Goal: Transaction & Acquisition: Subscribe to service/newsletter

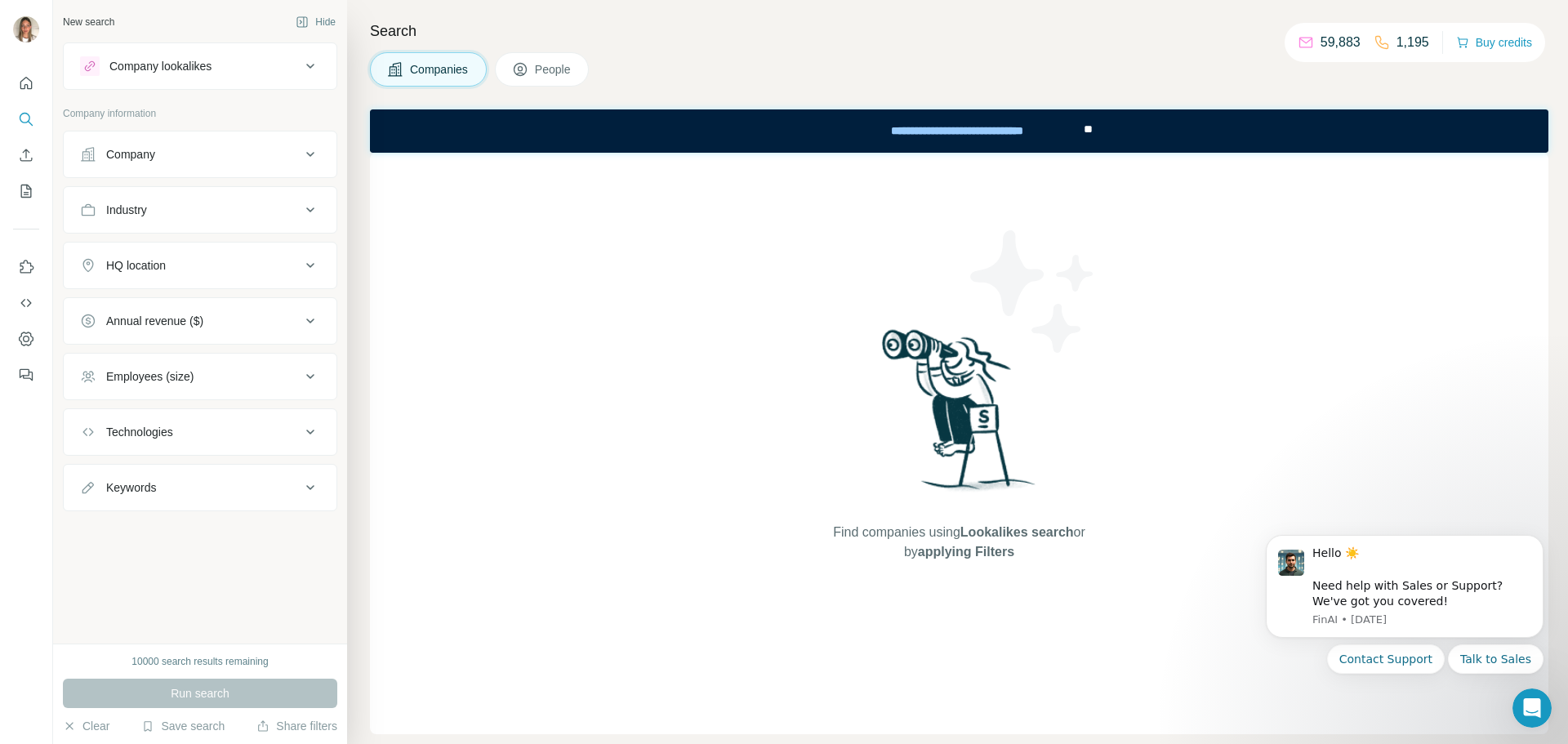
click at [206, 155] on div "Company" at bounding box center [190, 154] width 220 height 16
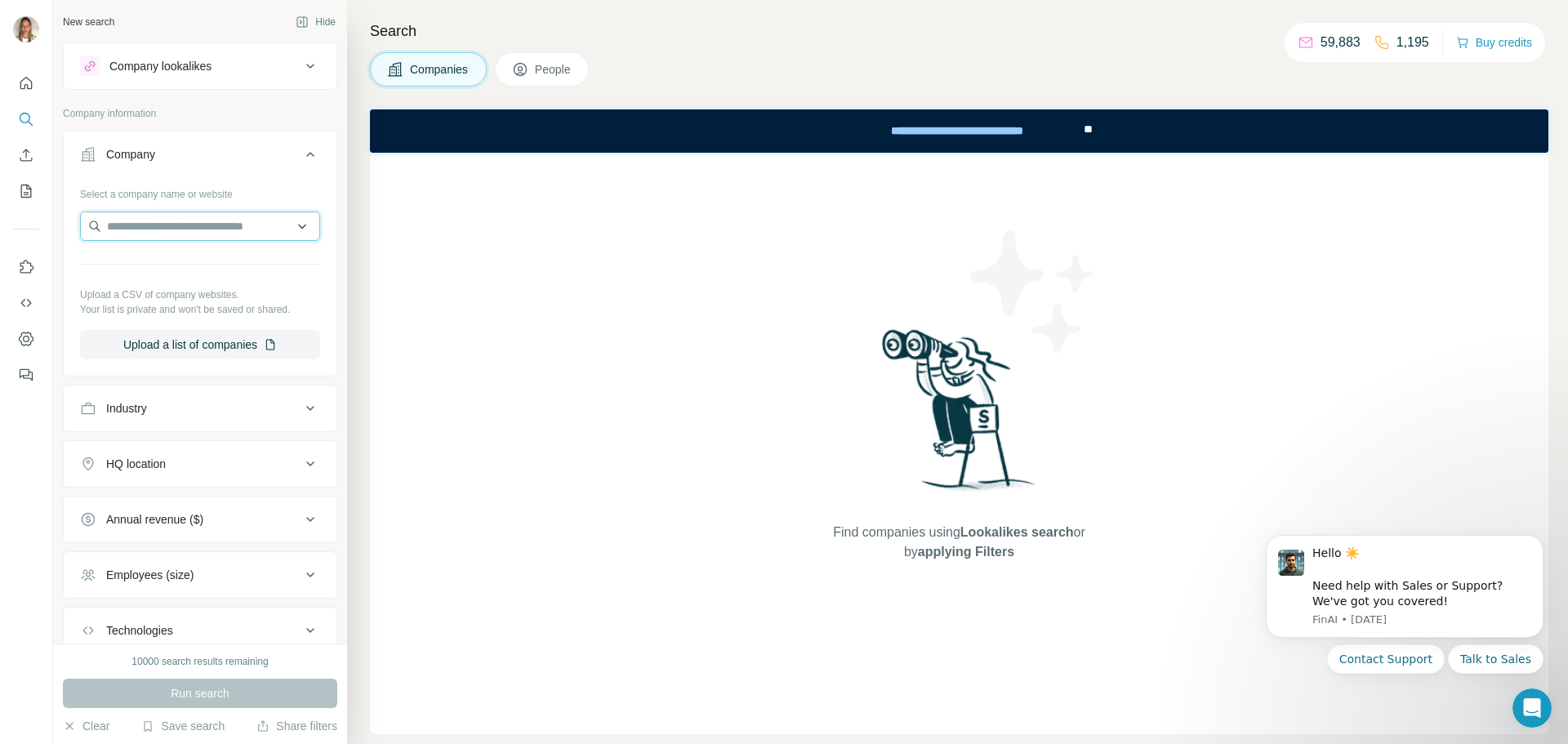
click at [189, 221] on input "text" at bounding box center [201, 225] width 240 height 29
drag, startPoint x: 194, startPoint y: 225, endPoint x: 66, endPoint y: 227, distance: 128.0
click at [66, 227] on div "Select a company name or website ****** Upload a CSV of company websites. Your …" at bounding box center [200, 276] width 273 height 192
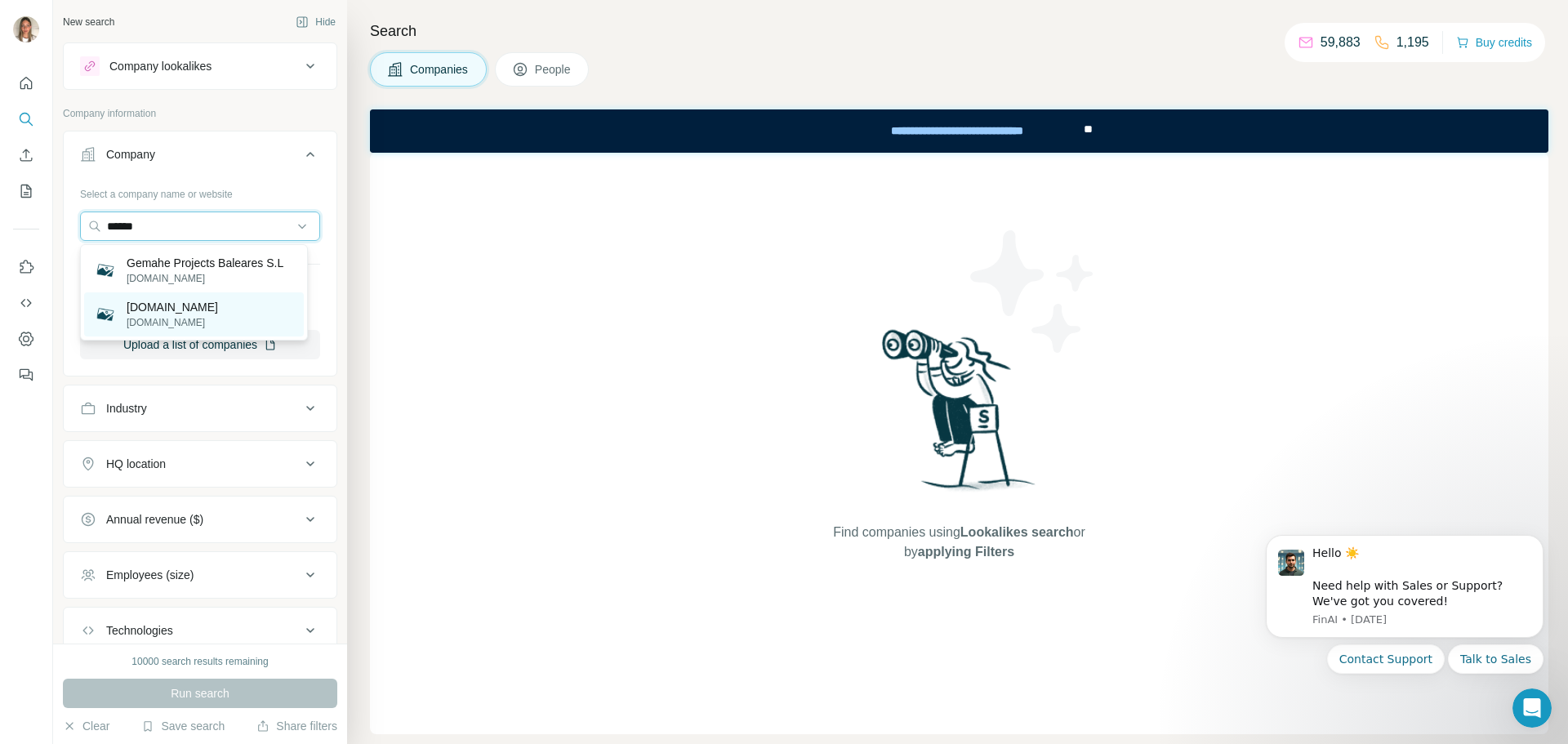
type input "******"
click at [134, 311] on p "[DOMAIN_NAME]" at bounding box center [171, 307] width 91 height 16
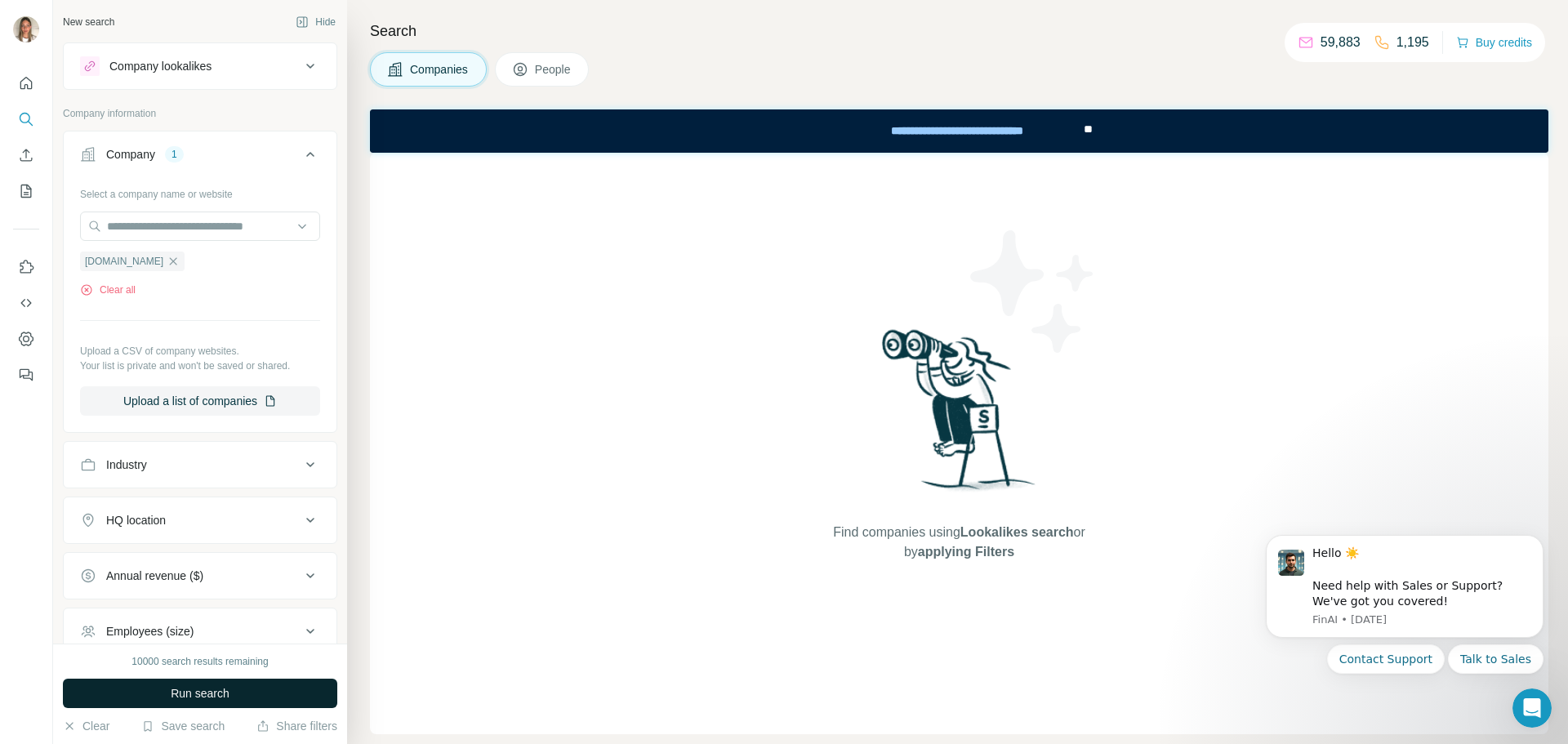
click at [179, 690] on span "Run search" at bounding box center [200, 693] width 59 height 16
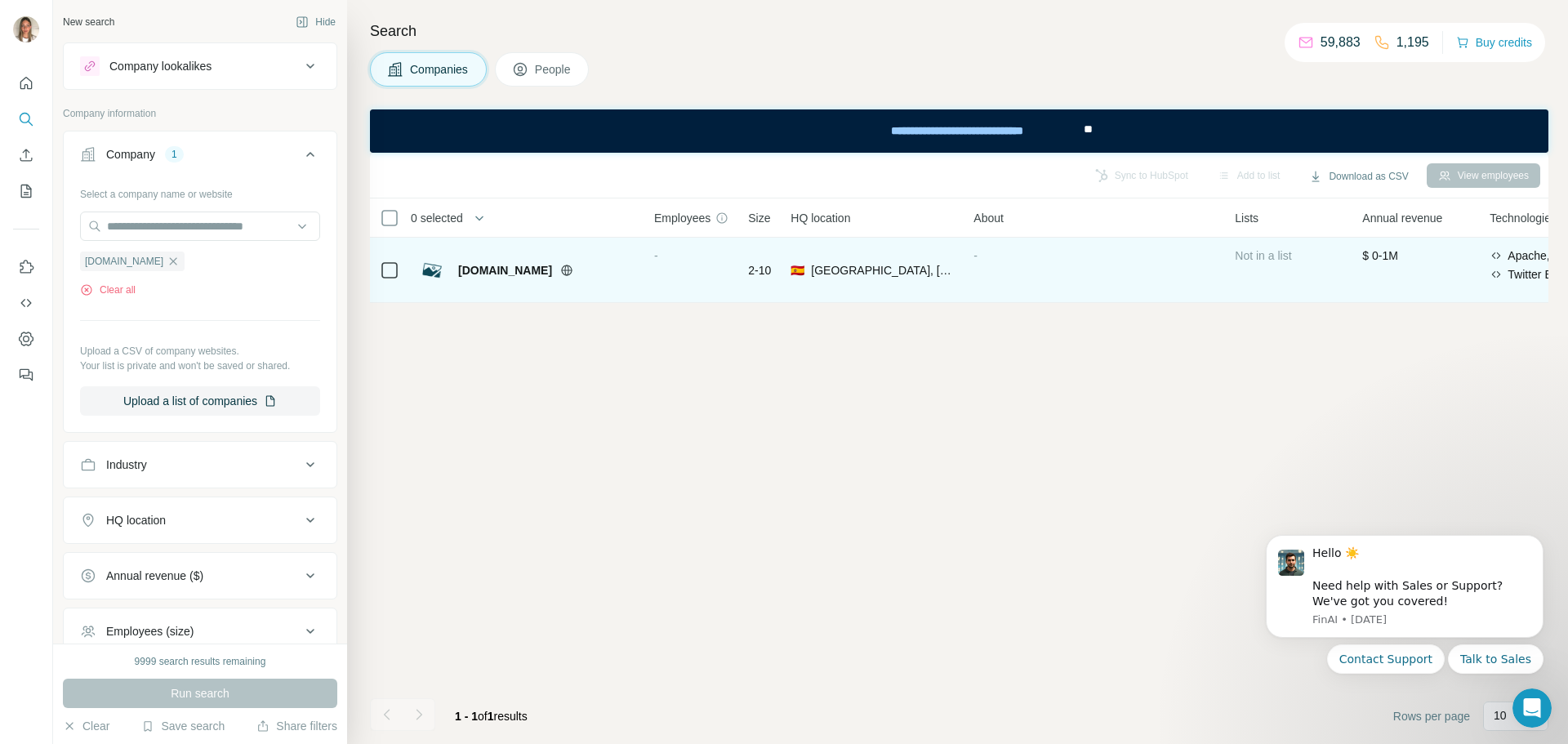
click at [562, 274] on icon at bounding box center [567, 270] width 11 height 11
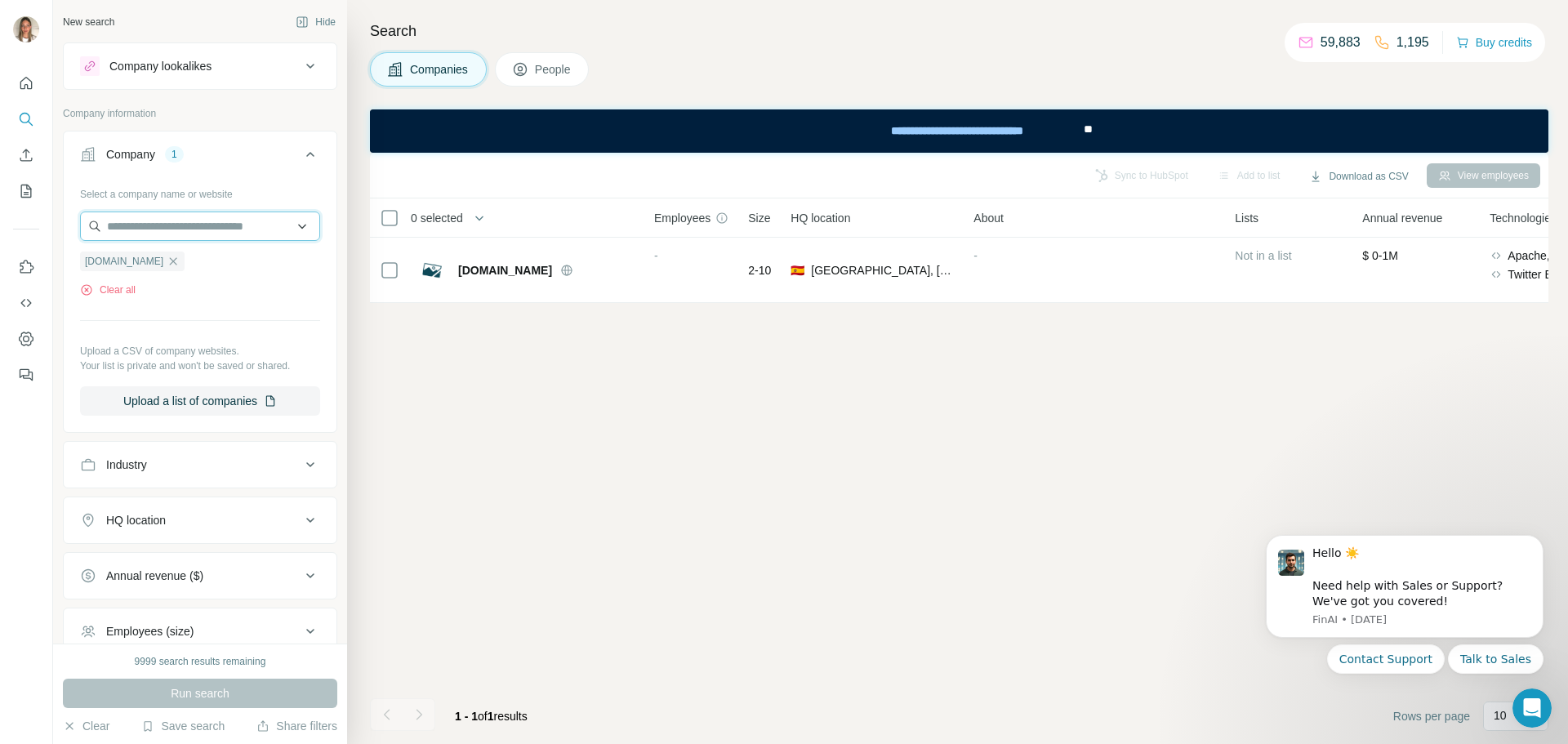
click at [179, 225] on input "text" at bounding box center [201, 225] width 240 height 29
click at [171, 360] on p "Your list is private and won't be saved or shared." at bounding box center [201, 366] width 240 height 15
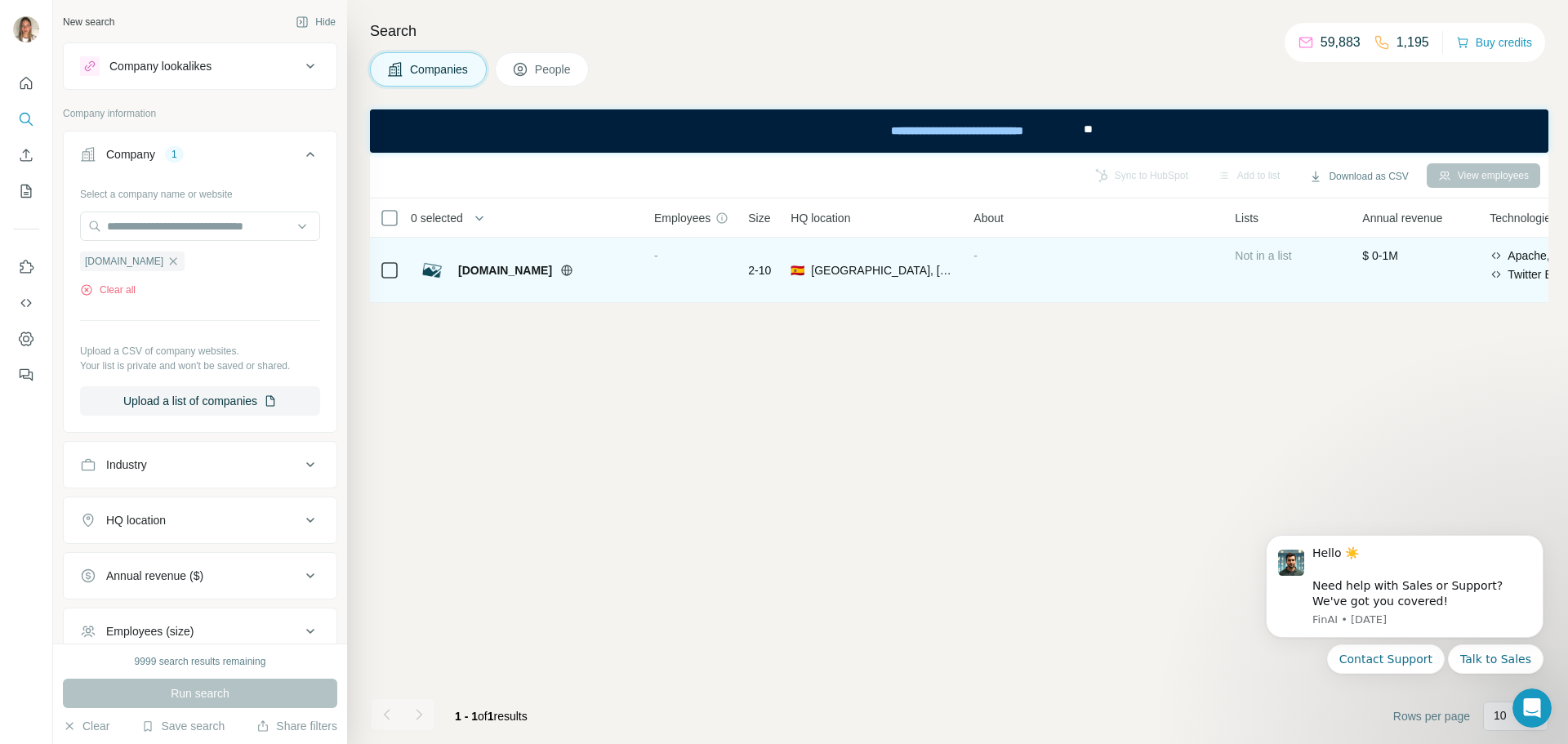
click at [870, 274] on span "[GEOGRAPHIC_DATA], [GEOGRAPHIC_DATA]|[GEOGRAPHIC_DATA]" at bounding box center [883, 270] width 143 height 16
click at [489, 274] on span "[DOMAIN_NAME]" at bounding box center [505, 270] width 94 height 16
click at [831, 277] on span "[GEOGRAPHIC_DATA], [GEOGRAPHIC_DATA]|[GEOGRAPHIC_DATA]" at bounding box center [883, 270] width 143 height 16
click at [704, 270] on div "-" at bounding box center [691, 270] width 74 height 45
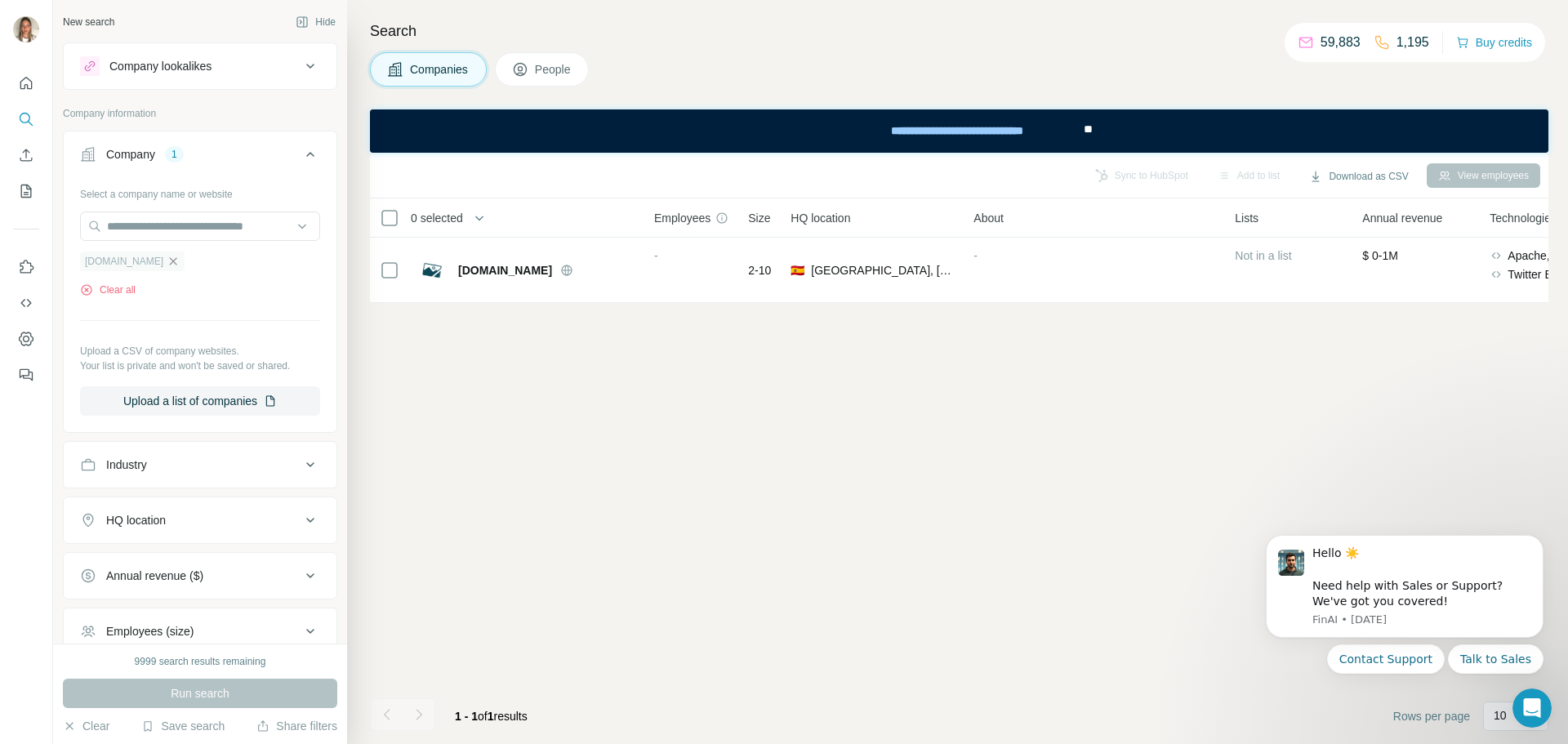
click at [166, 263] on icon "button" at bounding box center [172, 261] width 13 height 13
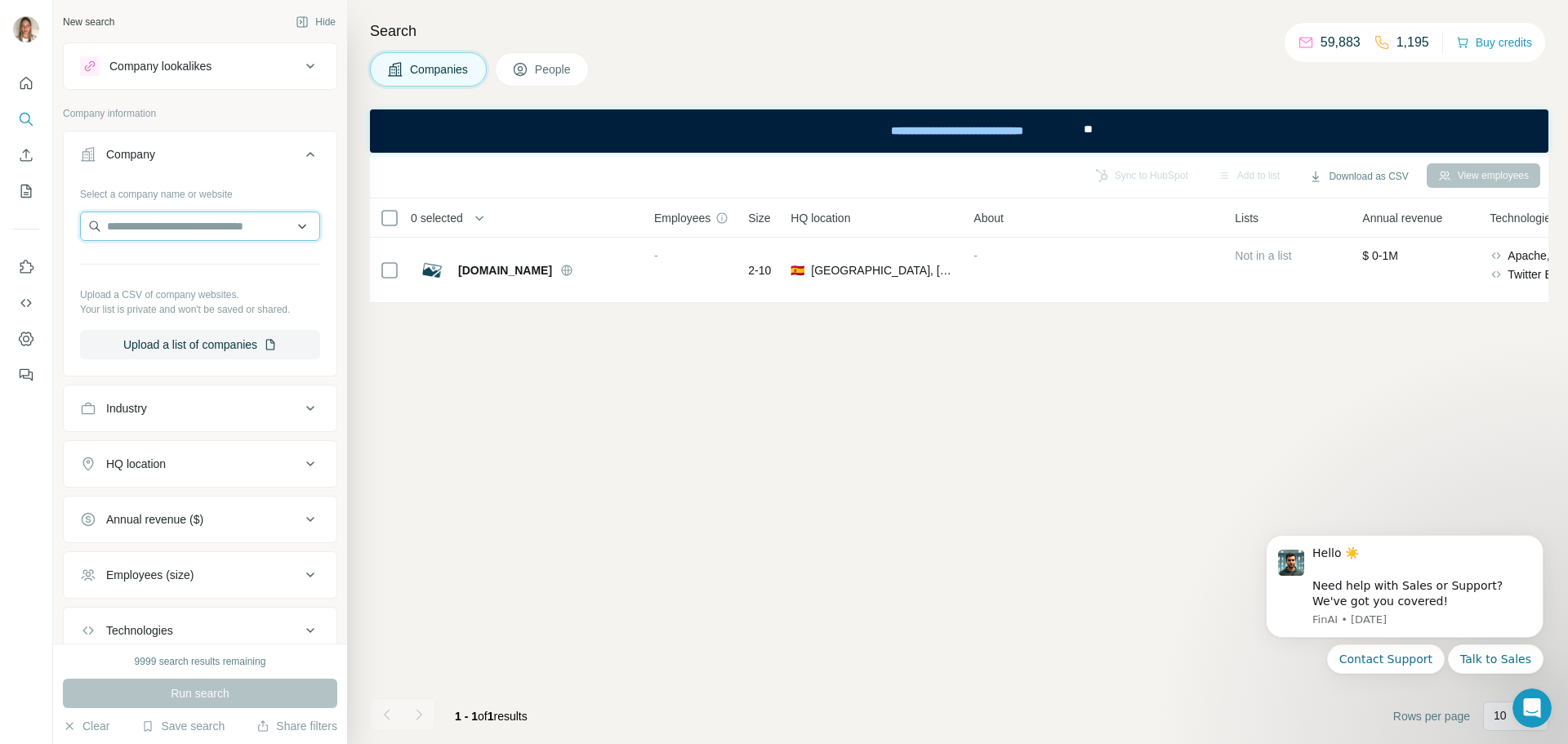
click at [156, 231] on input "text" at bounding box center [201, 225] width 240 height 29
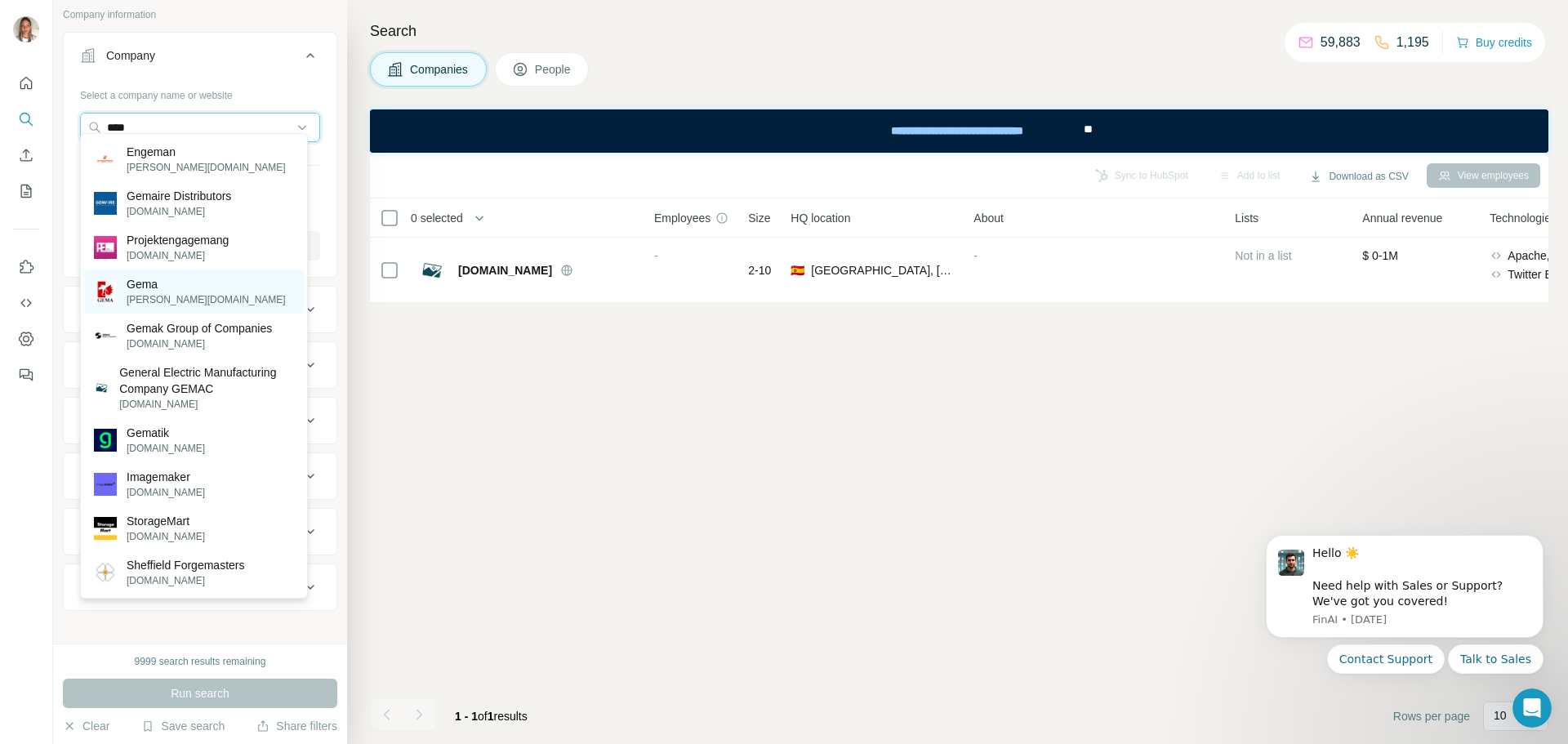
scroll to position [112, 0]
drag, startPoint x: 255, startPoint y: 112, endPoint x: 79, endPoint y: 113, distance: 176.0
click at [79, 113] on div "Select a company name or website **** Upload a CSV of company websites. Your li…" at bounding box center [200, 164] width 273 height 192
paste input "**********"
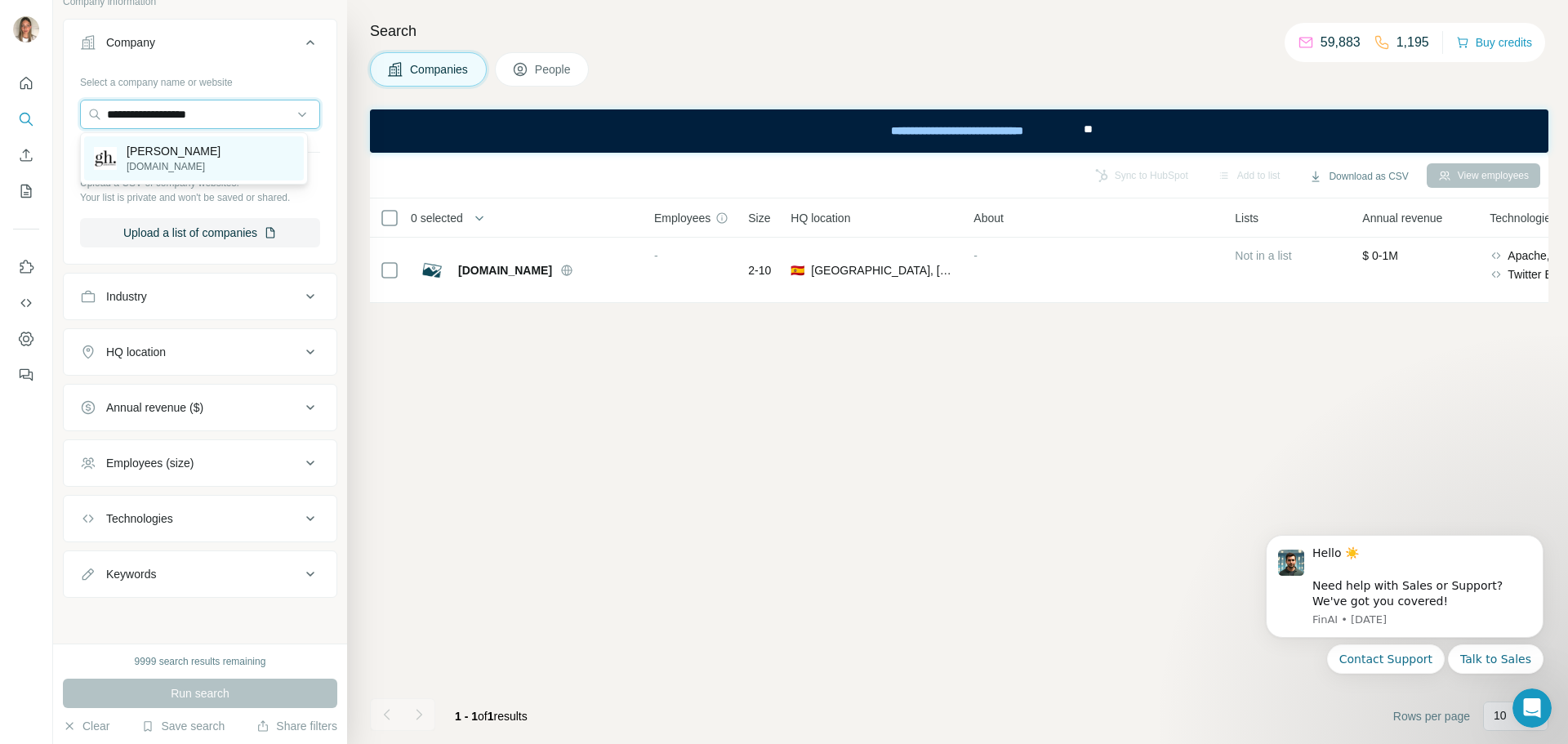
type input "**********"
click at [178, 153] on p "[PERSON_NAME]" at bounding box center [173, 151] width 94 height 16
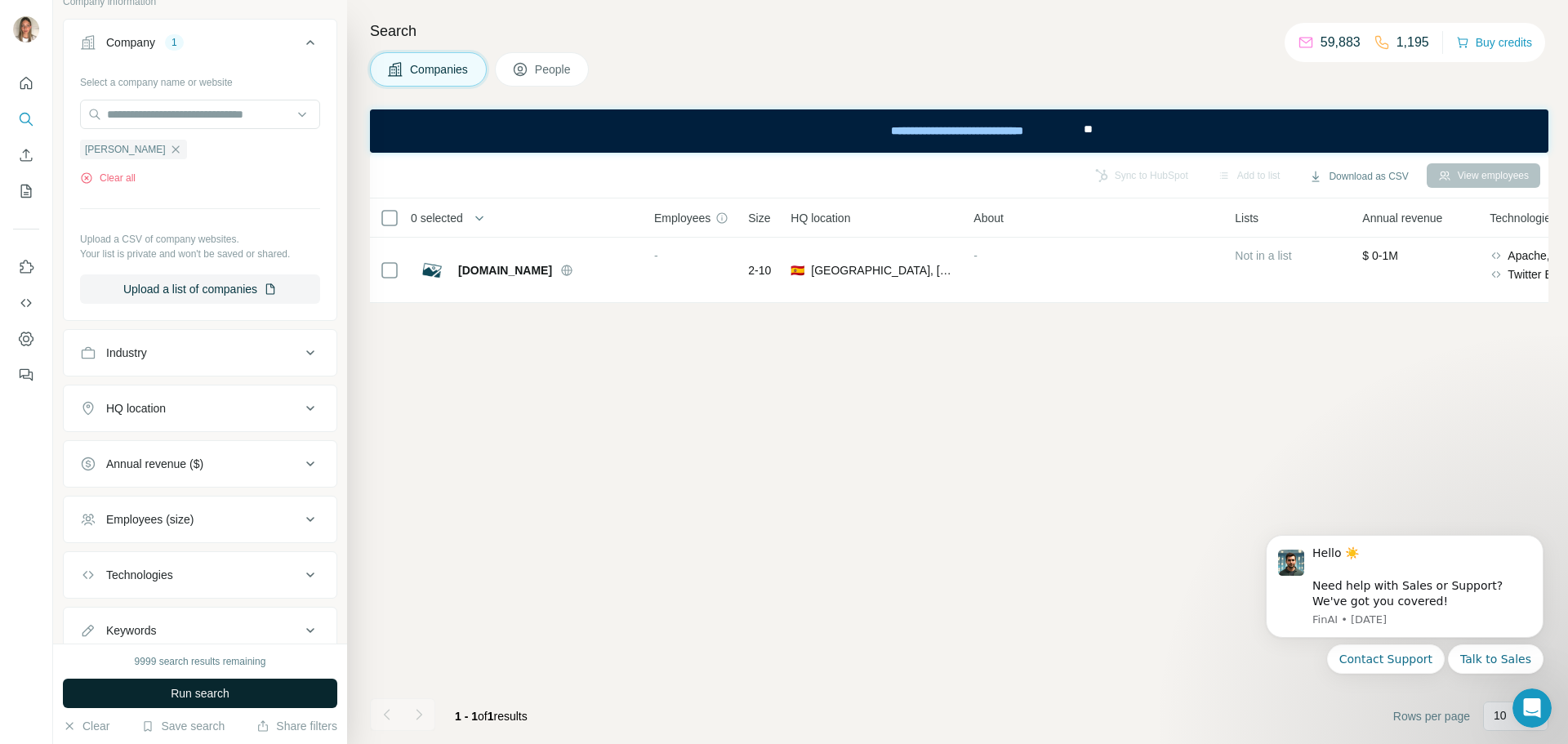
click at [220, 691] on span "Run search" at bounding box center [200, 693] width 59 height 16
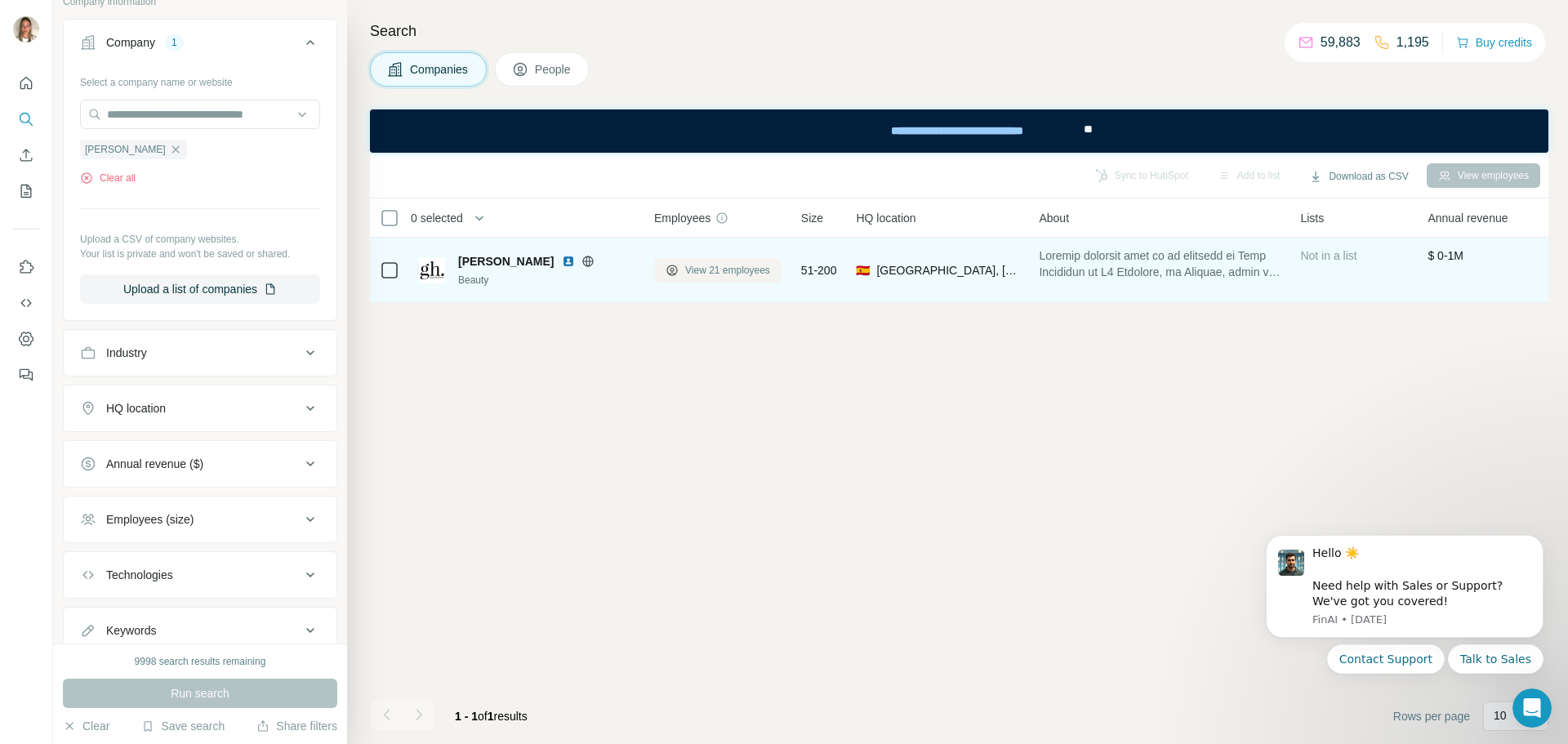
click at [690, 268] on span "View 21 employees" at bounding box center [727, 270] width 85 height 15
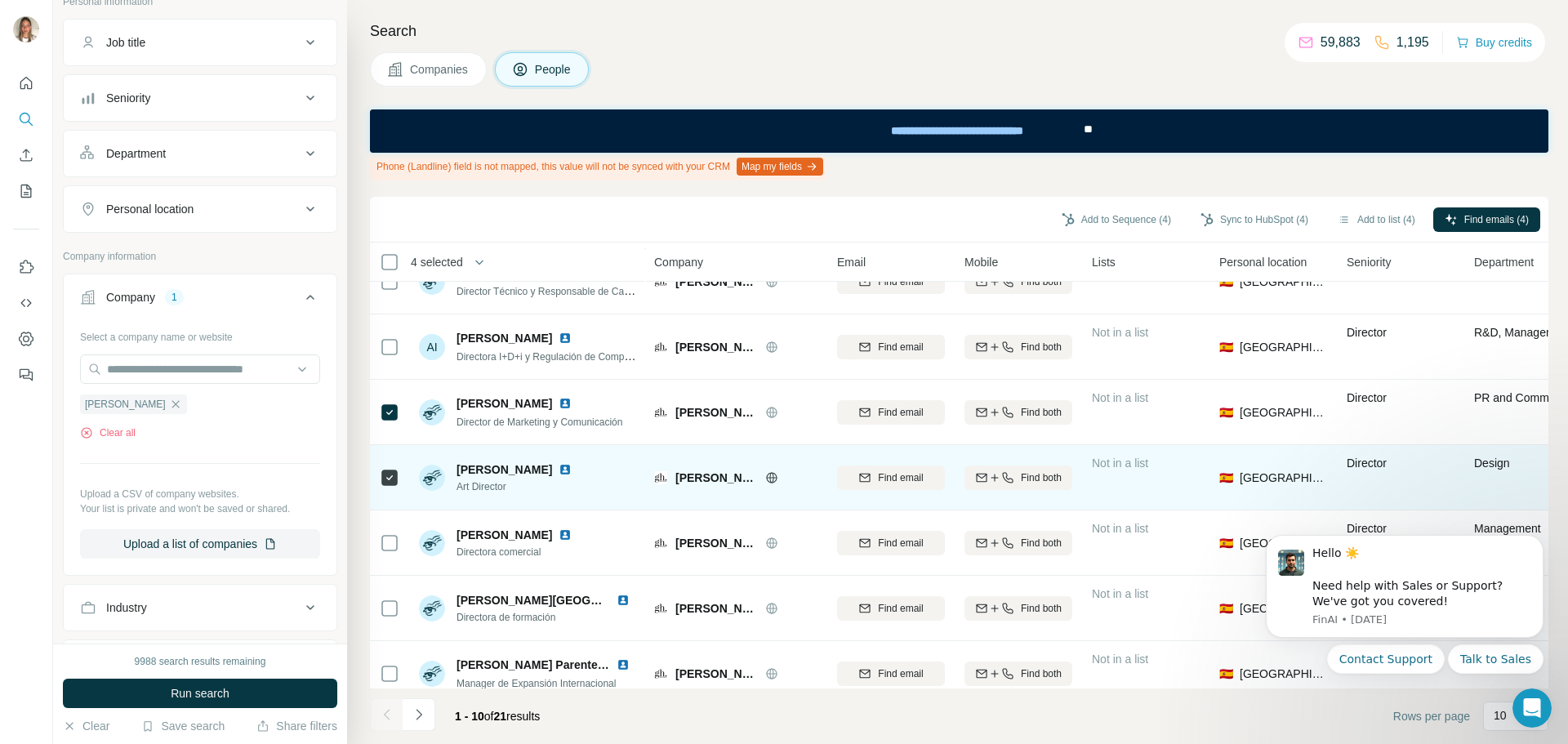
scroll to position [254, 0]
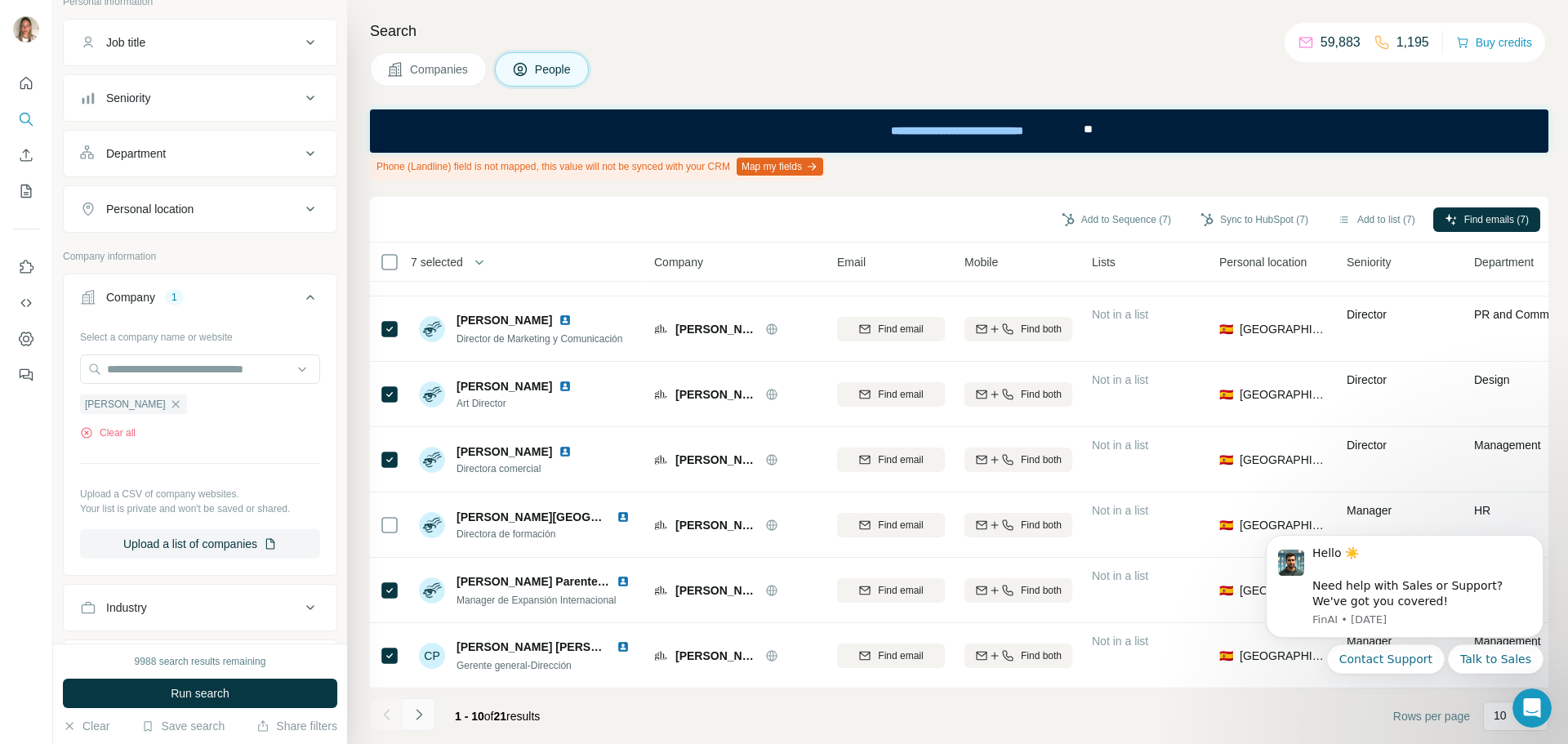
click at [420, 714] on icon "Navigate to next page" at bounding box center [418, 714] width 5 height 11
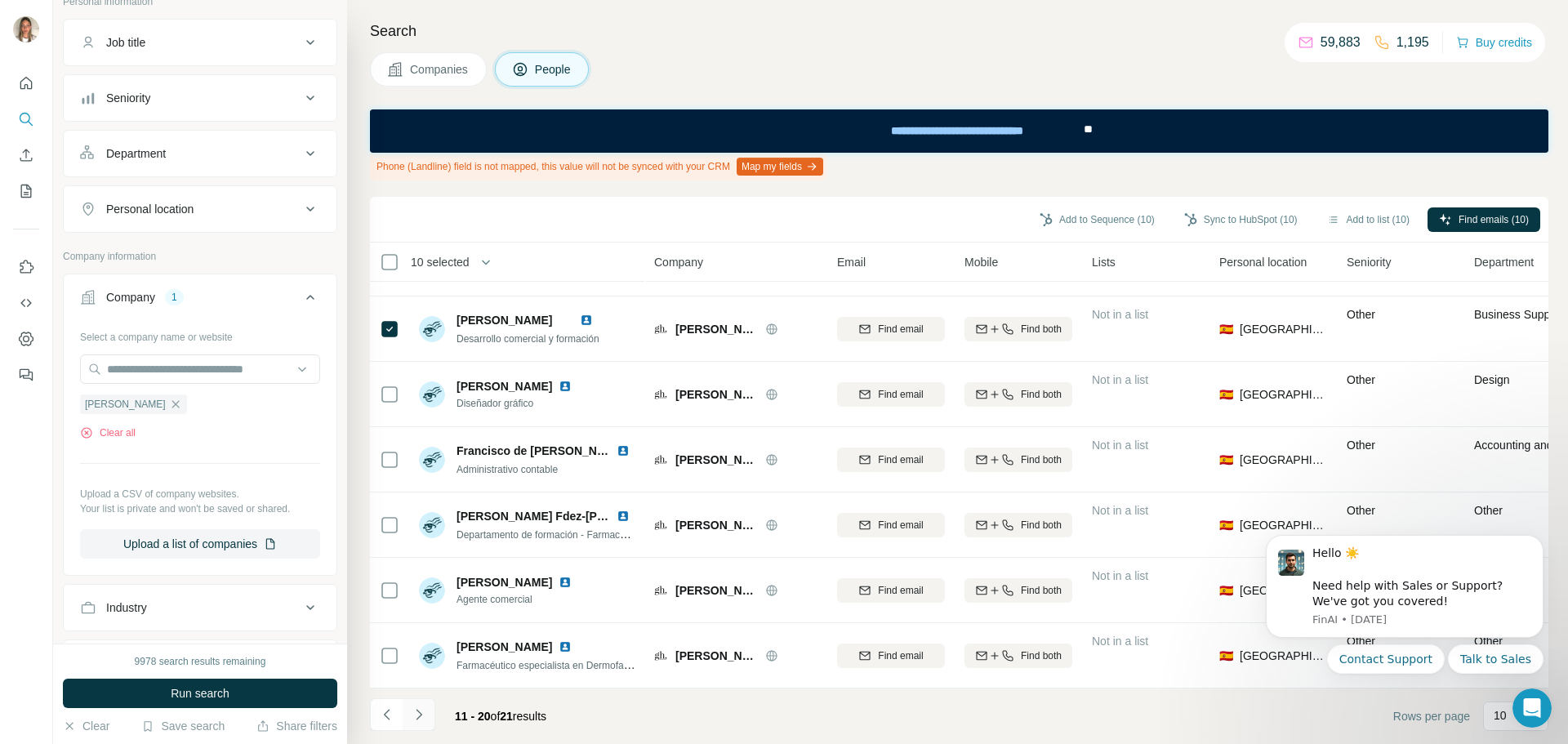
click at [409, 714] on button "Navigate to next page" at bounding box center [419, 714] width 33 height 33
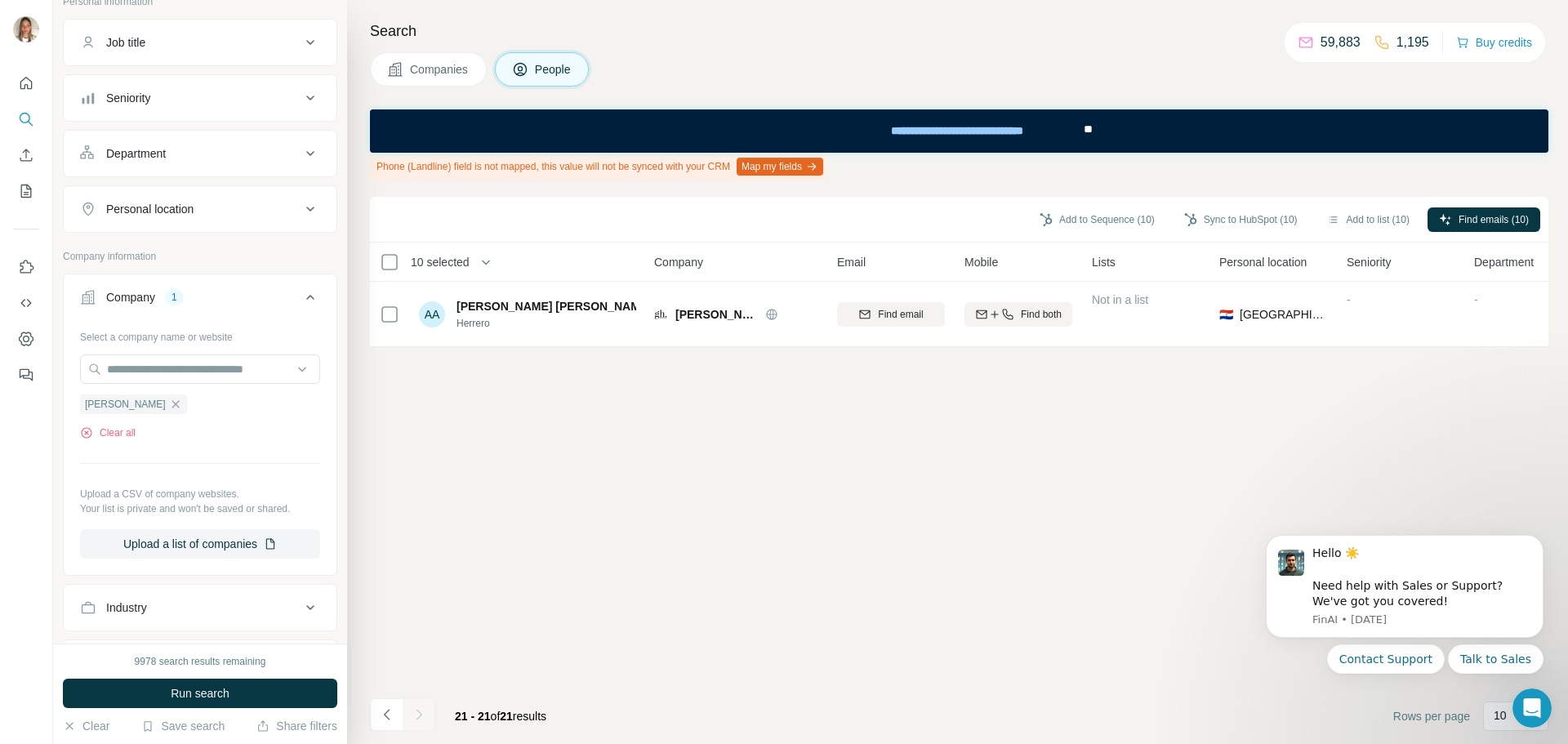
scroll to position [0, 0]
click at [390, 711] on icon "Navigate to previous page" at bounding box center [387, 714] width 16 height 16
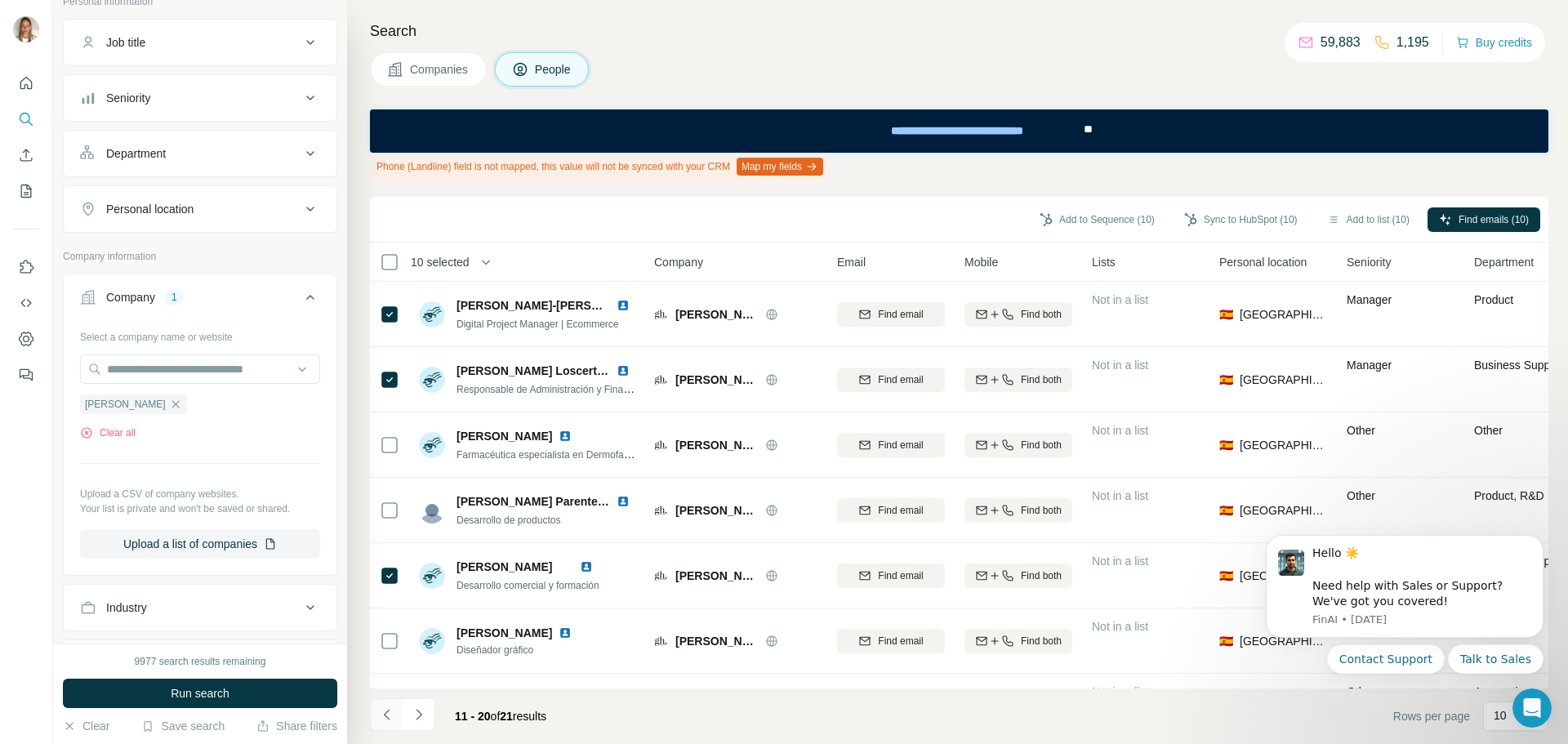
click at [390, 710] on icon "Navigate to previous page" at bounding box center [387, 714] width 16 height 16
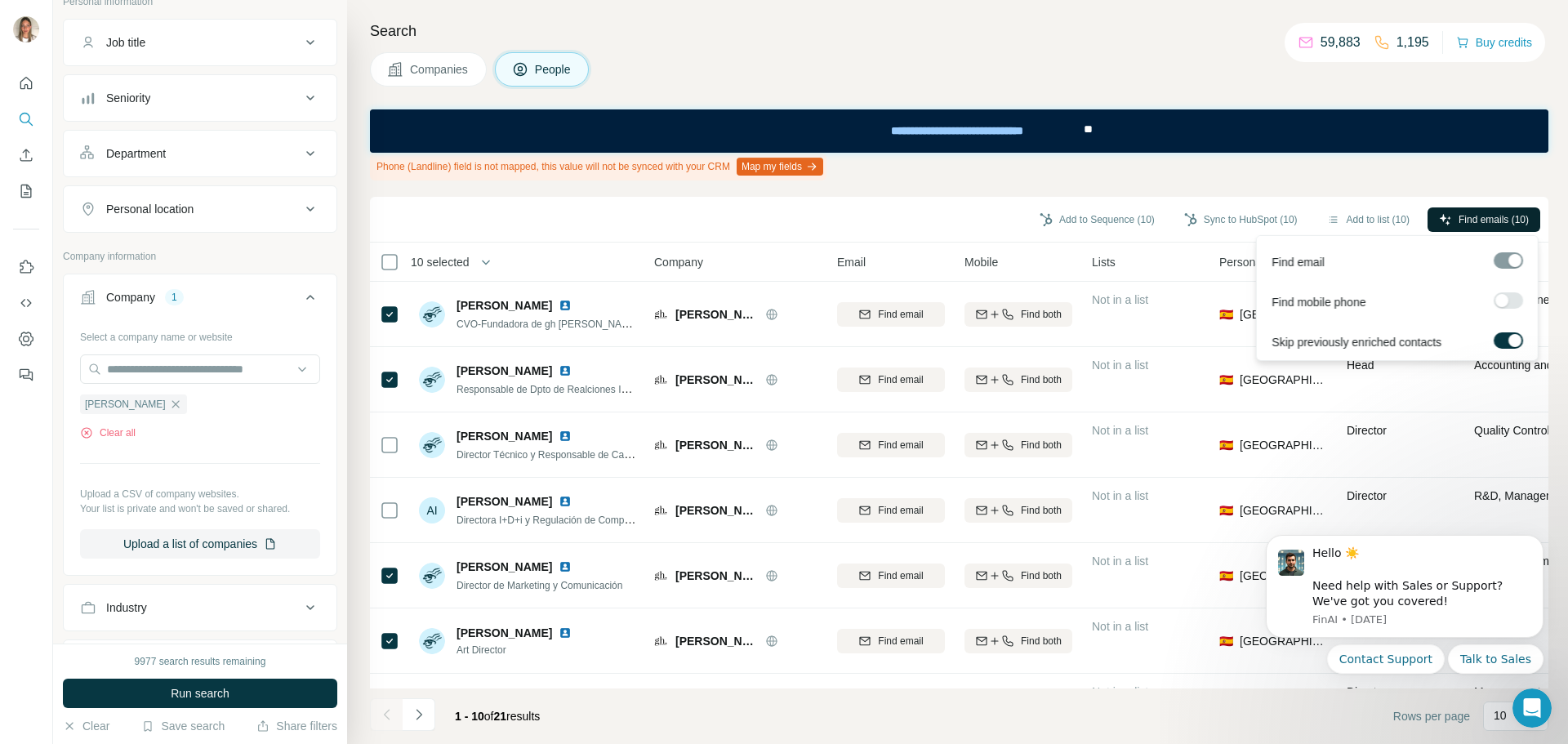
click at [1454, 216] on button "Find emails (10)" at bounding box center [1484, 220] width 113 height 25
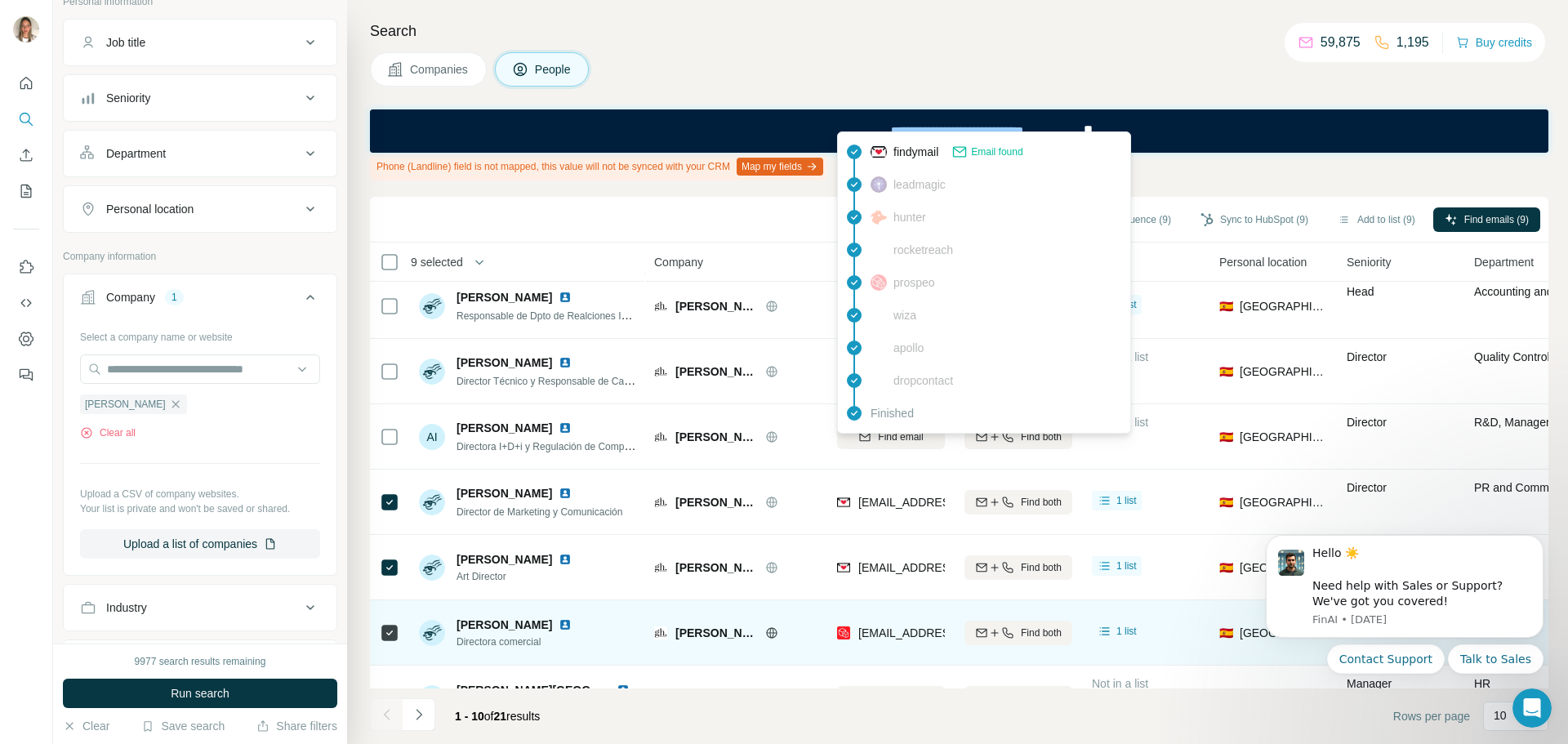
scroll to position [254, 0]
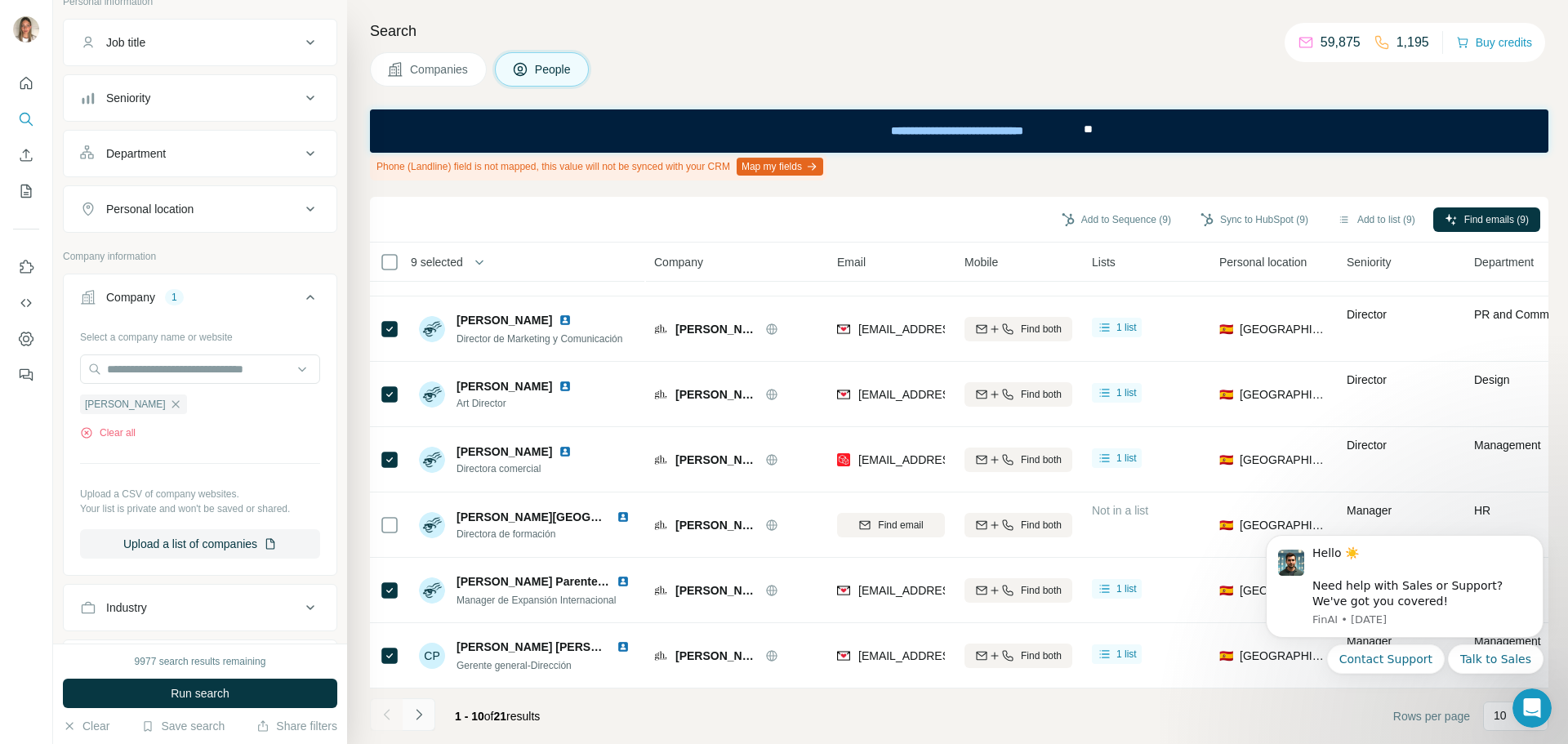
click at [414, 710] on icon "Navigate to next page" at bounding box center [419, 714] width 16 height 16
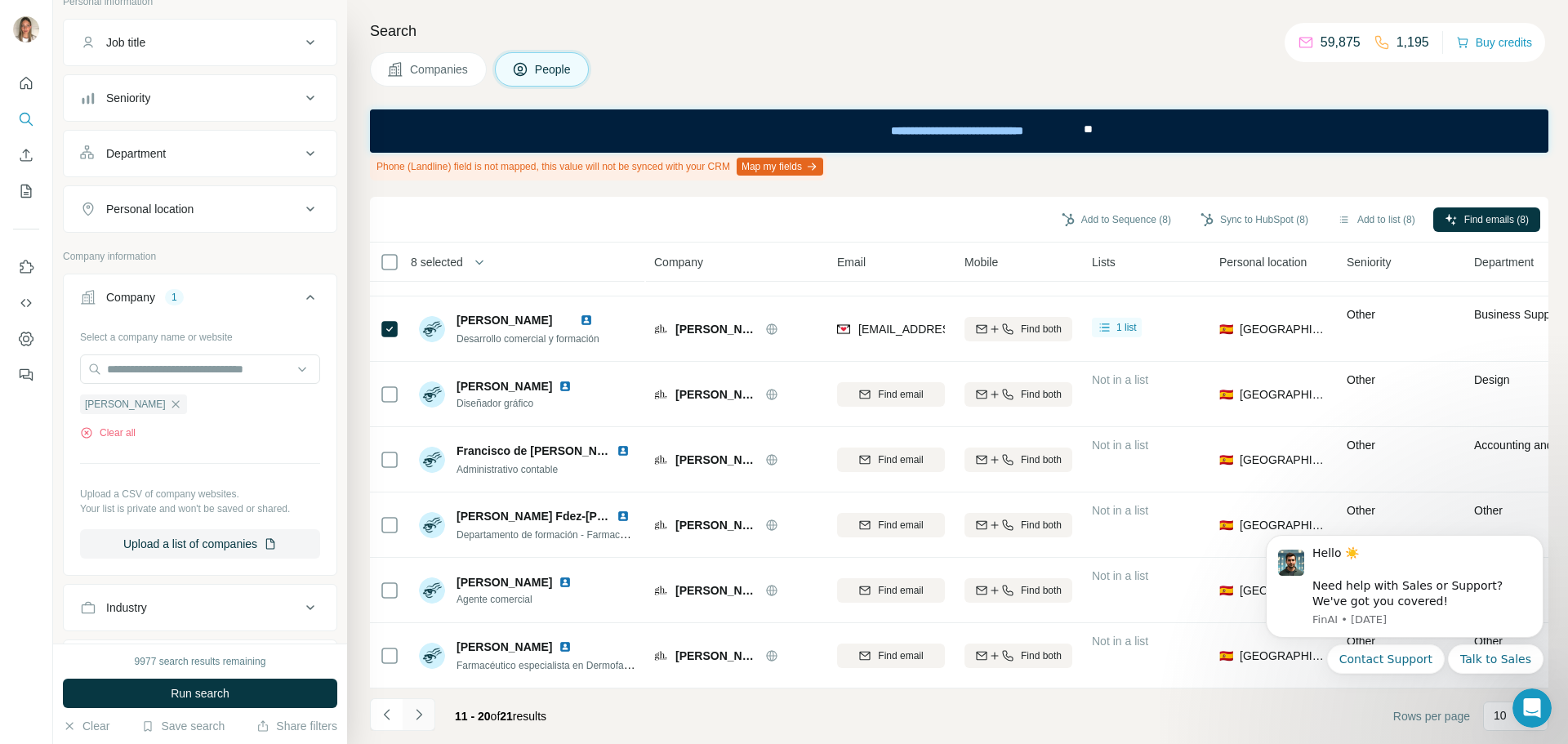
click at [416, 713] on icon "Navigate to next page" at bounding box center [419, 714] width 16 height 16
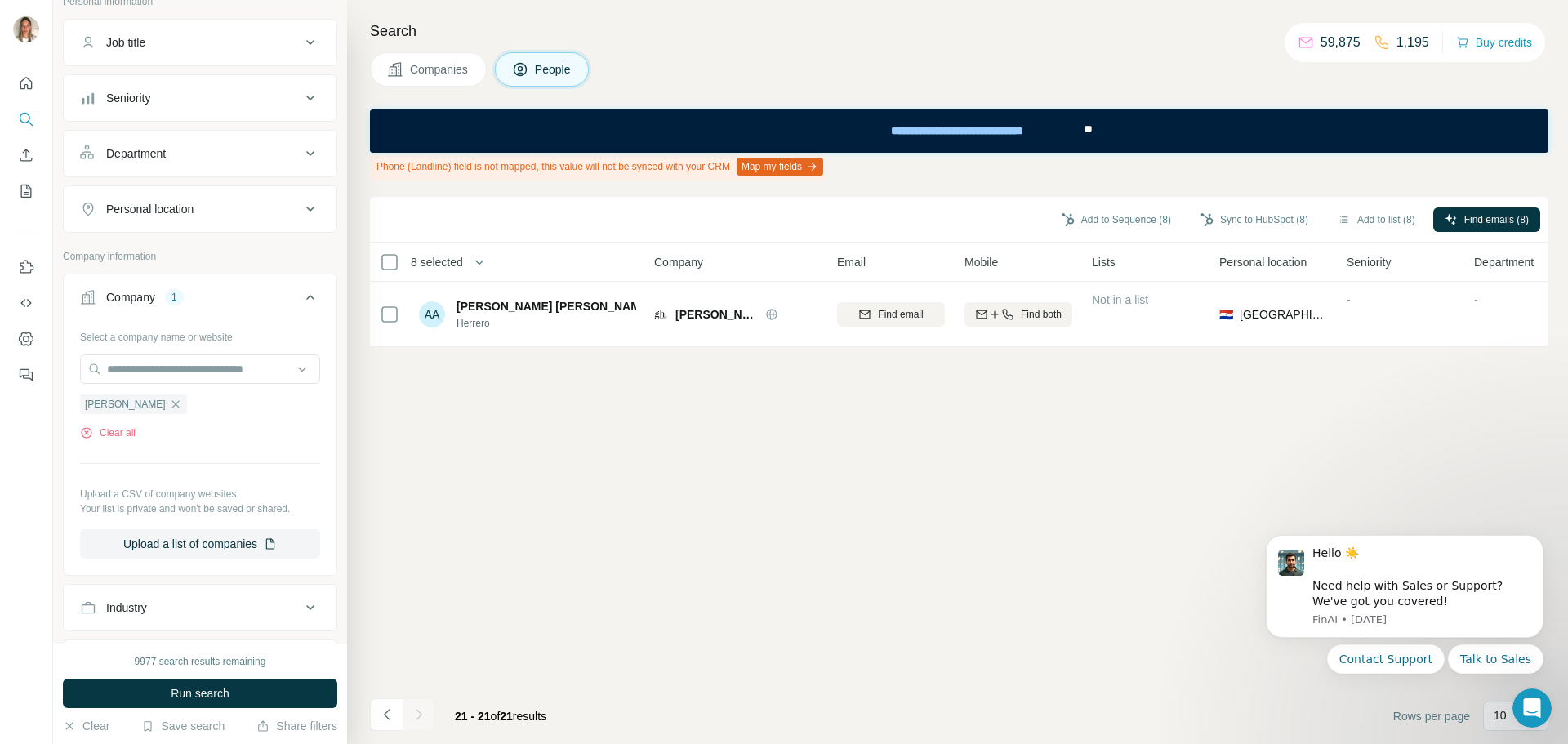
scroll to position [0, 0]
click at [1267, 217] on button "Sync to HubSpot (8)" at bounding box center [1254, 220] width 131 height 25
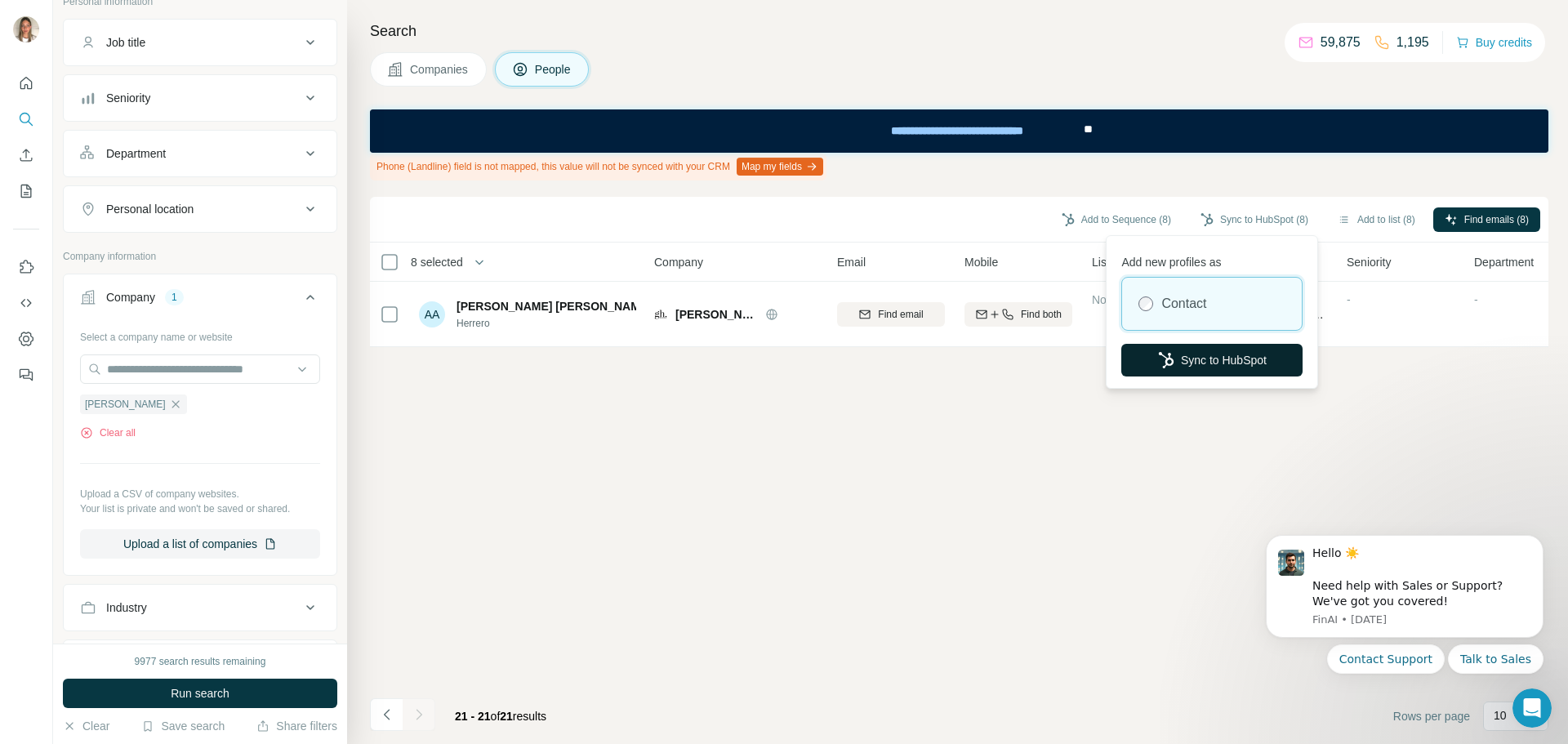
click at [1222, 360] on button "Sync to HubSpot" at bounding box center [1212, 360] width 181 height 33
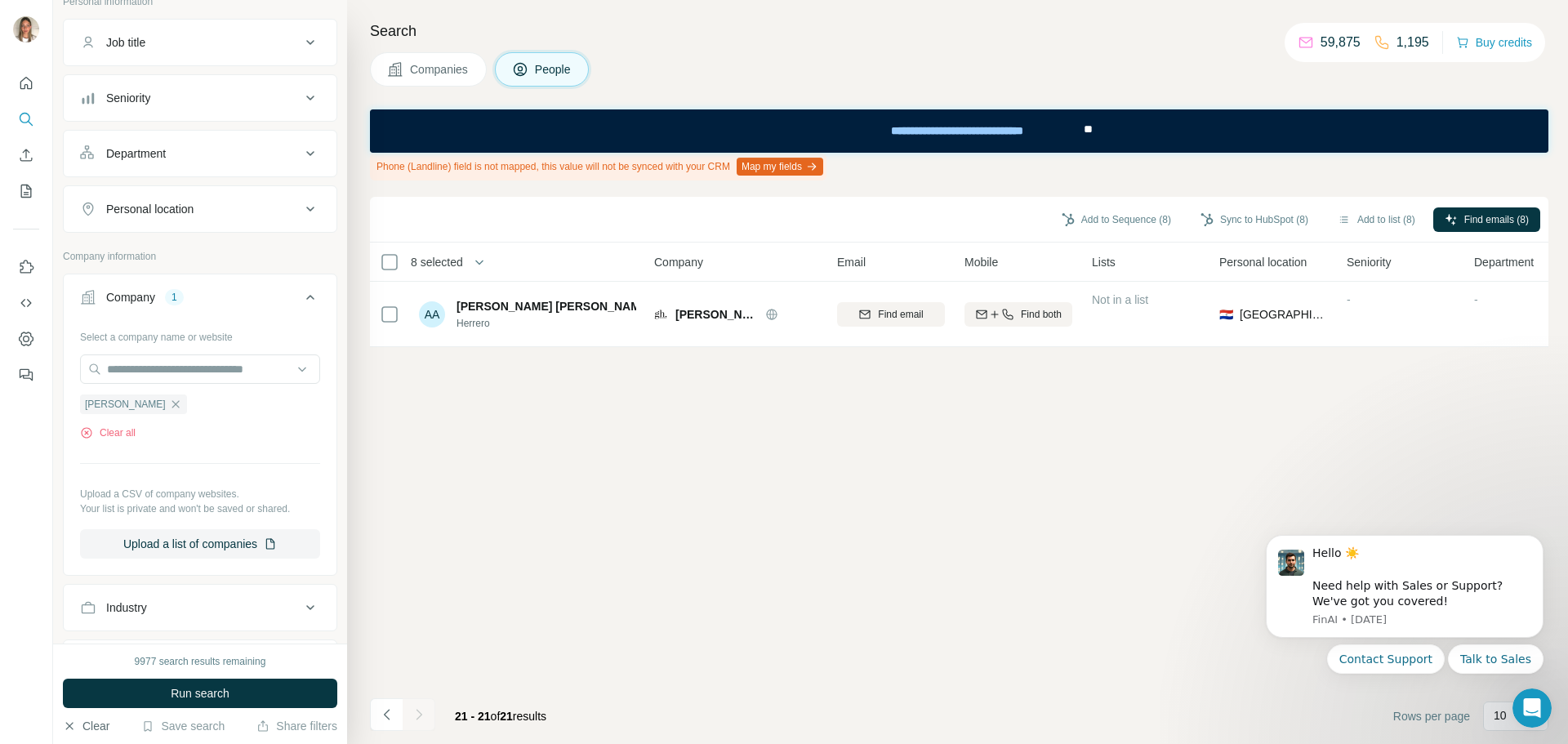
click at [98, 725] on button "Clear" at bounding box center [86, 725] width 47 height 16
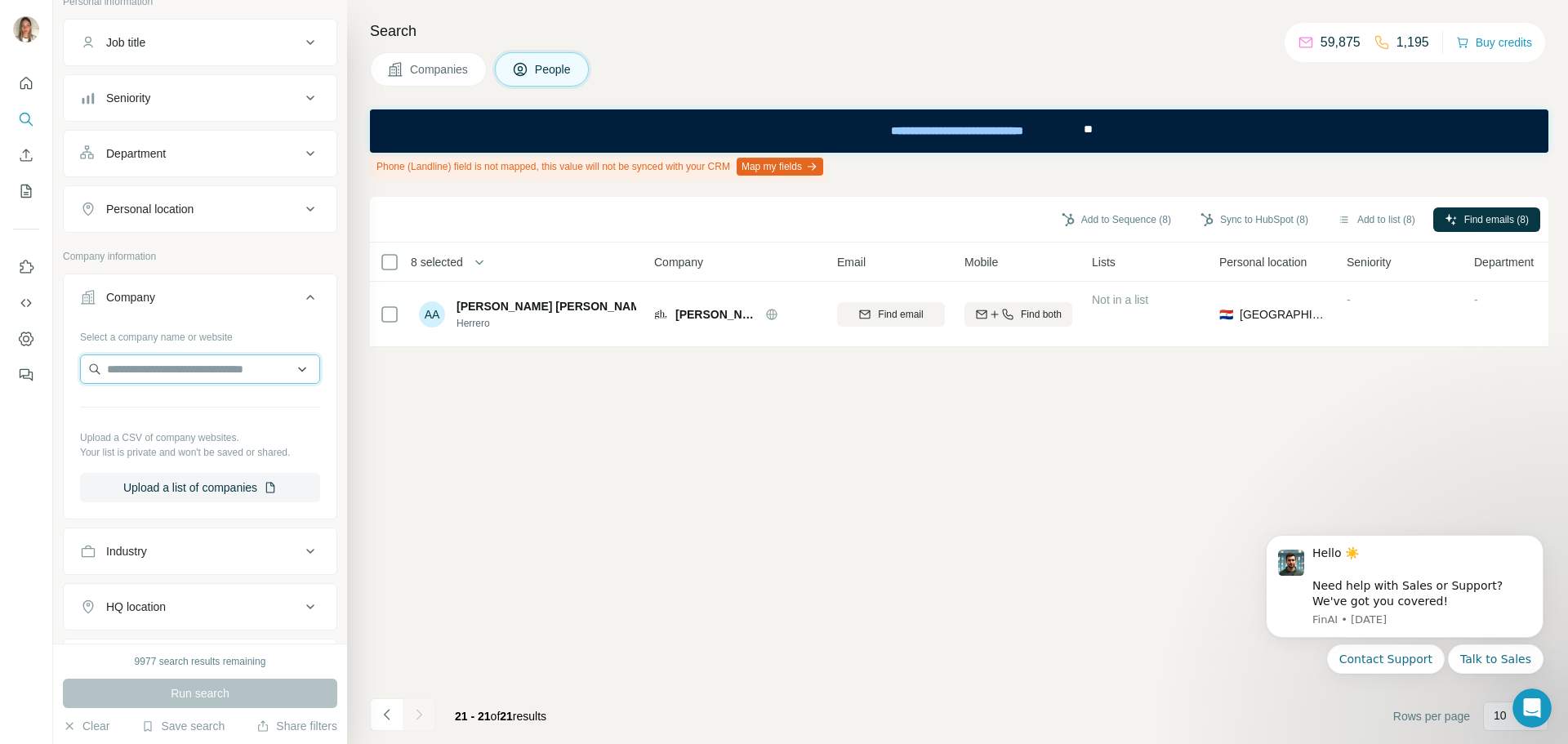
click at [214, 373] on input "text" at bounding box center [201, 368] width 240 height 29
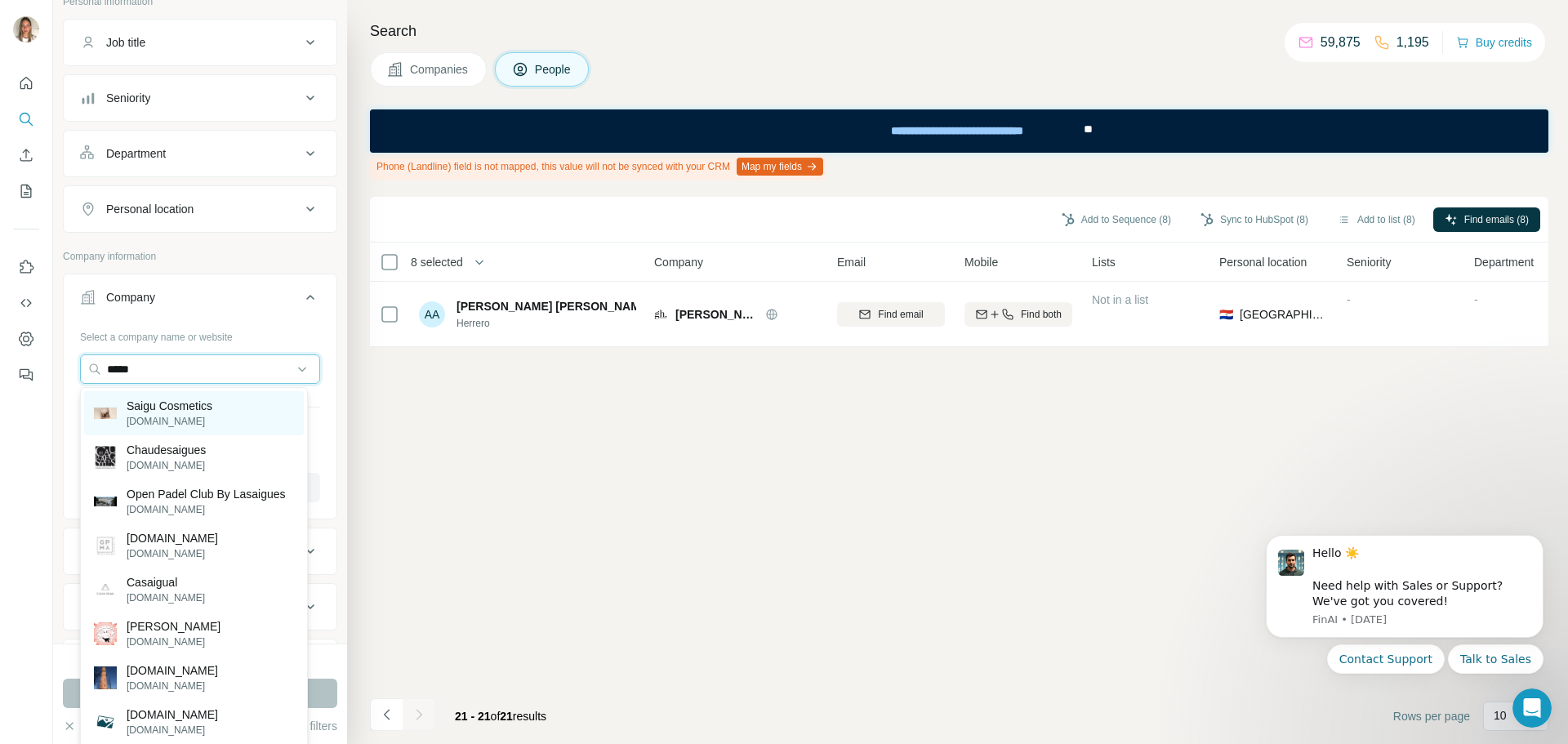
type input "*****"
click at [171, 404] on p "Saigu Cosmetics" at bounding box center [169, 406] width 86 height 16
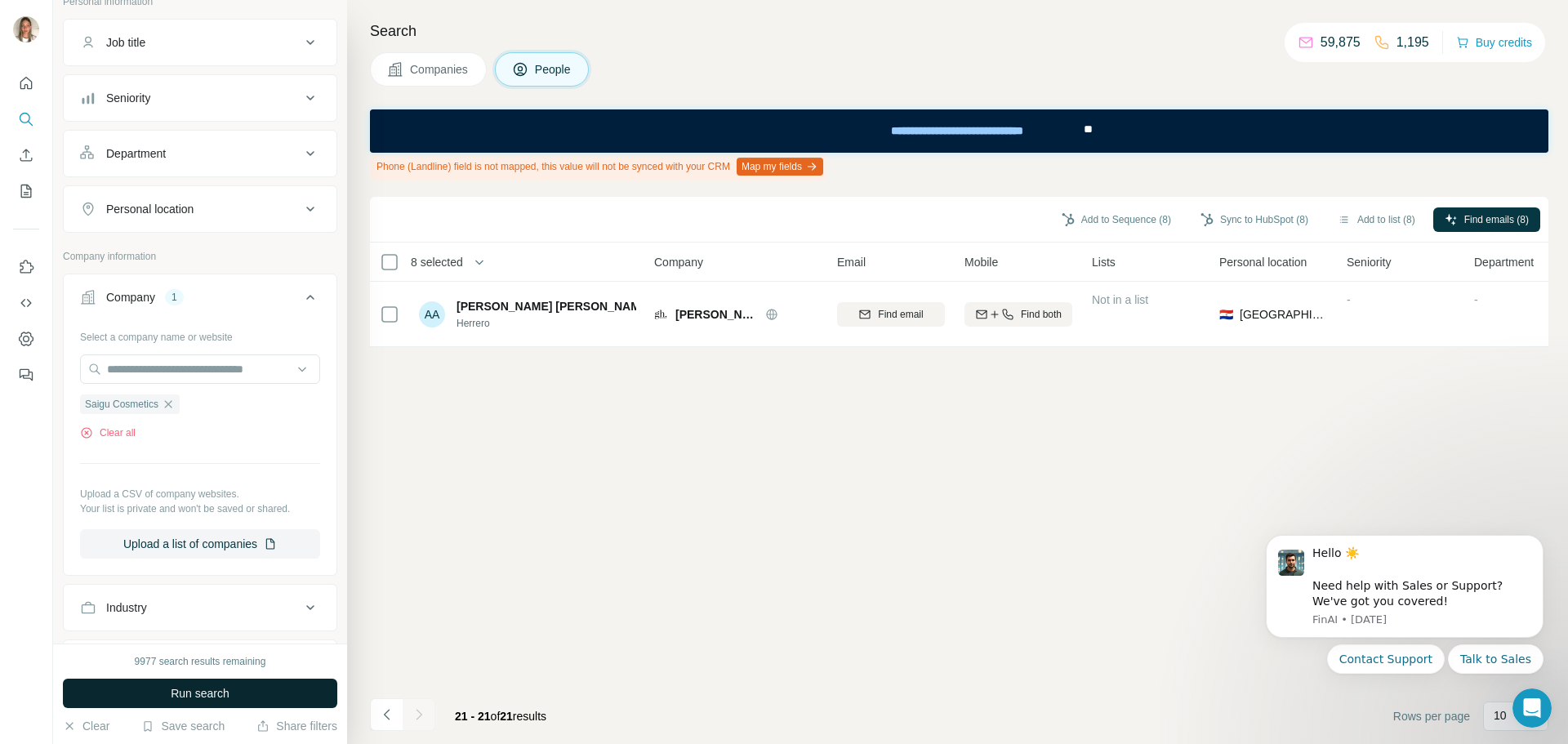
click at [214, 694] on span "Run search" at bounding box center [200, 693] width 59 height 16
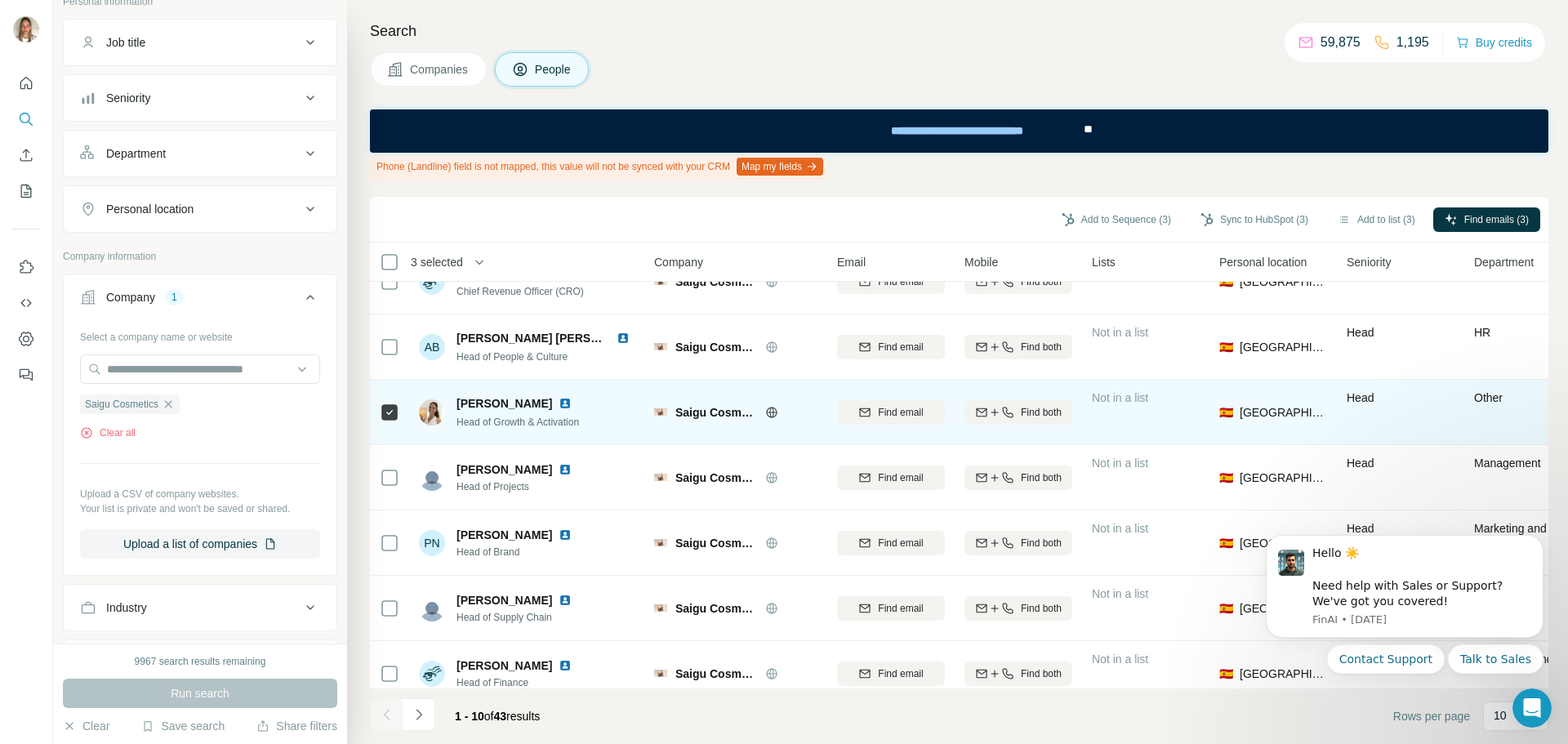
scroll to position [254, 0]
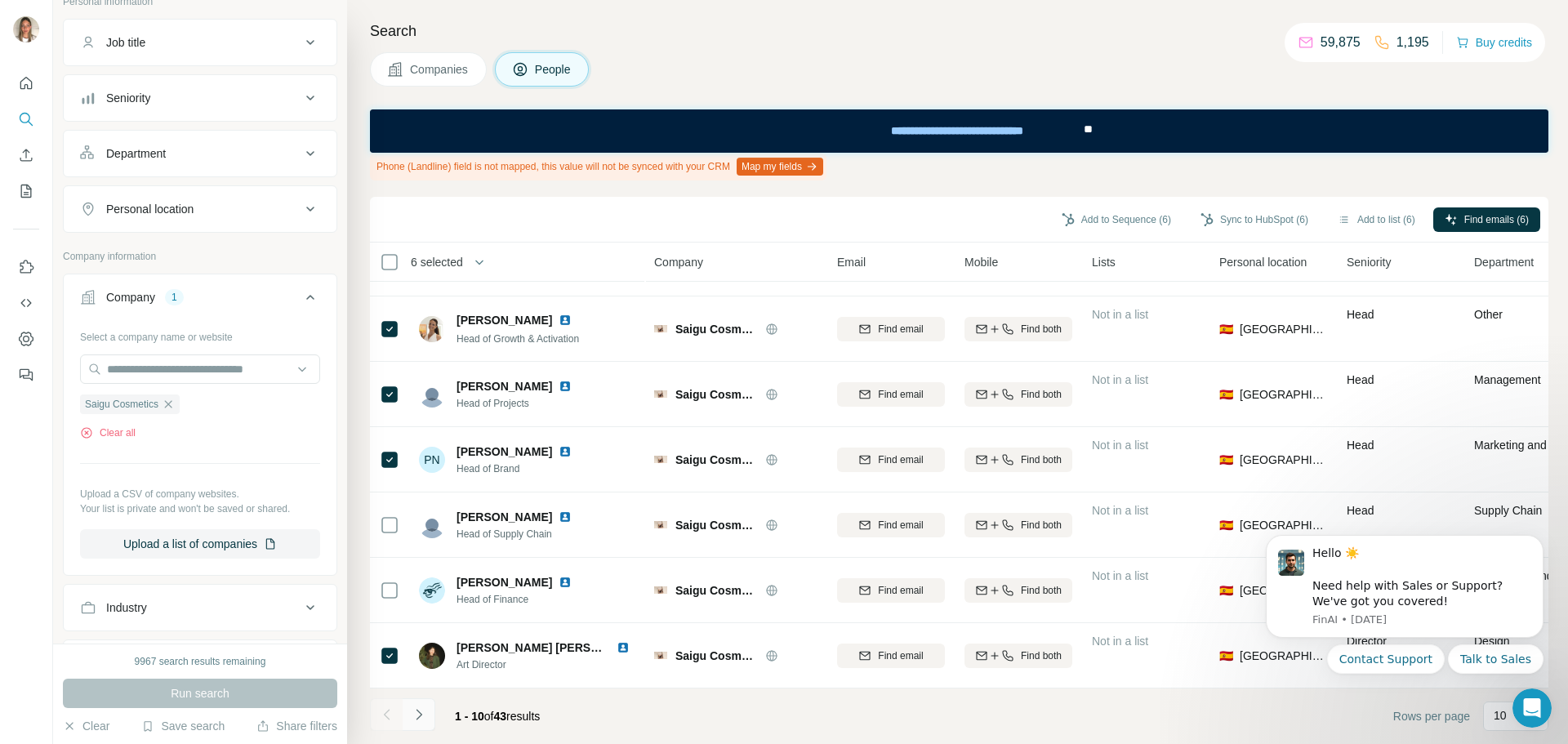
click at [421, 716] on icon "Navigate to next page" at bounding box center [419, 714] width 16 height 16
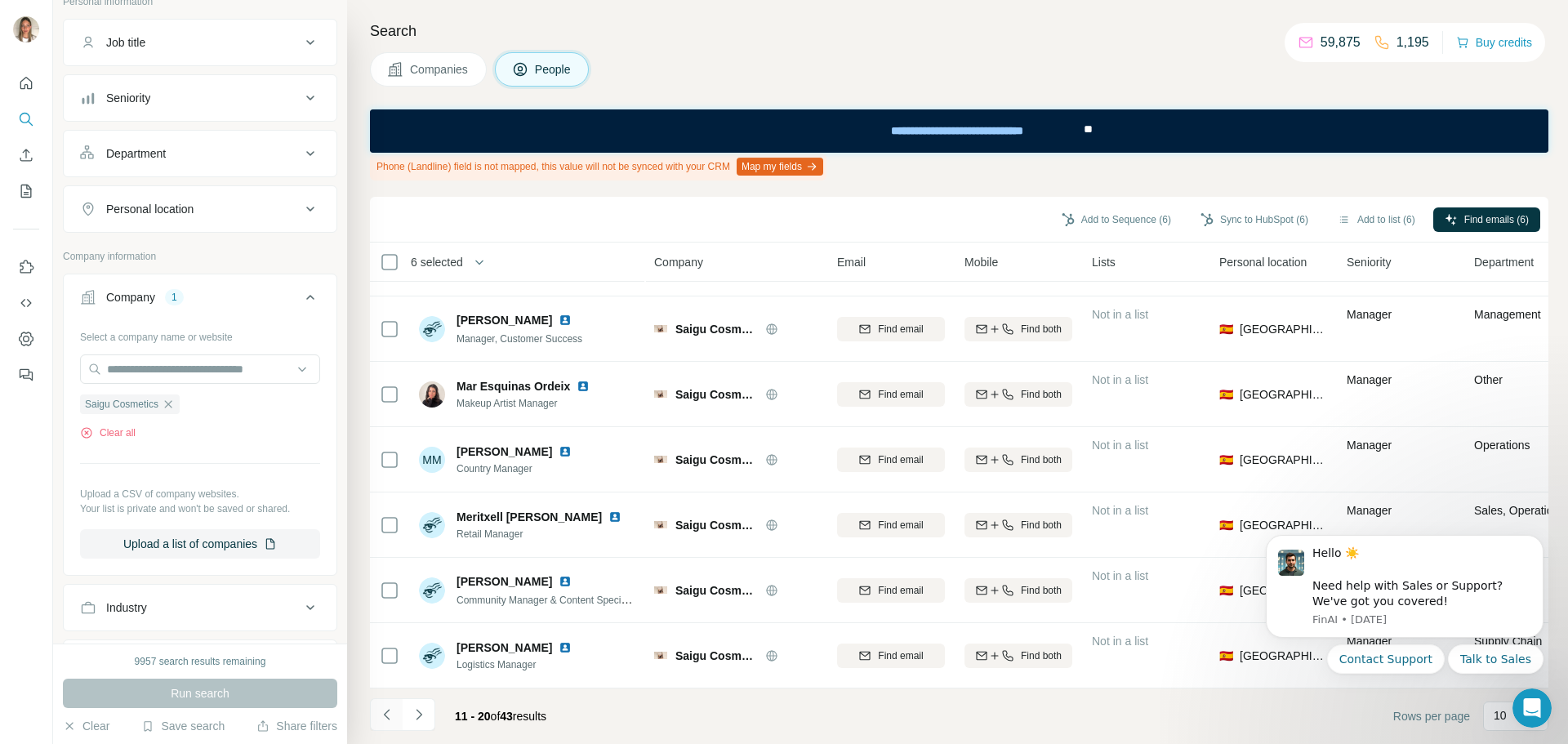
click at [391, 716] on icon "Navigate to previous page" at bounding box center [387, 714] width 16 height 16
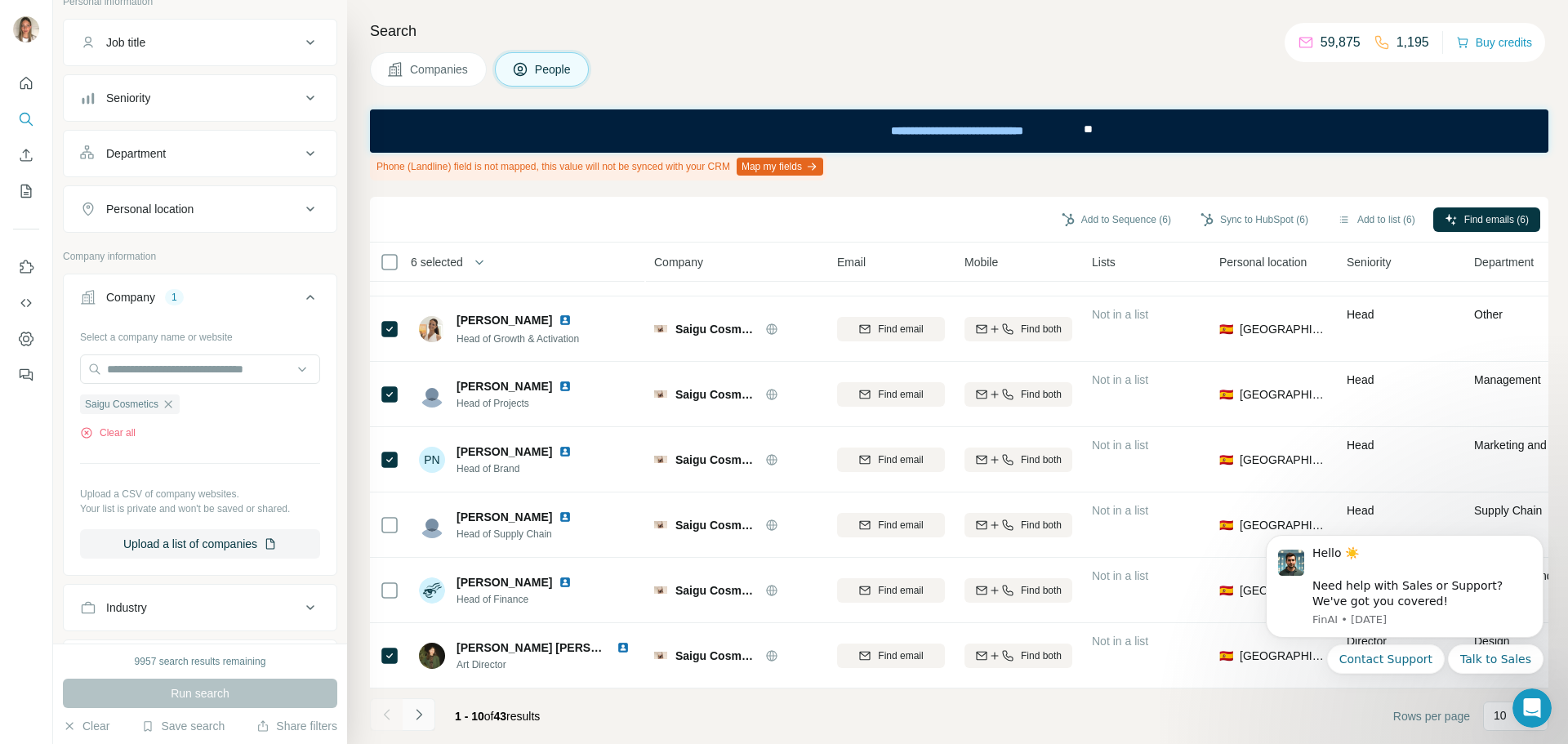
click at [416, 710] on icon "Navigate to next page" at bounding box center [418, 714] width 5 height 11
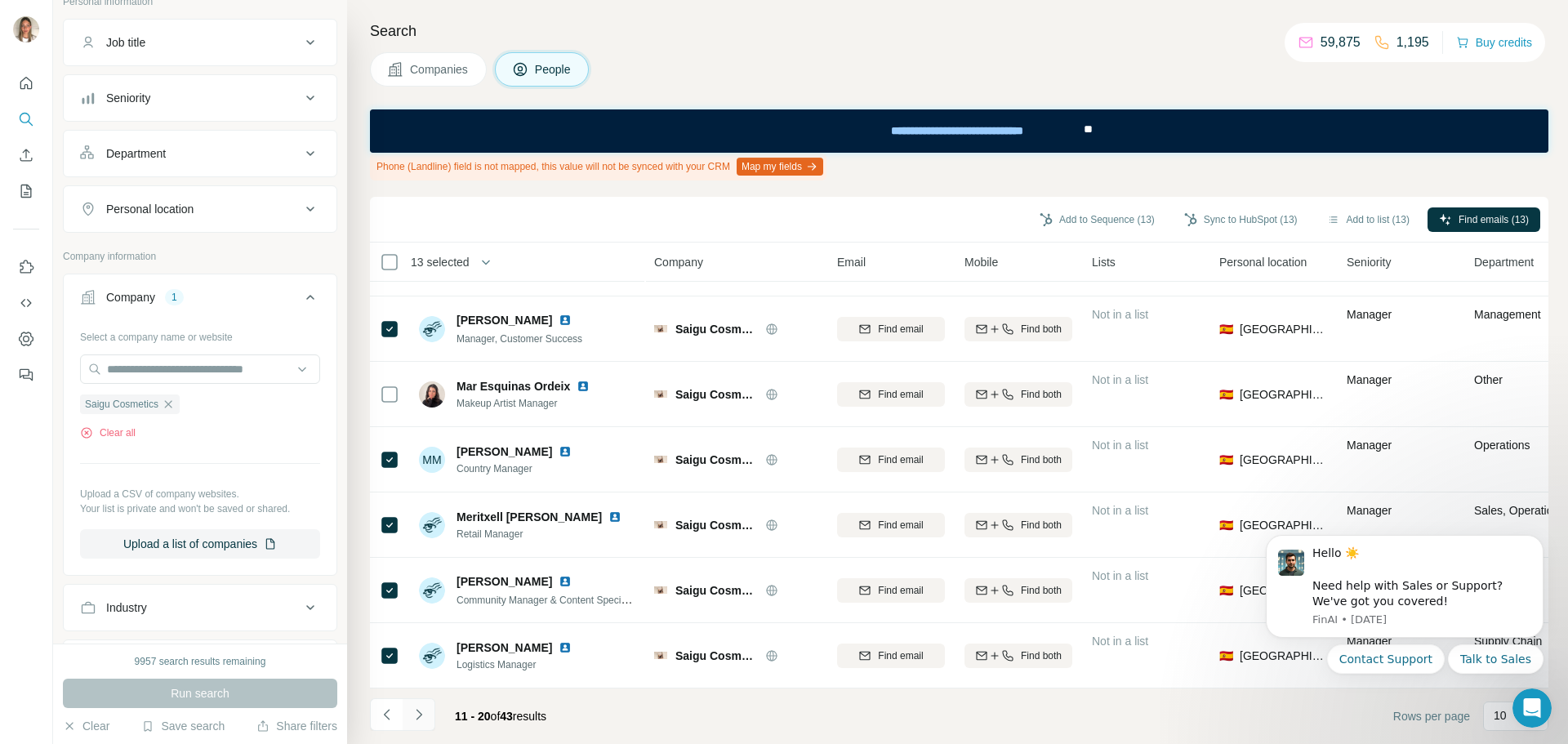
click at [421, 711] on icon "Navigate to next page" at bounding box center [419, 714] width 16 height 16
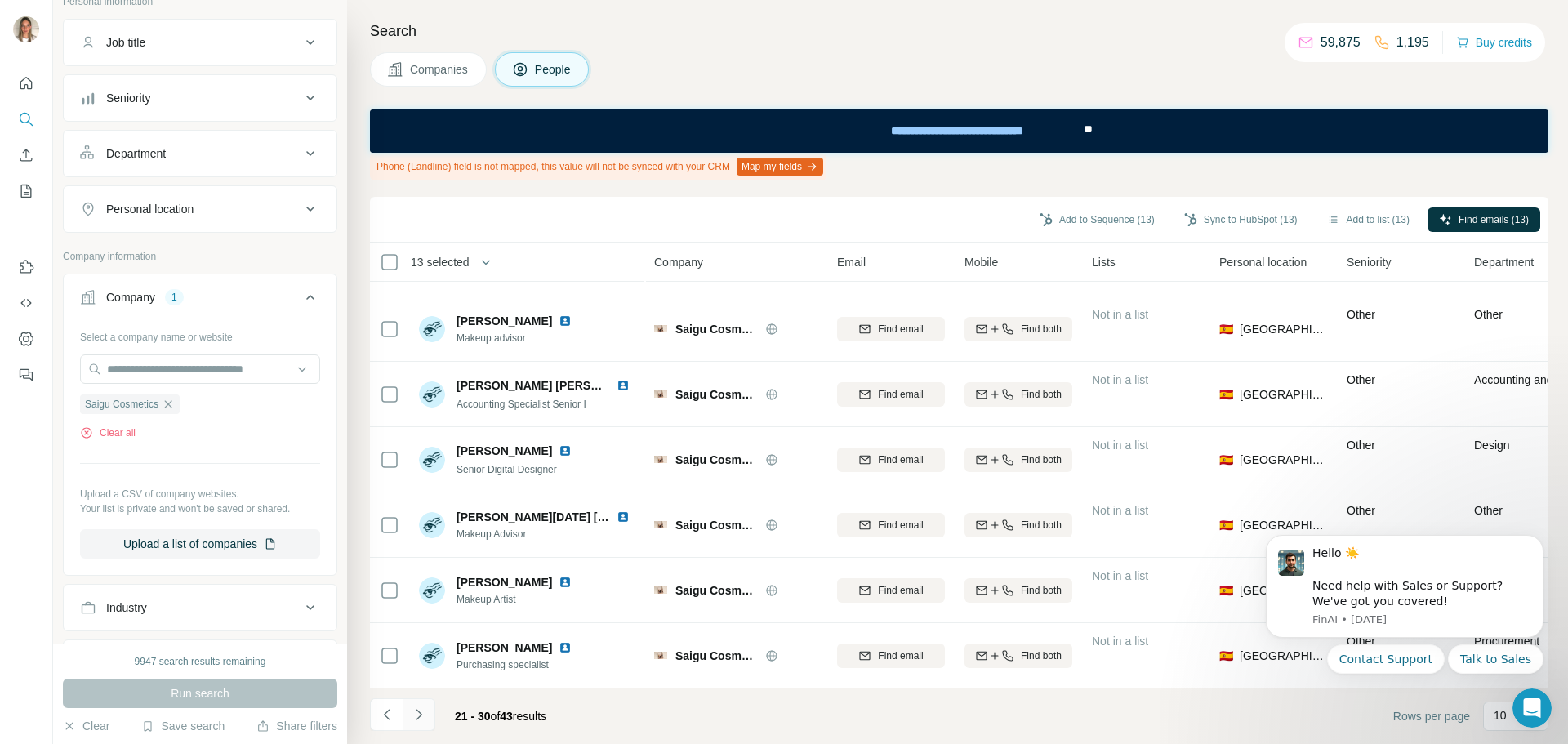
click at [414, 710] on icon "Navigate to next page" at bounding box center [419, 714] width 16 height 16
click at [419, 714] on icon "Navigate to next page" at bounding box center [419, 714] width 16 height 16
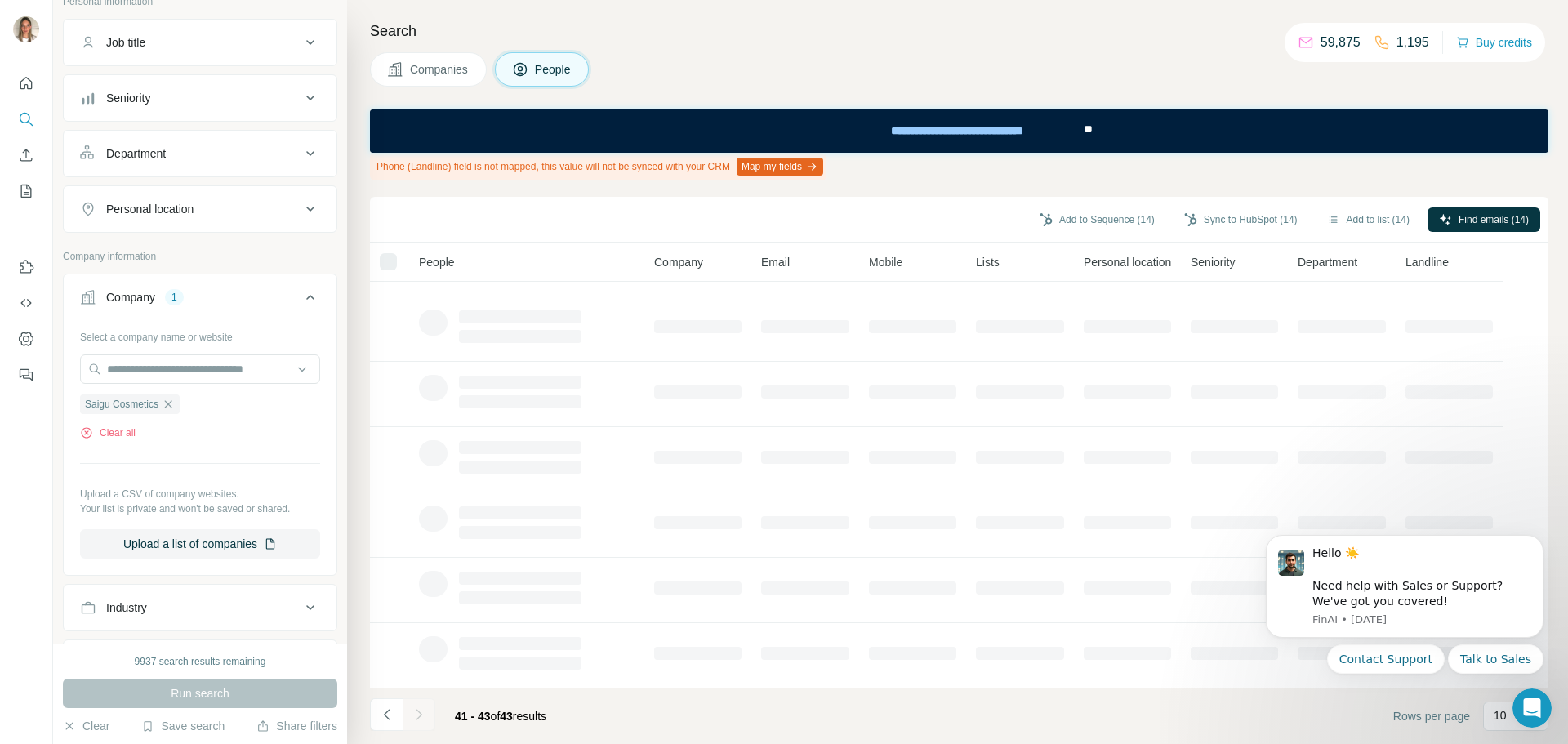
scroll to position [0, 0]
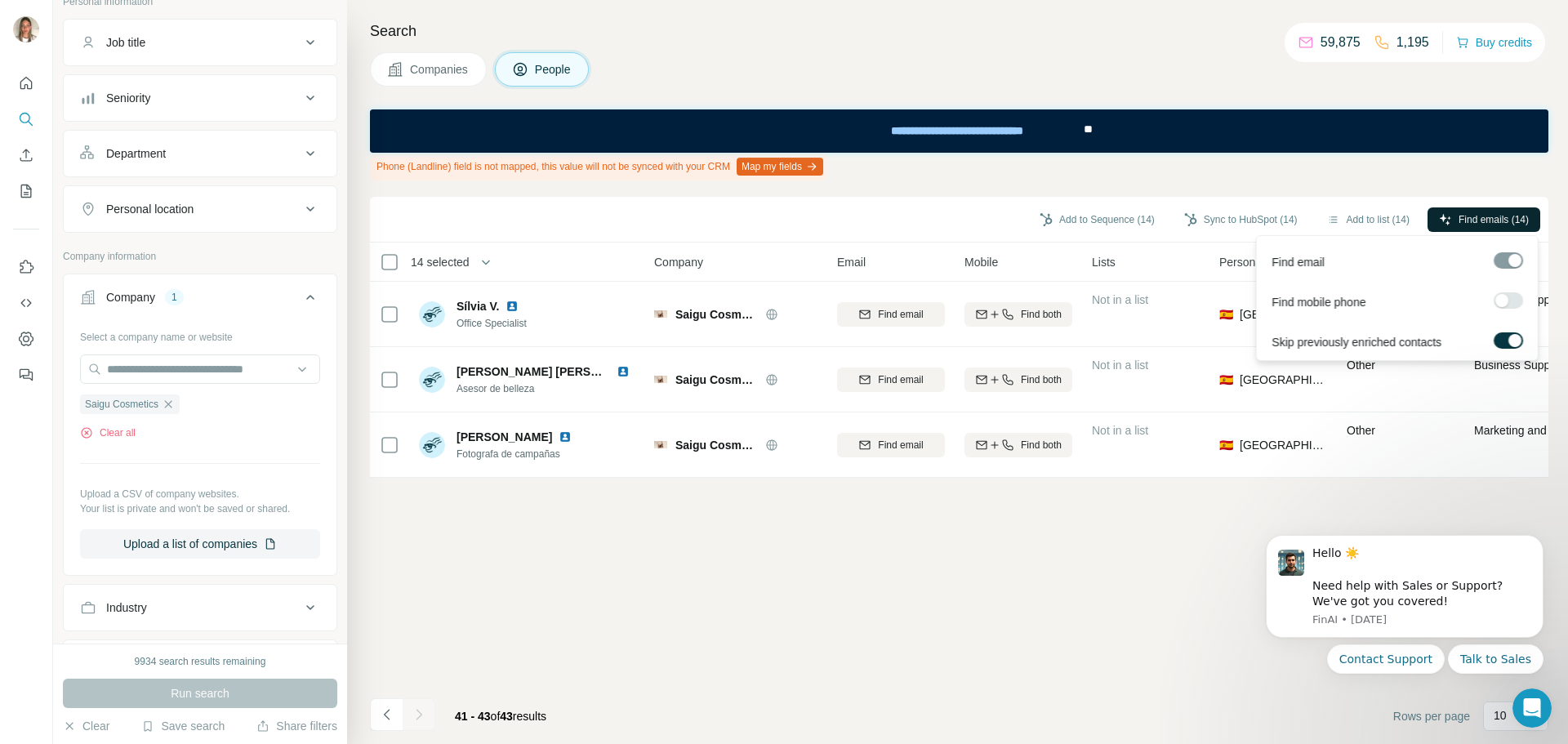
click at [1460, 214] on span "Find emails (14)" at bounding box center [1493, 219] width 70 height 15
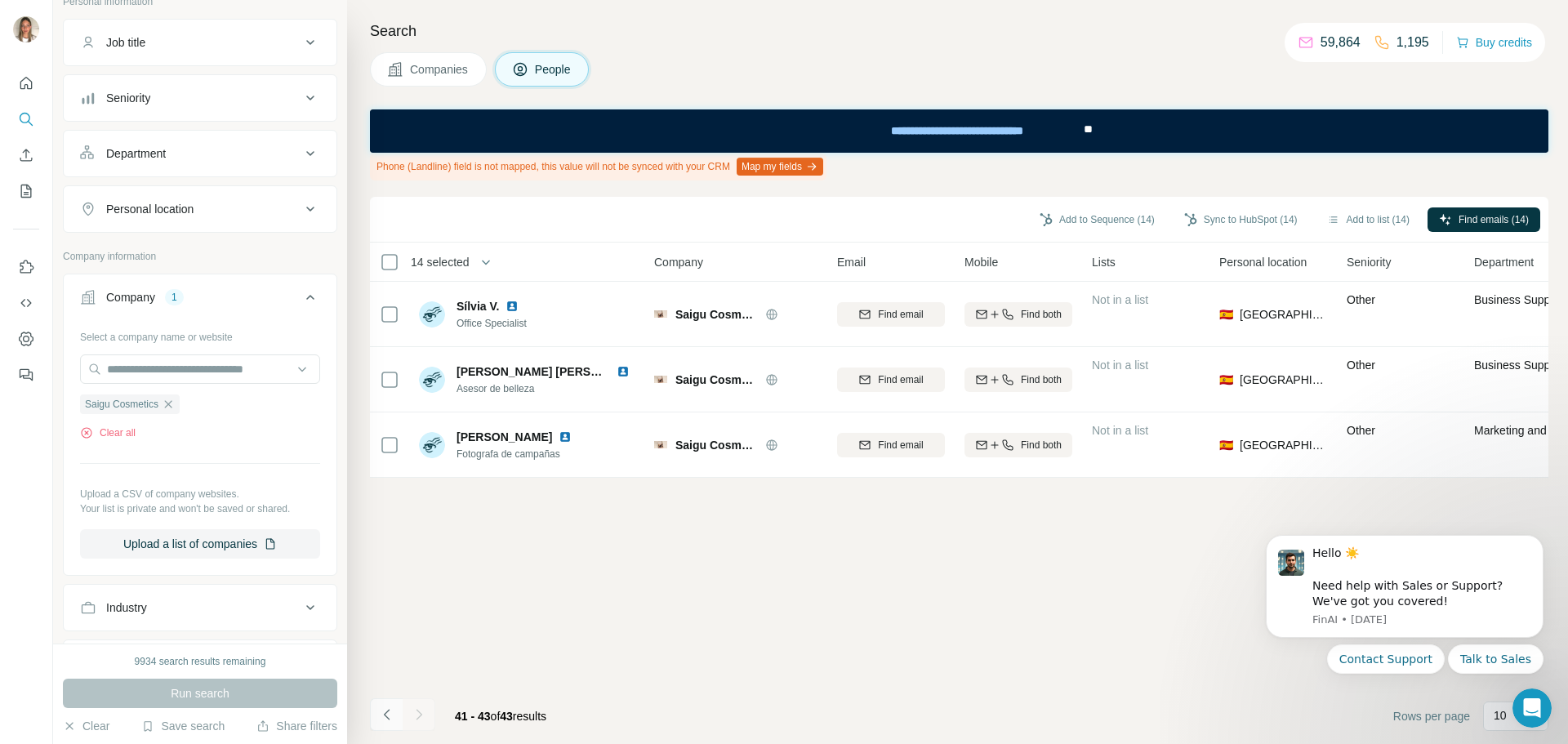
click at [387, 714] on icon "Navigate to previous page" at bounding box center [387, 714] width 16 height 16
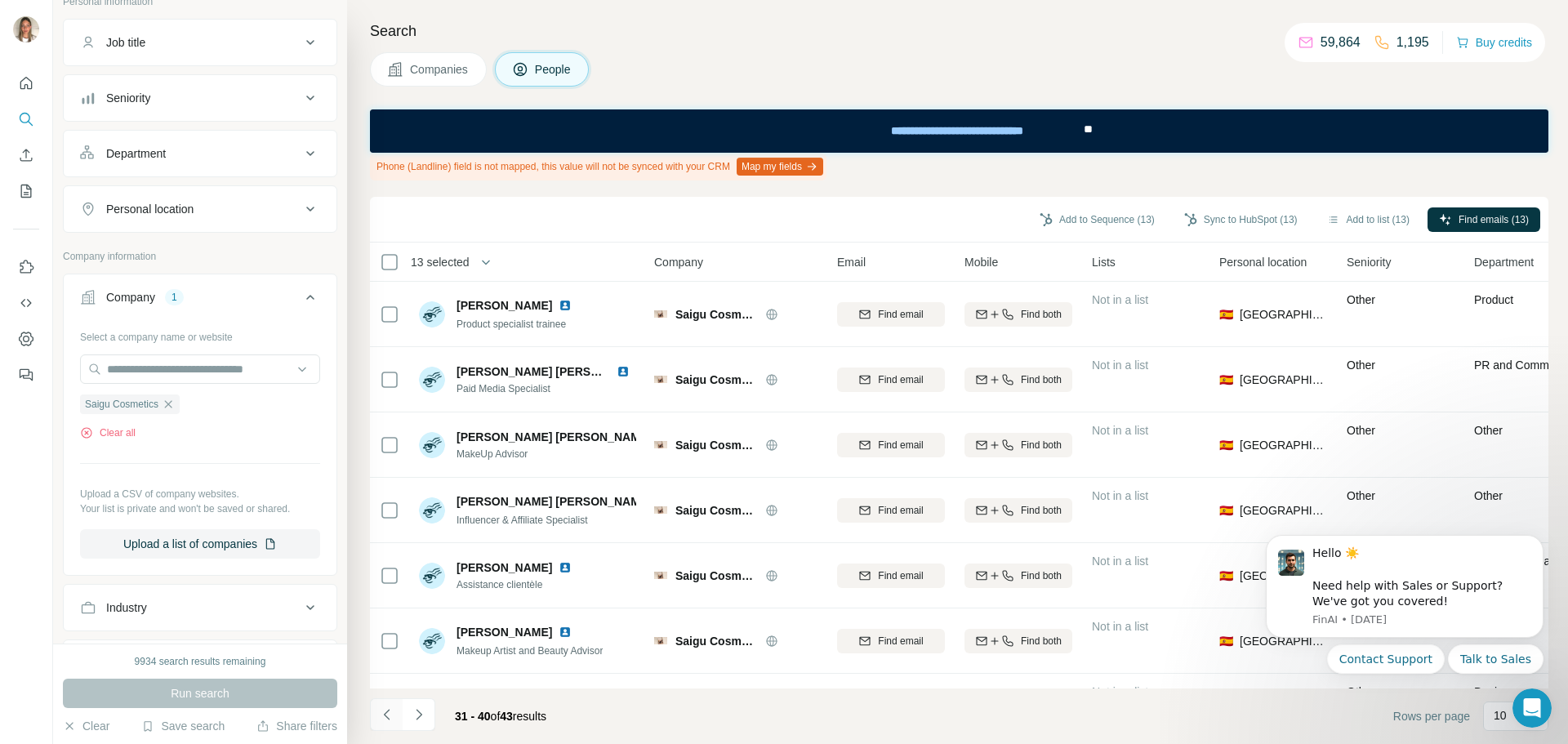
click at [376, 714] on button "Navigate to previous page" at bounding box center [386, 714] width 33 height 33
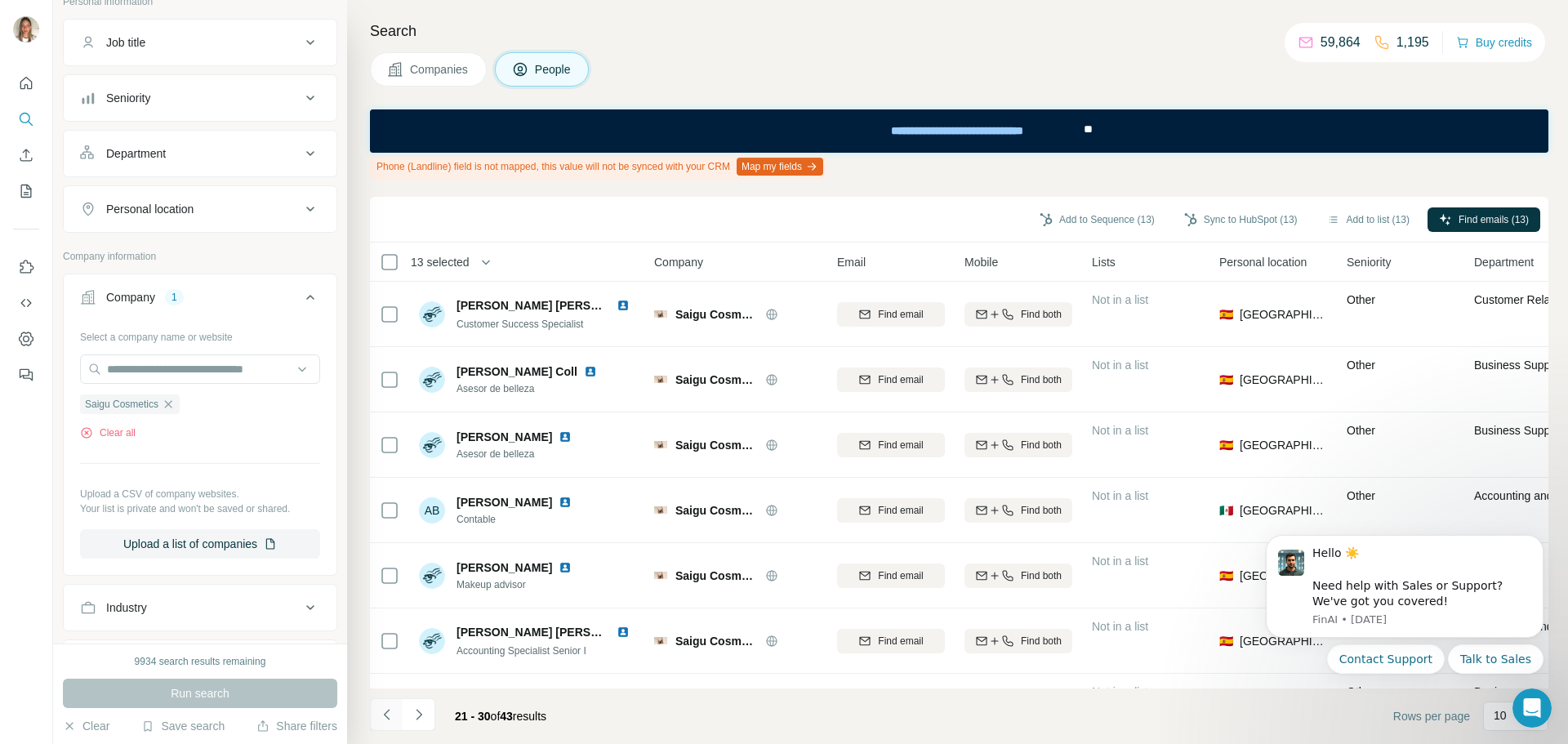
click at [389, 714] on icon "Navigate to previous page" at bounding box center [387, 714] width 16 height 16
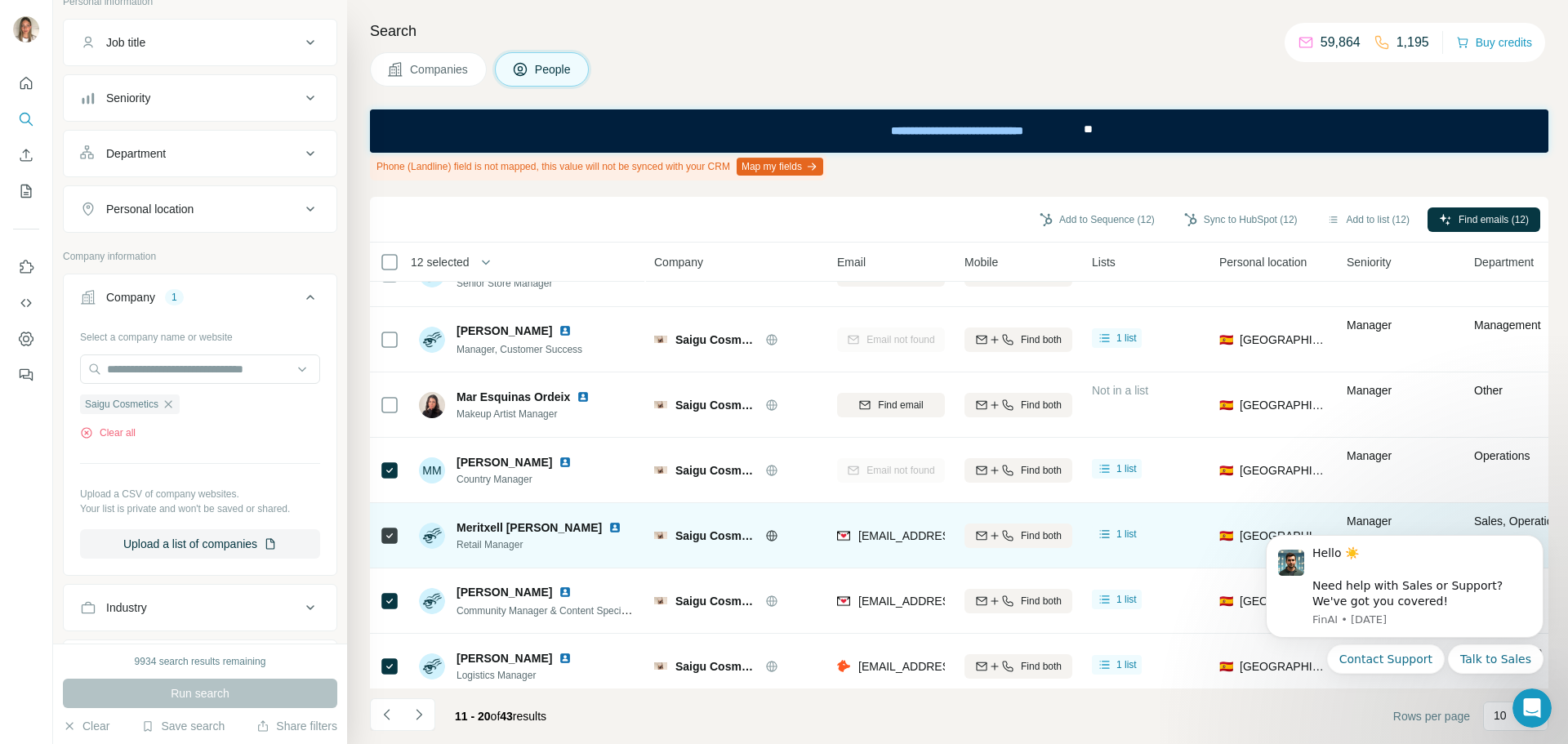
scroll to position [254, 0]
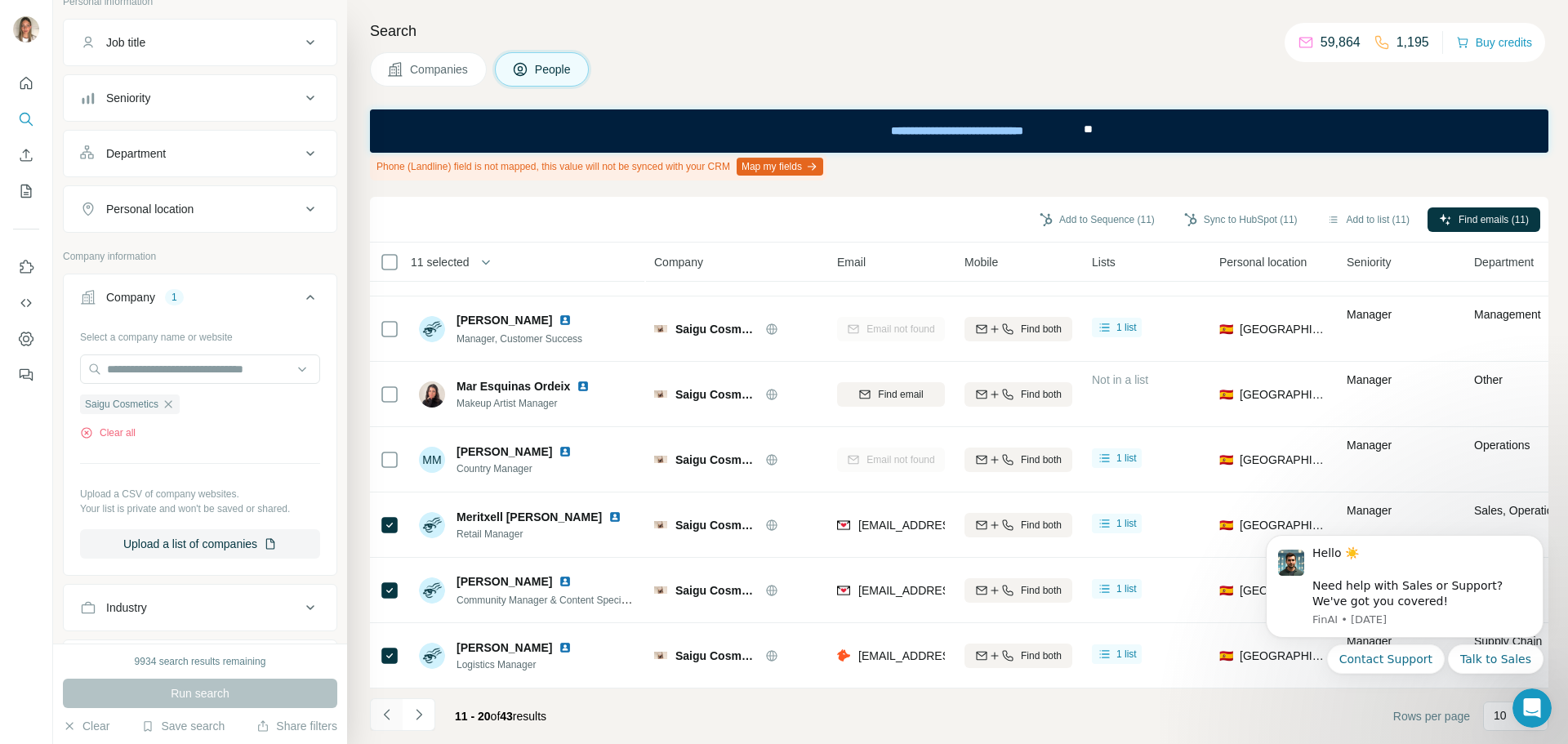
click at [384, 708] on icon "Navigate to previous page" at bounding box center [387, 714] width 16 height 16
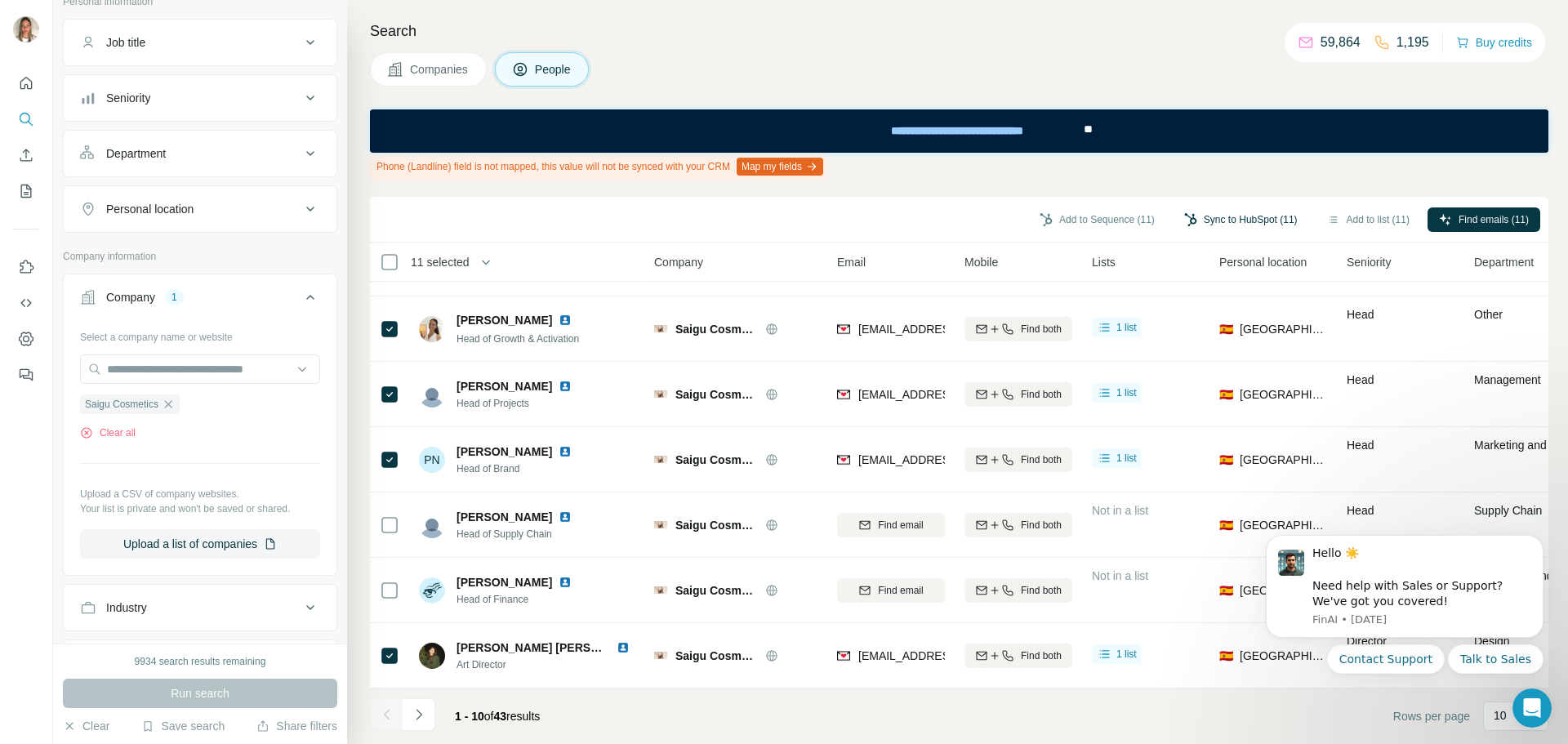
click at [1267, 220] on button "Sync to HubSpot (11)" at bounding box center [1241, 220] width 136 height 25
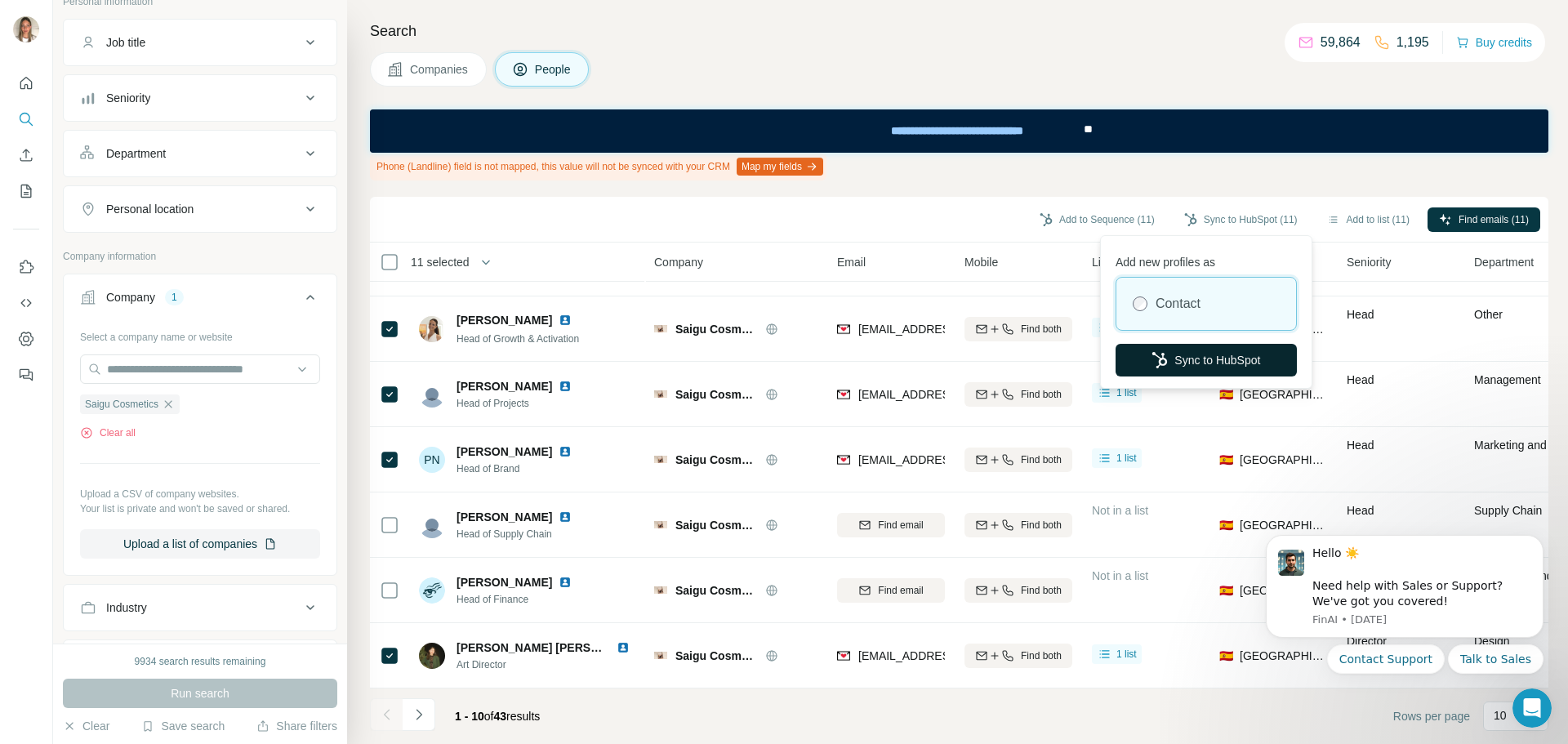
click at [1217, 358] on button "Sync to HubSpot" at bounding box center [1206, 360] width 181 height 33
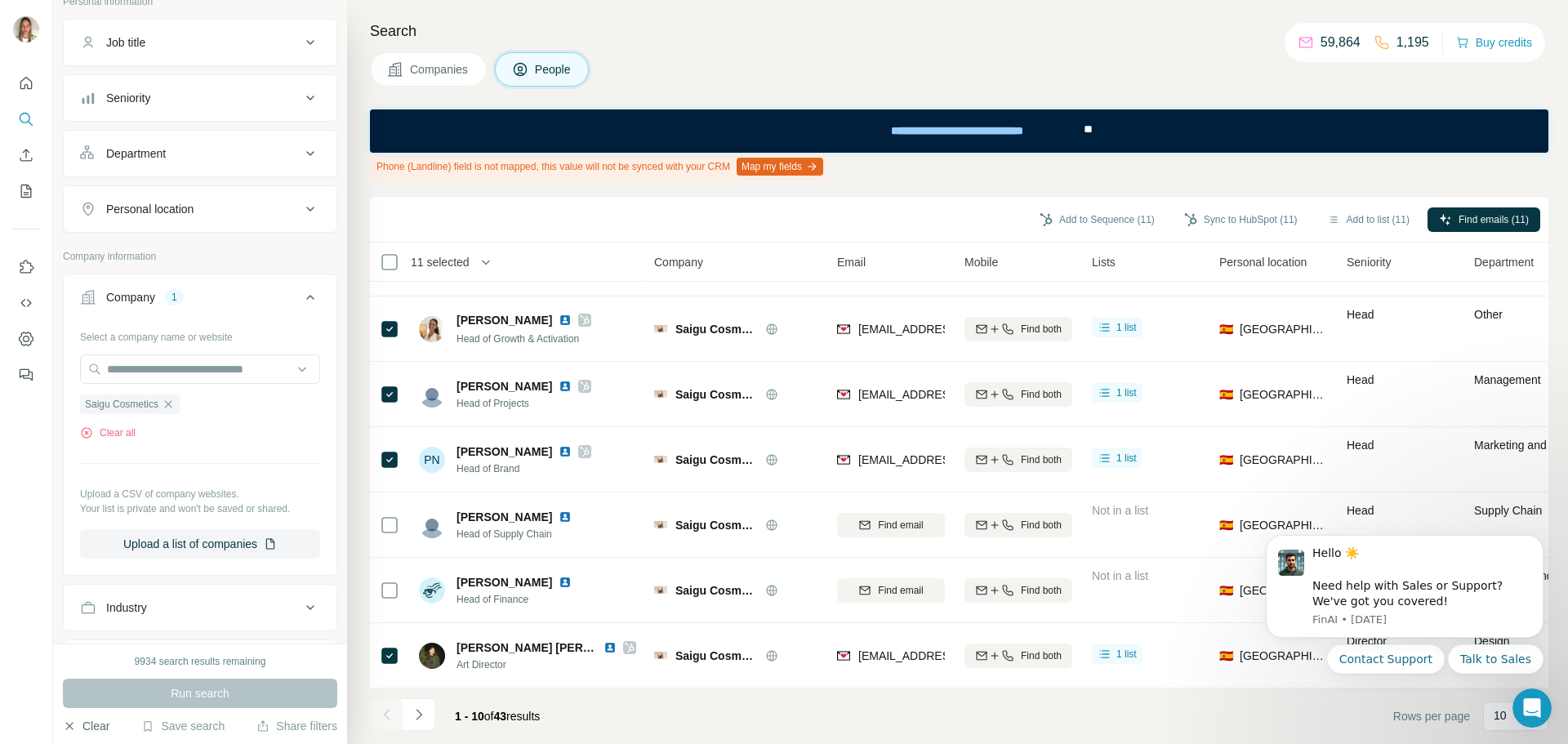
click at [92, 724] on button "Clear" at bounding box center [86, 725] width 47 height 16
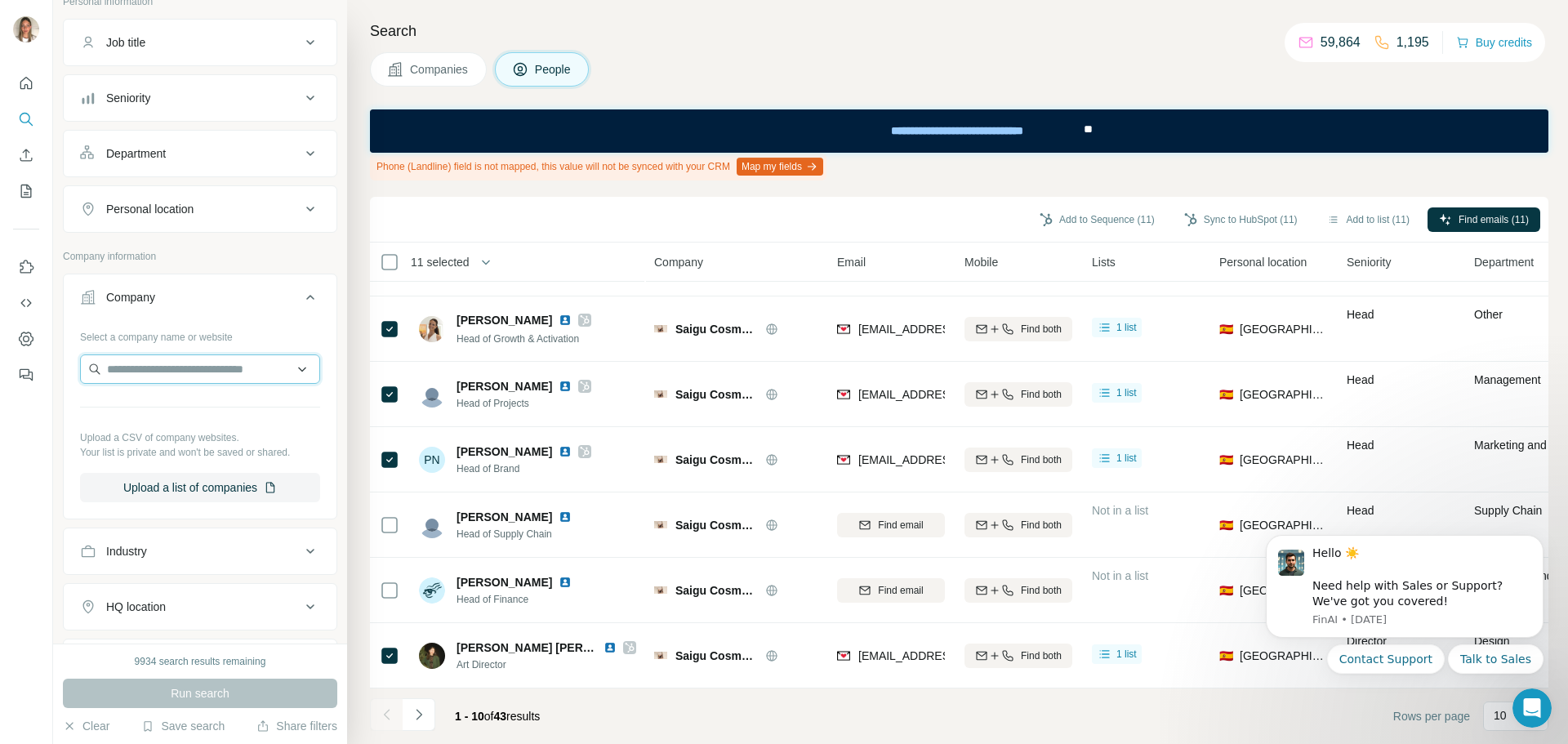
click at [171, 368] on input "text" at bounding box center [201, 368] width 240 height 29
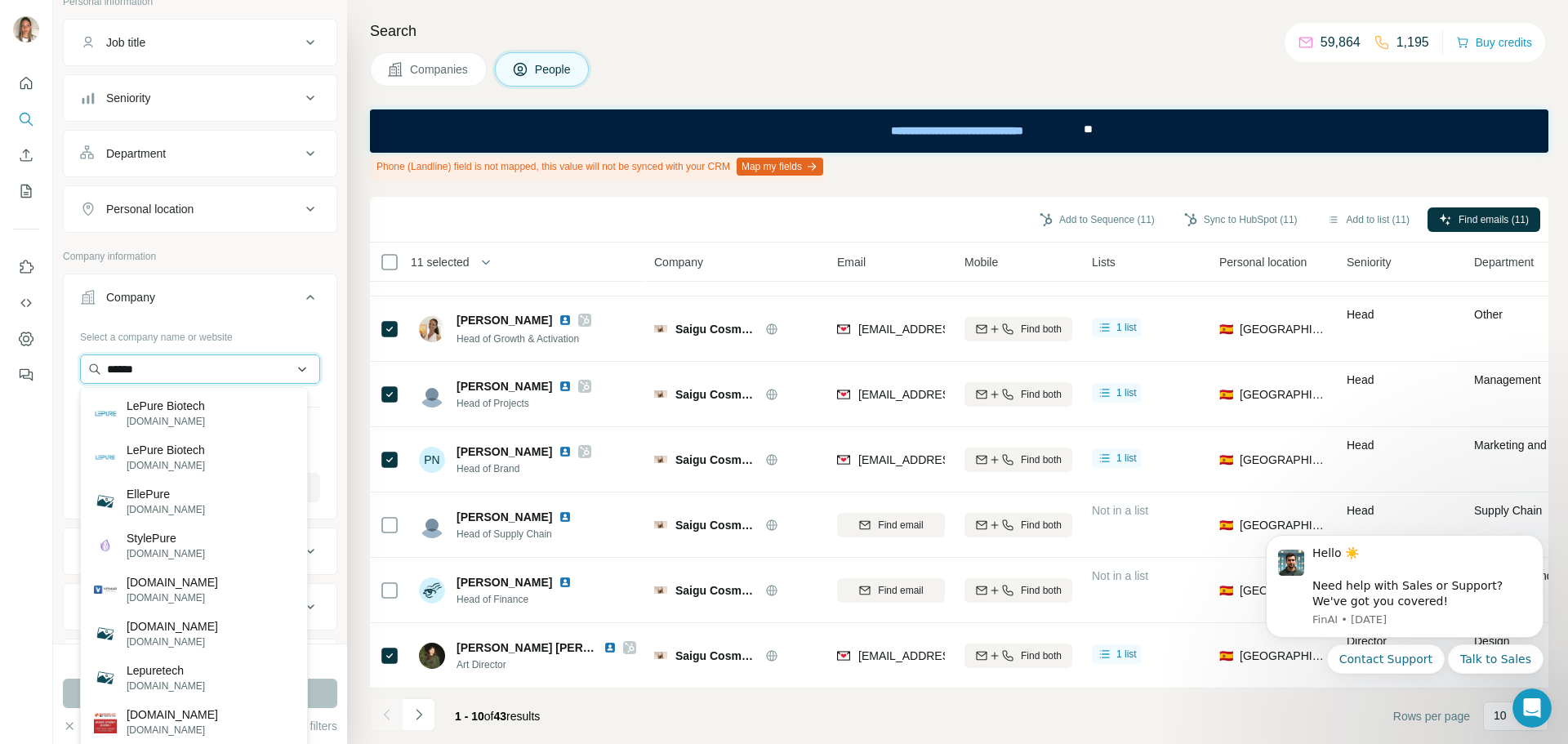
click at [176, 368] on input "******" at bounding box center [201, 368] width 240 height 29
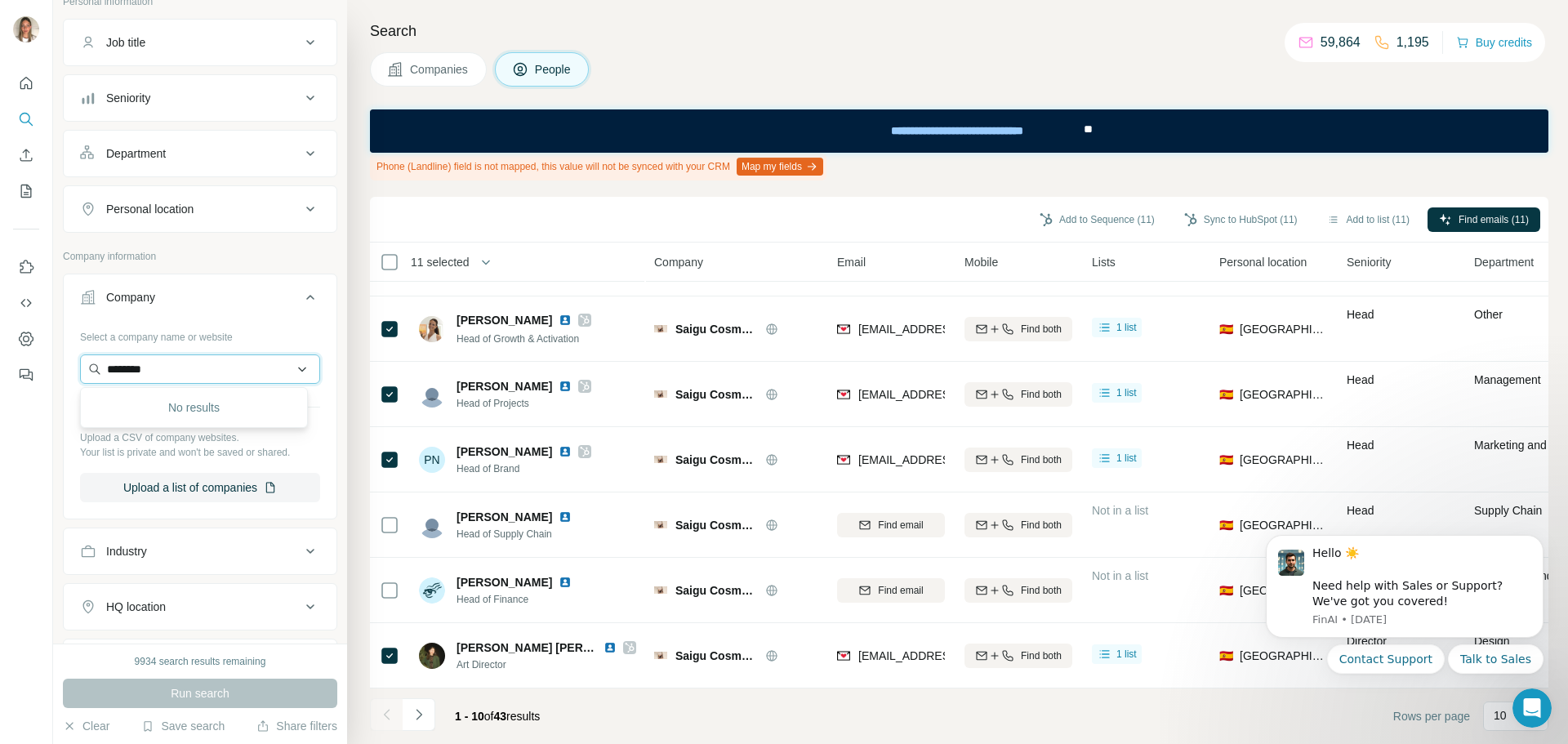
drag, startPoint x: 199, startPoint y: 359, endPoint x: 88, endPoint y: 363, distance: 111.1
click at [88, 363] on input "********" at bounding box center [201, 368] width 240 height 29
paste input "***"
drag, startPoint x: 235, startPoint y: 368, endPoint x: 86, endPoint y: 360, distance: 149.2
click at [86, 360] on input "**********" at bounding box center [201, 368] width 240 height 29
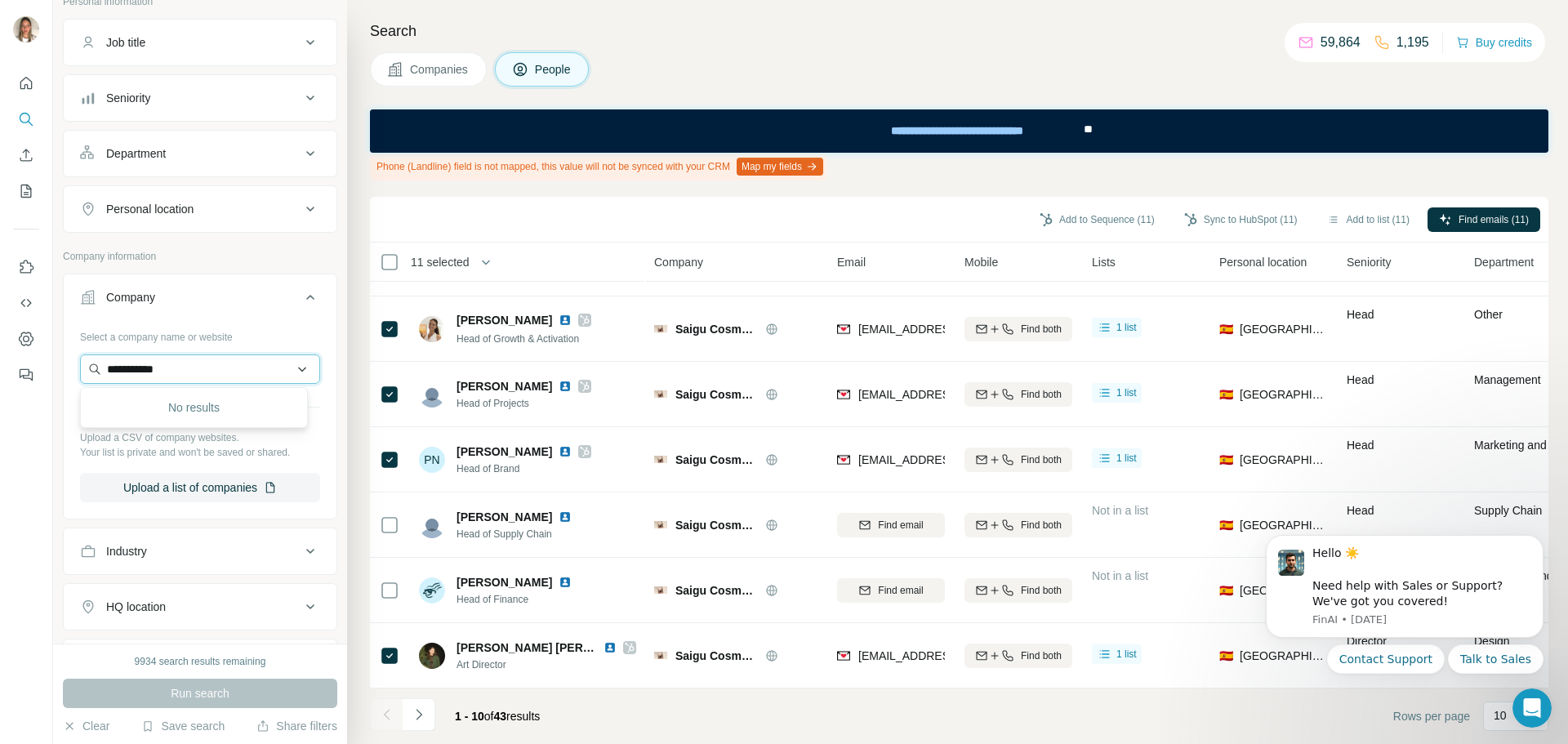
click at [231, 371] on input "**********" at bounding box center [201, 368] width 240 height 29
drag, startPoint x: 230, startPoint y: 369, endPoint x: 70, endPoint y: 356, distance: 160.5
click at [70, 356] on div "**********" at bounding box center [200, 419] width 273 height 192
paste input "*******"
drag, startPoint x: 247, startPoint y: 370, endPoint x: 113, endPoint y: 376, distance: 134.1
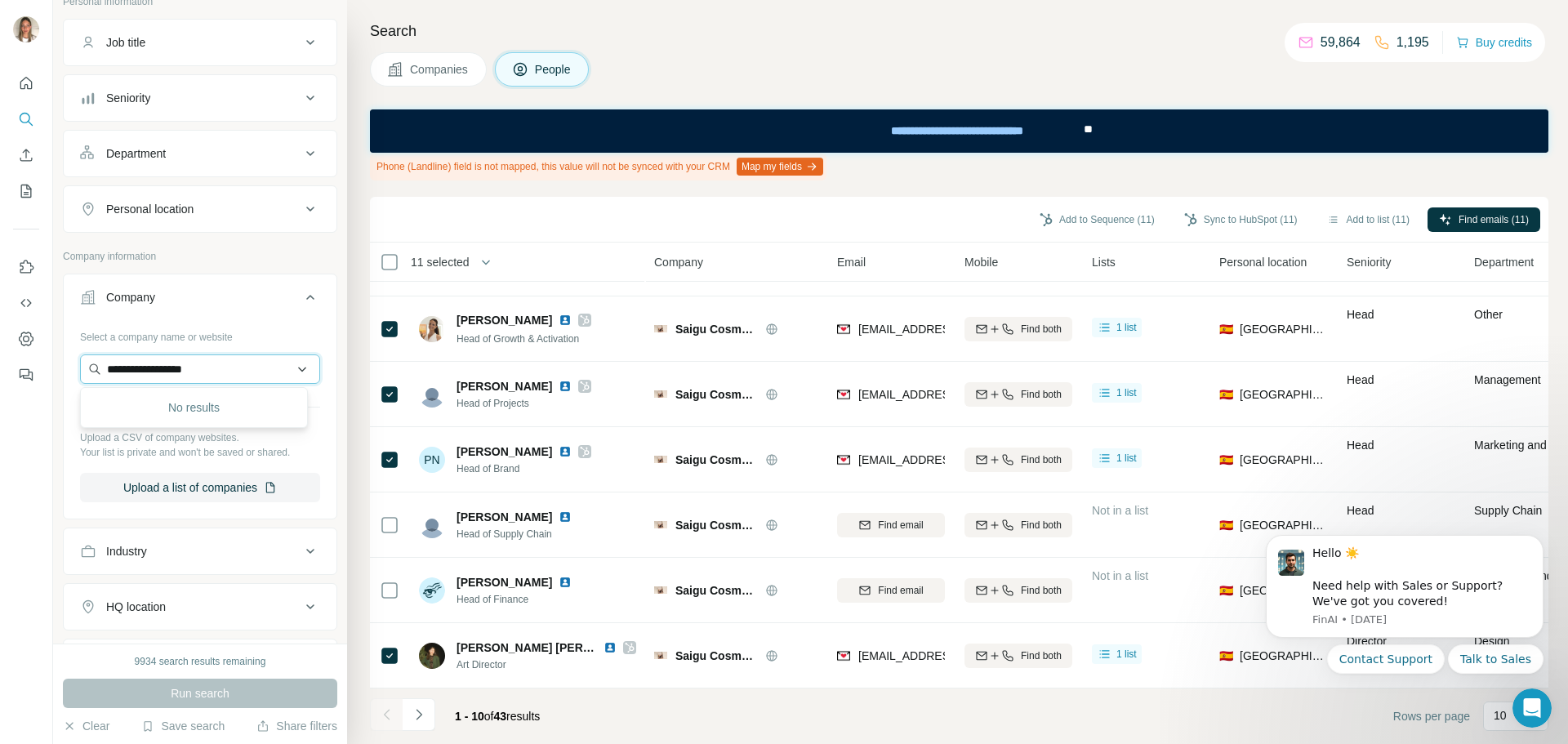
click at [113, 376] on input "**********" at bounding box center [201, 368] width 240 height 29
type input "*"
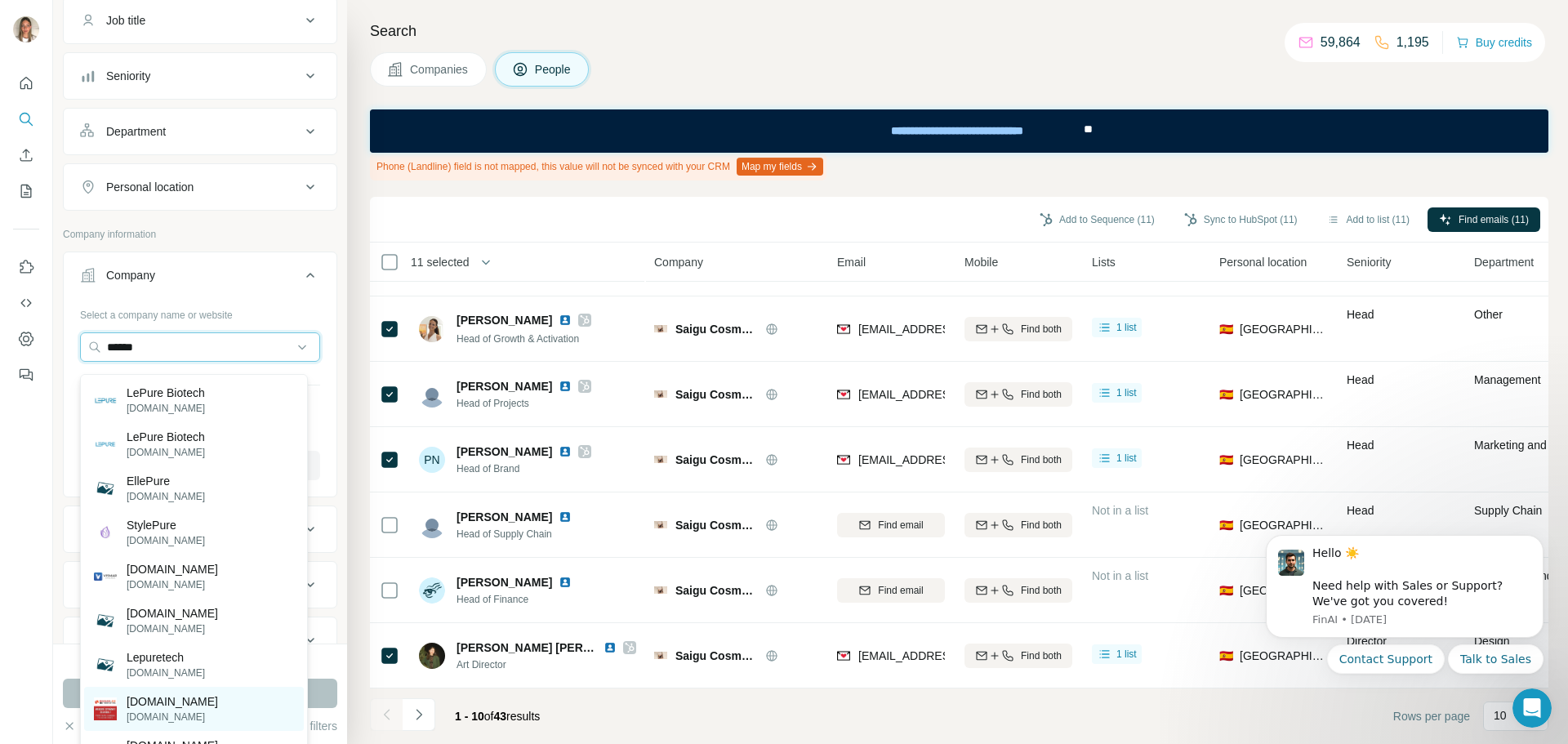
scroll to position [112, 0]
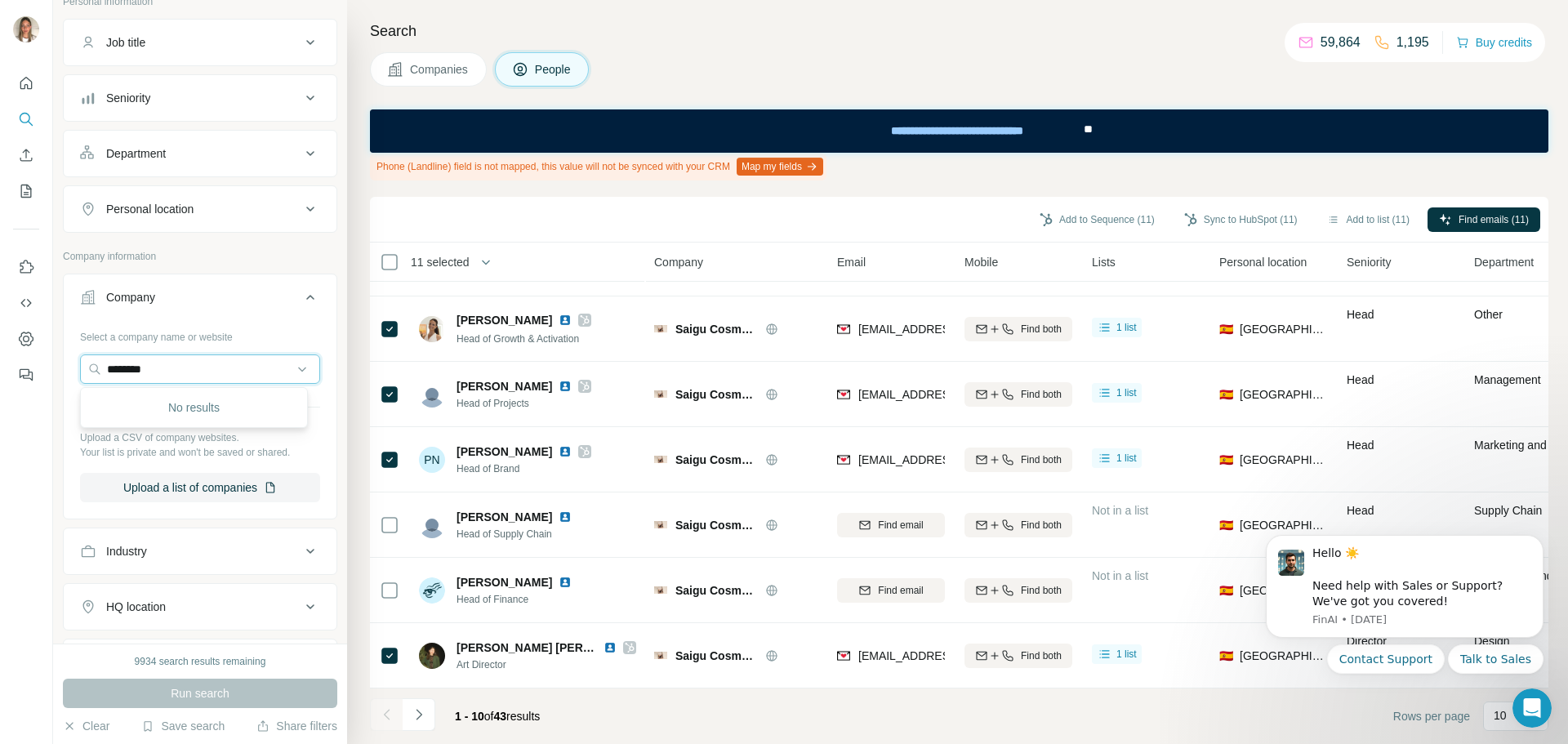
drag, startPoint x: 190, startPoint y: 372, endPoint x: 61, endPoint y: 372, distance: 129.0
click at [61, 372] on div "New search Hide Company lookalikes Personal information Job title Seniority Dep…" at bounding box center [200, 322] width 294 height 643
paste input "**********"
click at [124, 368] on input "**********" at bounding box center [201, 368] width 240 height 29
click at [155, 368] on input "**********" at bounding box center [201, 368] width 240 height 29
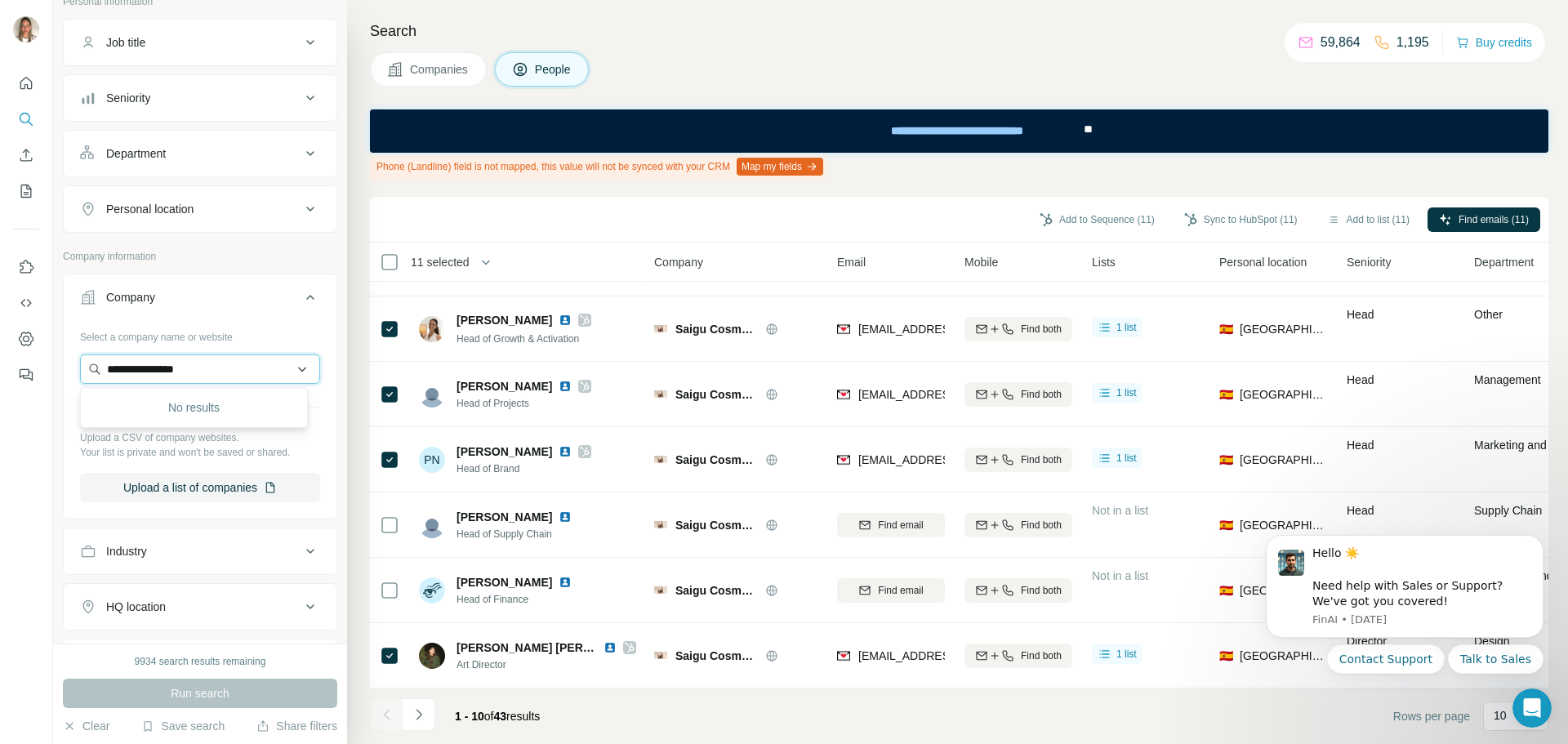
click at [207, 370] on input "**********" at bounding box center [201, 368] width 240 height 29
drag, startPoint x: 239, startPoint y: 362, endPoint x: 22, endPoint y: 350, distance: 217.3
click at [22, 350] on div "**********" at bounding box center [784, 372] width 1568 height 744
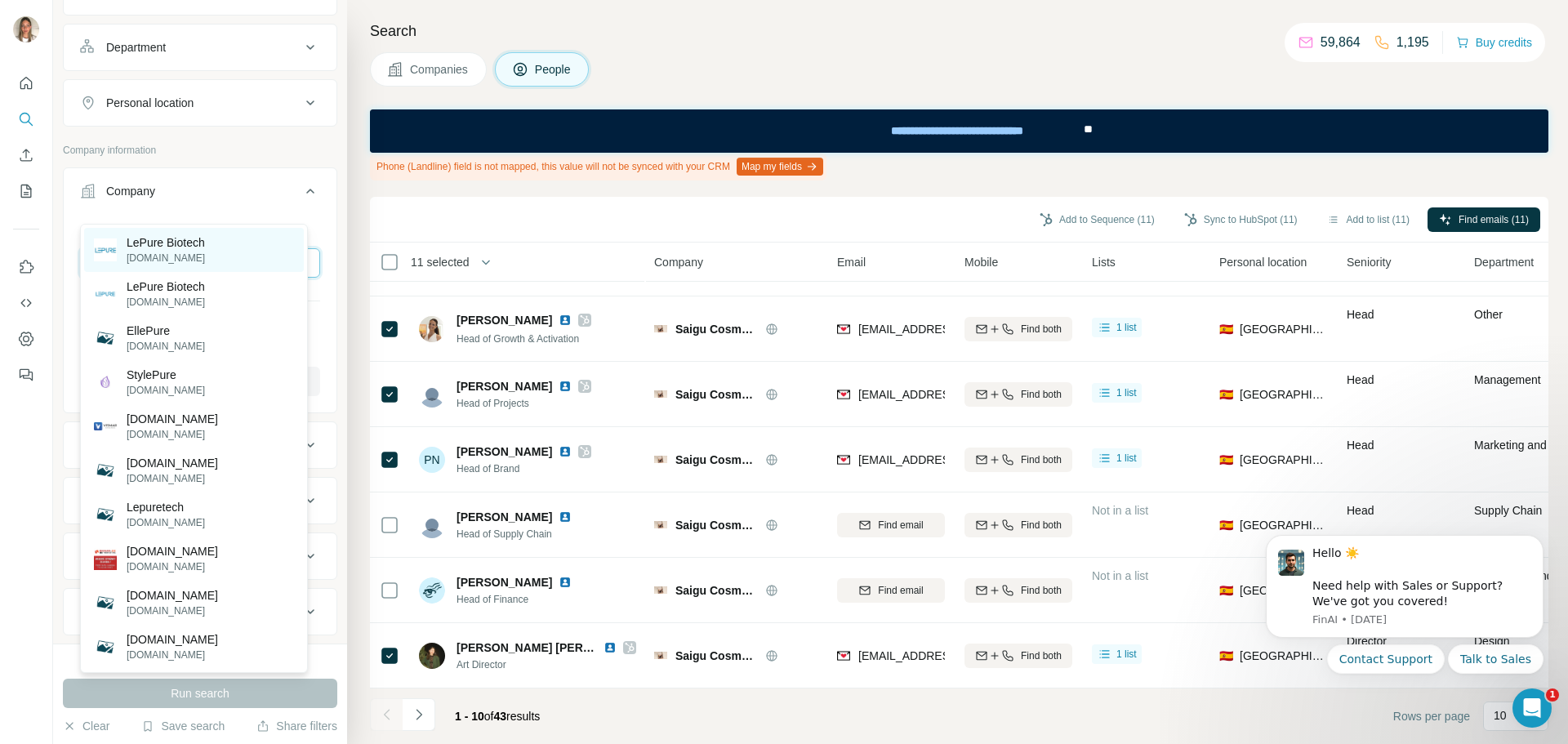
scroll to position [194, 0]
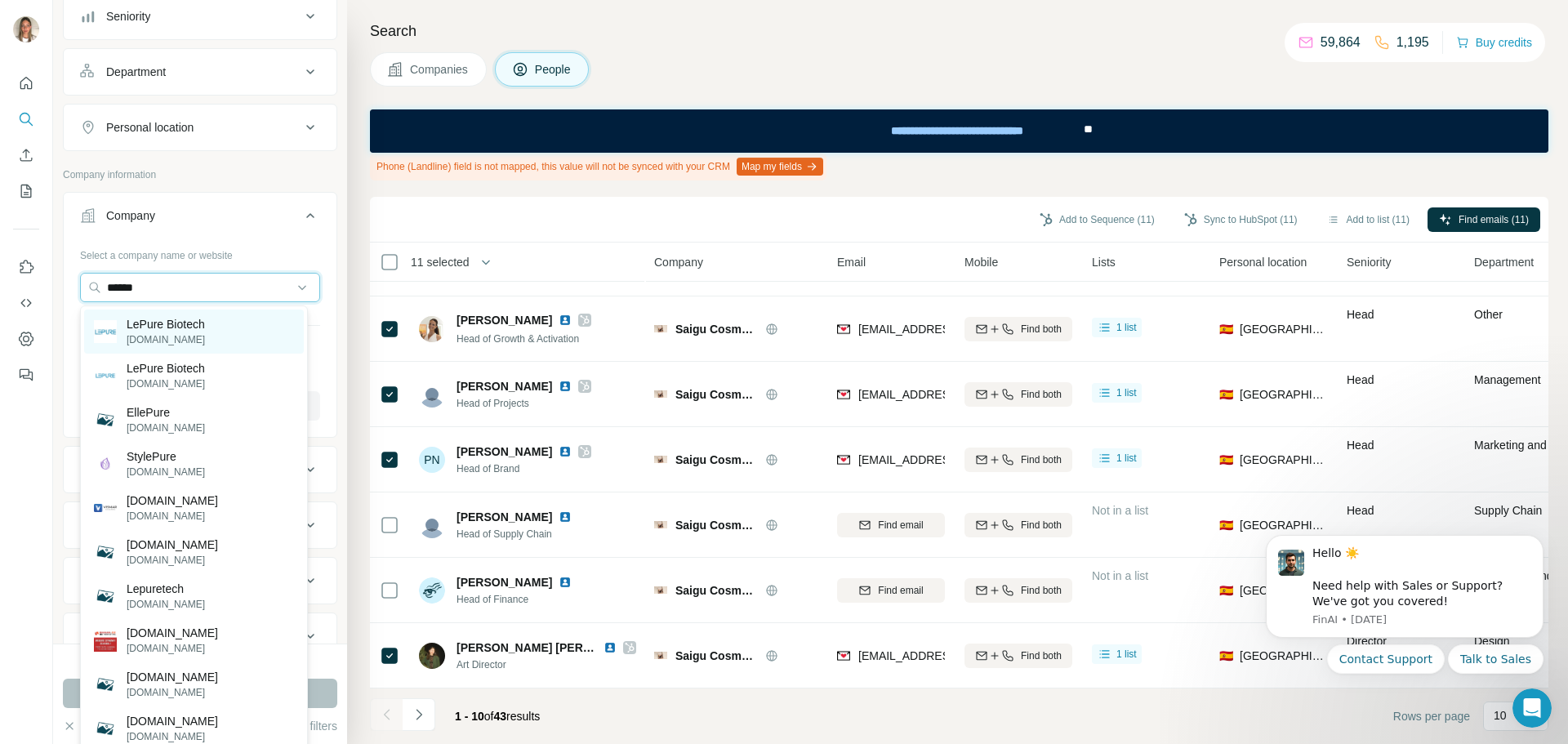
type input "******"
click at [178, 332] on p "[DOMAIN_NAME]" at bounding box center [165, 339] width 79 height 15
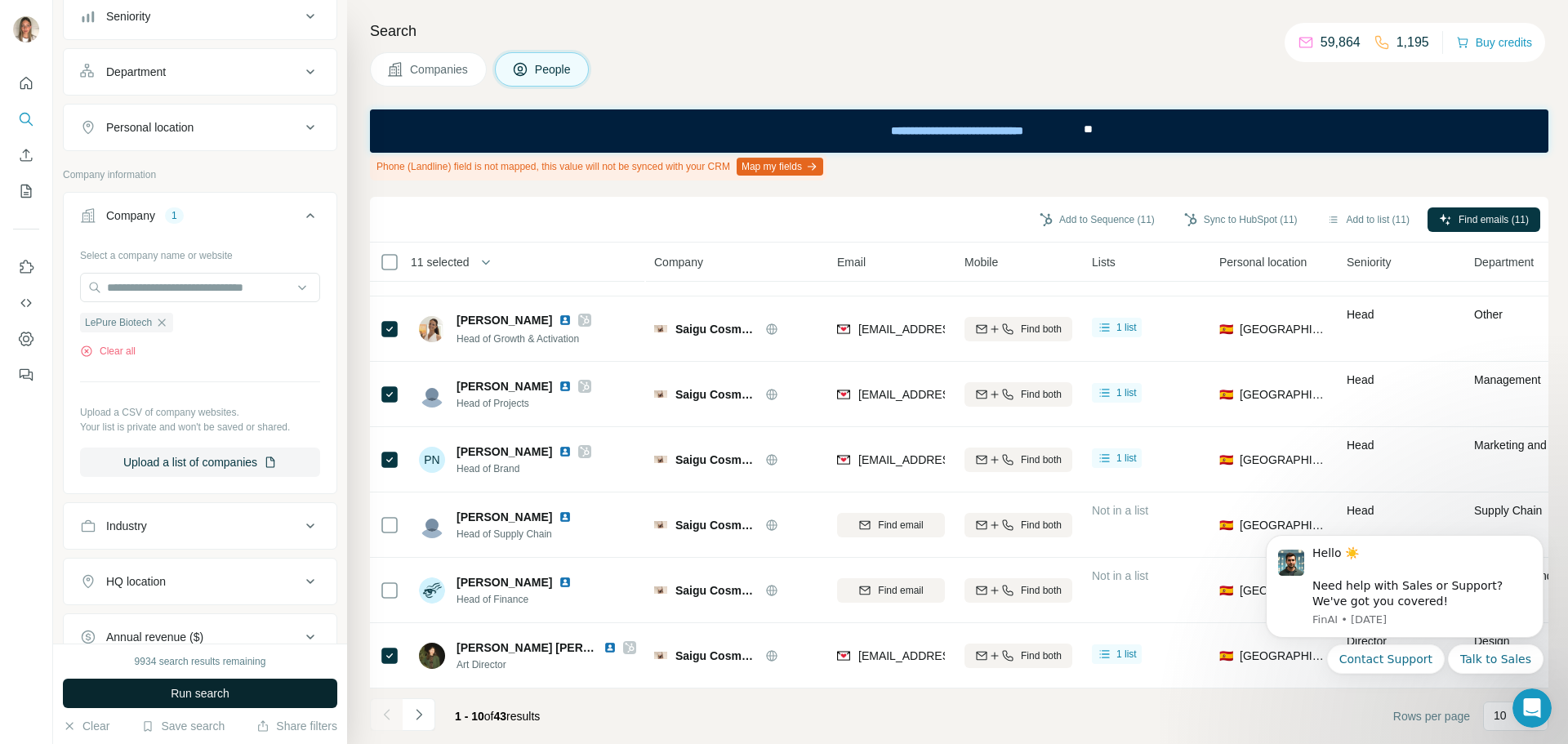
click at [220, 686] on span "Run search" at bounding box center [200, 693] width 59 height 16
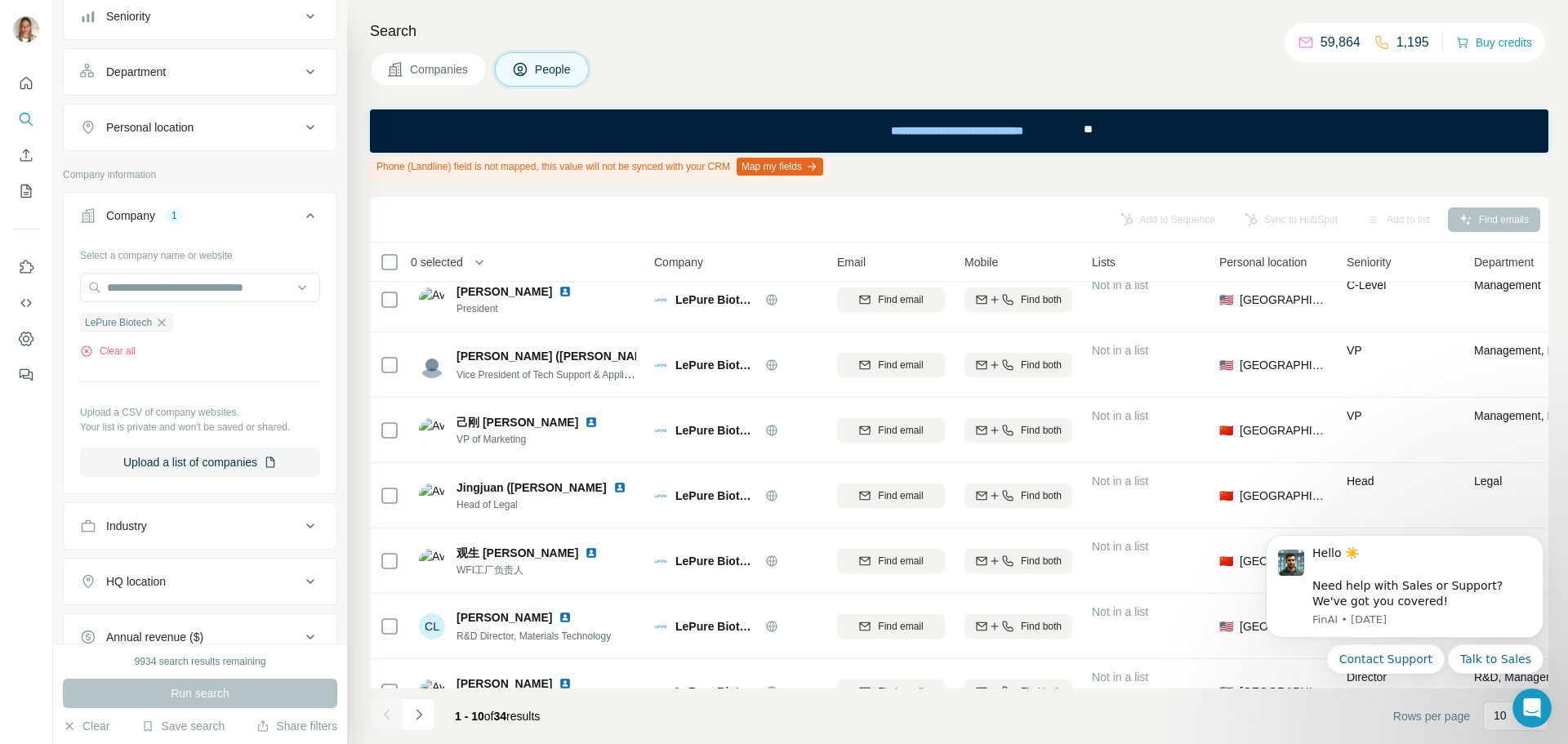
scroll to position [254, 0]
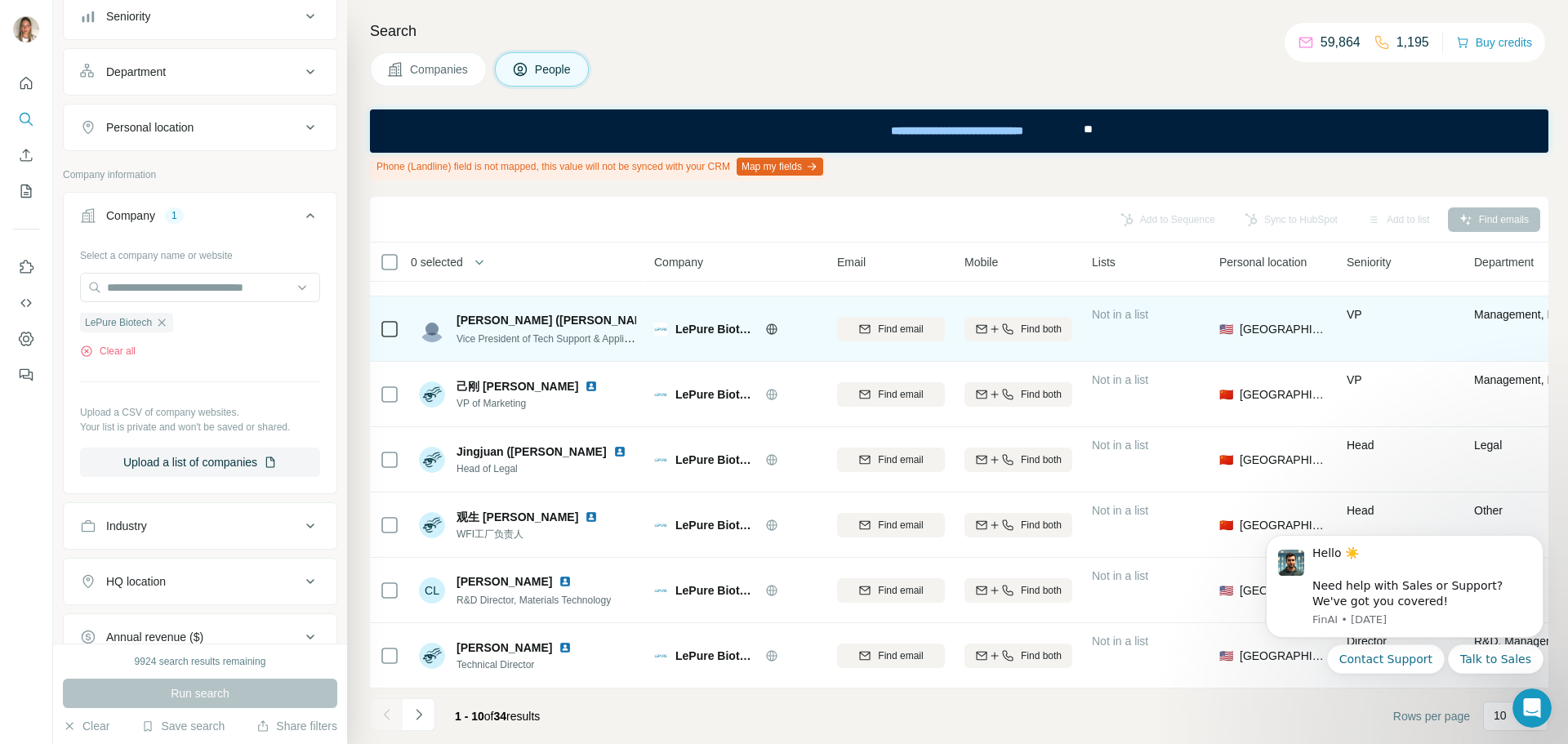
drag, startPoint x: 736, startPoint y: 320, endPoint x: 734, endPoint y: 331, distance: 11.2
click at [736, 323] on span "LePure Biotech" at bounding box center [716, 329] width 81 height 16
click at [770, 323] on icon at bounding box center [771, 329] width 4 height 11
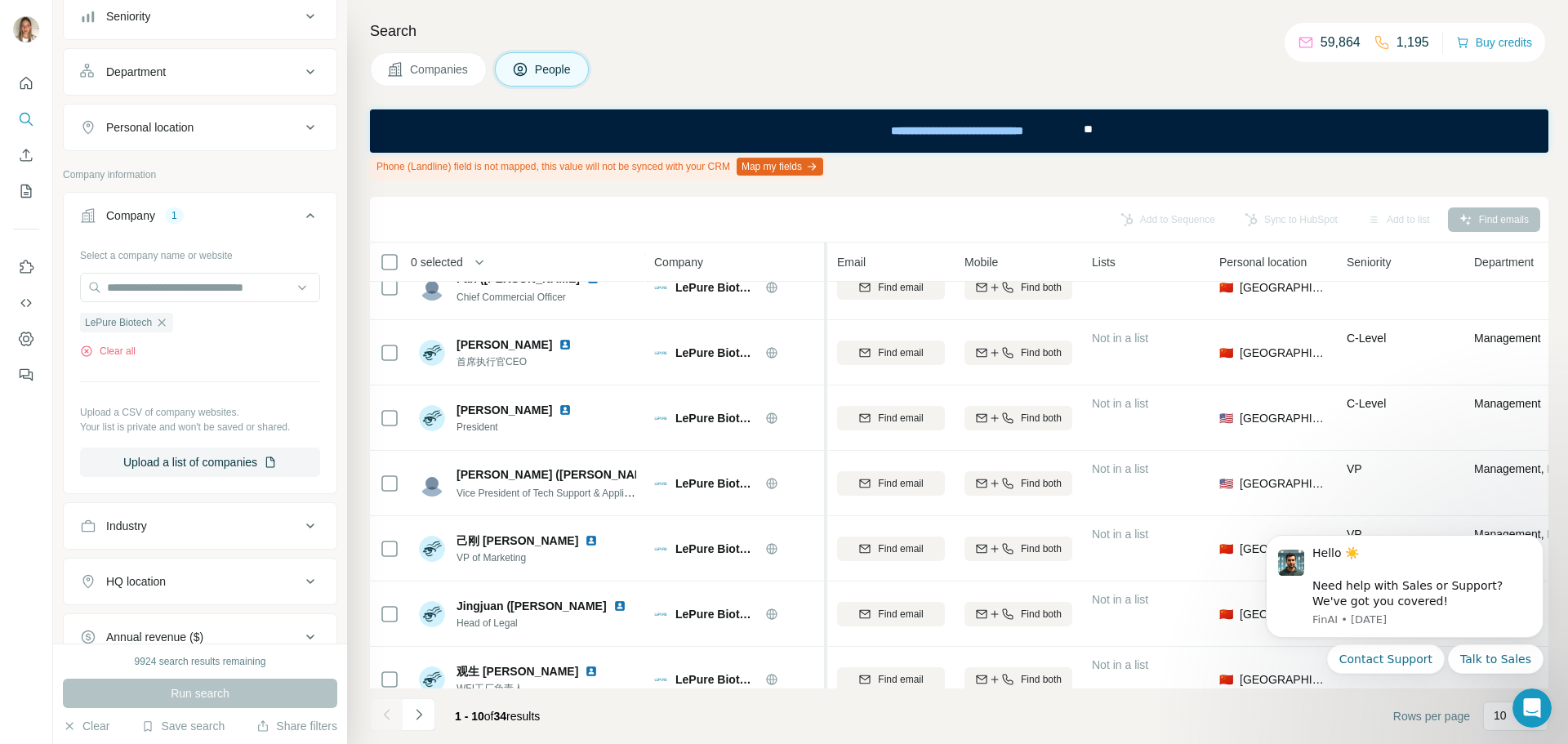
scroll to position [0, 0]
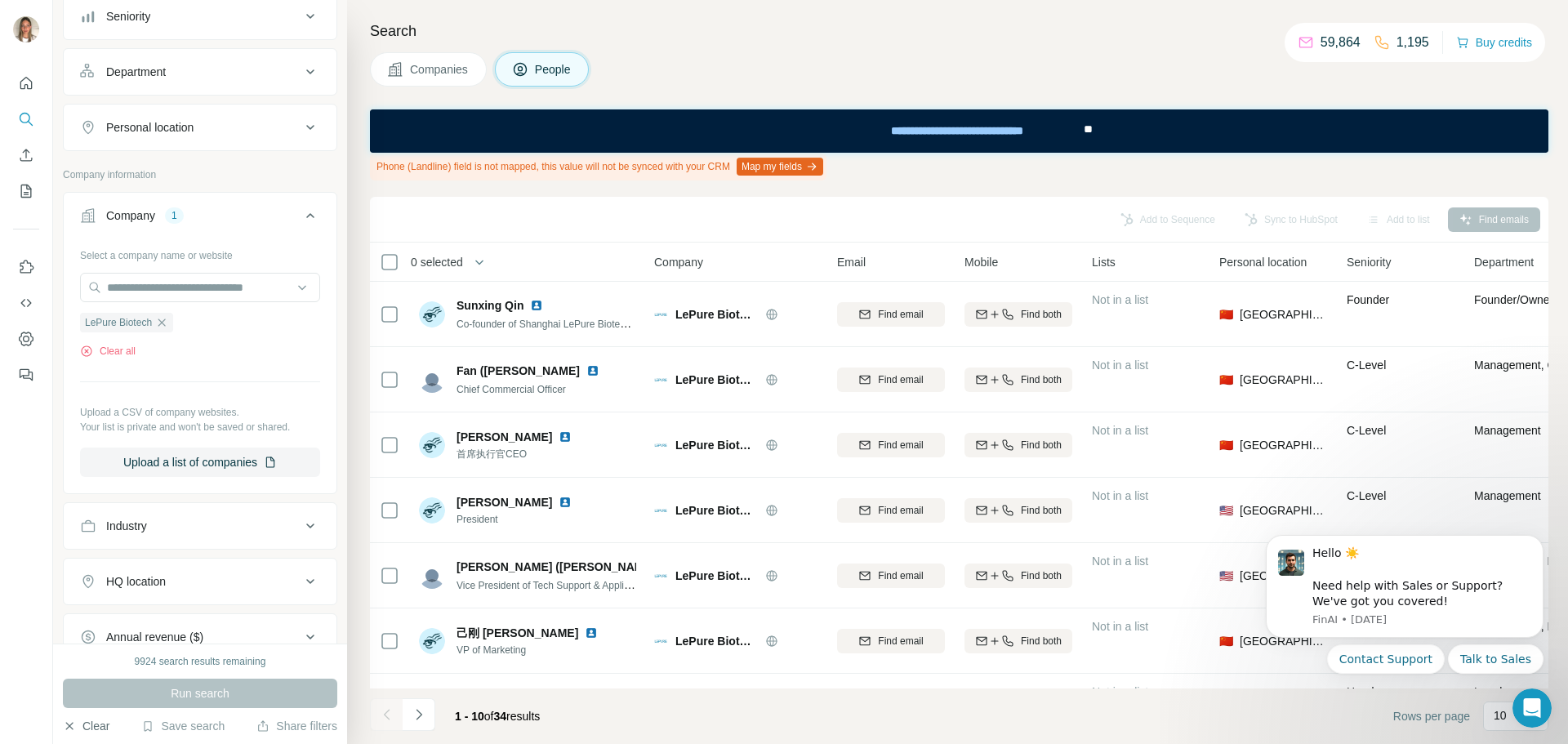
click at [102, 725] on button "Clear" at bounding box center [86, 725] width 47 height 16
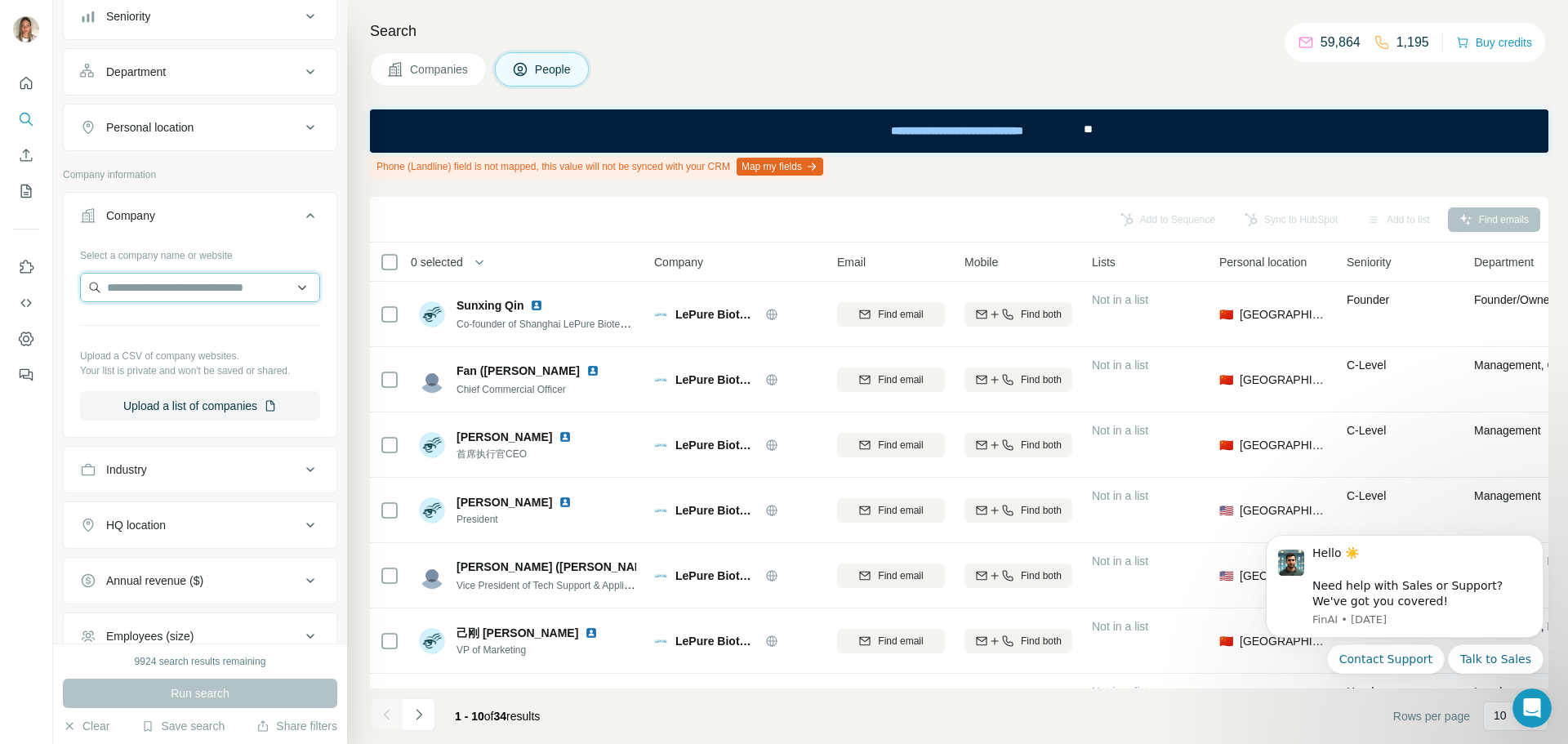
click at [165, 280] on input "text" at bounding box center [201, 287] width 240 height 29
type input "********"
click at [159, 322] on p "Arganour" at bounding box center [165, 324] width 79 height 16
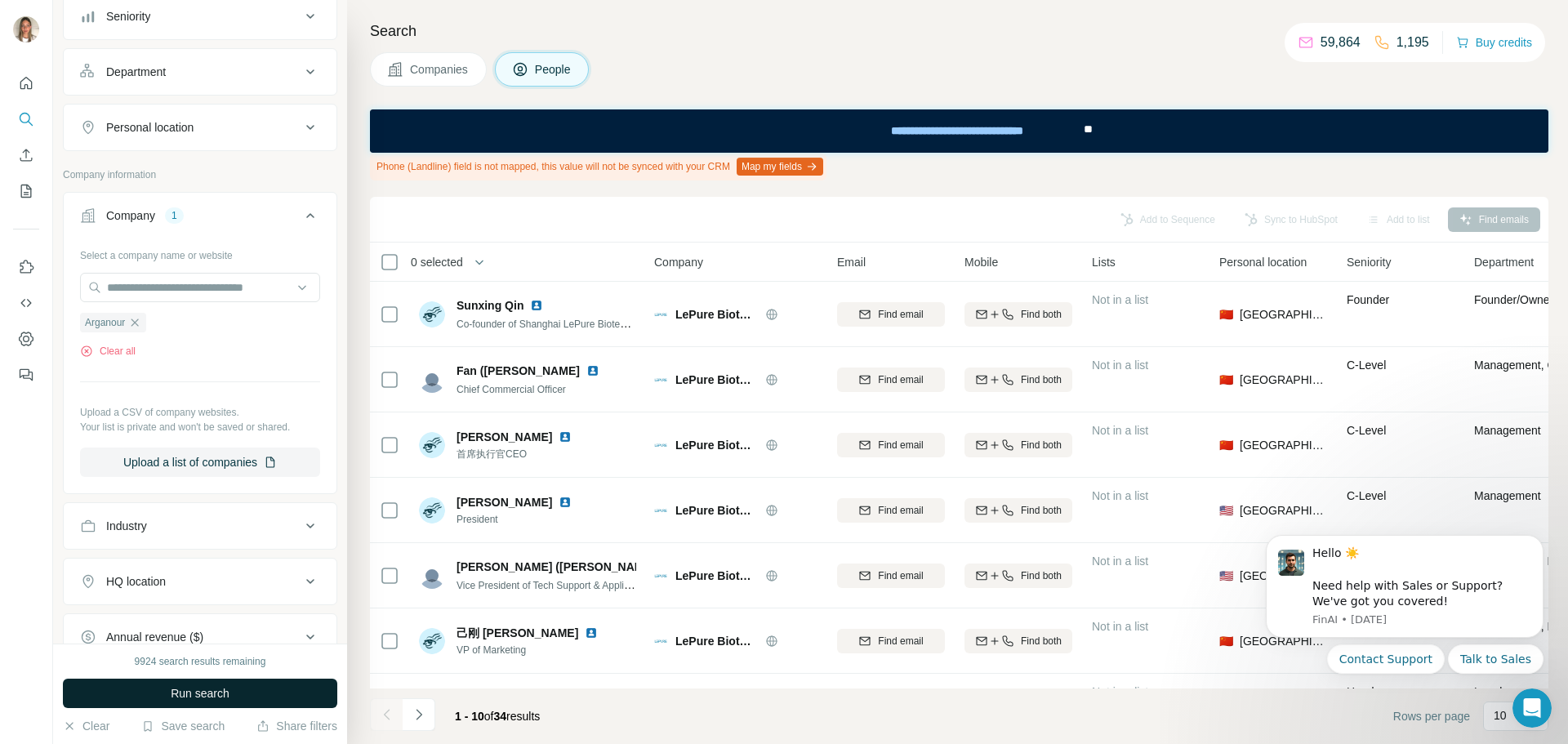
click at [186, 681] on button "Run search" at bounding box center [200, 693] width 274 height 29
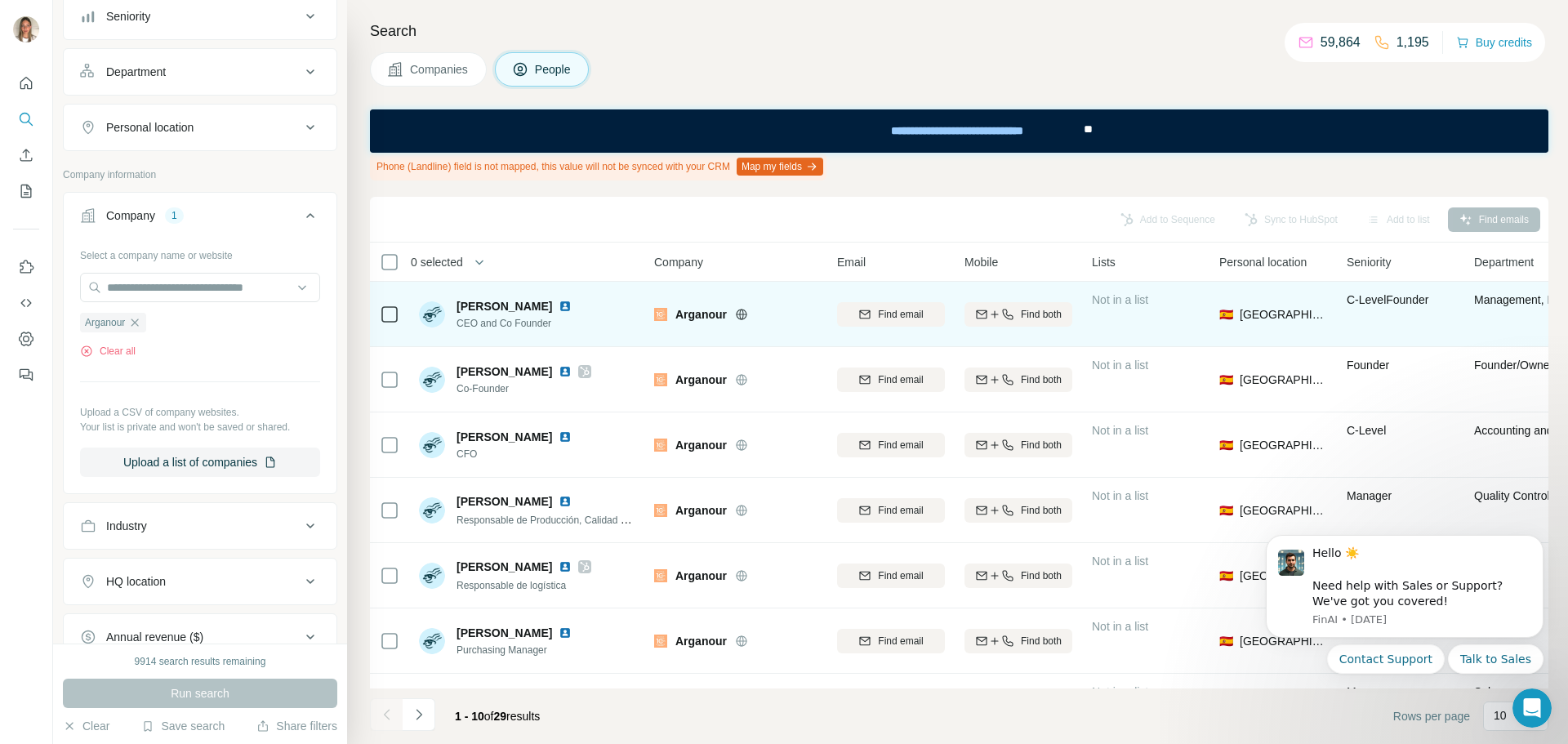
click at [742, 311] on icon at bounding box center [742, 314] width 13 height 13
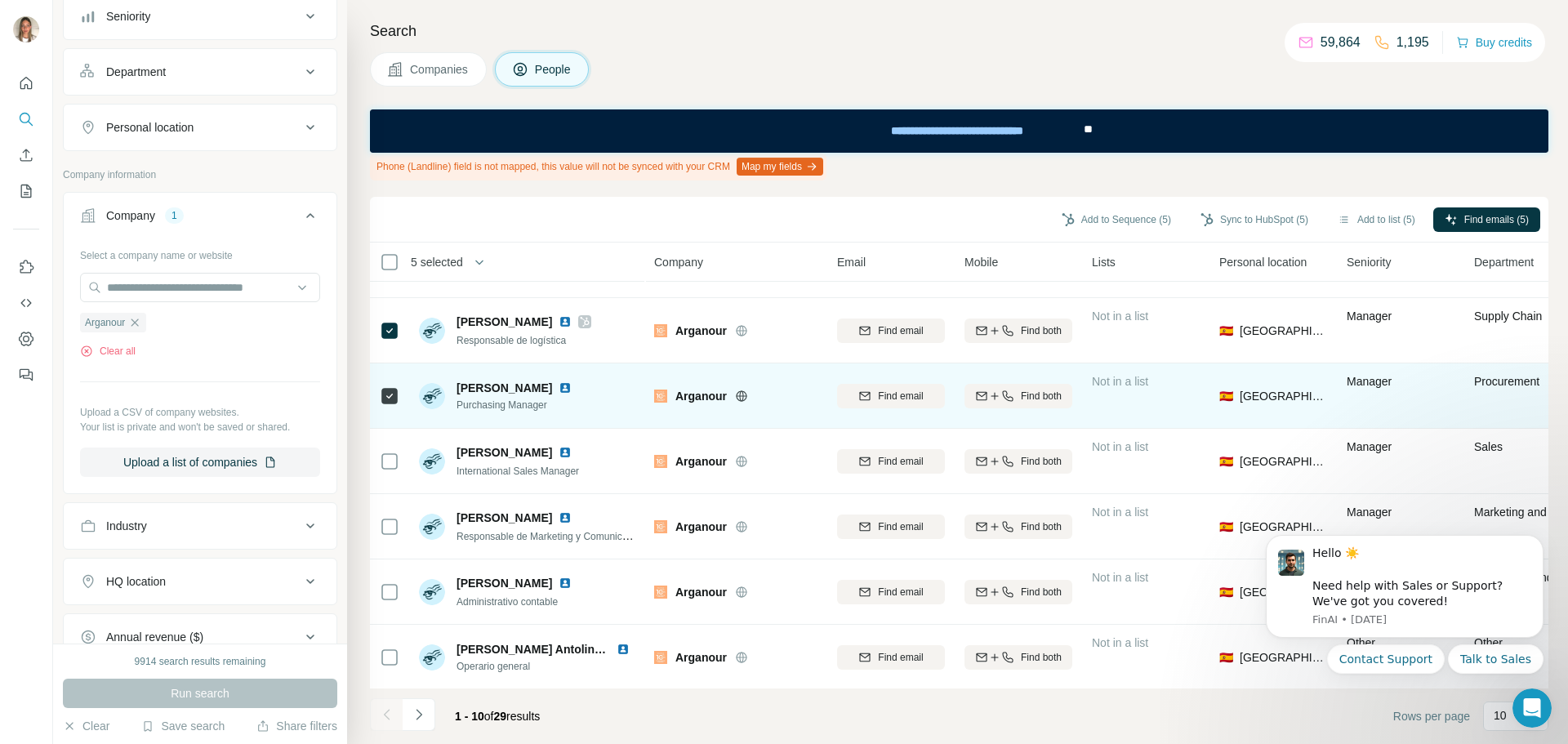
scroll to position [254, 0]
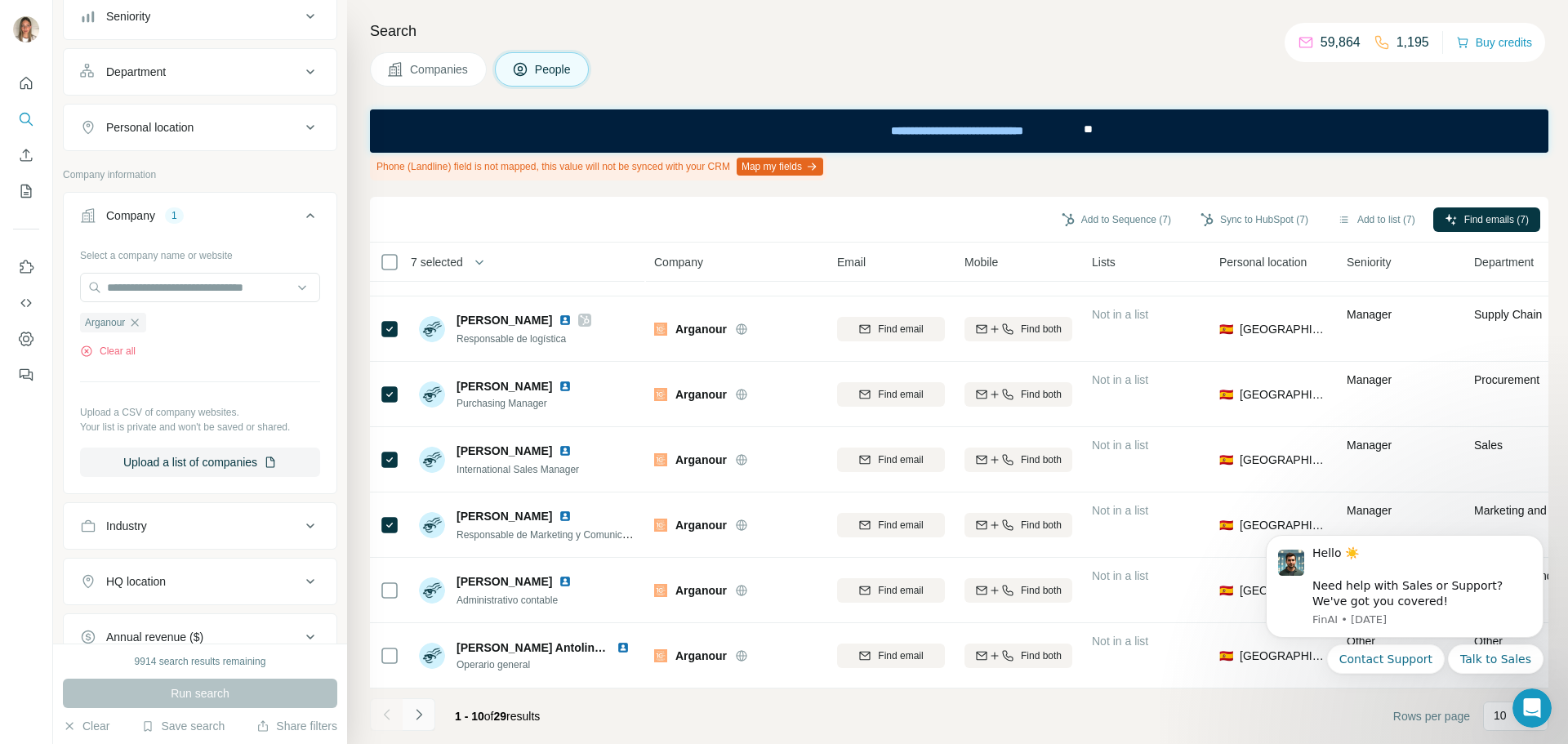
click at [420, 723] on button "Navigate to next page" at bounding box center [419, 714] width 33 height 33
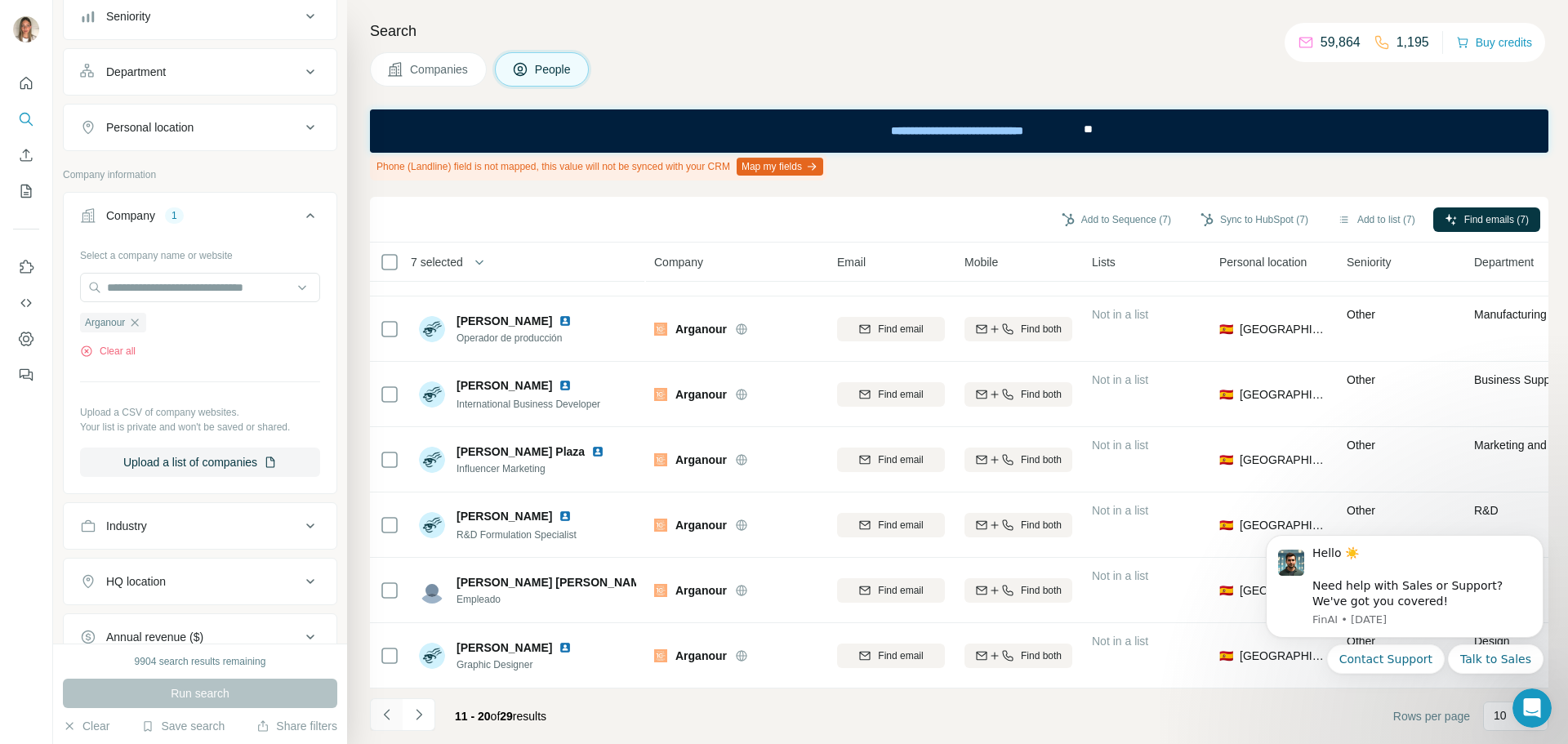
click at [392, 705] on button "Navigate to previous page" at bounding box center [386, 714] width 33 height 33
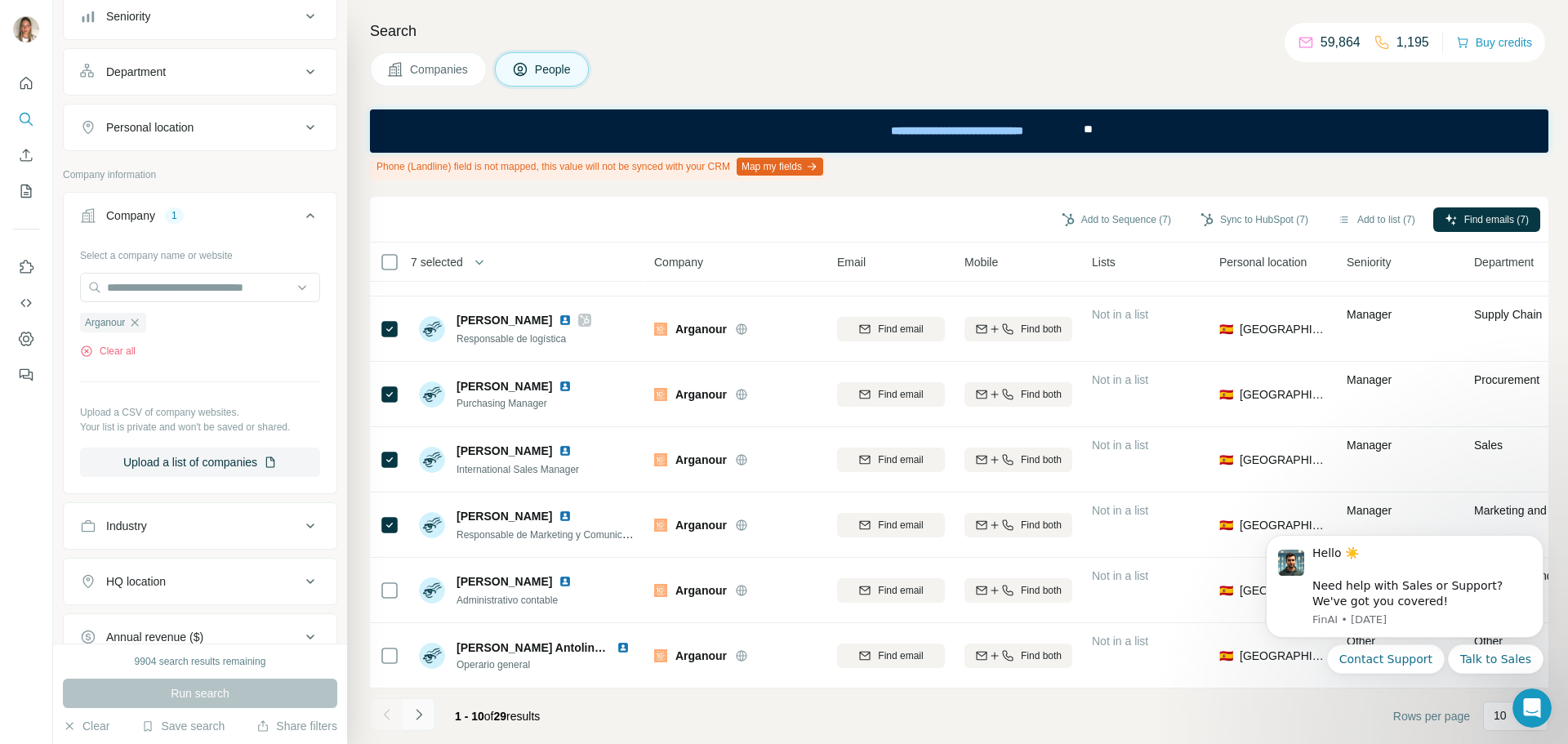
click at [420, 722] on icon "Navigate to next page" at bounding box center [419, 714] width 16 height 16
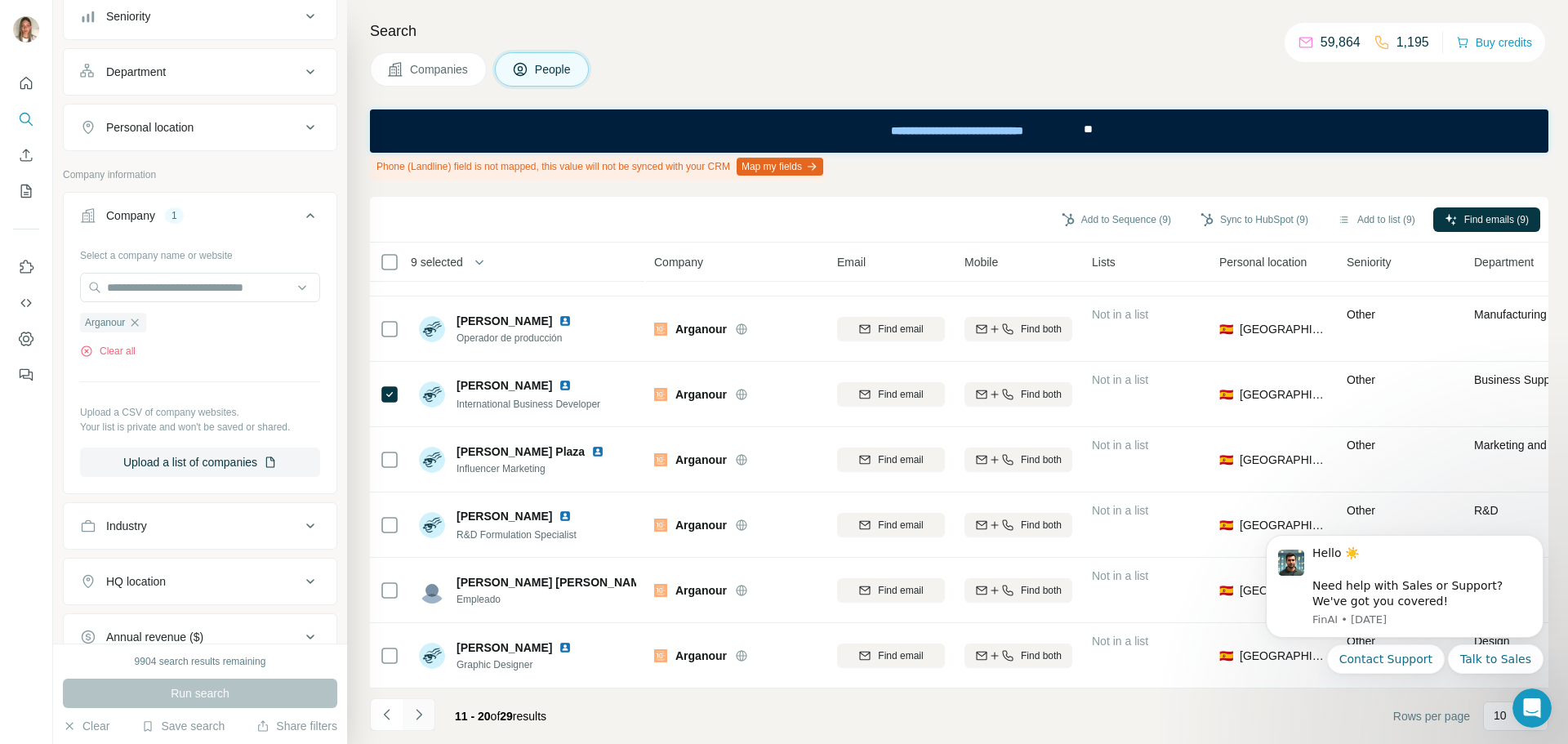
click at [423, 716] on icon "Navigate to next page" at bounding box center [419, 714] width 16 height 16
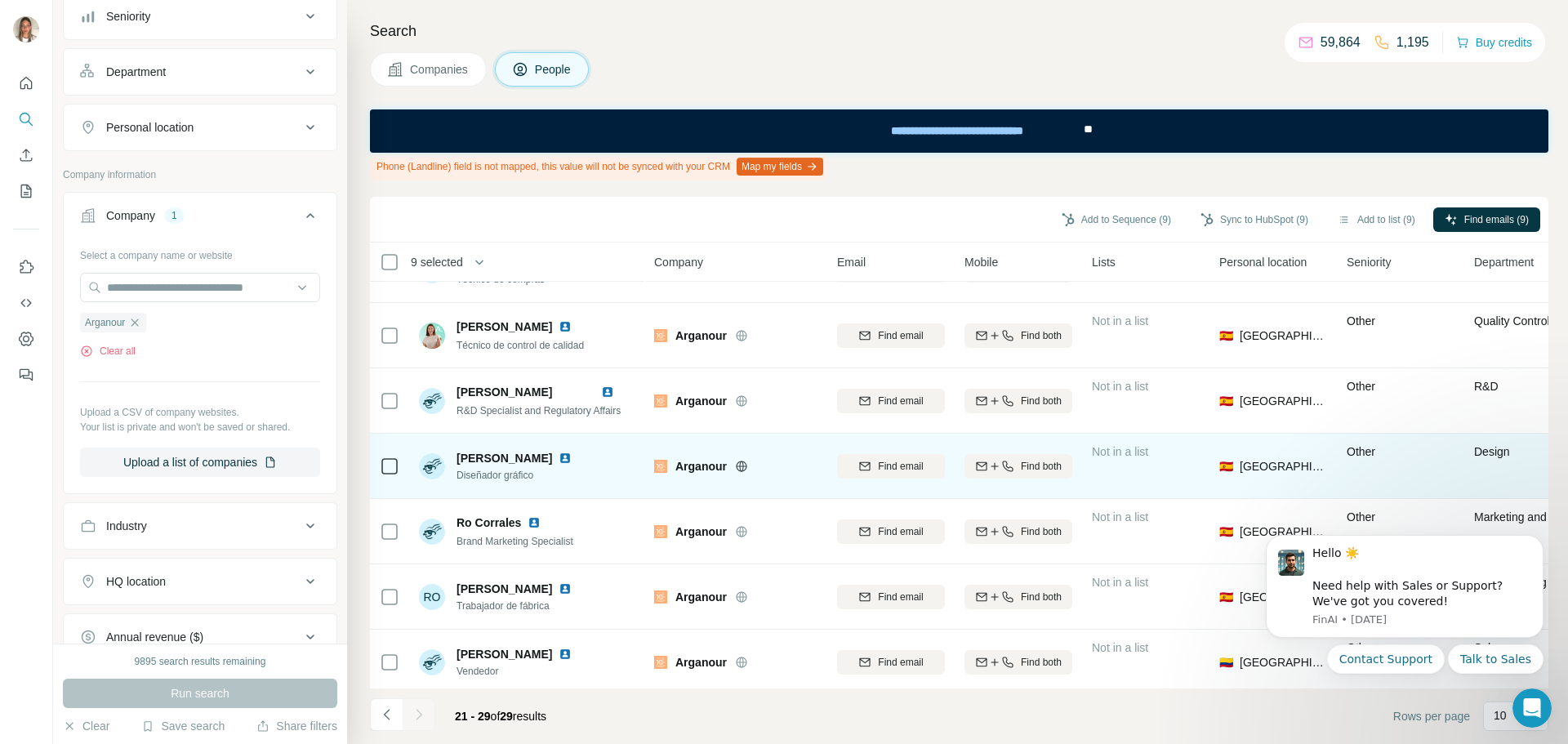
scroll to position [189, 0]
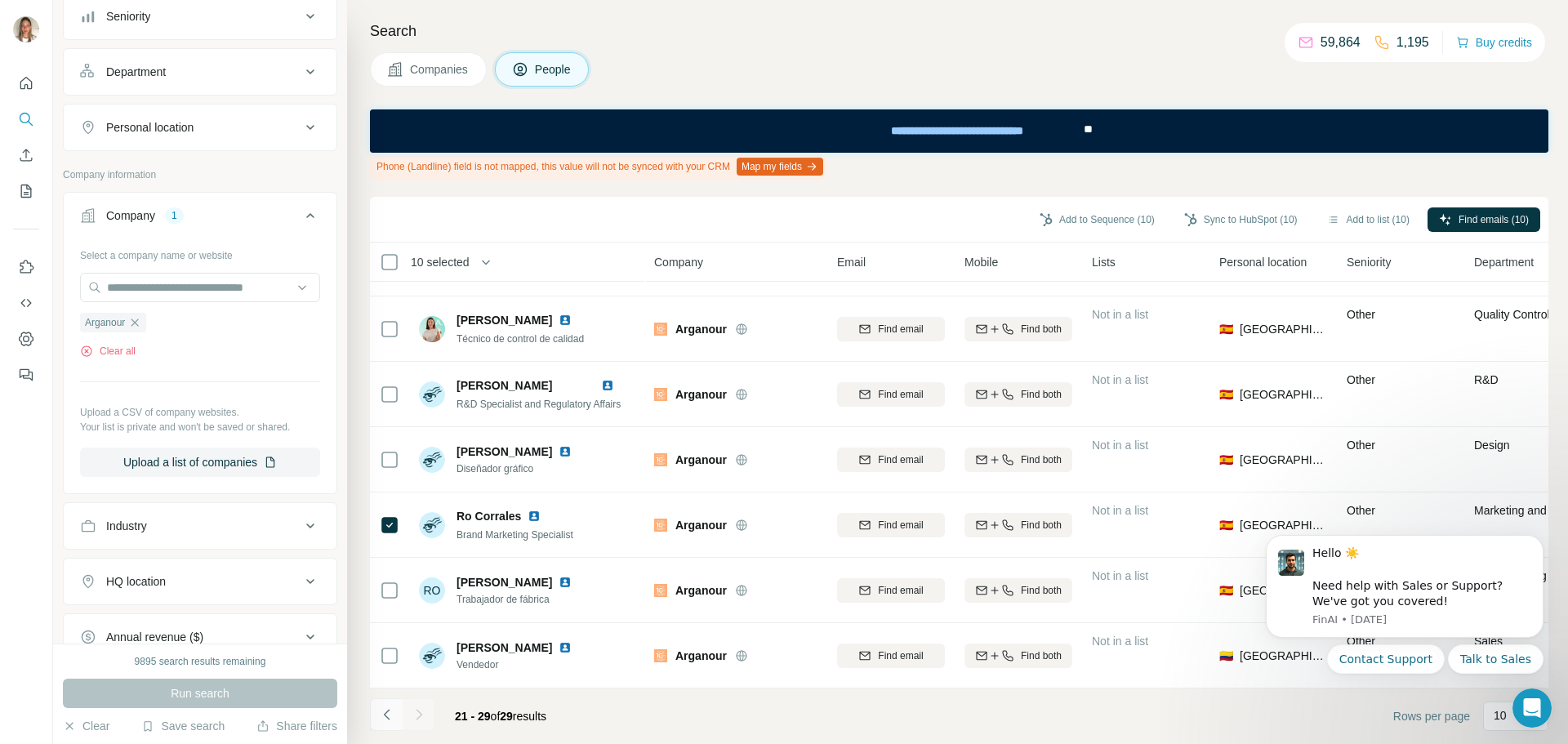
click at [385, 719] on icon "Navigate to previous page" at bounding box center [387, 714] width 16 height 16
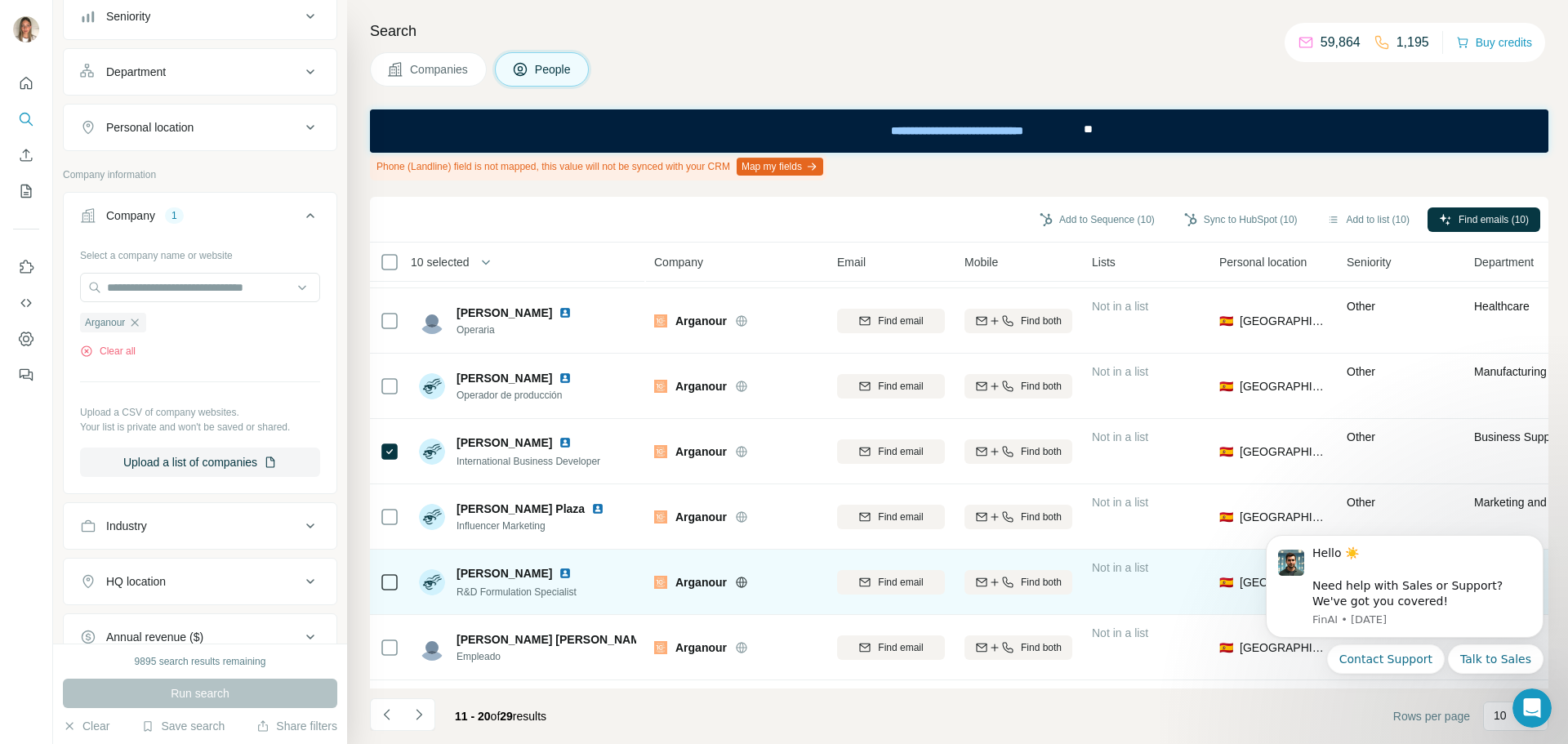
scroll to position [0, 0]
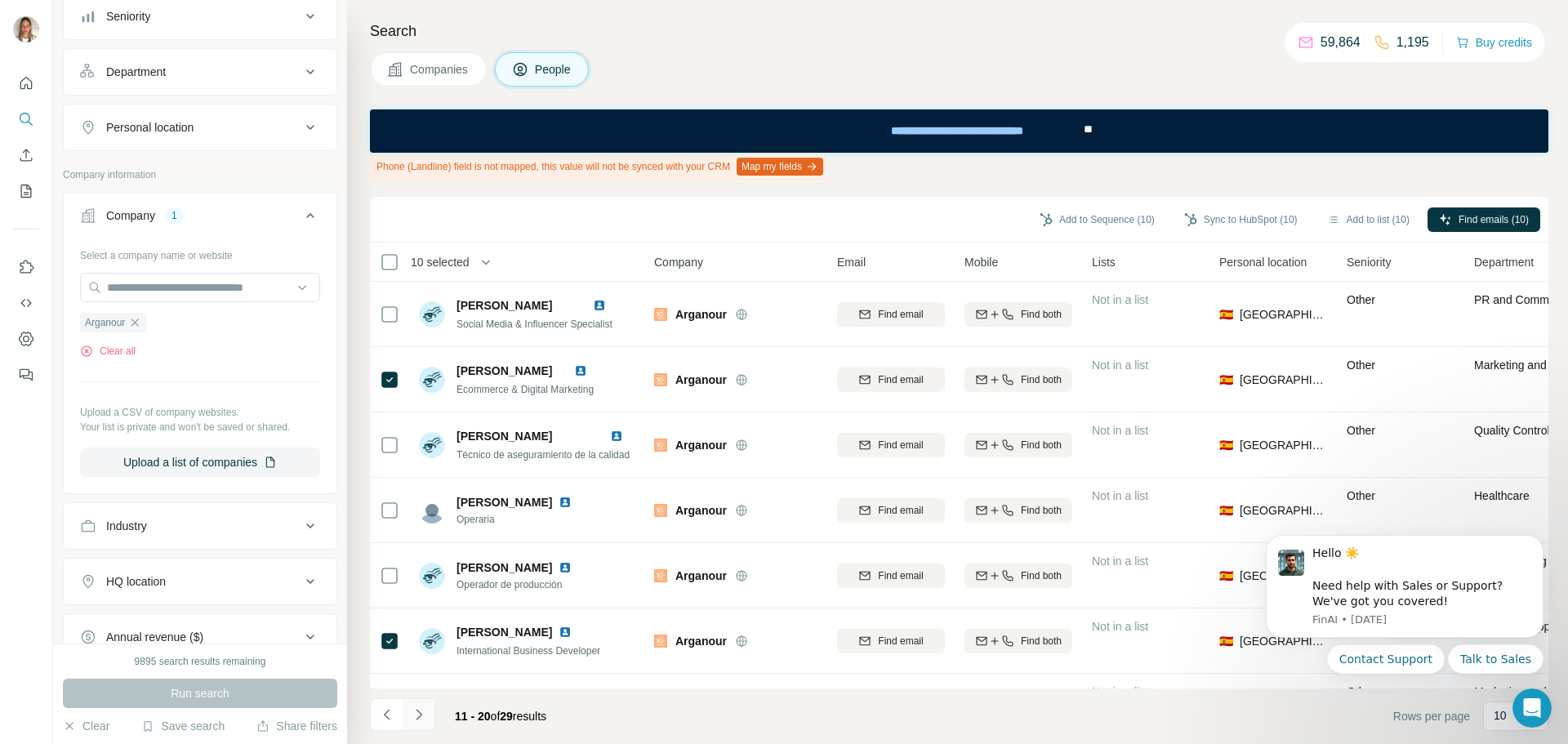
click at [423, 712] on icon "Navigate to next page" at bounding box center [419, 714] width 16 height 16
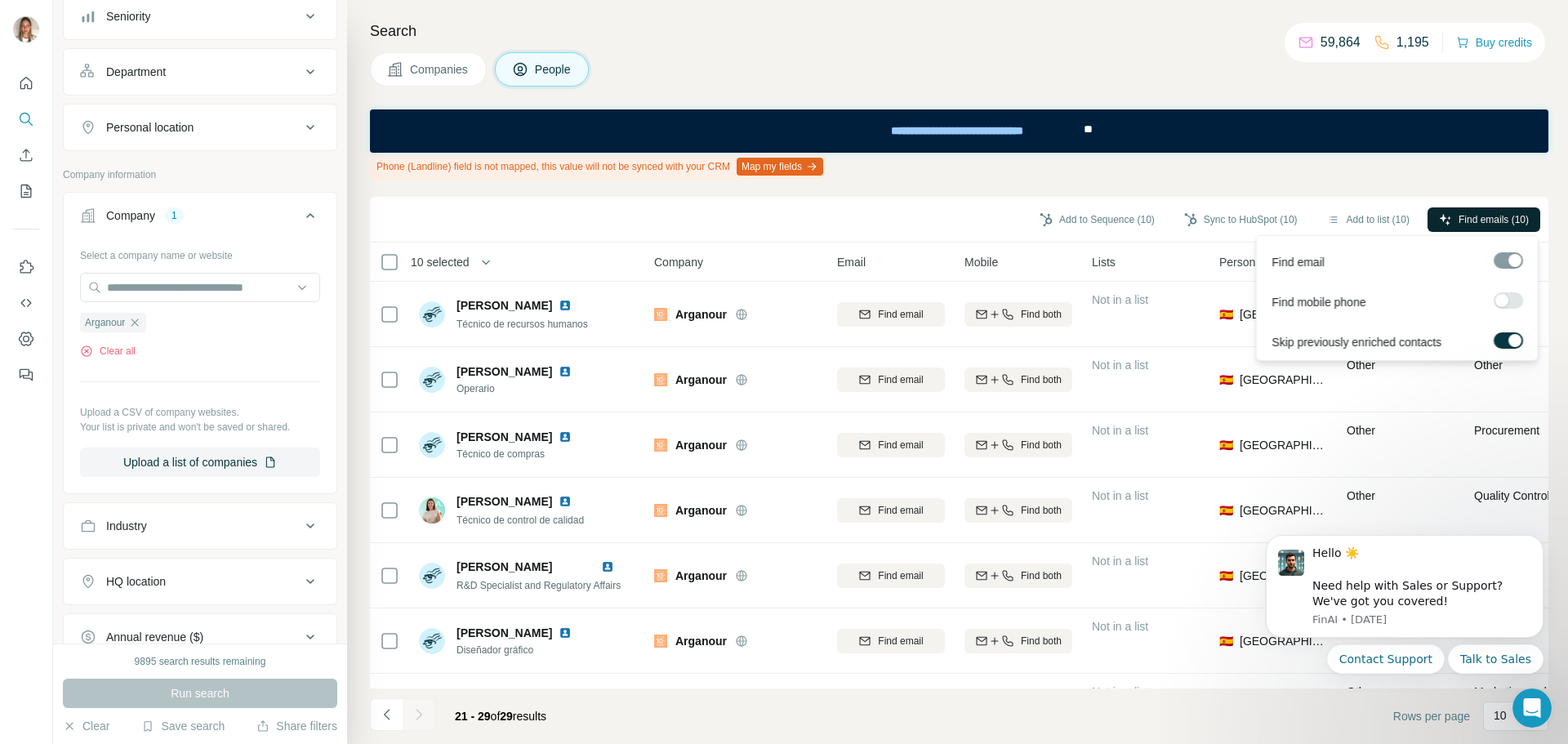
click at [1493, 227] on button "Find emails (10)" at bounding box center [1484, 220] width 113 height 25
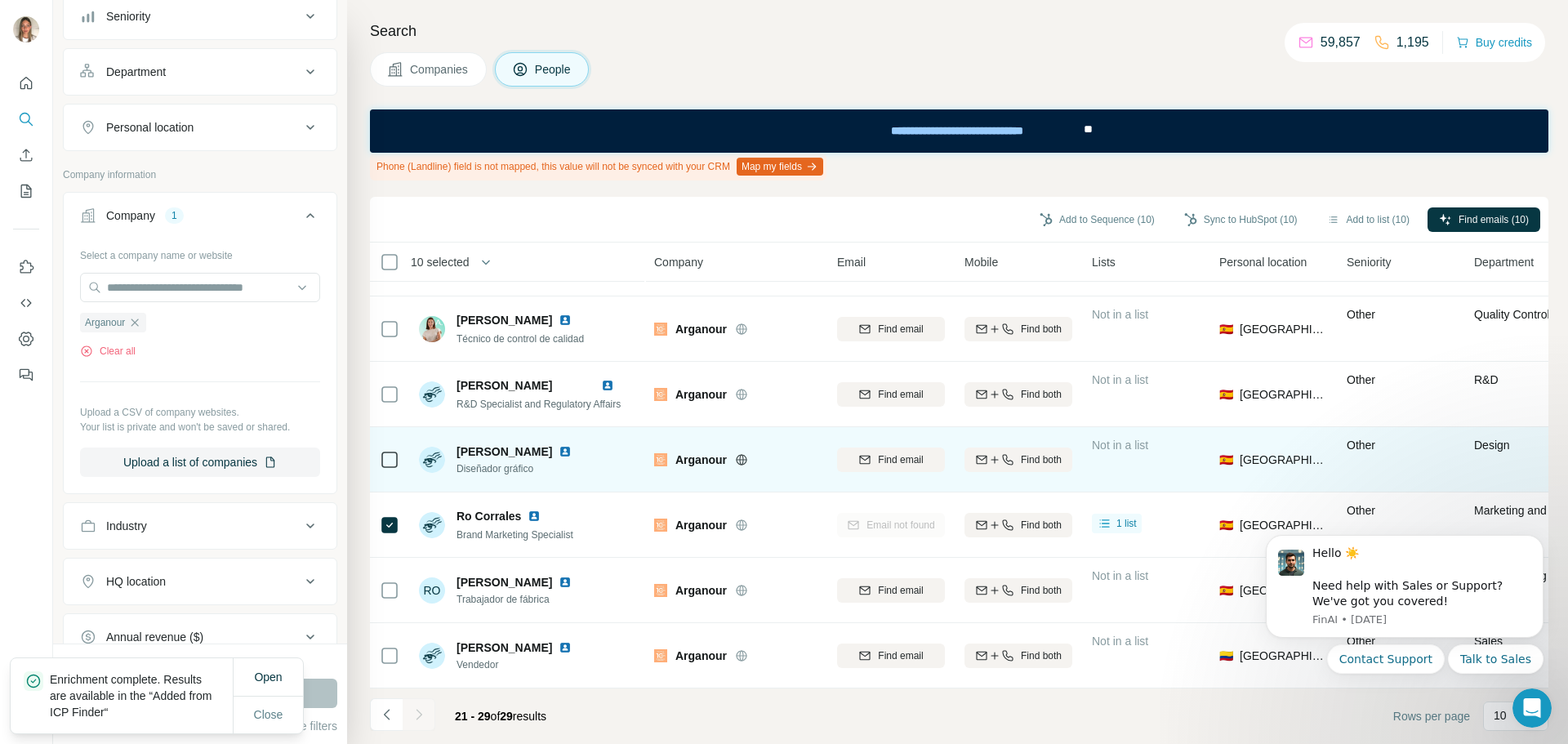
scroll to position [189, 0]
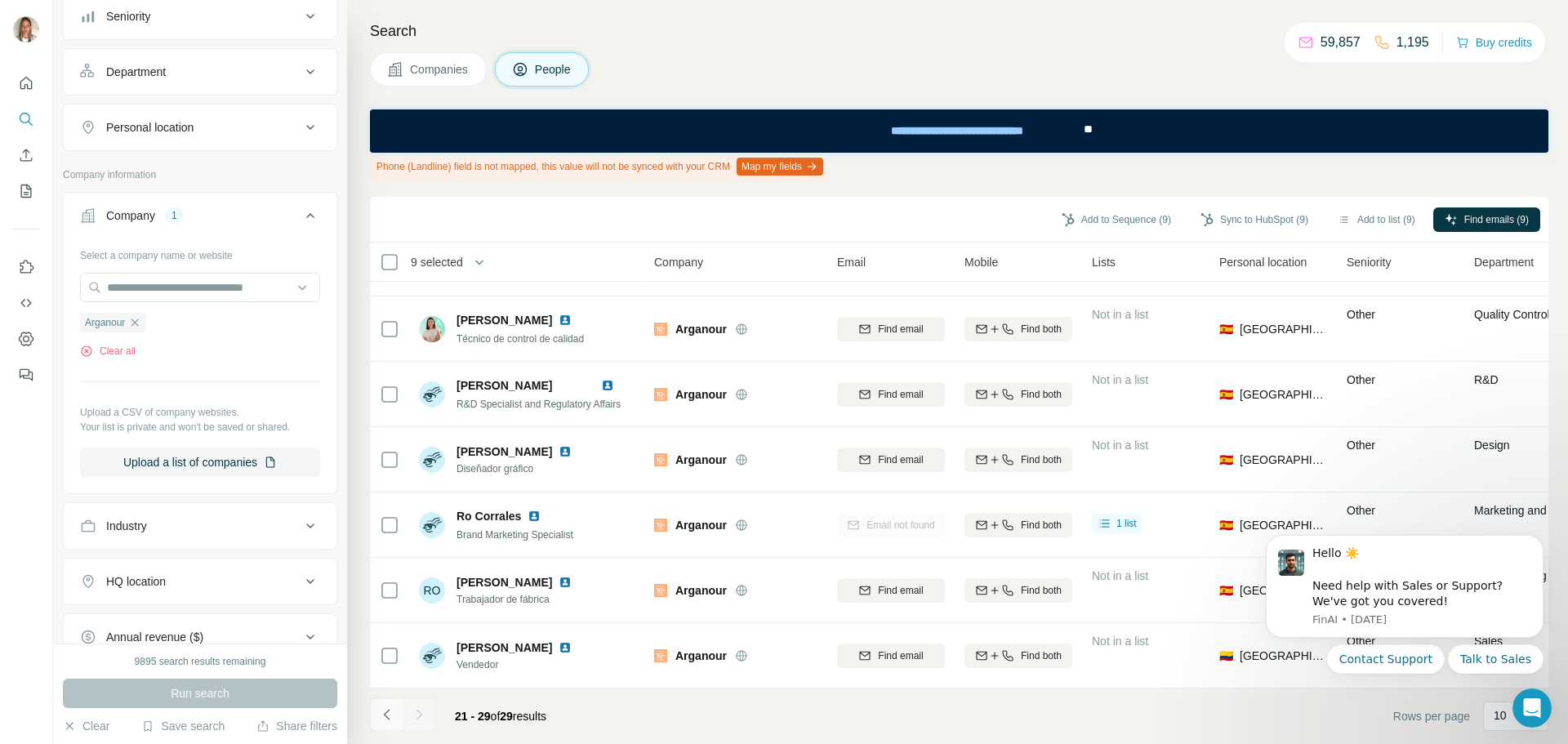
click at [384, 712] on icon "Navigate to previous page" at bounding box center [387, 714] width 16 height 16
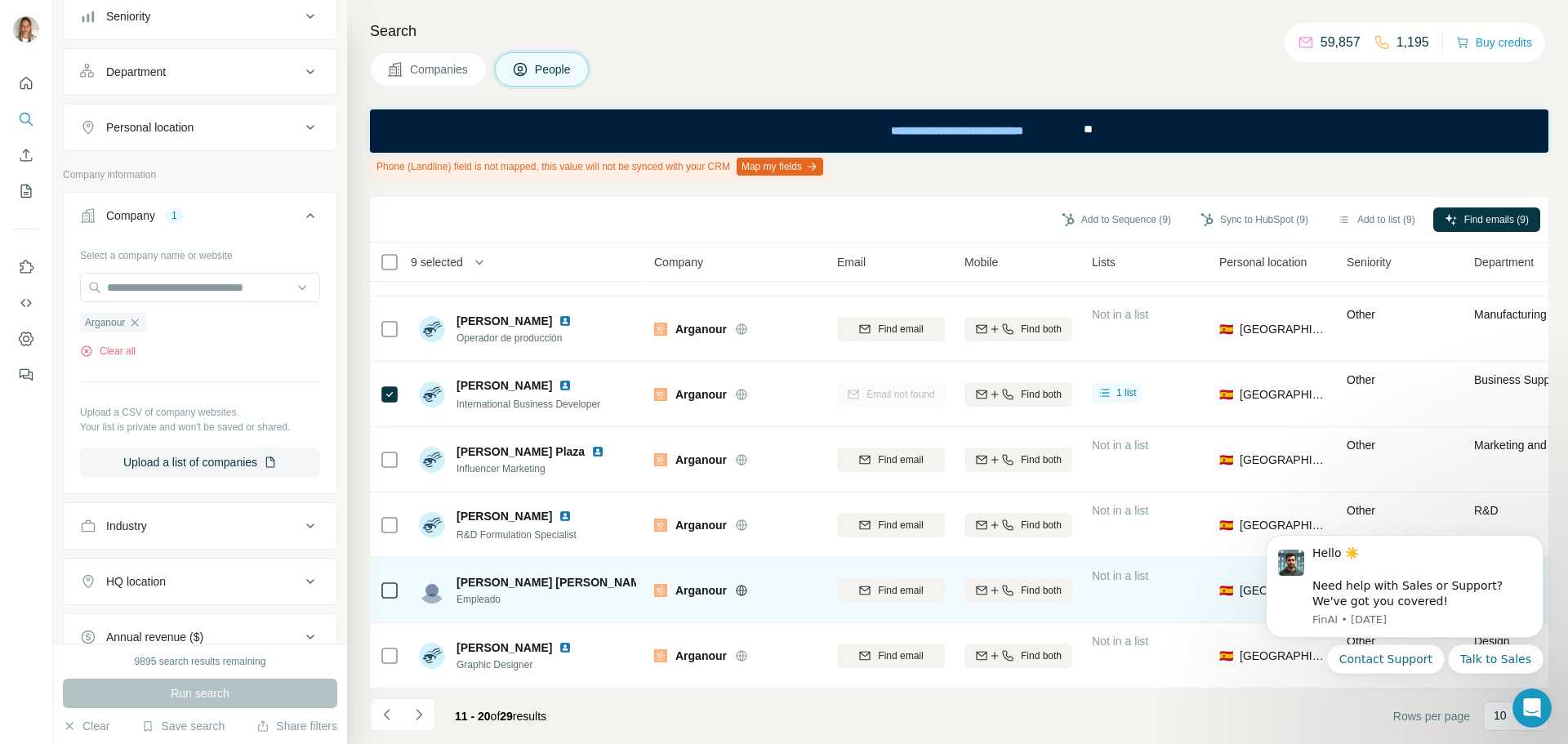
scroll to position [254, 0]
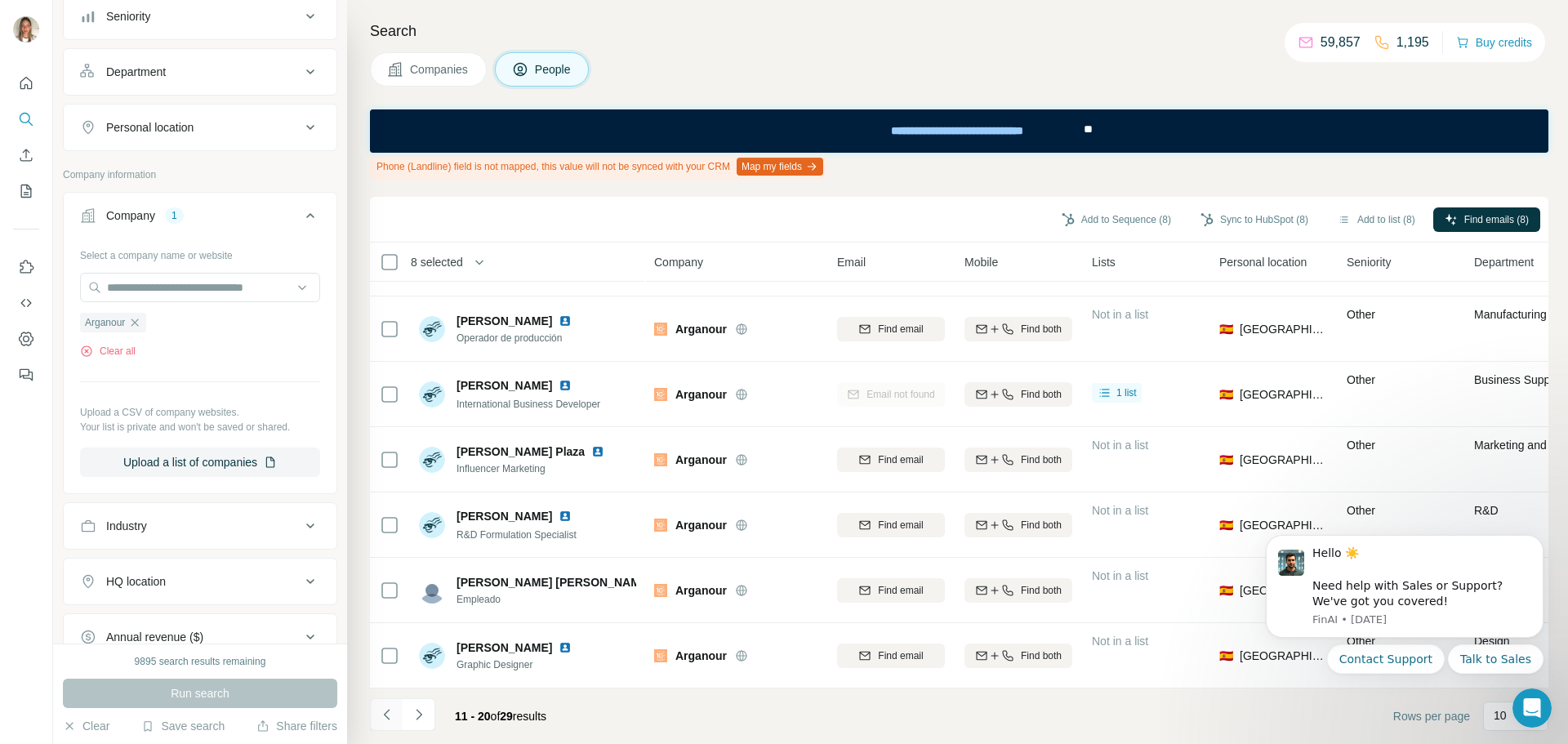
click at [392, 717] on icon "Navigate to previous page" at bounding box center [387, 714] width 16 height 16
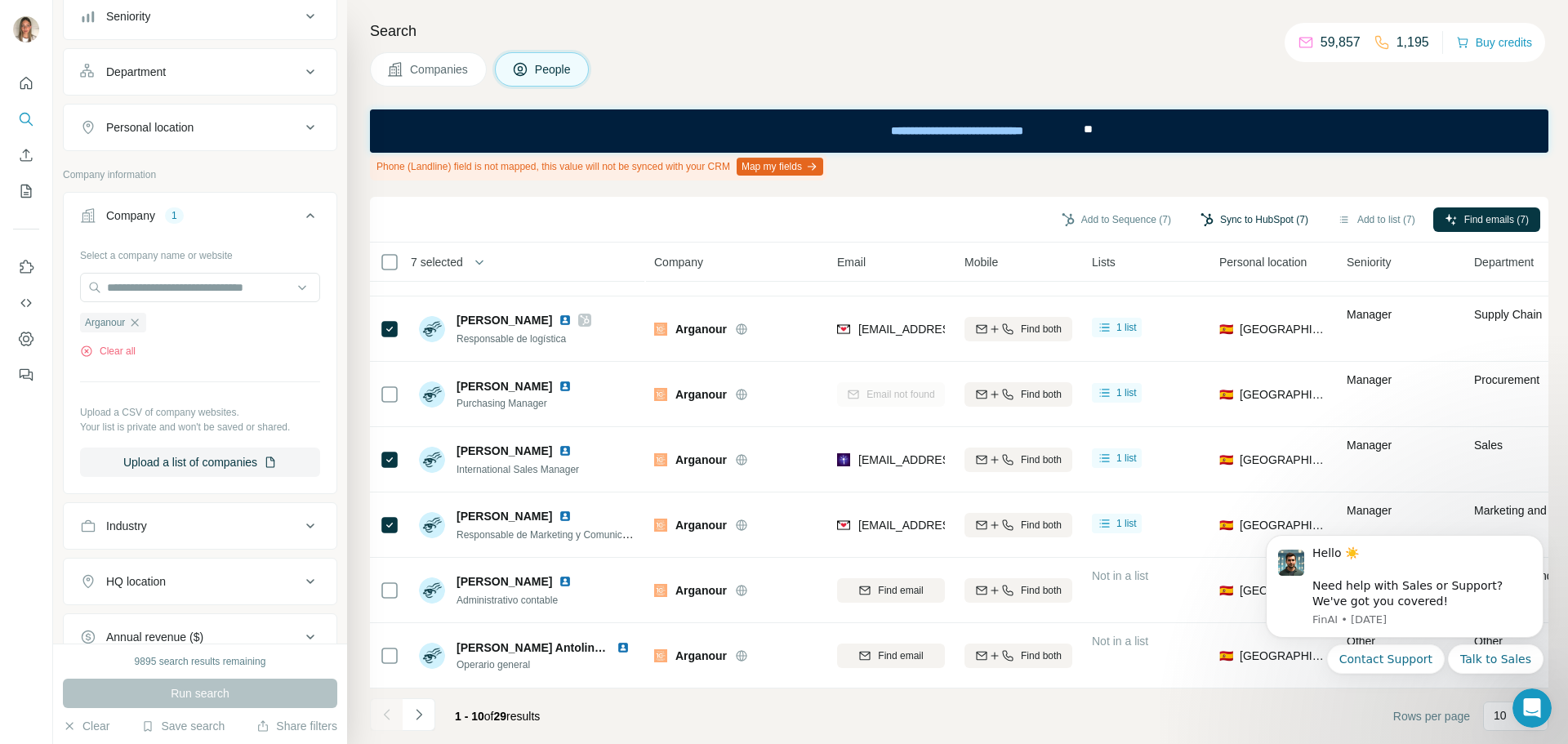
click at [1236, 213] on button "Sync to HubSpot (7)" at bounding box center [1254, 220] width 131 height 25
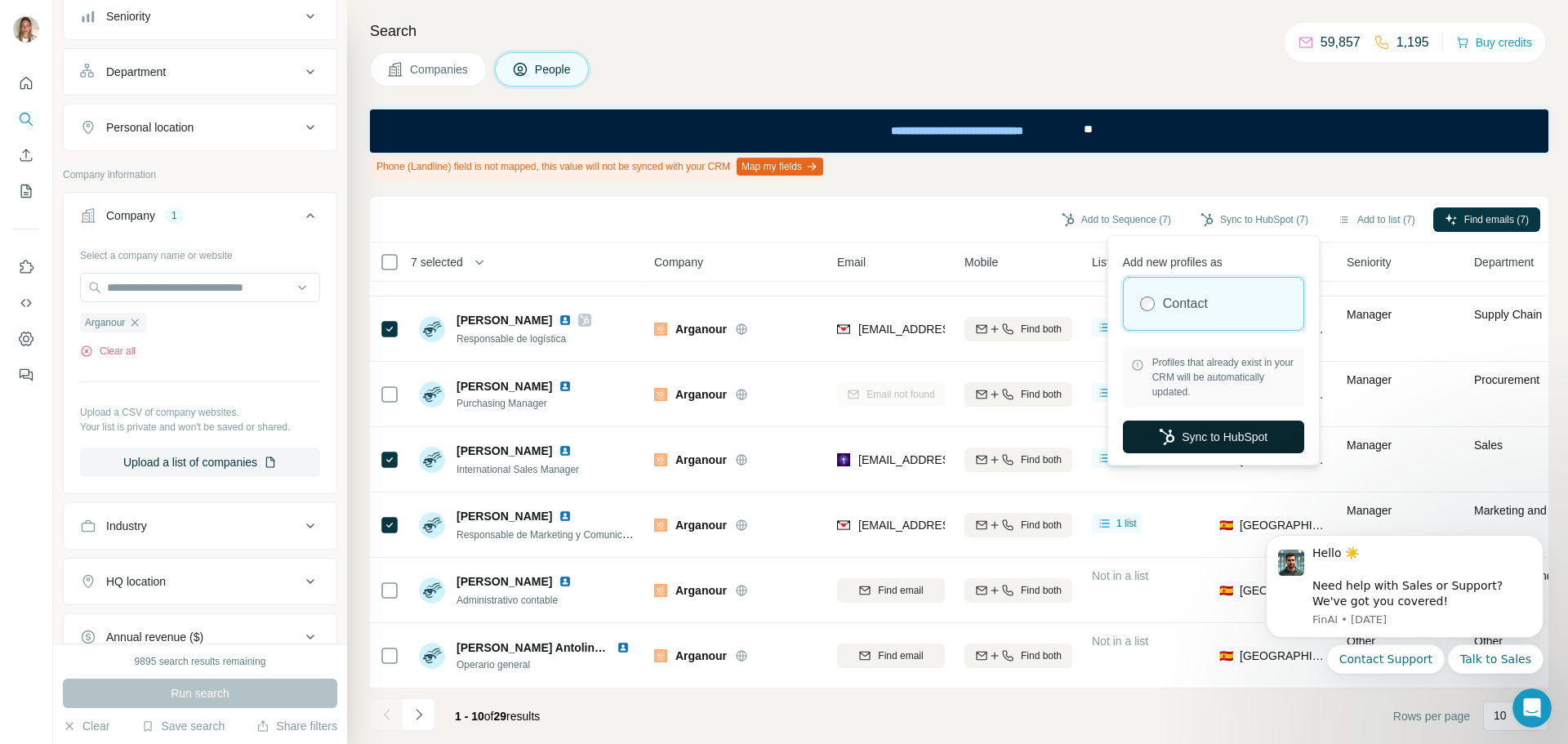
click at [1199, 435] on button "Sync to HubSpot" at bounding box center [1213, 437] width 181 height 33
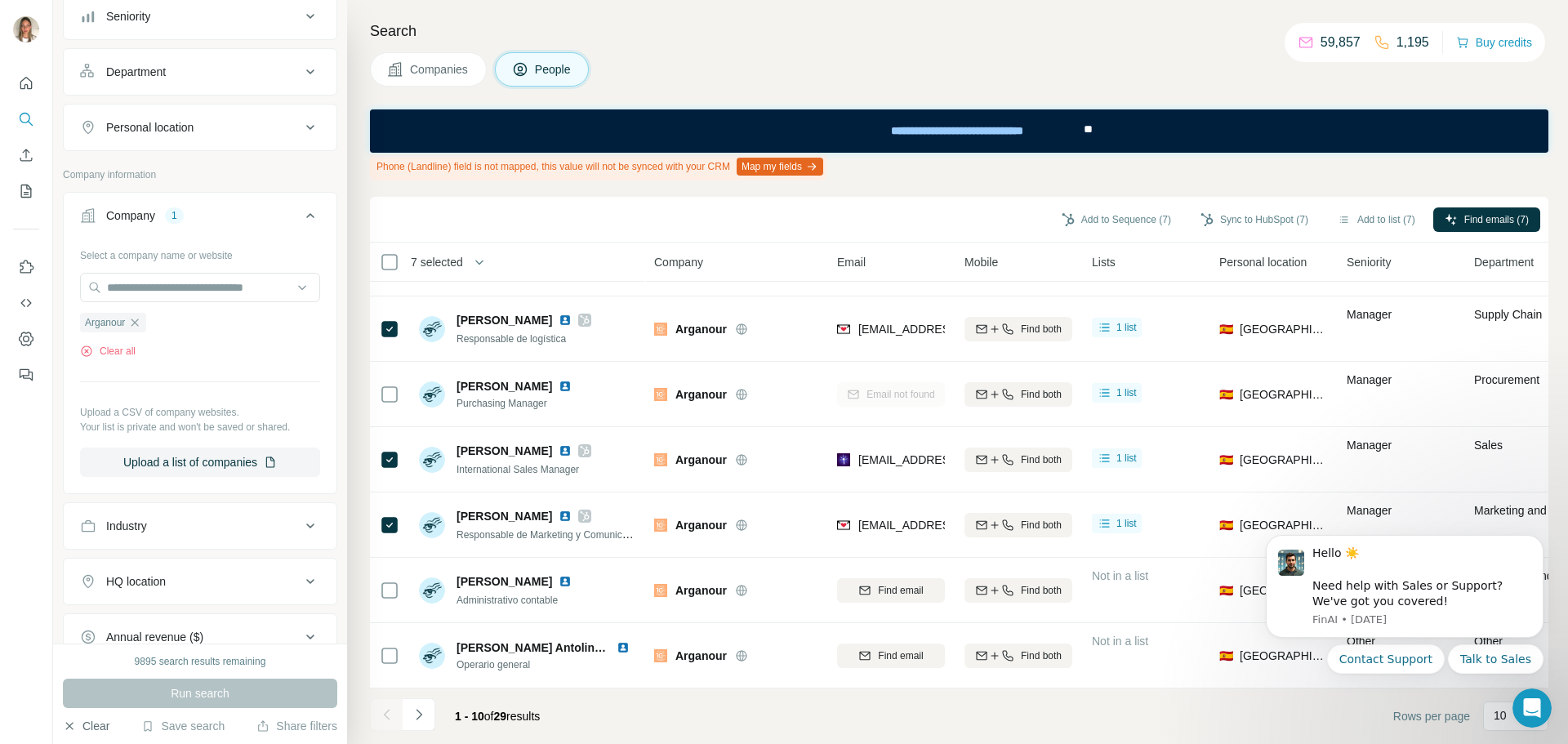
click at [98, 731] on button "Clear" at bounding box center [86, 725] width 47 height 16
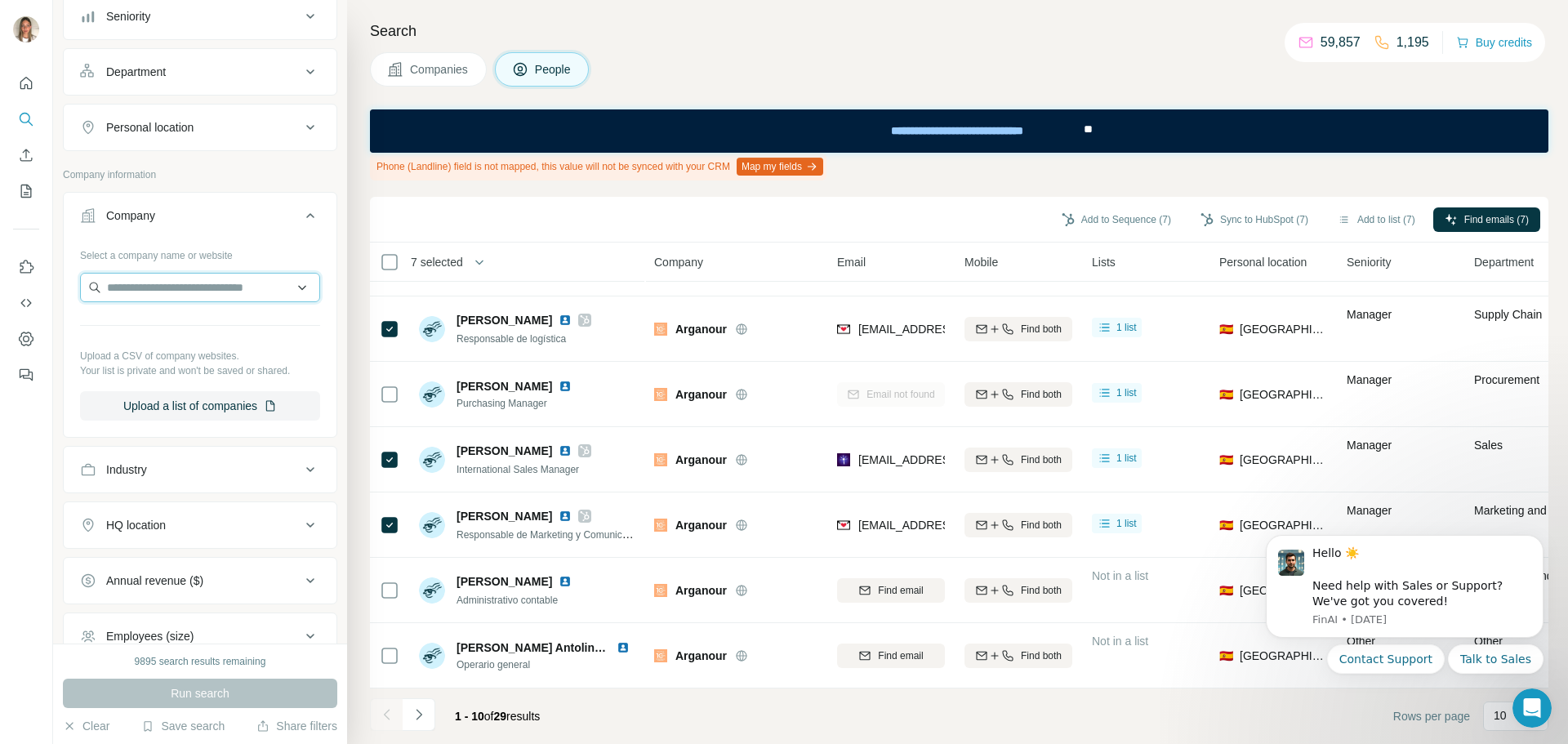
click at [230, 281] on input "text" at bounding box center [201, 287] width 240 height 29
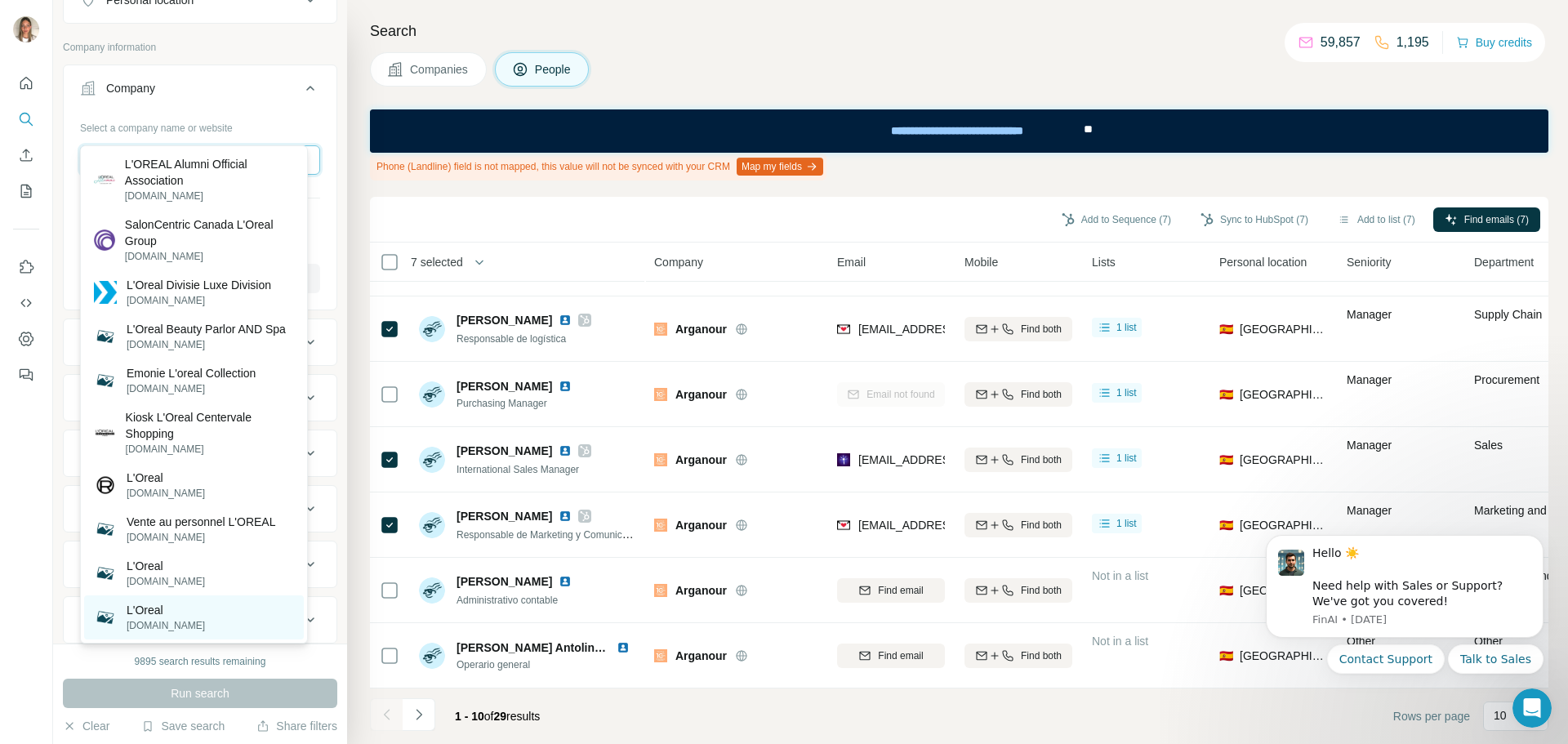
scroll to position [403, 0]
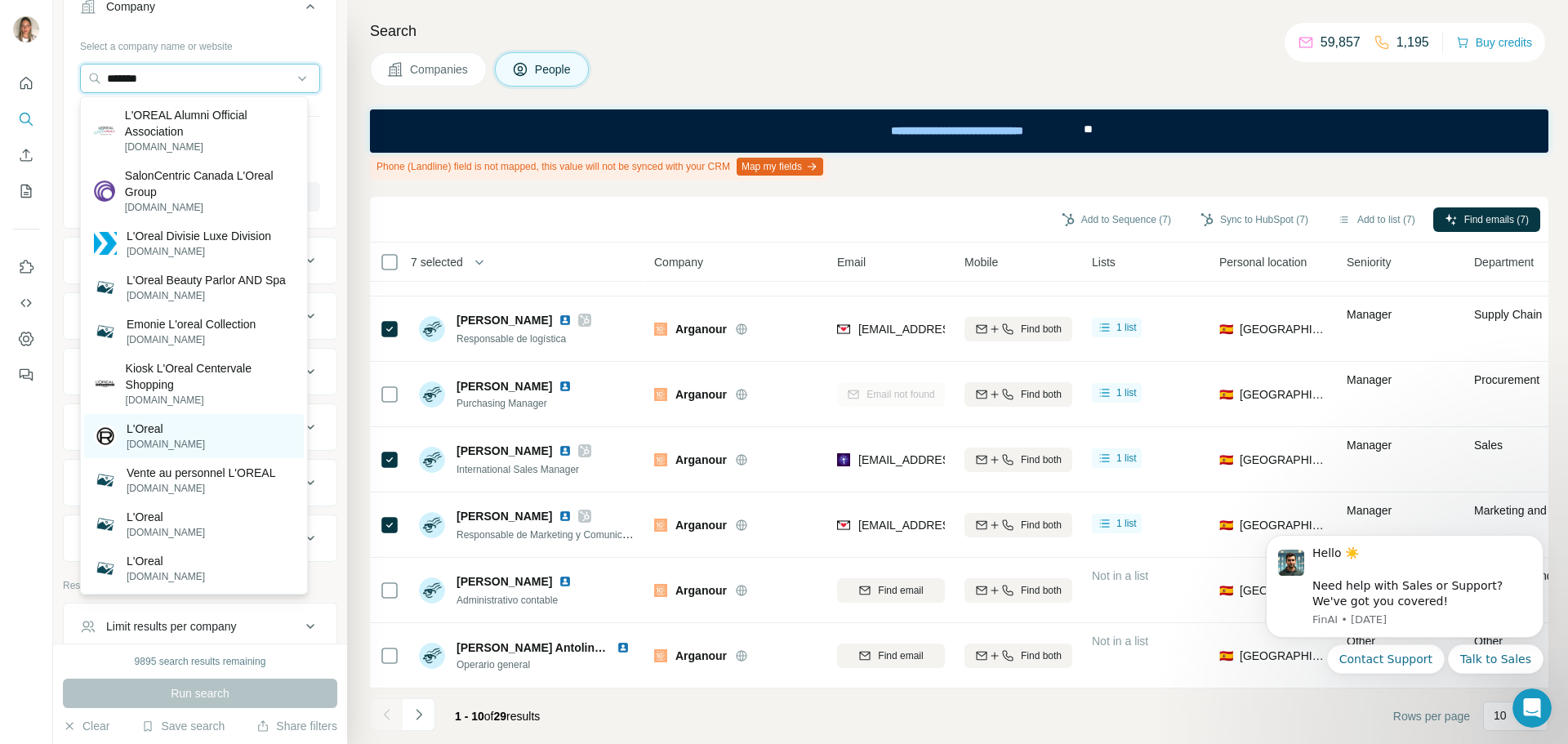
type input "*******"
click at [158, 437] on p "loreal-paris.it" at bounding box center [165, 444] width 79 height 15
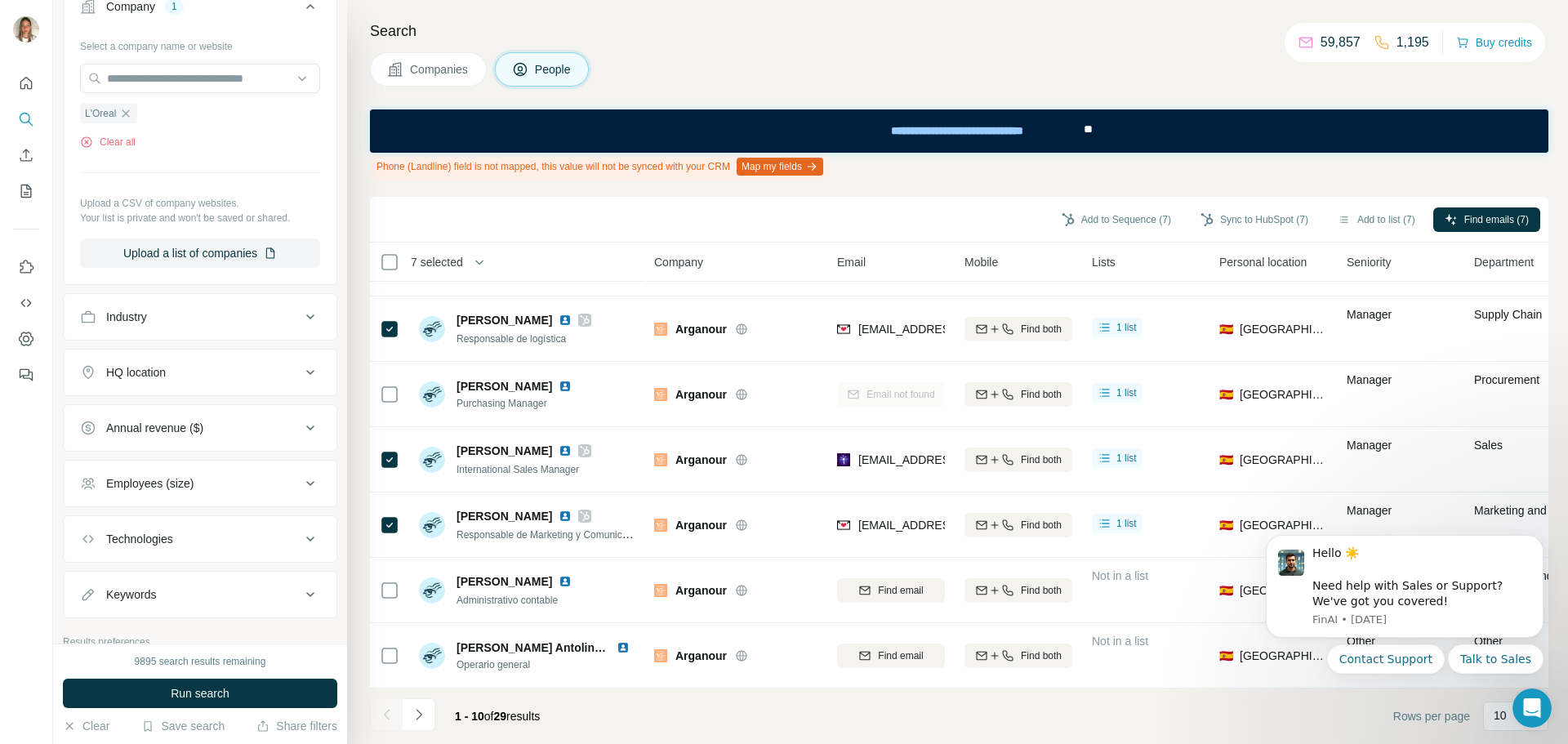
click at [220, 380] on div "HQ location" at bounding box center [190, 372] width 220 height 16
click at [188, 419] on input "text" at bounding box center [201, 413] width 240 height 29
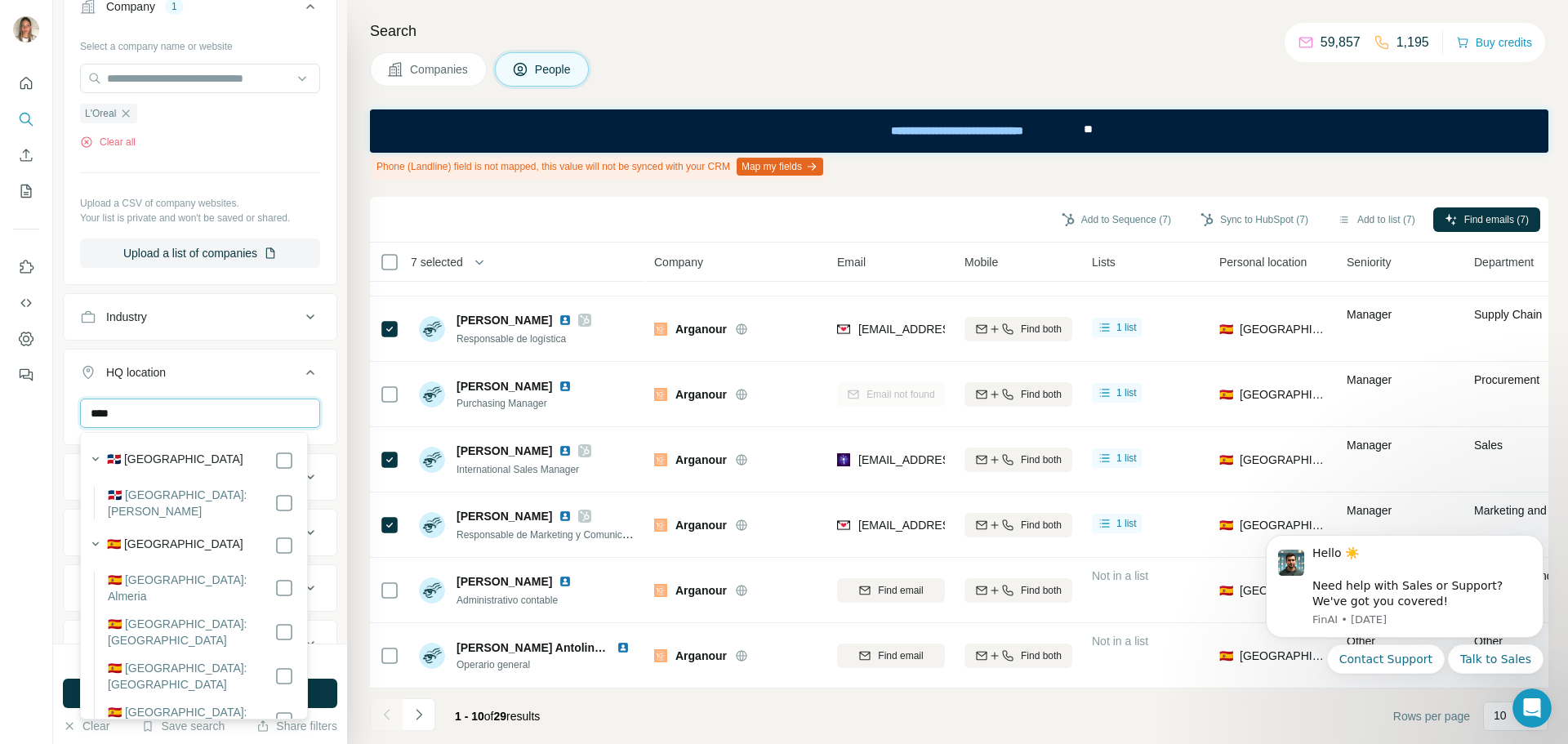
type input "****"
click at [328, 692] on button "Run search" at bounding box center [200, 693] width 274 height 29
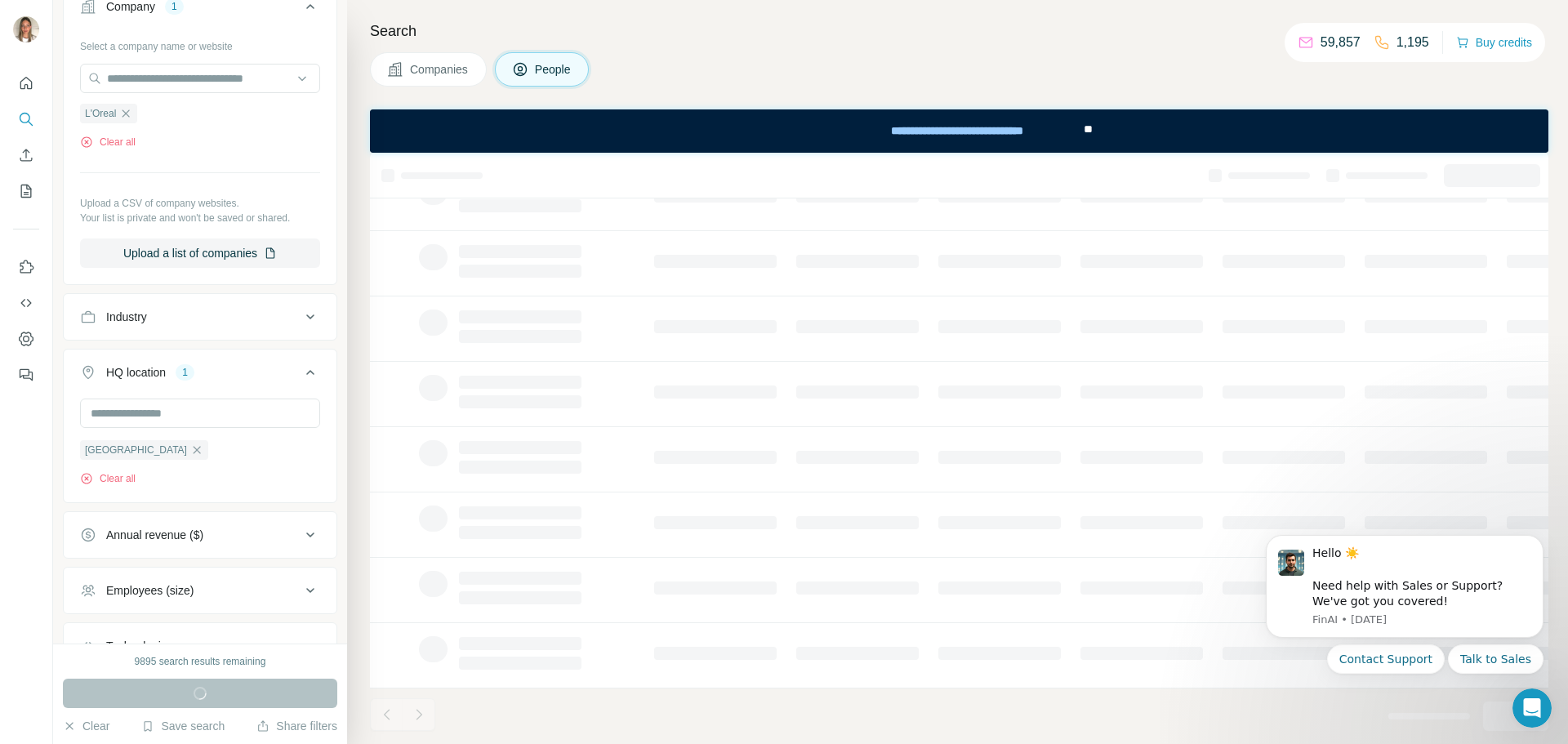
scroll to position [210, 0]
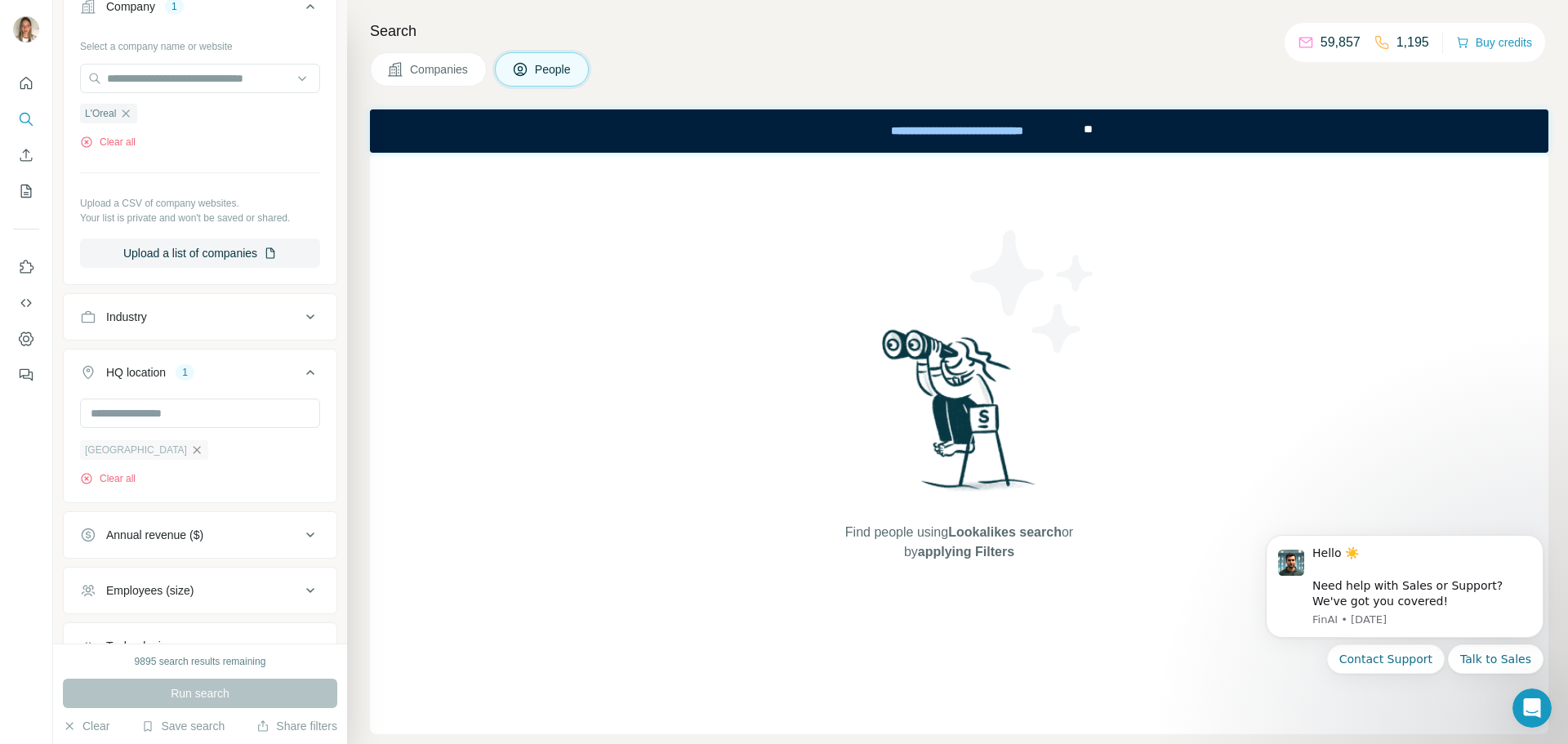
click at [190, 454] on icon "button" at bounding box center [196, 450] width 13 height 13
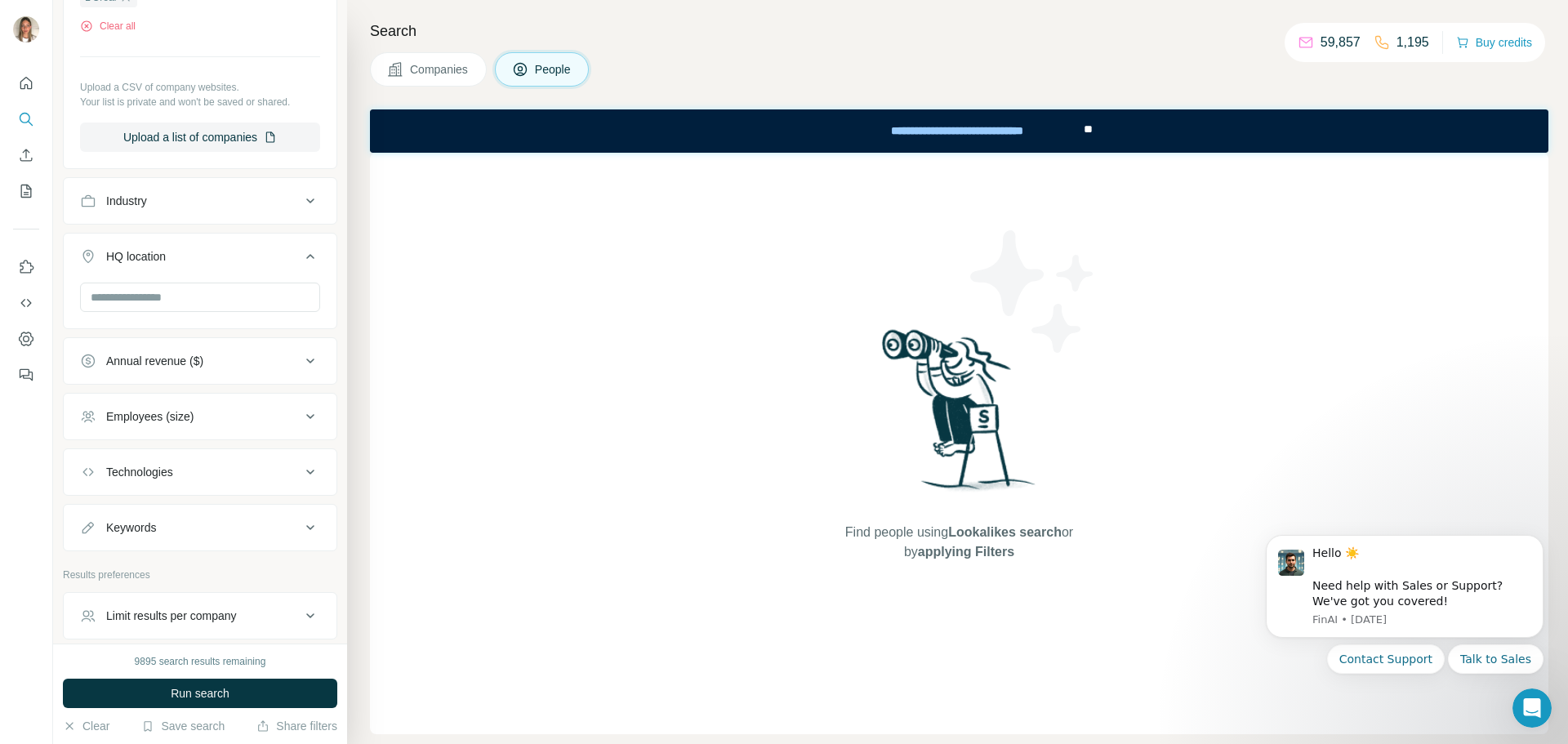
scroll to position [590, 0]
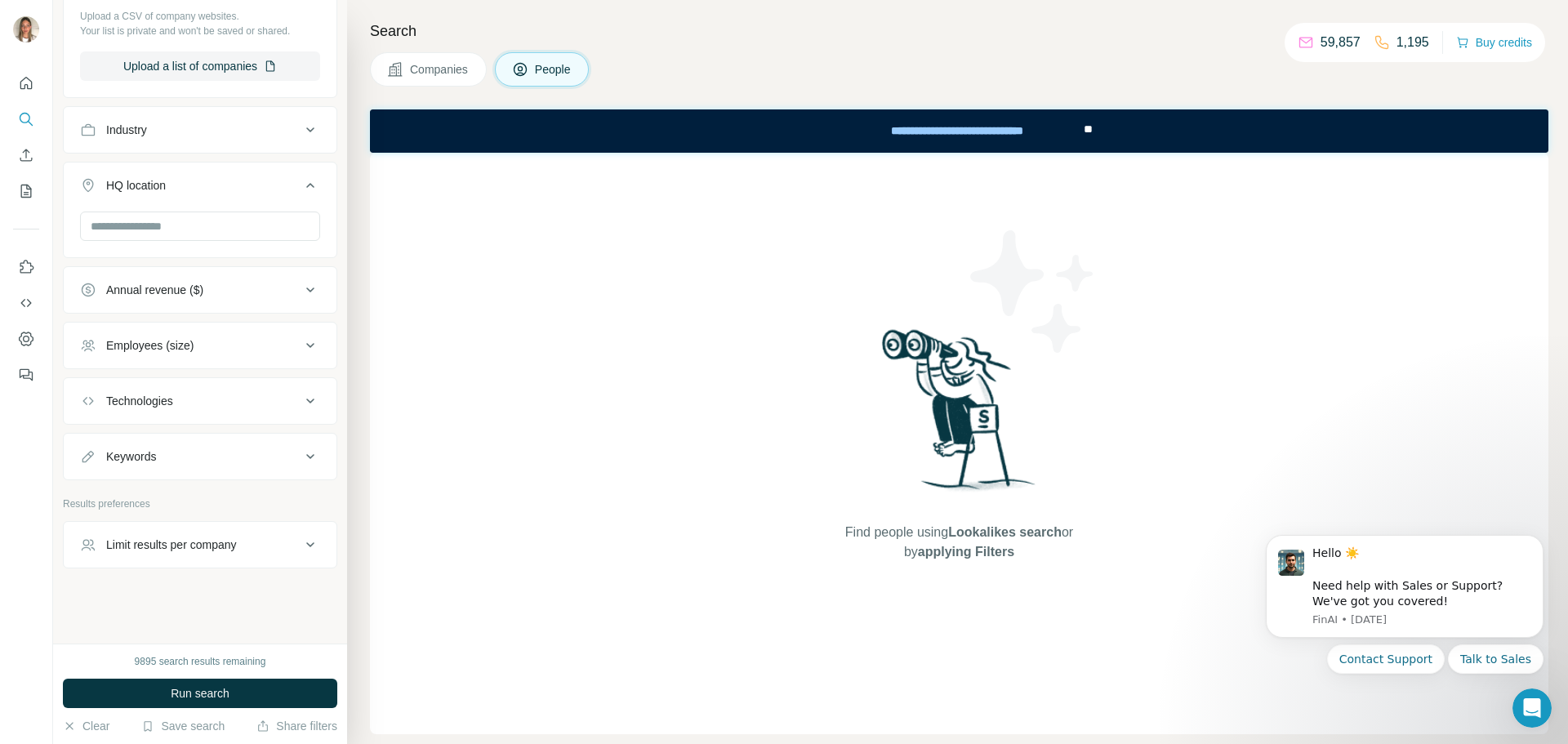
click at [228, 549] on div "Limit results per company" at bounding box center [171, 544] width 131 height 16
click at [228, 549] on div "Limit results per company" at bounding box center [171, 543] width 131 height 16
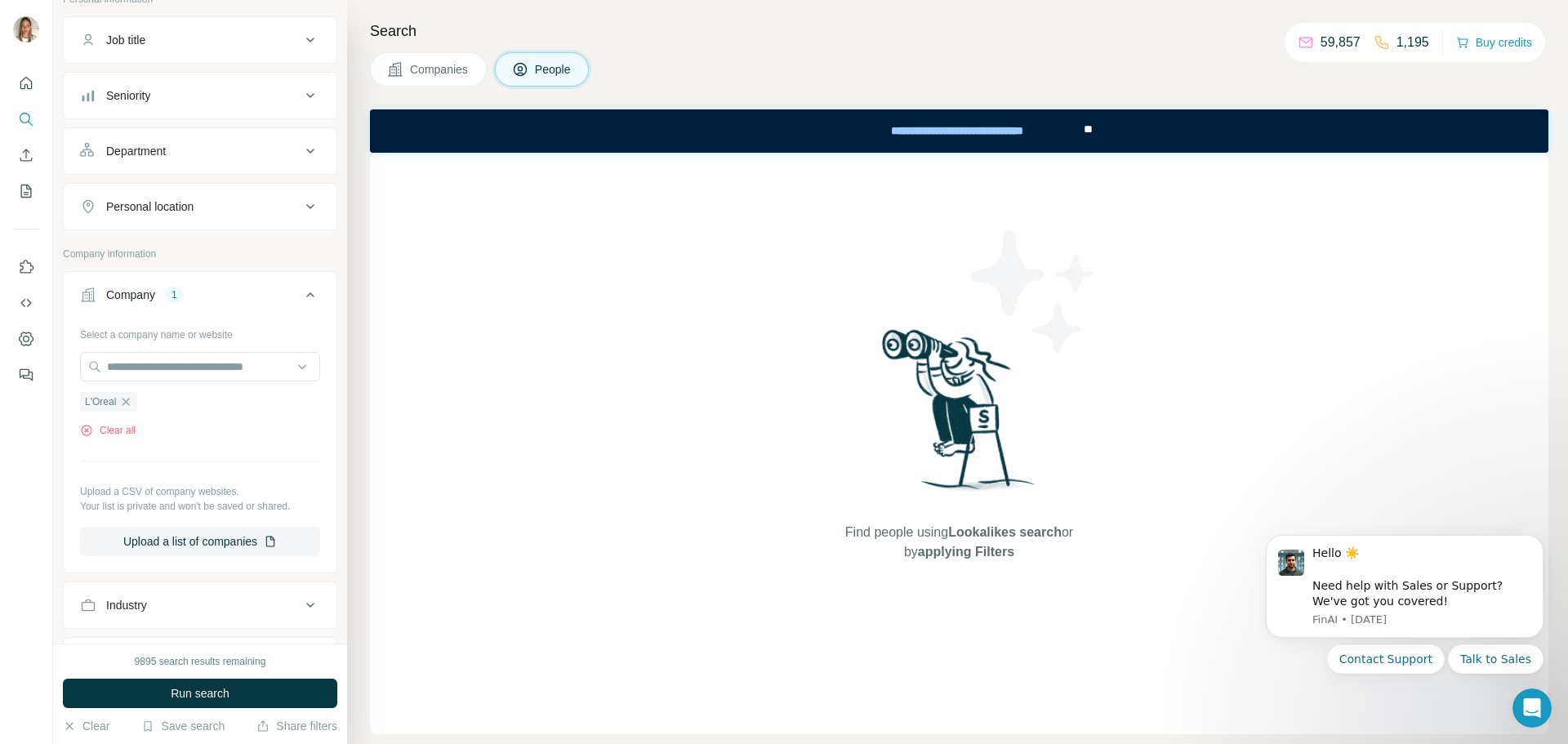
scroll to position [0, 0]
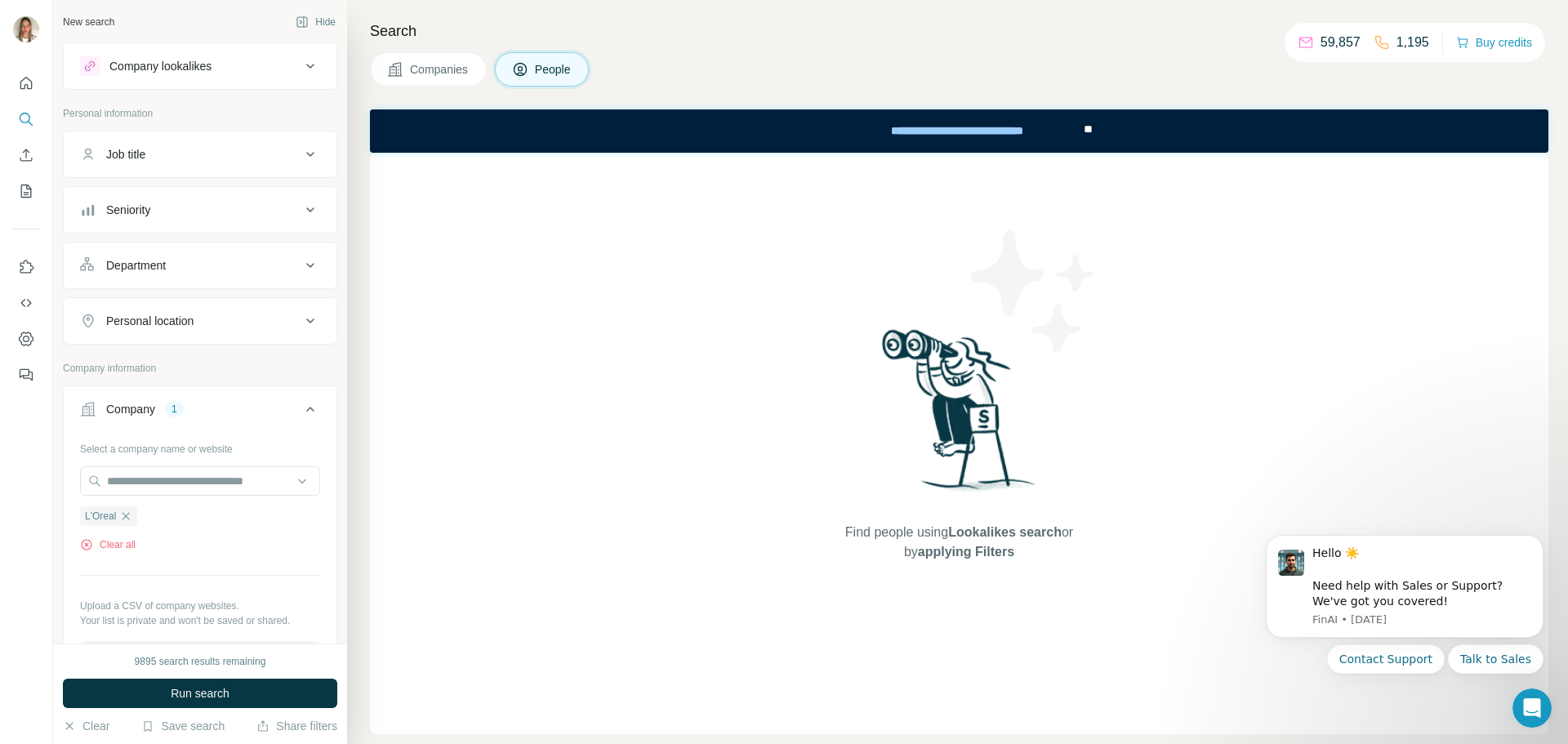
click at [302, 322] on icon at bounding box center [310, 321] width 19 height 19
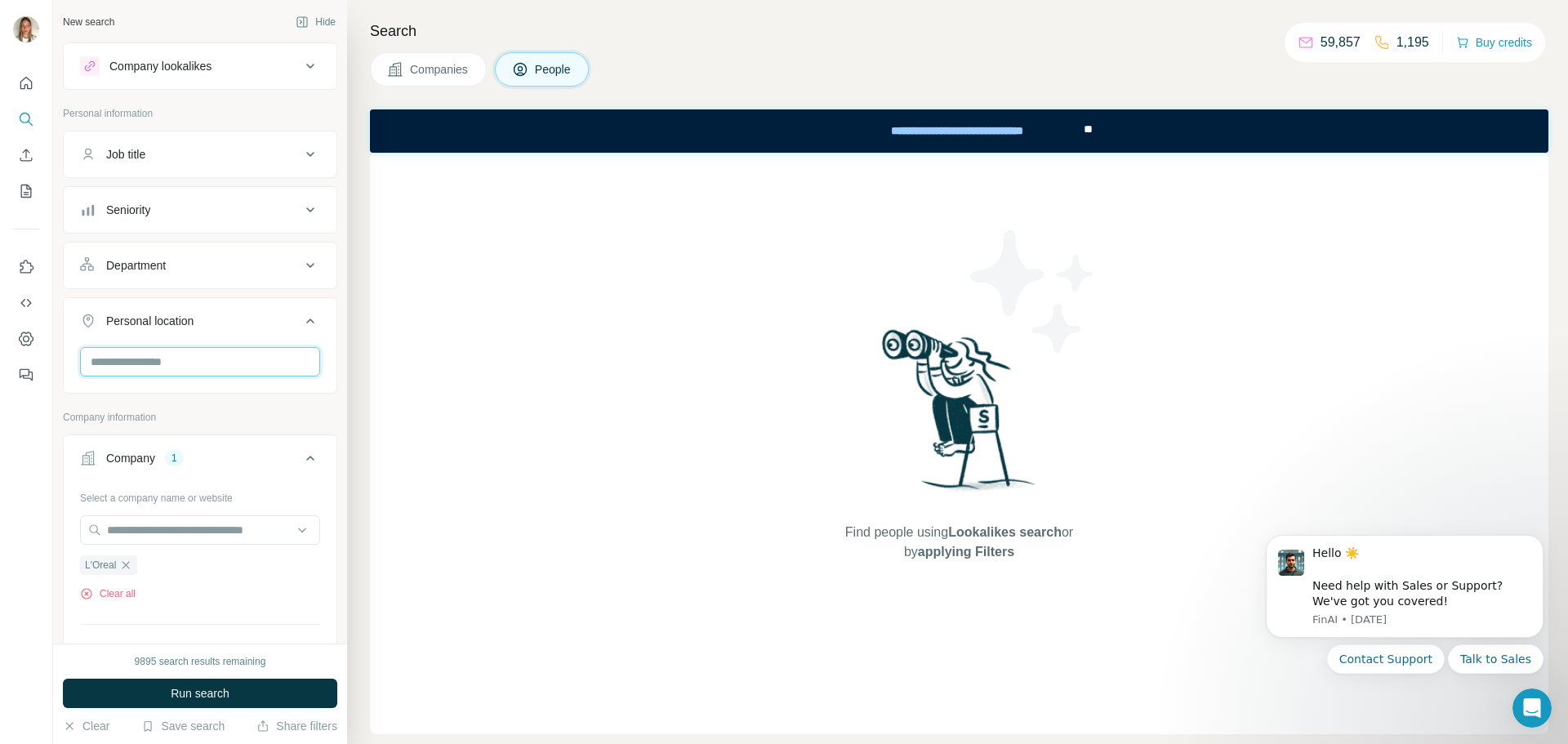
click at [178, 349] on input "text" at bounding box center [201, 361] width 240 height 29
type input "****"
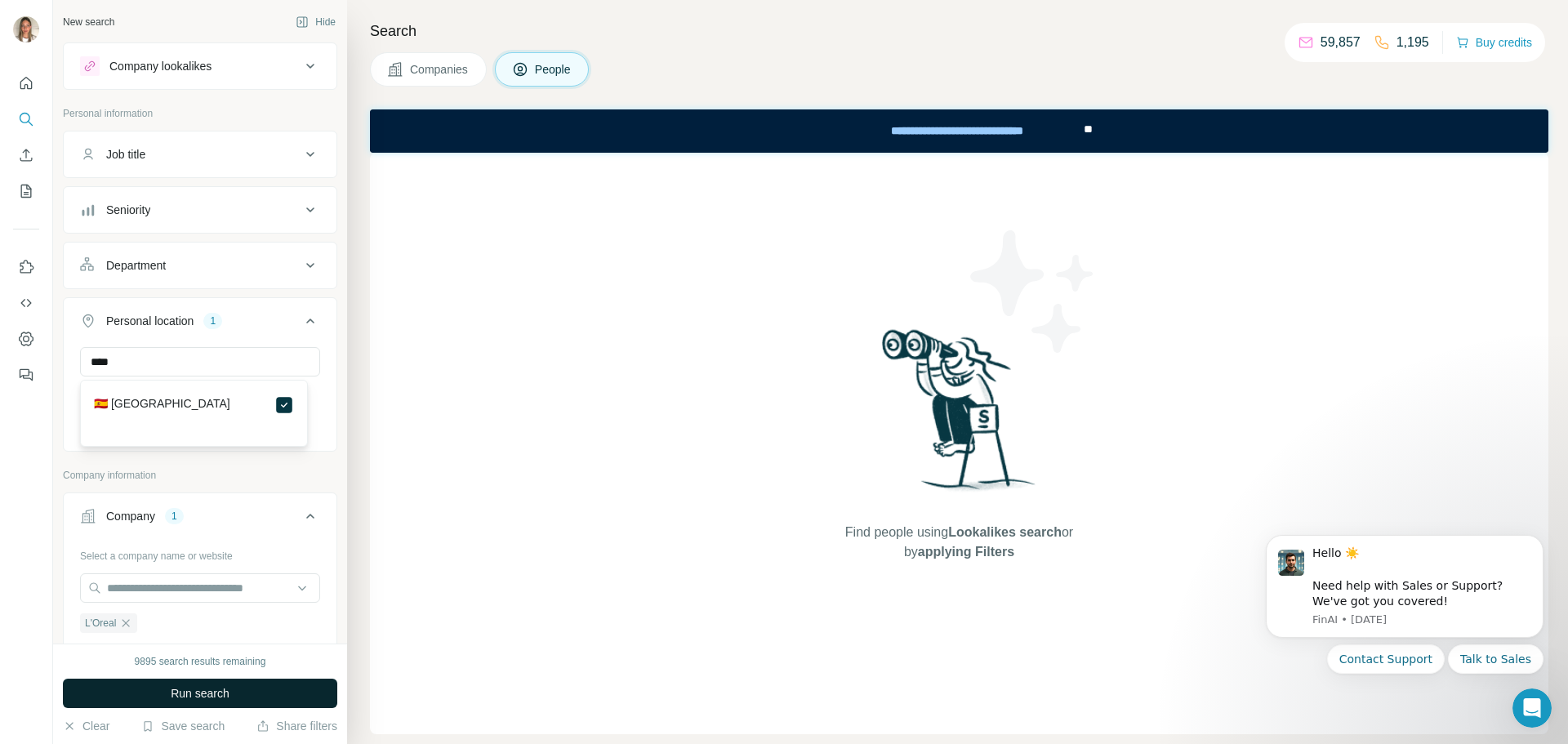
click at [207, 695] on span "Run search" at bounding box center [200, 693] width 59 height 16
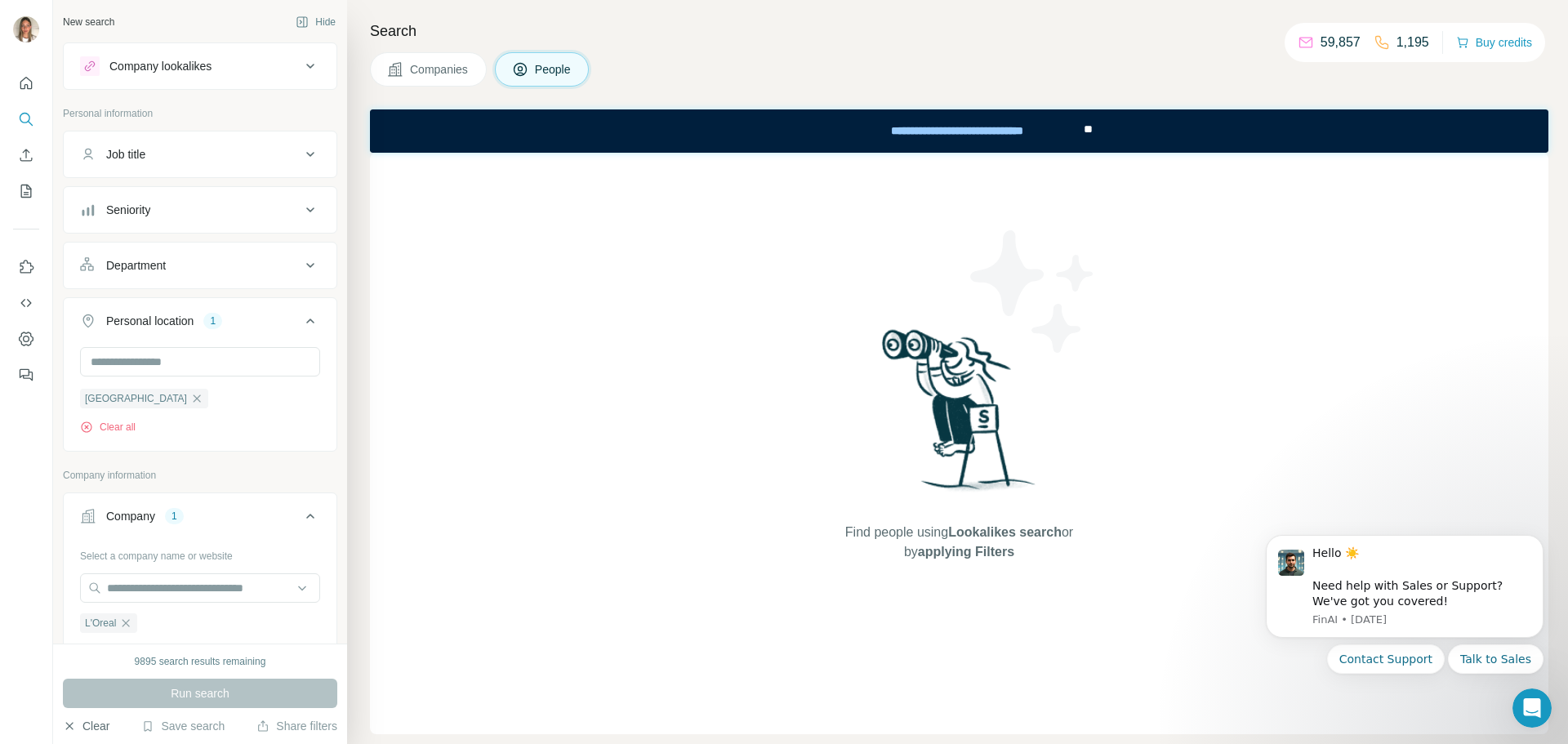
click at [81, 725] on button "Clear" at bounding box center [86, 725] width 47 height 16
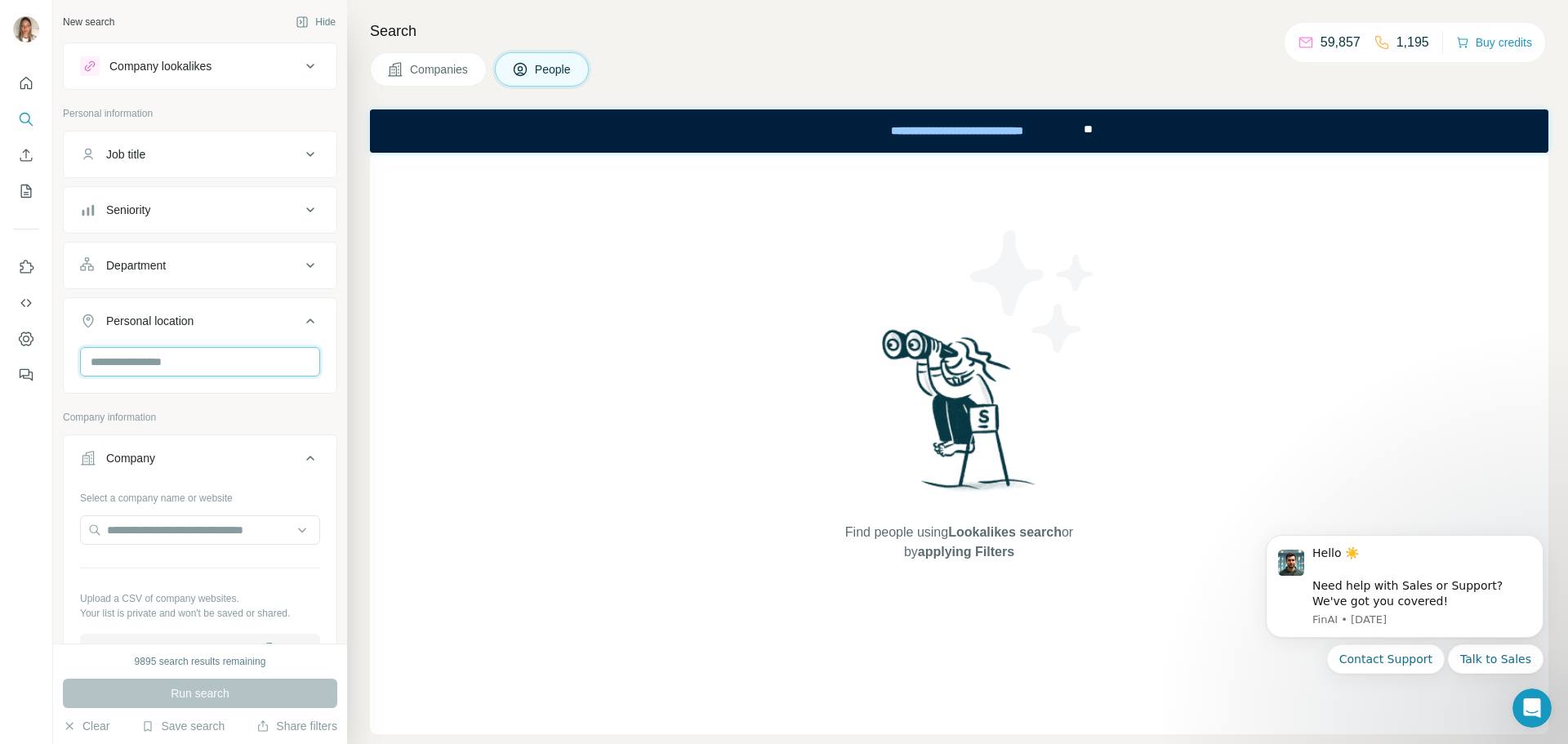
click at [179, 364] on input "text" at bounding box center [201, 361] width 240 height 29
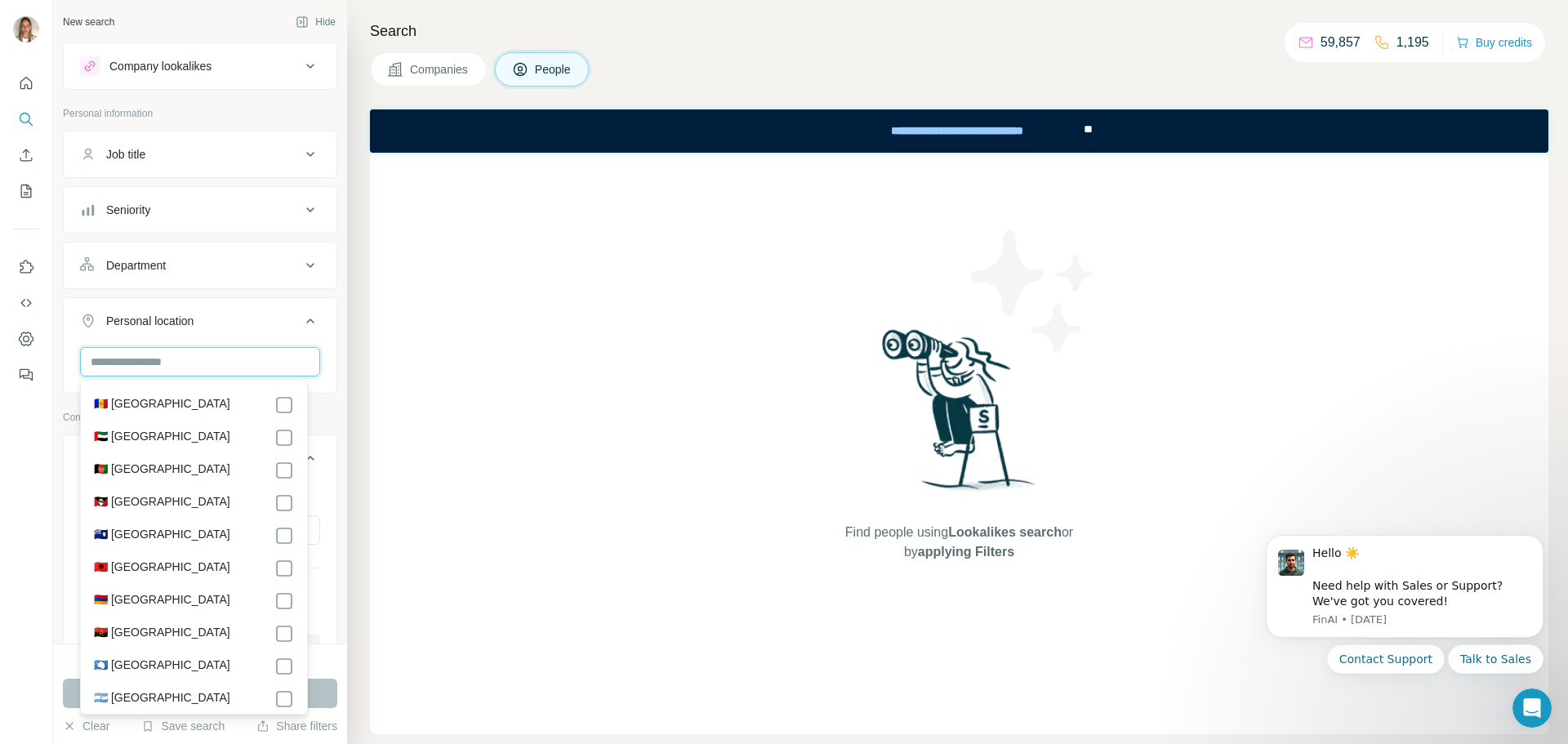
click at [179, 364] on input "text" at bounding box center [201, 361] width 240 height 29
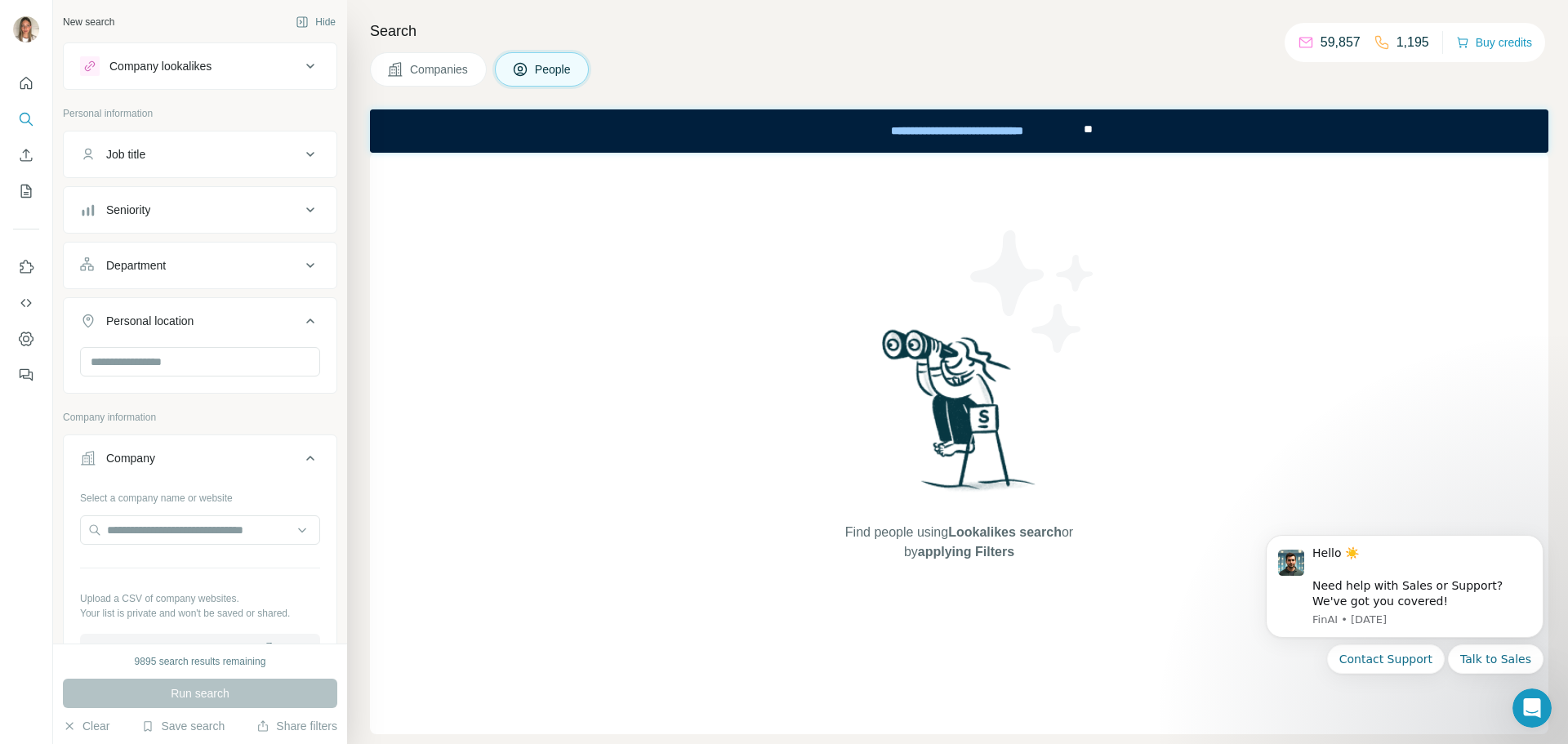
click at [256, 328] on div "Personal location" at bounding box center [190, 321] width 220 height 16
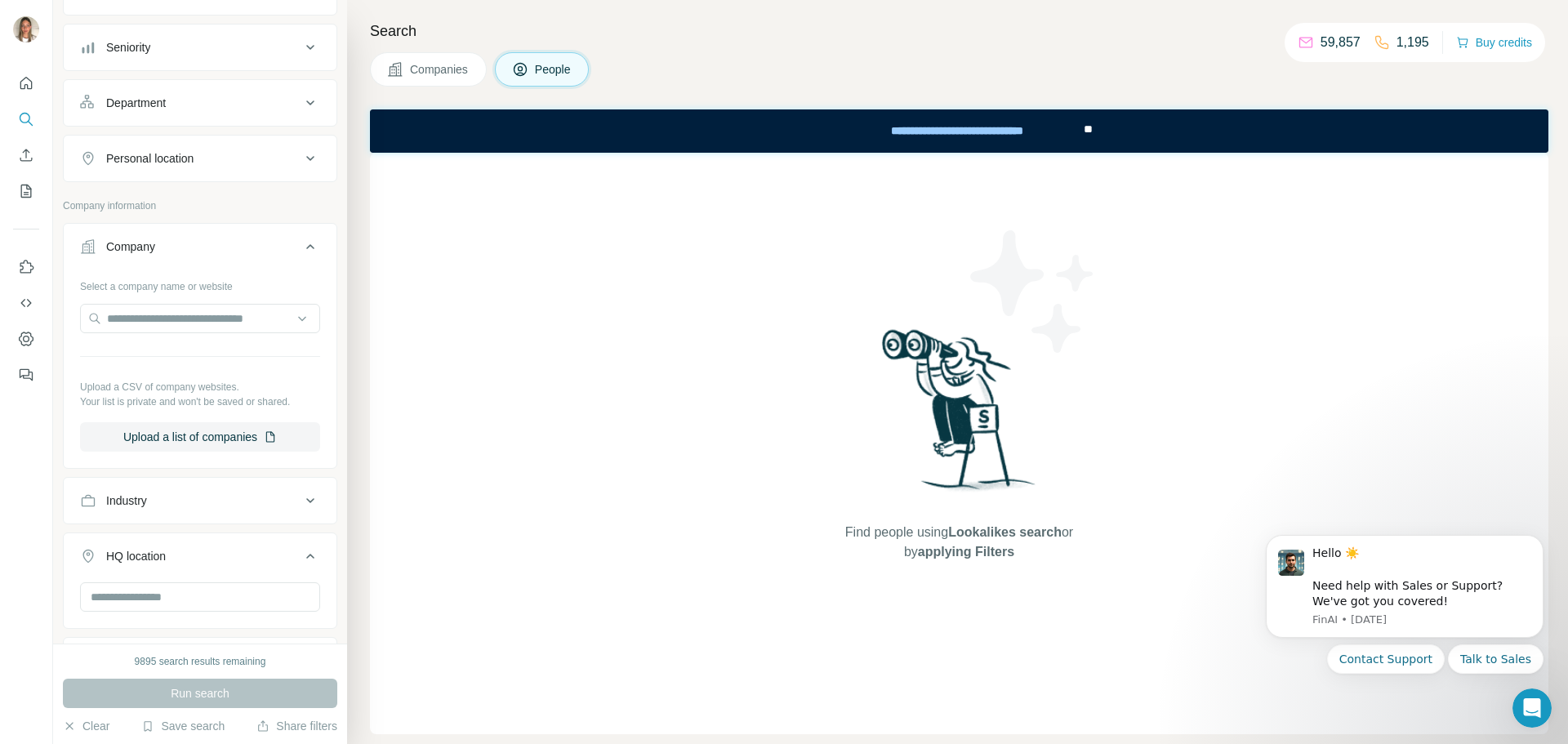
scroll to position [163, 0]
click at [223, 318] on input "text" at bounding box center [201, 317] width 240 height 29
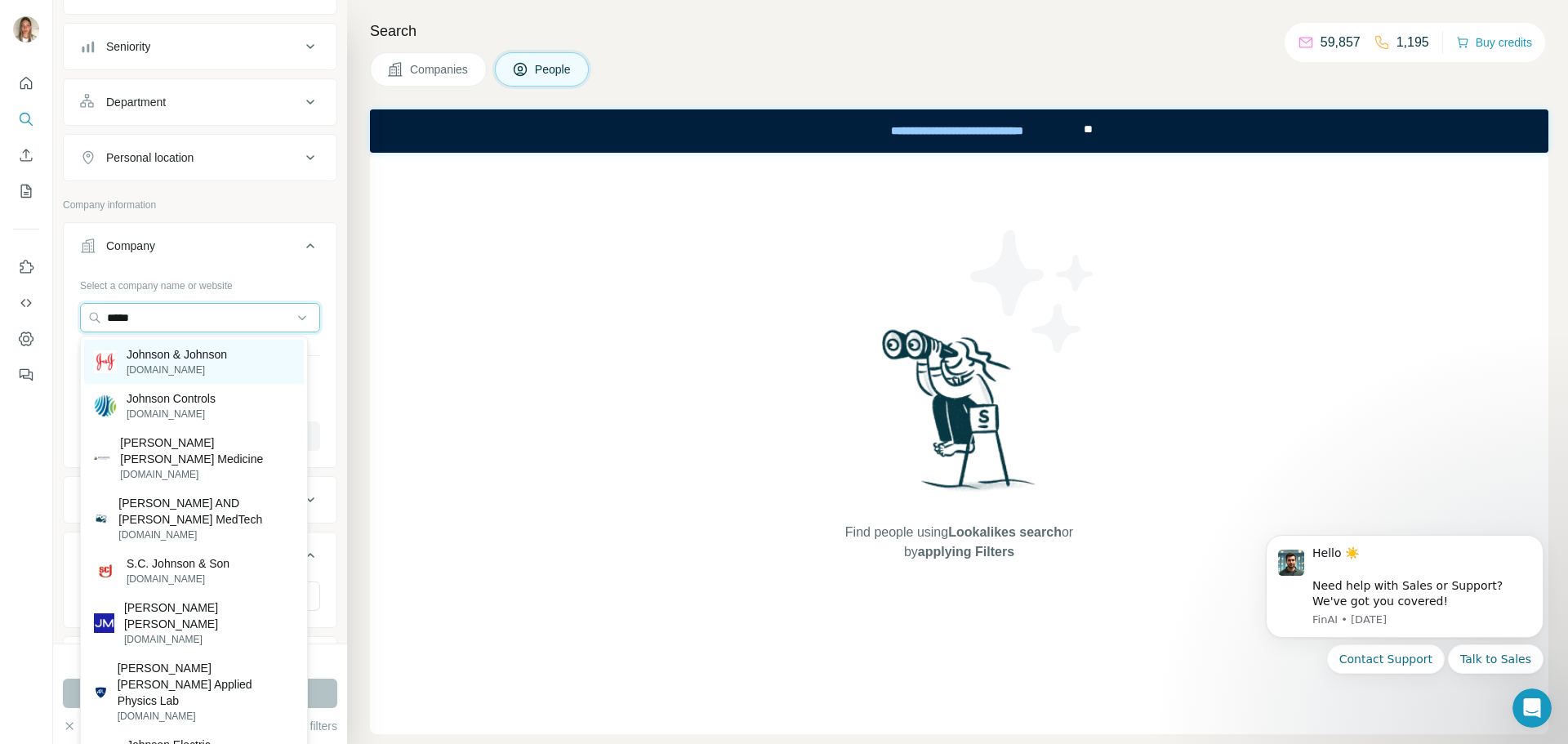
type input "*****"
click at [192, 356] on p "Johnson & Johnson" at bounding box center [177, 354] width 101 height 16
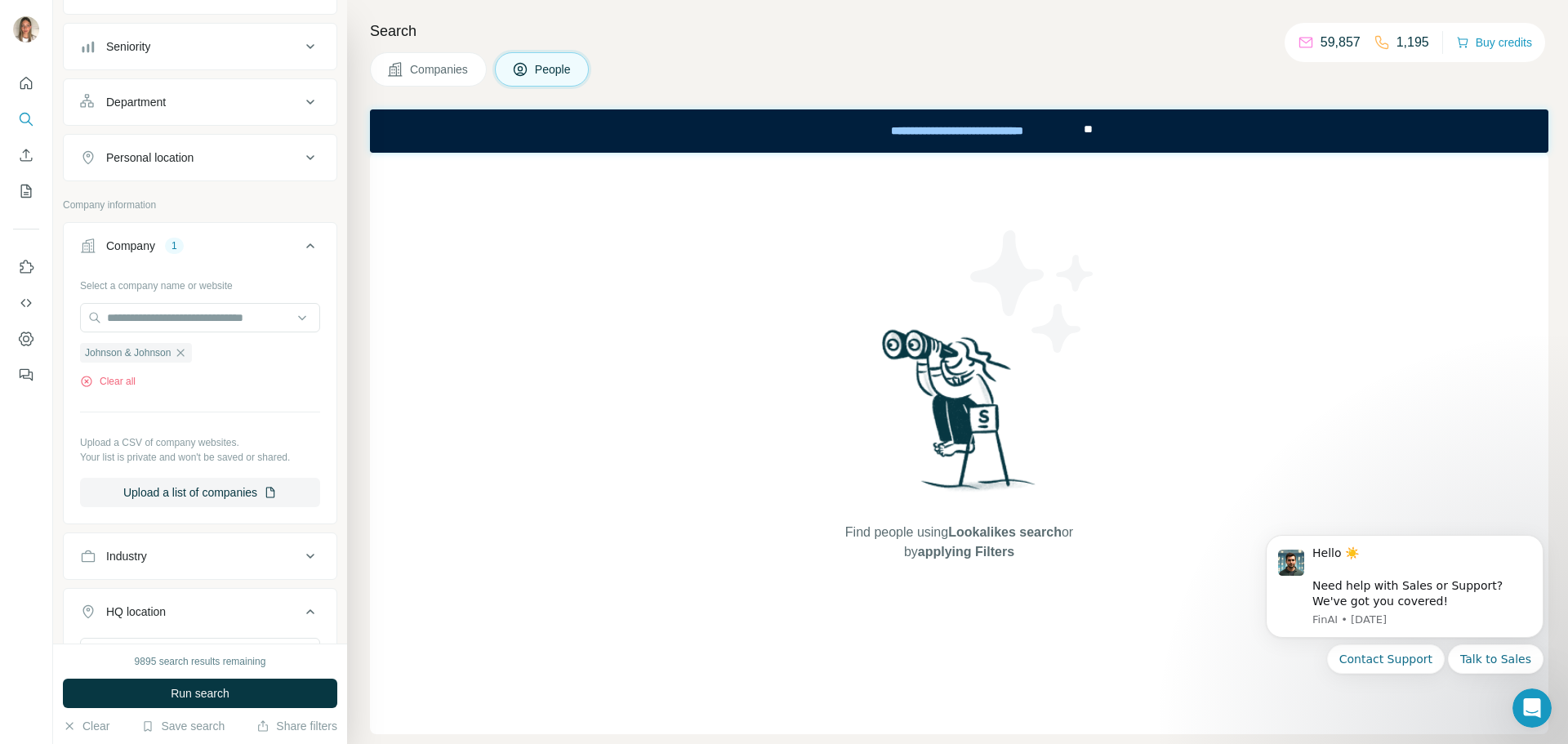
click at [204, 156] on div "Personal location" at bounding box center [190, 157] width 220 height 16
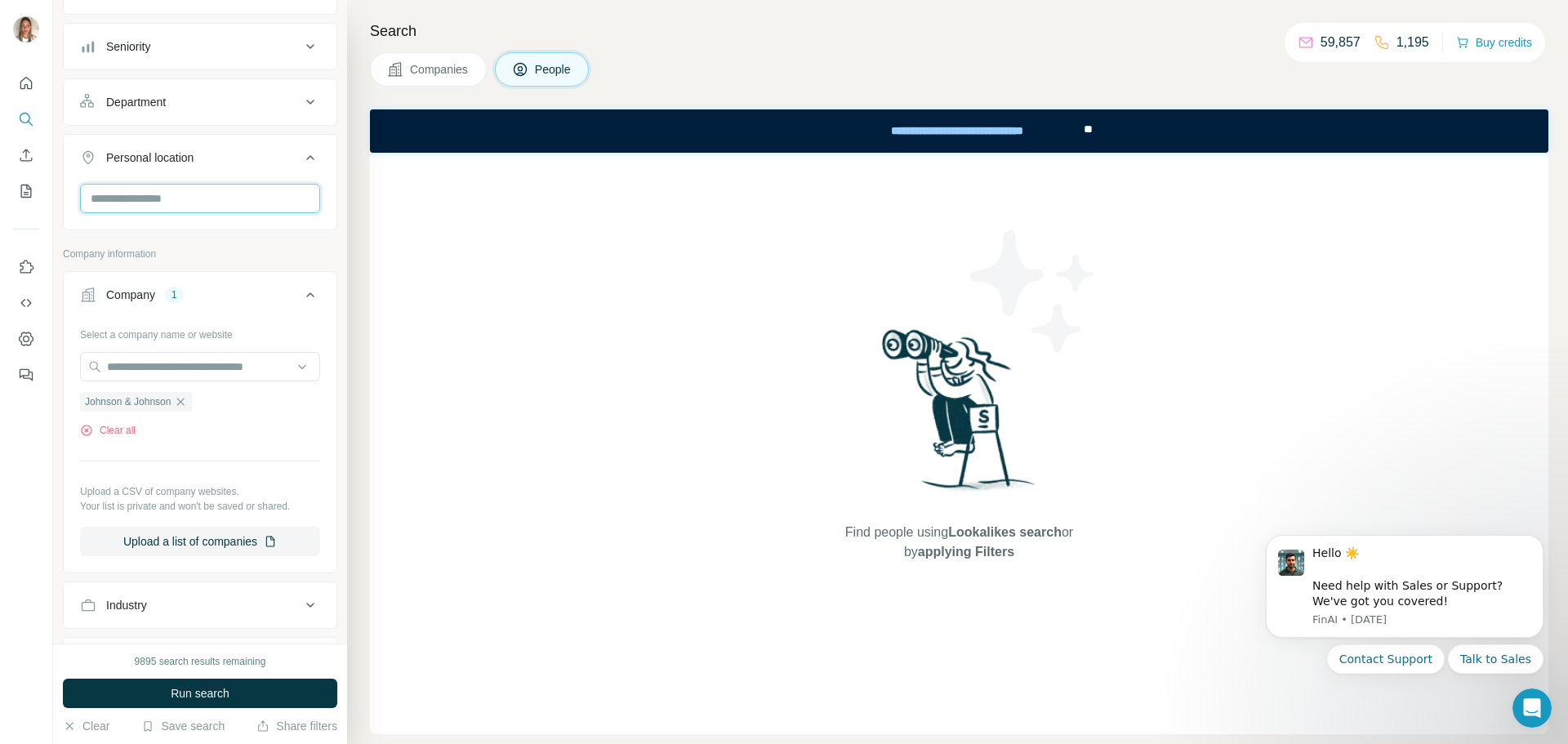
click at [177, 187] on input "text" at bounding box center [201, 198] width 240 height 29
type input "****"
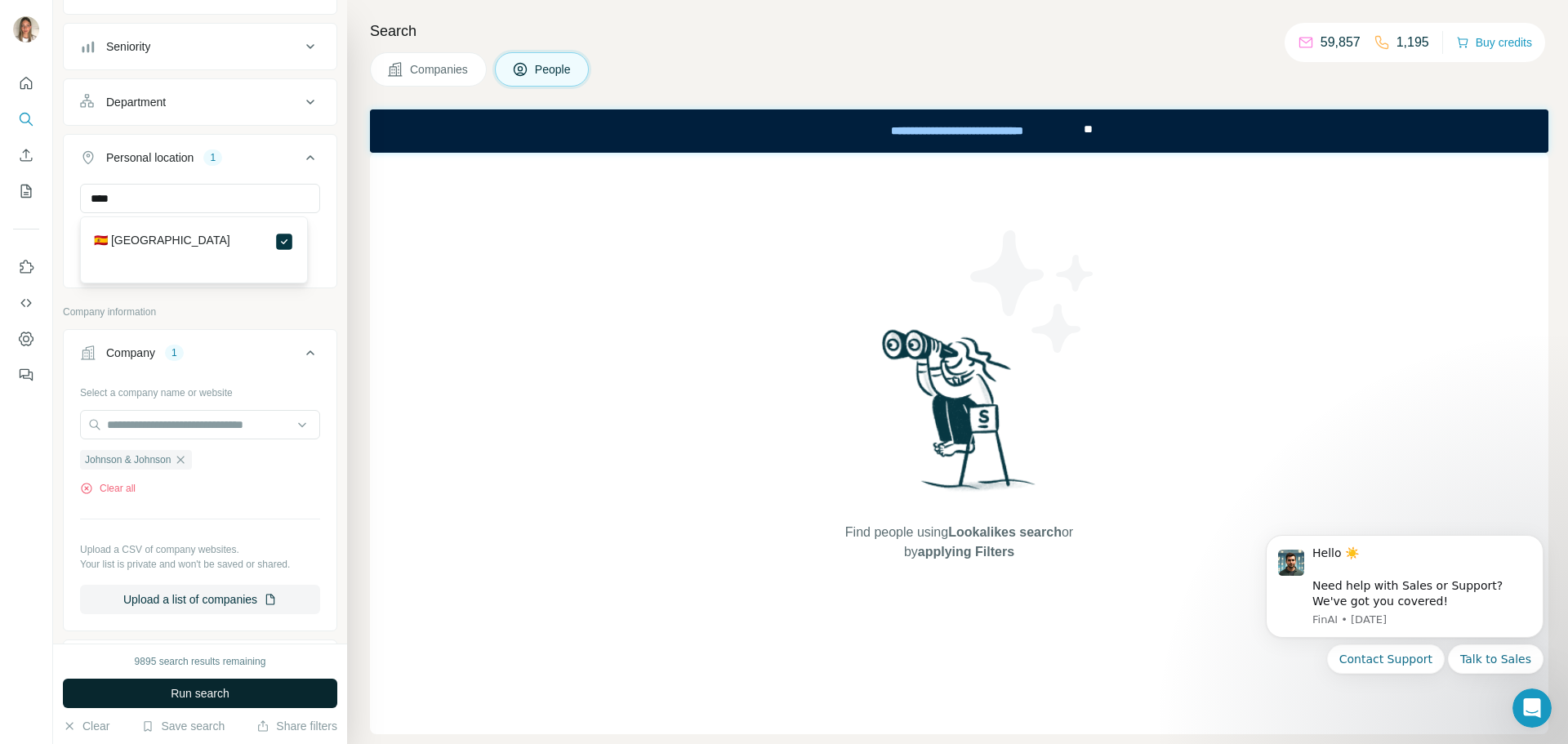
click at [247, 692] on button "Run search" at bounding box center [200, 693] width 274 height 29
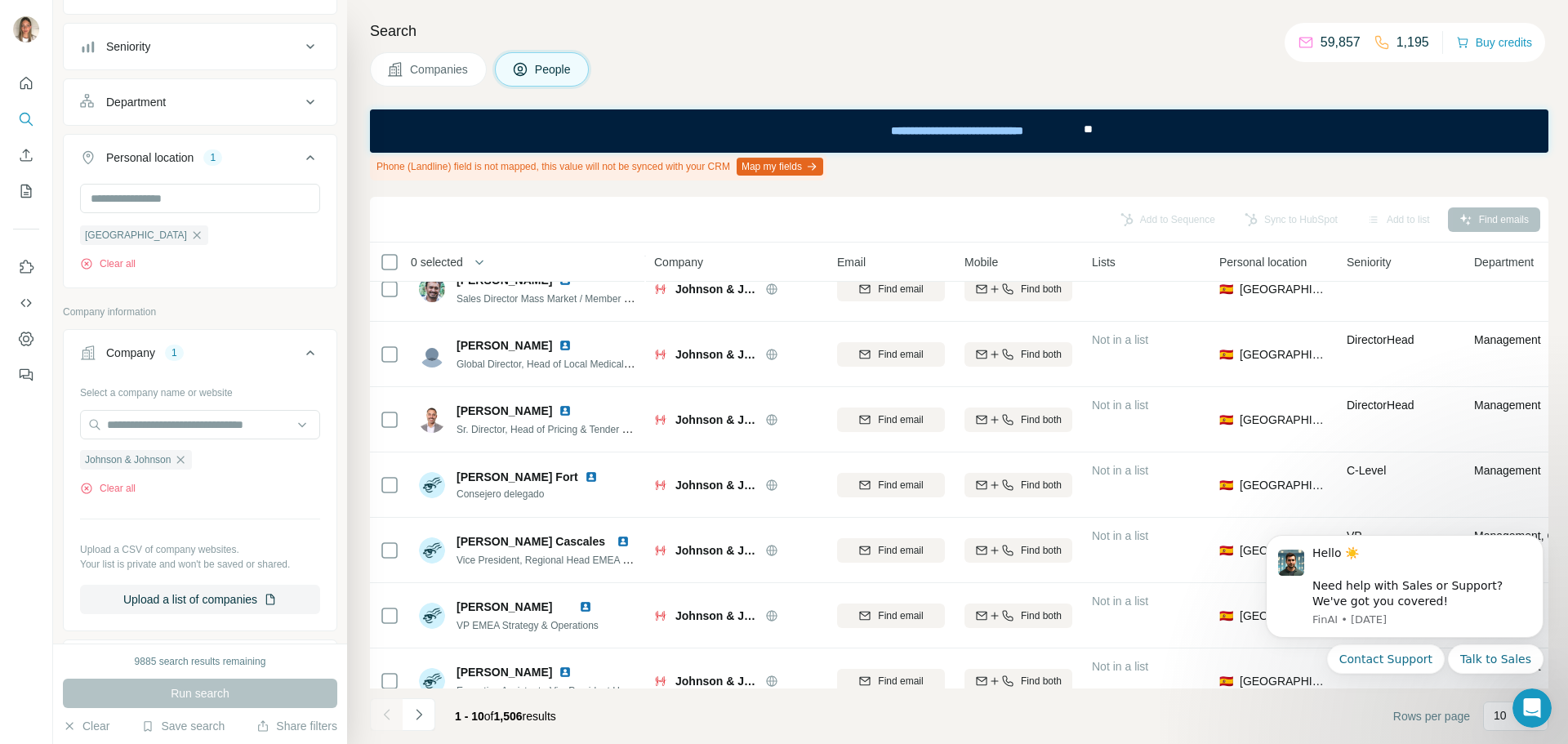
scroll to position [163, 0]
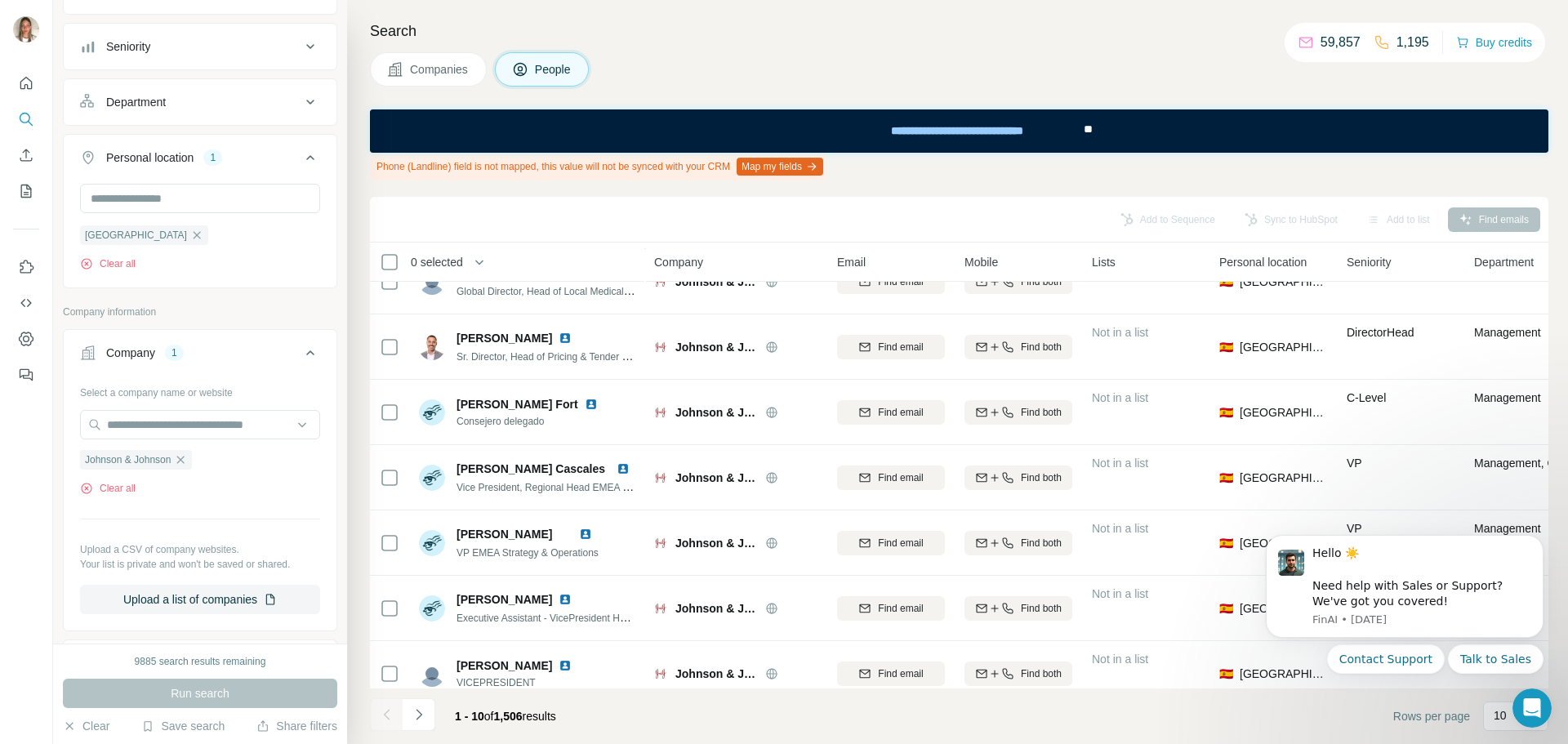
click at [114, 725] on div "Clear Save search Share filters" at bounding box center [200, 725] width 274 height 16
click at [80, 723] on button "Clear" at bounding box center [86, 725] width 47 height 16
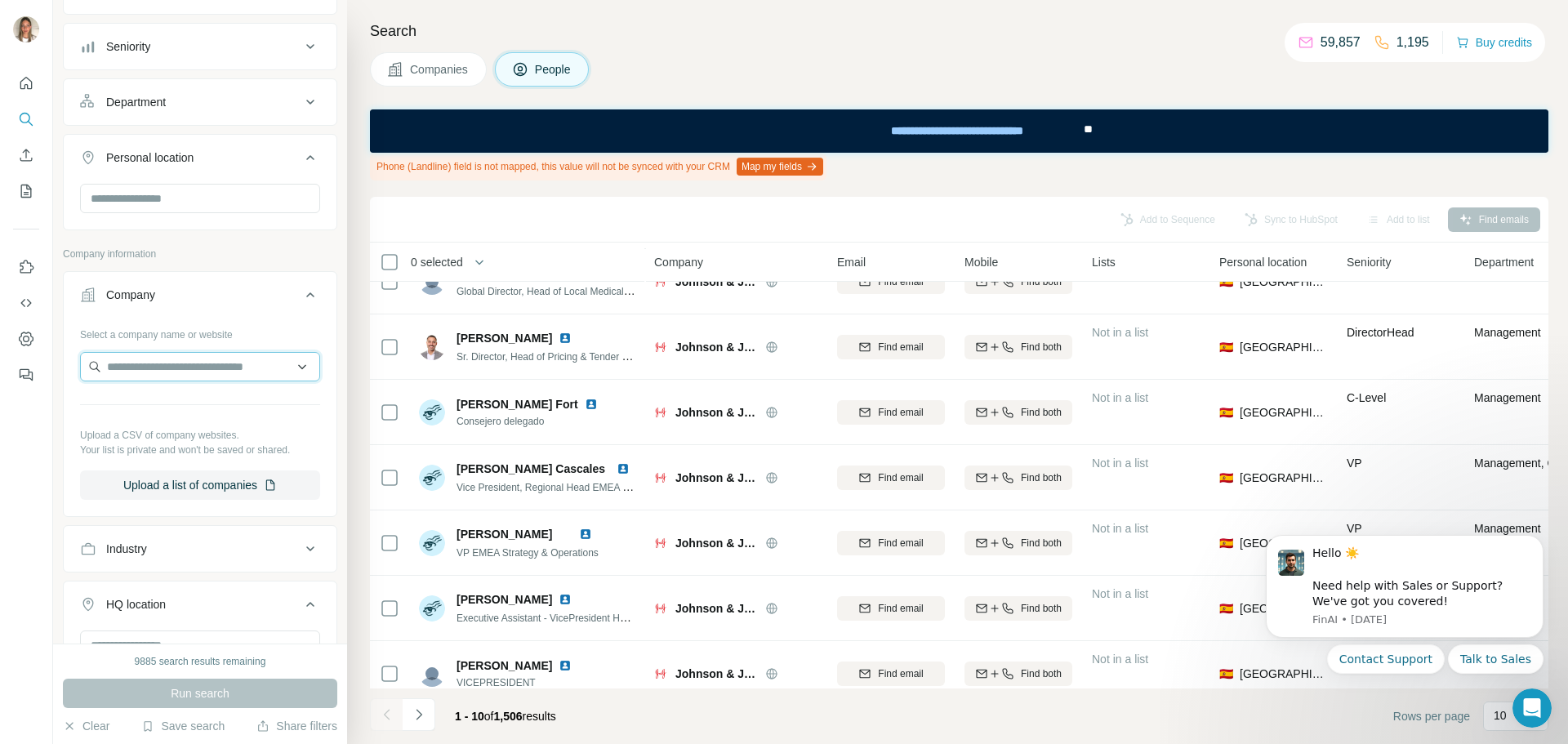
click at [253, 370] on input "text" at bounding box center [201, 366] width 240 height 29
drag, startPoint x: 213, startPoint y: 361, endPoint x: 104, endPoint y: 360, distance: 109.0
click at [104, 360] on input "*********" at bounding box center [201, 366] width 240 height 29
paste input "**********"
click at [184, 368] on input "**********" at bounding box center [194, 366] width 228 height 29
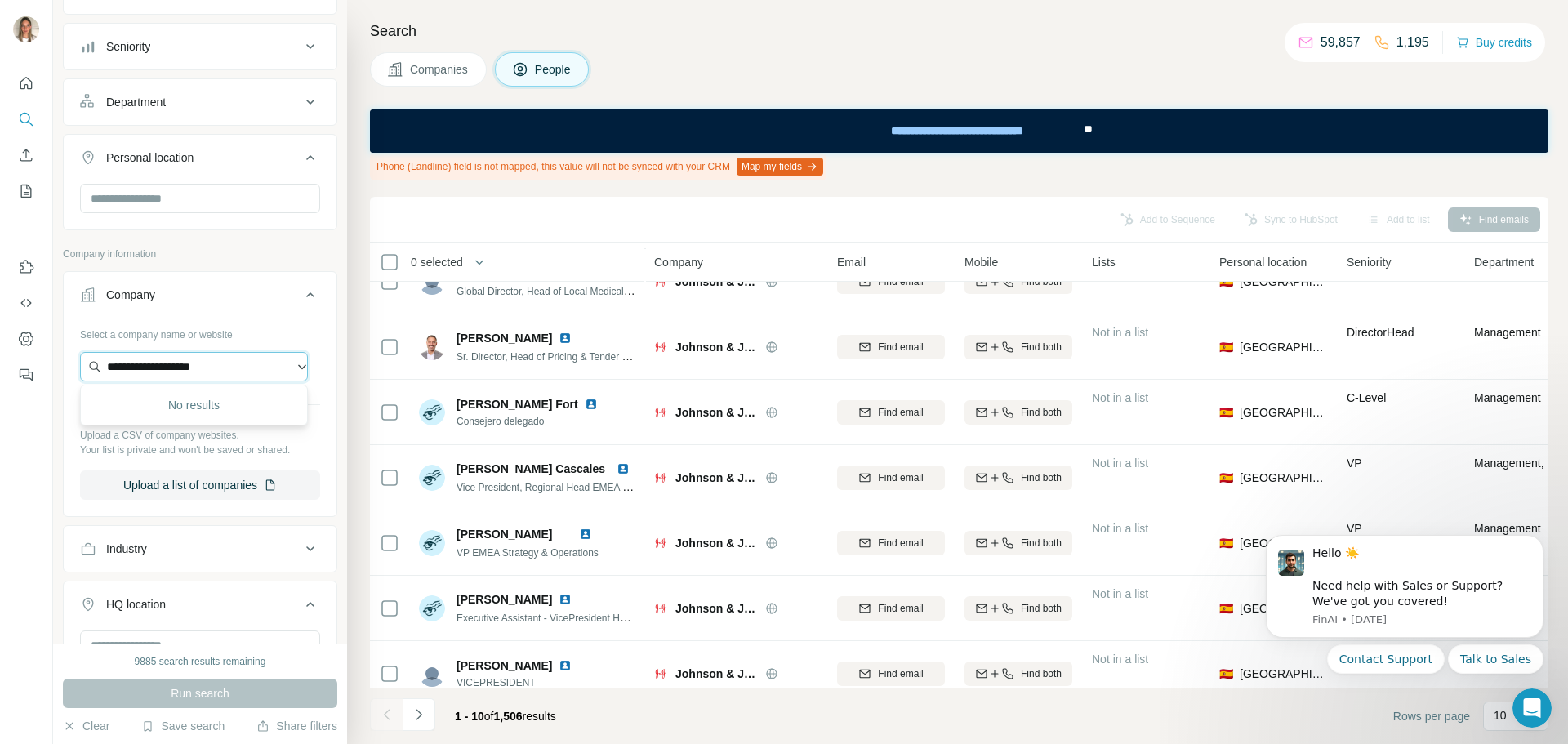
drag, startPoint x: 271, startPoint y: 368, endPoint x: 182, endPoint y: 369, distance: 89.0
click at [182, 369] on input "**********" at bounding box center [194, 366] width 228 height 29
drag, startPoint x: 177, startPoint y: 352, endPoint x: 83, endPoint y: 351, distance: 94.0
click at [83, 351] on div "**********" at bounding box center [201, 410] width 240 height 178
paste input "********"
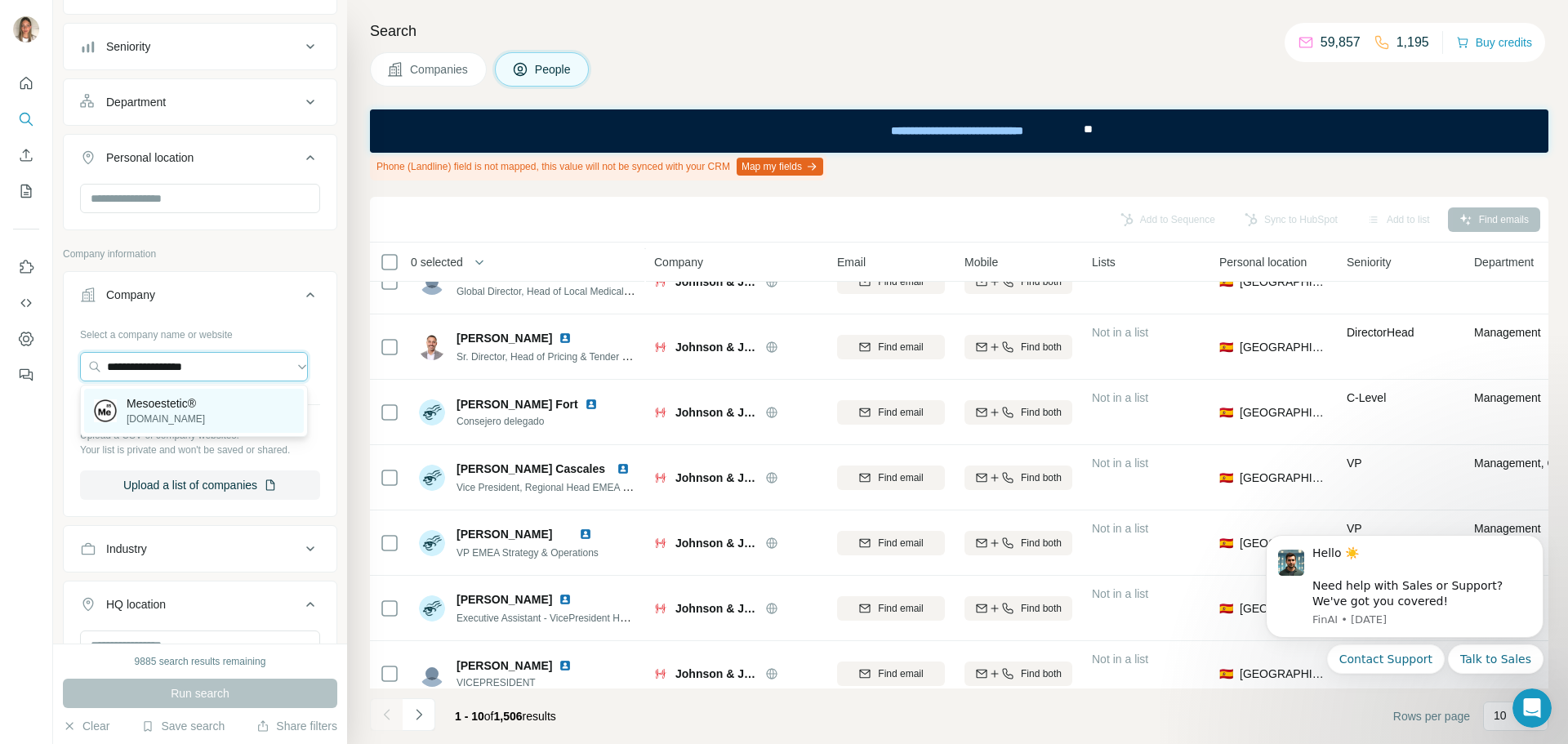
type input "**********"
click at [171, 406] on p "Mesoestetic®" at bounding box center [165, 403] width 79 height 16
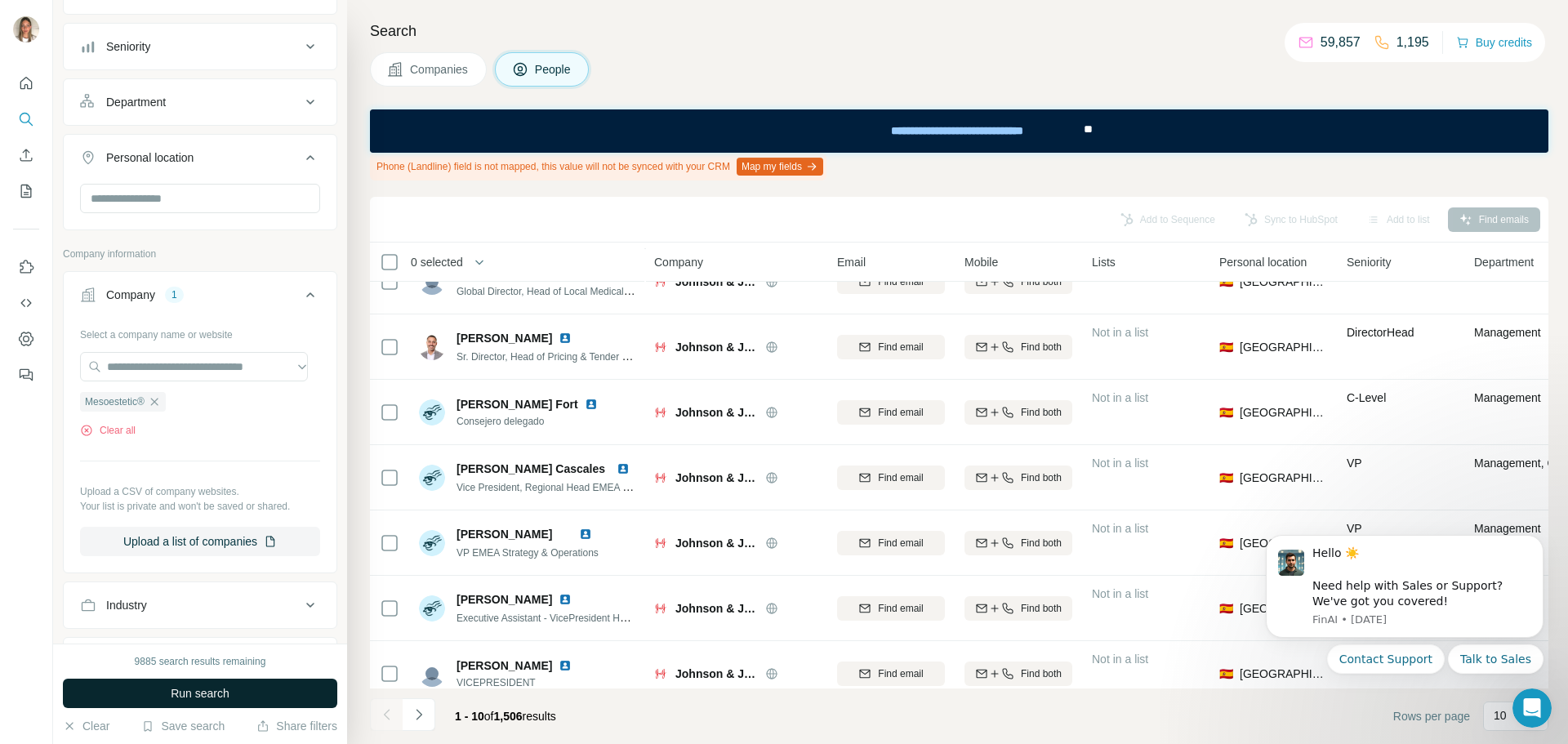
click at [194, 690] on span "Run search" at bounding box center [200, 693] width 59 height 16
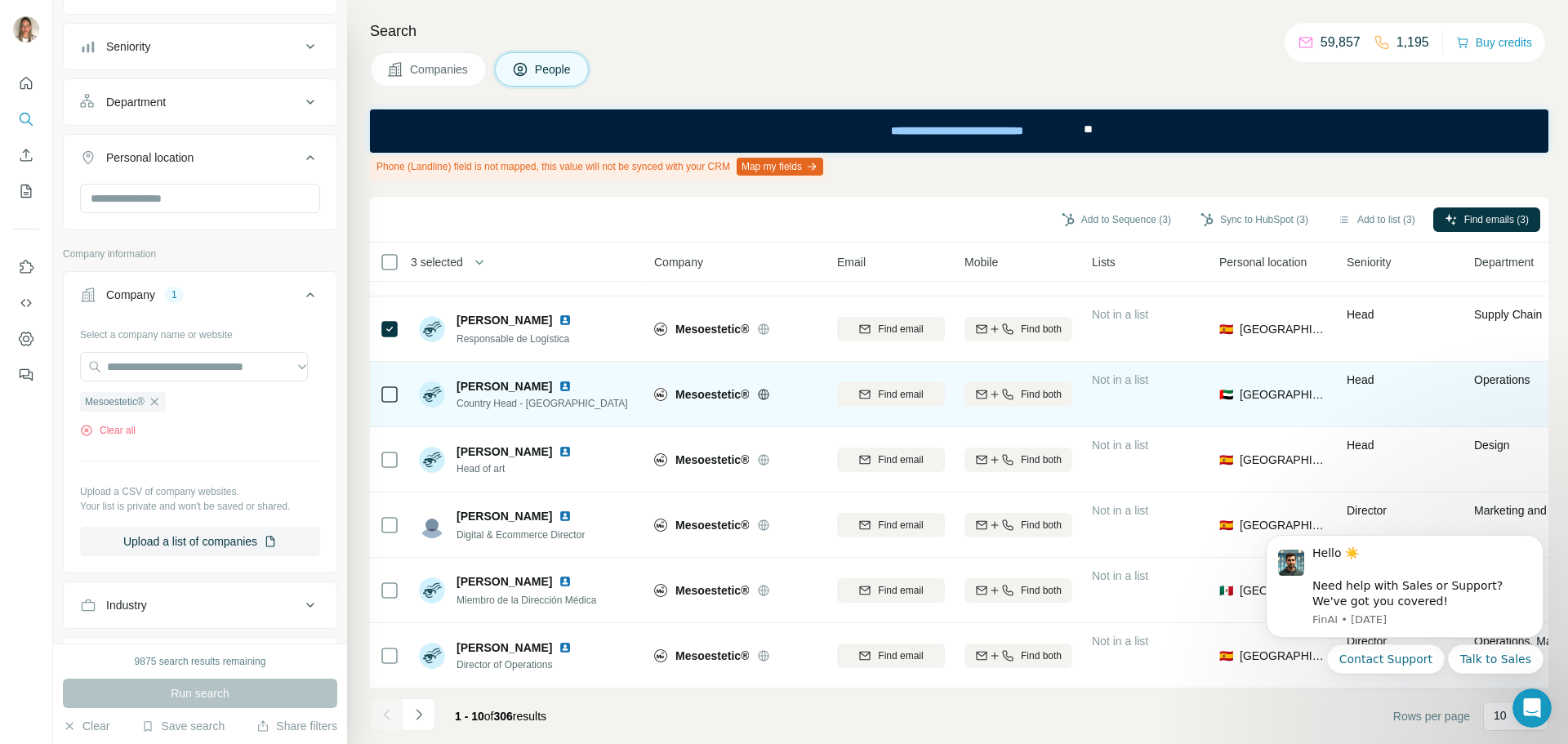
scroll to position [254, 0]
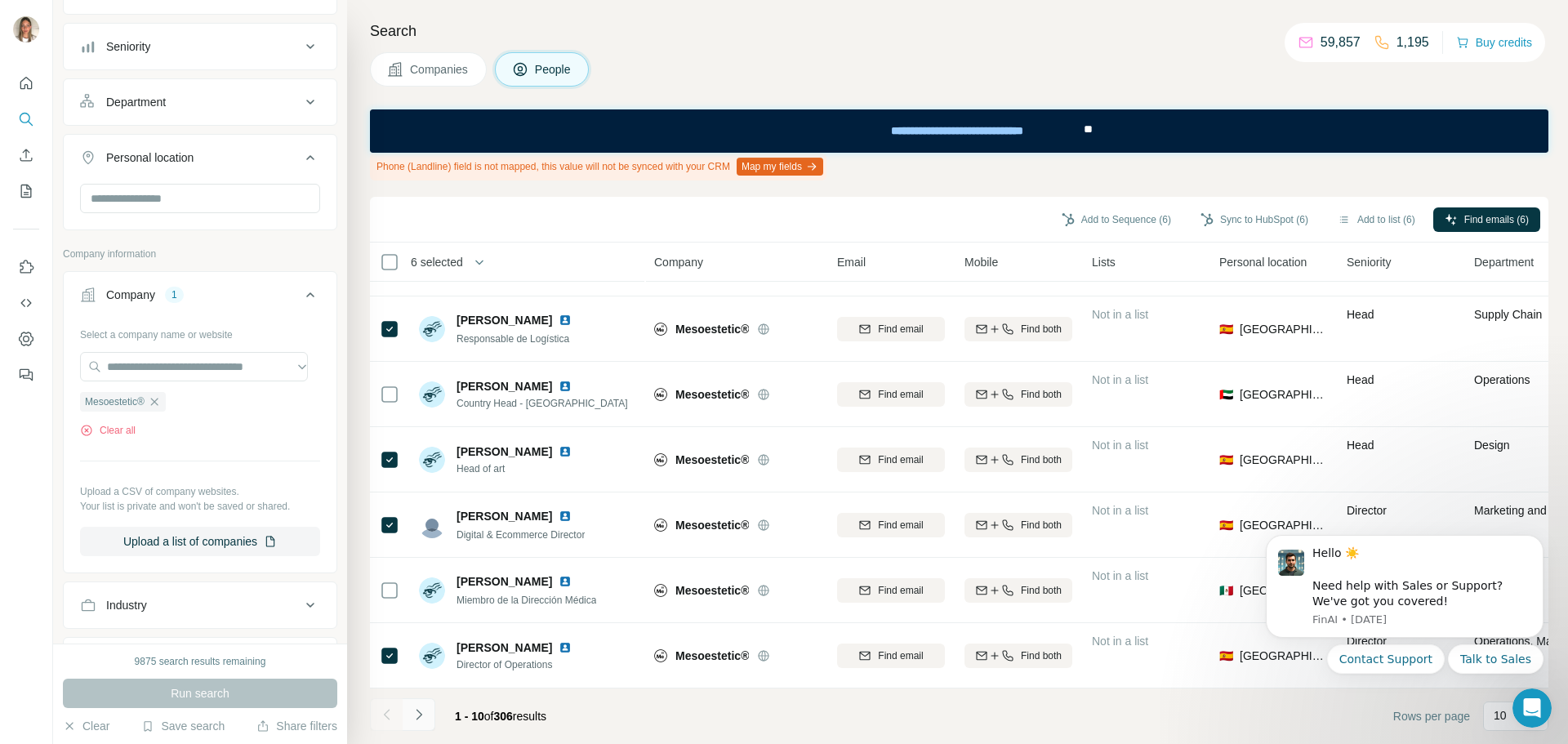
click at [421, 711] on icon "Navigate to next page" at bounding box center [419, 714] width 16 height 16
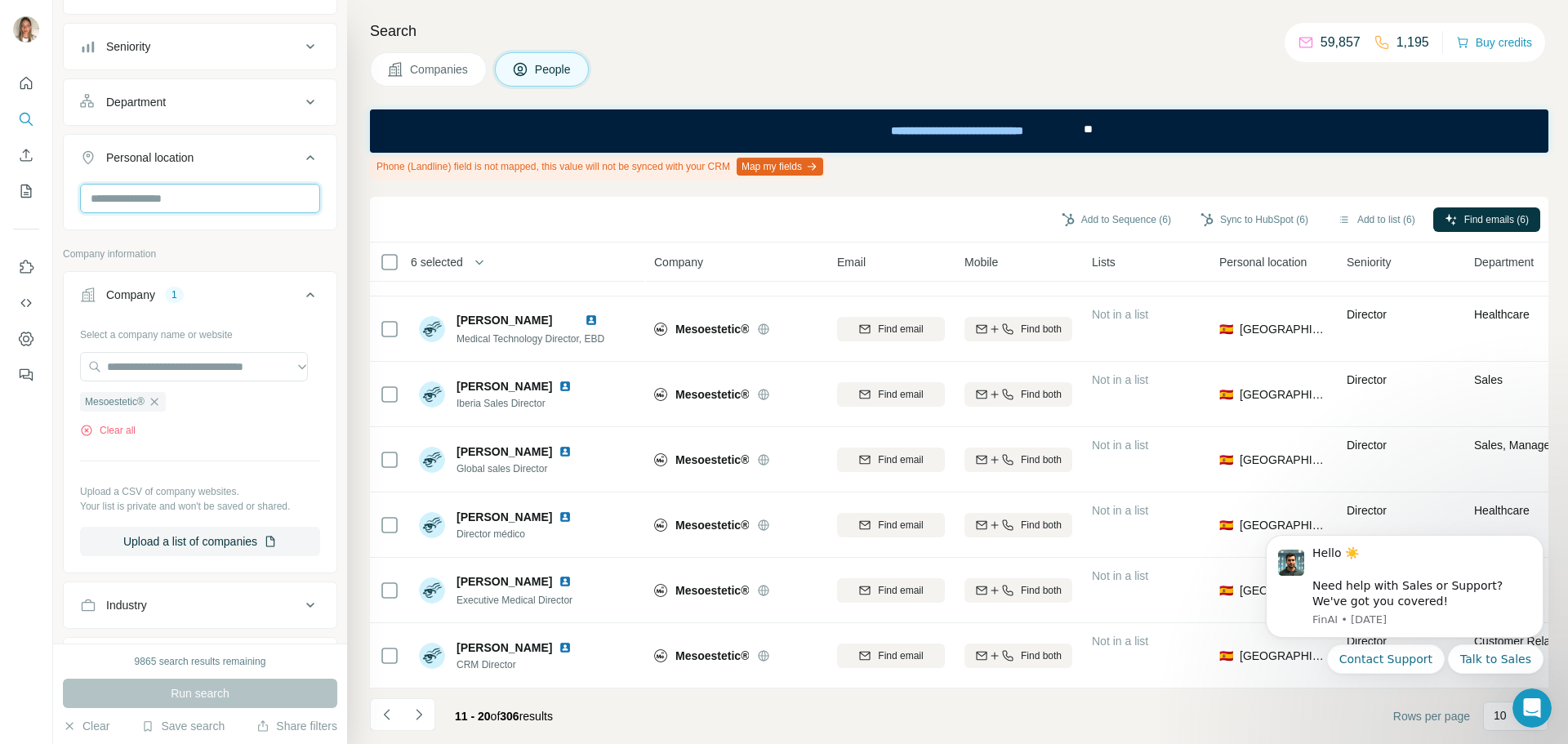
click at [164, 205] on input "text" at bounding box center [201, 198] width 240 height 29
type input "*****"
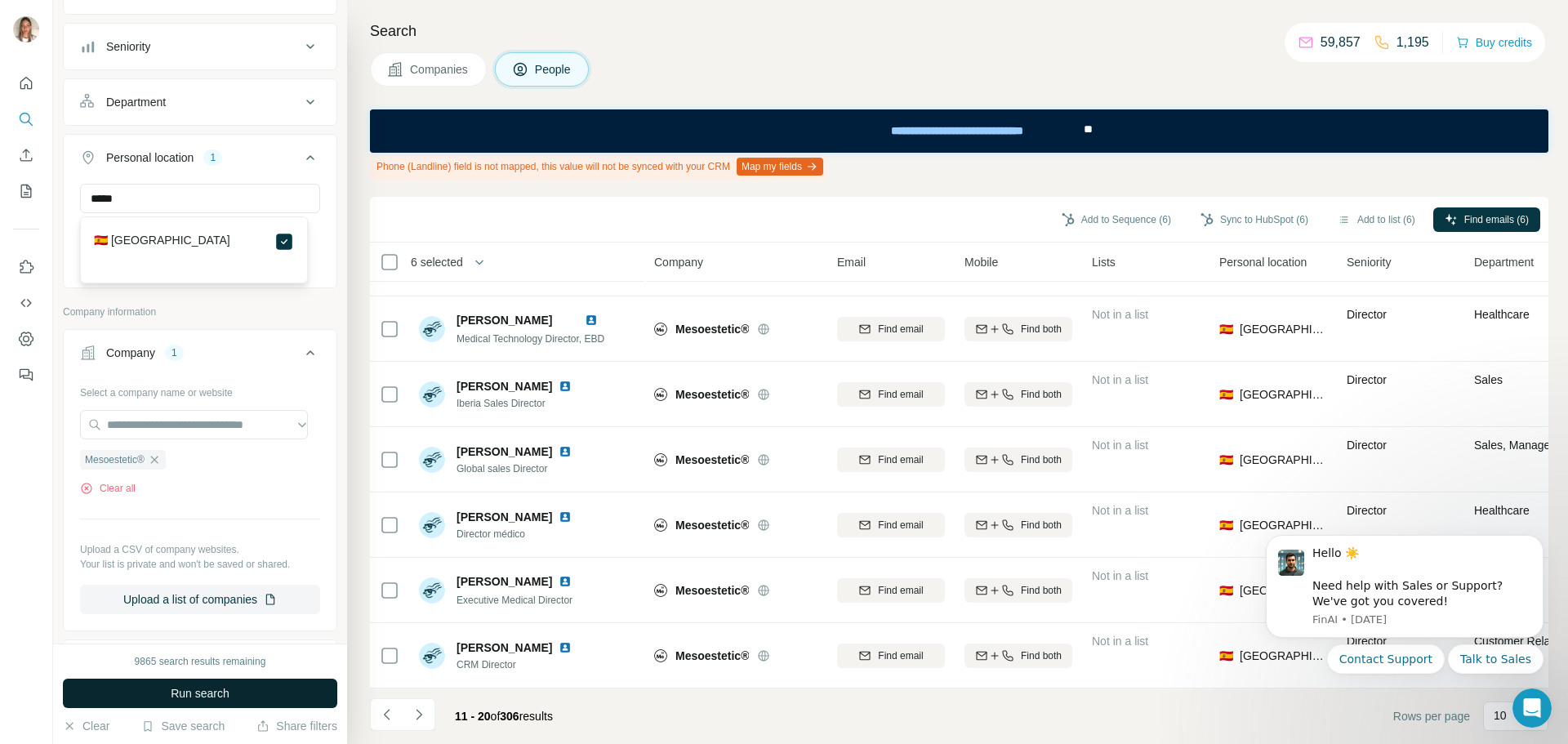
click at [222, 687] on span "Run search" at bounding box center [200, 693] width 59 height 16
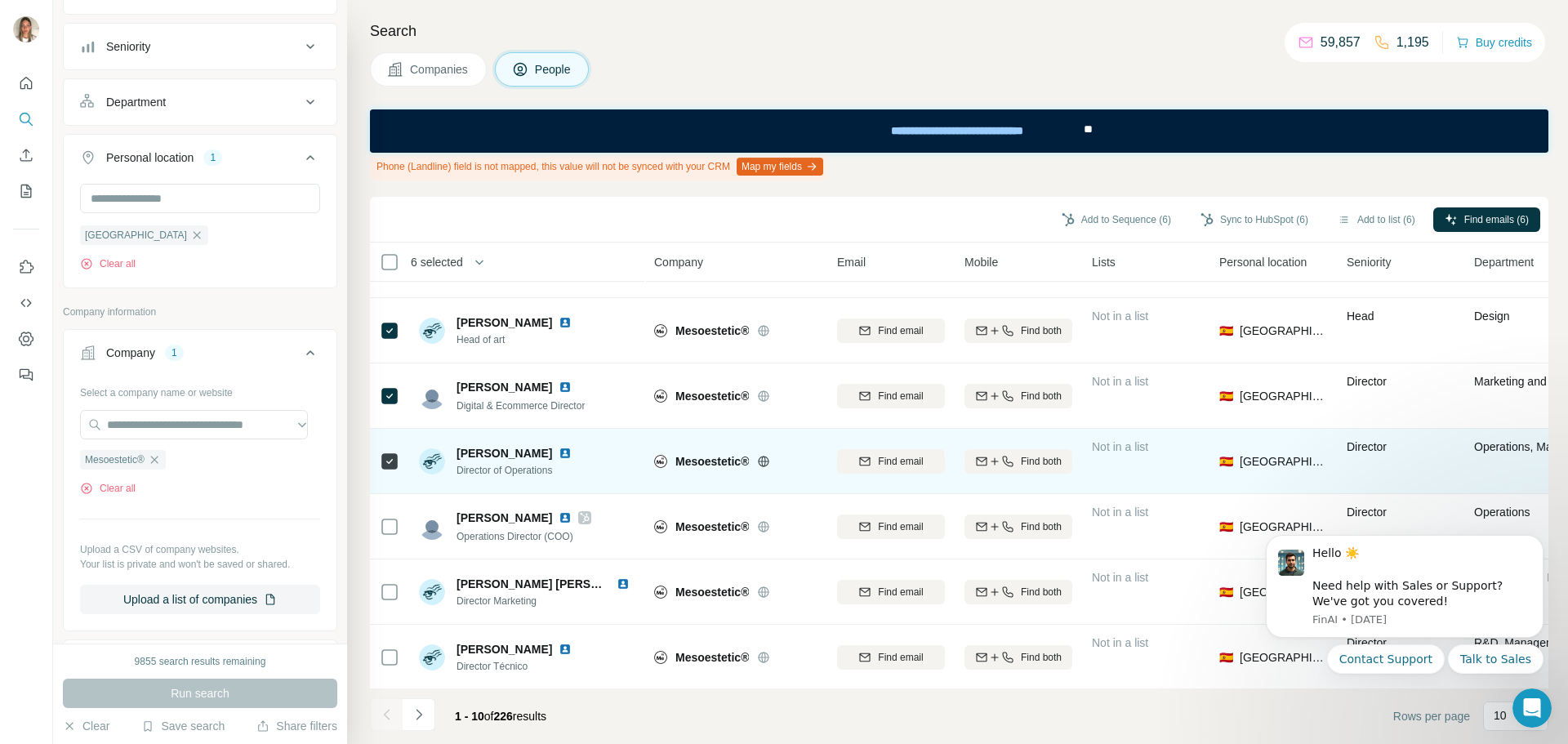
scroll to position [254, 0]
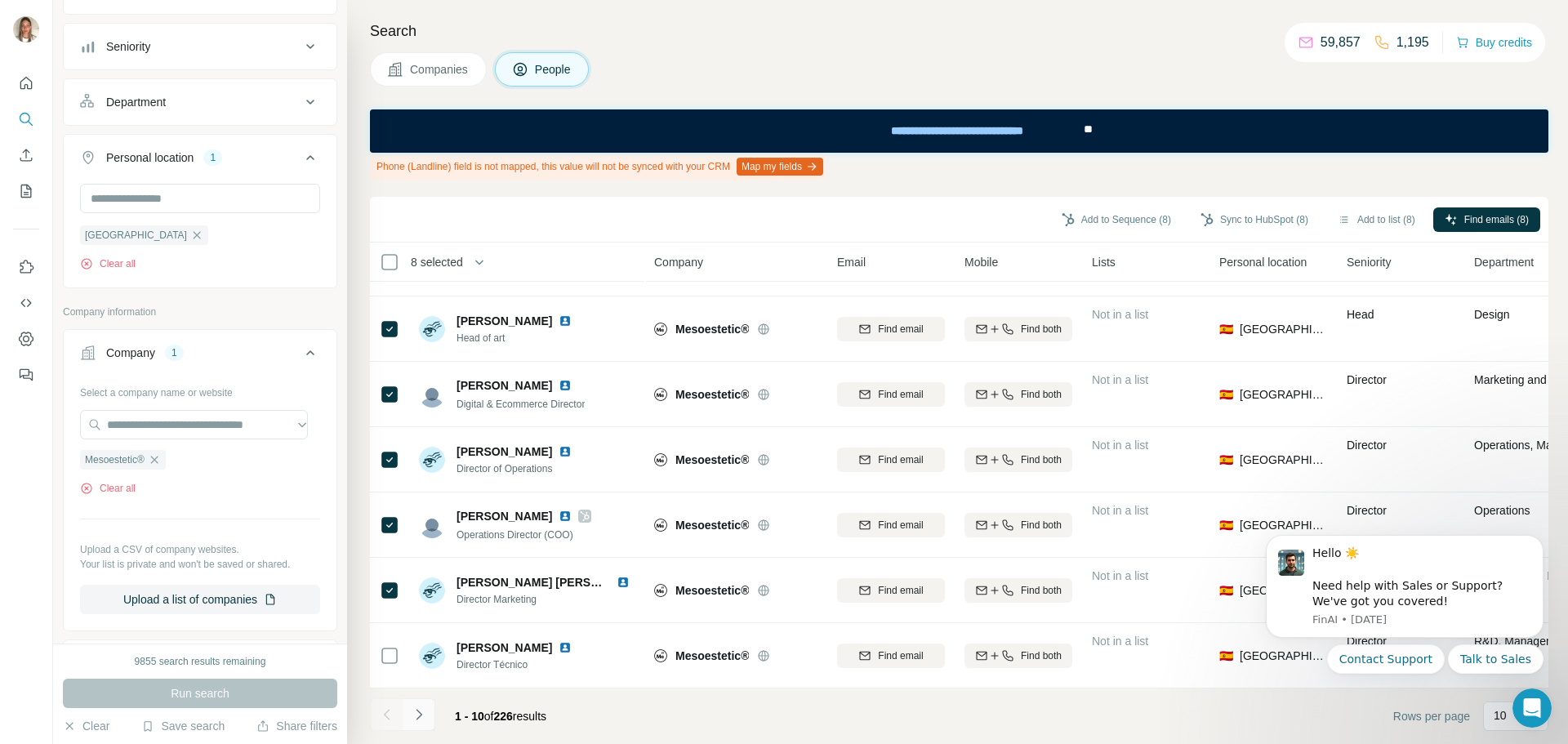
click at [414, 713] on icon "Navigate to next page" at bounding box center [419, 714] width 16 height 16
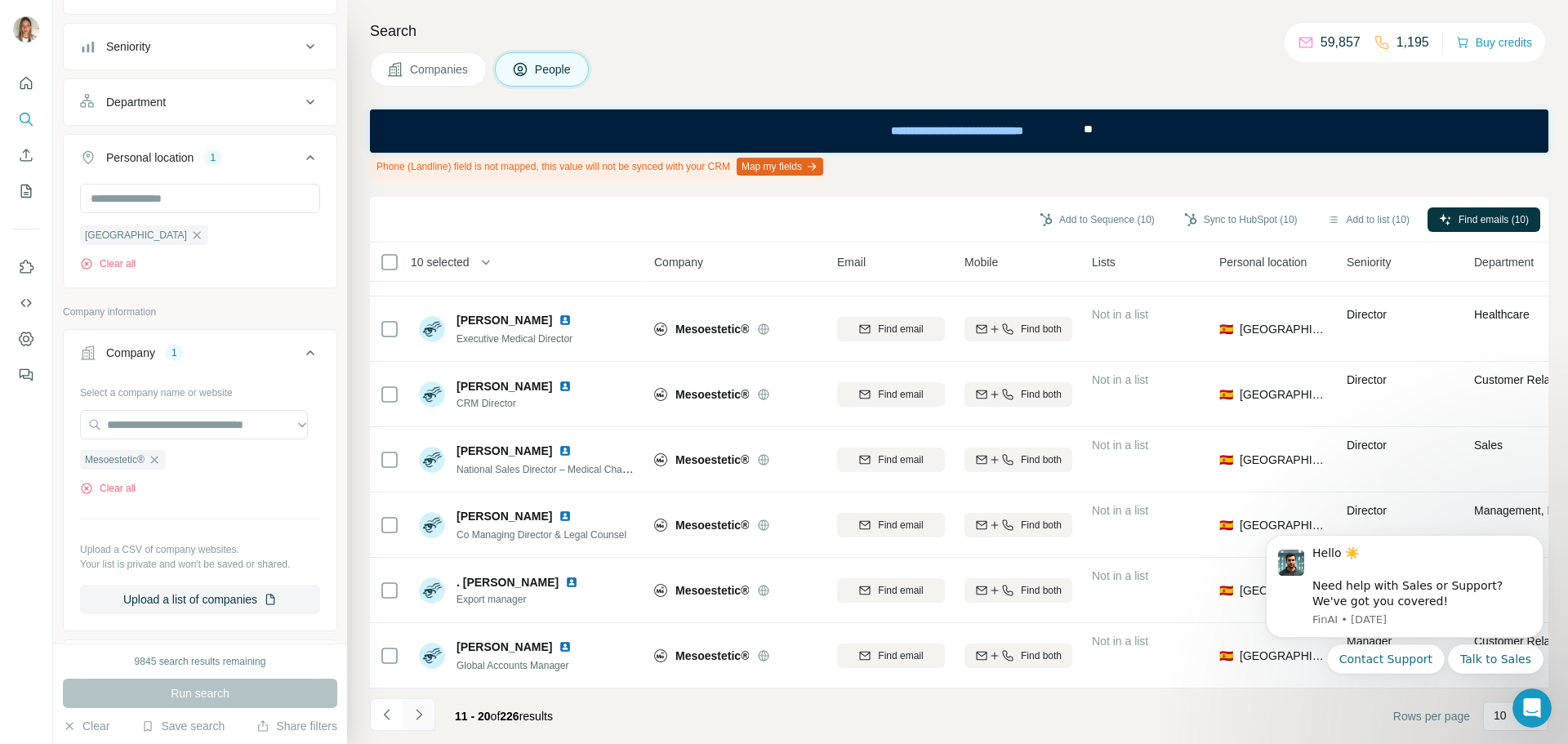
click at [423, 712] on icon "Navigate to next page" at bounding box center [419, 714] width 16 height 16
click at [424, 711] on icon "Navigate to next page" at bounding box center [419, 714] width 16 height 16
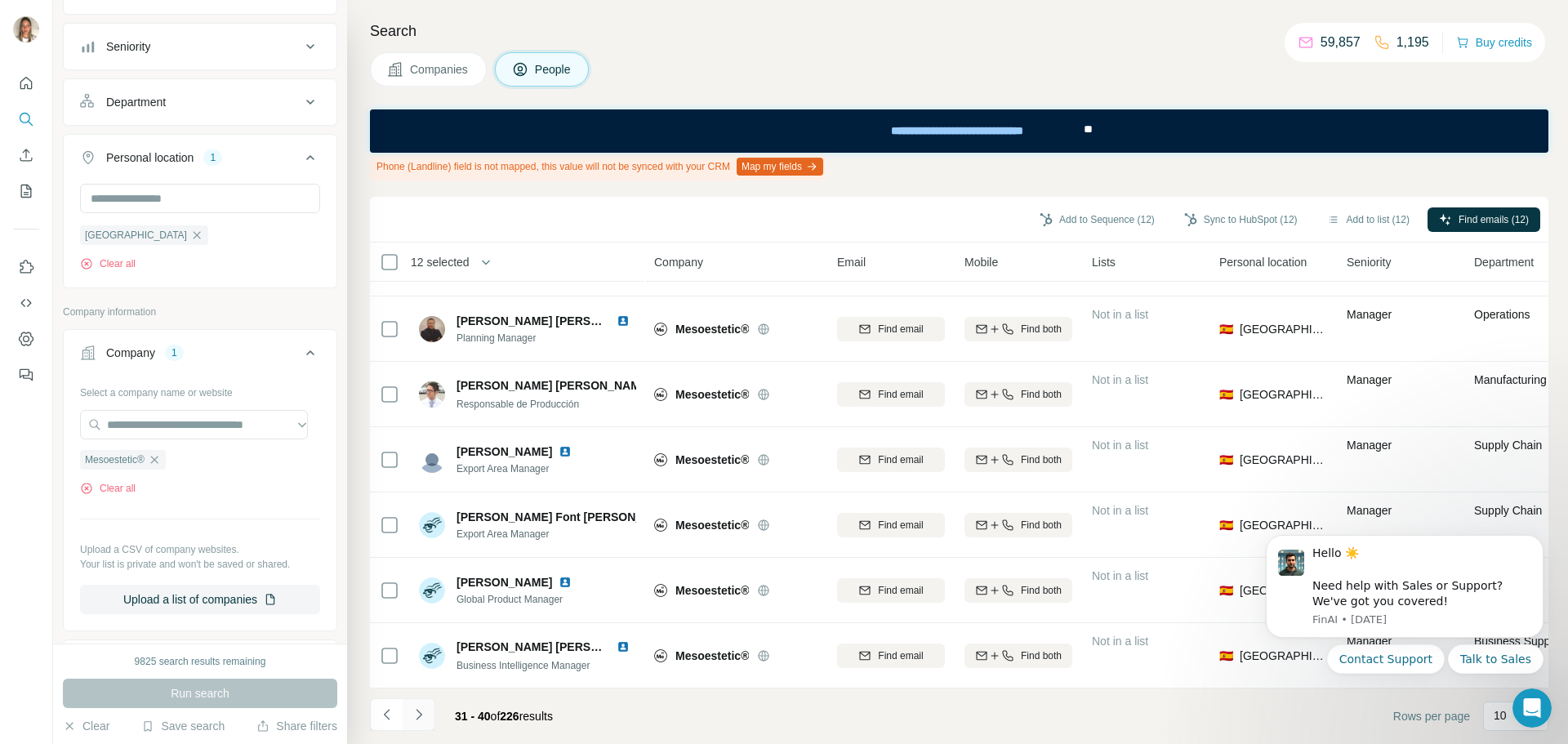
click at [422, 712] on icon "Navigate to next page" at bounding box center [419, 714] width 16 height 16
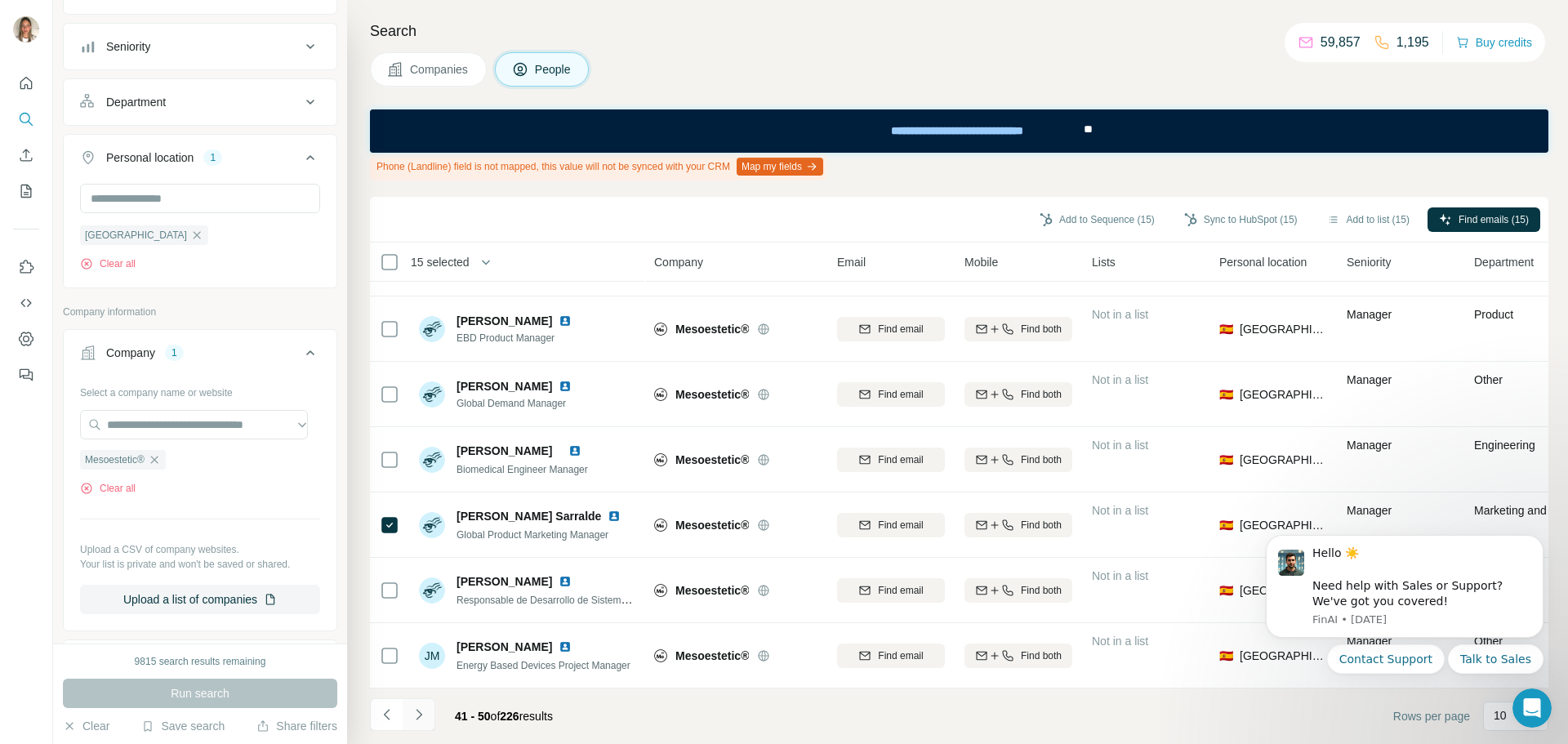
click at [423, 714] on icon "Navigate to next page" at bounding box center [419, 714] width 16 height 16
click at [413, 715] on icon "Navigate to next page" at bounding box center [419, 714] width 16 height 16
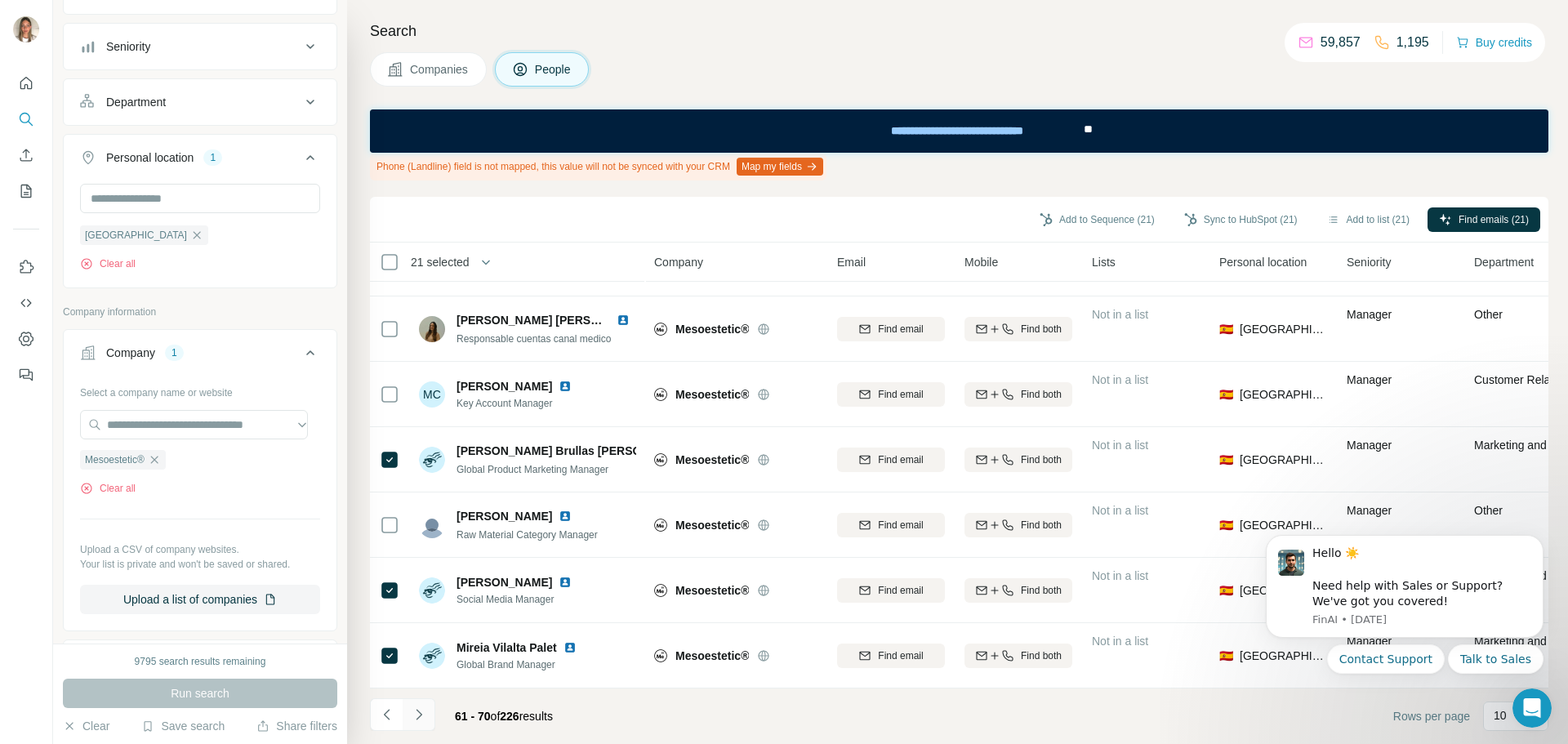
click at [417, 716] on icon "Navigate to next page" at bounding box center [419, 714] width 16 height 16
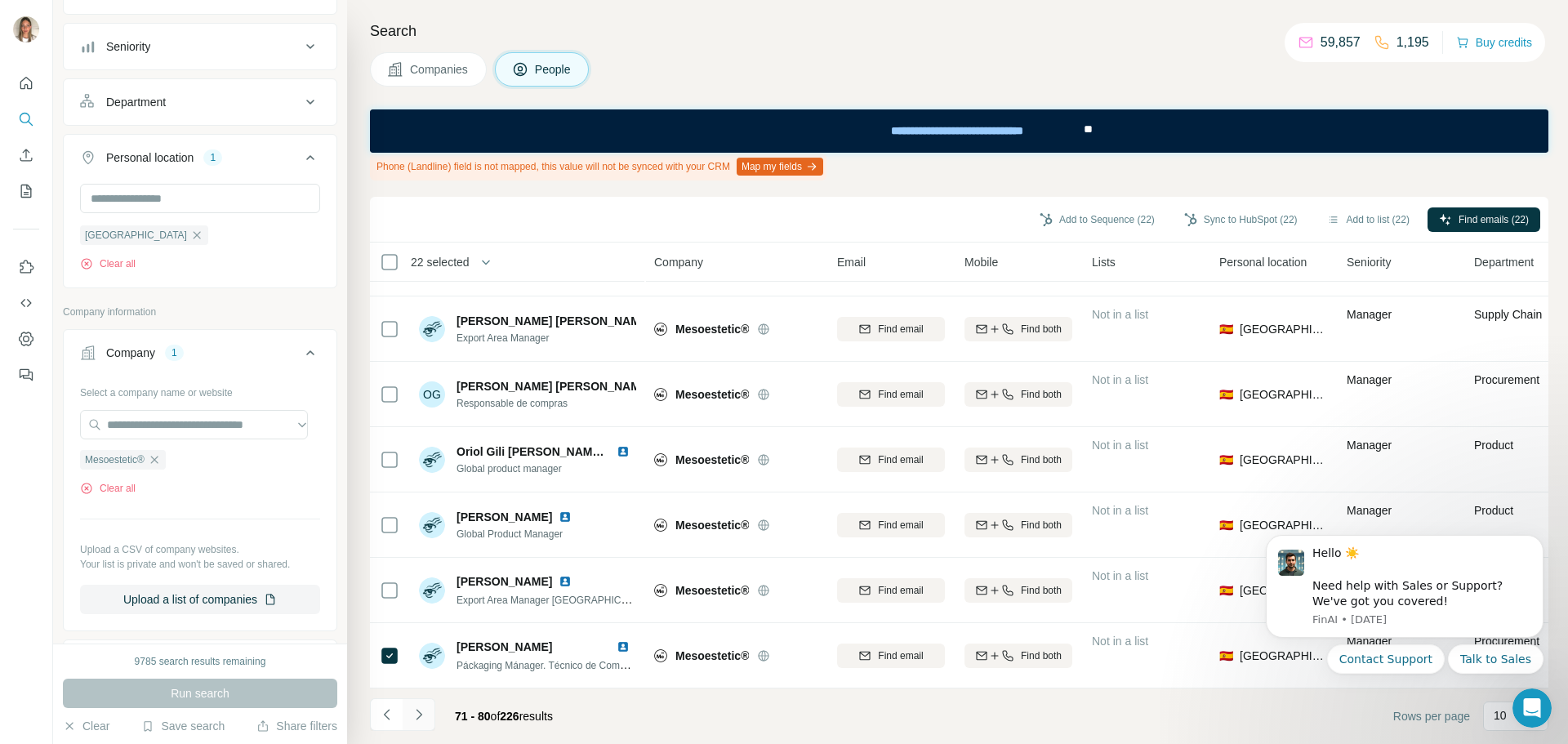
click at [422, 714] on icon "Navigate to next page" at bounding box center [419, 714] width 16 height 16
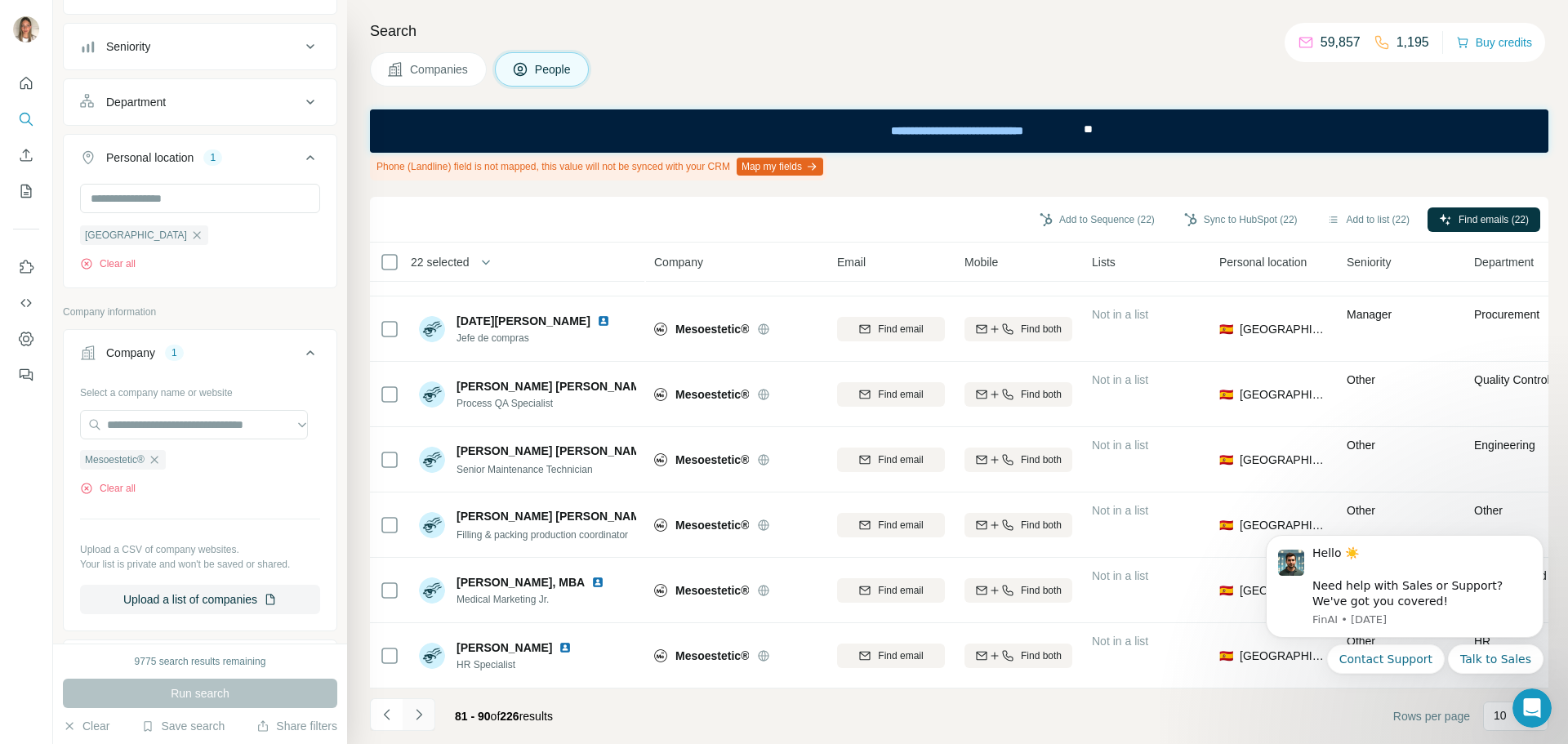
click at [421, 715] on icon "Navigate to next page" at bounding box center [418, 714] width 5 height 11
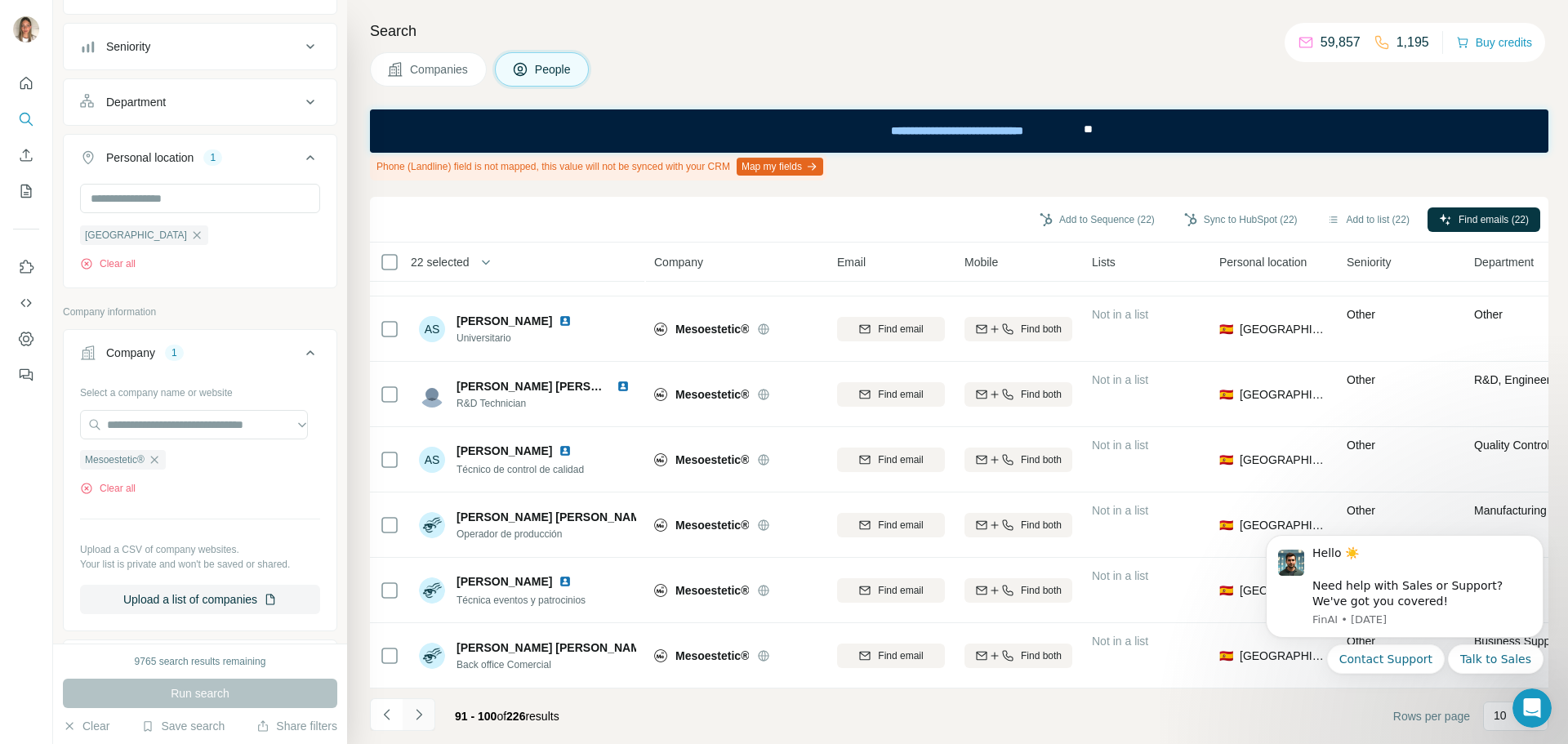
click at [417, 715] on icon "Navigate to next page" at bounding box center [419, 714] width 16 height 16
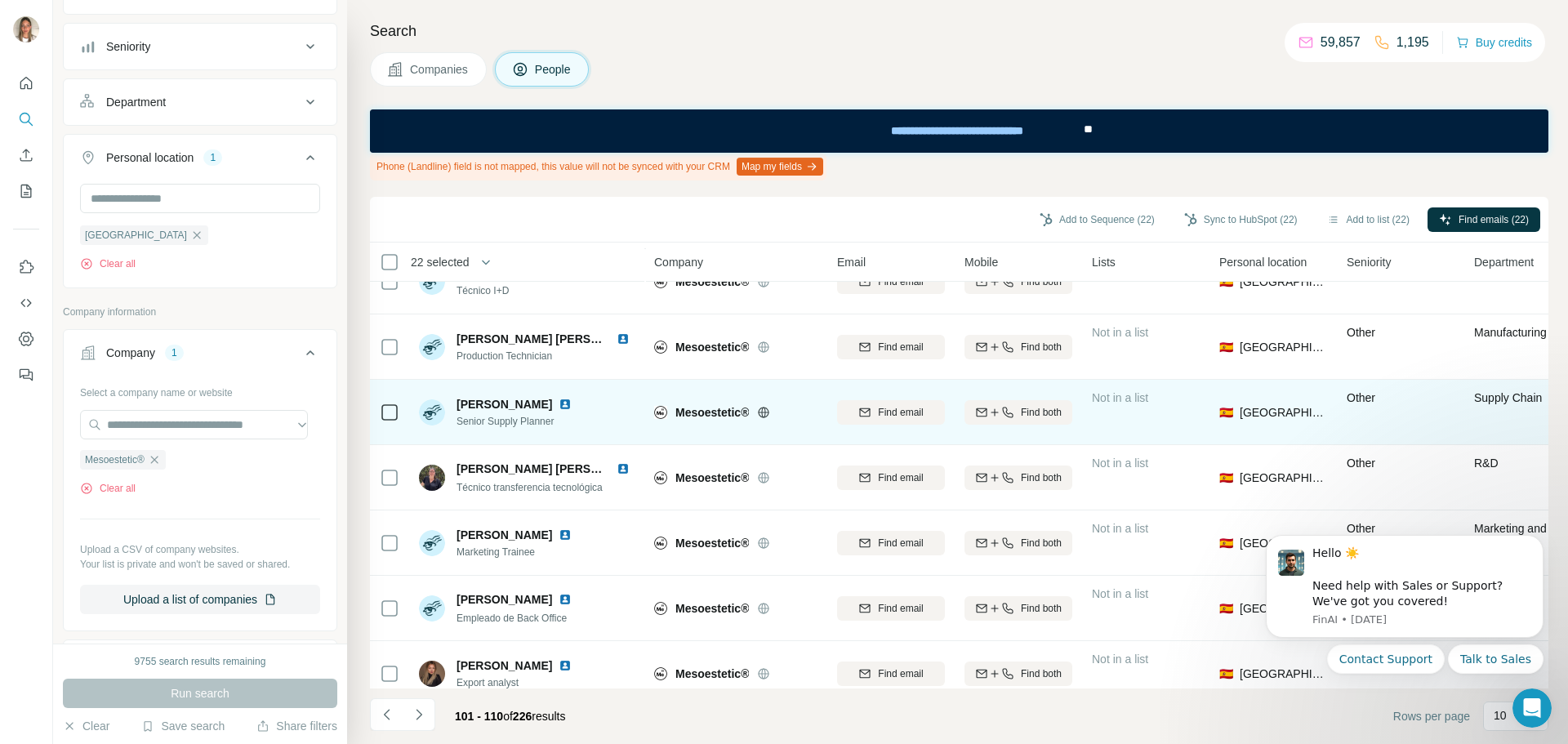
scroll to position [245, 0]
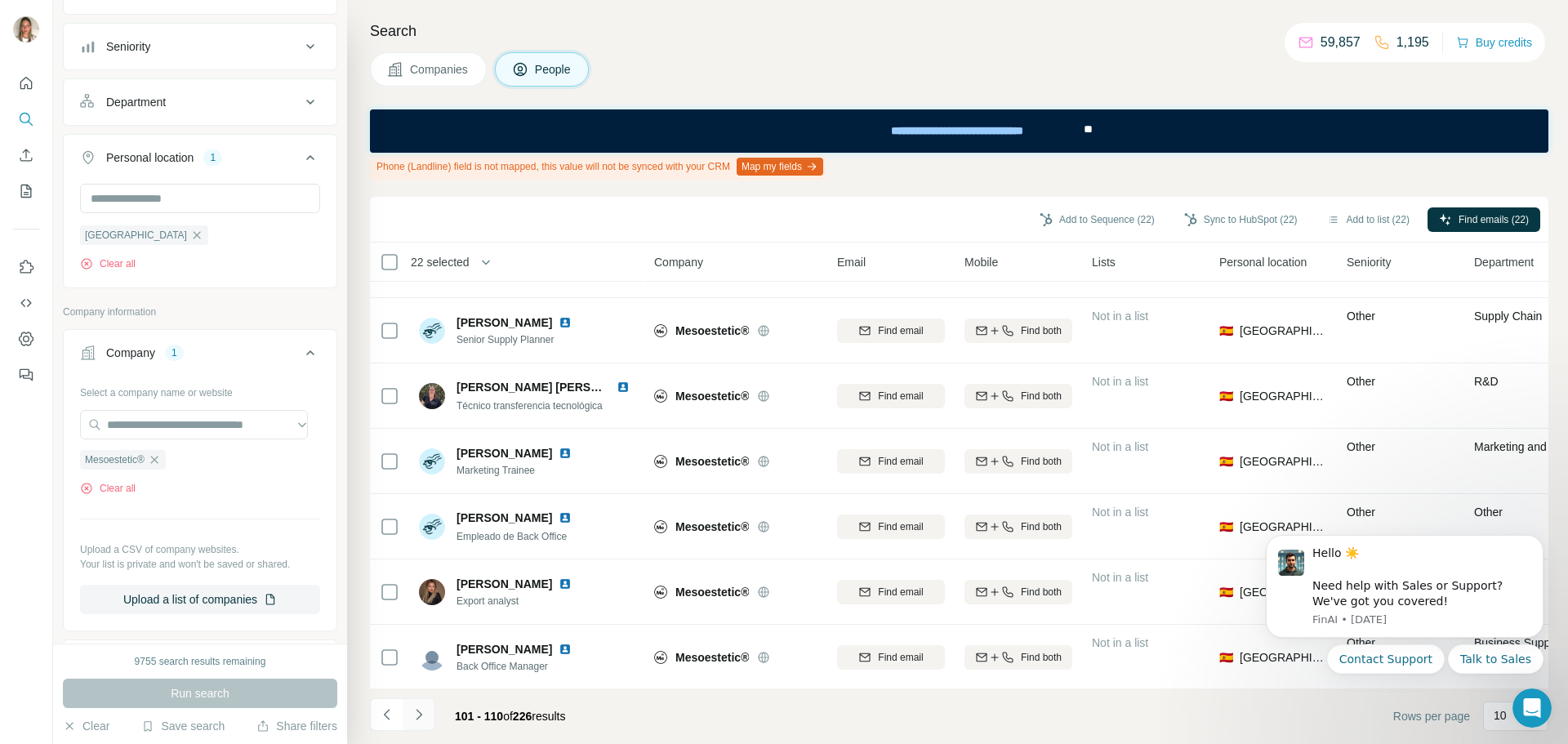
click at [422, 703] on button "Navigate to next page" at bounding box center [419, 714] width 33 height 33
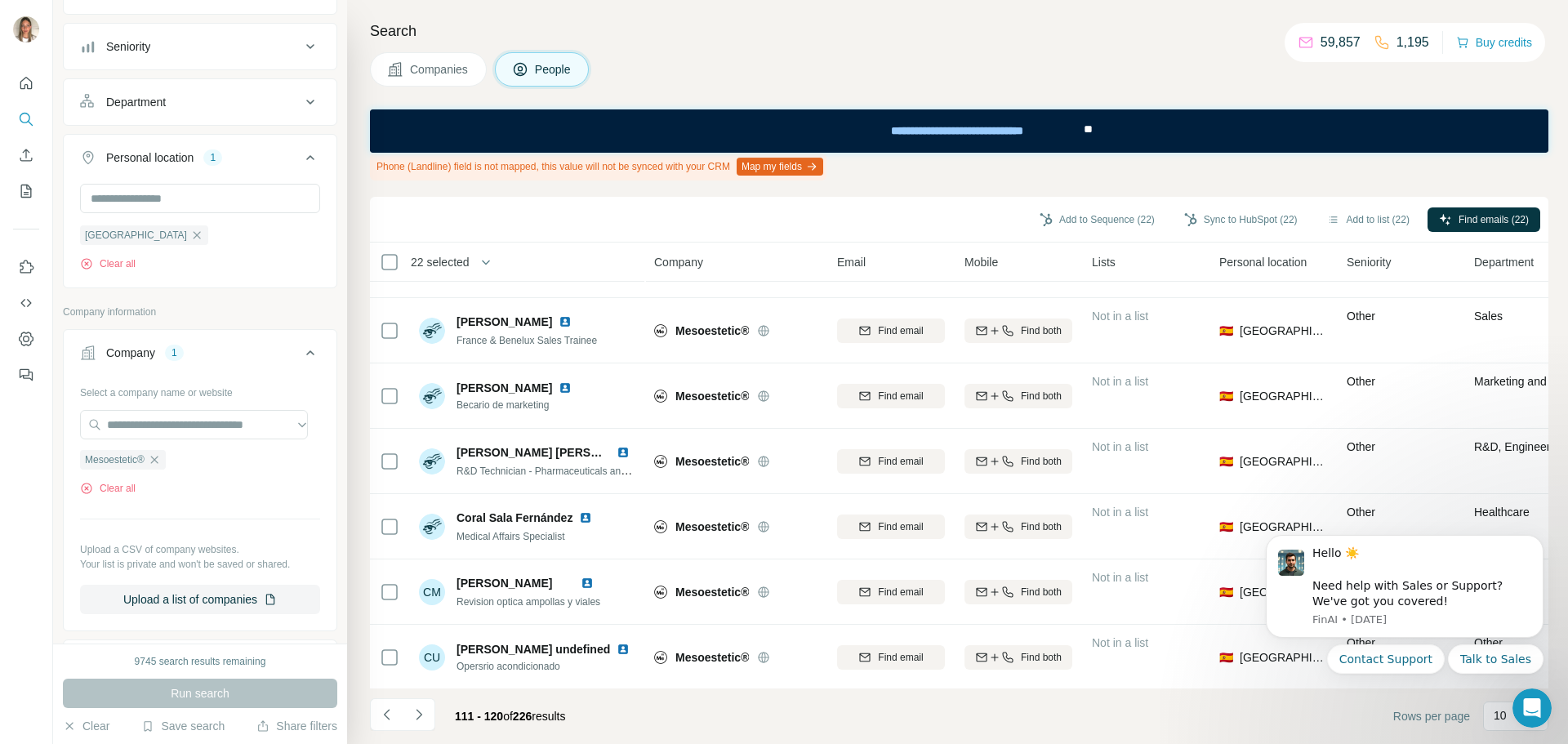
scroll to position [254, 0]
click at [419, 714] on icon "Navigate to next page" at bounding box center [419, 714] width 16 height 16
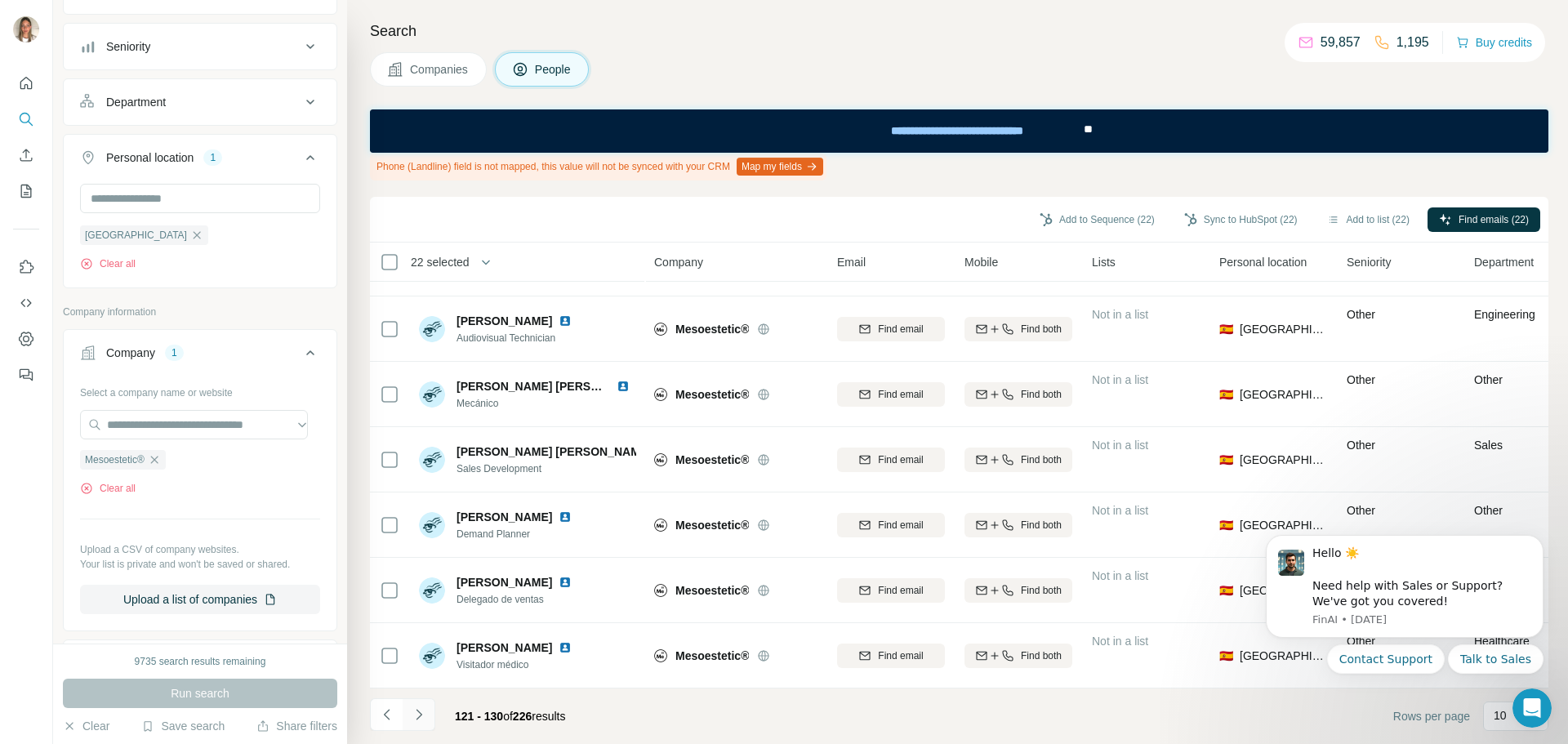
click at [414, 715] on icon "Navigate to next page" at bounding box center [419, 714] width 16 height 16
click at [417, 715] on icon "Navigate to next page" at bounding box center [419, 714] width 16 height 16
click at [414, 712] on icon "Navigate to next page" at bounding box center [419, 714] width 16 height 16
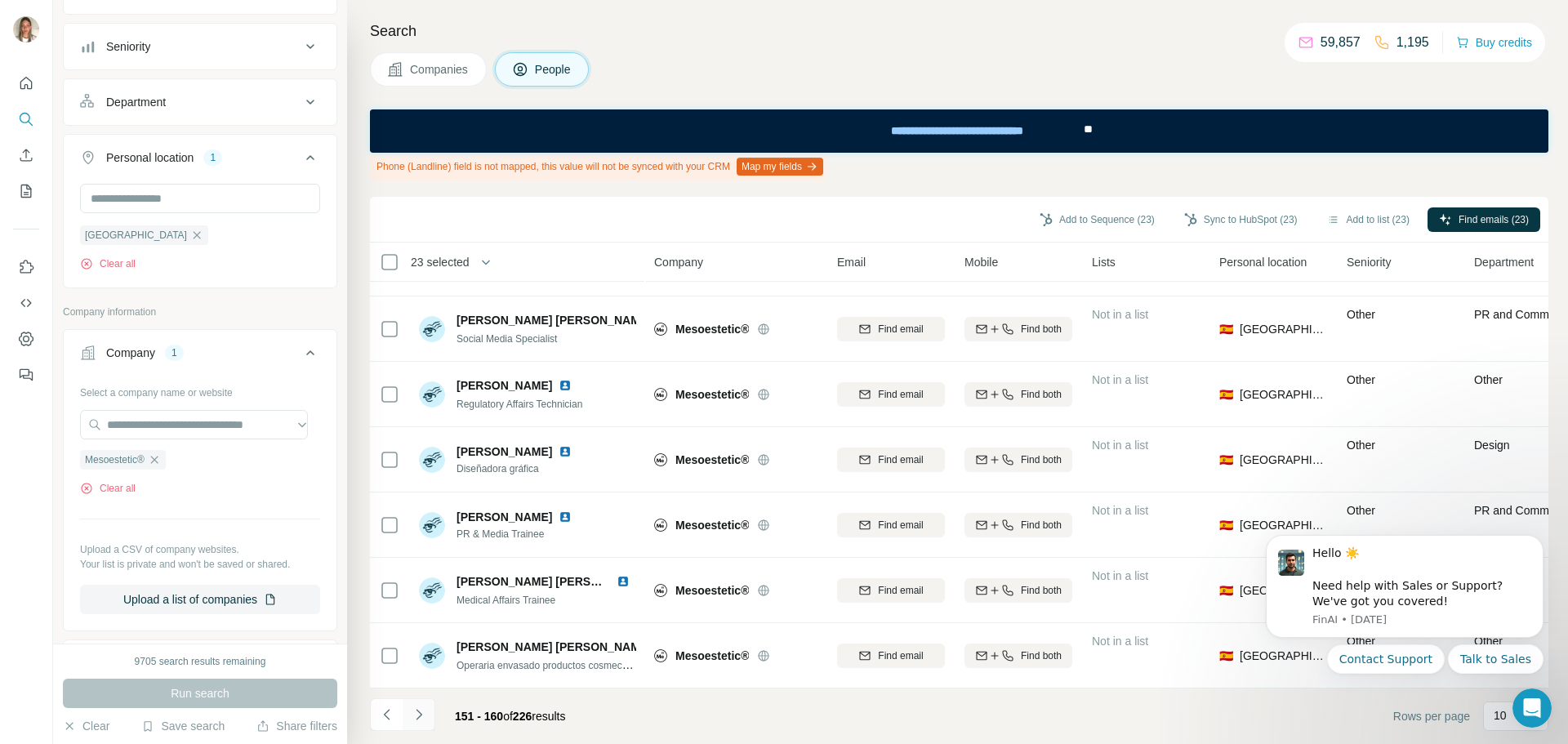
click at [418, 715] on icon "Navigate to next page" at bounding box center [419, 714] width 16 height 16
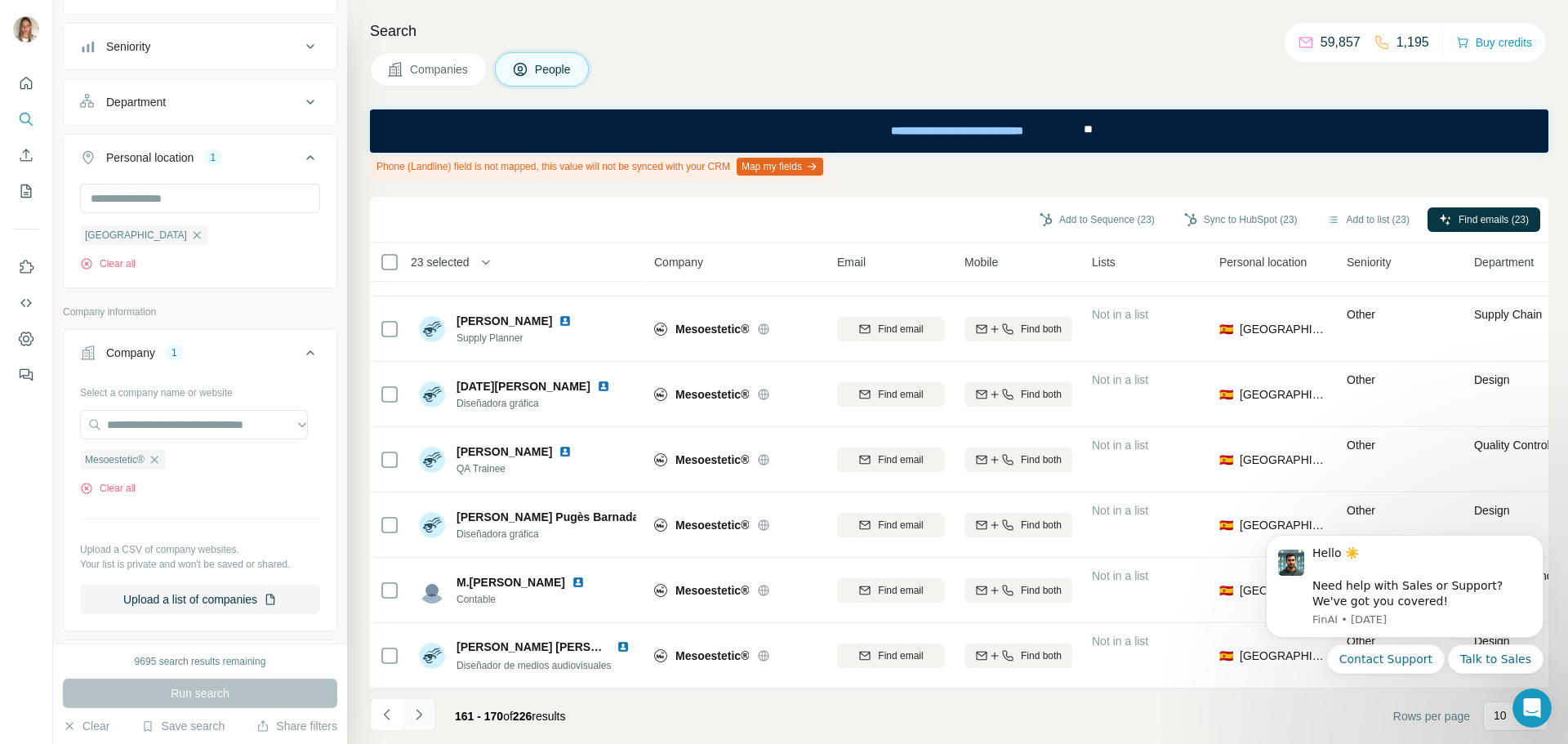
click at [414, 706] on icon "Navigate to next page" at bounding box center [419, 714] width 16 height 16
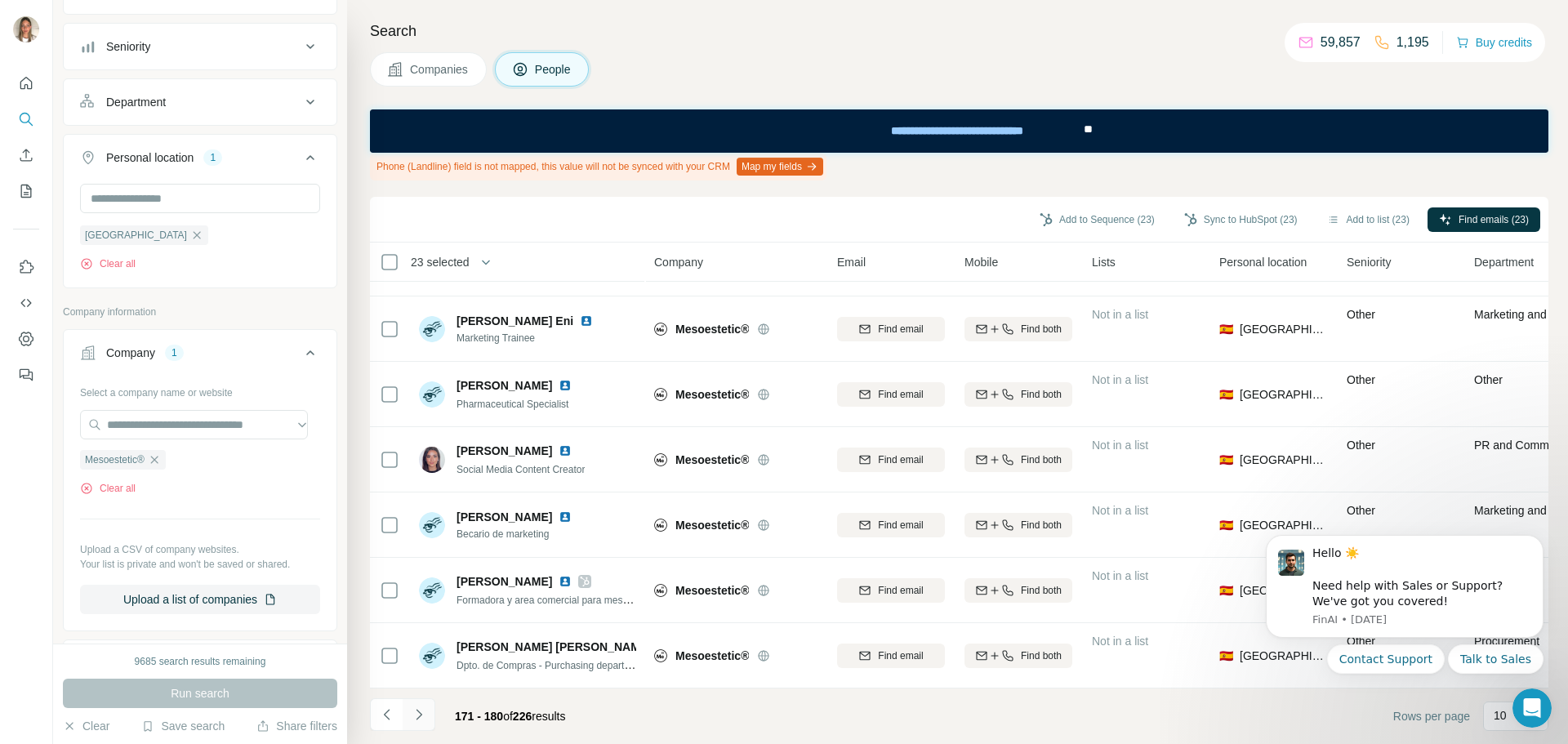
click at [422, 714] on icon "Navigate to next page" at bounding box center [419, 714] width 16 height 16
click at [414, 716] on icon "Navigate to next page" at bounding box center [419, 714] width 16 height 16
click at [419, 713] on icon "Navigate to next page" at bounding box center [418, 714] width 5 height 11
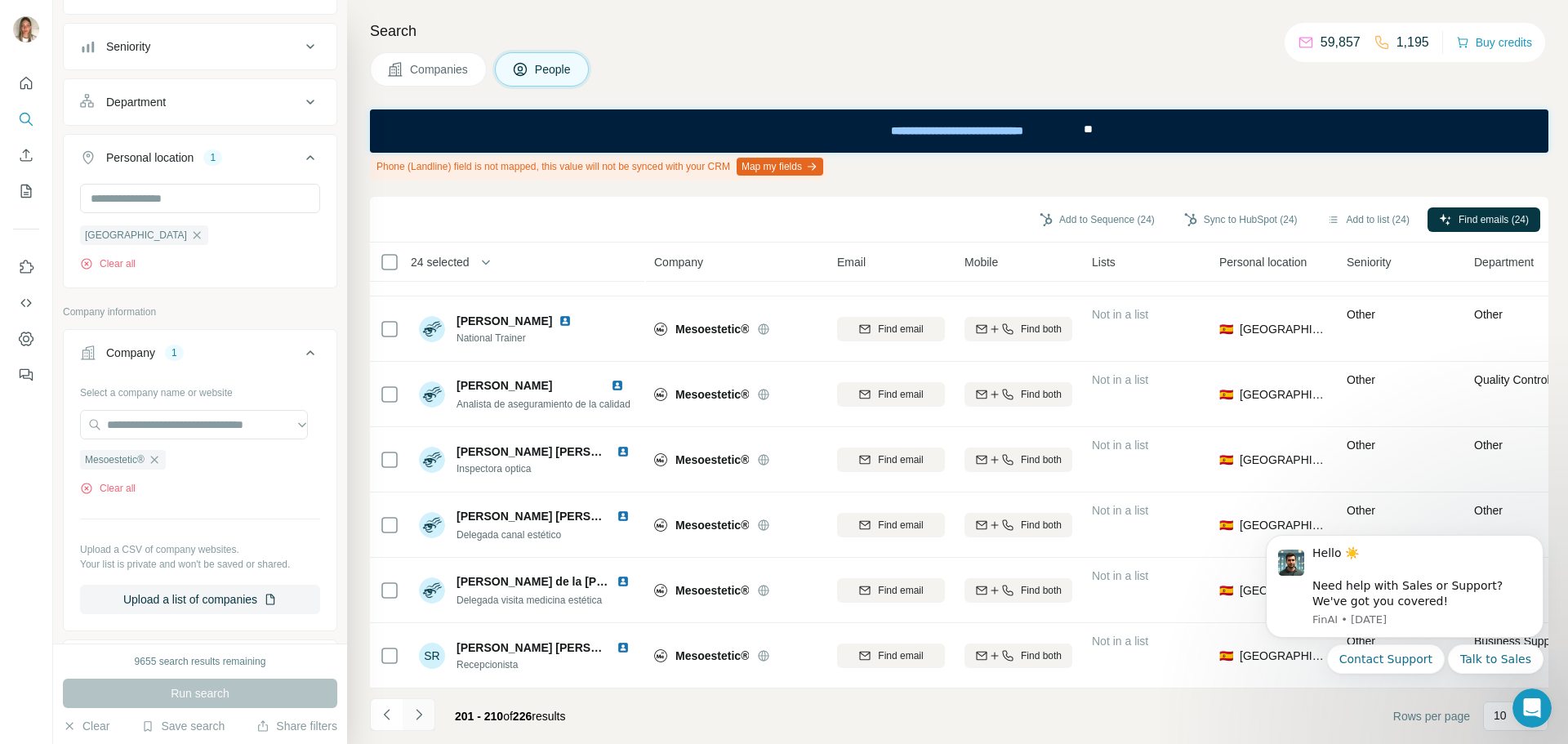
click at [420, 714] on icon "Navigate to next page" at bounding box center [419, 714] width 16 height 16
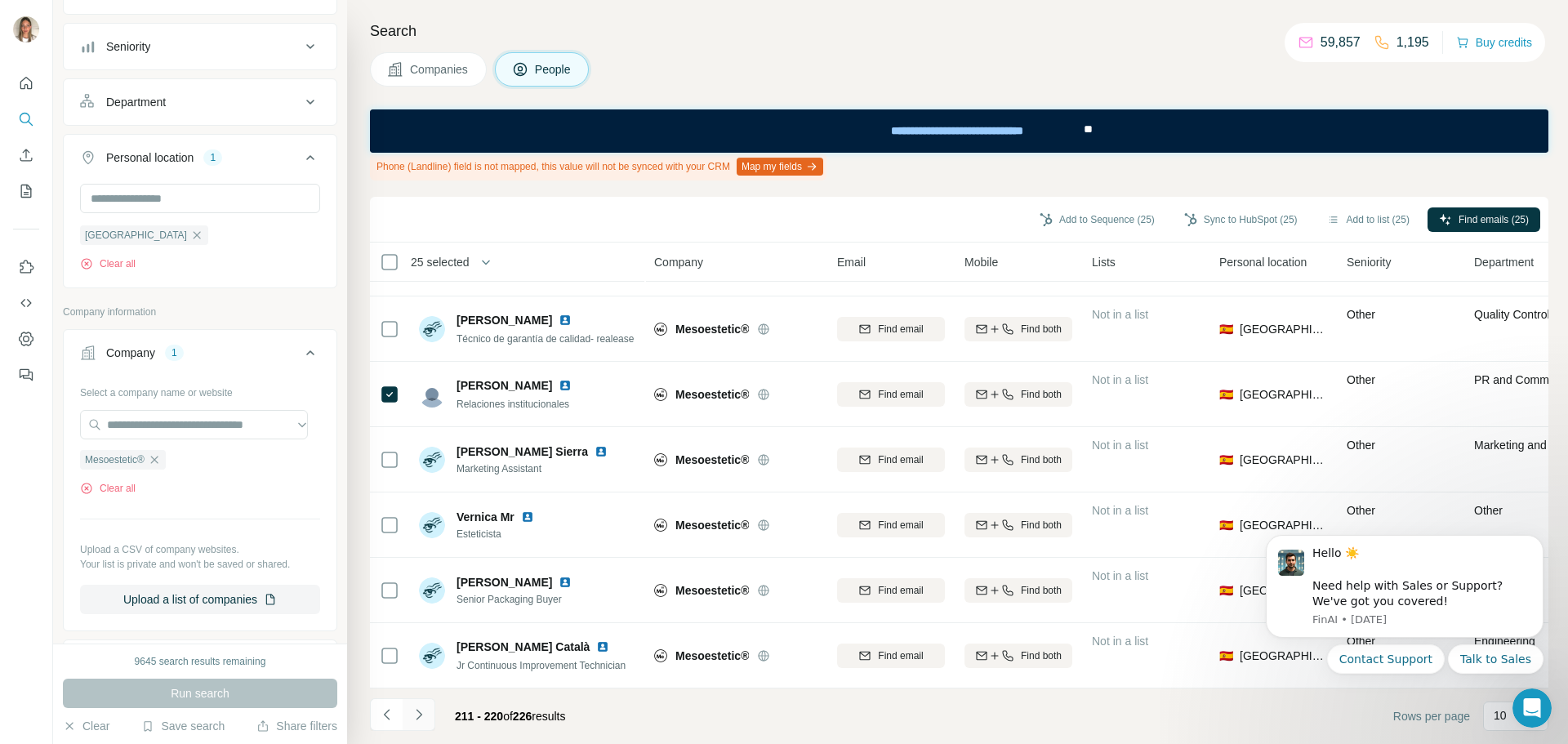
click at [415, 714] on icon "Navigate to next page" at bounding box center [419, 714] width 16 height 16
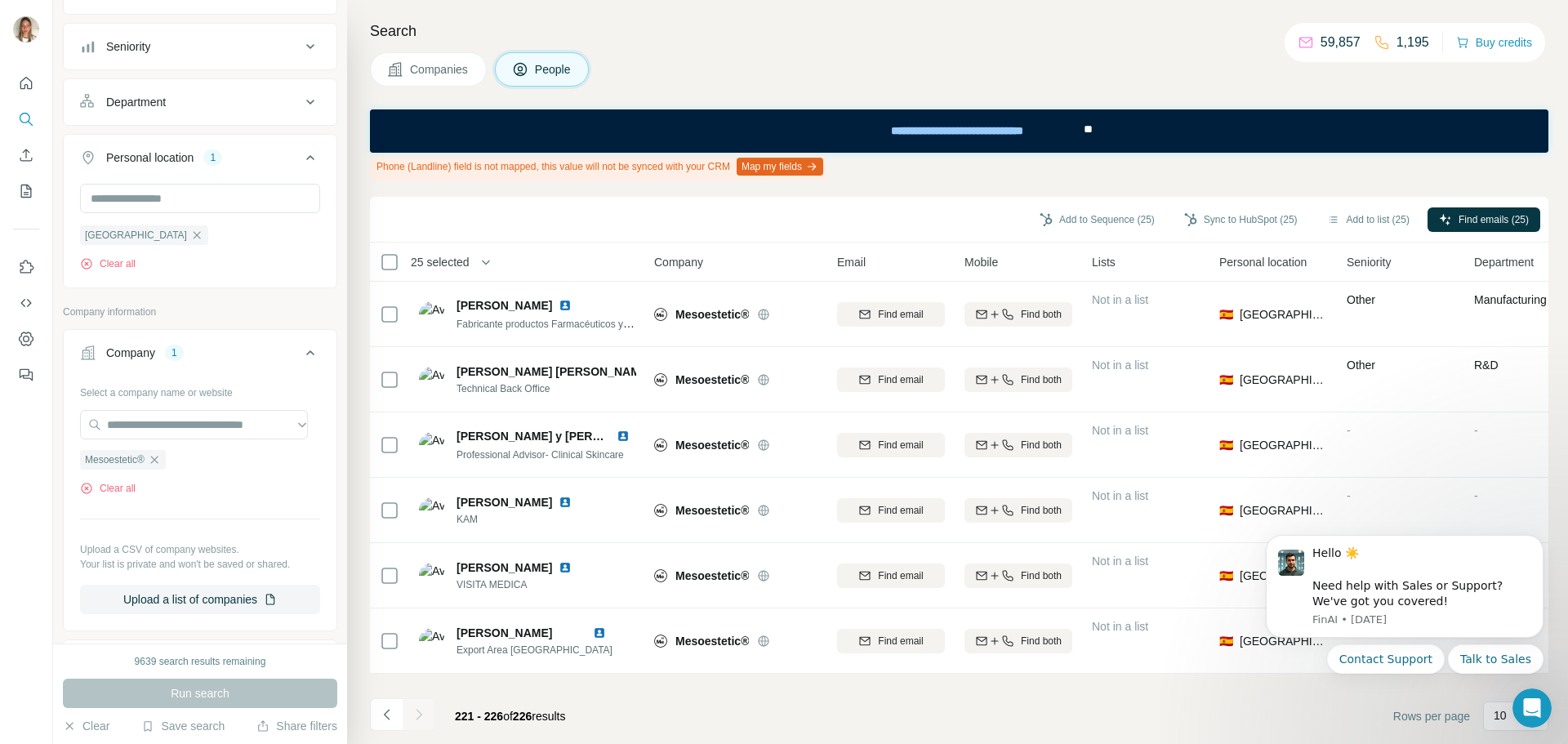
scroll to position [0, 0]
click at [384, 709] on icon "Navigate to previous page" at bounding box center [387, 714] width 16 height 16
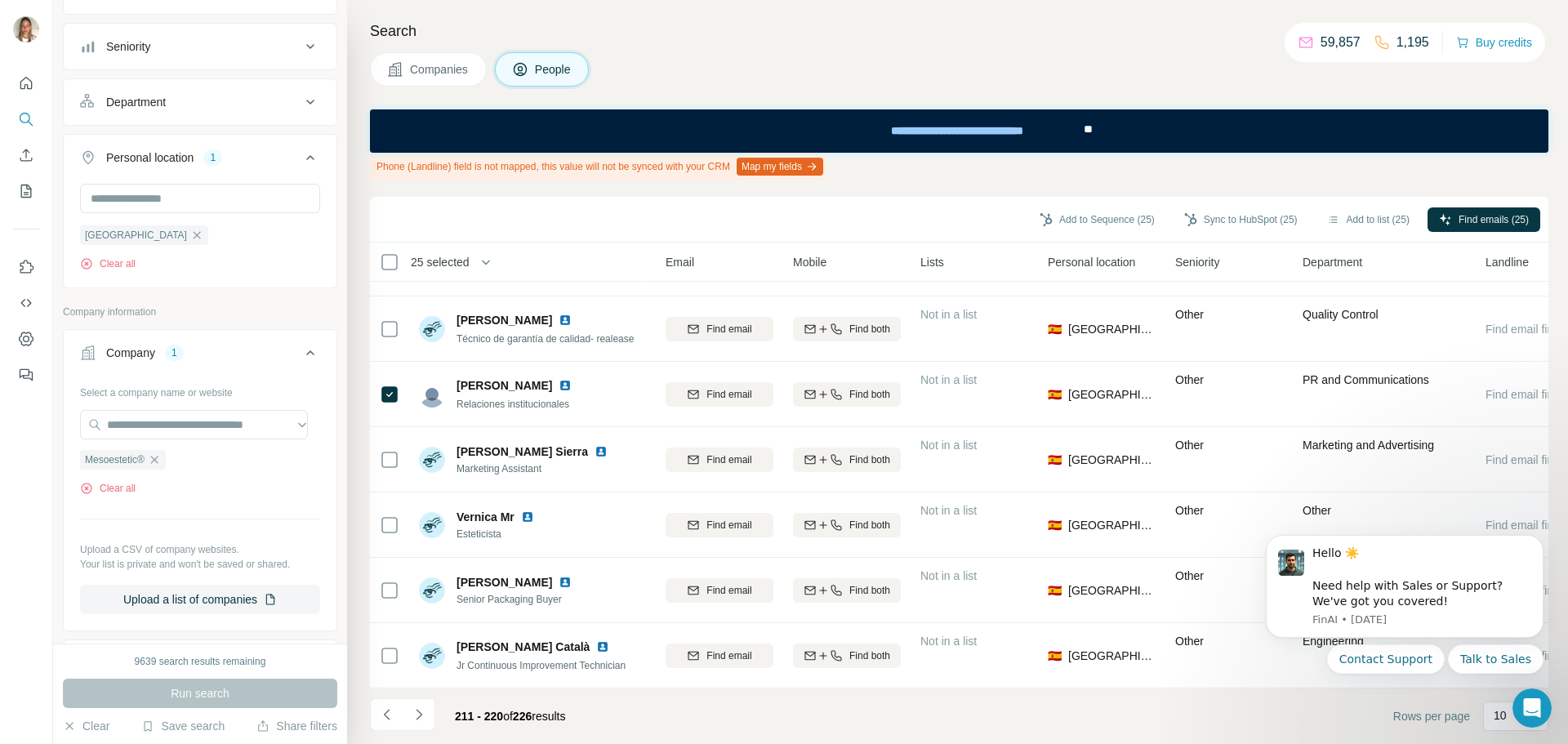
scroll to position [254, 234]
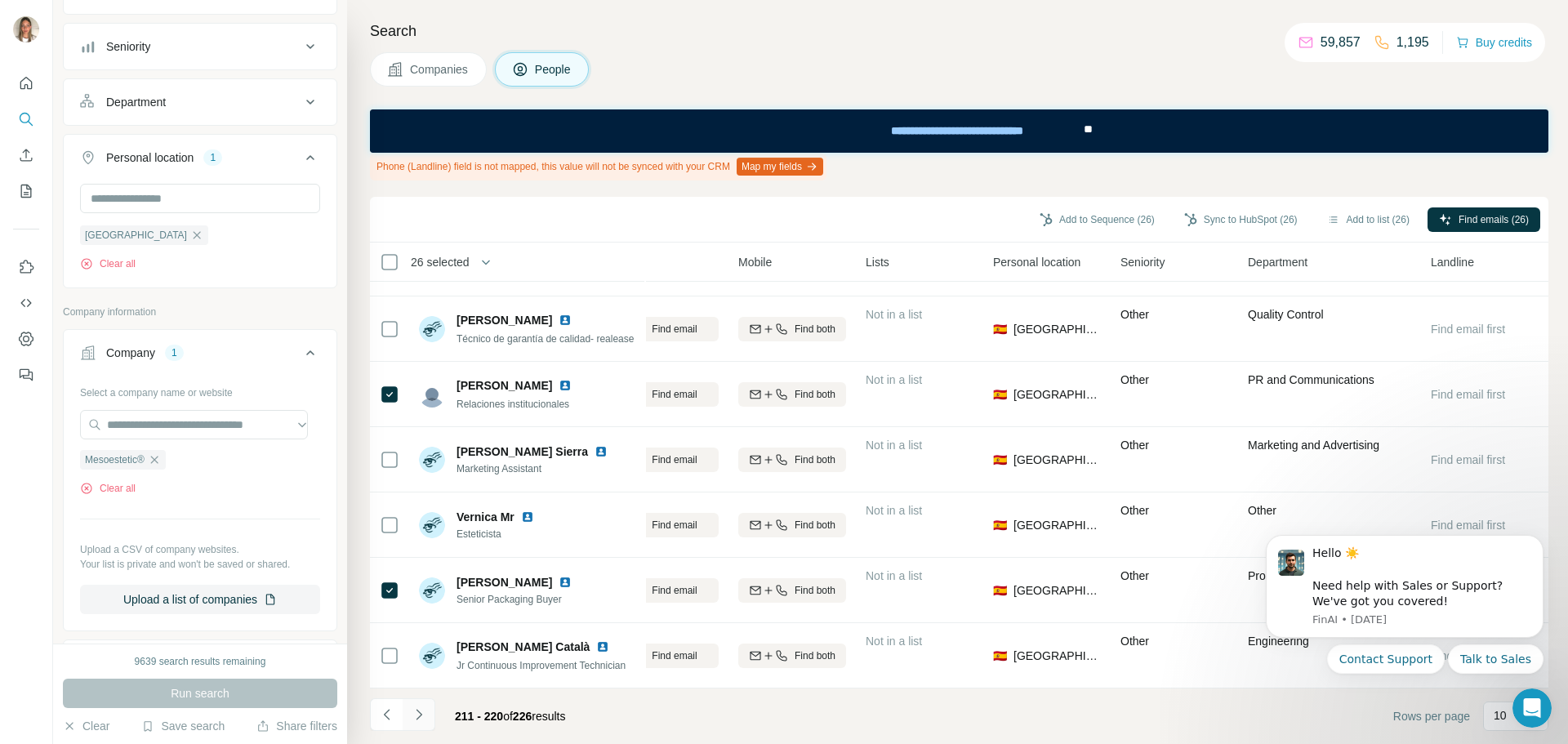
click at [418, 712] on icon "Navigate to next page" at bounding box center [418, 714] width 5 height 11
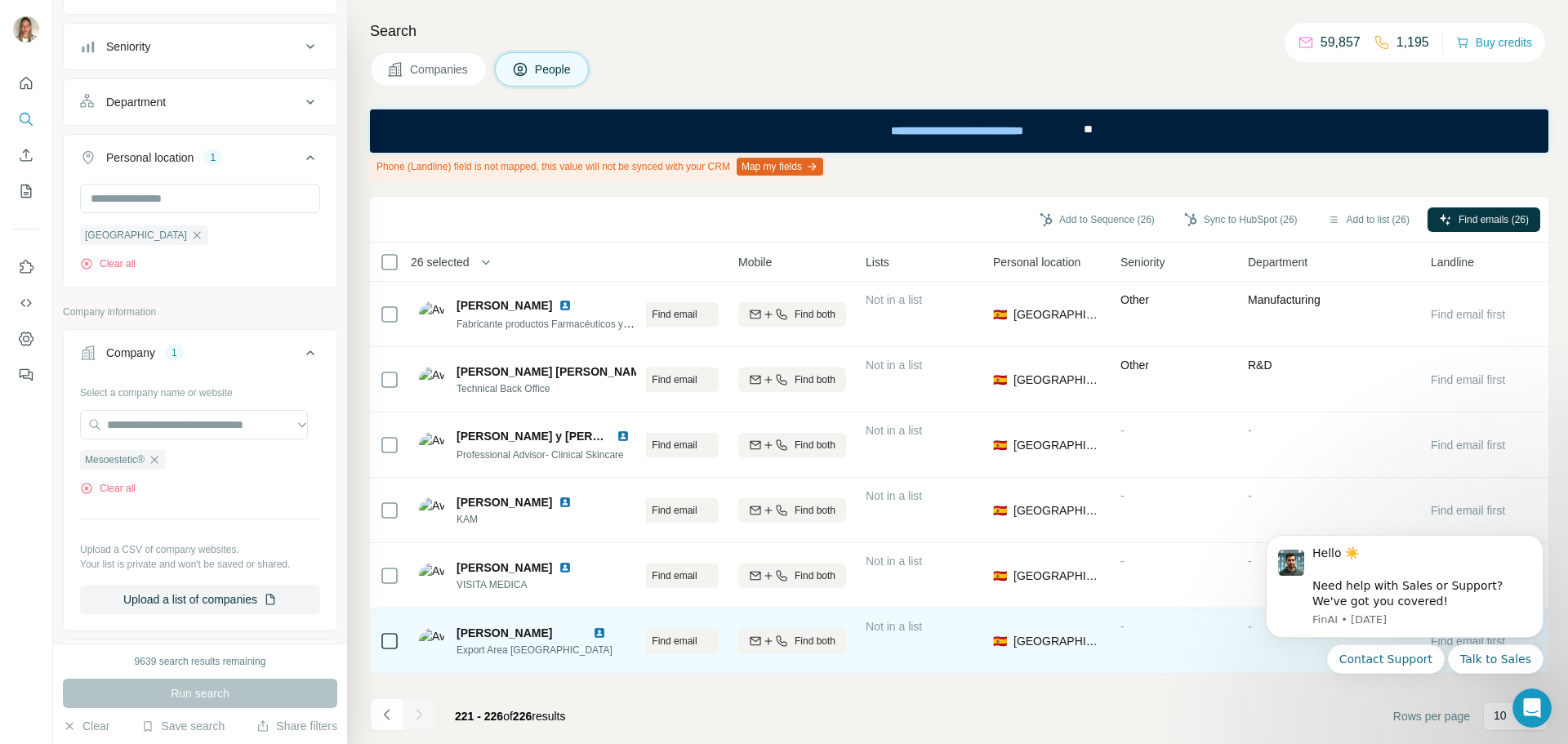
scroll to position [0, 234]
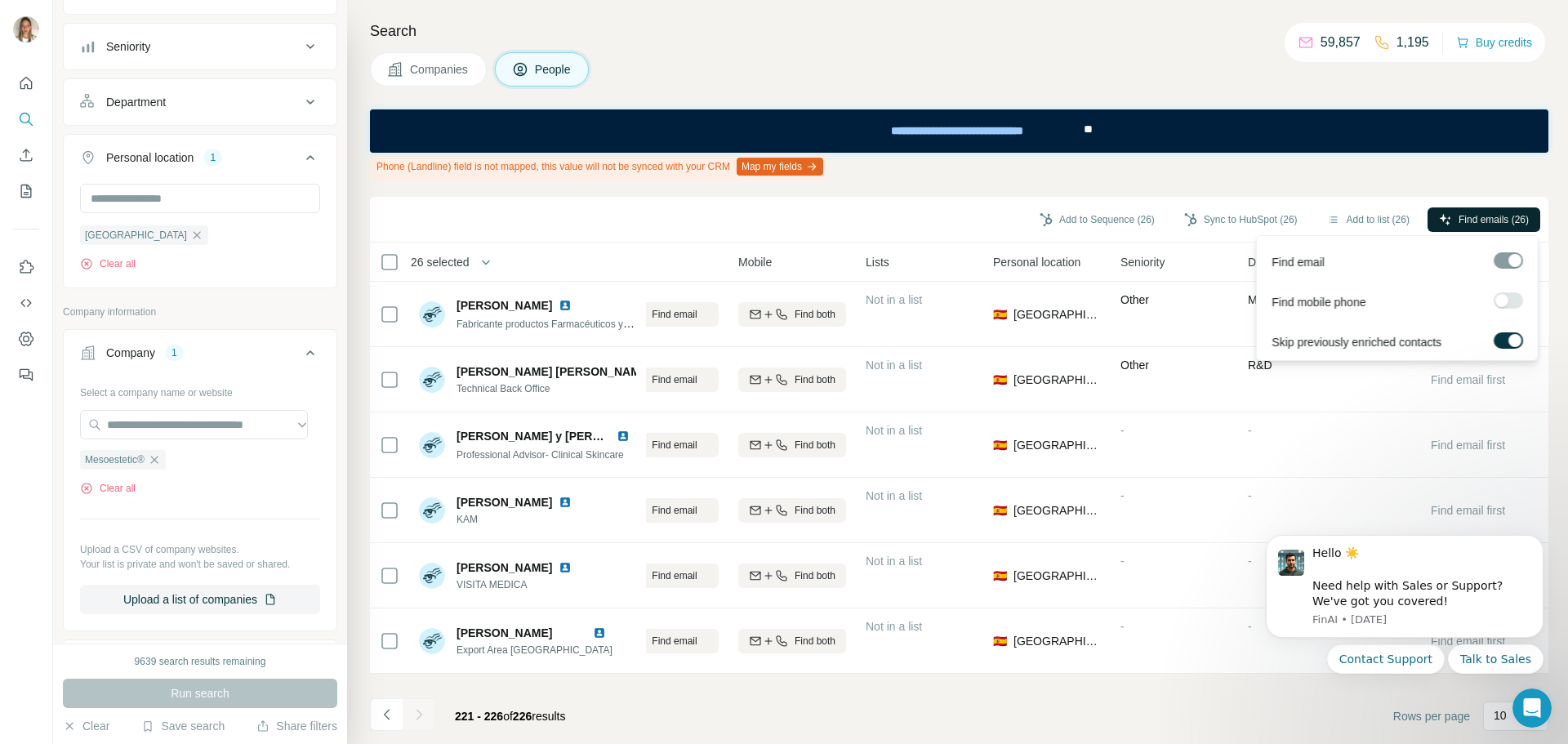
click at [1477, 216] on span "Find emails (26)" at bounding box center [1493, 219] width 70 height 15
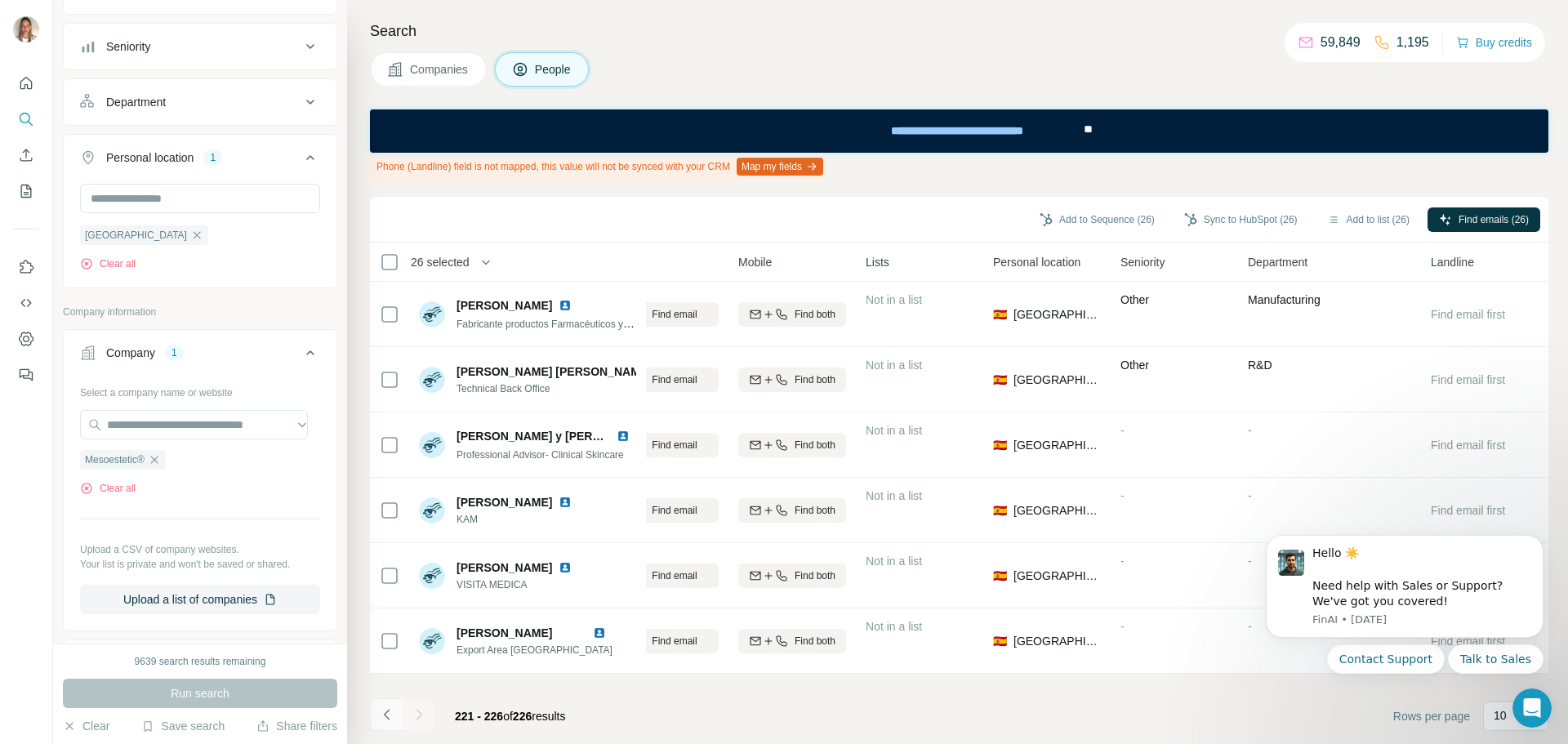
click at [381, 712] on icon "Navigate to previous page" at bounding box center [387, 714] width 16 height 16
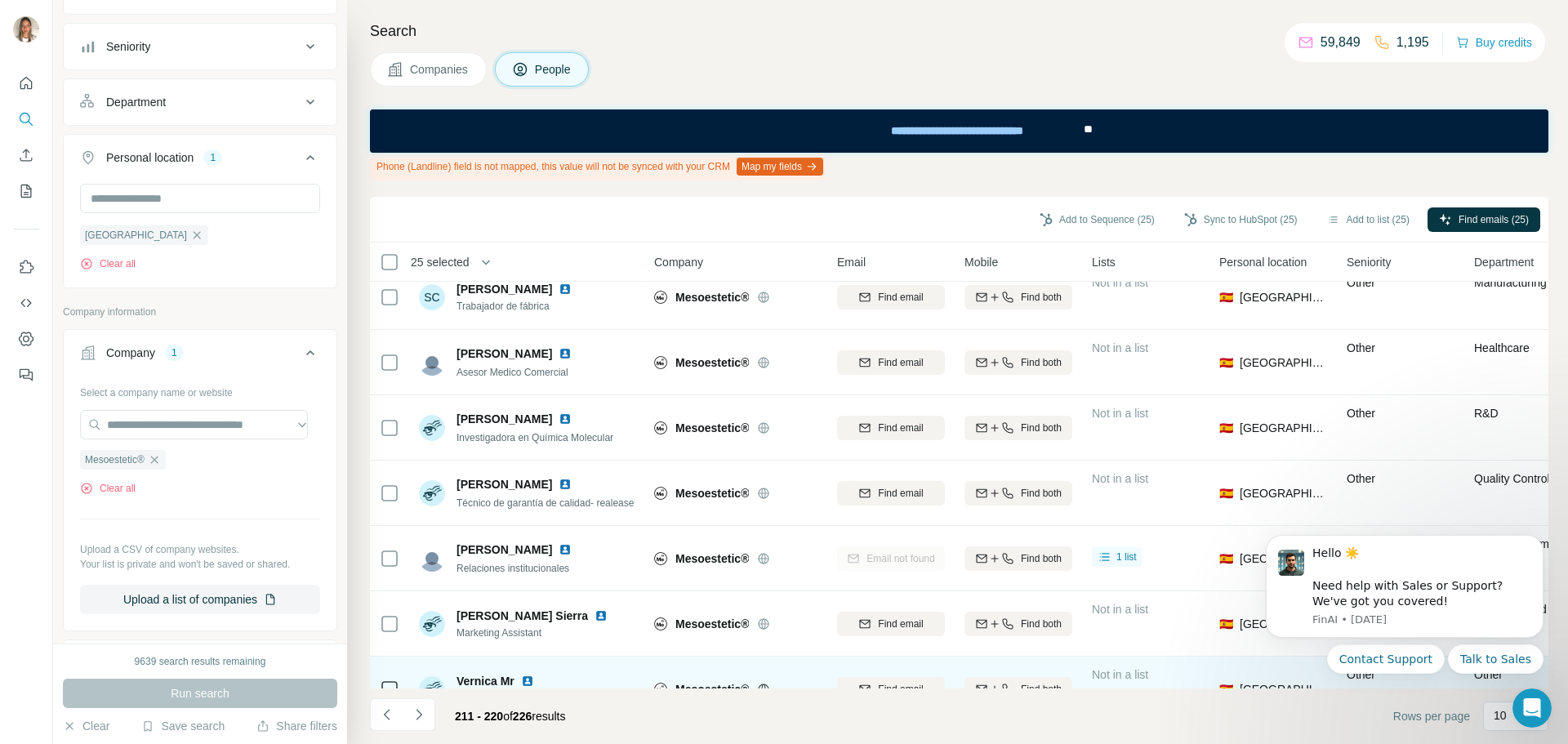
scroll to position [254, 0]
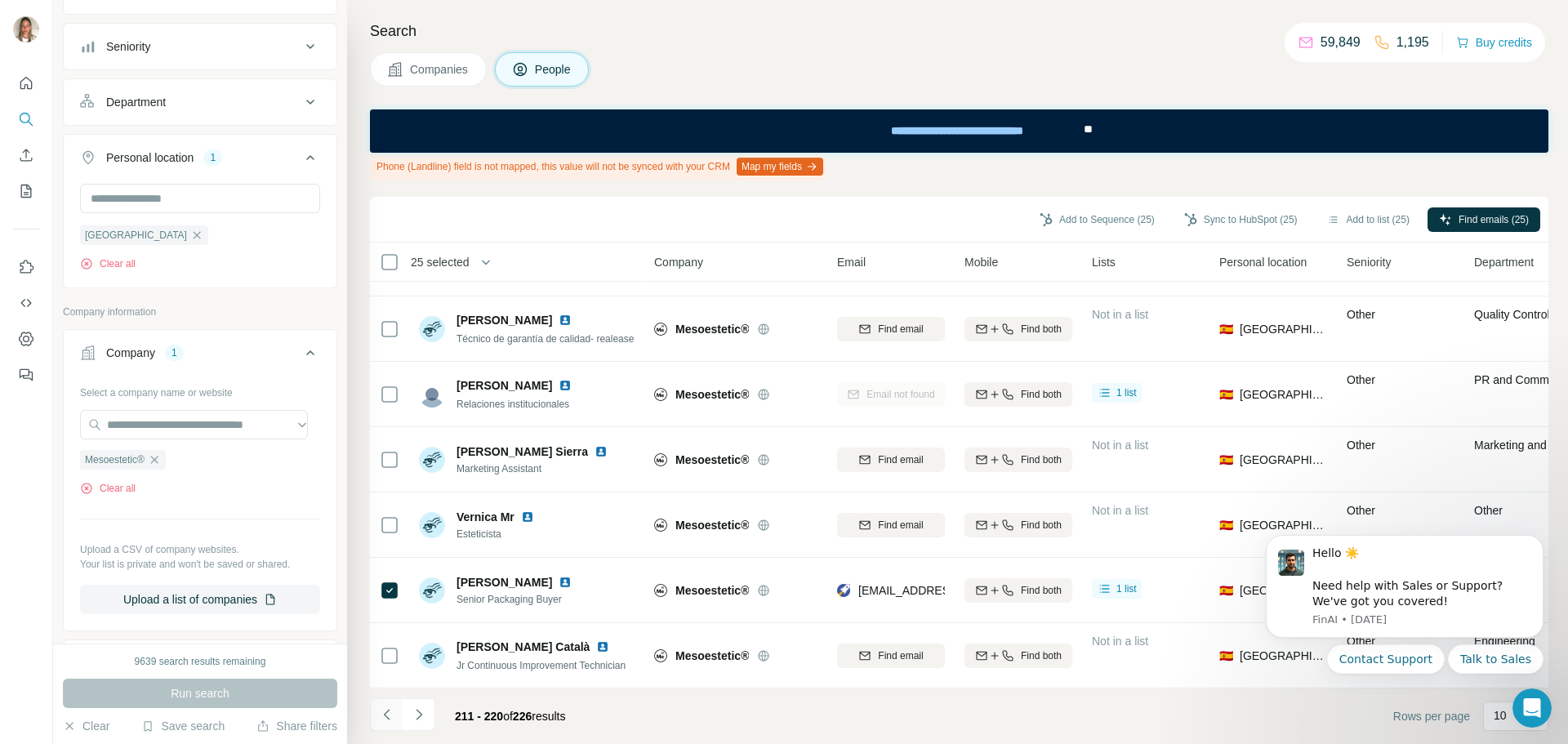
click at [389, 703] on button "Navigate to previous page" at bounding box center [386, 714] width 33 height 33
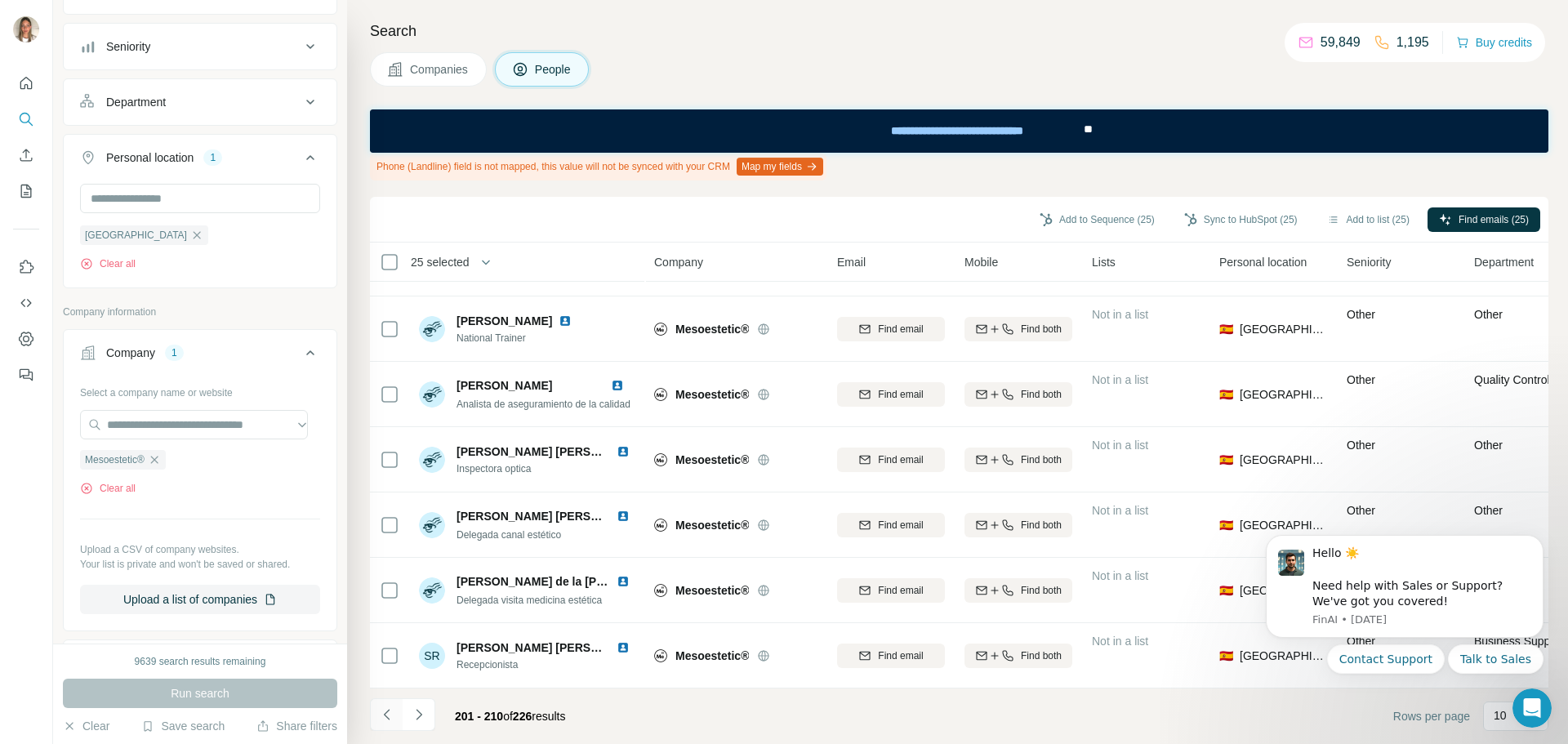
click at [389, 717] on icon "Navigate to previous page" at bounding box center [387, 714] width 16 height 16
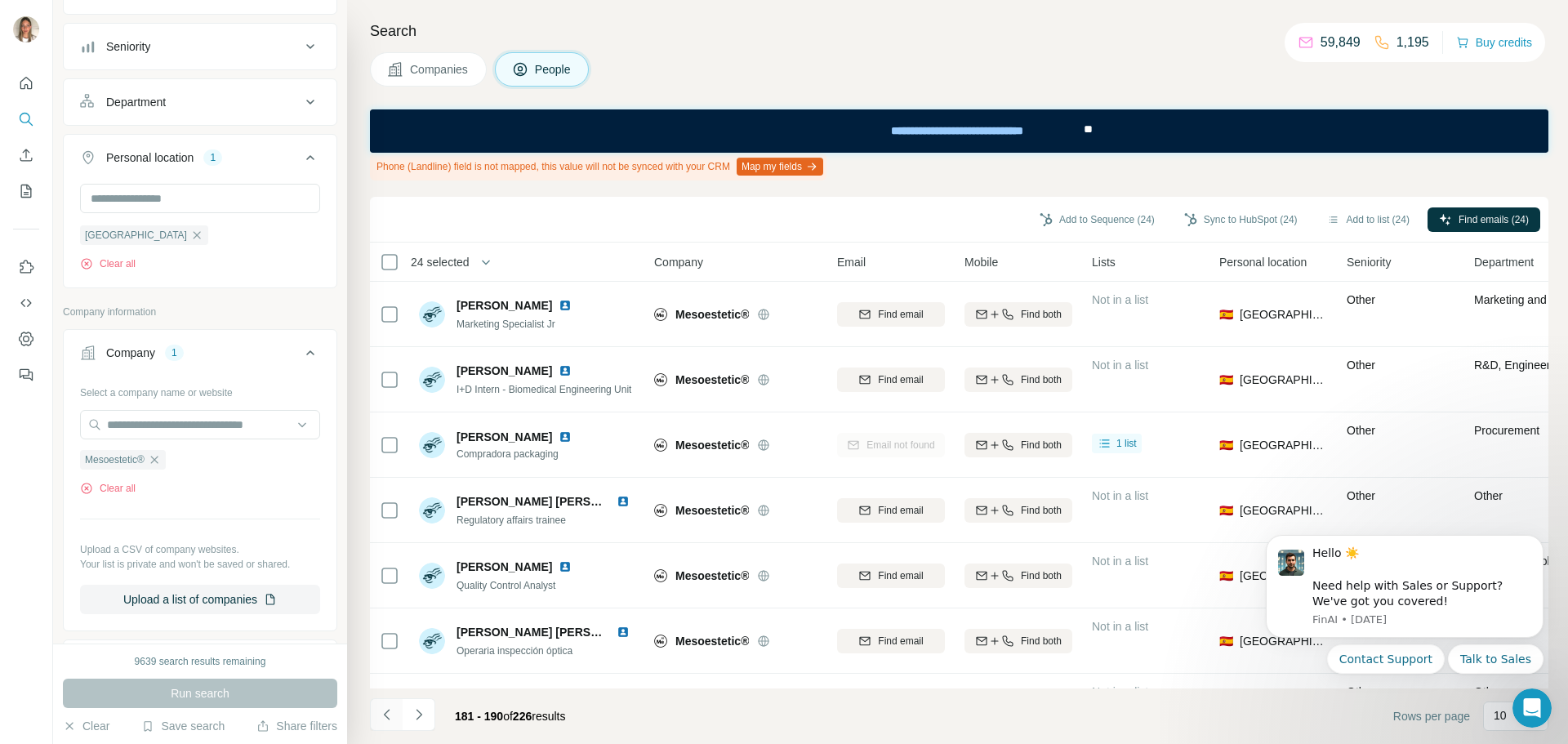
click at [383, 713] on icon "Navigate to previous page" at bounding box center [387, 714] width 16 height 16
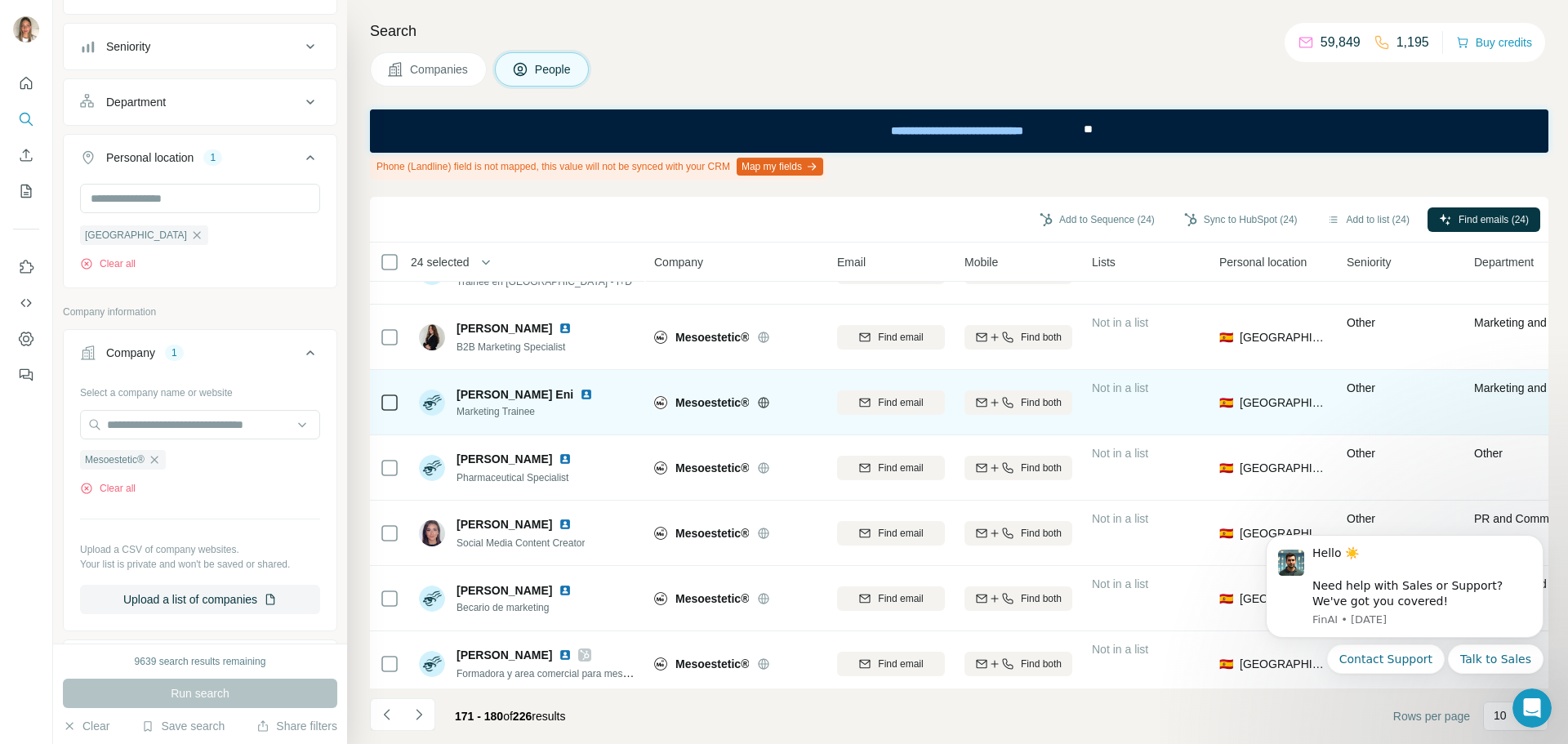
scroll to position [254, 0]
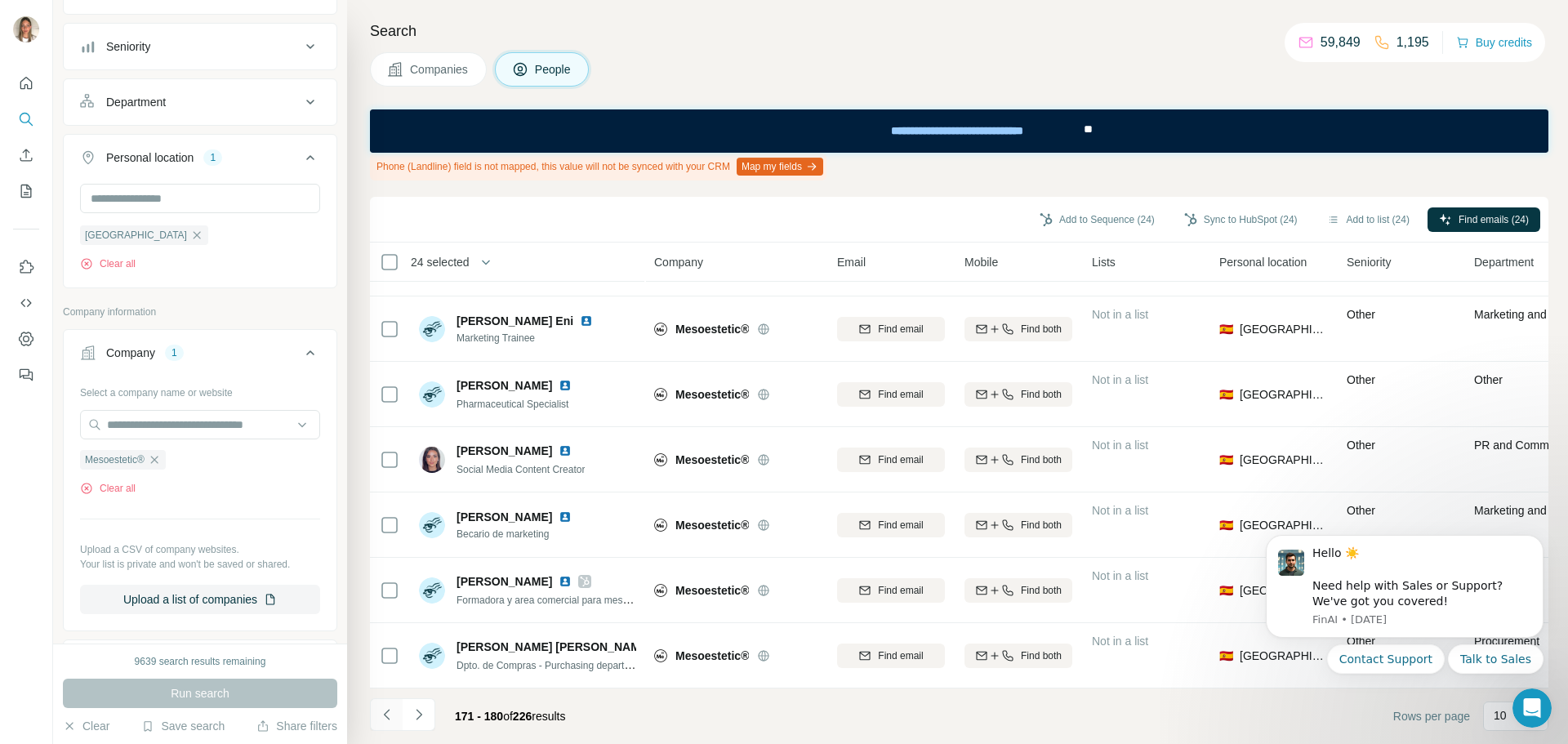
click at [387, 707] on icon "Navigate to previous page" at bounding box center [387, 714] width 16 height 16
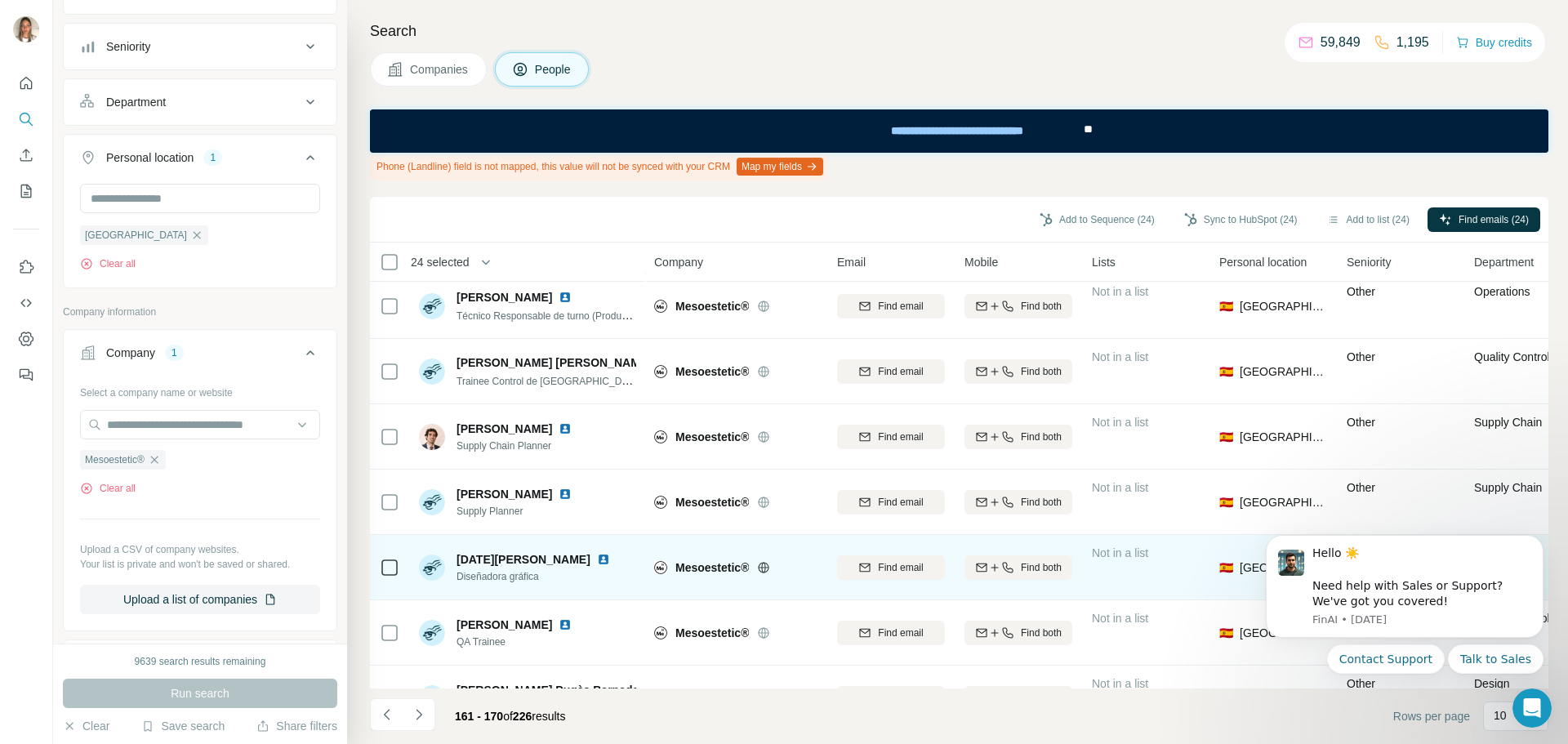
scroll to position [0, 0]
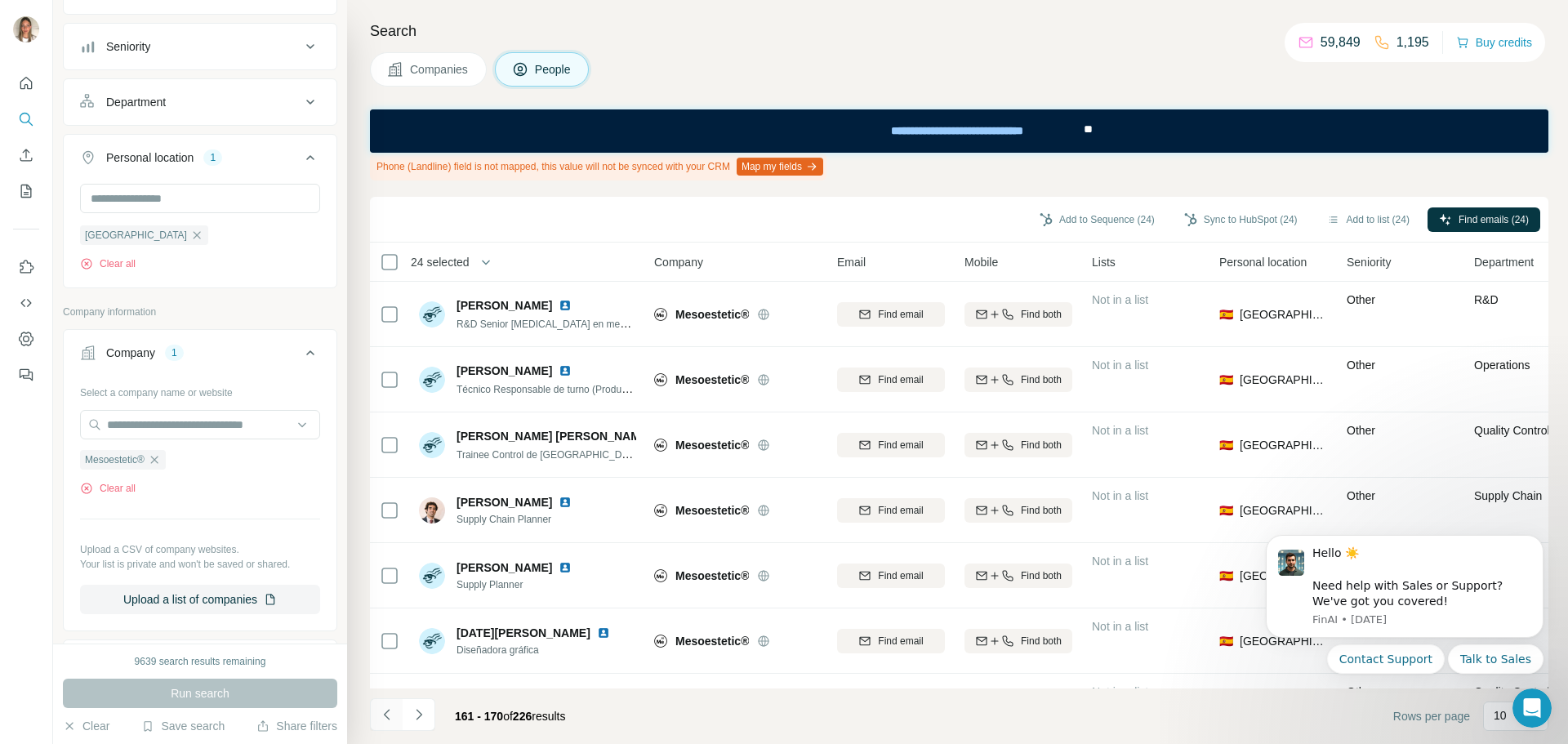
click at [381, 713] on icon "Navigate to previous page" at bounding box center [387, 714] width 16 height 16
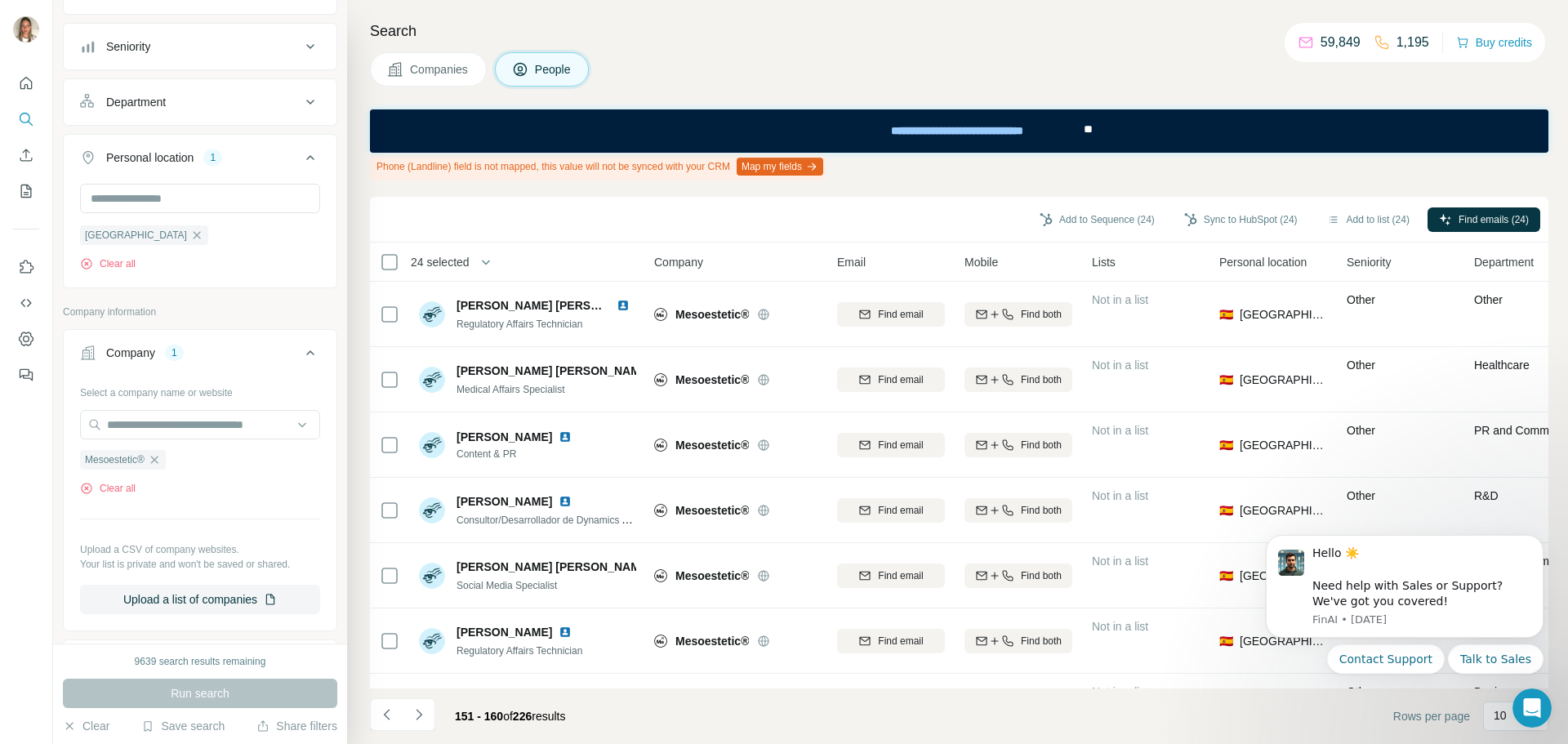
scroll to position [254, 0]
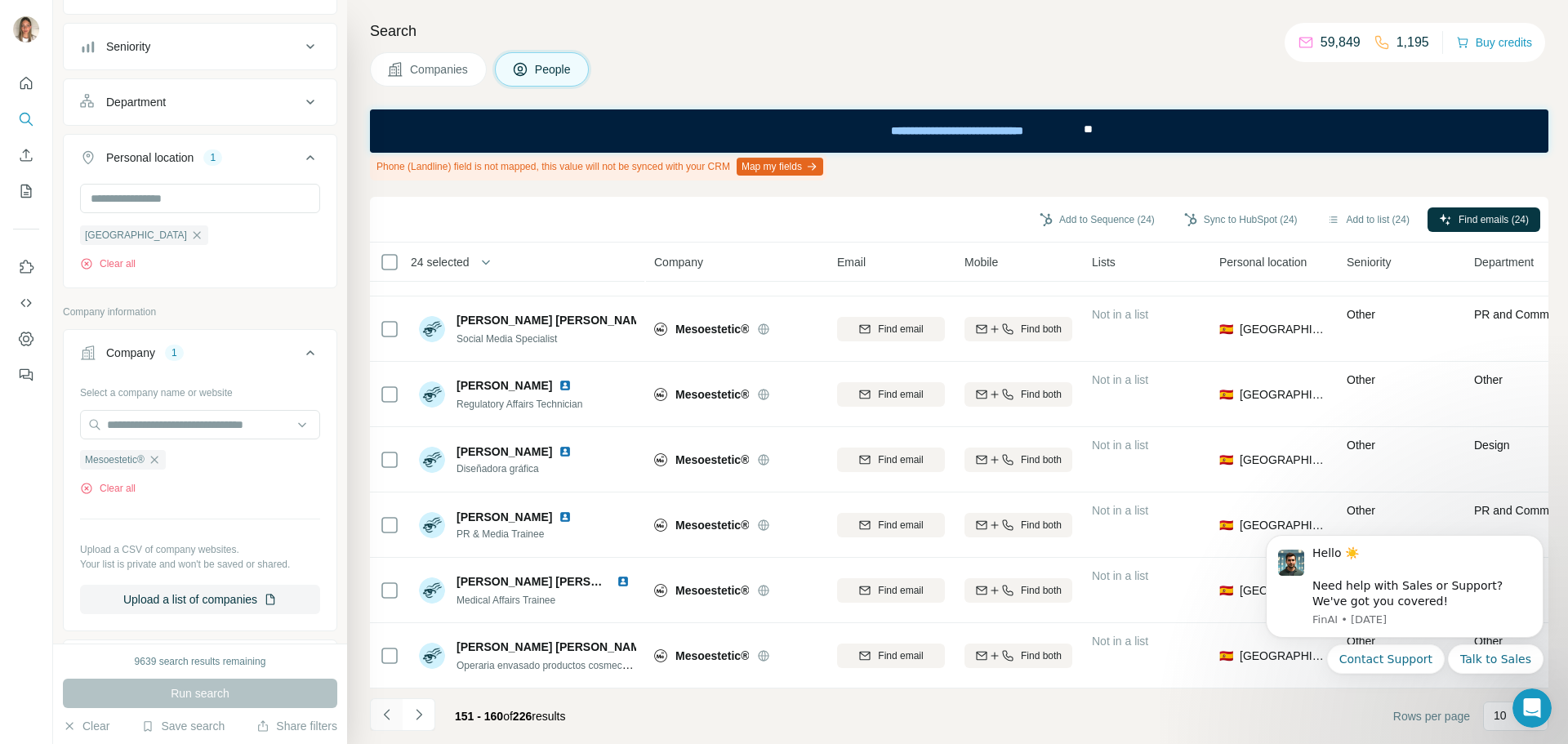
click at [382, 710] on icon "Navigate to previous page" at bounding box center [387, 714] width 16 height 16
click at [376, 717] on button "Navigate to previous page" at bounding box center [386, 714] width 33 height 33
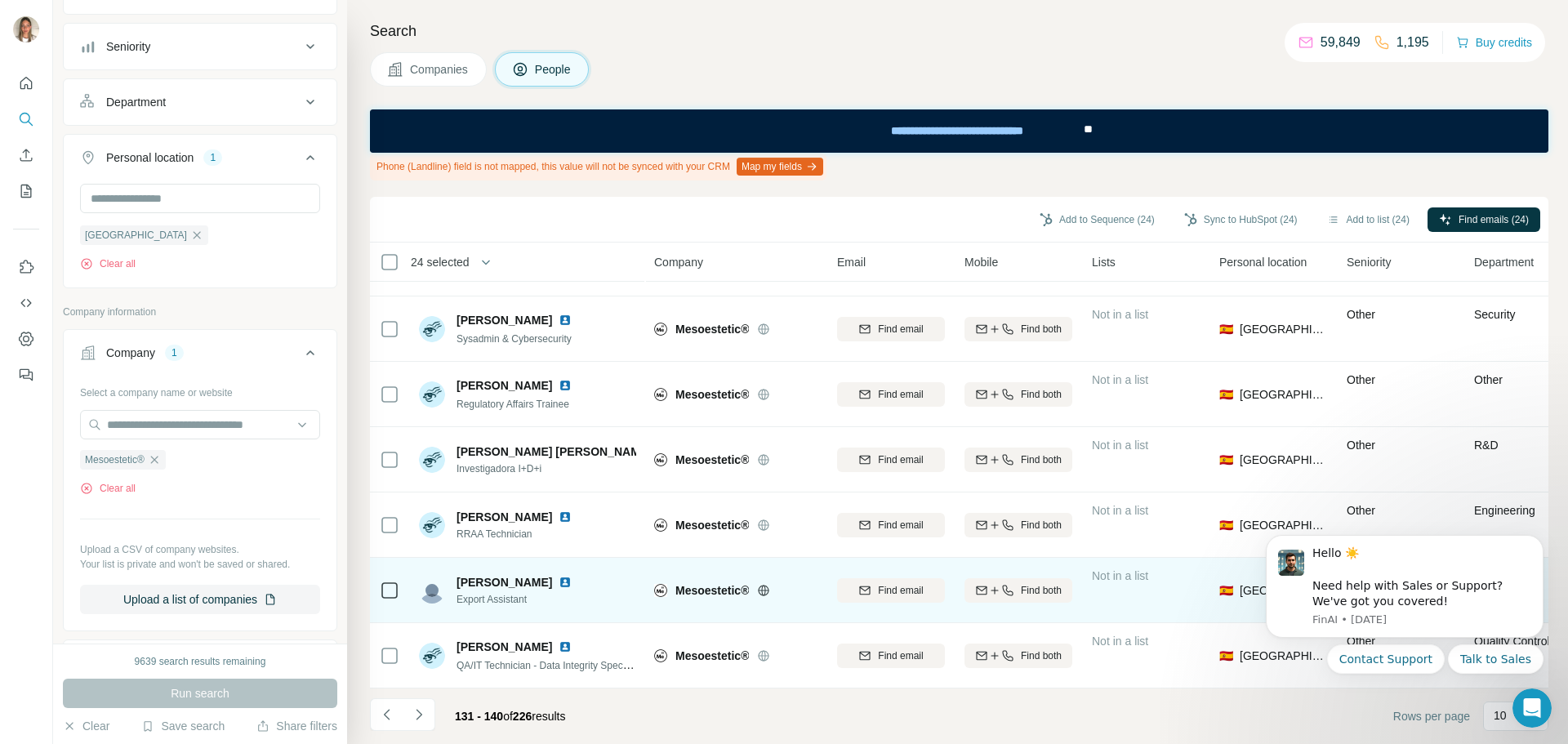
scroll to position [0, 0]
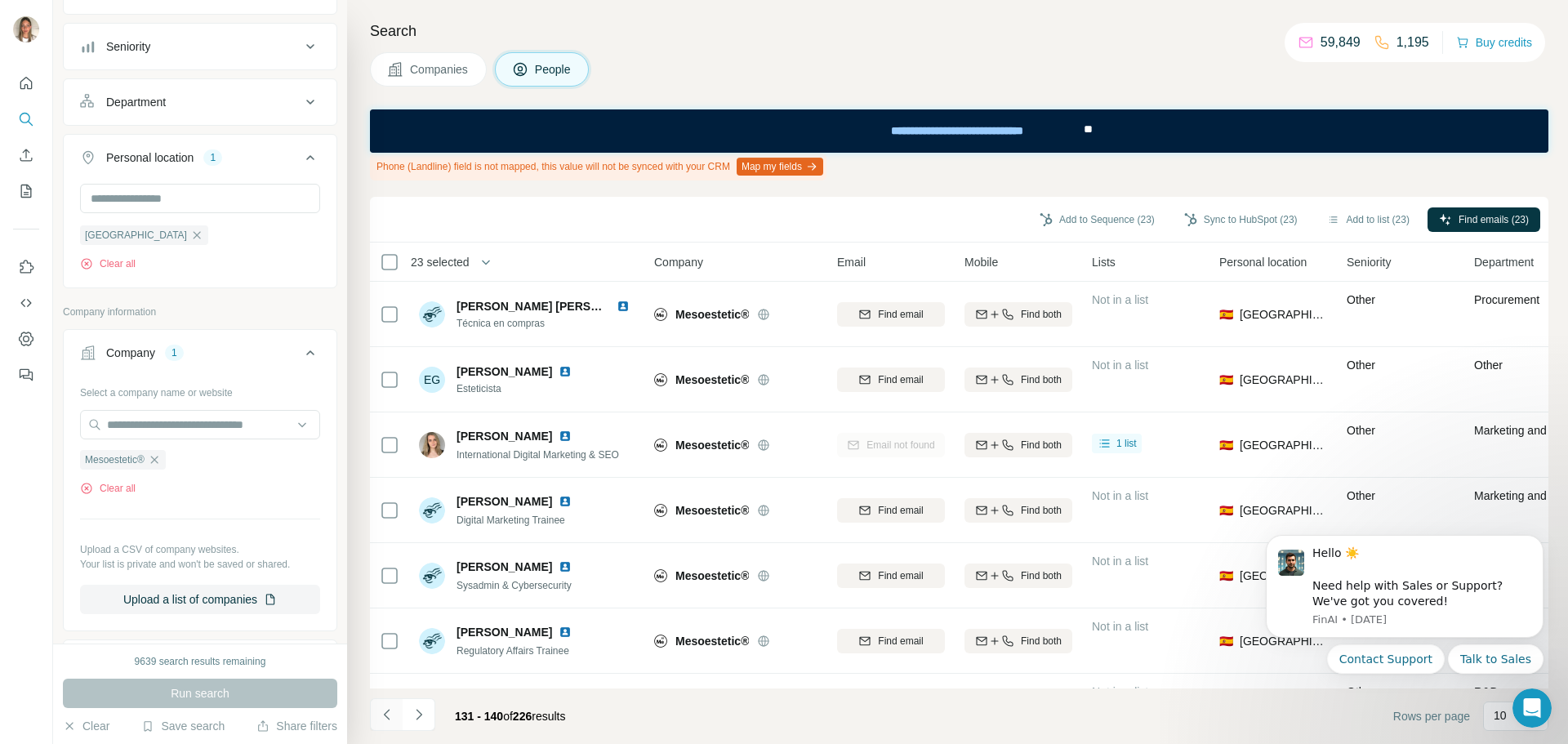
click at [390, 717] on icon "Navigate to previous page" at bounding box center [387, 714] width 16 height 16
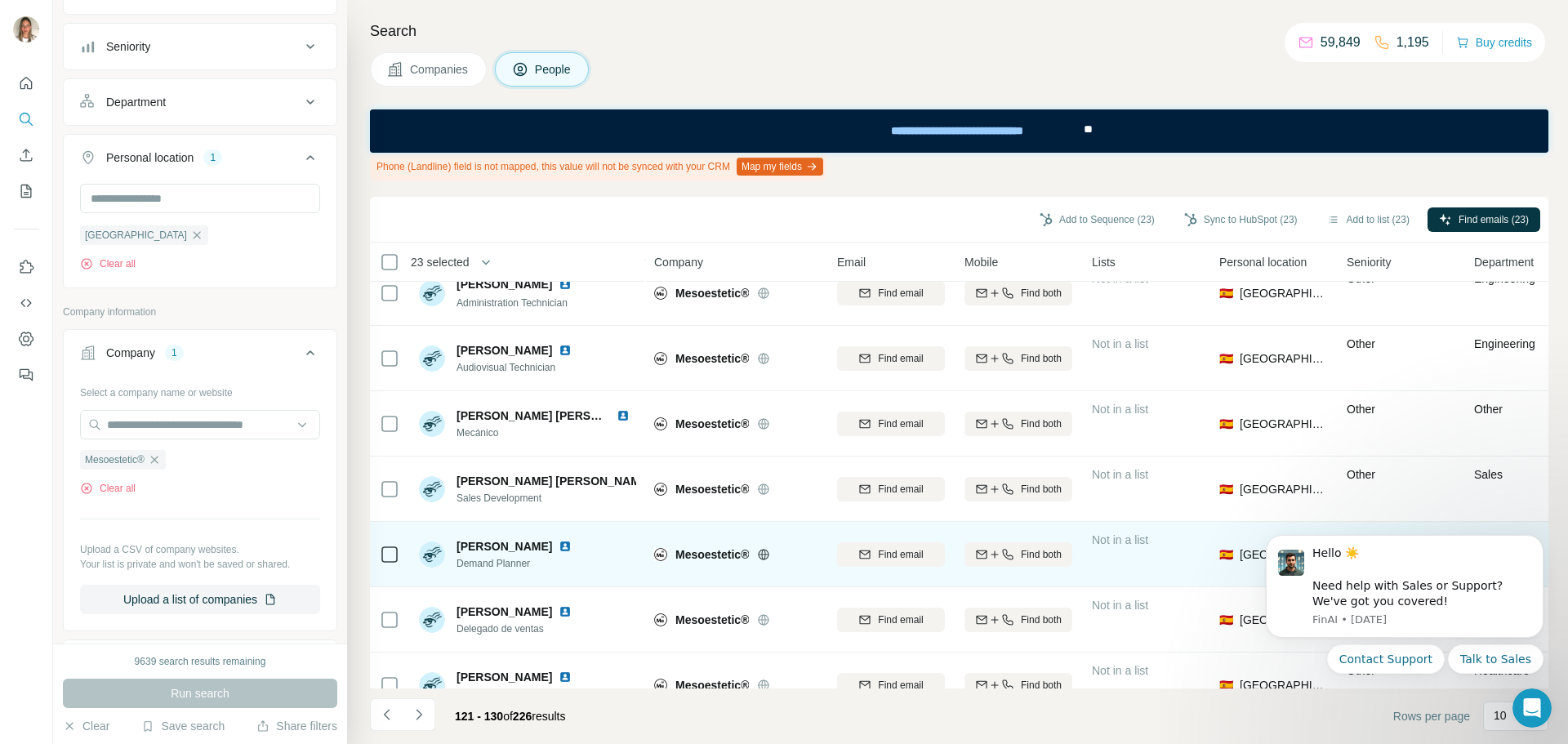
scroll to position [254, 0]
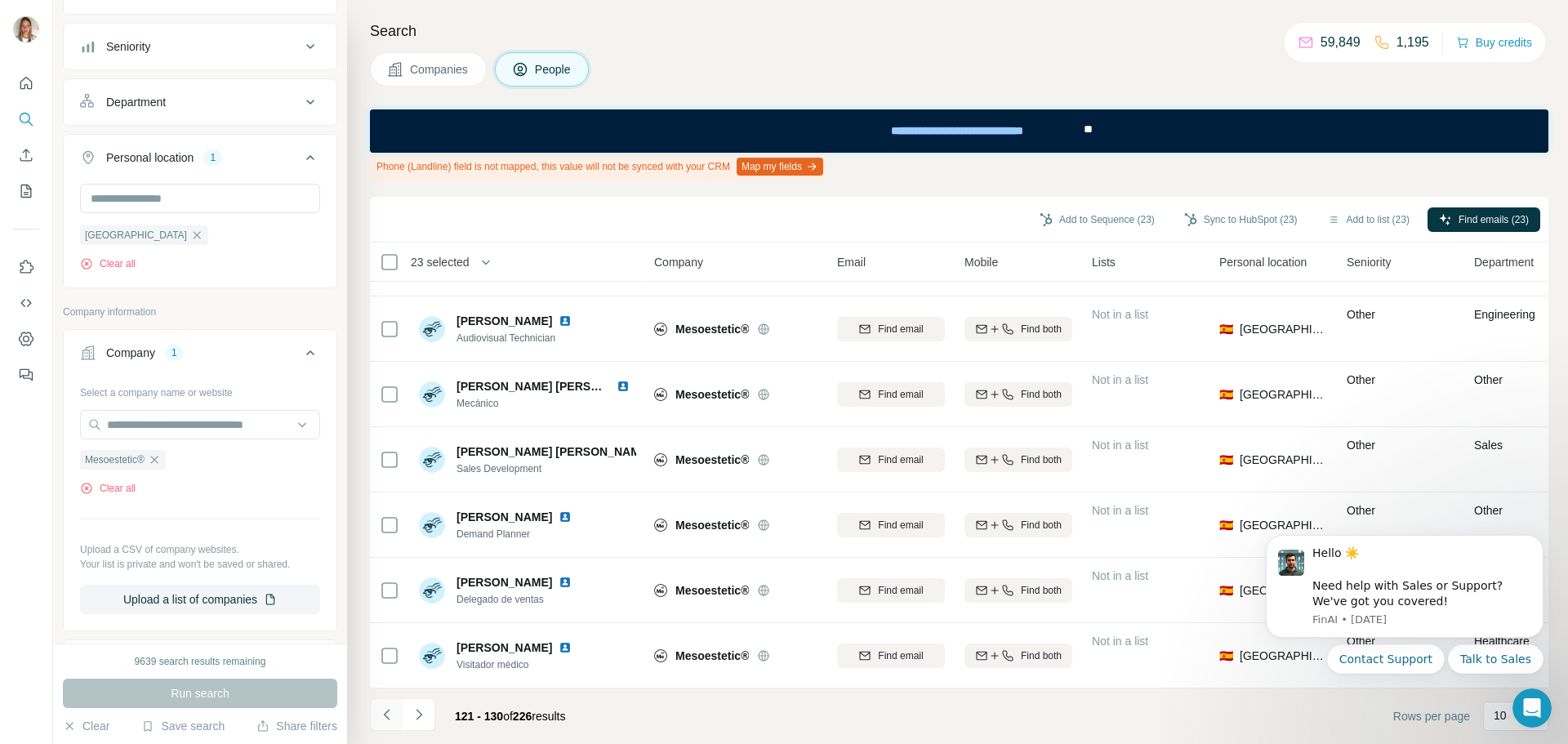
click at [387, 712] on icon "Navigate to previous page" at bounding box center [385, 714] width 5 height 11
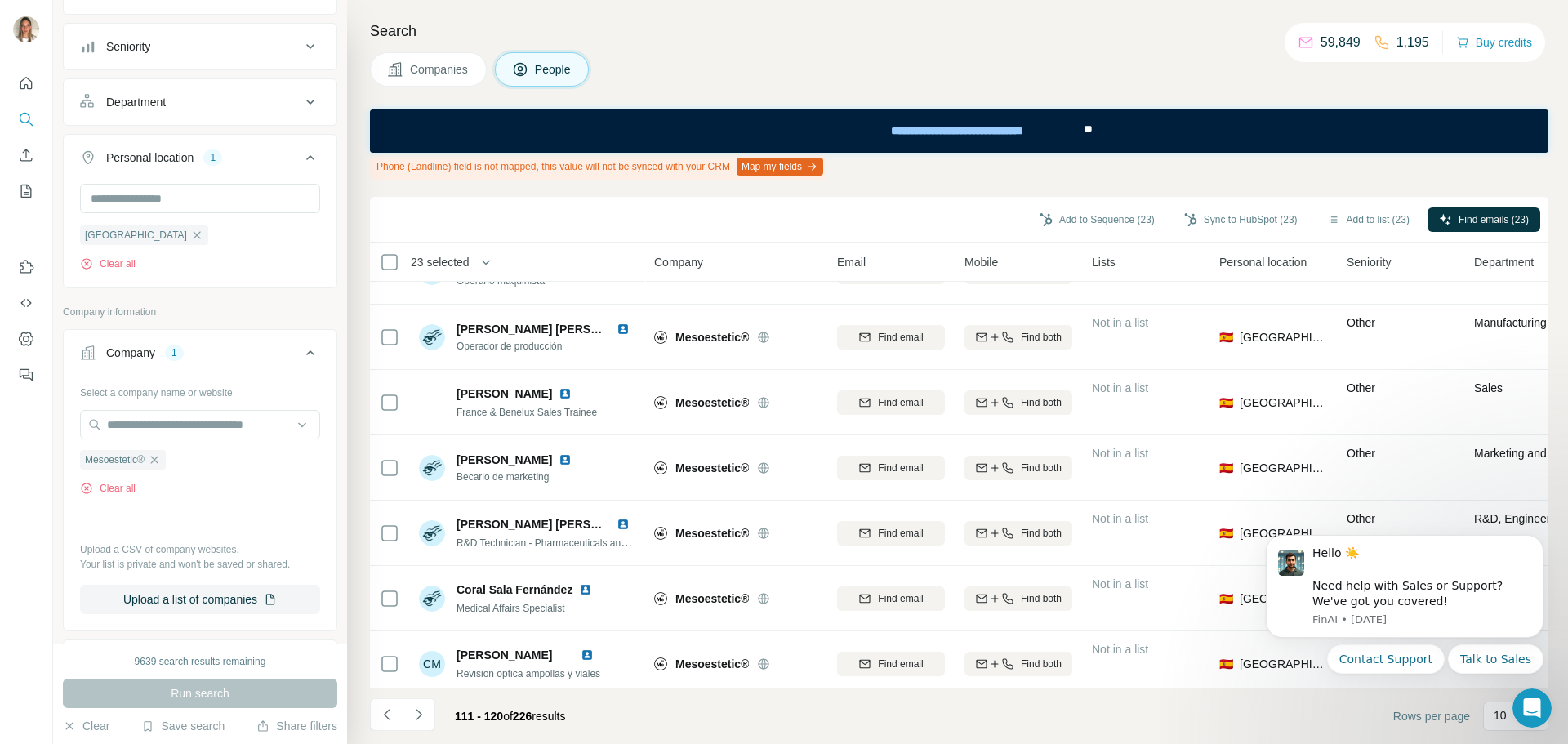
scroll to position [0, 0]
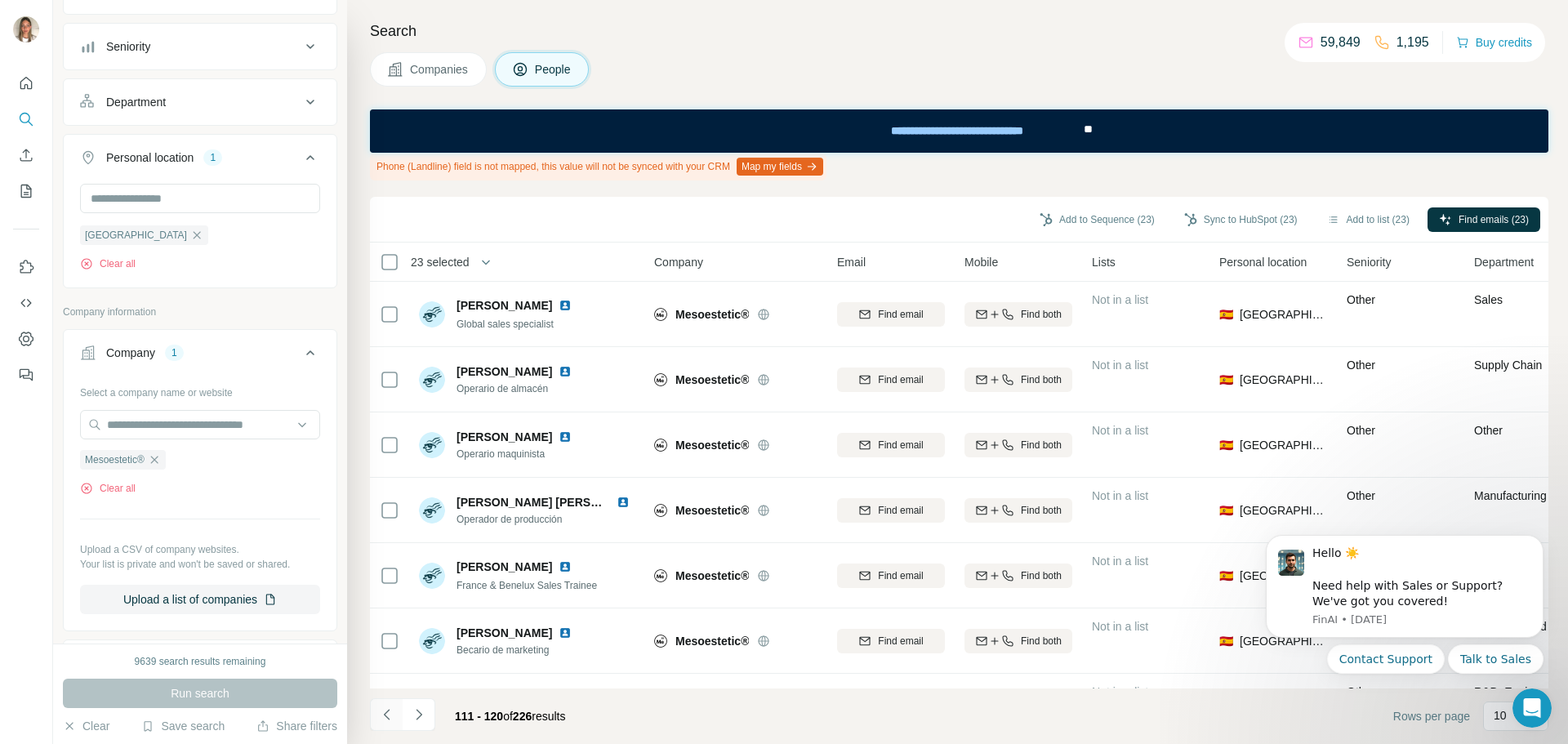
click at [387, 716] on icon "Navigate to previous page" at bounding box center [387, 714] width 16 height 16
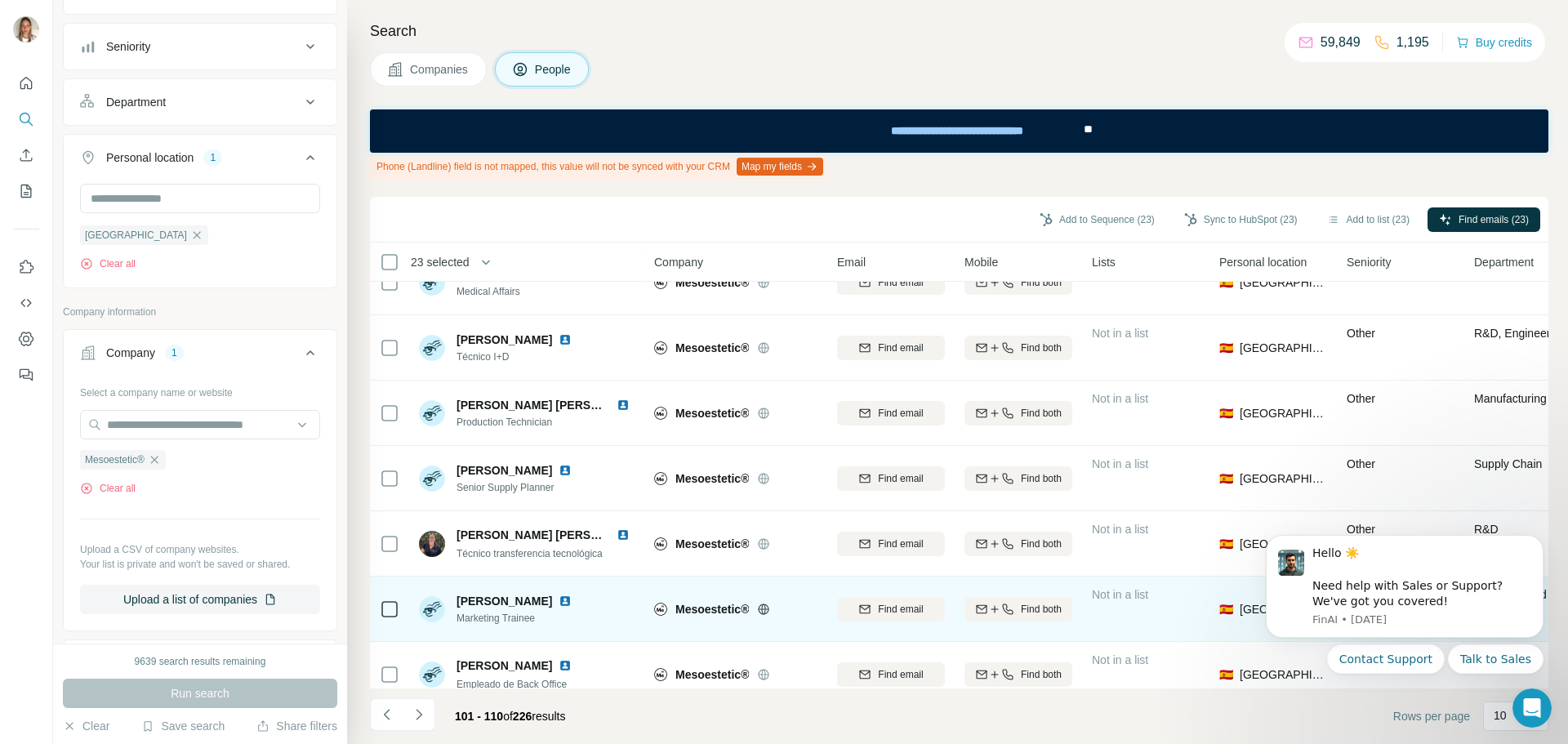
scroll to position [254, 0]
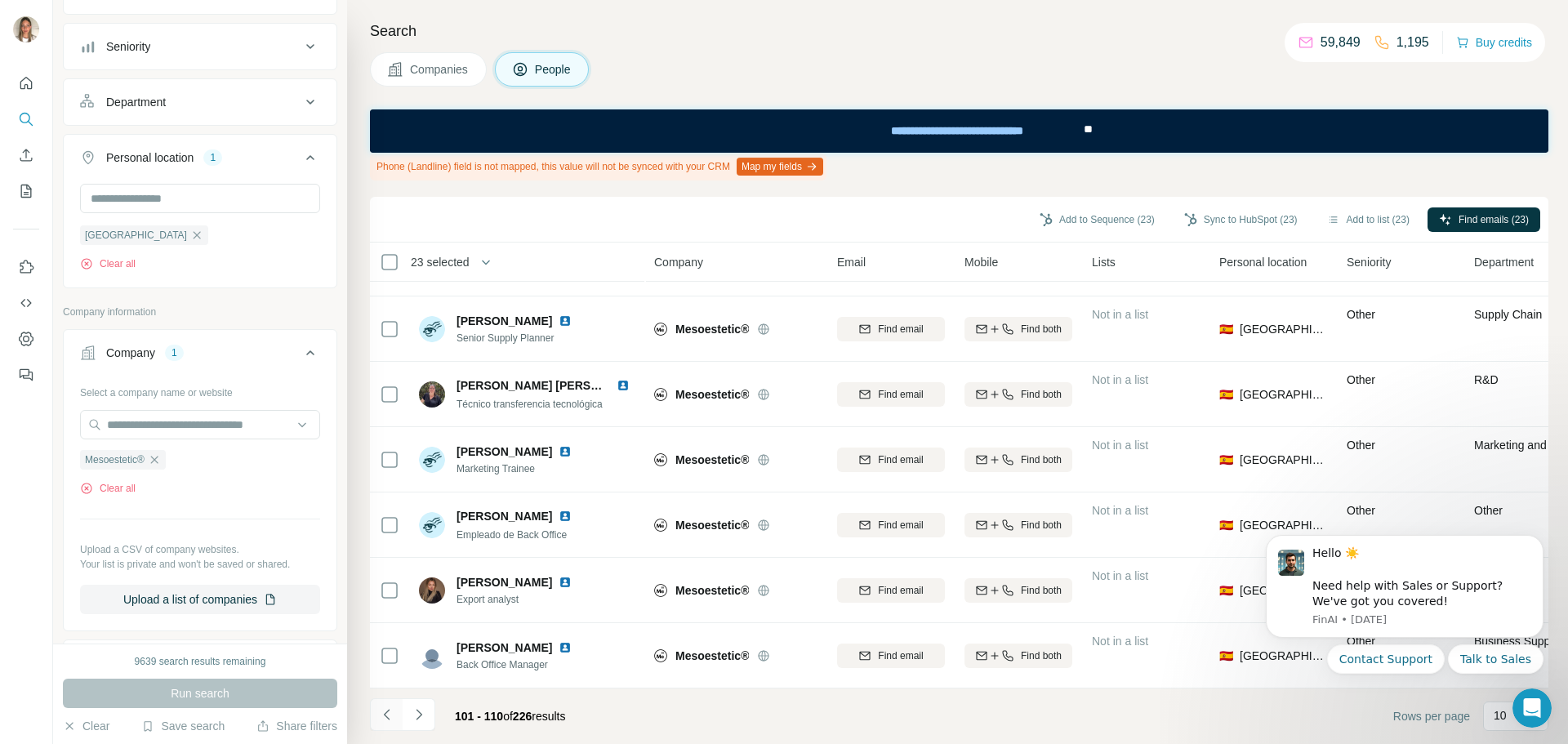
click at [391, 712] on icon "Navigate to previous page" at bounding box center [387, 714] width 16 height 16
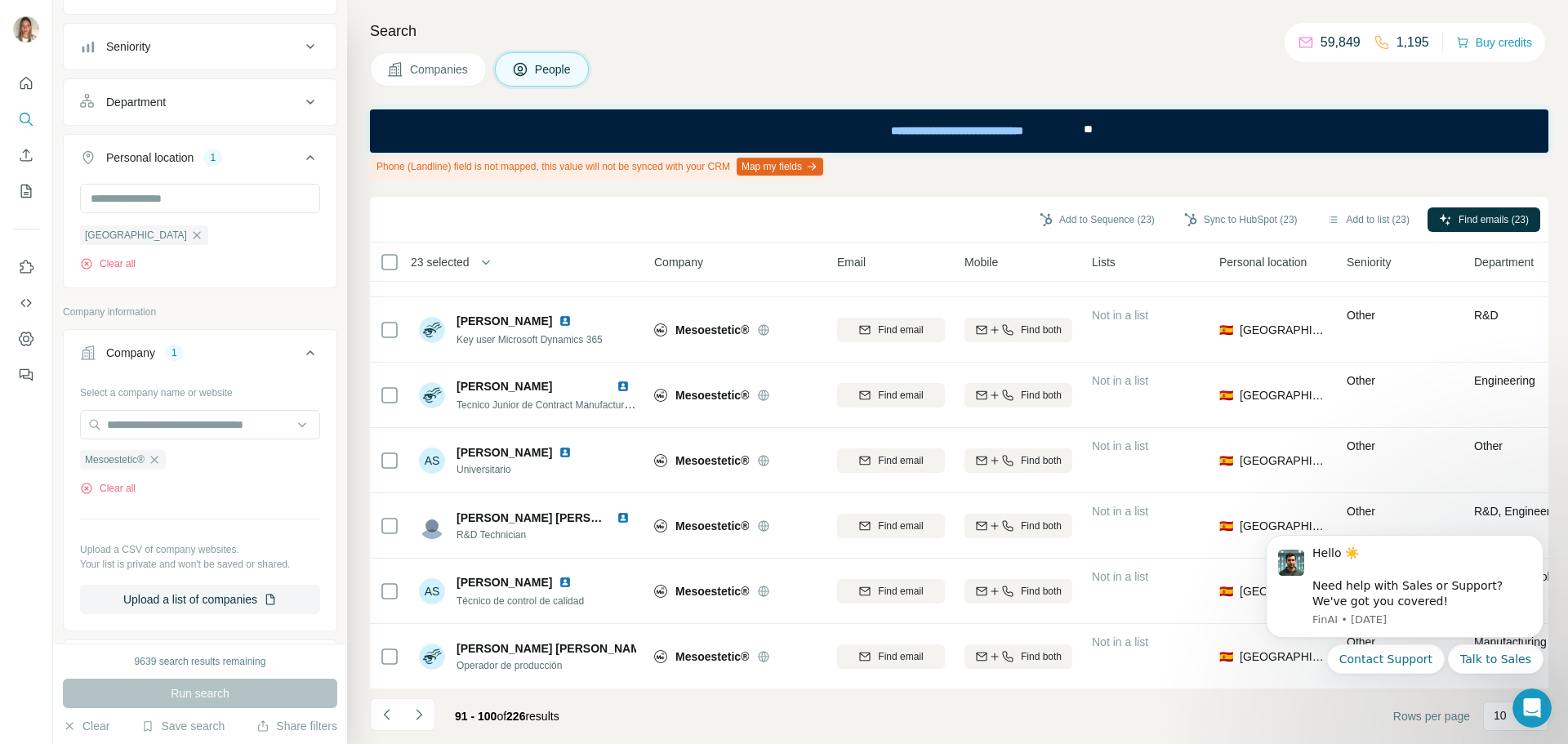
scroll to position [0, 0]
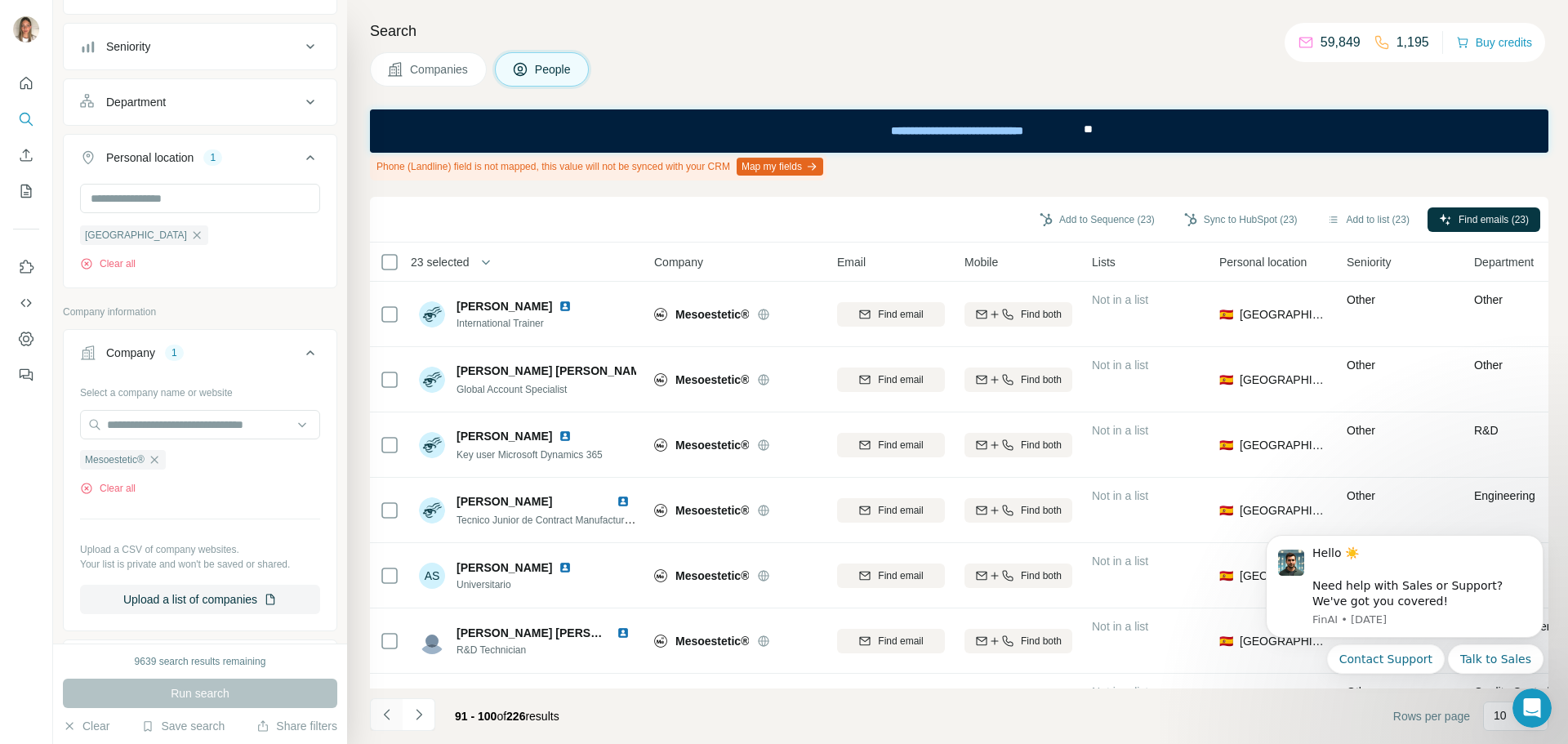
click at [379, 707] on icon "Navigate to previous page" at bounding box center [387, 714] width 16 height 16
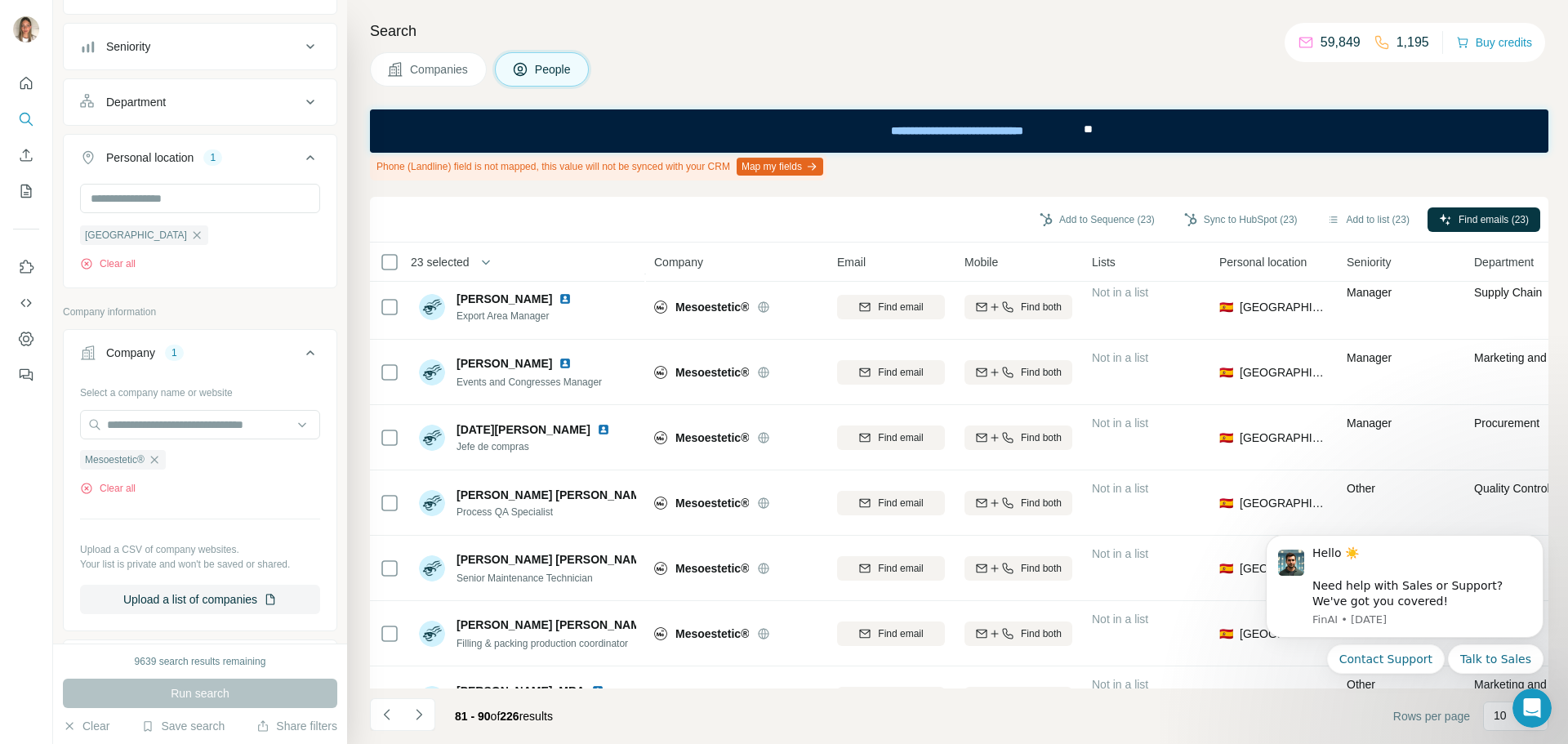
scroll to position [254, 0]
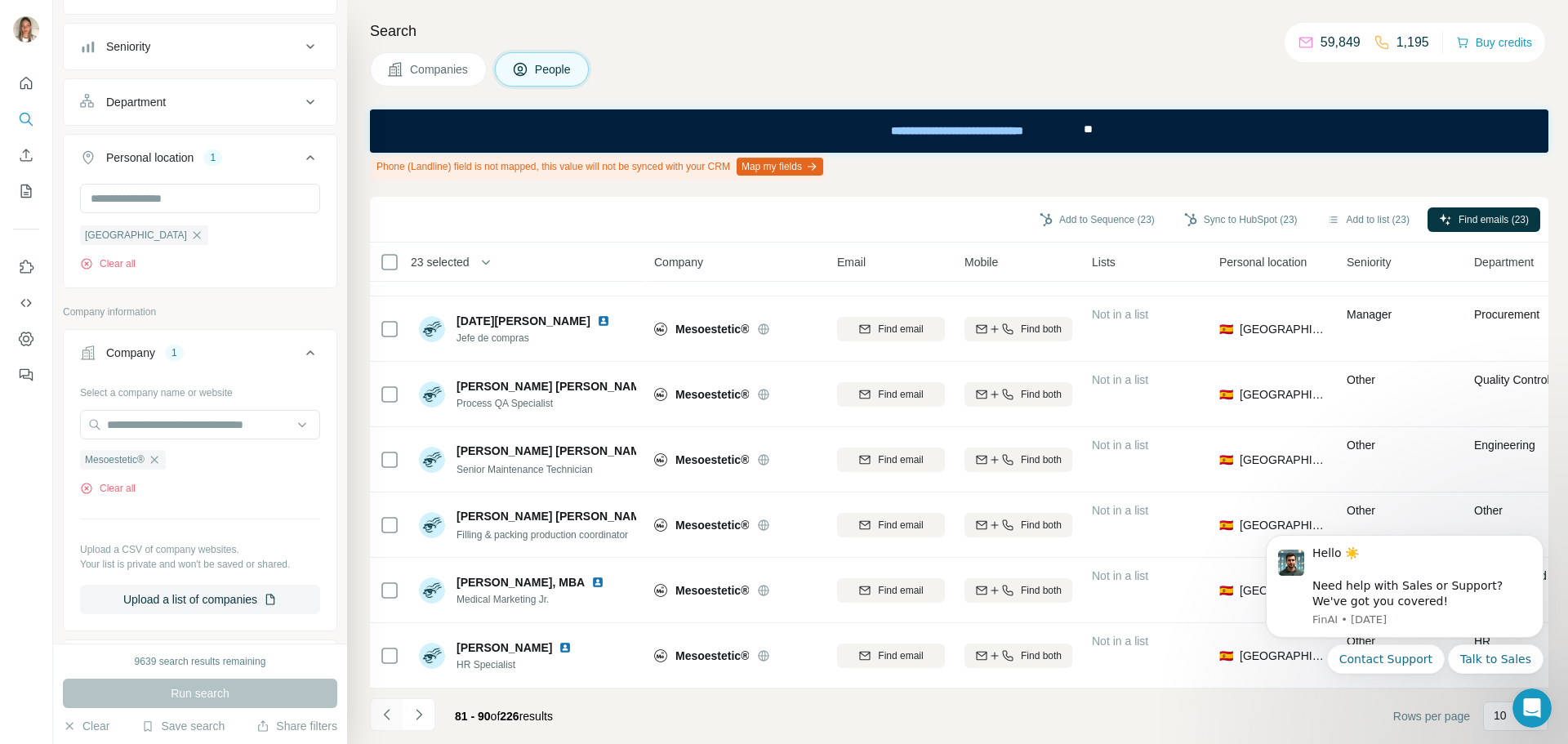
click at [391, 711] on icon "Navigate to previous page" at bounding box center [387, 714] width 16 height 16
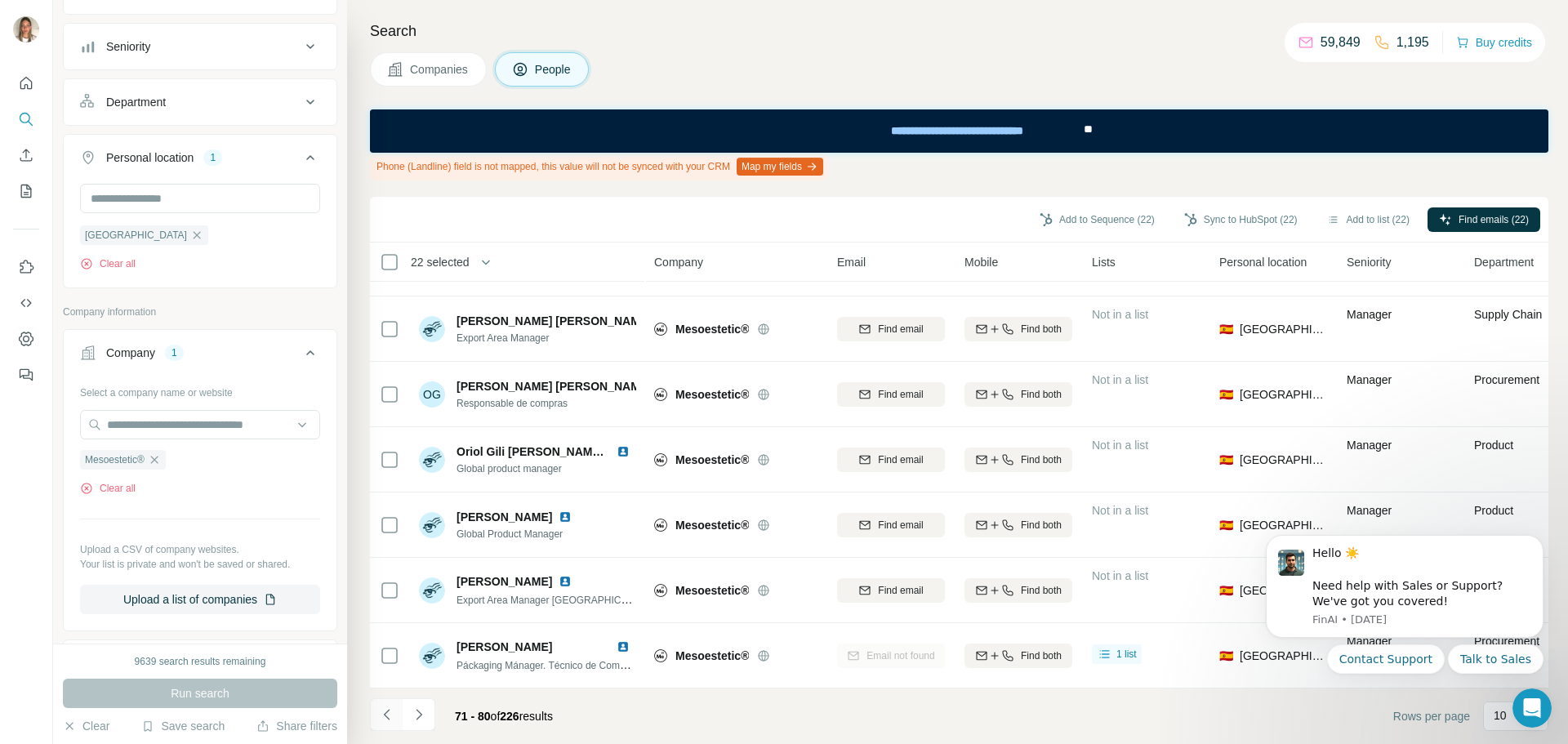
click at [386, 710] on icon "Navigate to previous page" at bounding box center [387, 714] width 16 height 16
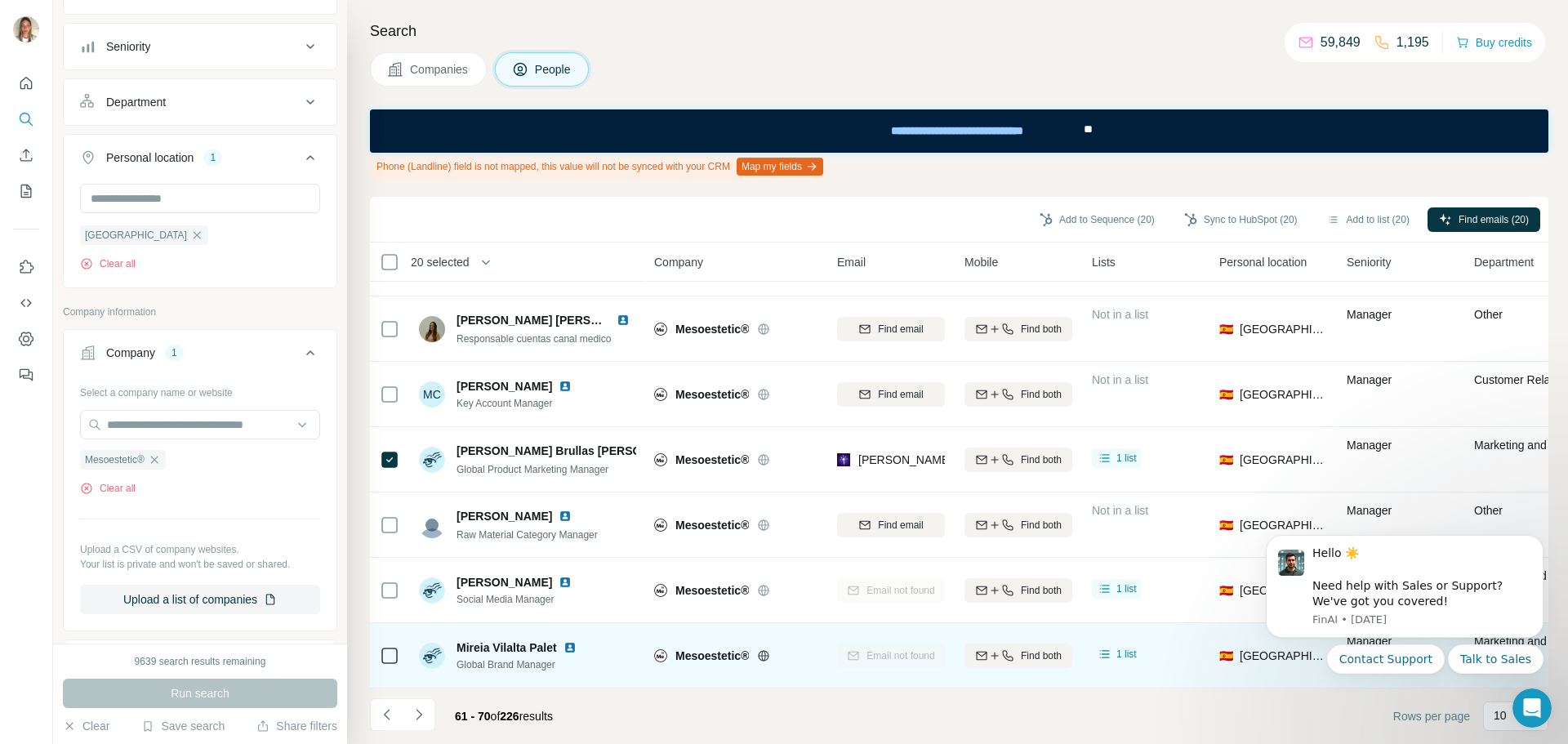
scroll to position [0, 0]
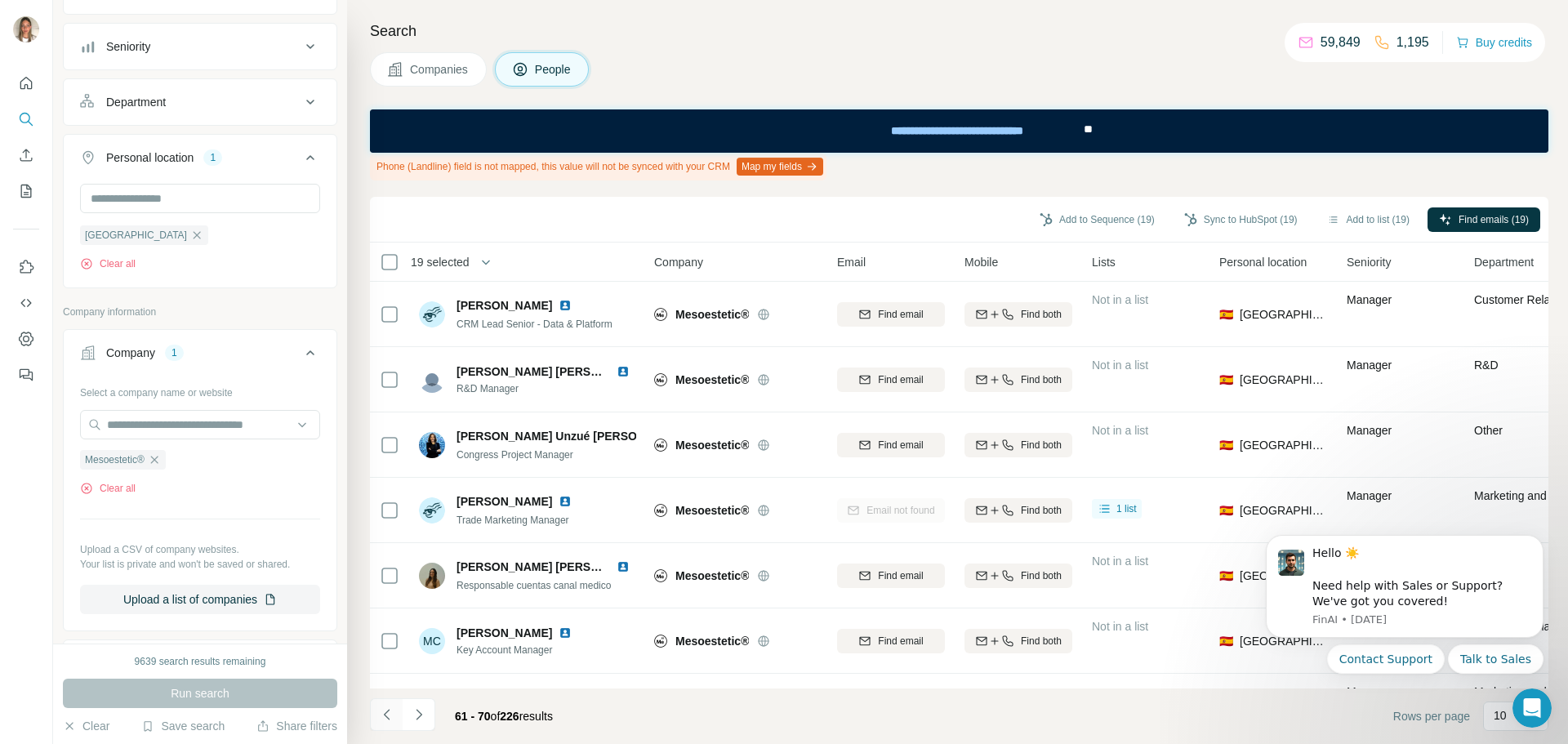
click at [382, 714] on icon "Navigate to previous page" at bounding box center [387, 714] width 16 height 16
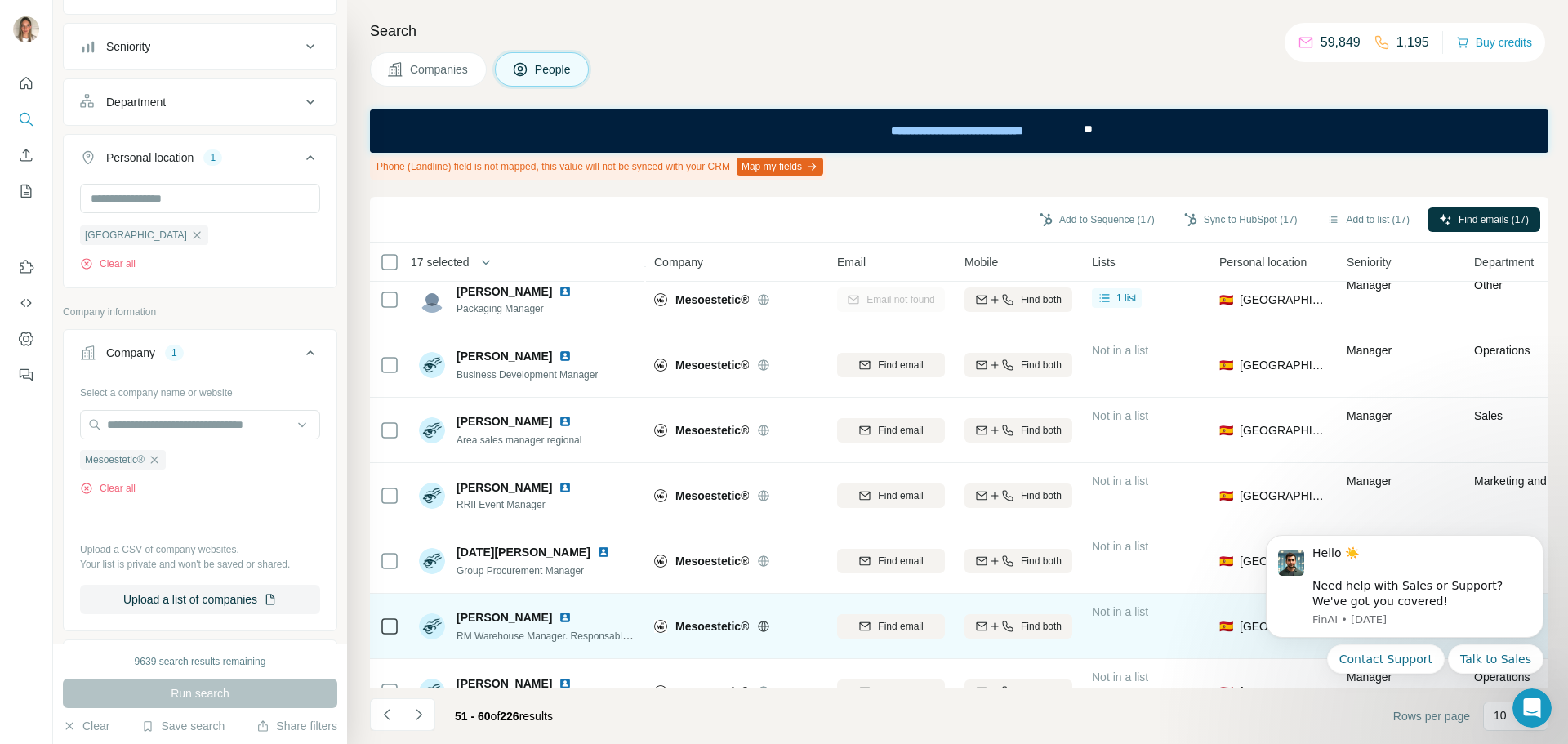
scroll to position [254, 0]
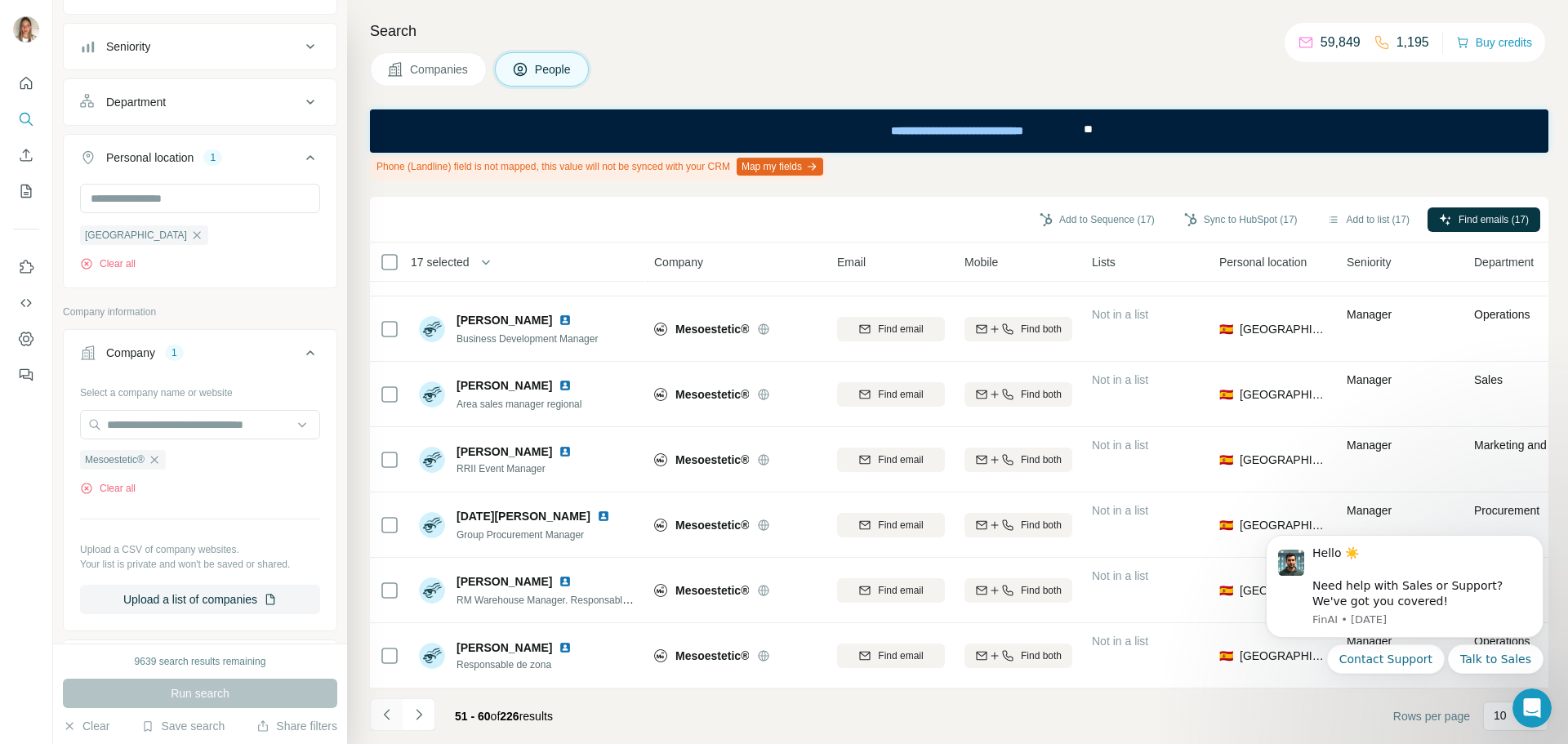
click at [387, 714] on icon "Navigate to previous page" at bounding box center [387, 714] width 16 height 16
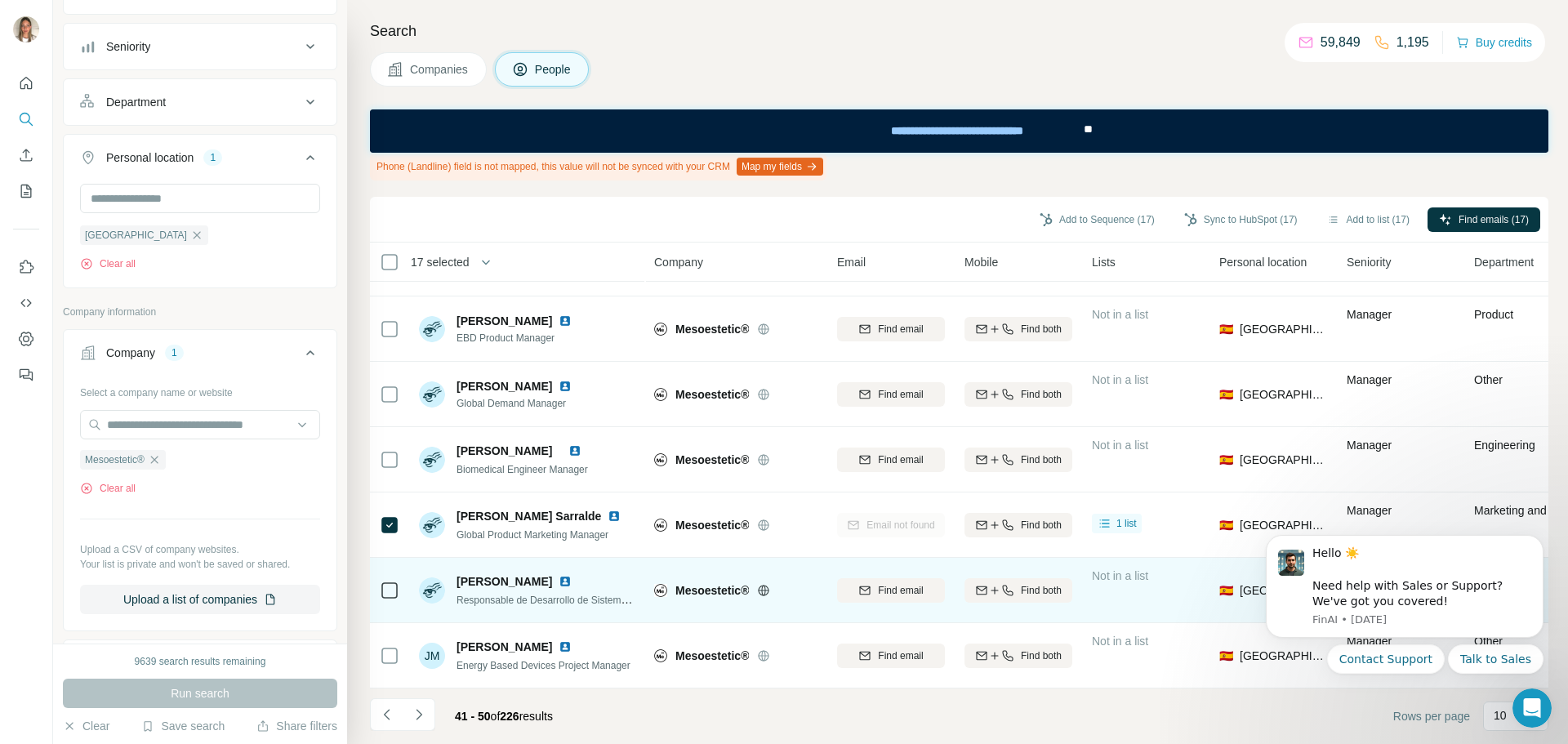
scroll to position [0, 0]
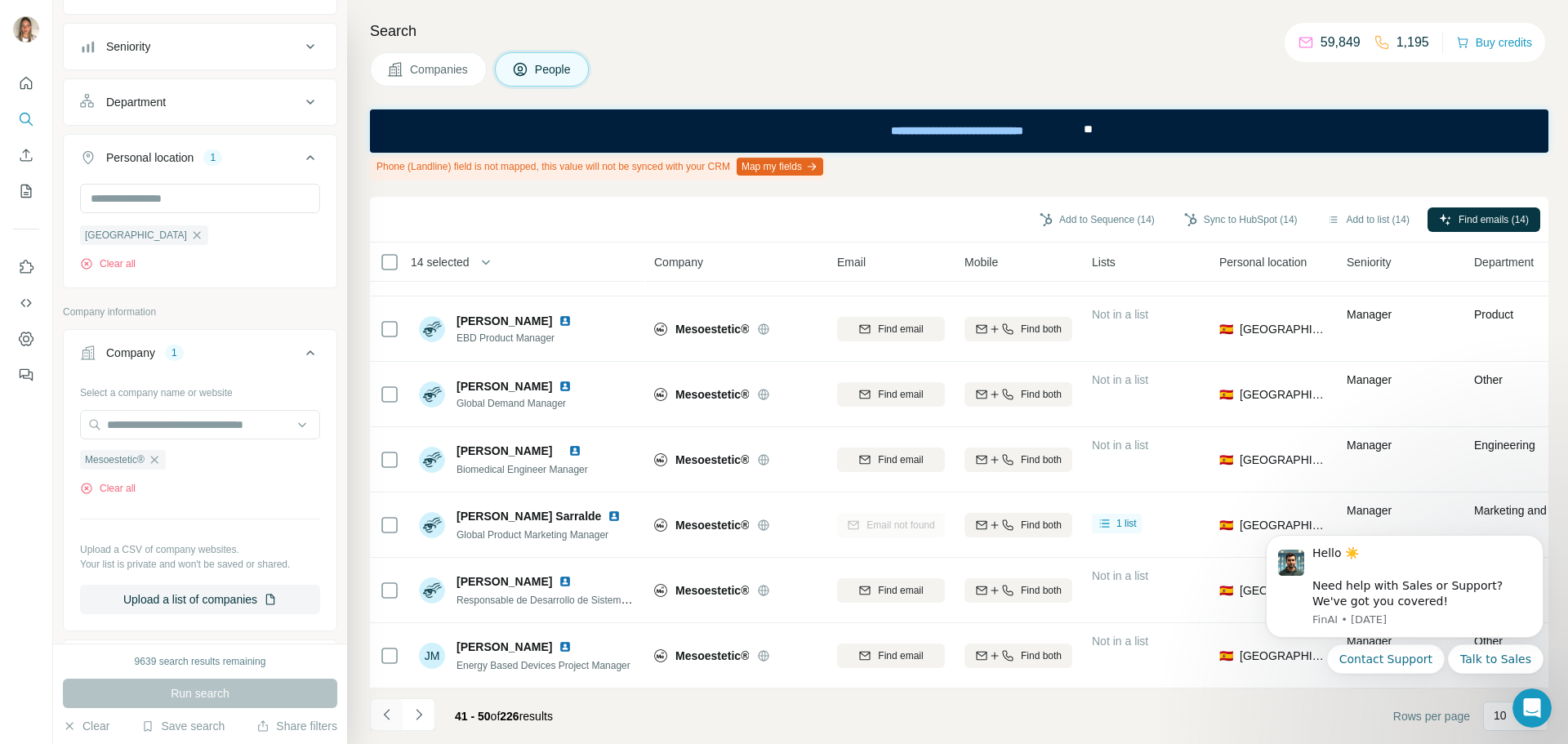
click at [384, 711] on icon "Navigate to previous page" at bounding box center [387, 714] width 16 height 16
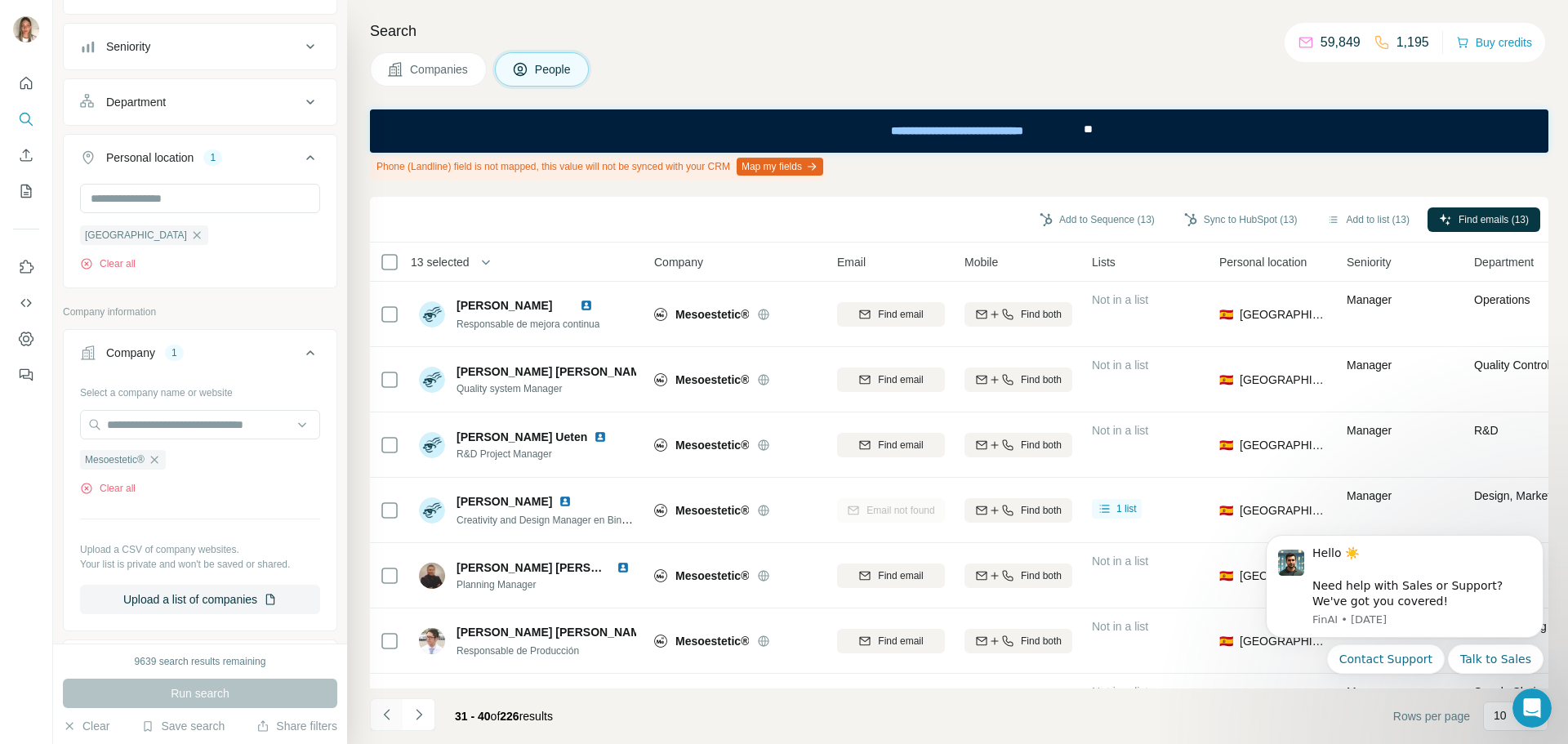
click at [384, 713] on icon "Navigate to previous page" at bounding box center [387, 714] width 16 height 16
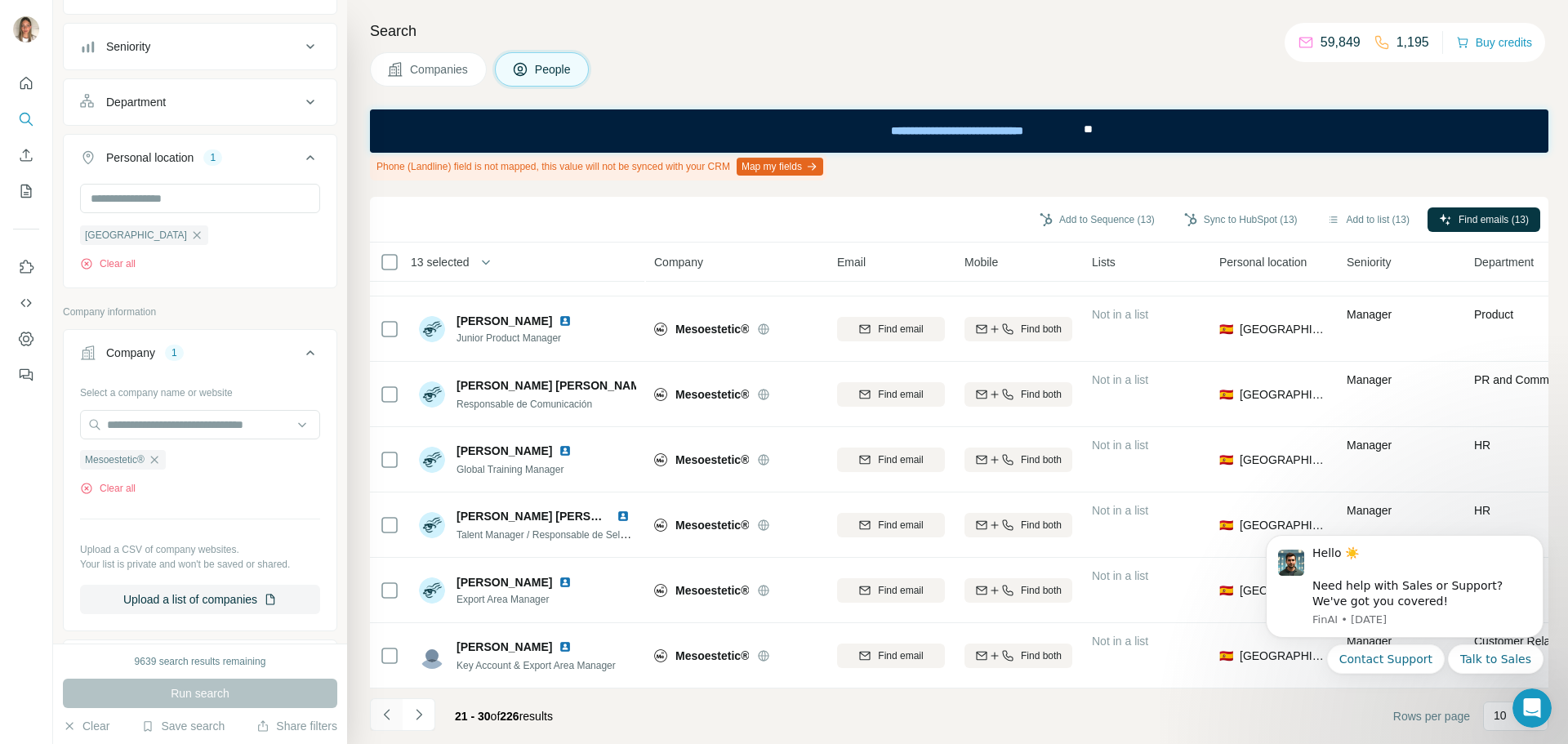
click at [387, 713] on icon "Navigate to previous page" at bounding box center [387, 714] width 16 height 16
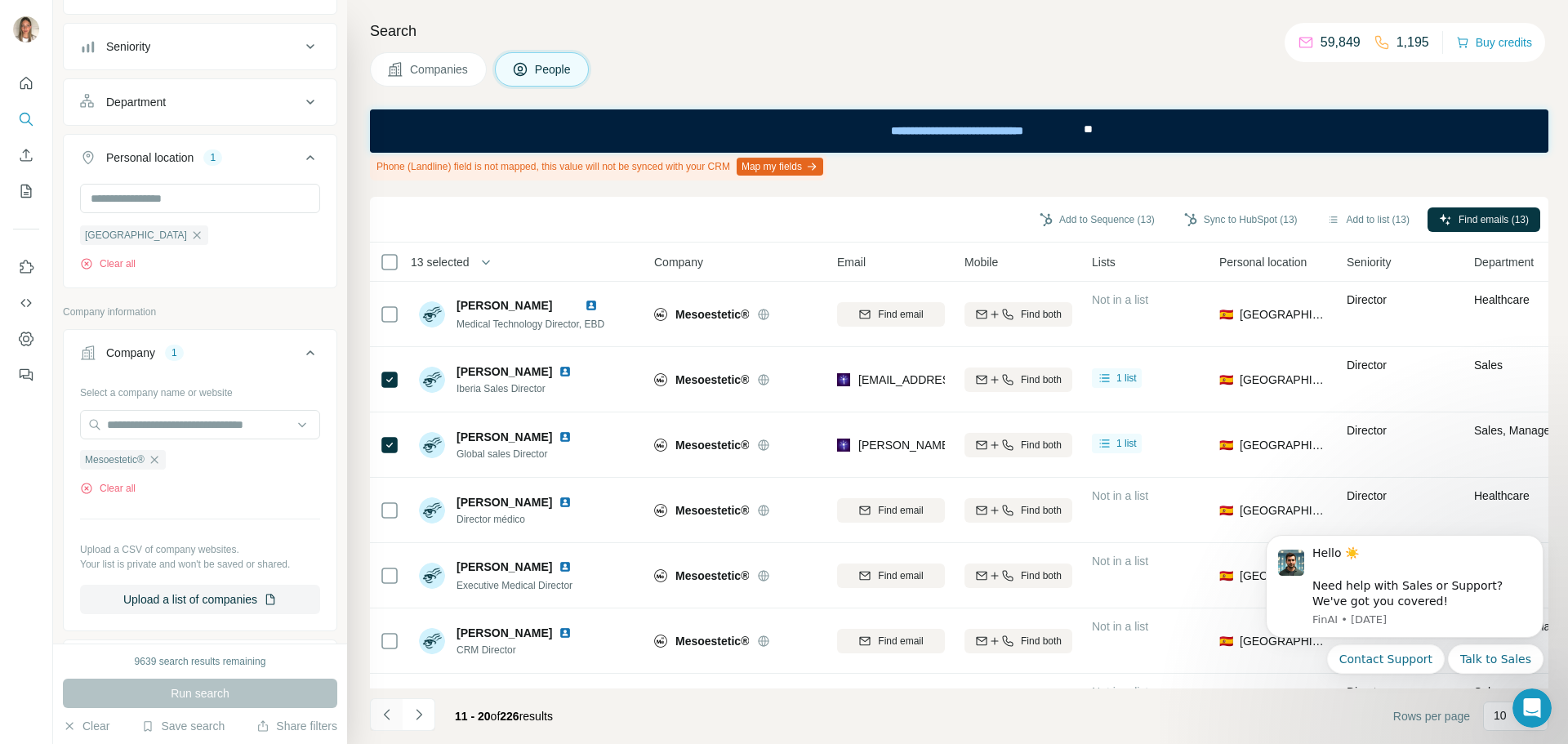
click at [387, 711] on icon "Navigate to previous page" at bounding box center [385, 714] width 5 height 11
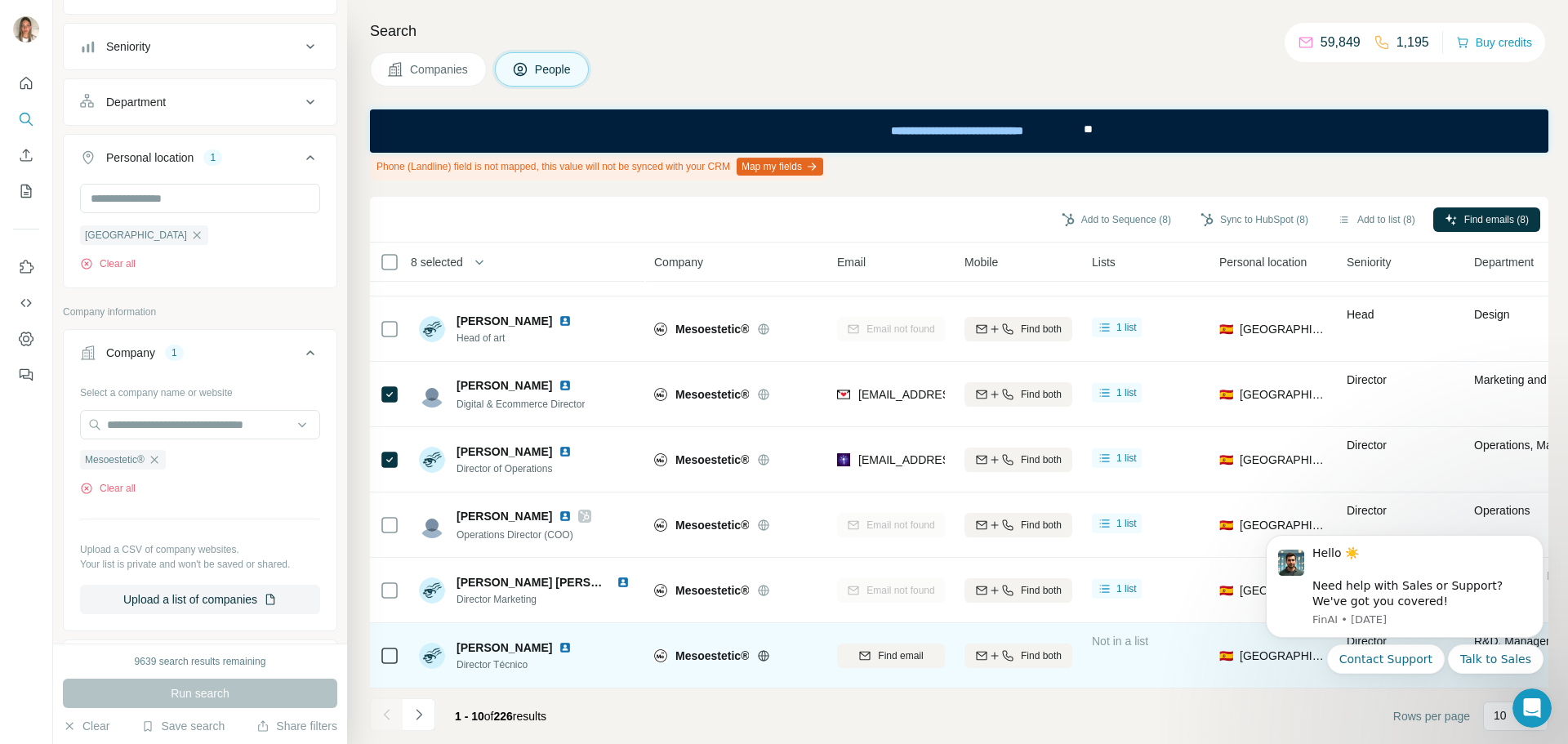
scroll to position [134, 0]
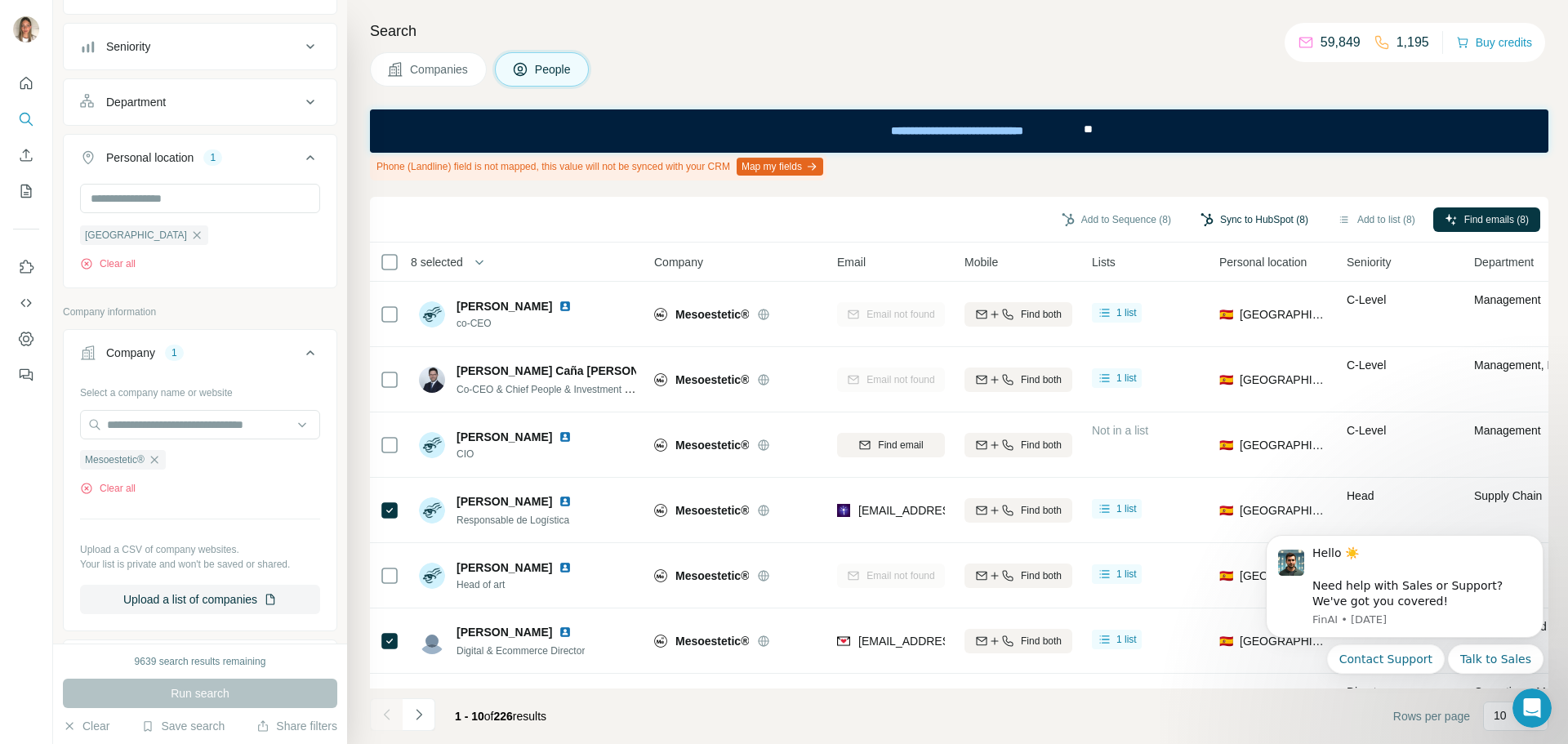
click at [1214, 212] on button "Sync to HubSpot (8)" at bounding box center [1254, 220] width 131 height 25
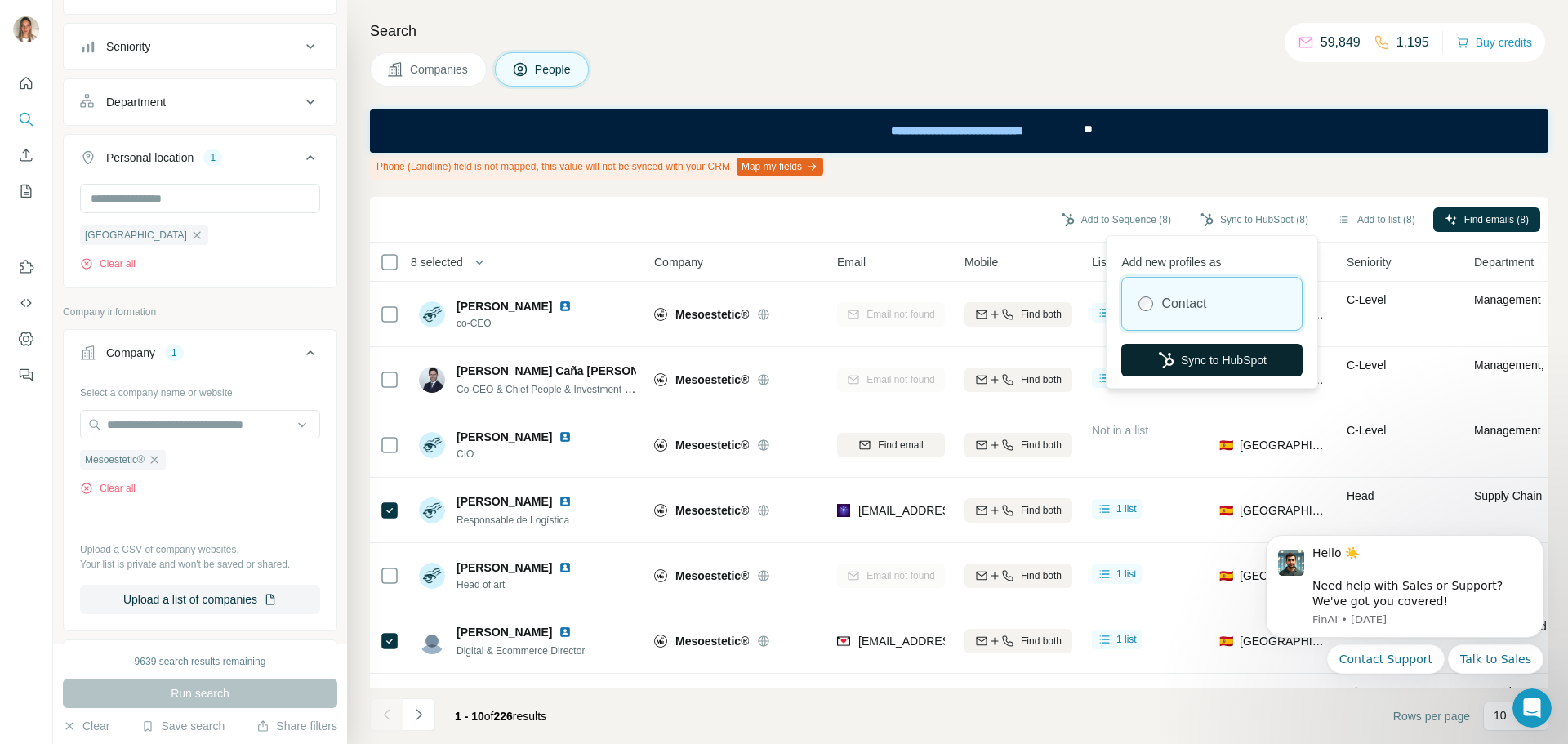
click at [1199, 358] on button "Sync to HubSpot" at bounding box center [1212, 360] width 181 height 33
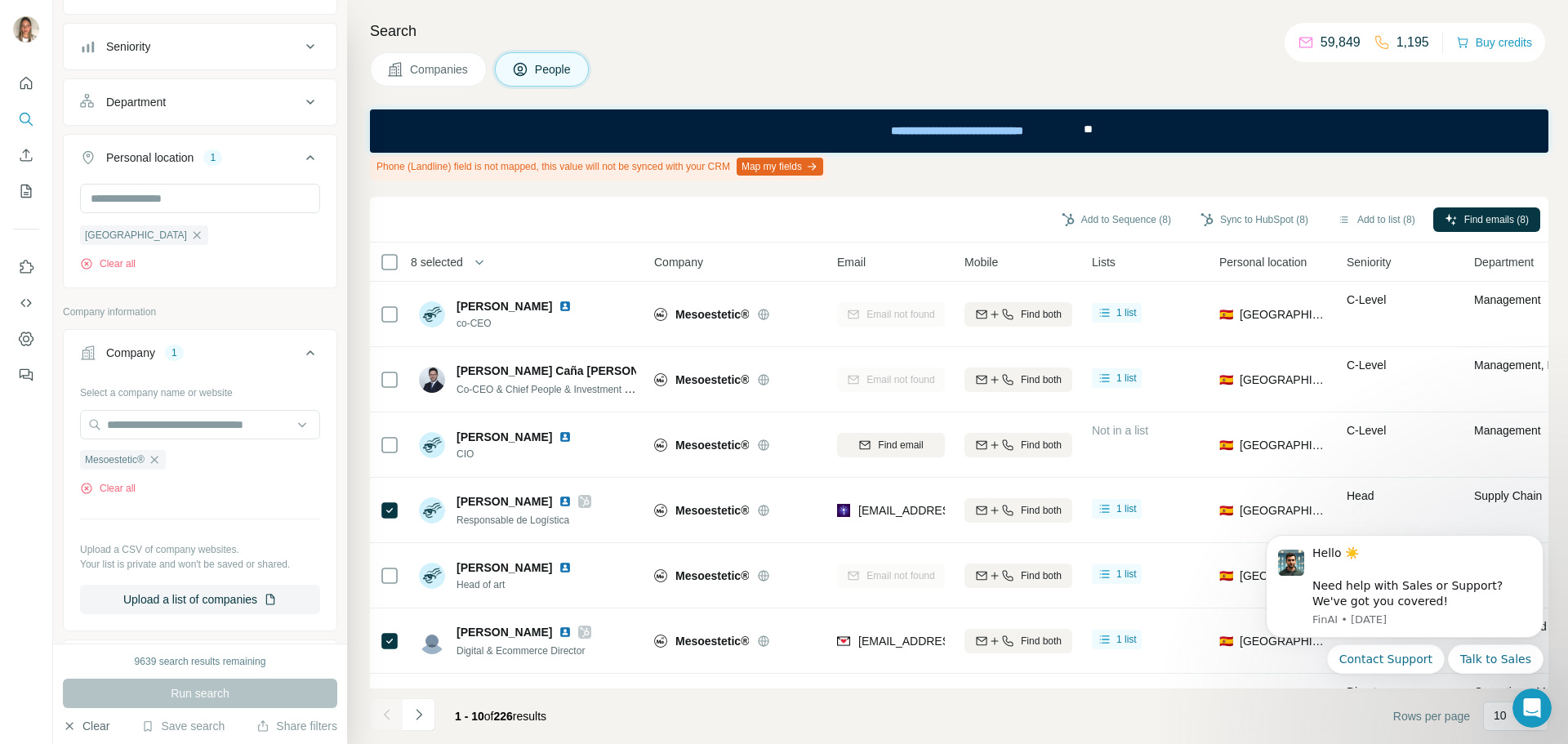
click at [95, 719] on button "Clear" at bounding box center [86, 725] width 47 height 16
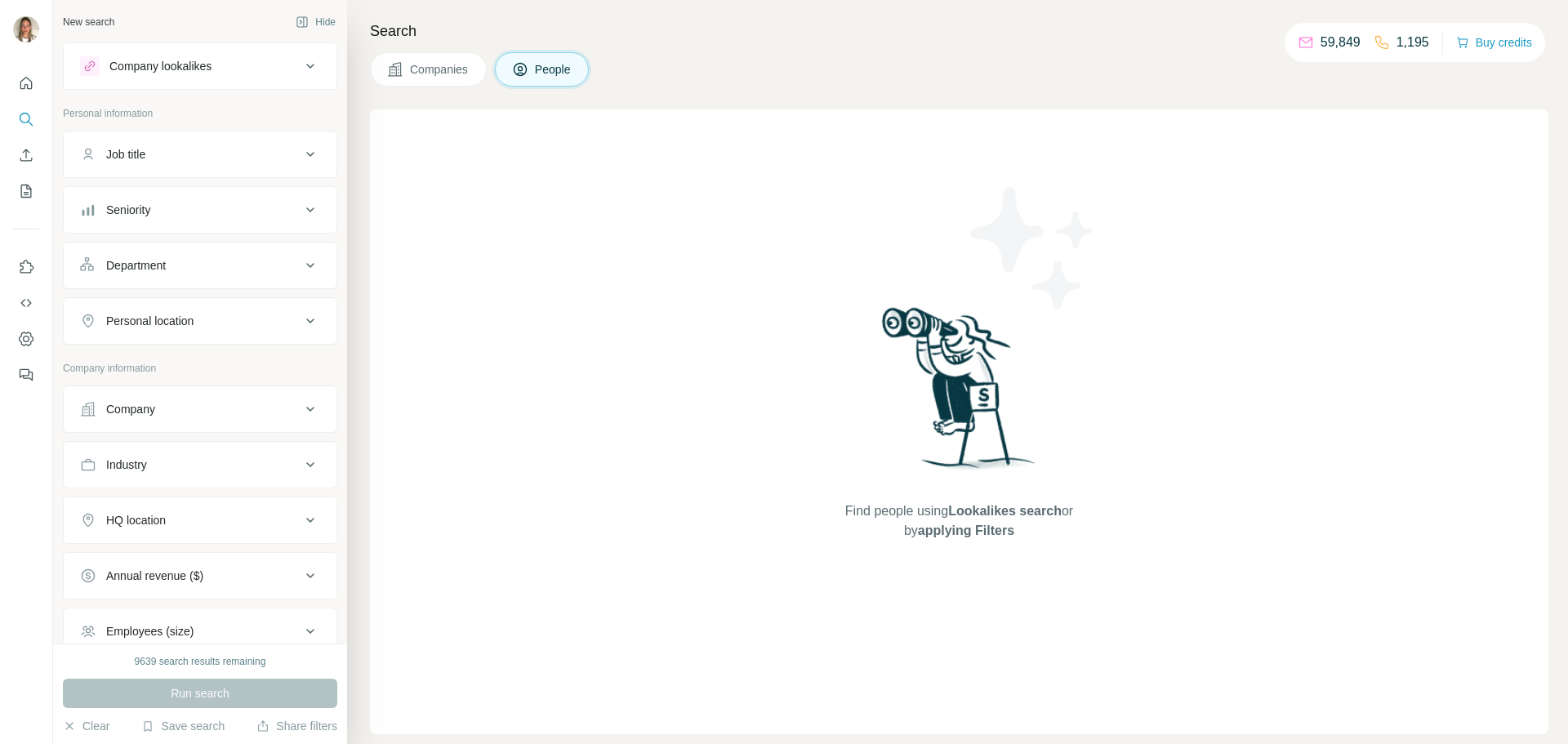
click at [207, 407] on div "Company" at bounding box center [190, 409] width 220 height 16
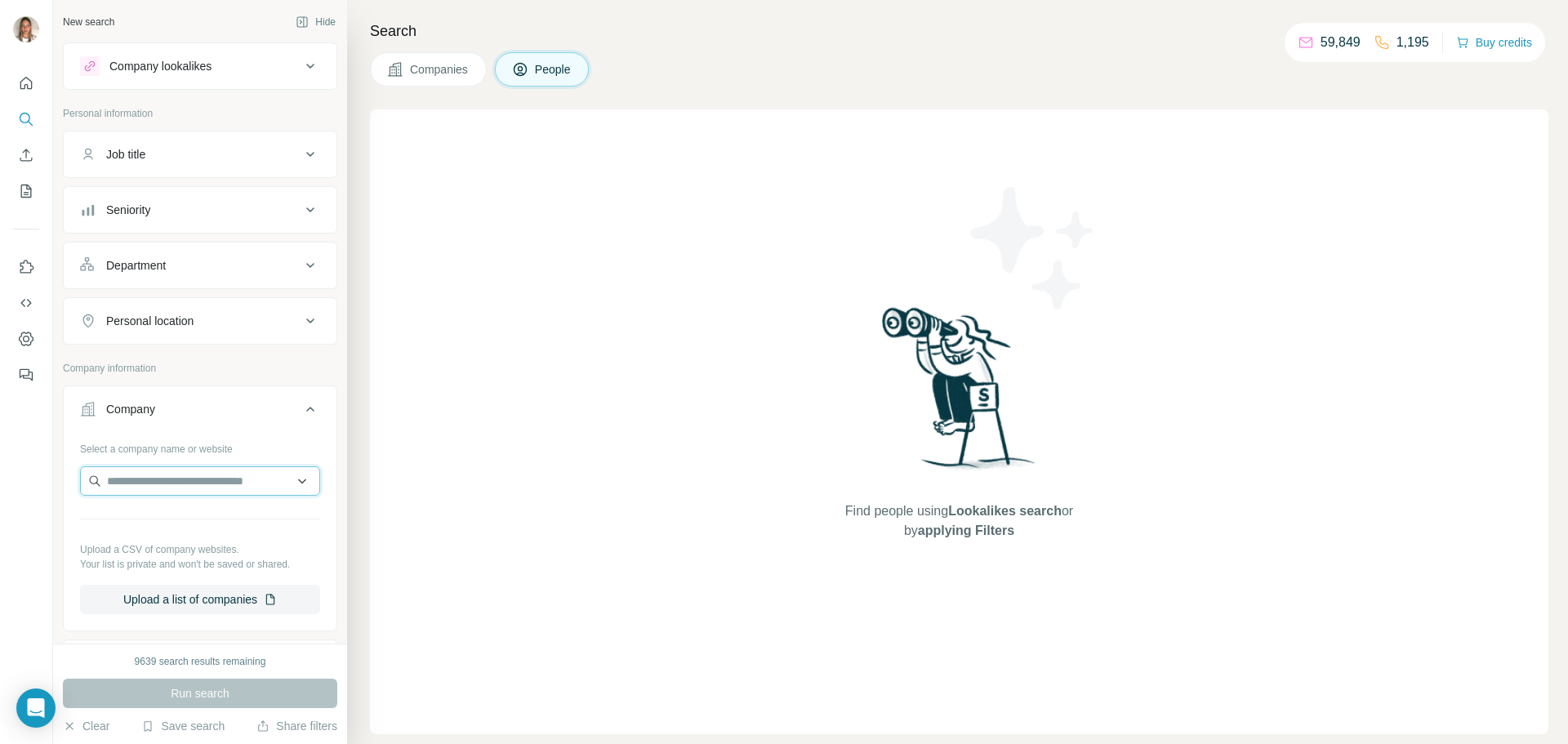
click at [202, 478] on input "text" at bounding box center [201, 481] width 240 height 29
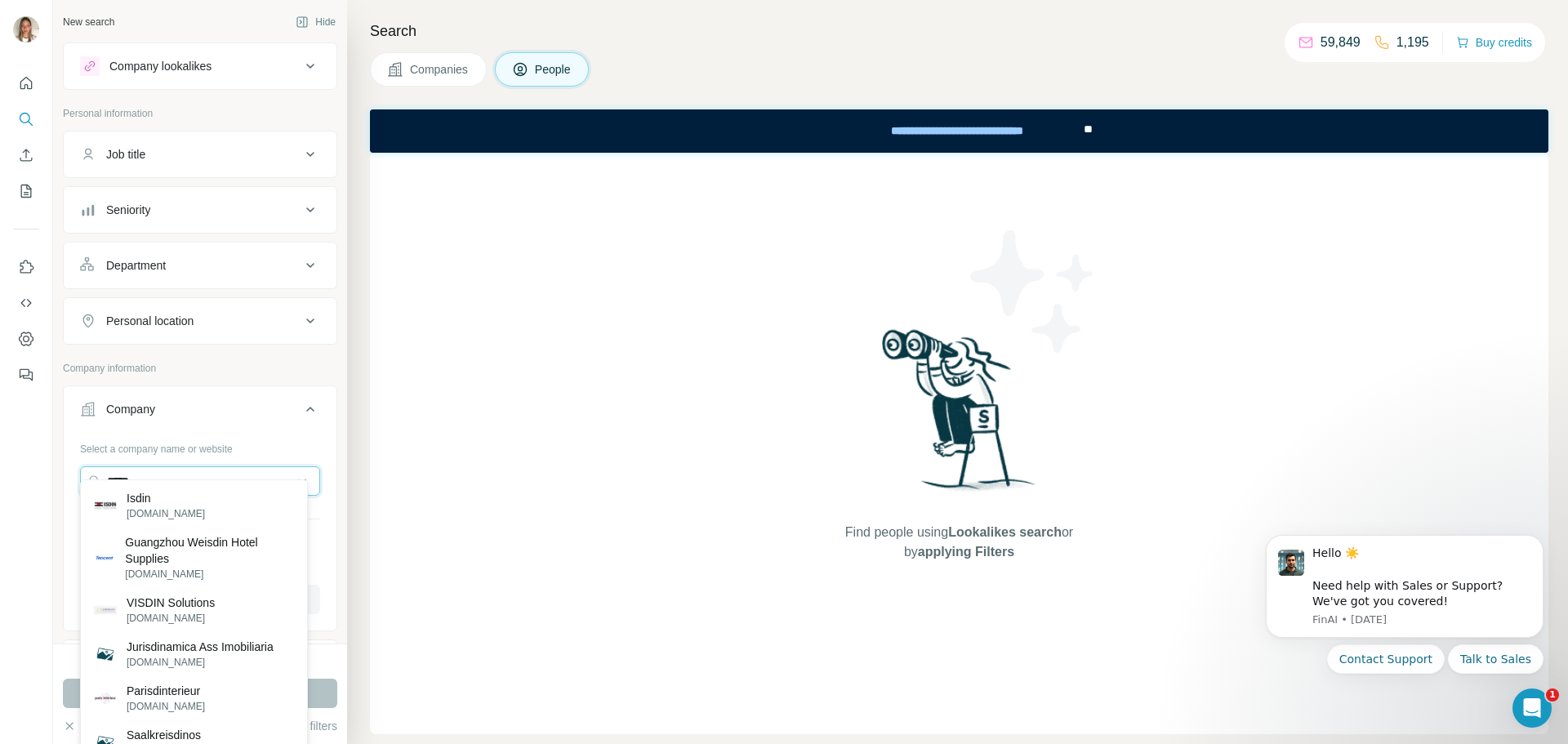
scroll to position [81, 0]
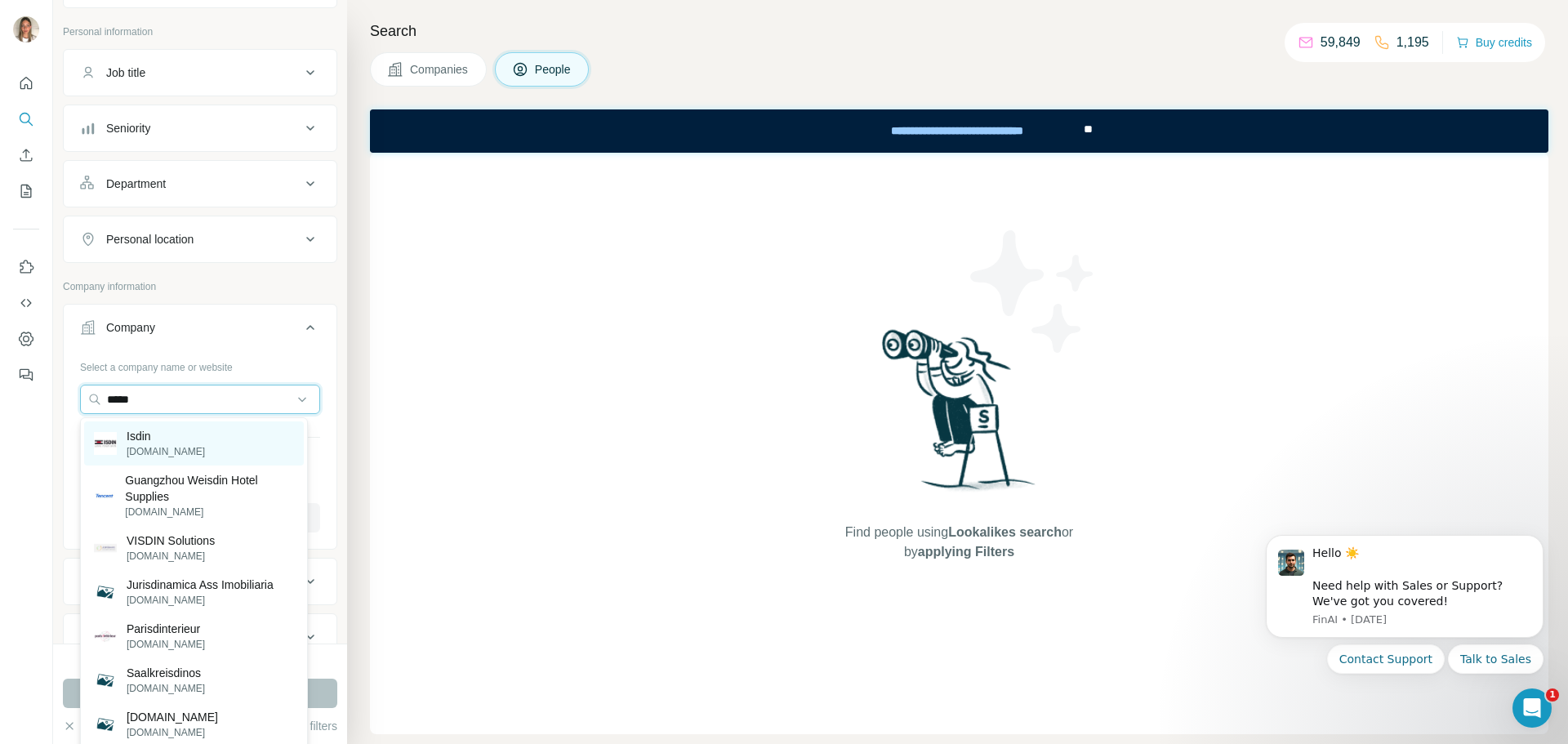
type input "*****"
click at [161, 452] on p "isdin.com" at bounding box center [165, 452] width 79 height 15
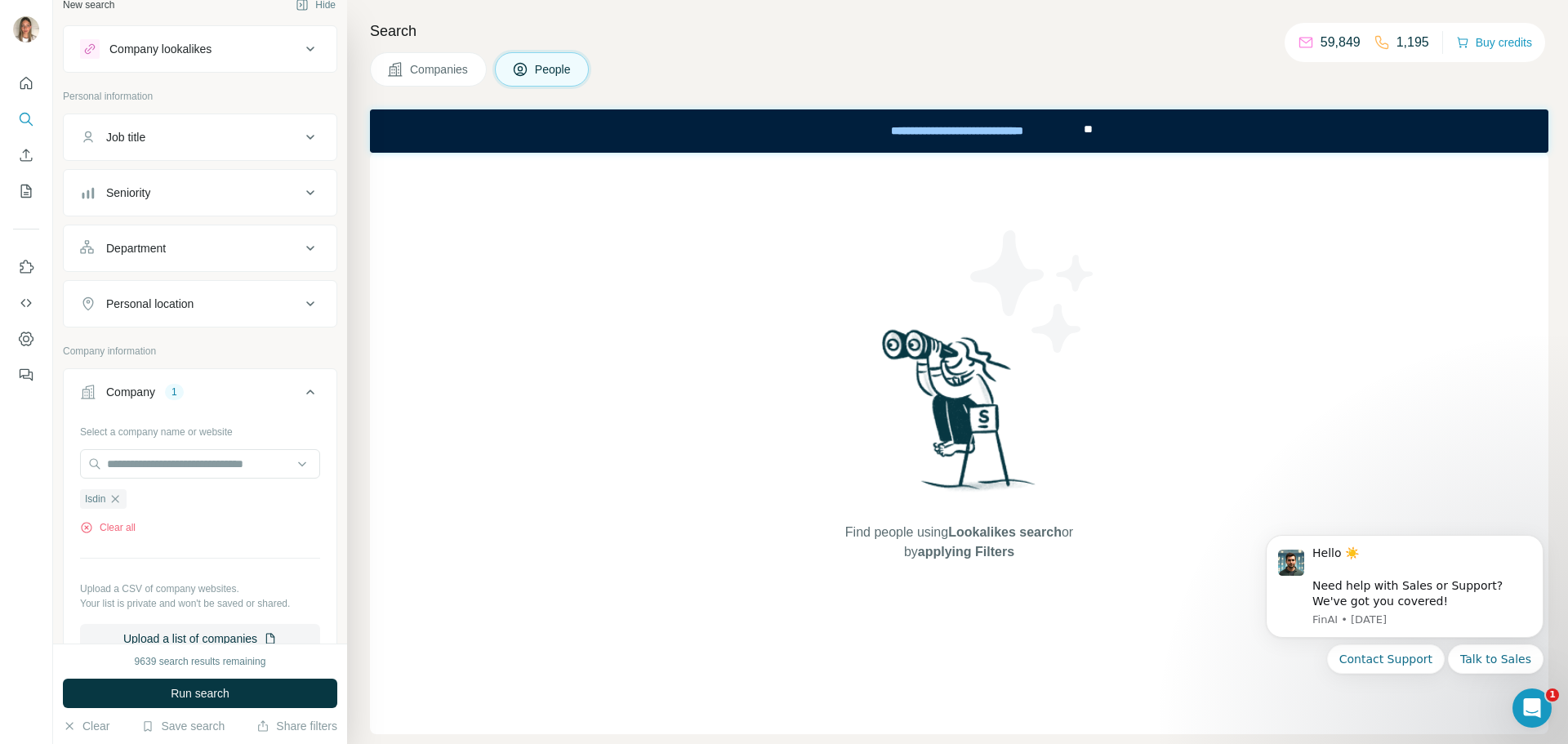
scroll to position [0, 0]
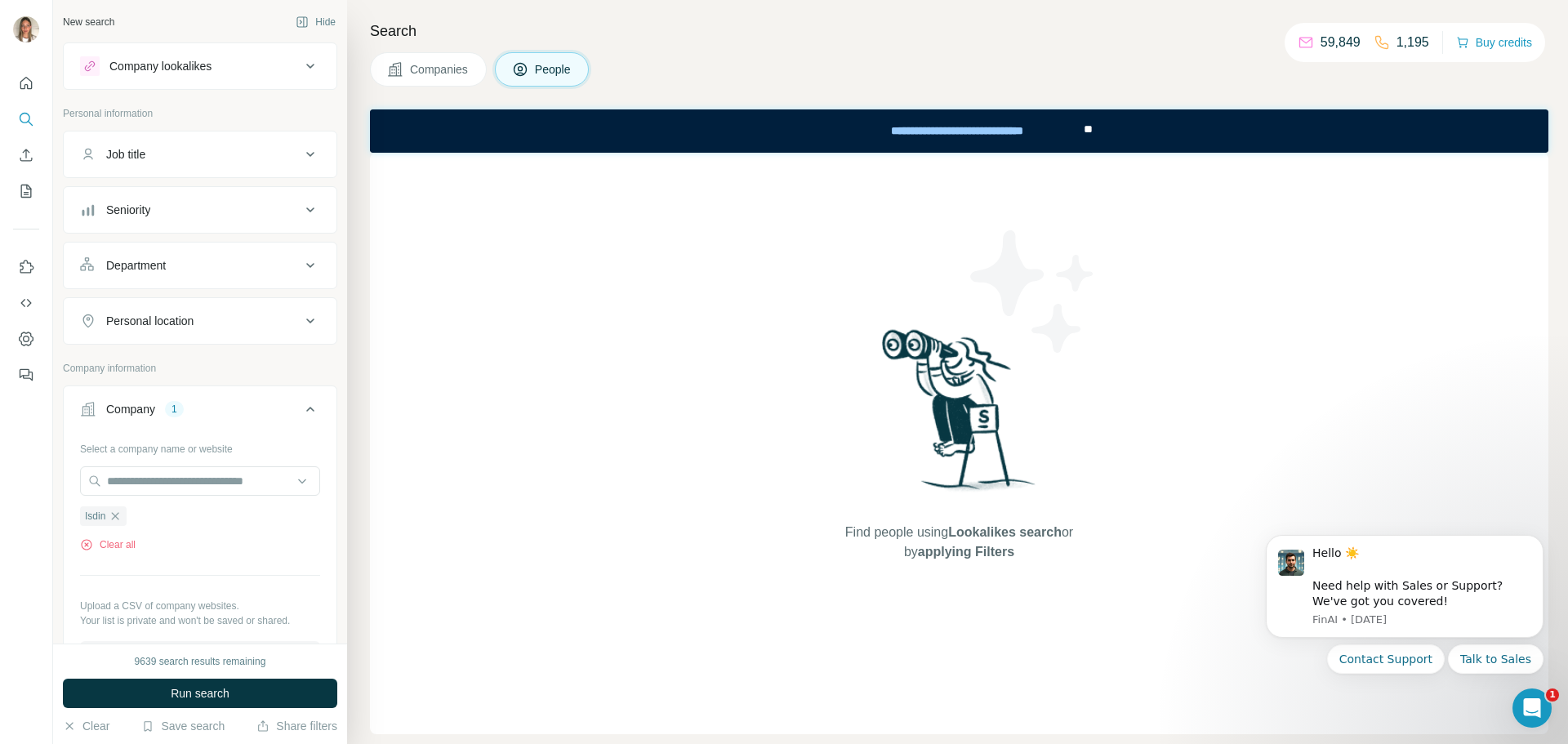
click at [172, 325] on div "Personal location" at bounding box center [149, 321] width 88 height 16
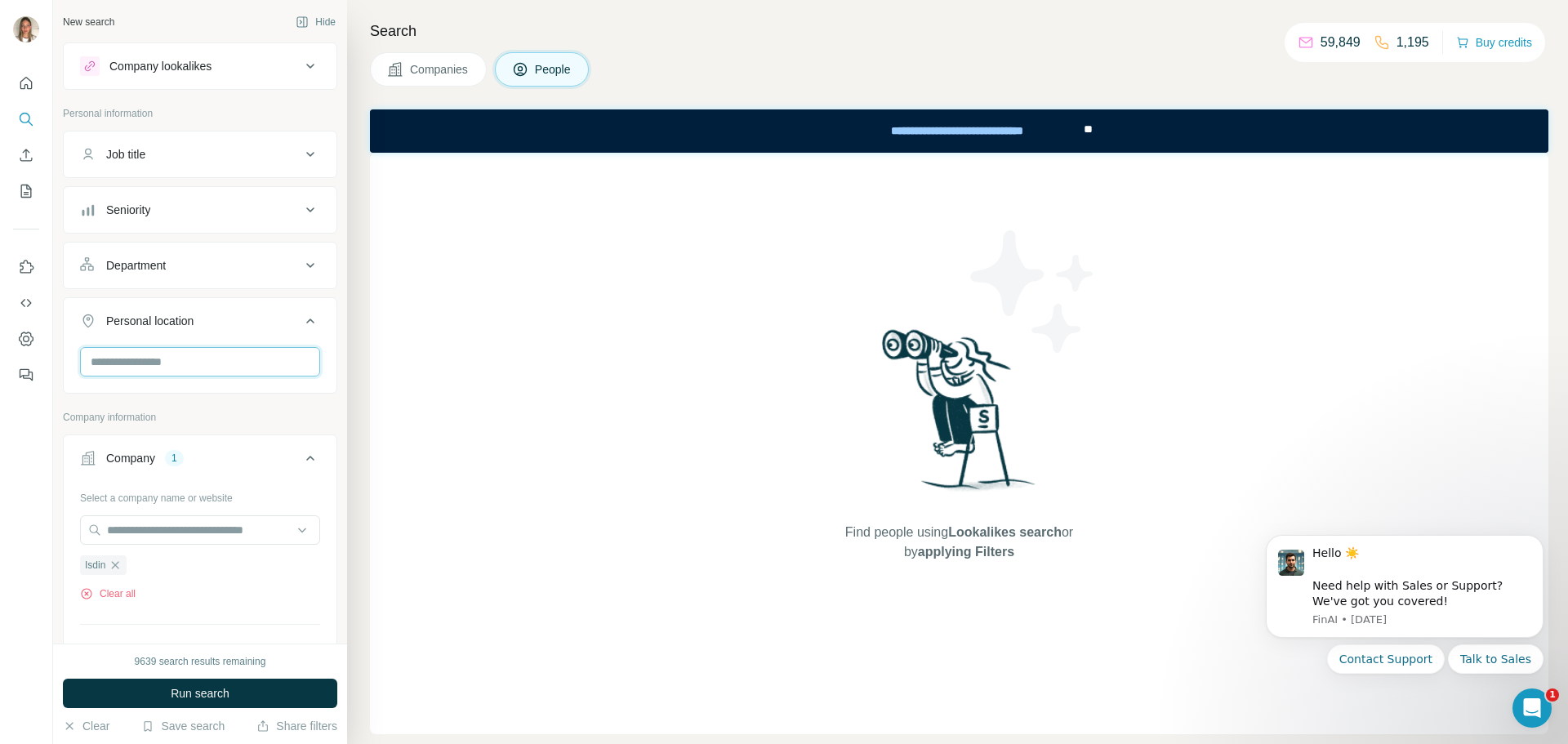
click at [157, 363] on input "text" at bounding box center [201, 361] width 240 height 29
type input "****"
click at [220, 412] on div "🇪🇸 [GEOGRAPHIC_DATA]" at bounding box center [194, 405] width 200 height 19
click at [271, 403] on div "🇪🇸 [GEOGRAPHIC_DATA]" at bounding box center [194, 405] width 200 height 19
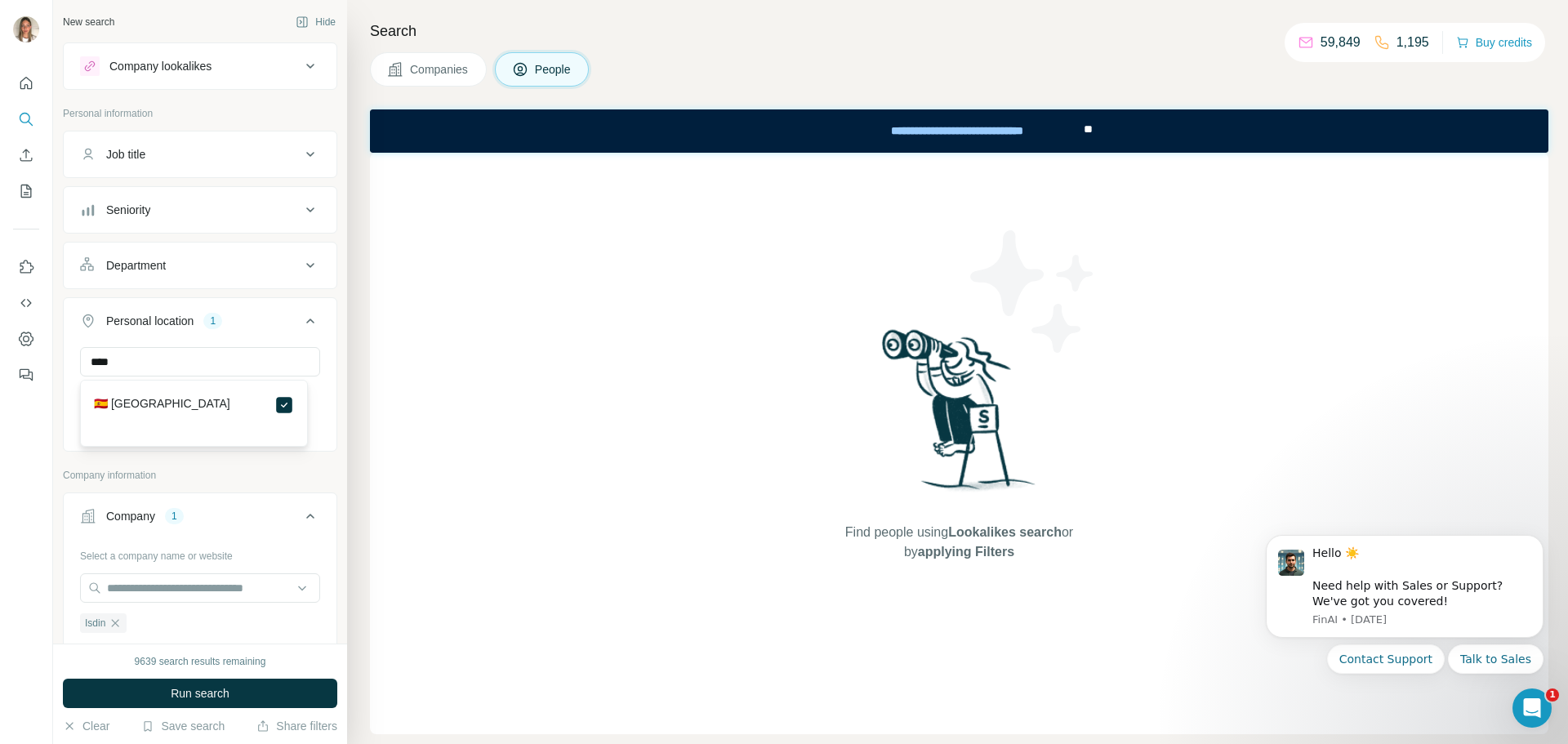
click at [326, 430] on div "New search Hide Company lookalikes Personal information Job title Seniority Dep…" at bounding box center [200, 322] width 294 height 643
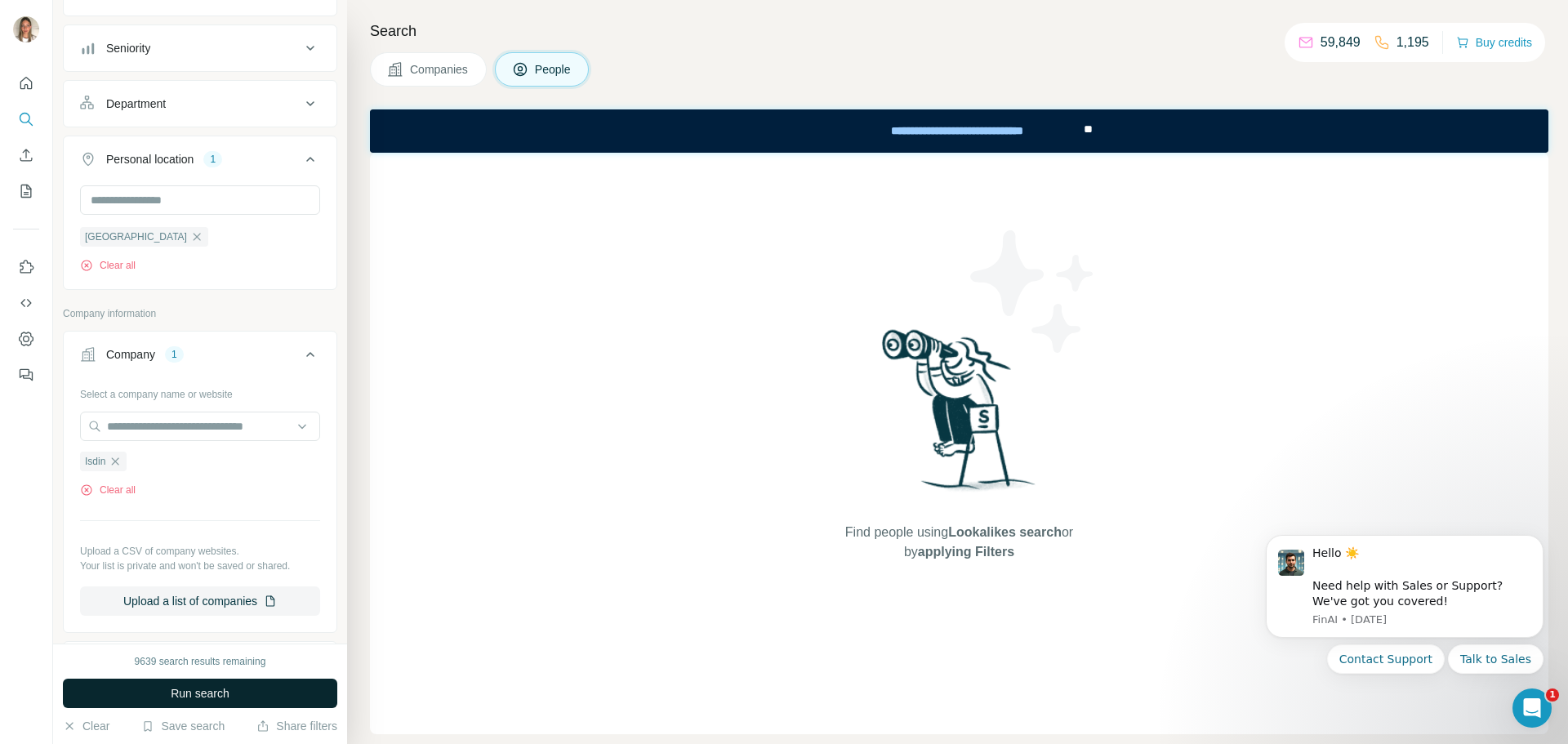
scroll to position [163, 0]
click at [207, 700] on span "Run search" at bounding box center [200, 693] width 59 height 16
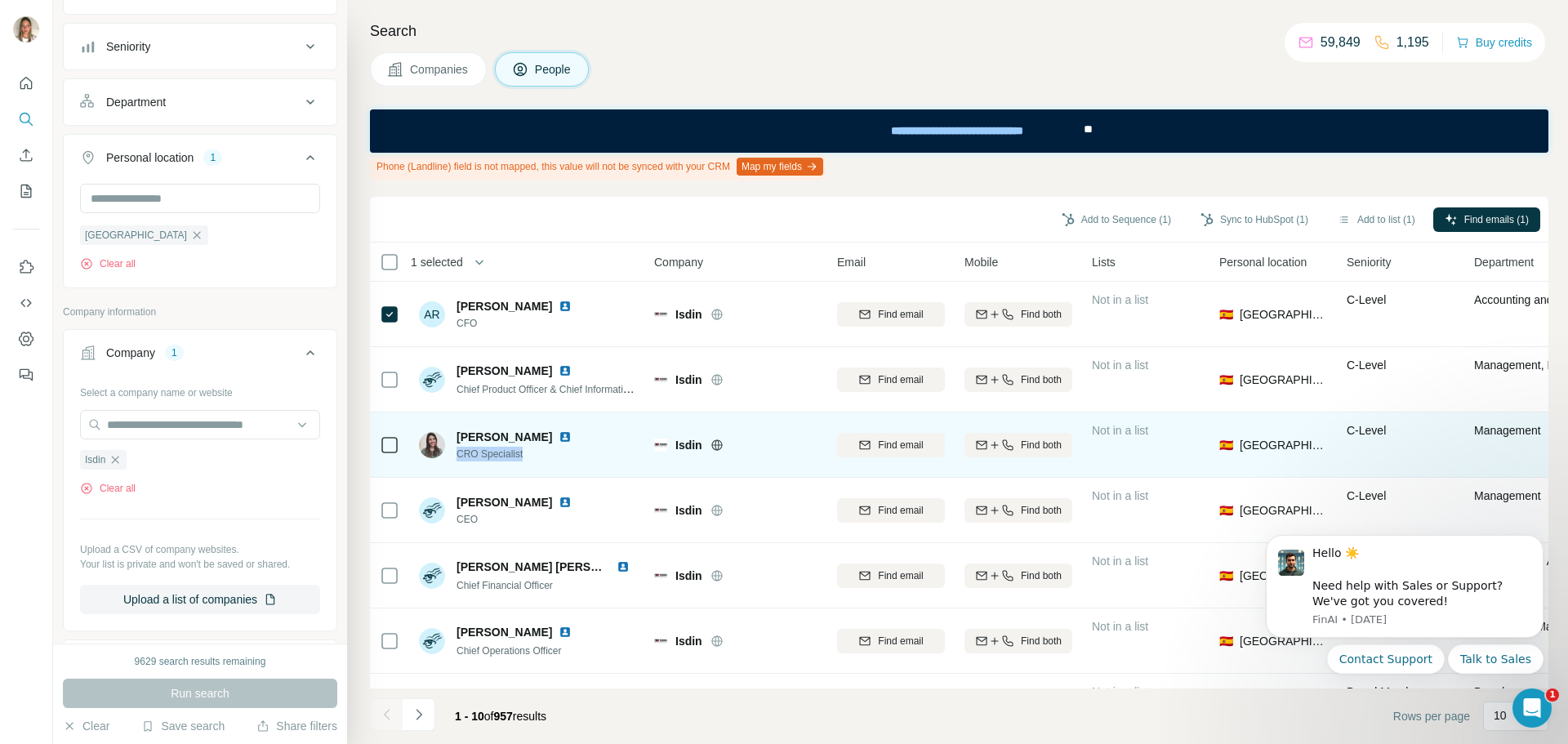
drag, startPoint x: 457, startPoint y: 455, endPoint x: 528, endPoint y: 454, distance: 71.0
click at [528, 454] on span "CRO Specialist" at bounding box center [518, 453] width 122 height 15
copy span "CRO Specialist"
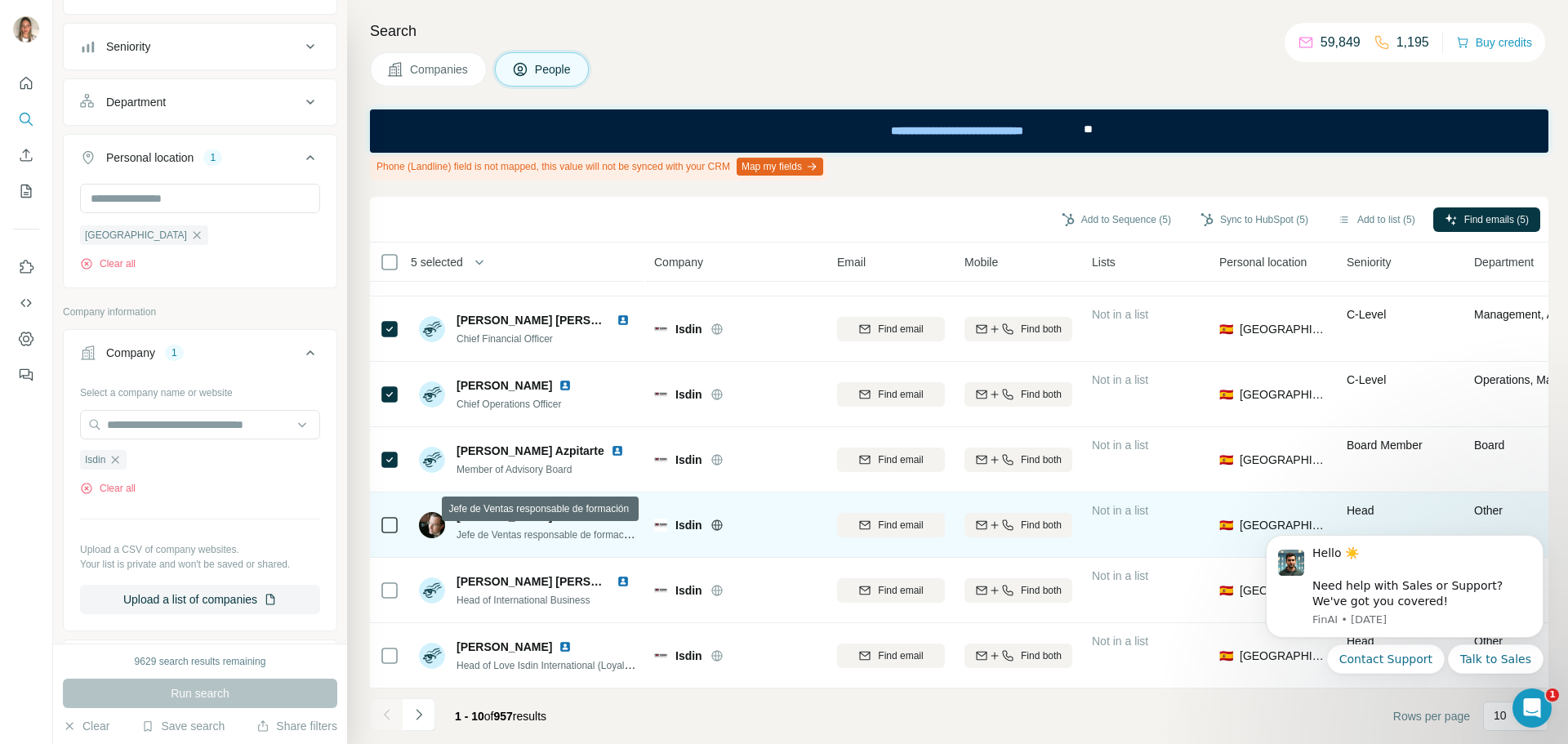
scroll to position [254, 0]
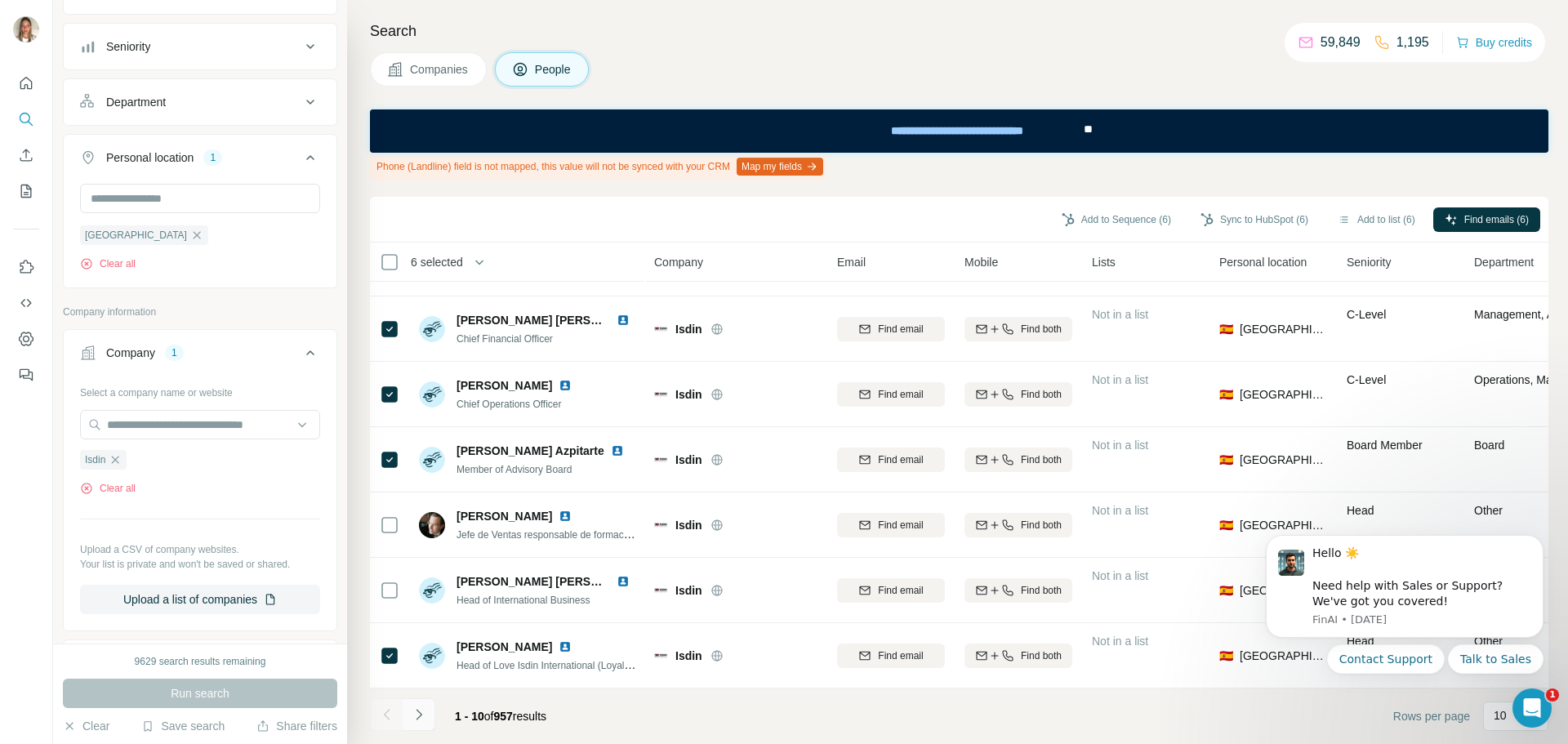
click at [422, 718] on icon "Navigate to next page" at bounding box center [419, 714] width 16 height 16
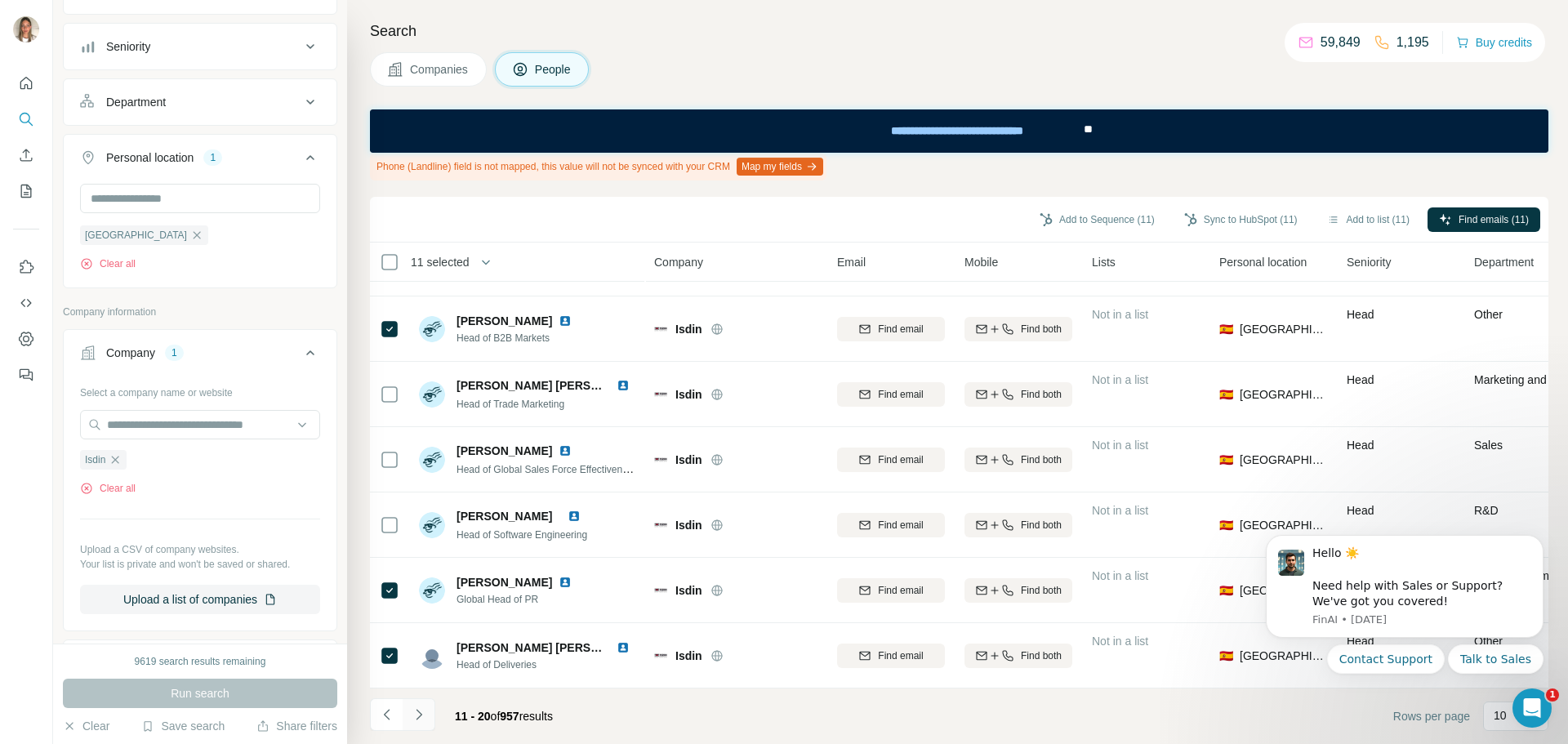
click at [417, 714] on icon "Navigate to next page" at bounding box center [419, 714] width 16 height 16
click at [420, 711] on icon "Navigate to next page" at bounding box center [419, 714] width 16 height 16
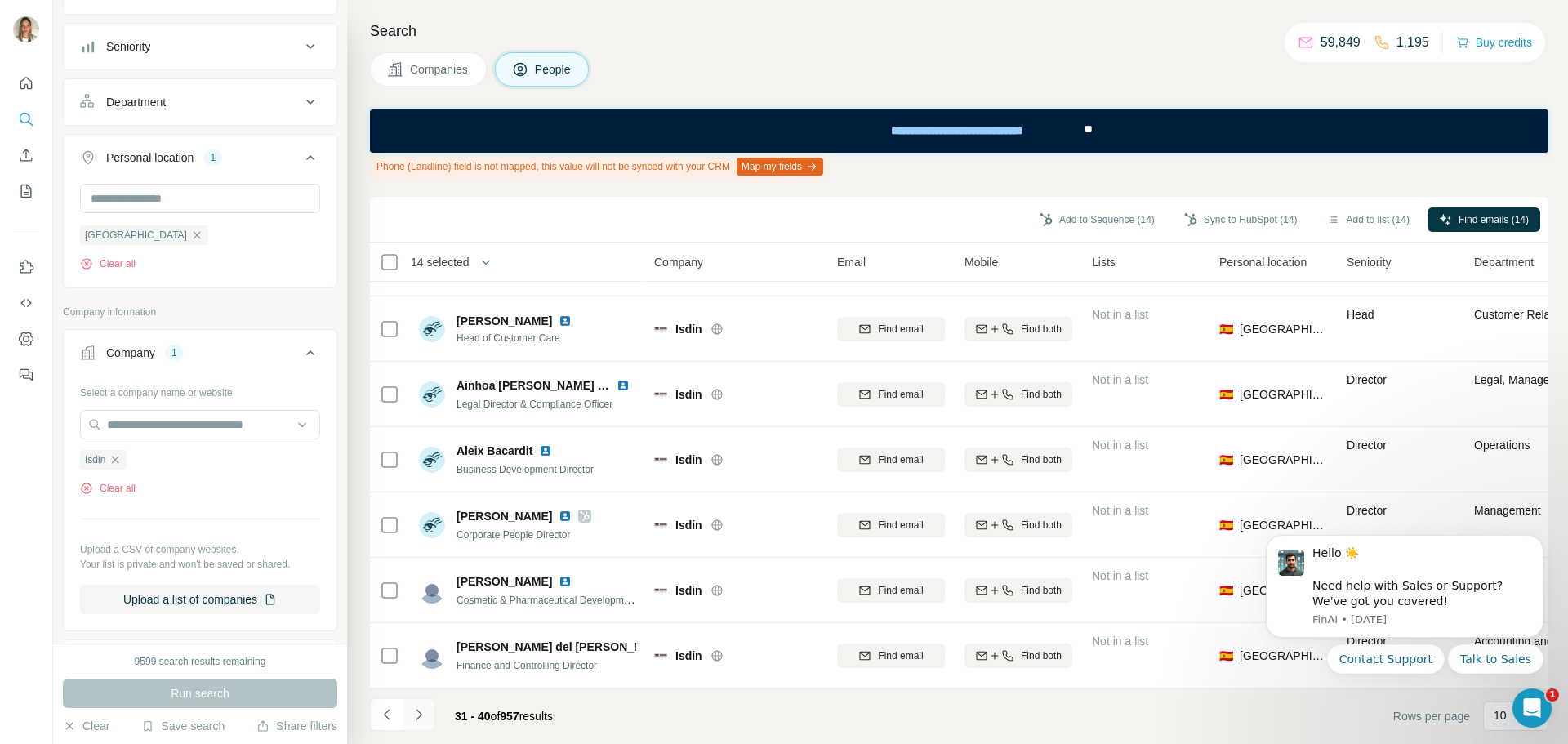
click at [418, 714] on icon "Navigate to next page" at bounding box center [419, 714] width 16 height 16
click at [413, 710] on icon "Navigate to next page" at bounding box center [419, 714] width 16 height 16
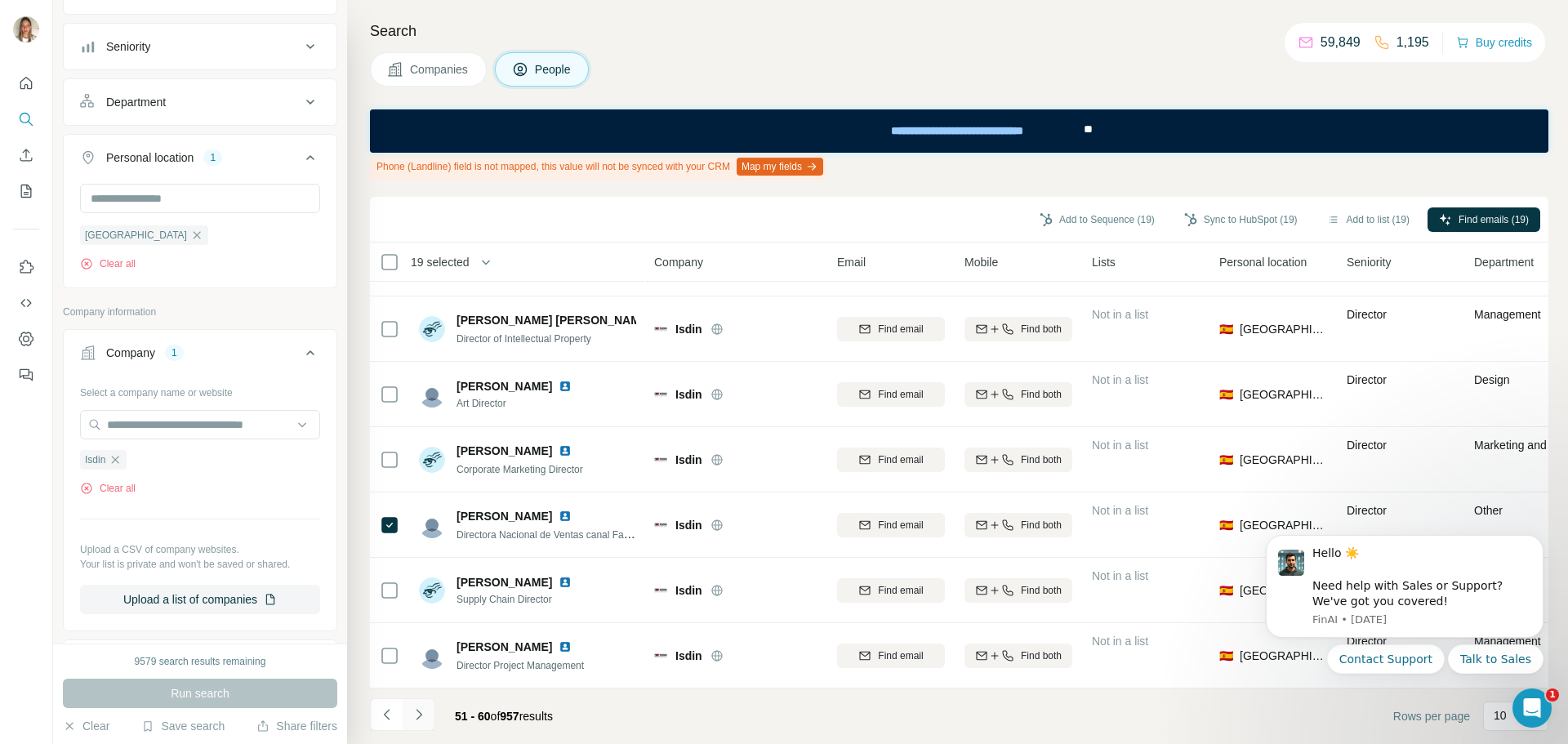
click at [418, 714] on icon "Navigate to next page" at bounding box center [419, 714] width 16 height 16
click at [422, 712] on icon "Navigate to next page" at bounding box center [419, 714] width 16 height 16
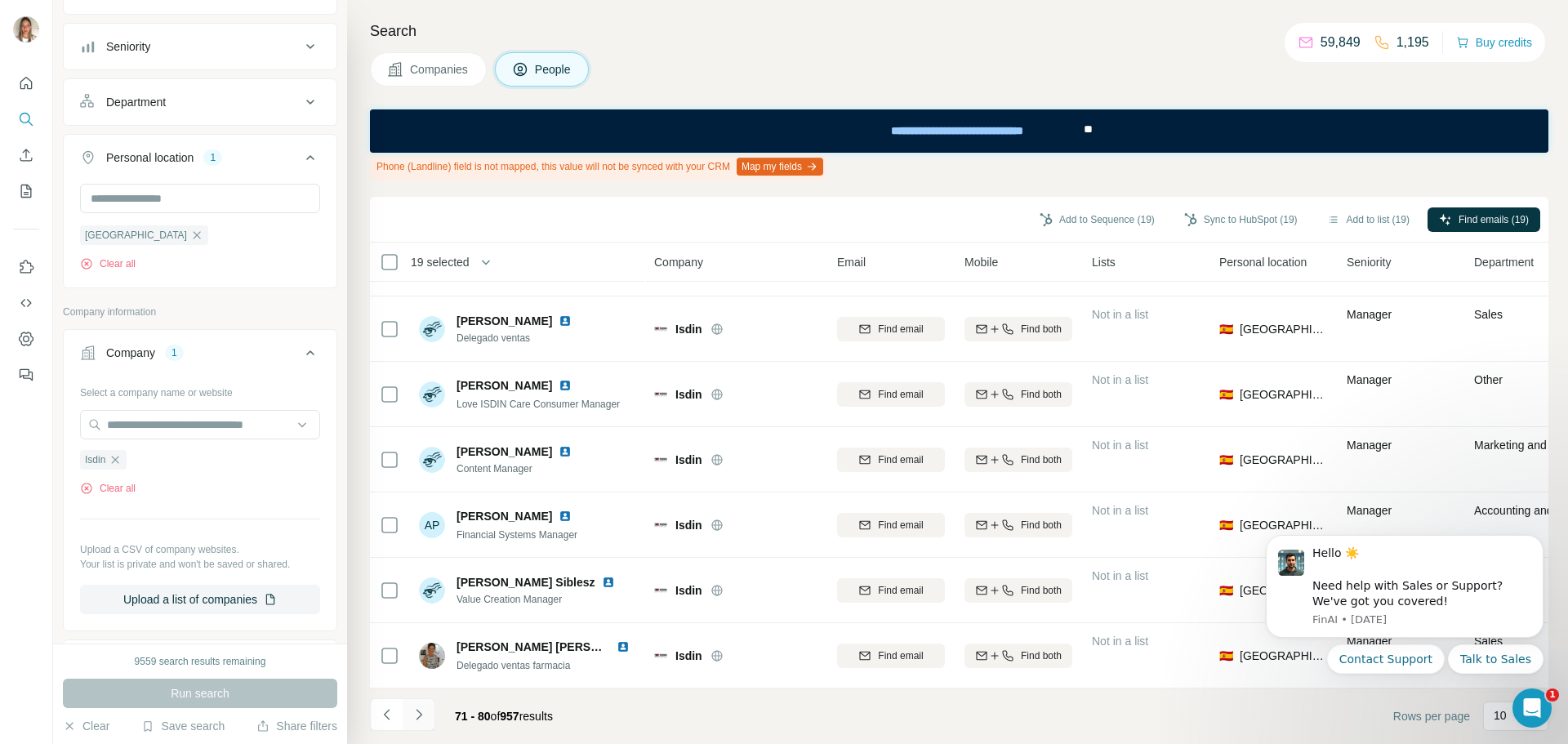
click at [423, 714] on icon "Navigate to next page" at bounding box center [419, 714] width 16 height 16
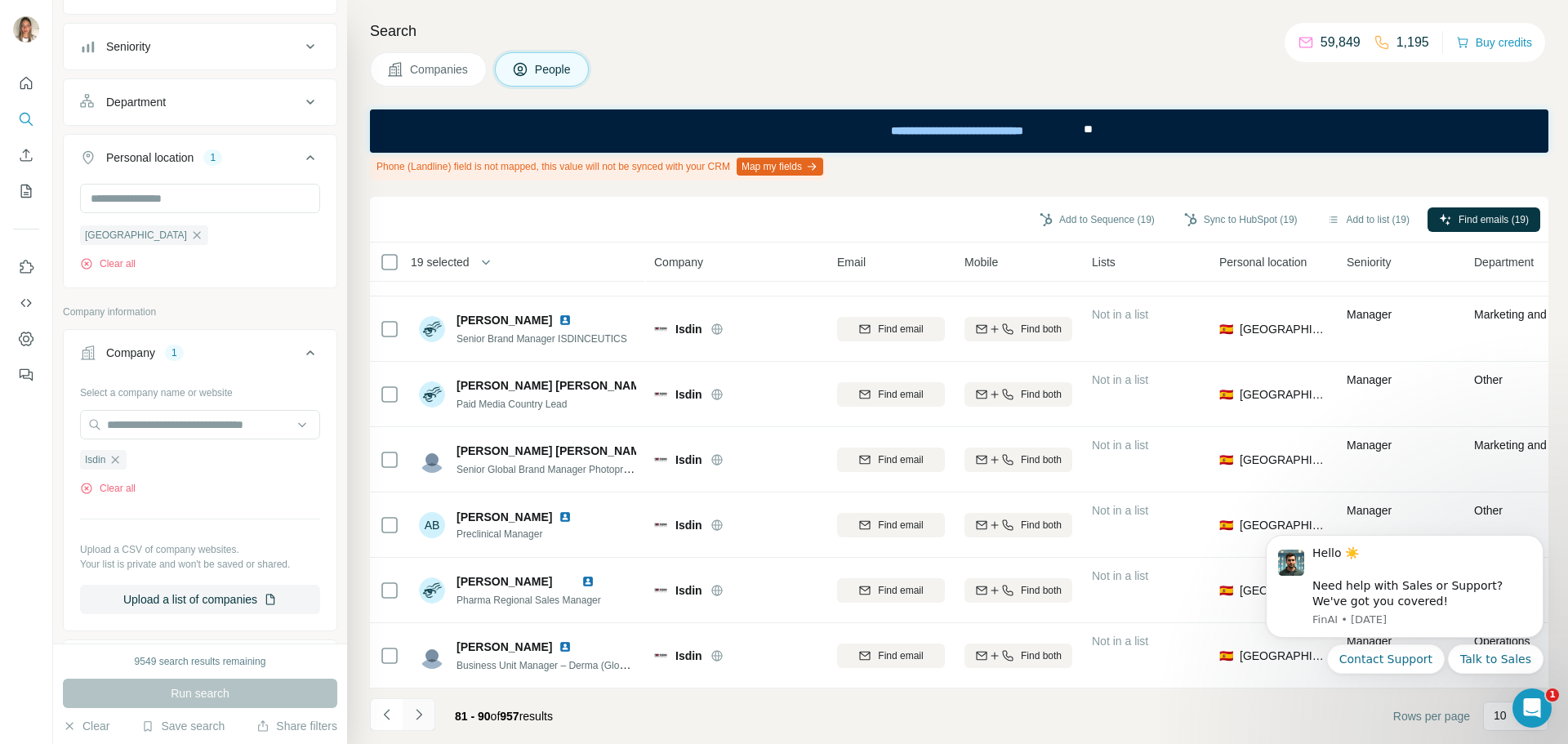
click at [423, 719] on icon "Navigate to next page" at bounding box center [419, 714] width 16 height 16
click at [421, 714] on icon "Navigate to next page" at bounding box center [418, 714] width 5 height 11
click at [420, 708] on icon "Navigate to next page" at bounding box center [419, 714] width 16 height 16
click at [414, 709] on icon "Navigate to next page" at bounding box center [419, 714] width 16 height 16
click at [422, 717] on icon "Navigate to next page" at bounding box center [419, 714] width 16 height 16
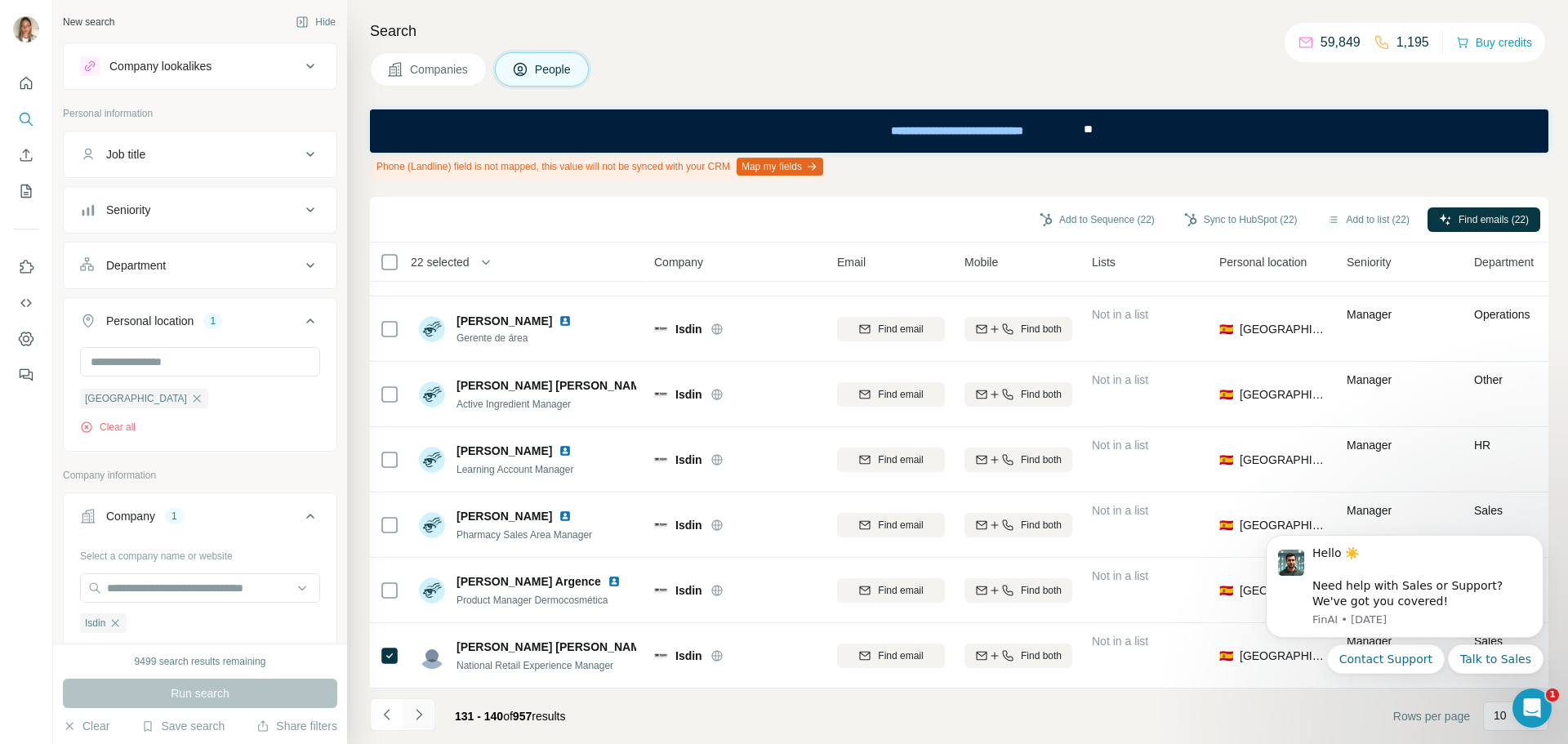
click at [420, 710] on icon "Navigate to next page" at bounding box center [419, 714] width 16 height 16
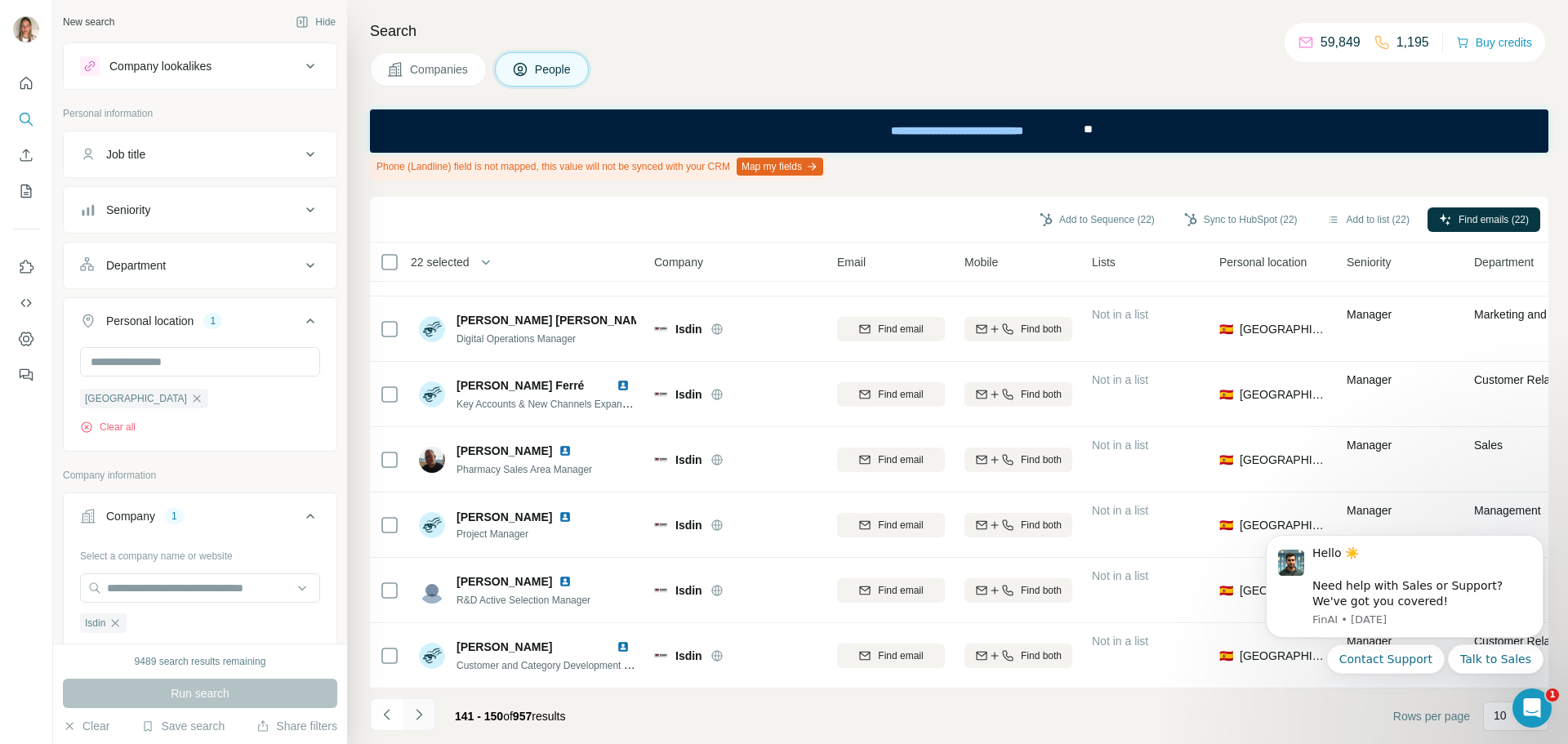
click at [419, 715] on icon "Navigate to next page" at bounding box center [419, 714] width 16 height 16
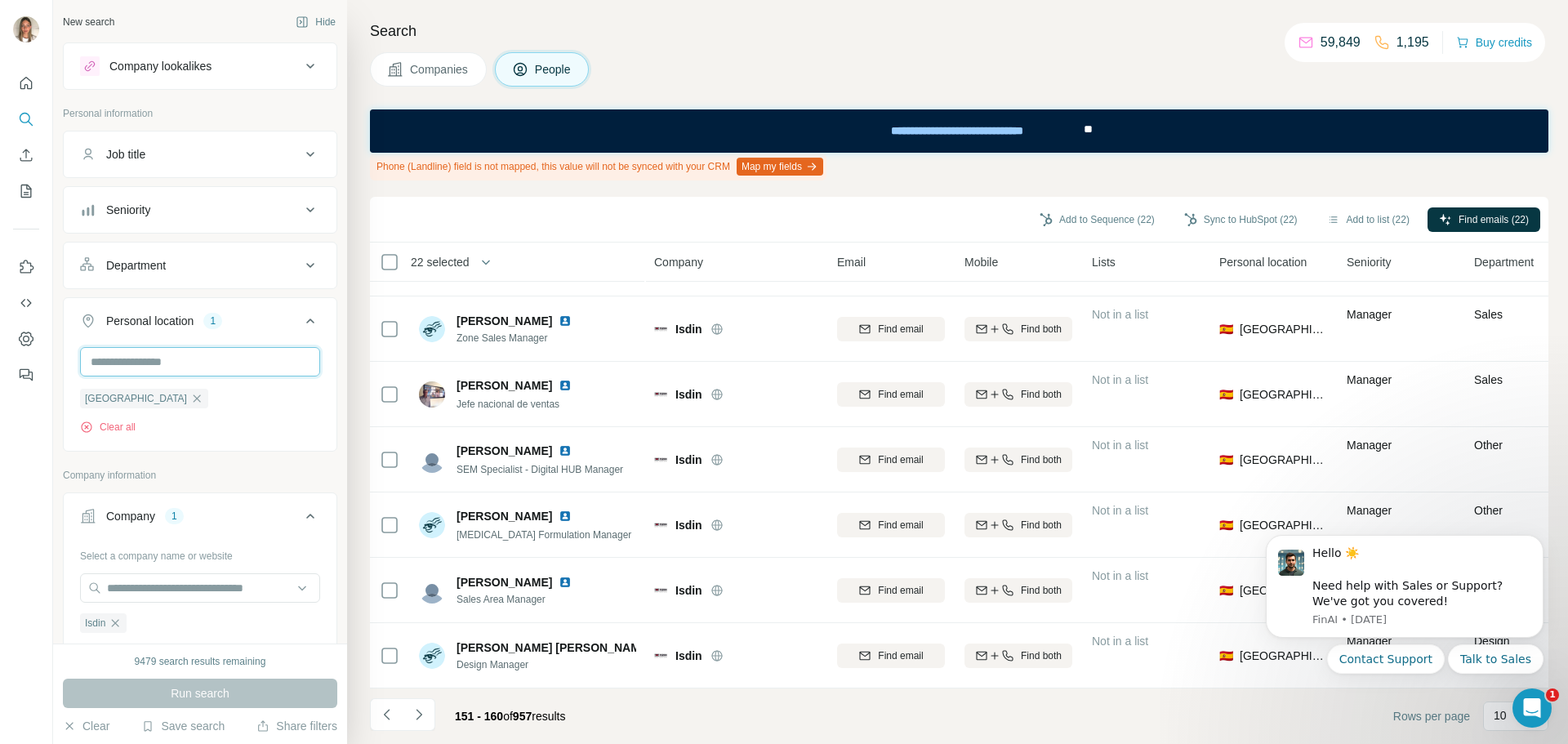
click at [148, 370] on input "text" at bounding box center [201, 361] width 240 height 29
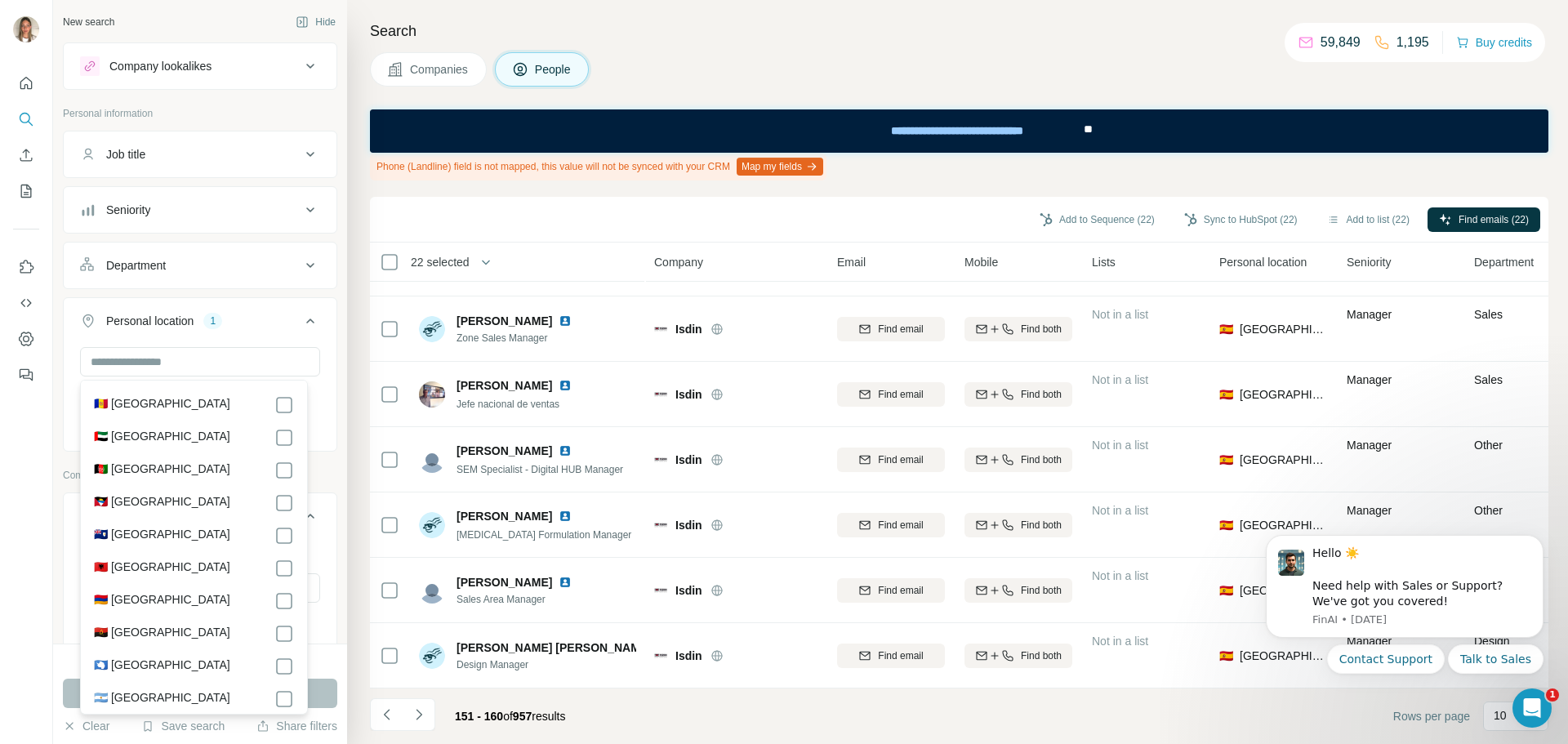
click at [166, 262] on div "Department" at bounding box center [135, 265] width 59 height 16
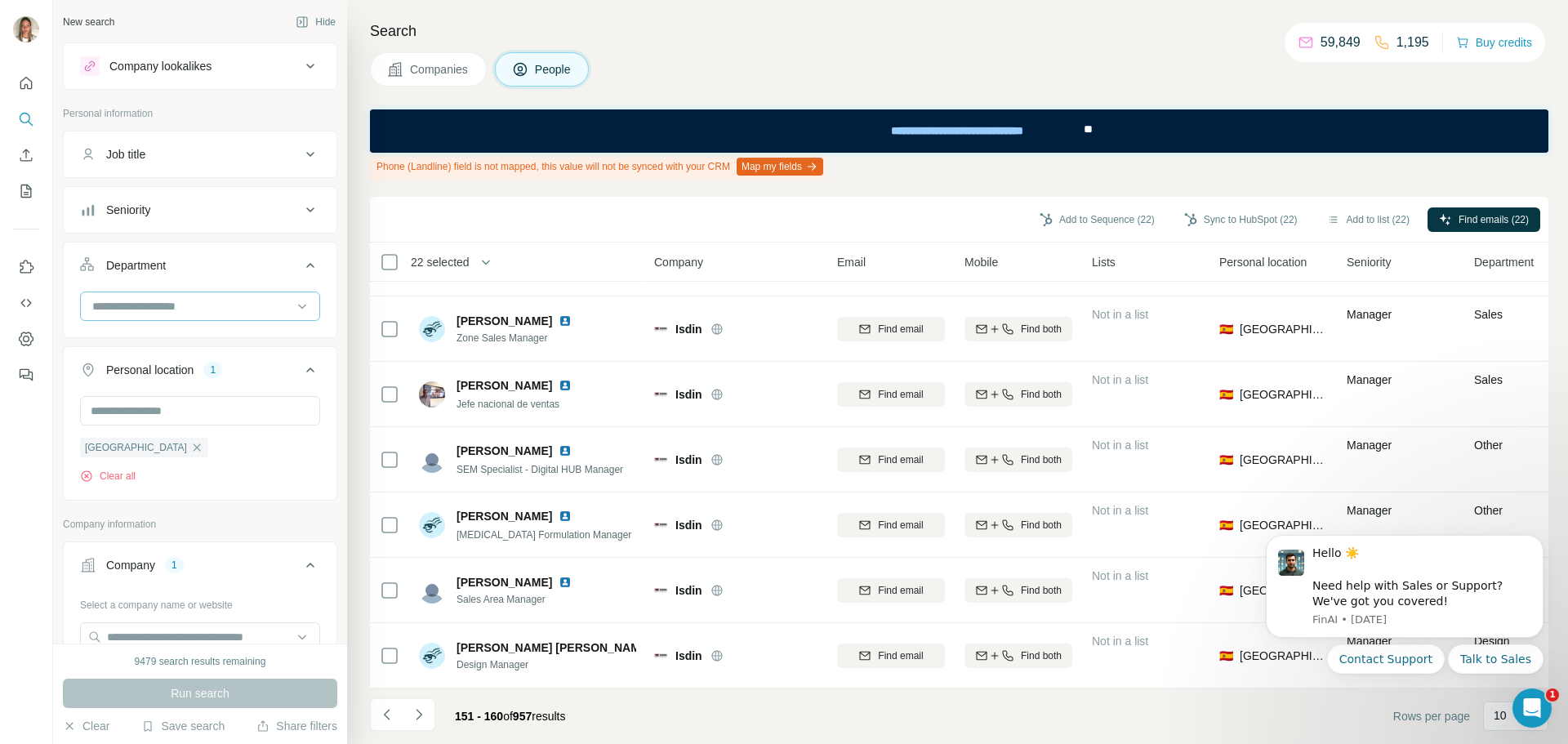
click at [163, 303] on input at bounding box center [192, 306] width 202 height 18
click at [220, 390] on p "PR and Communications" at bounding box center [156, 389] width 126 height 16
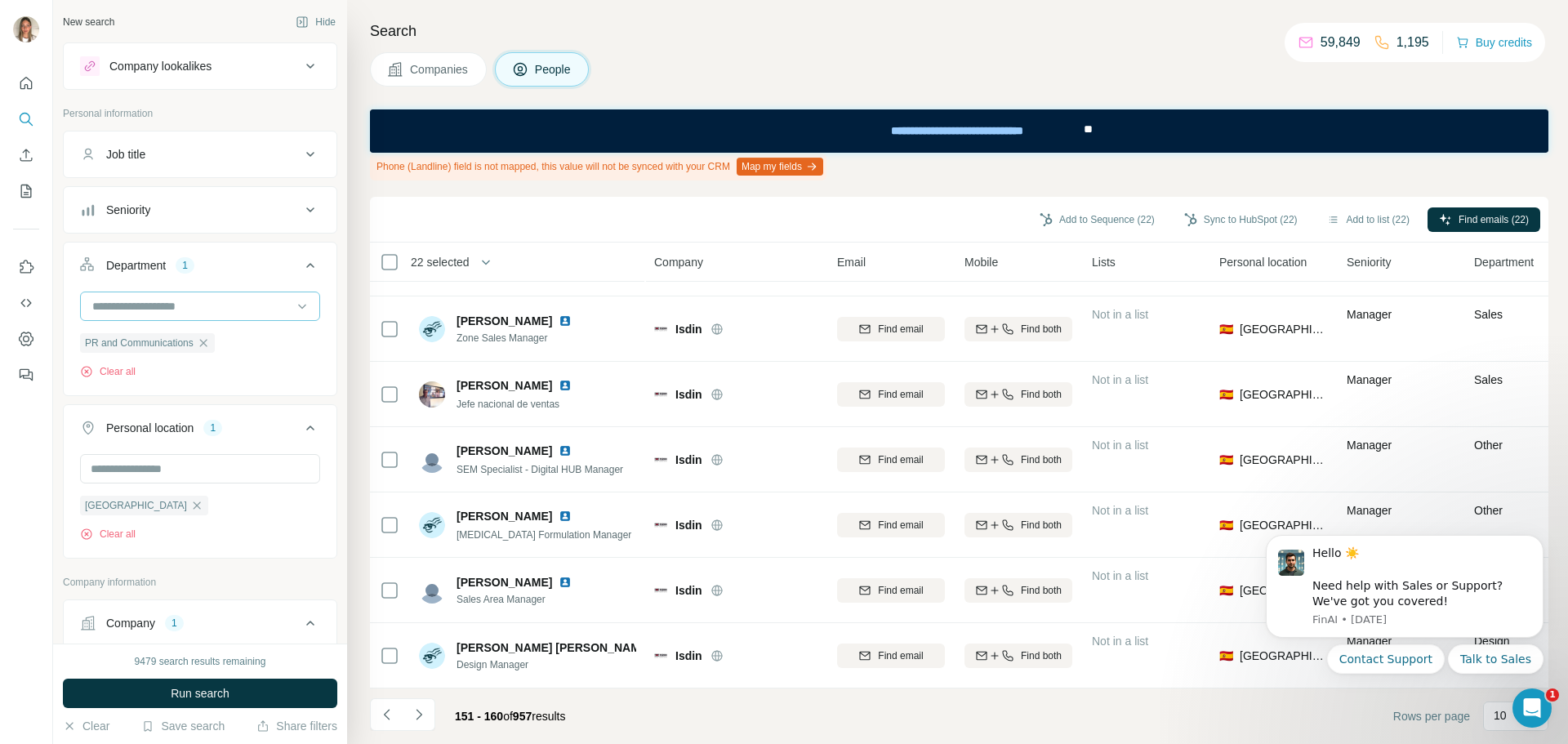
click at [235, 302] on input at bounding box center [192, 306] width 202 height 18
click at [225, 381] on p "Marketing and Advertising" at bounding box center [159, 382] width 132 height 16
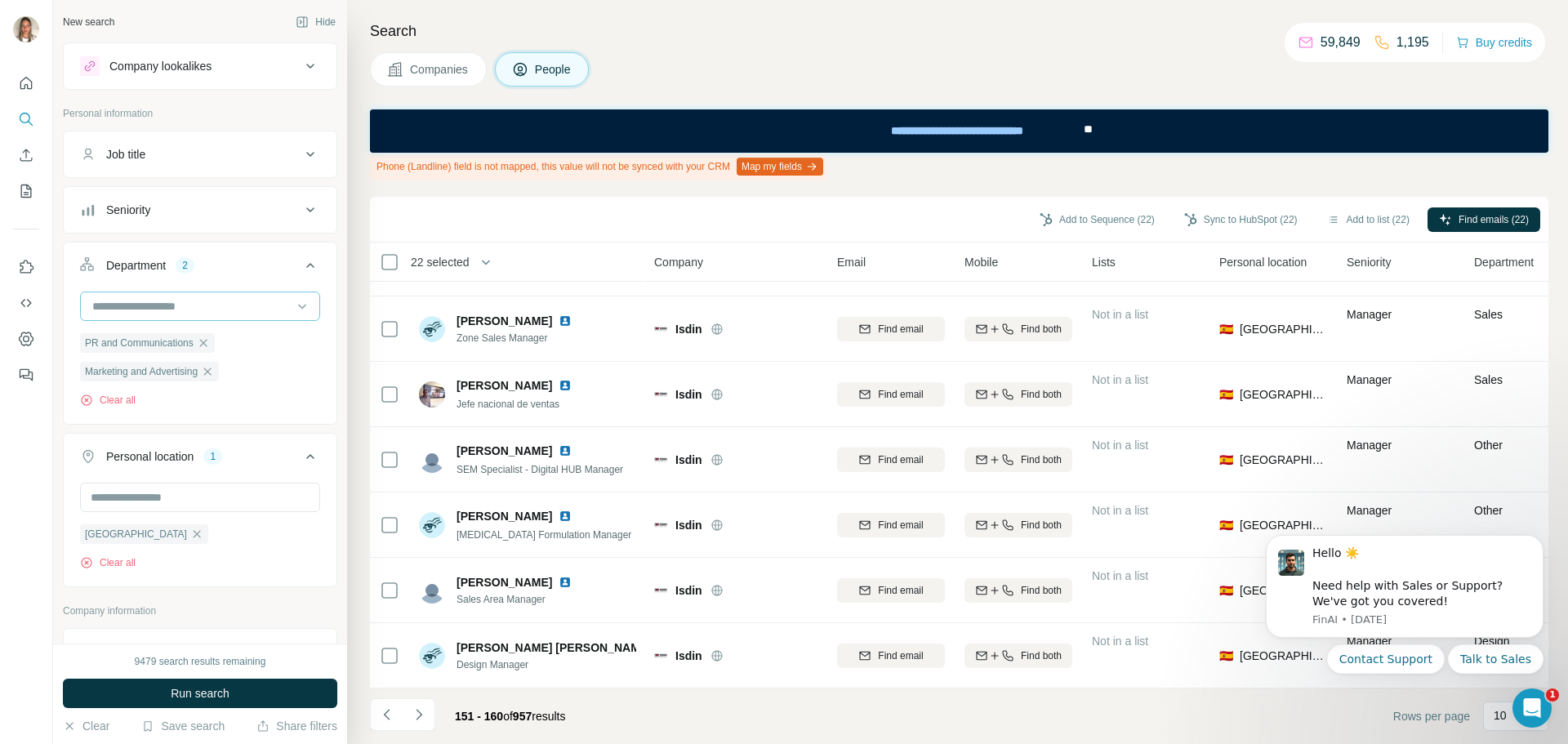
click at [227, 306] on input at bounding box center [192, 306] width 202 height 18
type input "*"
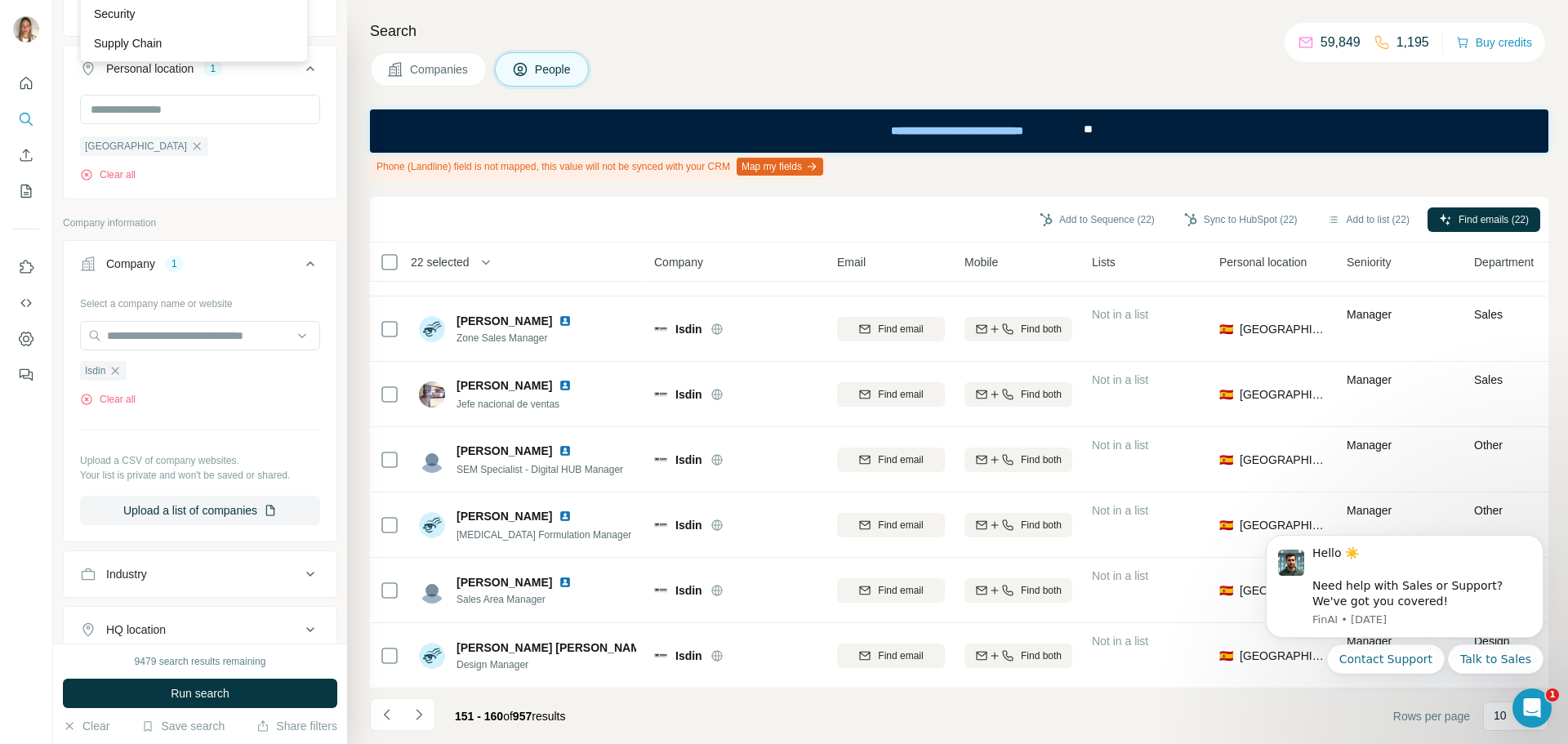
scroll to position [786, 0]
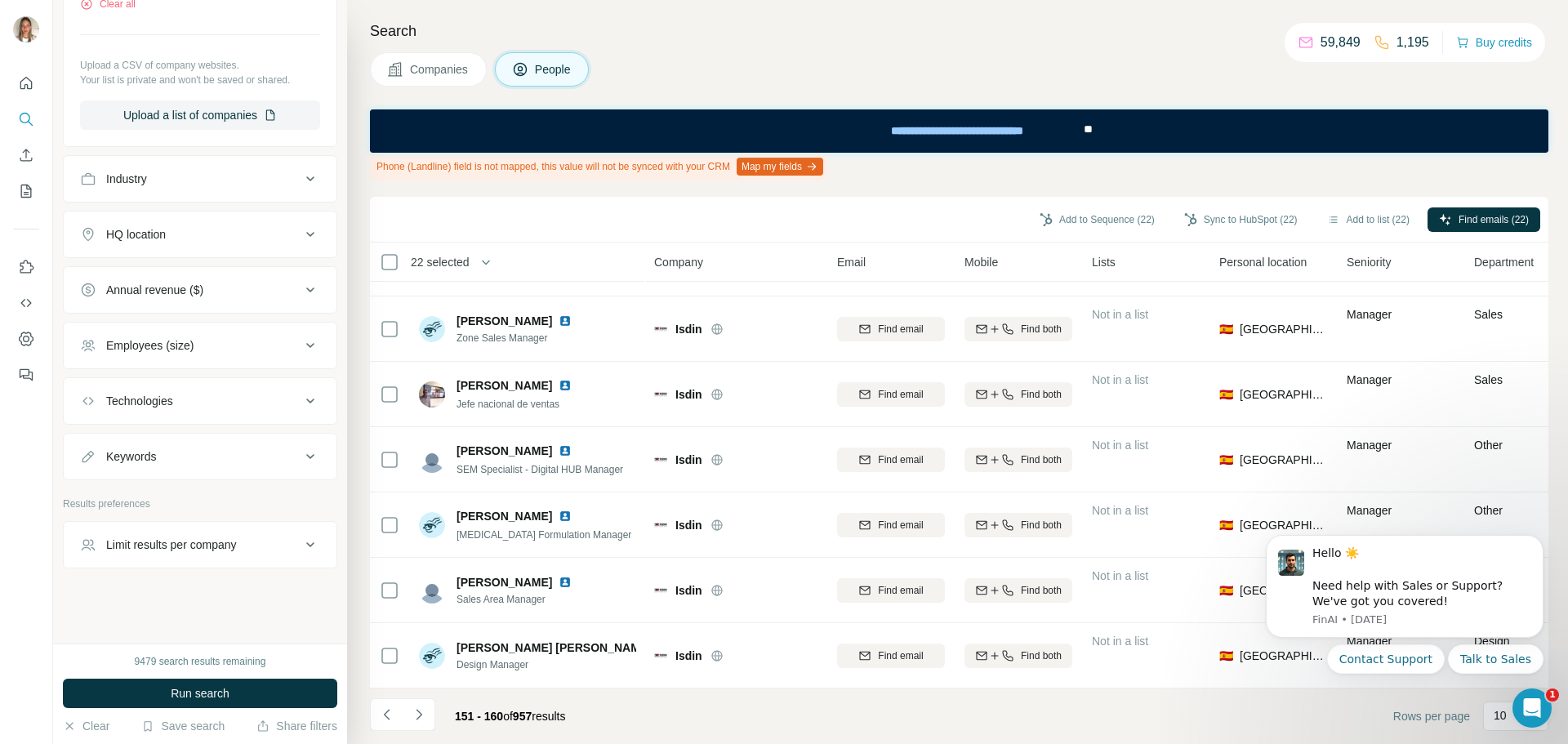
click at [145, 467] on button "Keywords" at bounding box center [200, 456] width 273 height 39
click at [139, 495] on input "text" at bounding box center [184, 493] width 208 height 29
type input "**********"
type input "********"
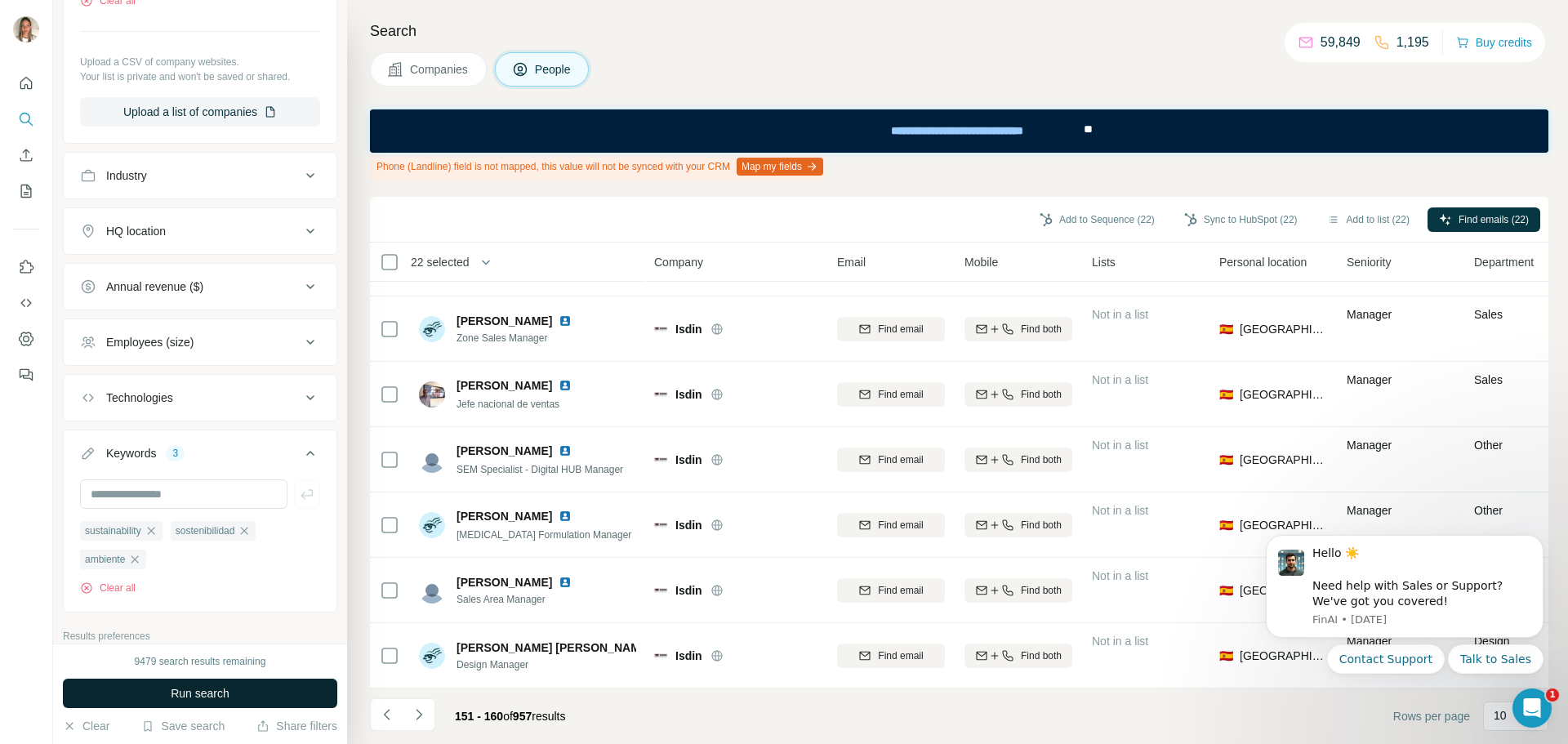
click at [184, 687] on span "Run search" at bounding box center [200, 693] width 59 height 16
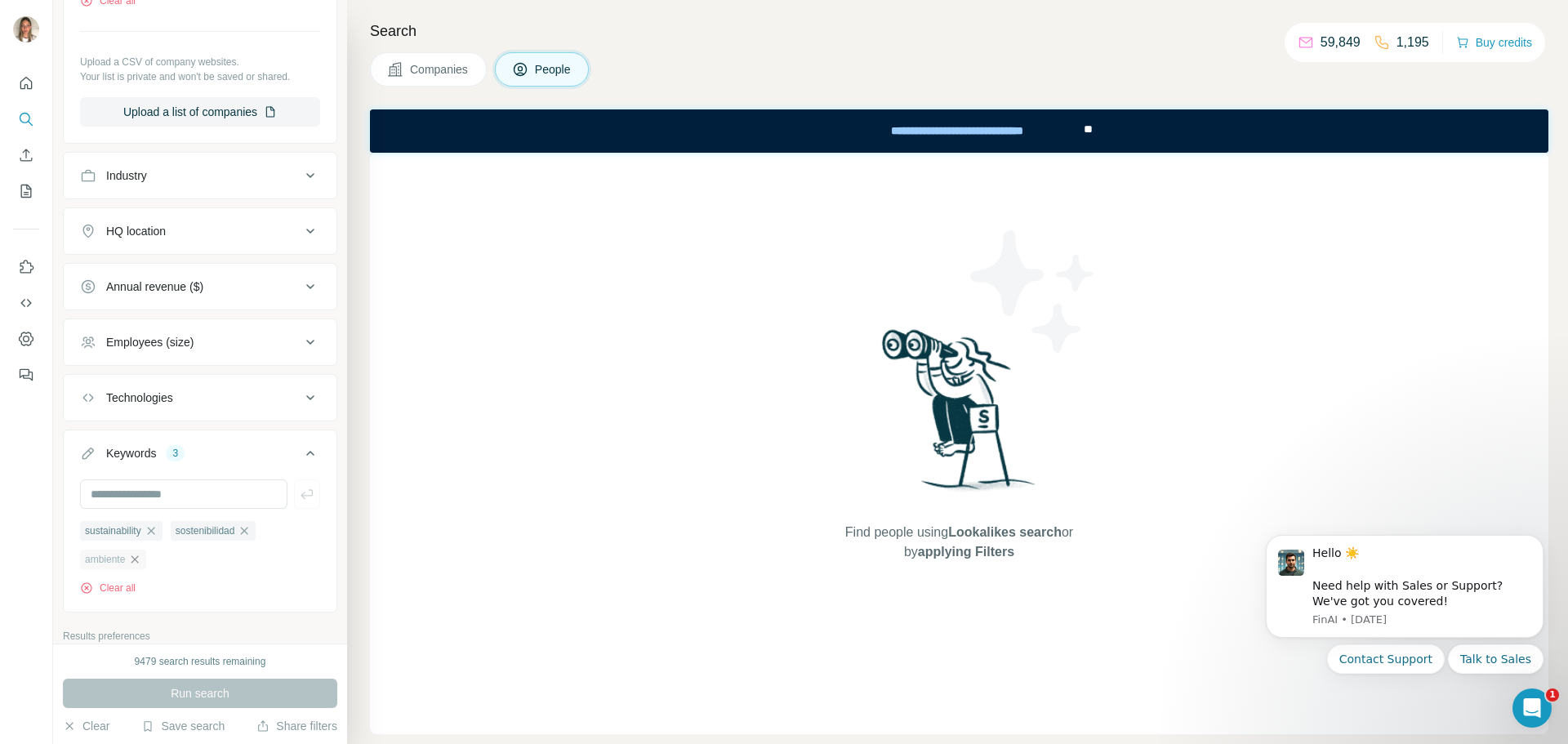
click at [133, 563] on icon "button" at bounding box center [134, 559] width 13 height 13
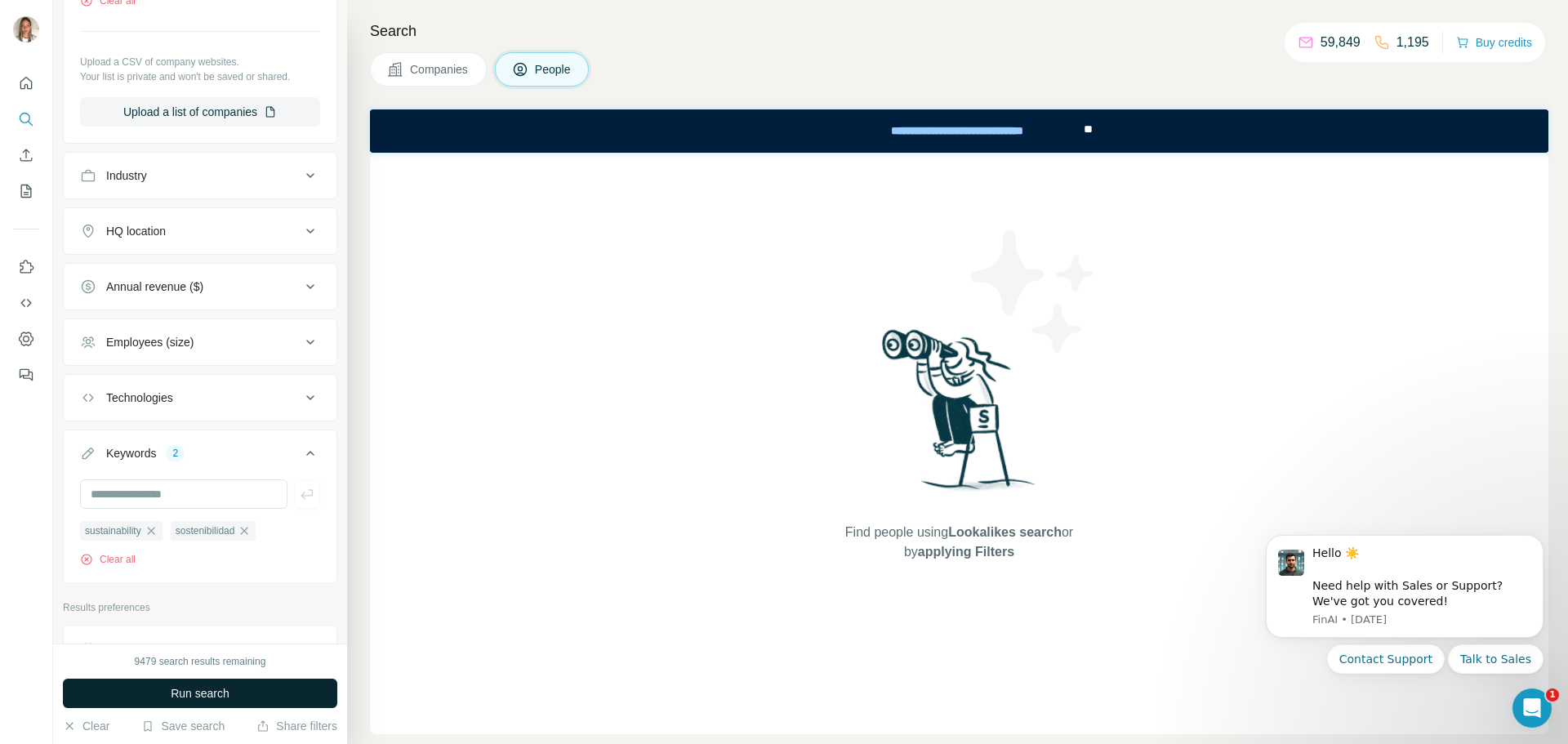
click at [219, 693] on span "Run search" at bounding box center [200, 693] width 59 height 16
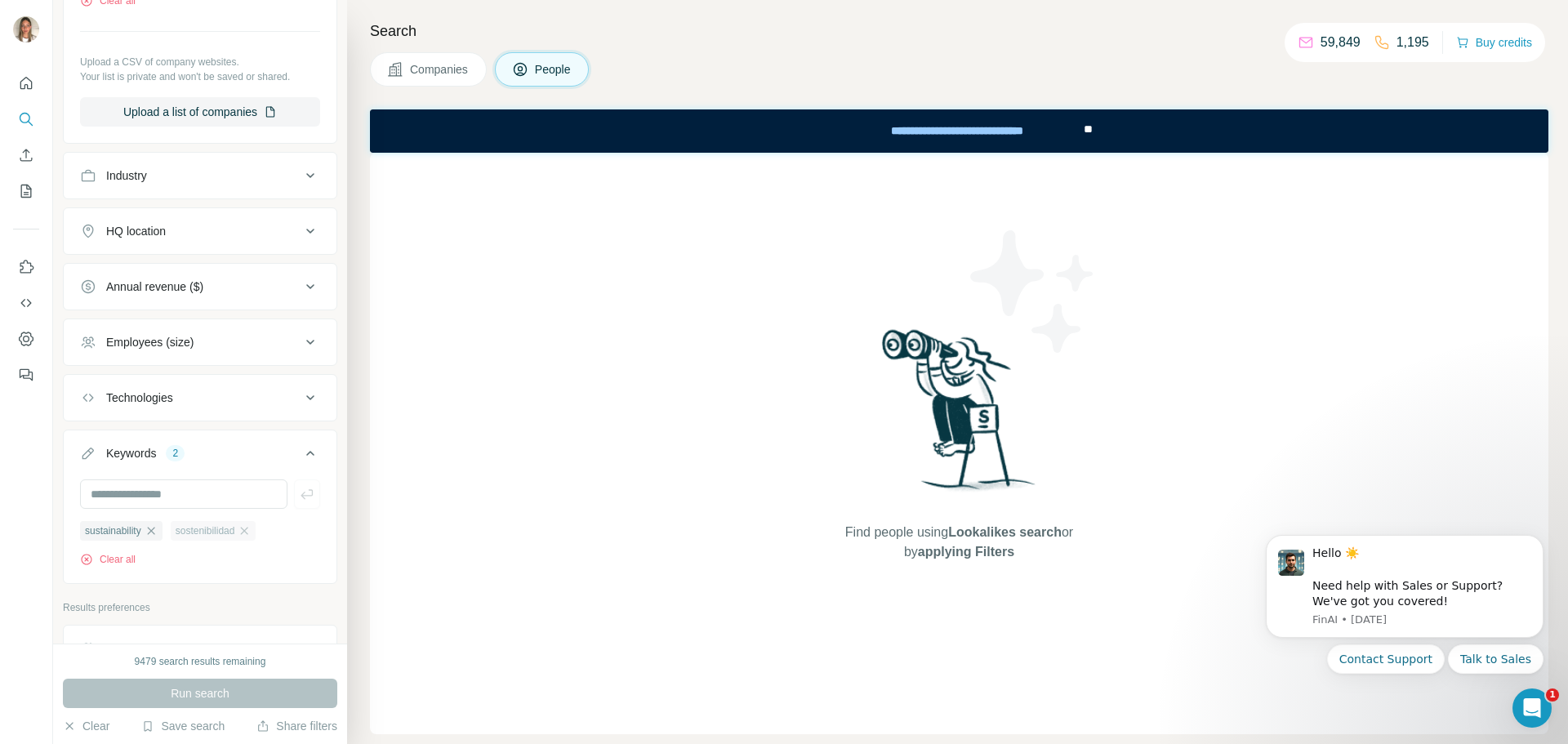
click at [256, 535] on div "sostenibilidad" at bounding box center [213, 530] width 86 height 19
click at [251, 536] on icon "button" at bounding box center [244, 530] width 13 height 13
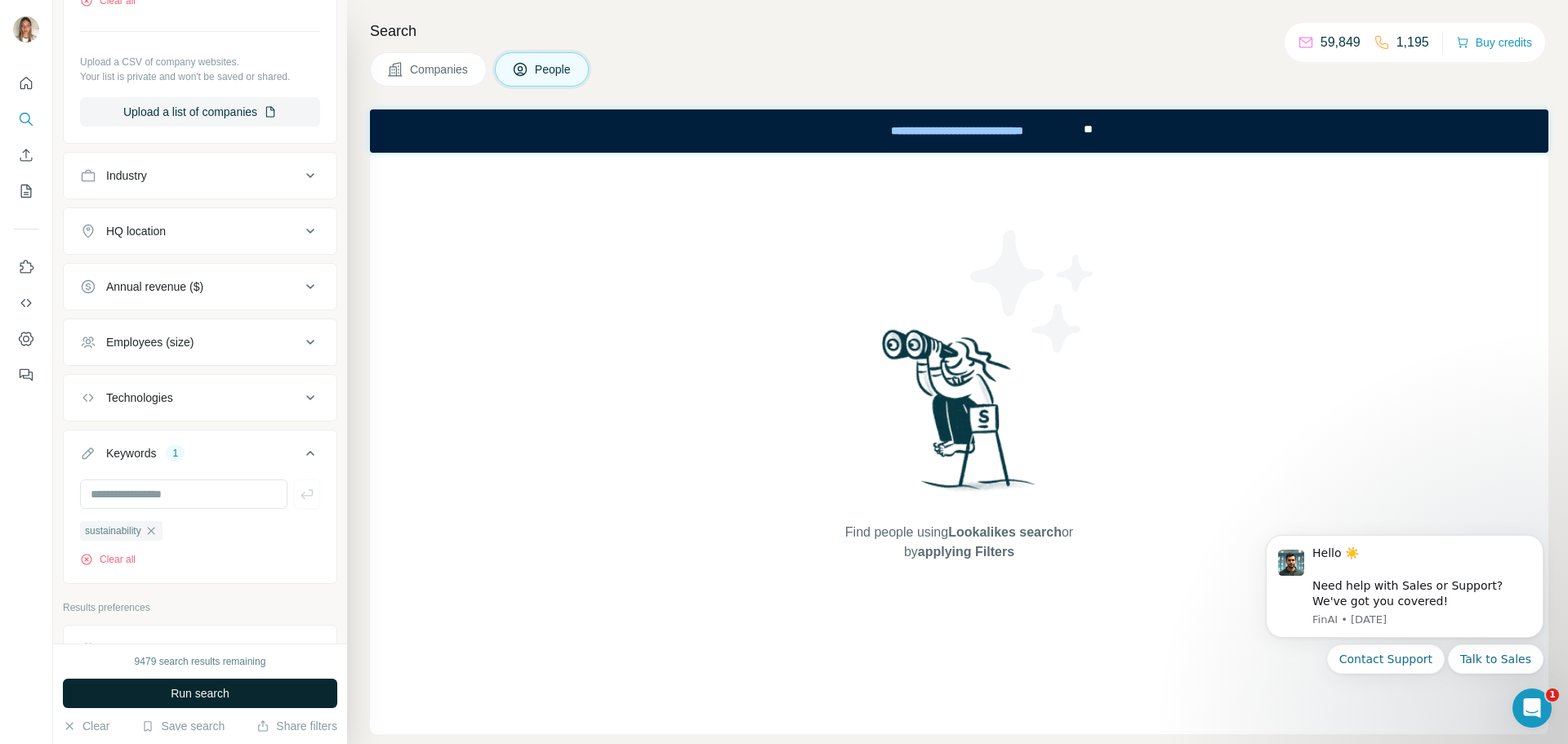
click at [208, 697] on span "Run search" at bounding box center [200, 693] width 59 height 16
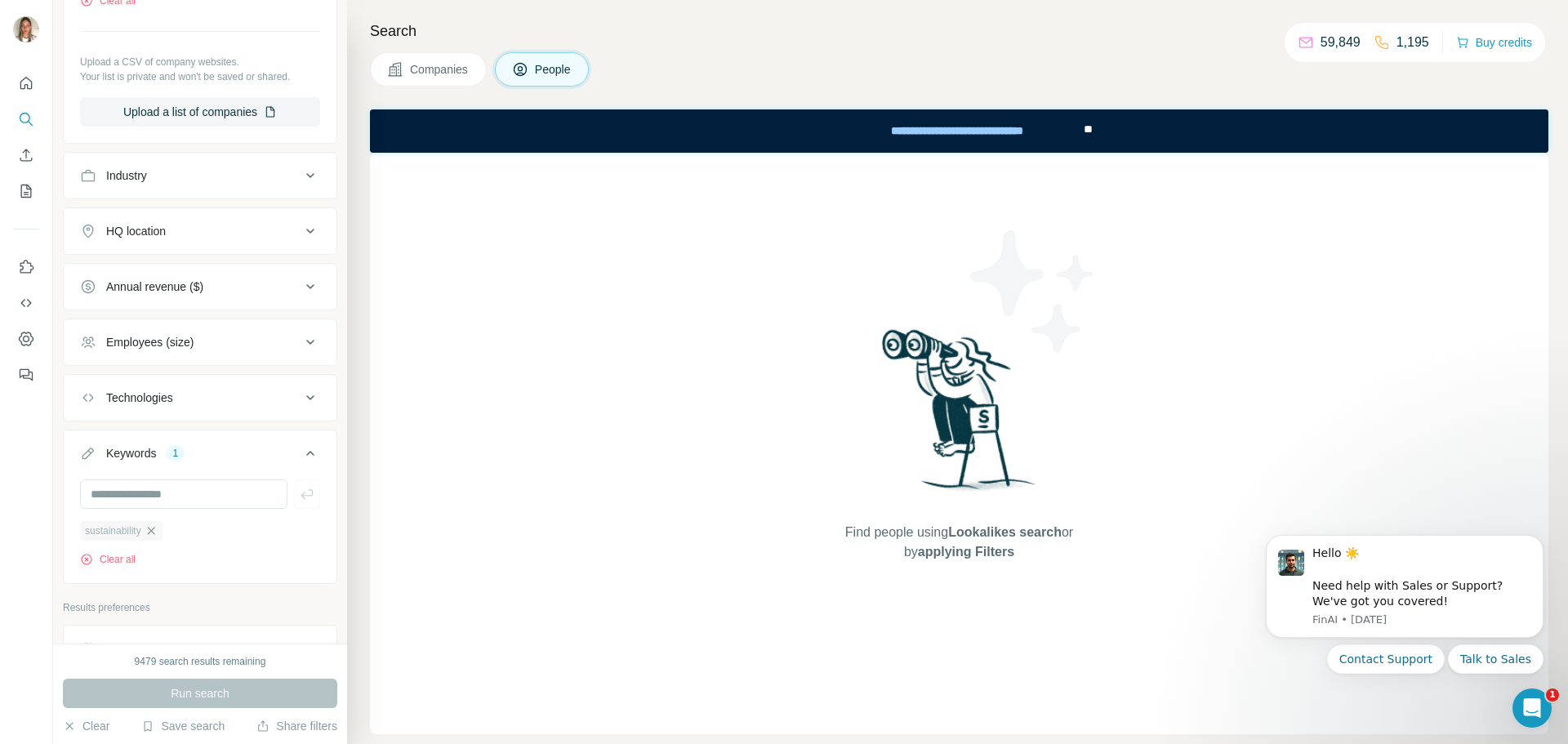
click at [157, 536] on icon "button" at bounding box center [151, 530] width 13 height 13
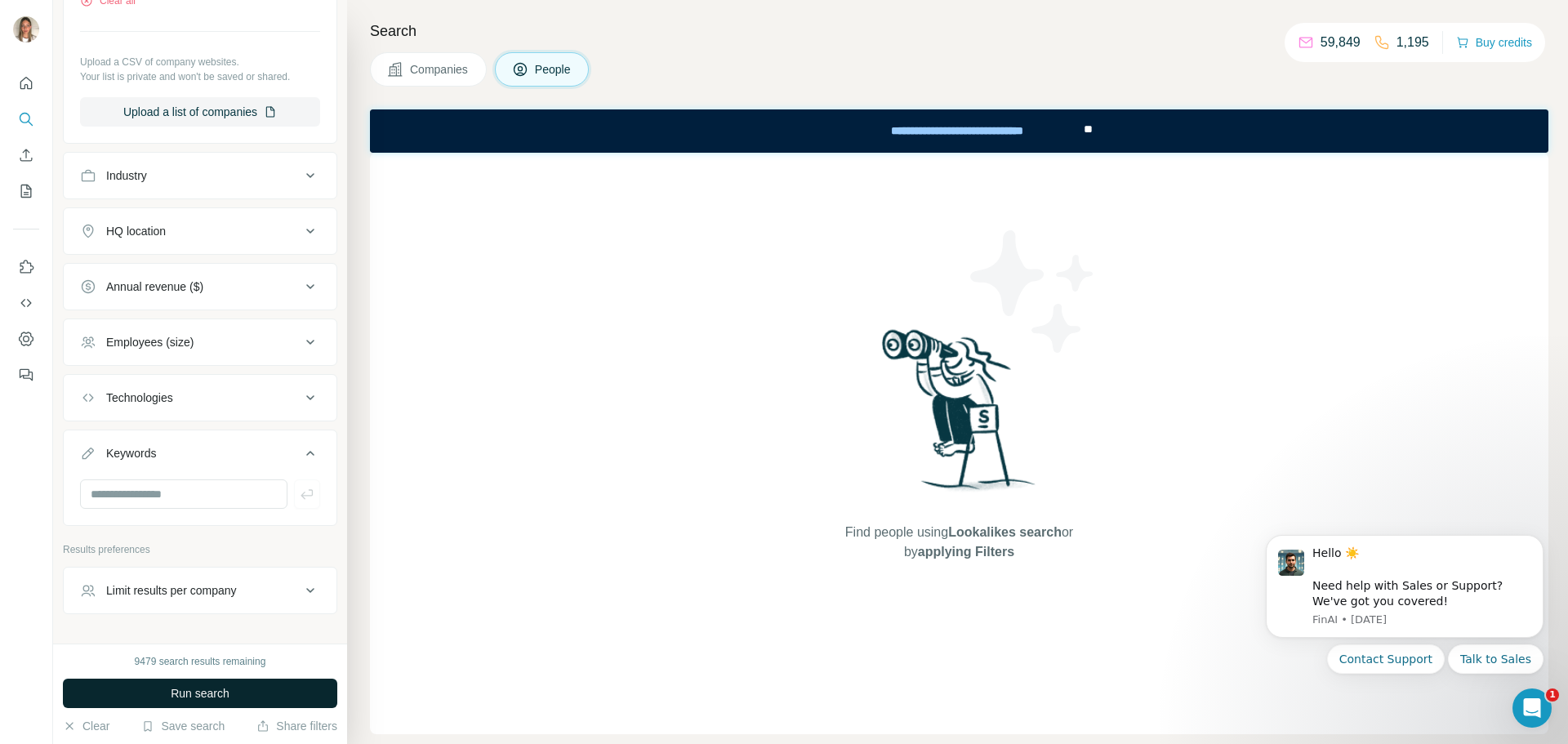
click at [211, 693] on span "Run search" at bounding box center [200, 693] width 59 height 16
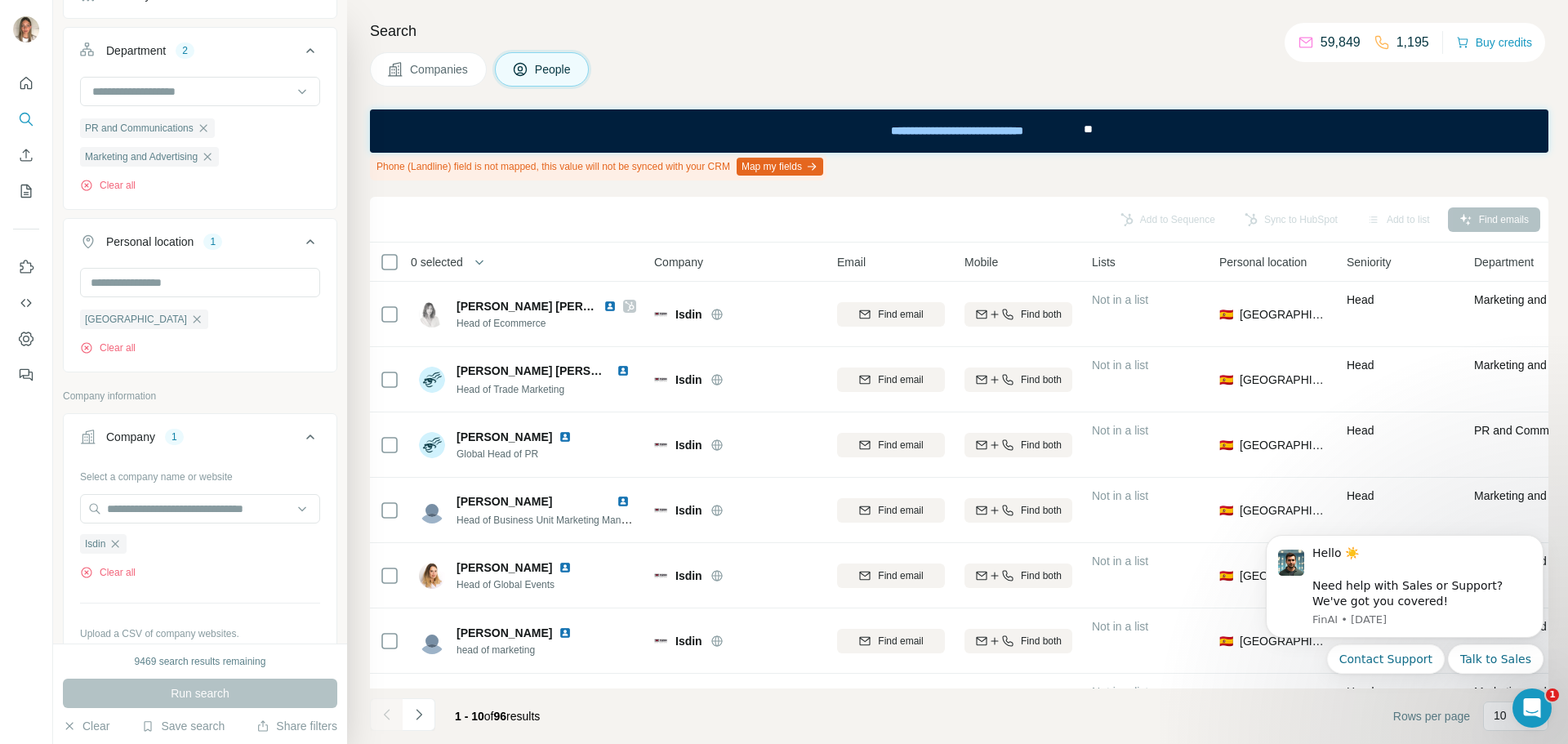
scroll to position [133, 0]
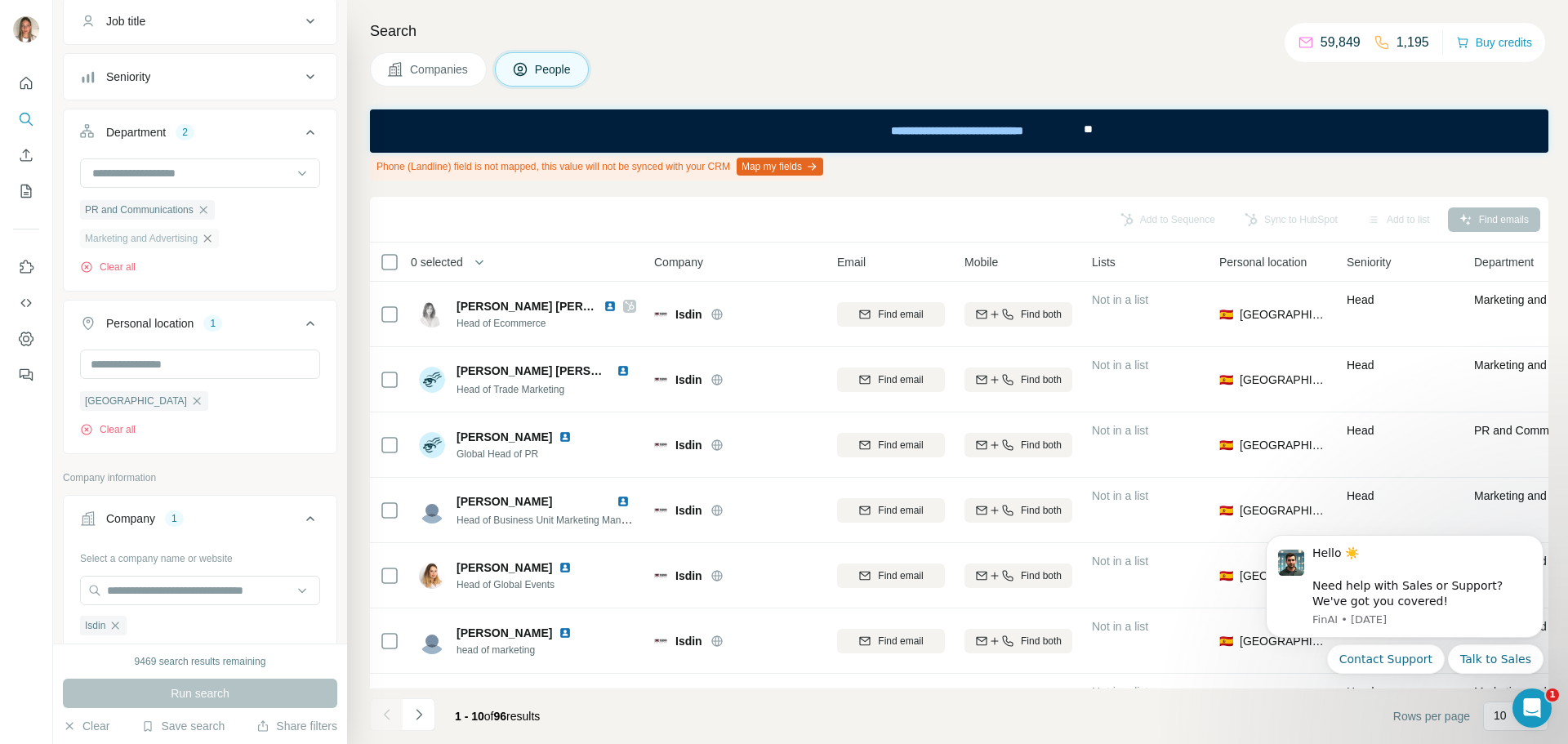
click at [214, 240] on icon "button" at bounding box center [207, 238] width 13 height 13
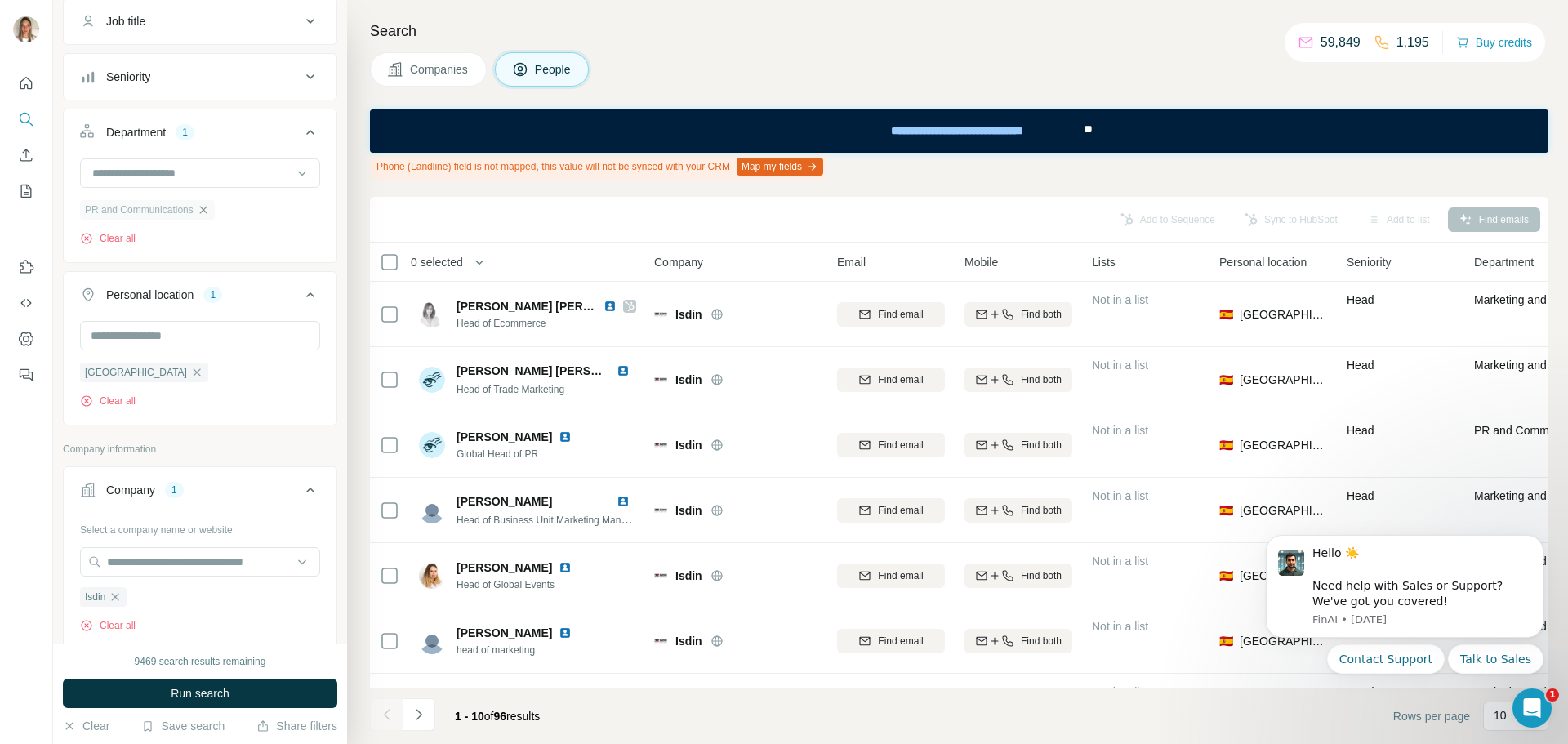
click at [209, 210] on icon "button" at bounding box center [203, 209] width 13 height 13
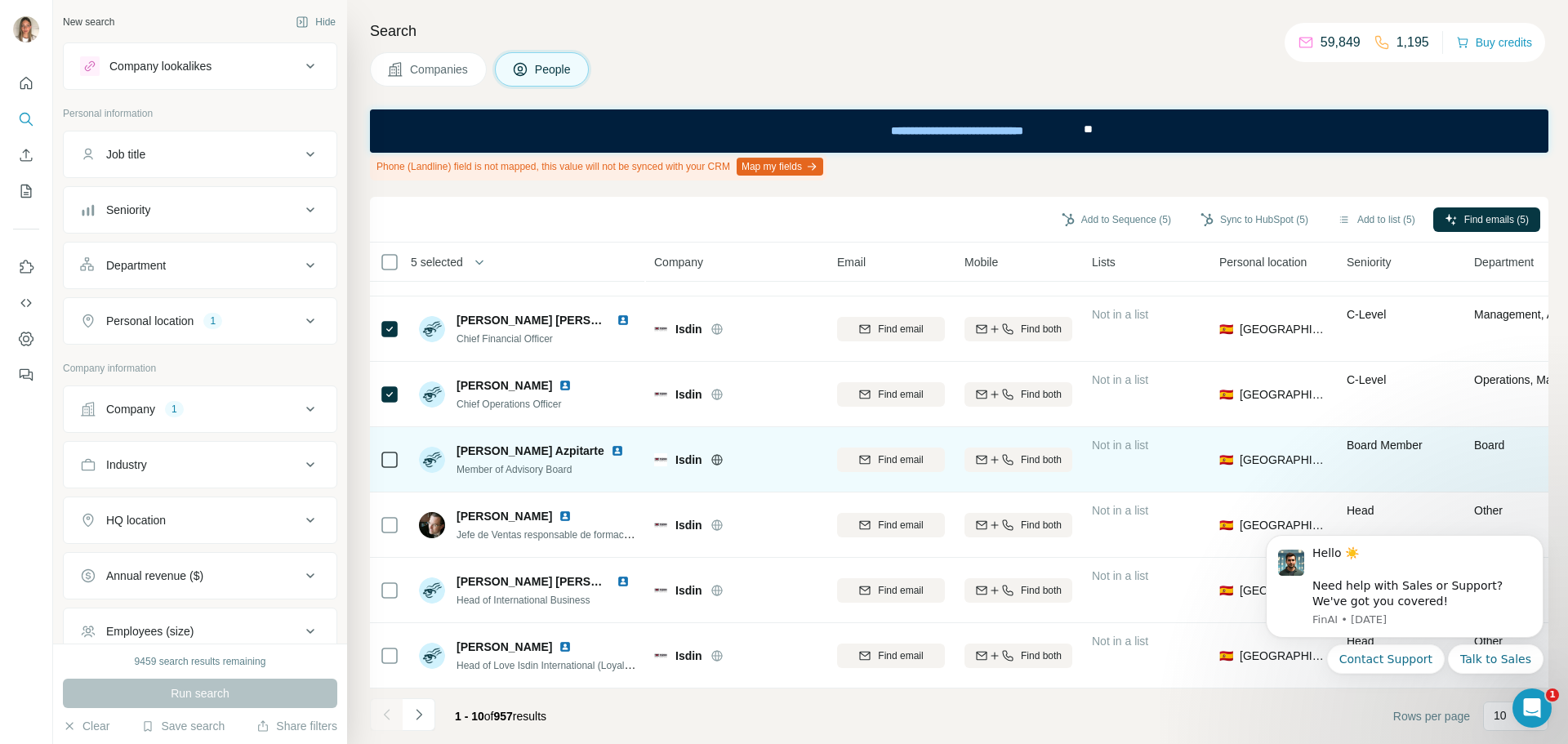
scroll to position [254, 0]
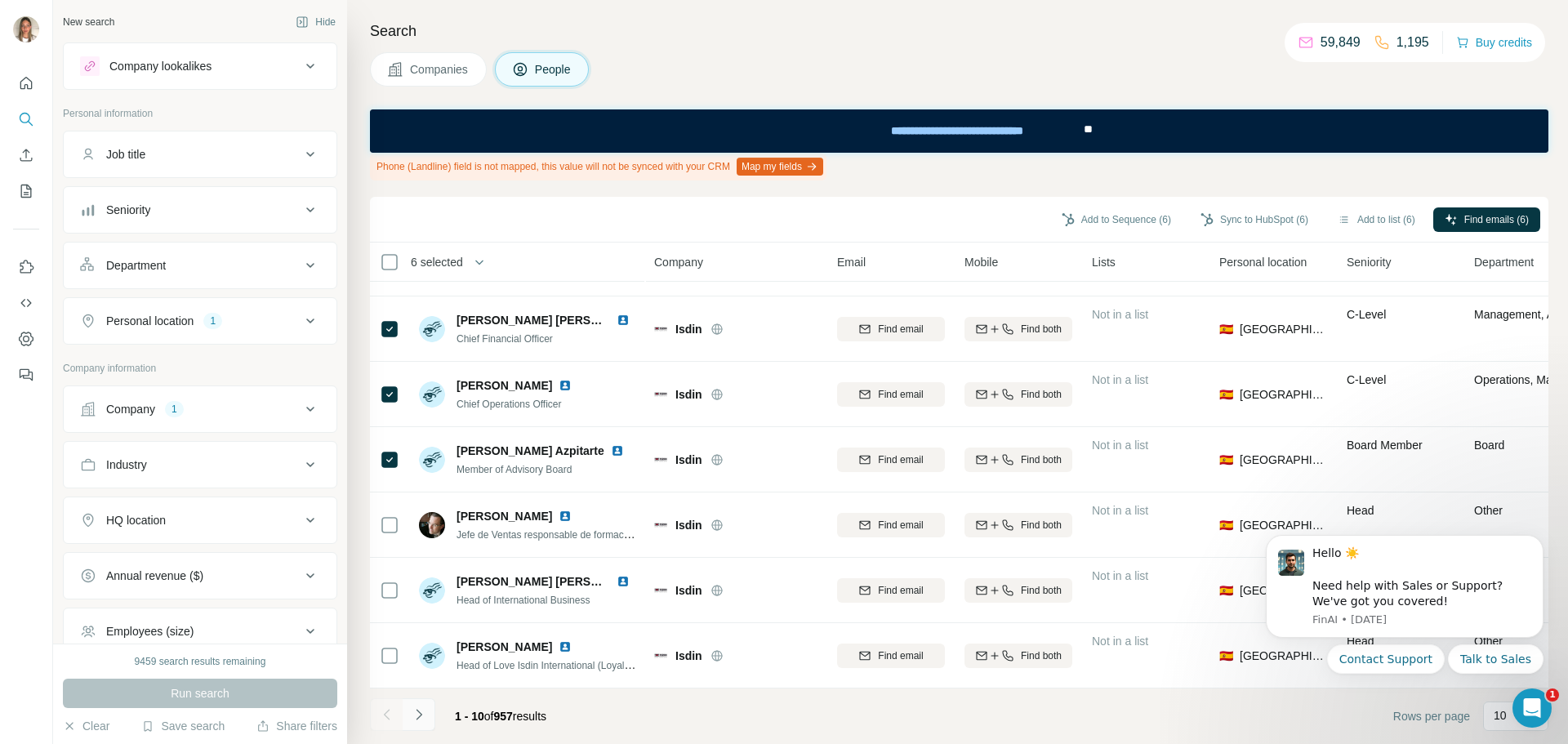
click at [415, 708] on icon "Navigate to next page" at bounding box center [419, 714] width 16 height 16
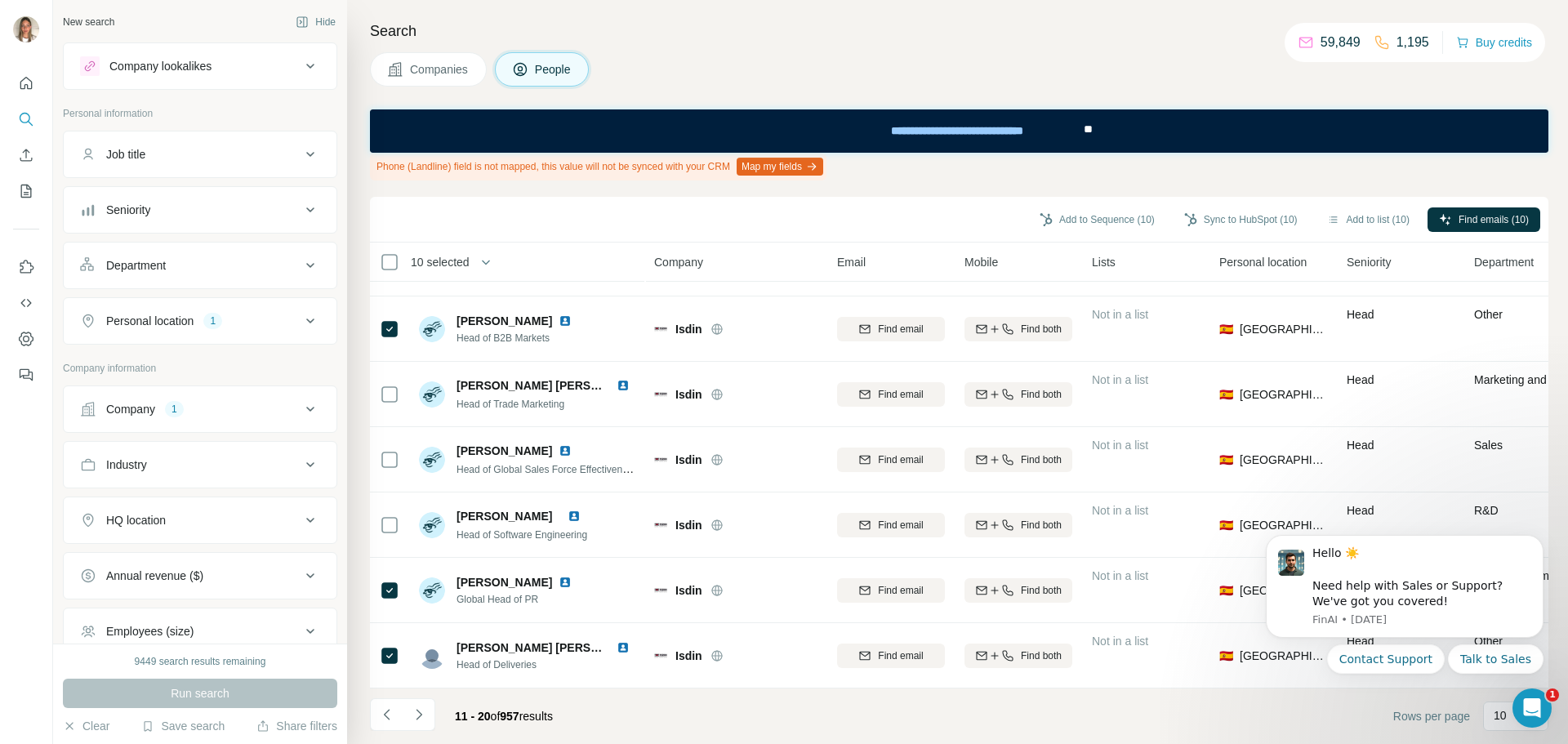
click at [417, 708] on icon "Navigate to next page" at bounding box center [419, 714] width 16 height 16
click at [414, 714] on icon "Navigate to next page" at bounding box center [419, 714] width 16 height 16
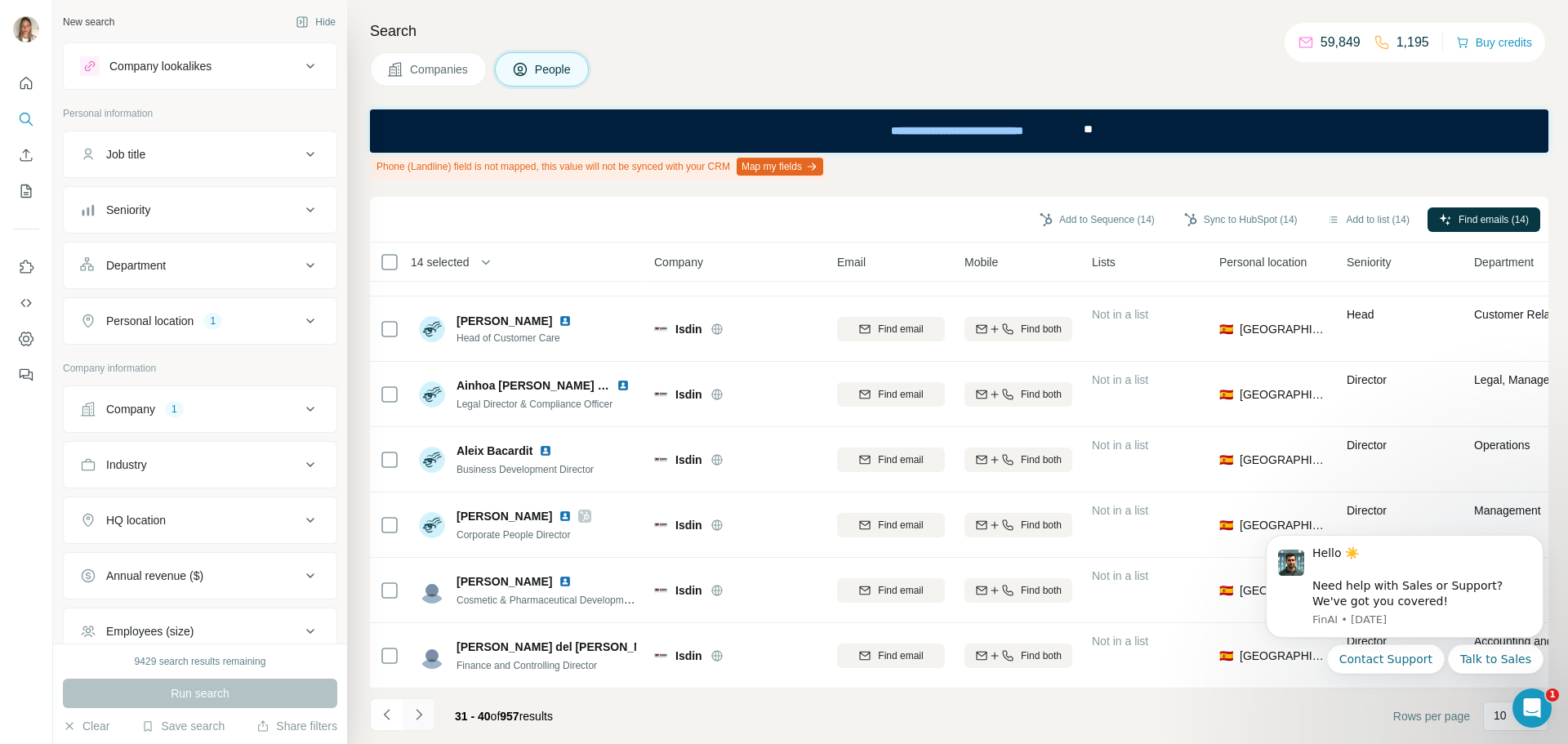
click at [417, 717] on icon "Navigate to next page" at bounding box center [419, 714] width 16 height 16
click at [415, 711] on icon "Navigate to next page" at bounding box center [419, 714] width 16 height 16
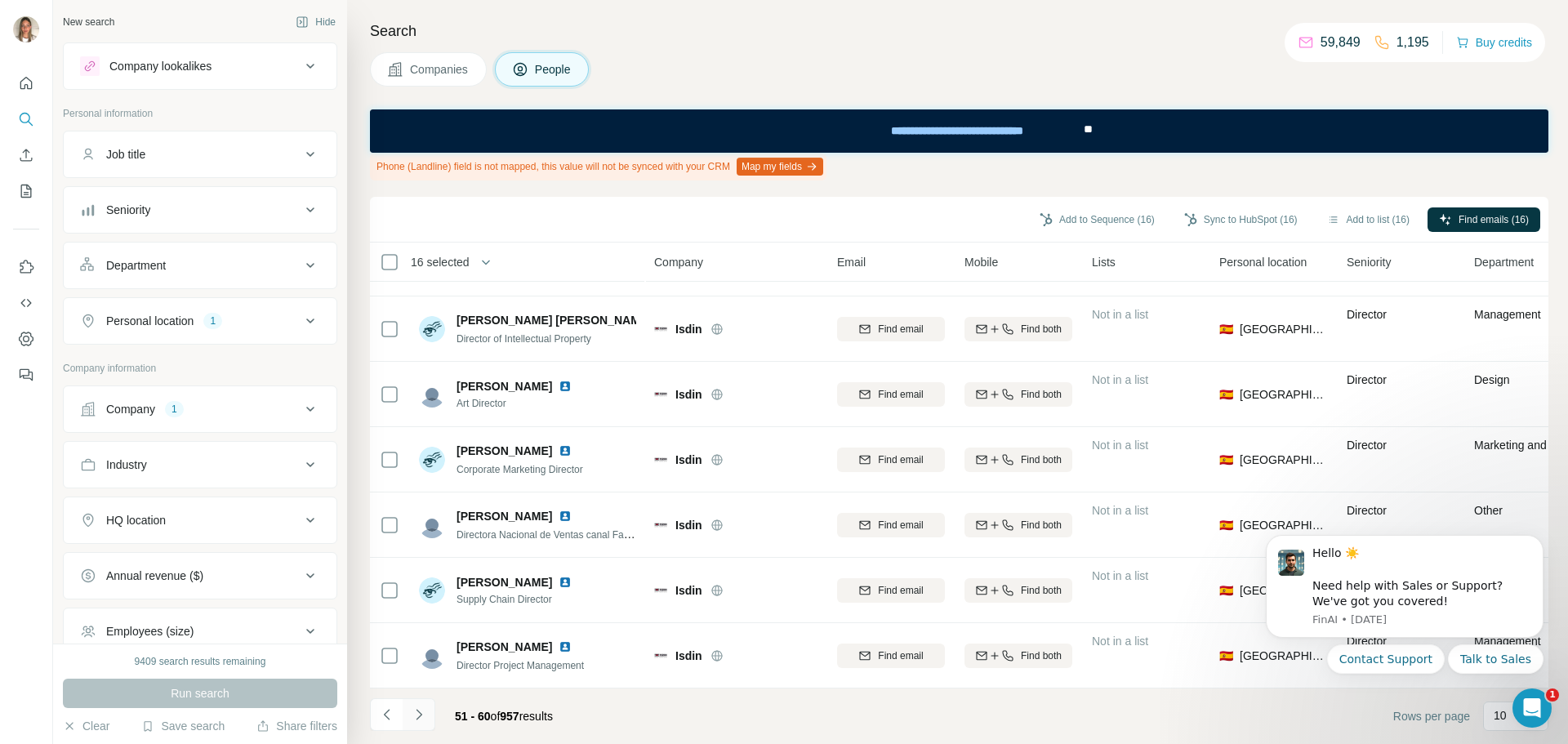
click at [422, 713] on icon "Navigate to next page" at bounding box center [419, 714] width 16 height 16
click at [415, 714] on icon "Navigate to next page" at bounding box center [419, 714] width 16 height 16
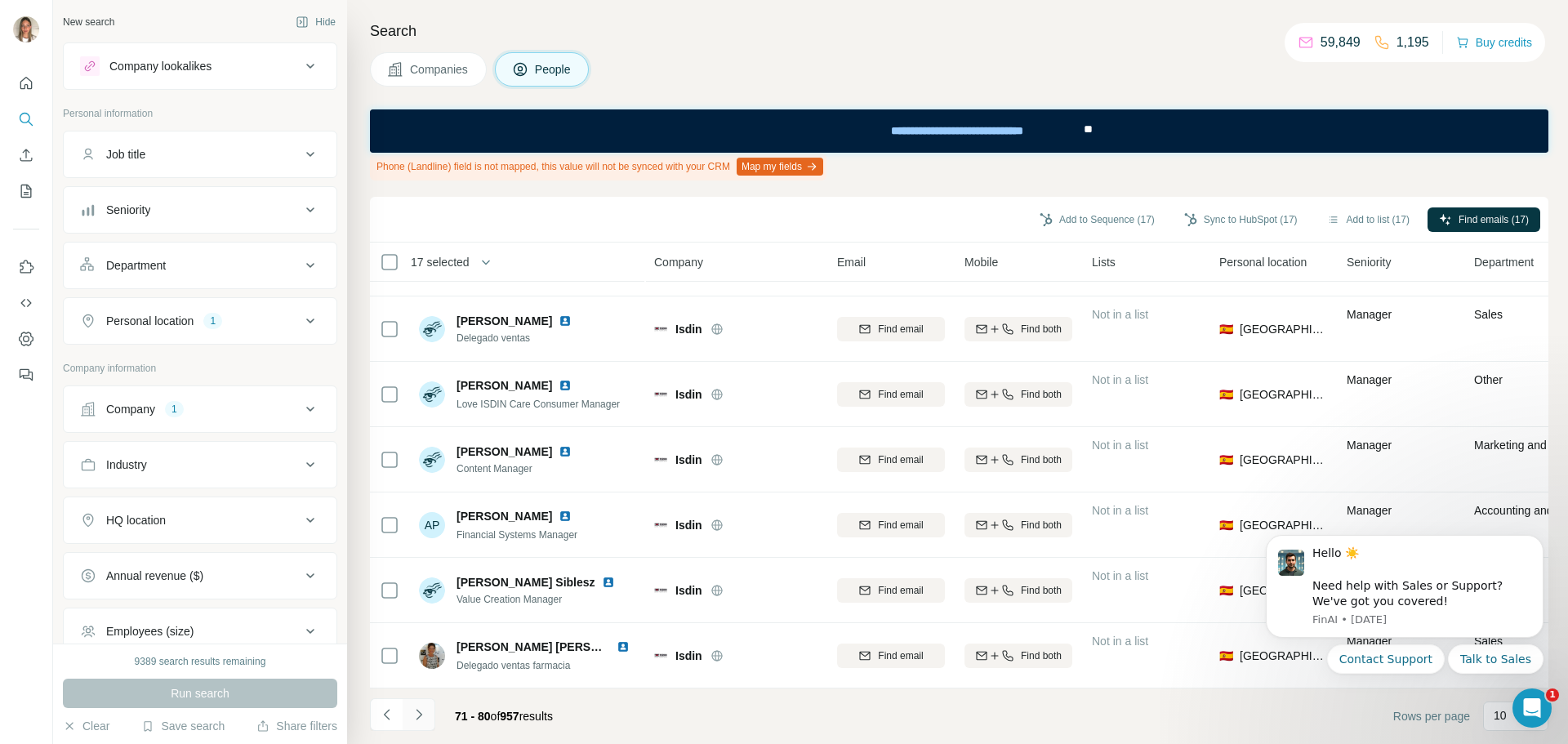
click at [422, 715] on icon "Navigate to next page" at bounding box center [419, 714] width 16 height 16
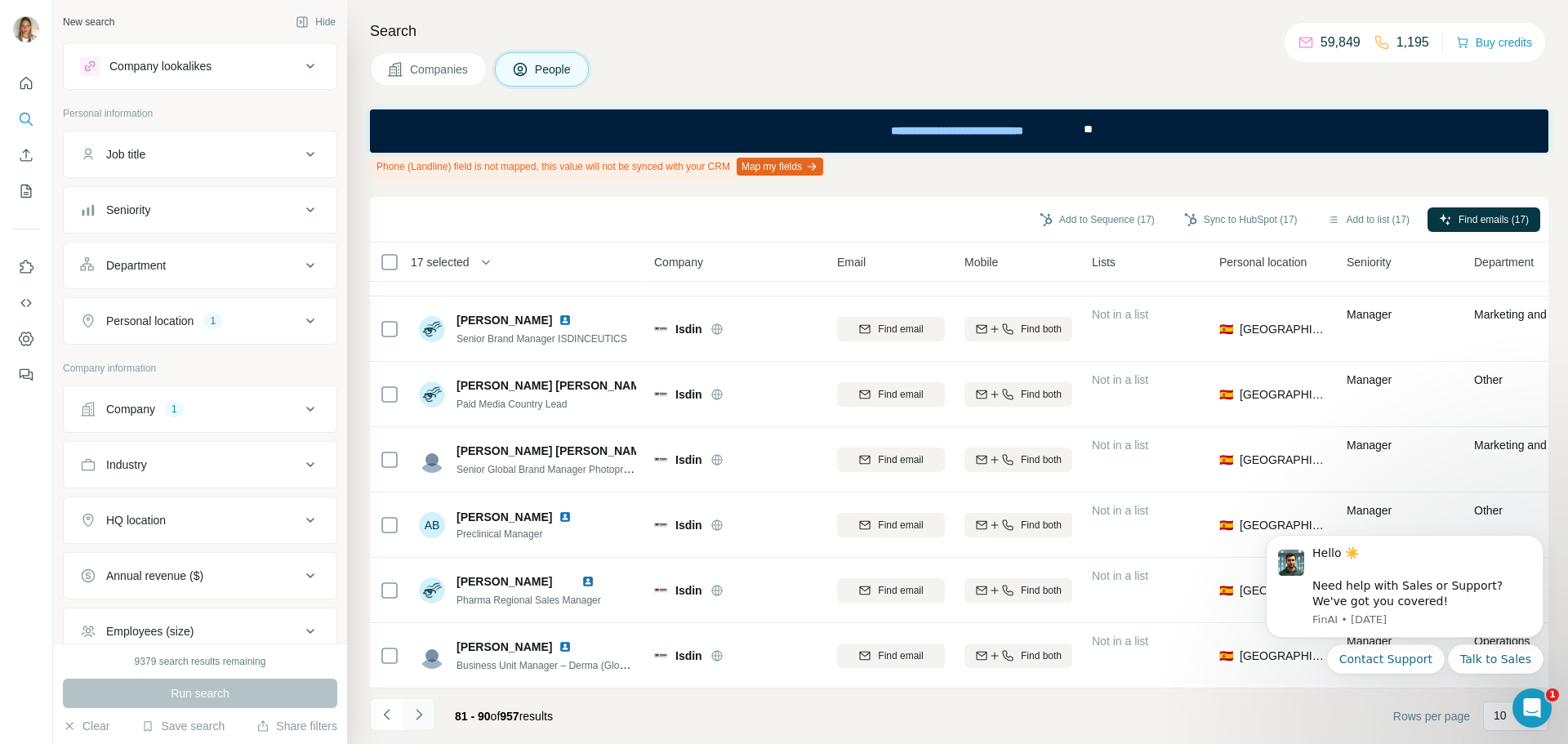
click at [421, 711] on icon "Navigate to next page" at bounding box center [419, 714] width 16 height 16
click at [422, 711] on icon "Navigate to next page" at bounding box center [419, 714] width 16 height 16
click at [421, 711] on icon "Navigate to next page" at bounding box center [419, 714] width 16 height 16
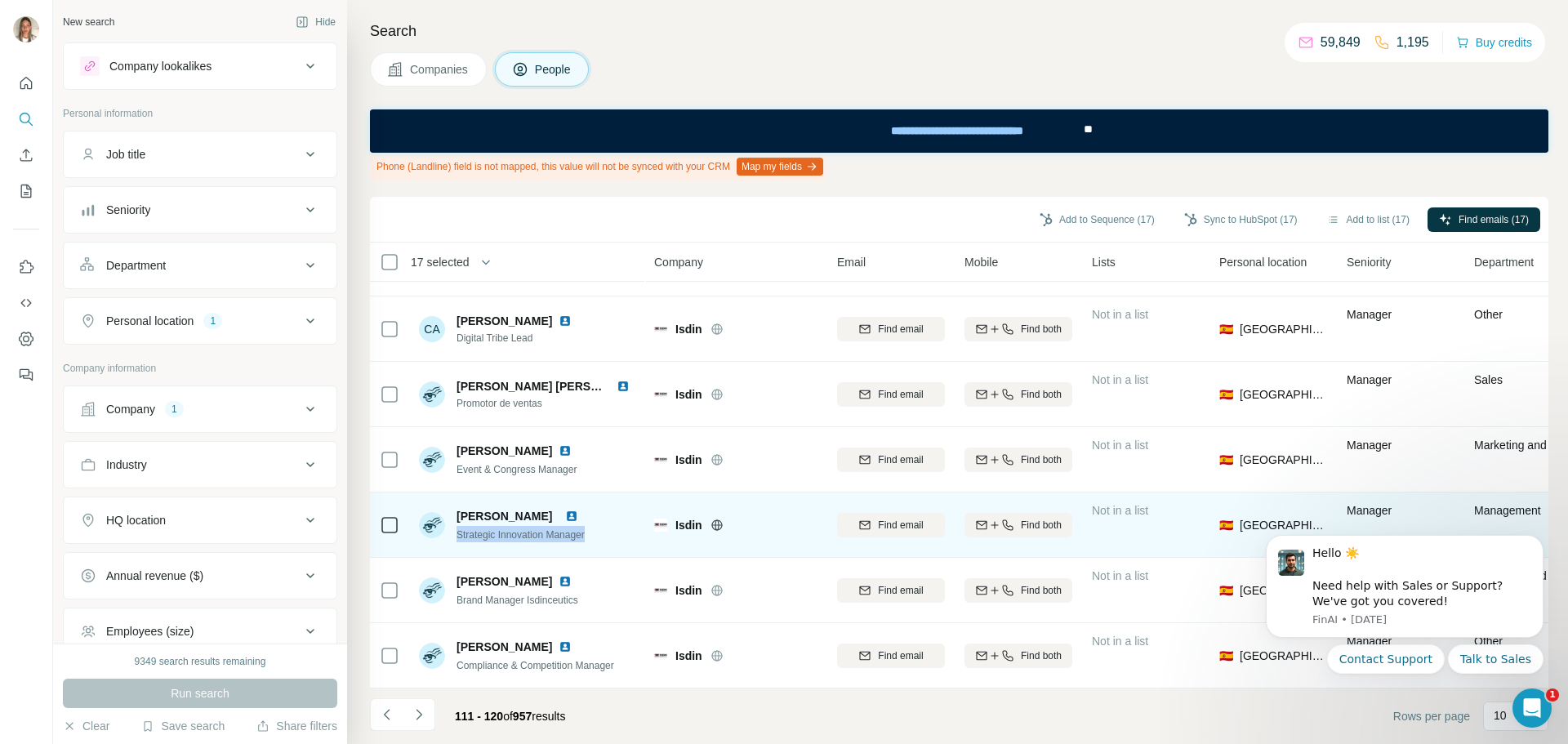
drag, startPoint x: 453, startPoint y: 525, endPoint x: 612, endPoint y: 535, distance: 159.3
click at [612, 535] on div "Carolina Escardó Pereyra Strategic Innovation Manager" at bounding box center [528, 524] width 217 height 45
copy span "Strategic Innovation Manager"
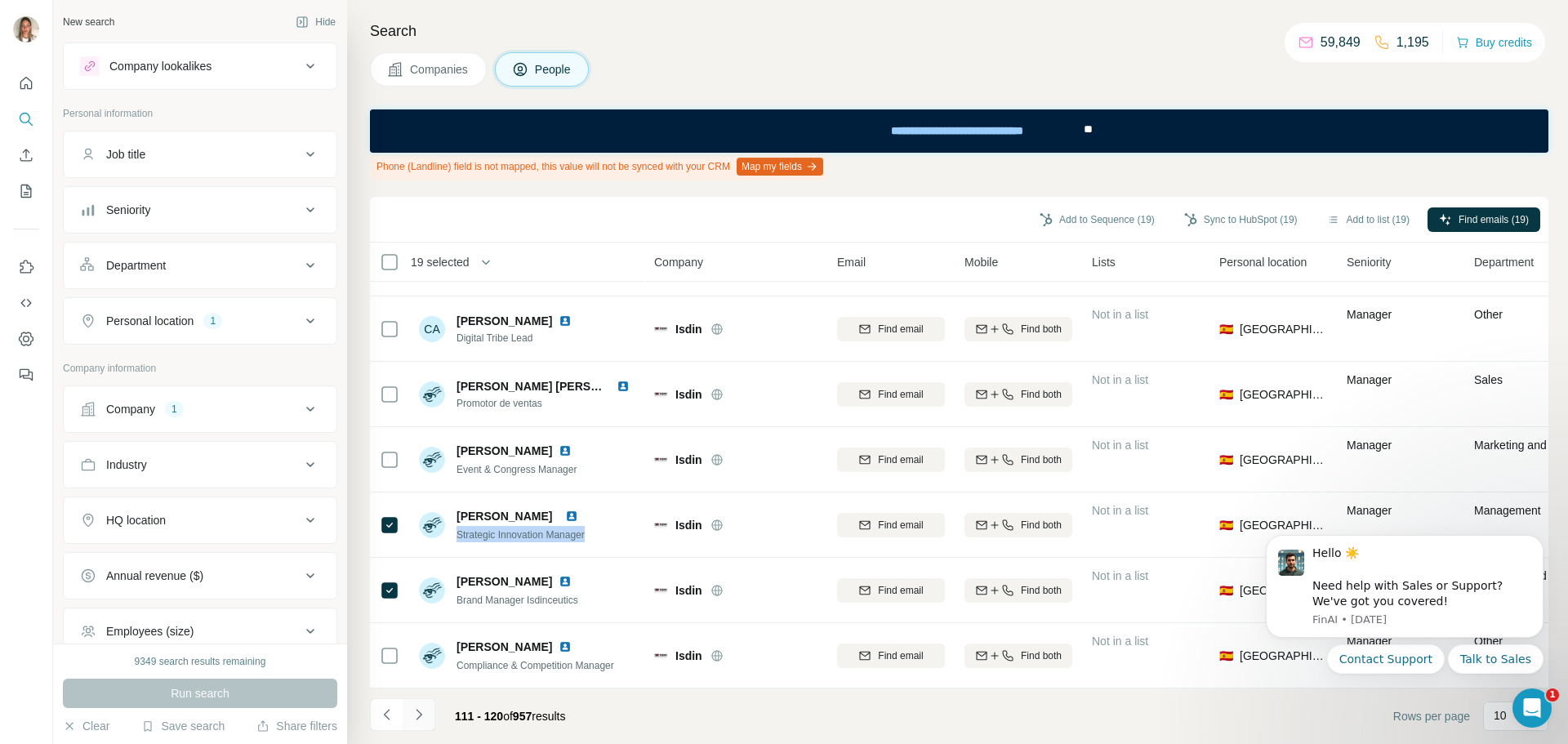
click at [416, 717] on icon "Navigate to next page" at bounding box center [419, 714] width 16 height 16
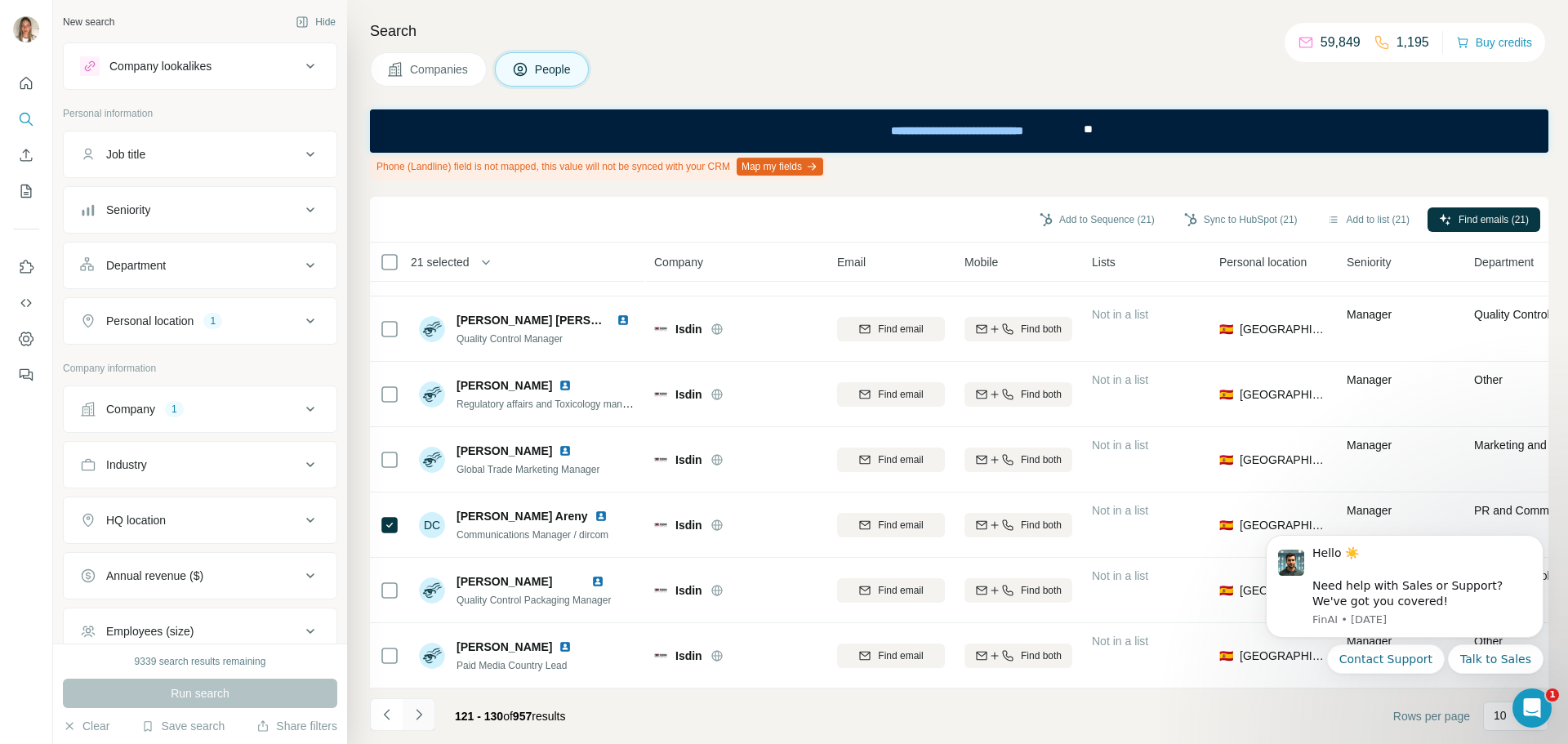
click at [419, 717] on icon "Navigate to next page" at bounding box center [419, 714] width 16 height 16
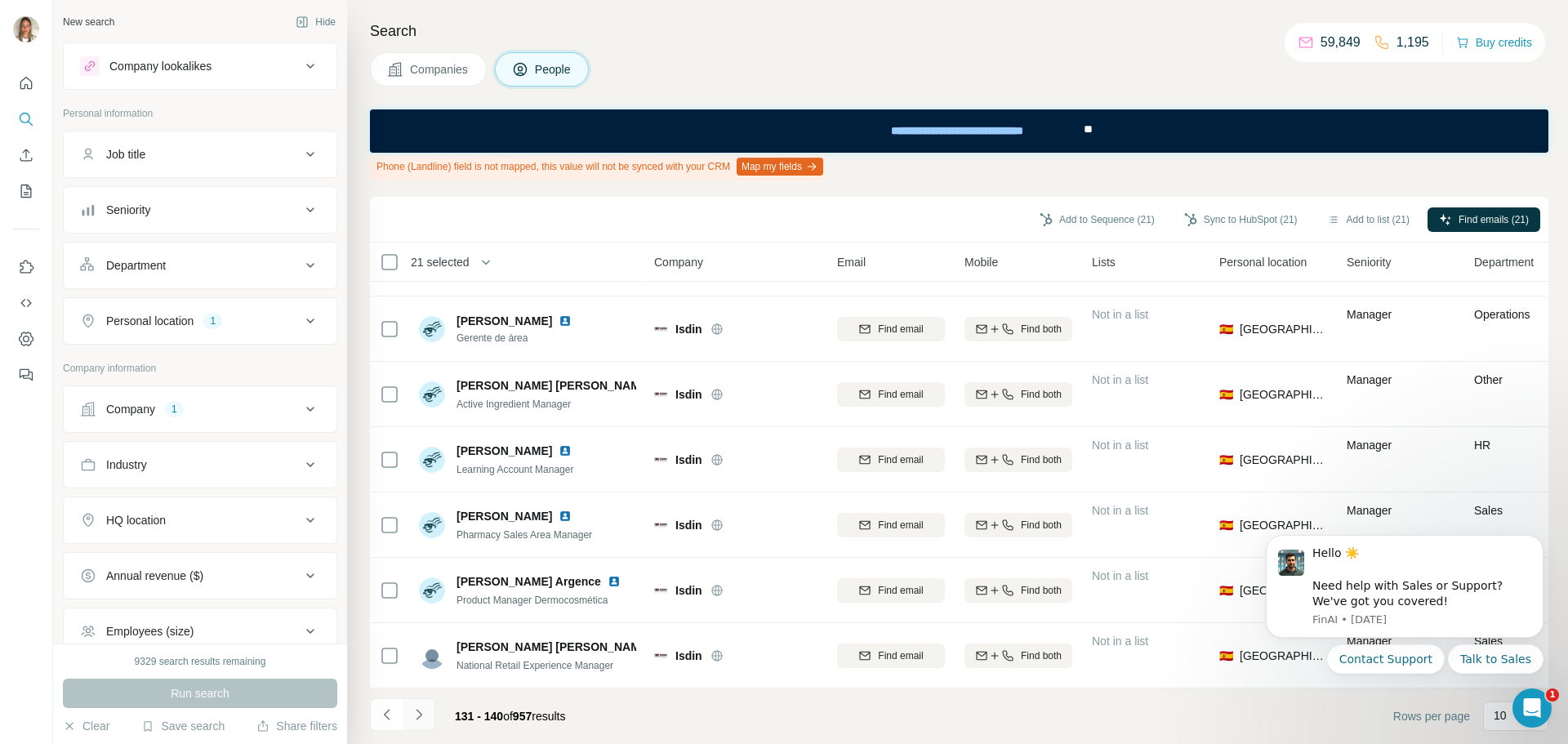
click at [420, 710] on icon "Navigate to next page" at bounding box center [419, 714] width 16 height 16
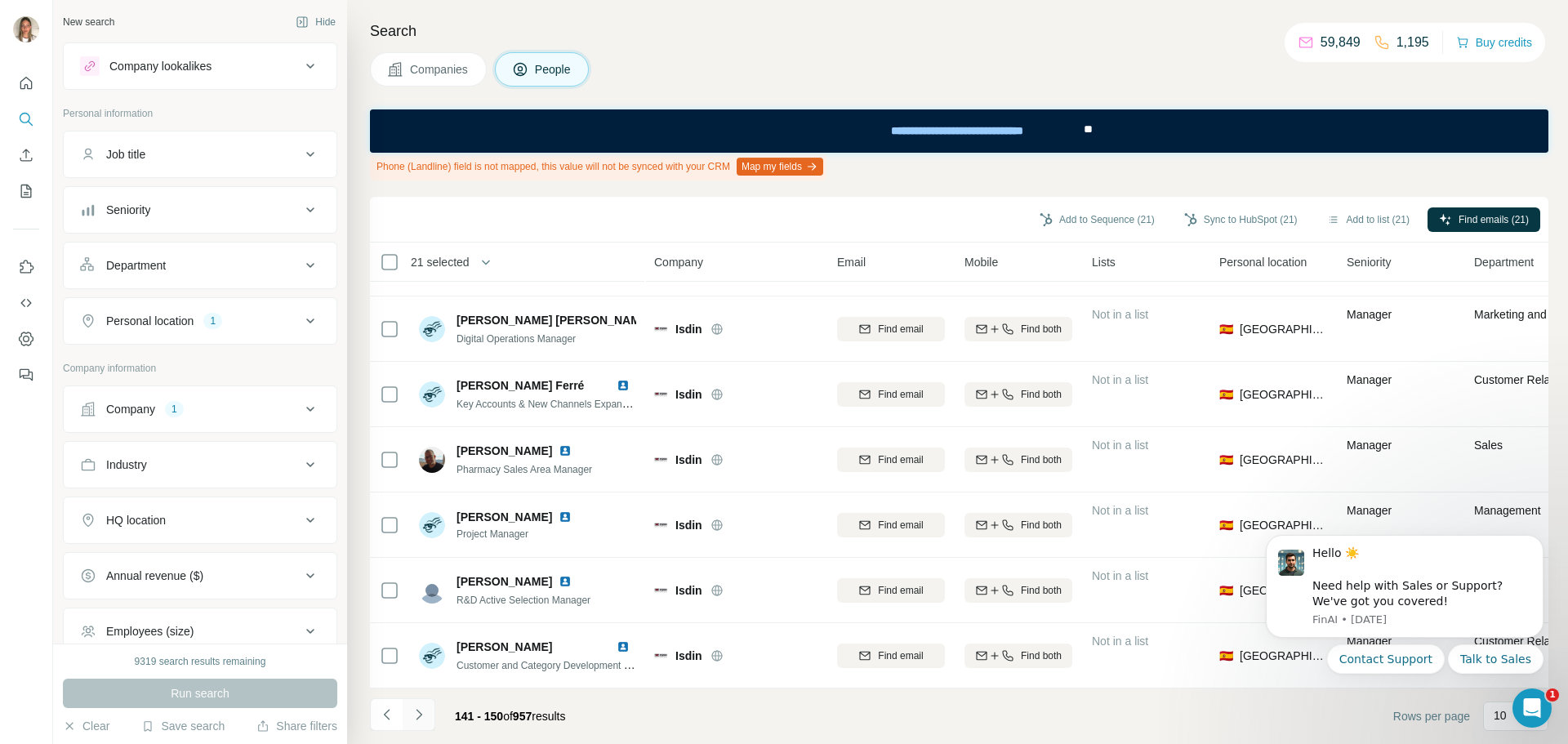
click at [416, 712] on icon "Navigate to next page" at bounding box center [419, 714] width 16 height 16
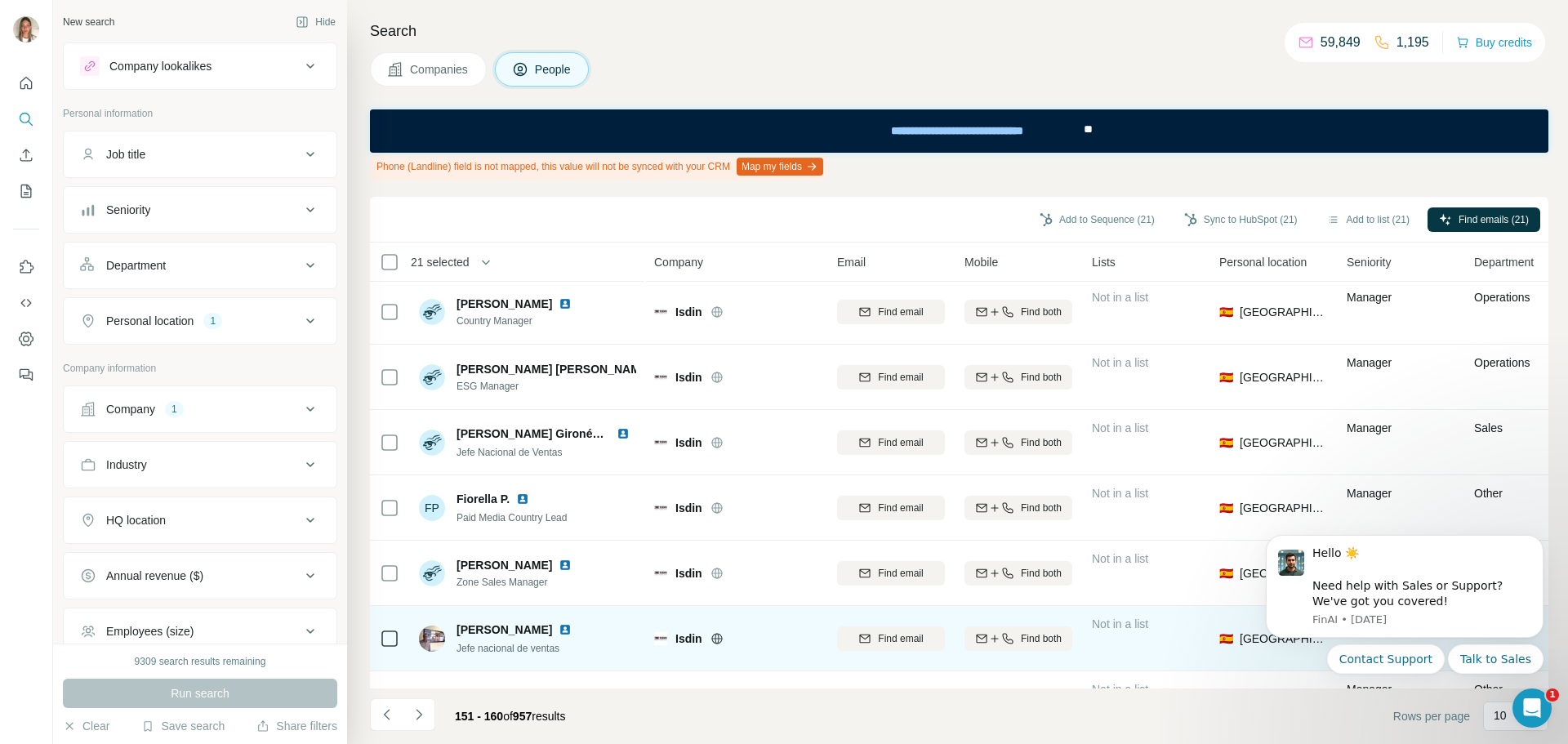
scroll to position [0, 0]
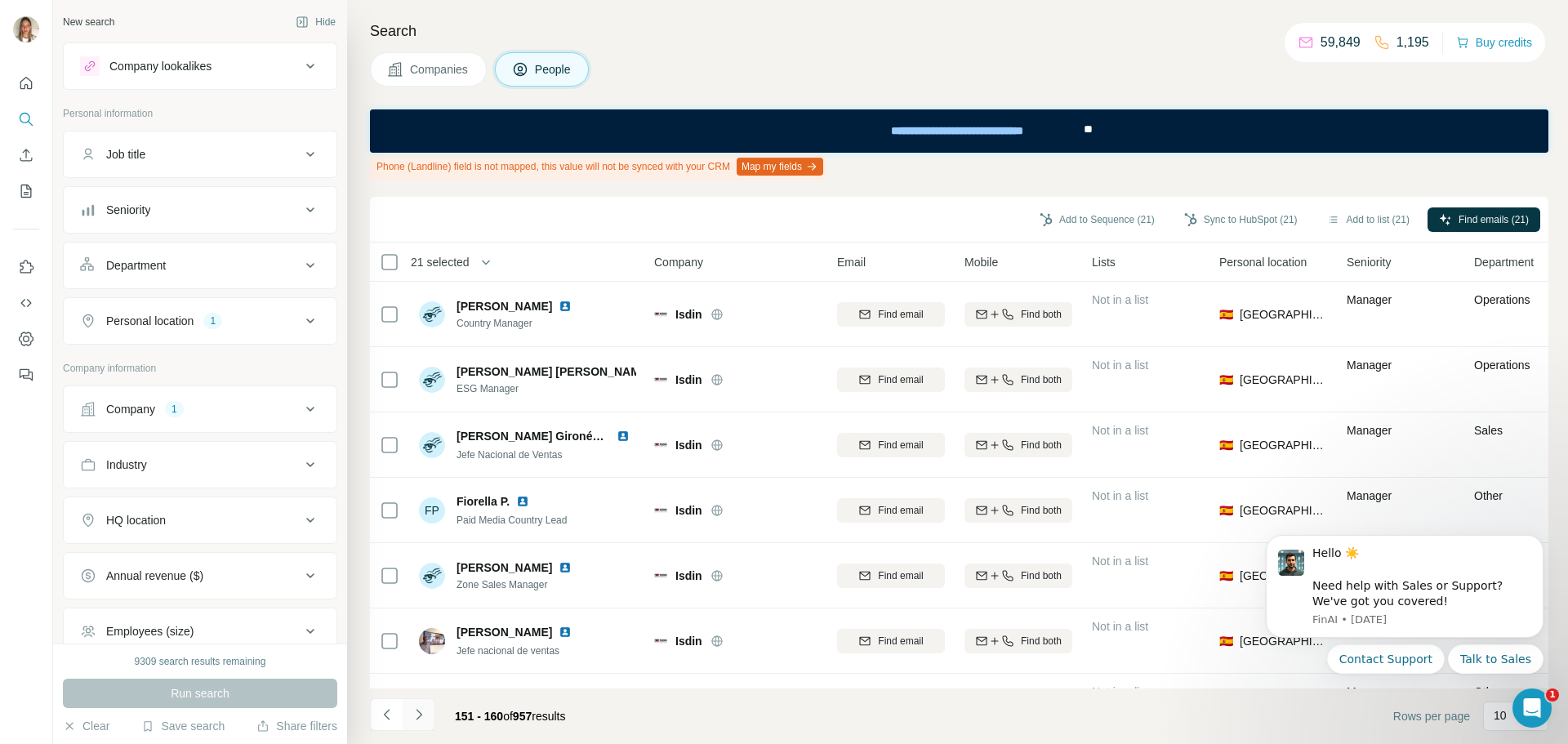
click at [421, 717] on icon "Navigate to next page" at bounding box center [419, 714] width 16 height 16
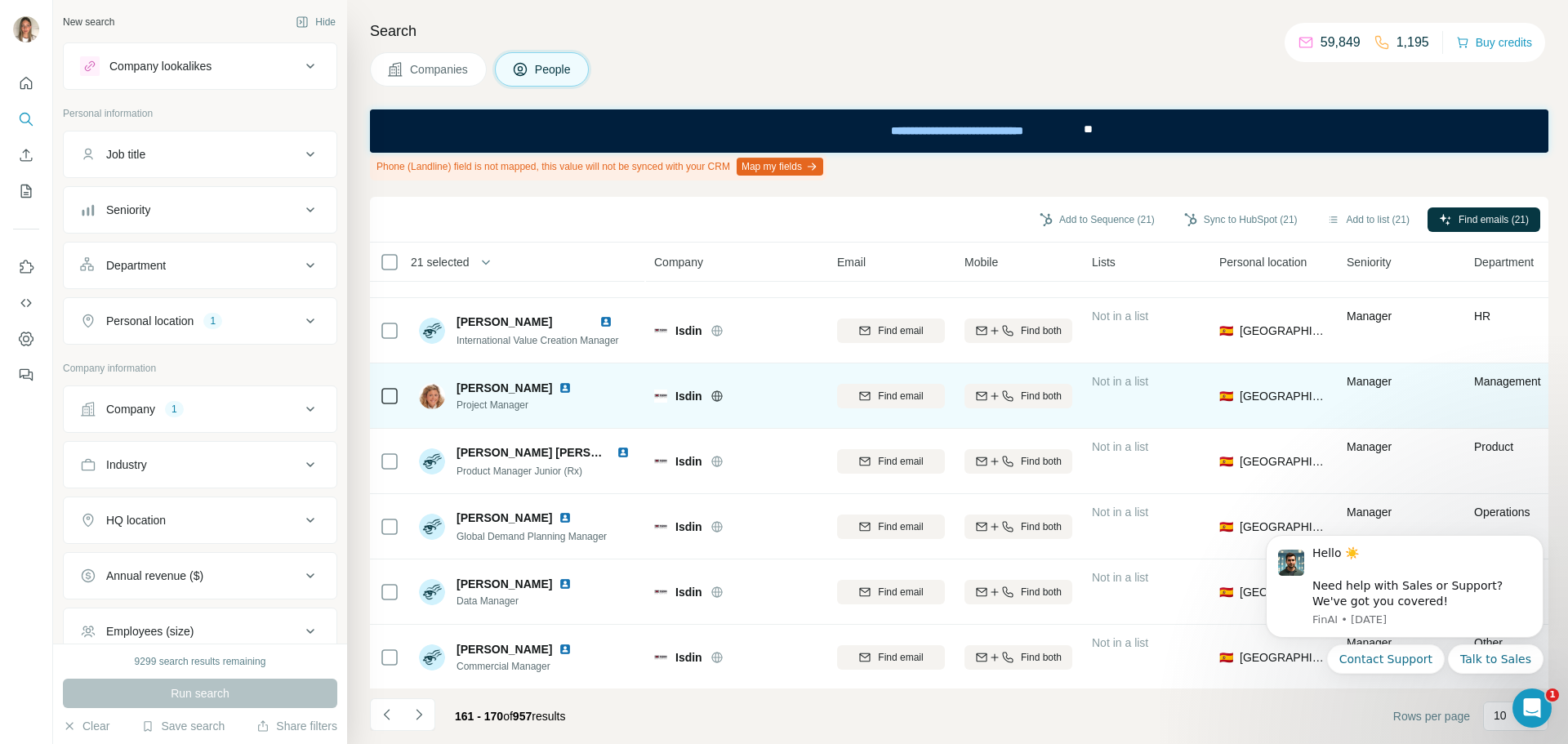
scroll to position [254, 0]
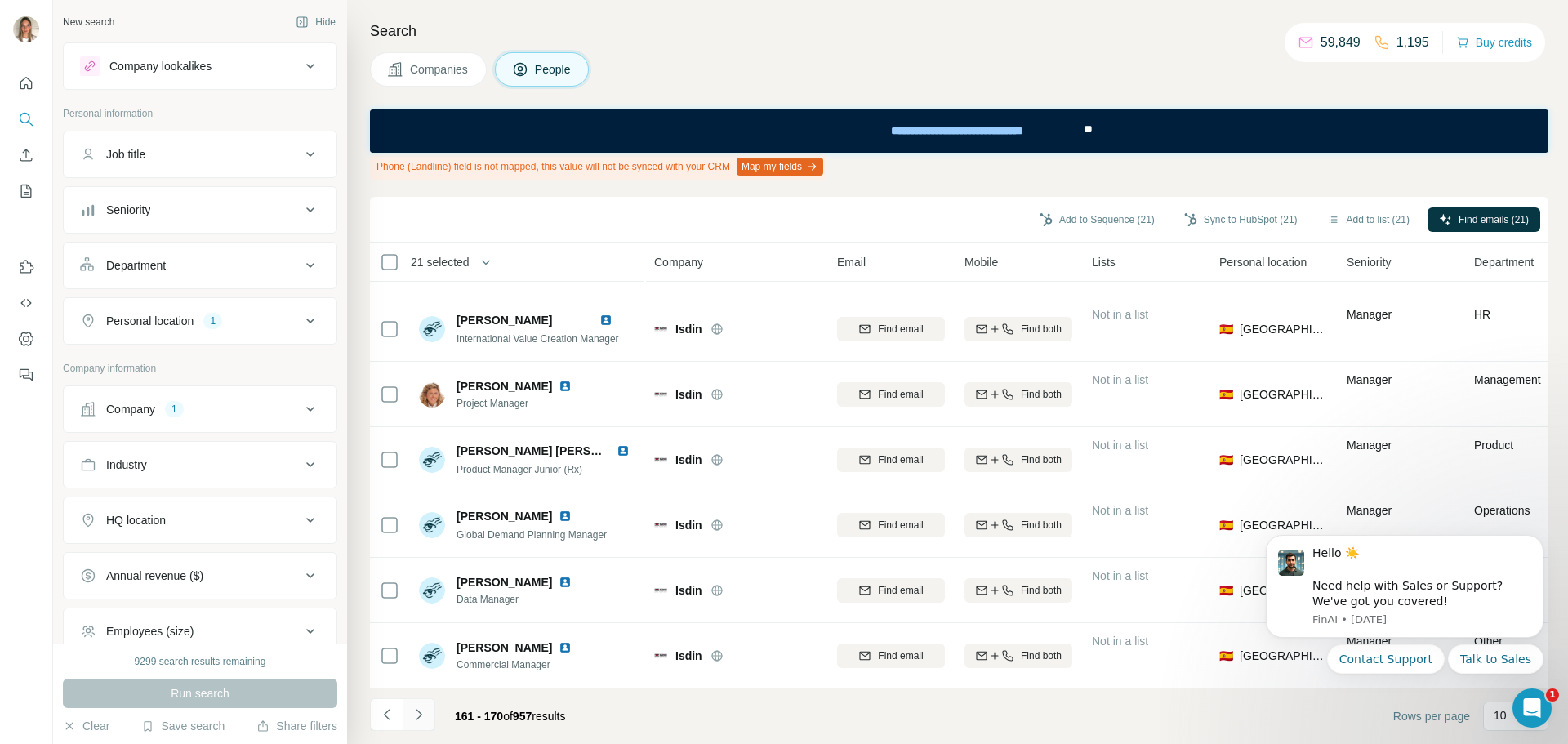
click at [414, 715] on icon "Navigate to next page" at bounding box center [419, 714] width 16 height 16
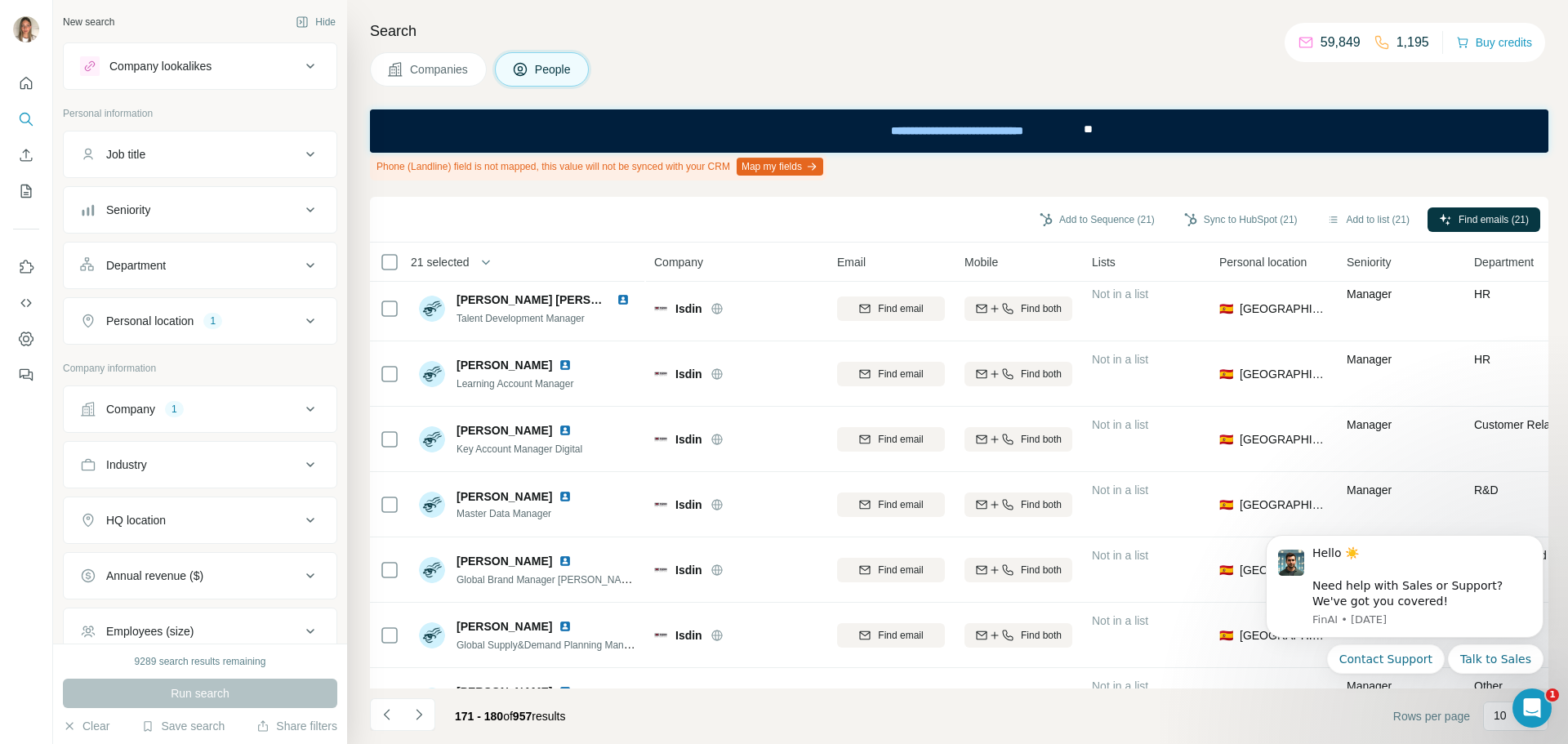
scroll to position [0, 0]
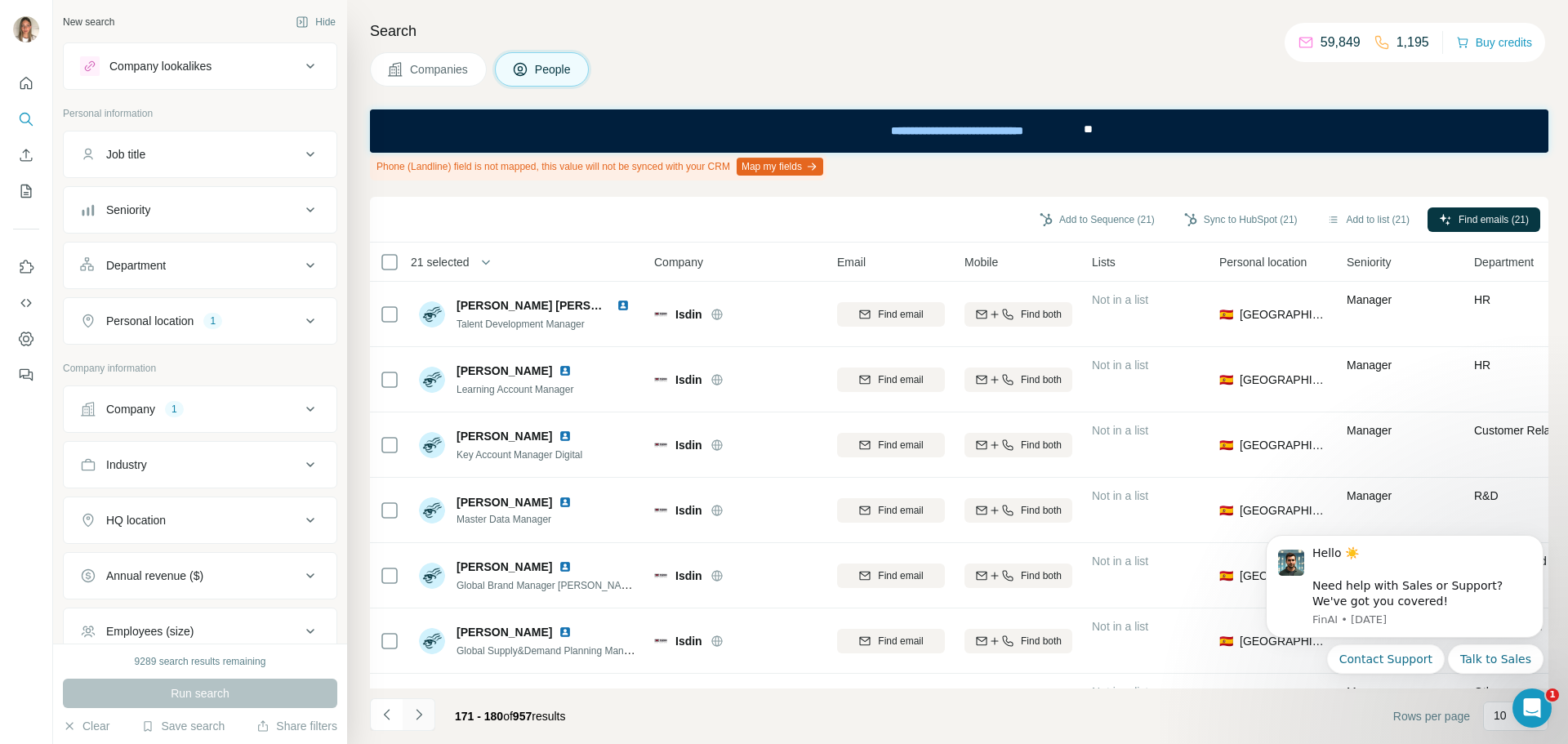
click at [419, 719] on icon "Navigate to next page" at bounding box center [419, 714] width 16 height 16
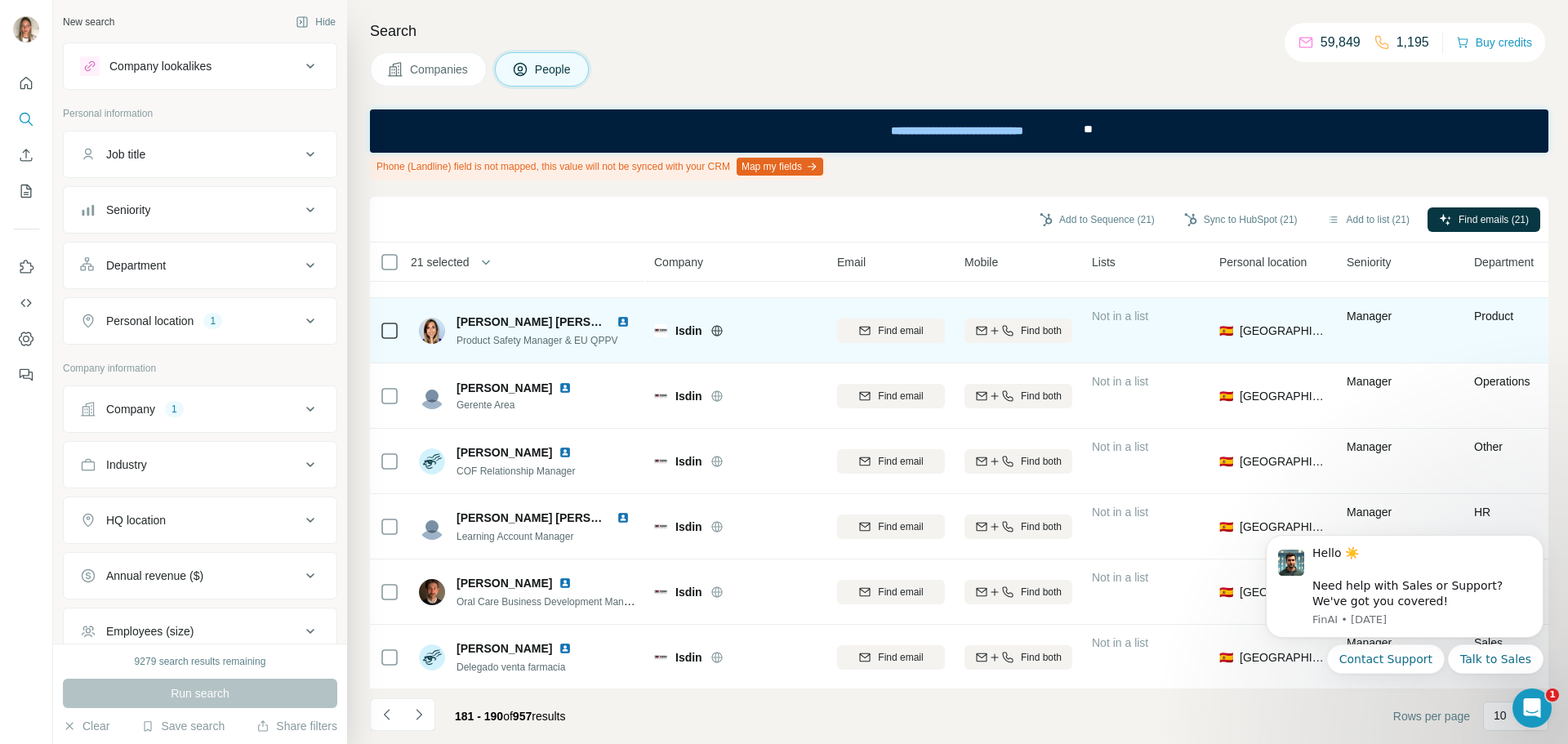
scroll to position [254, 0]
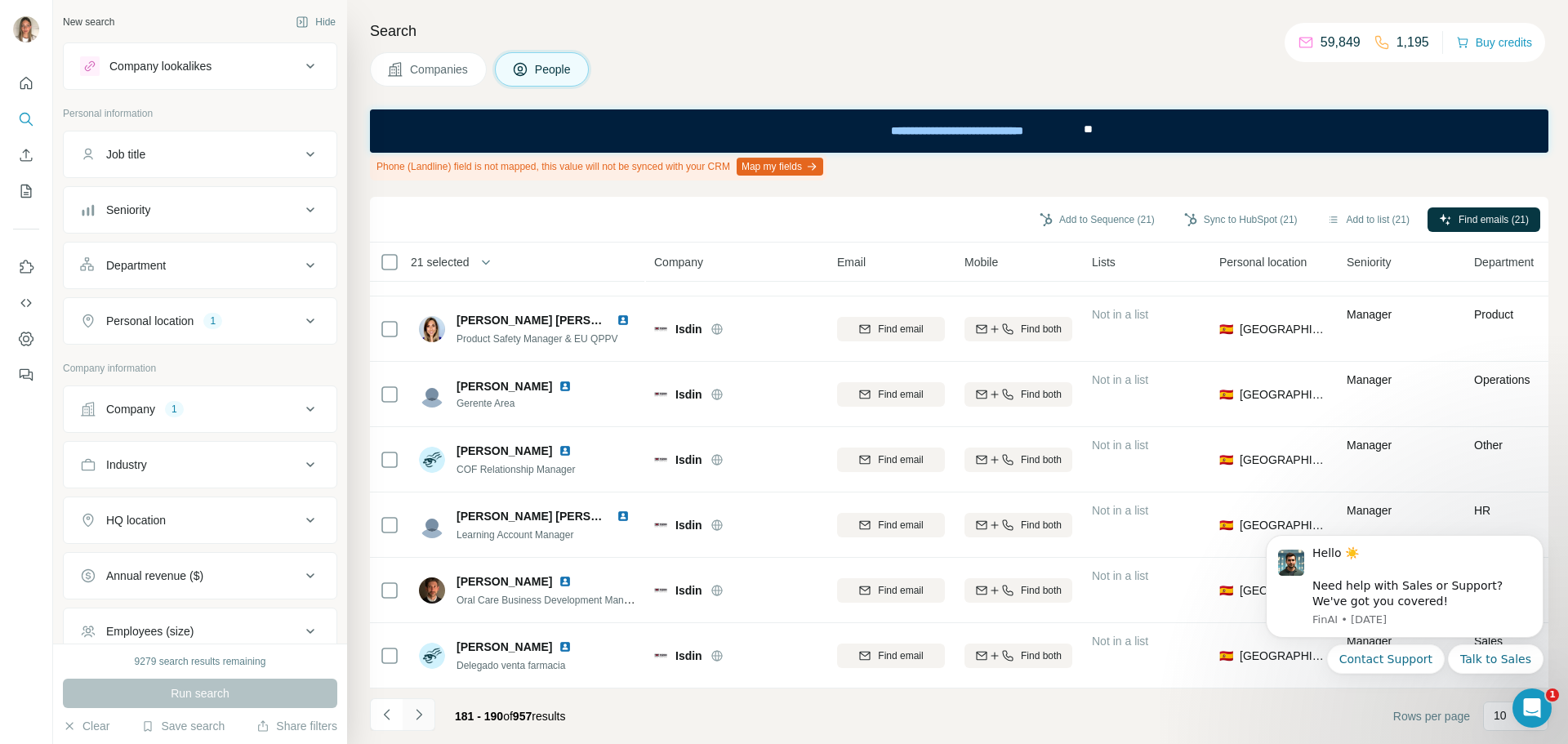
click at [414, 715] on icon "Navigate to next page" at bounding box center [419, 714] width 16 height 16
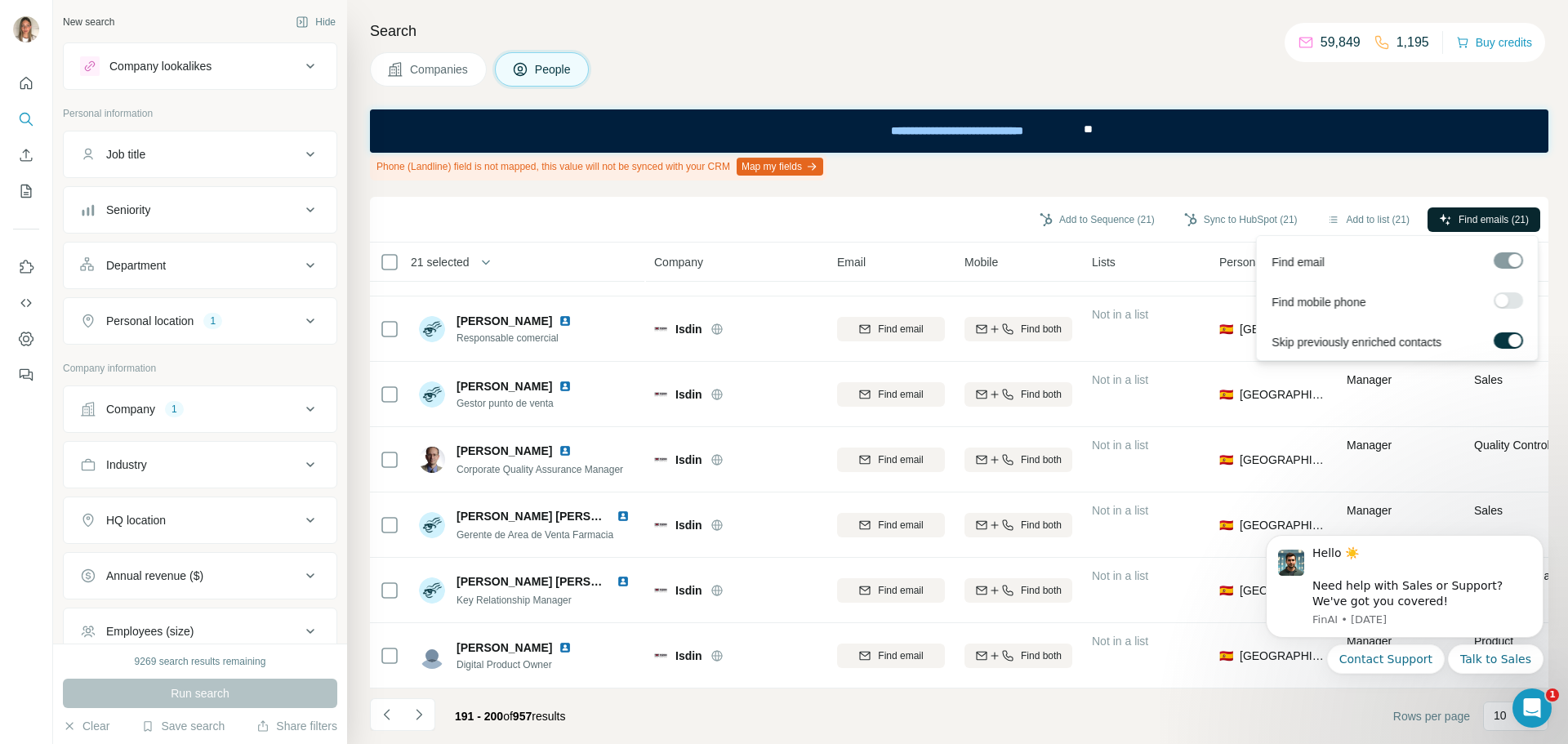
click at [1518, 222] on span "Find emails (21)" at bounding box center [1493, 219] width 70 height 15
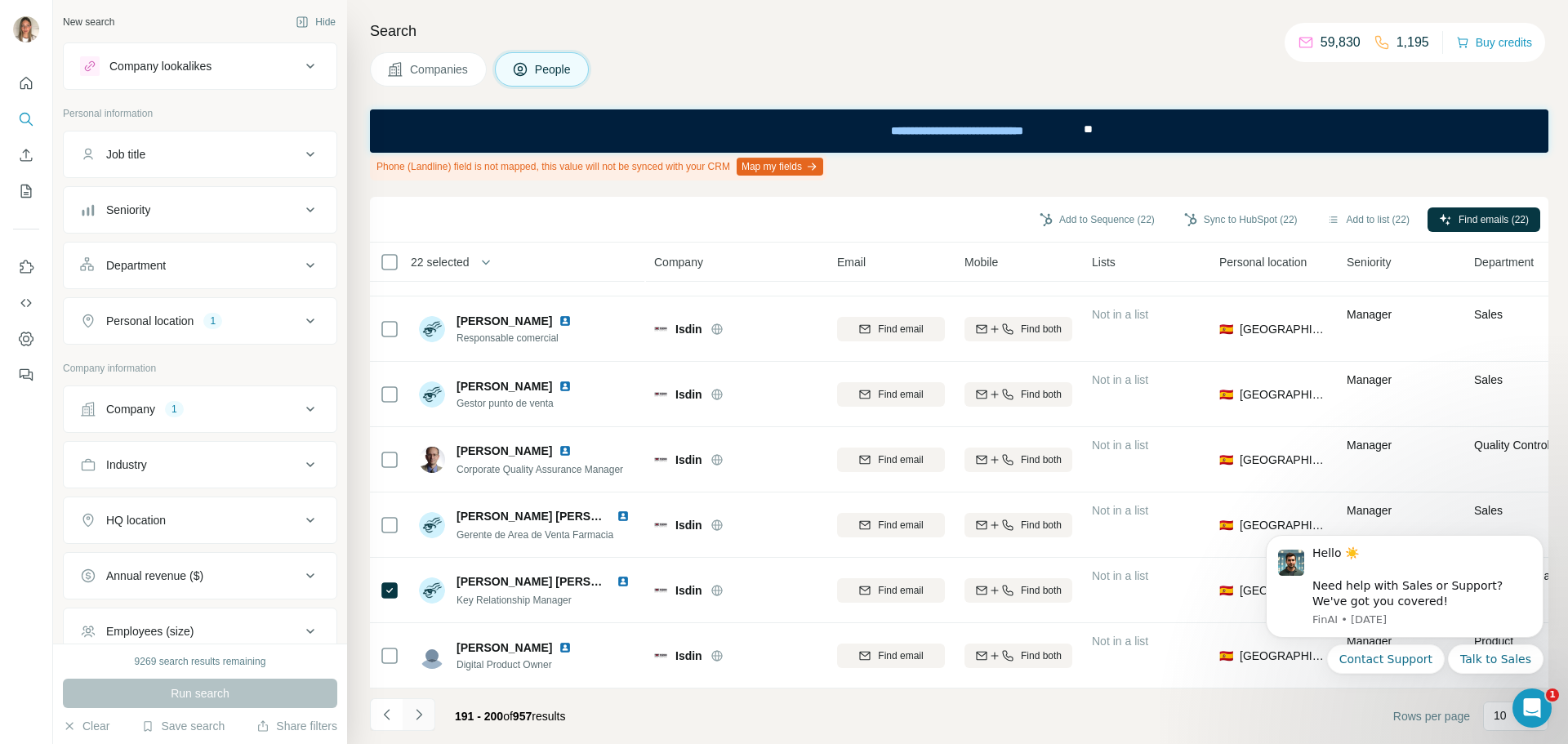
click at [417, 714] on icon "Navigate to next page" at bounding box center [419, 714] width 16 height 16
click at [418, 713] on icon "Navigate to next page" at bounding box center [419, 714] width 16 height 16
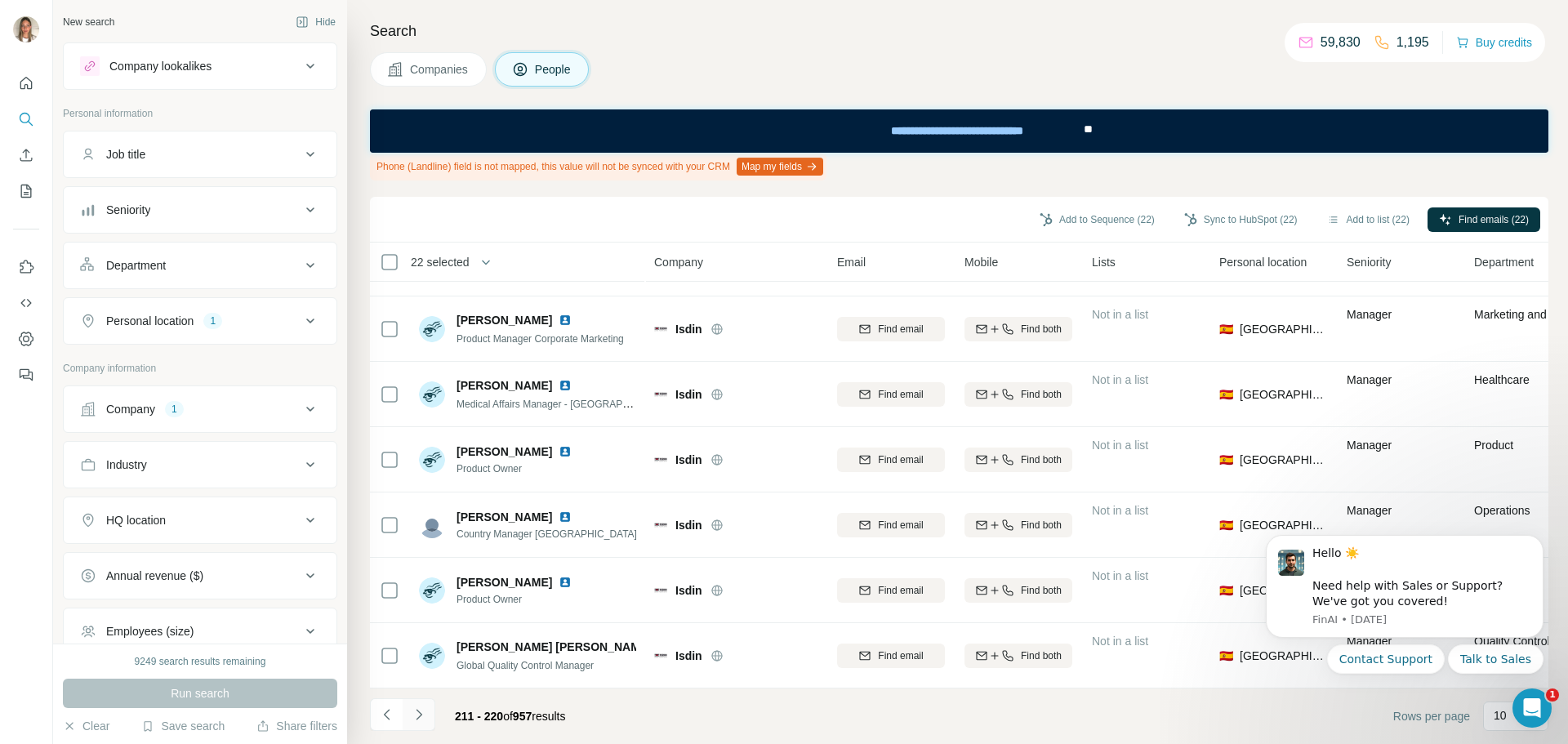
click at [424, 717] on icon "Navigate to next page" at bounding box center [419, 714] width 16 height 16
click at [428, 715] on button "Navigate to next page" at bounding box center [419, 714] width 33 height 33
click at [418, 712] on icon "Navigate to next page" at bounding box center [418, 714] width 5 height 11
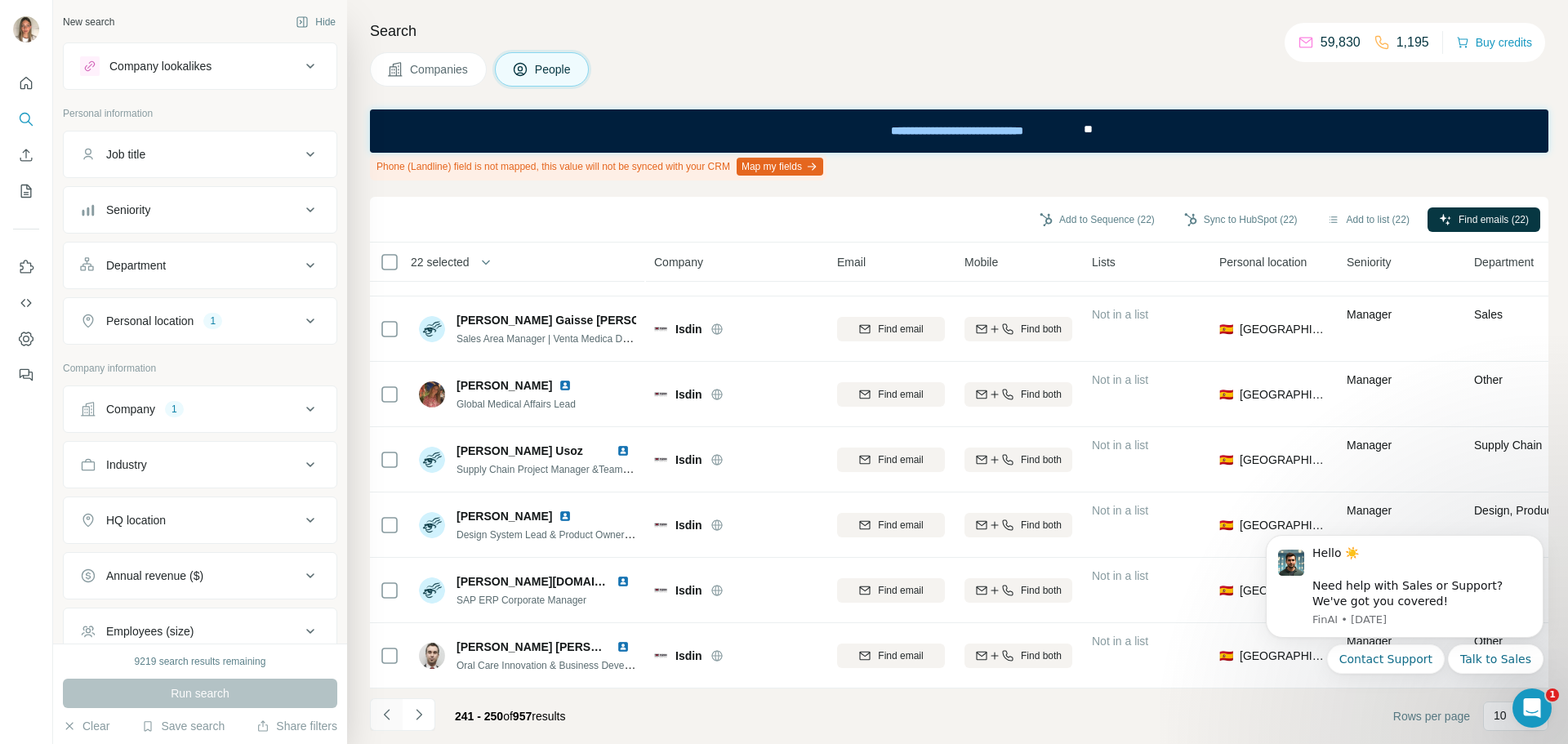
click at [382, 708] on icon "Navigate to previous page" at bounding box center [387, 714] width 16 height 16
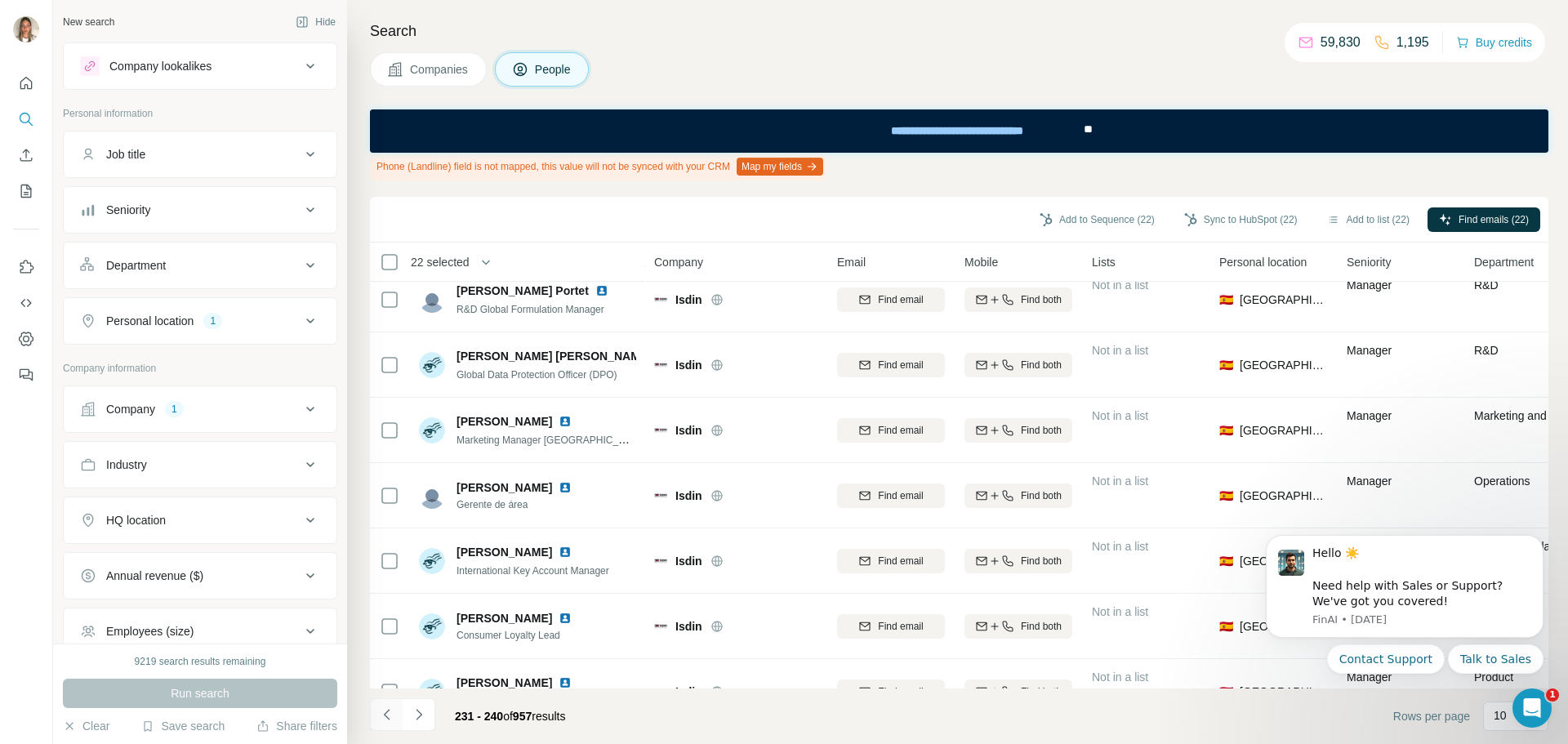
scroll to position [0, 0]
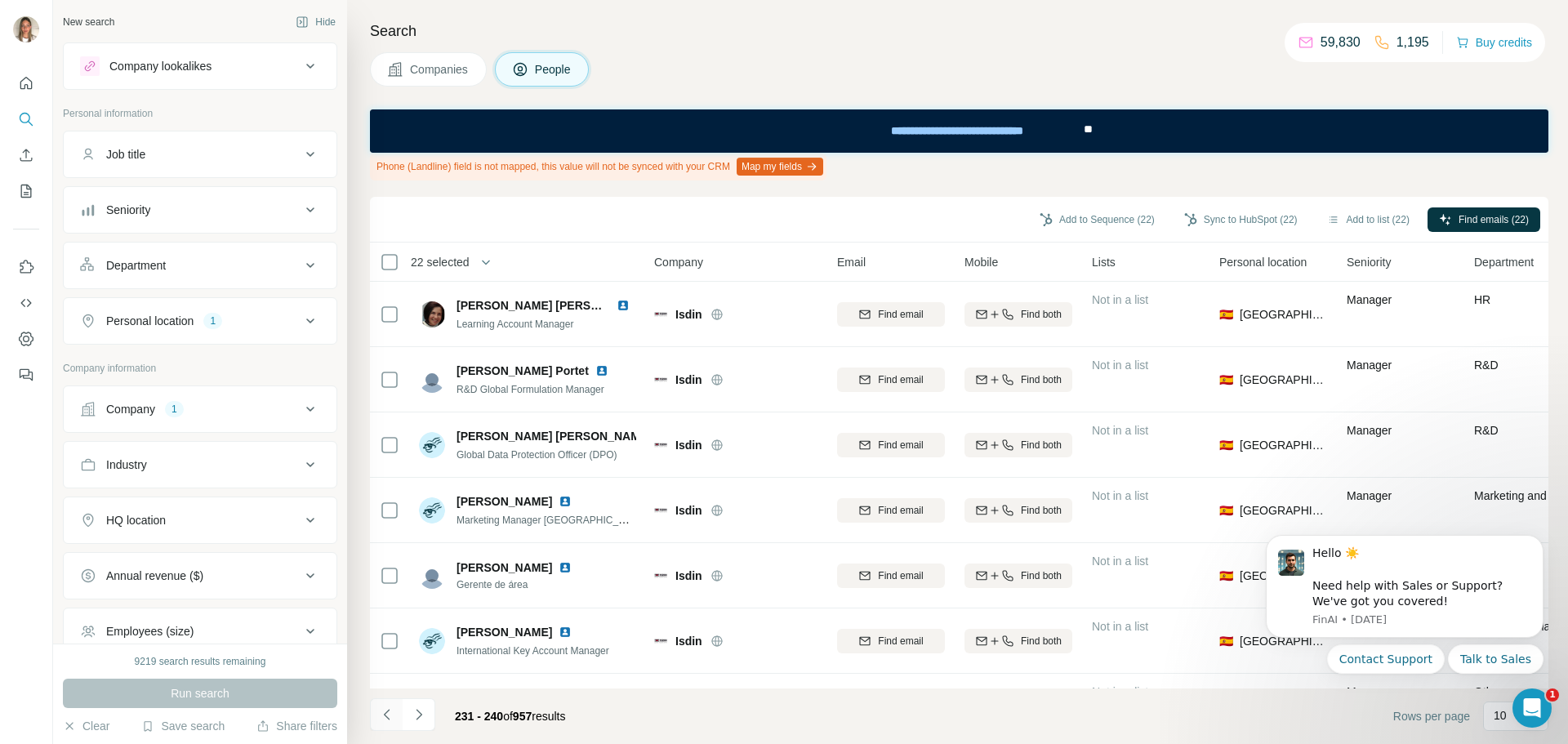
click at [382, 719] on icon "Navigate to previous page" at bounding box center [387, 714] width 16 height 16
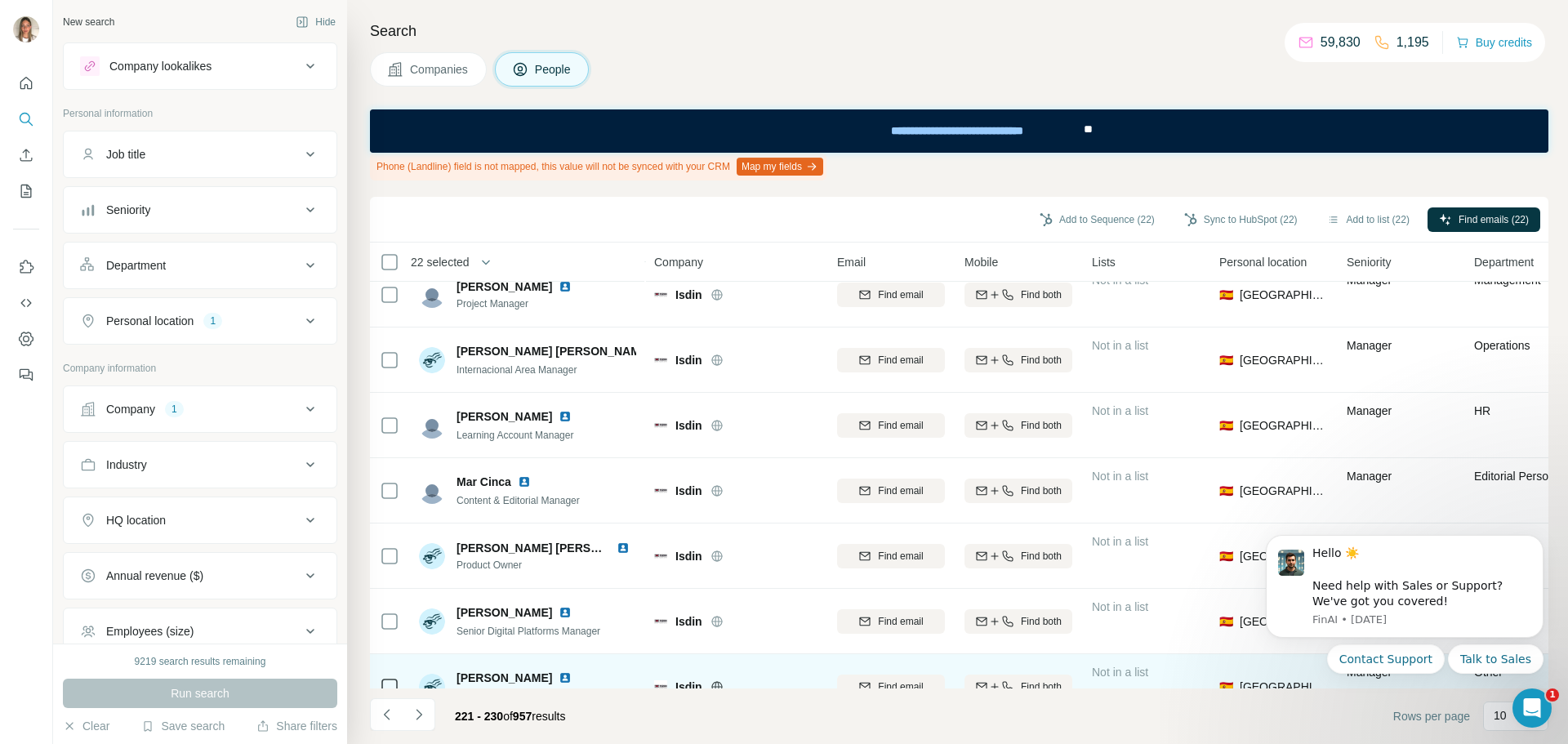
scroll to position [254, 0]
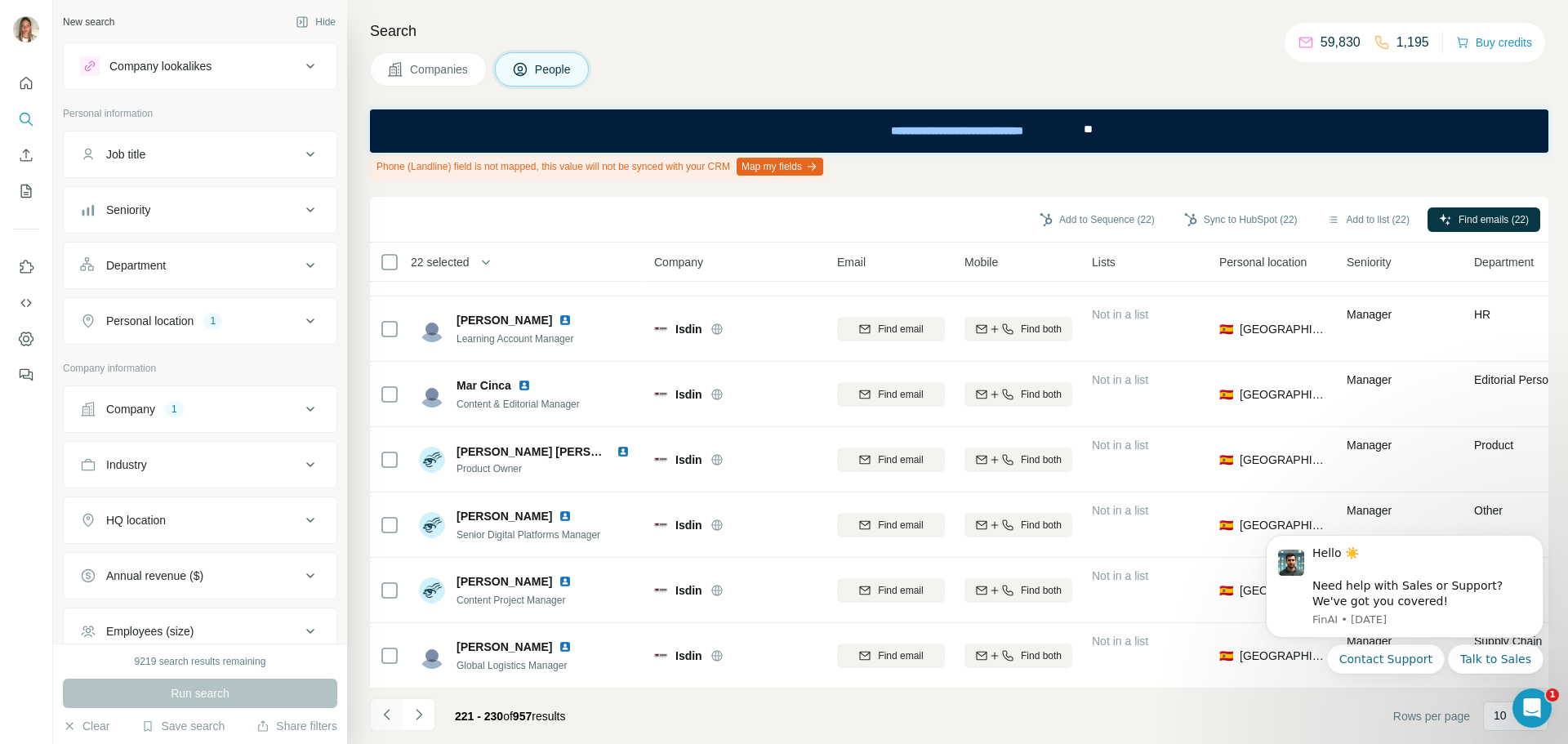
click at [389, 713] on icon "Navigate to previous page" at bounding box center [387, 714] width 16 height 16
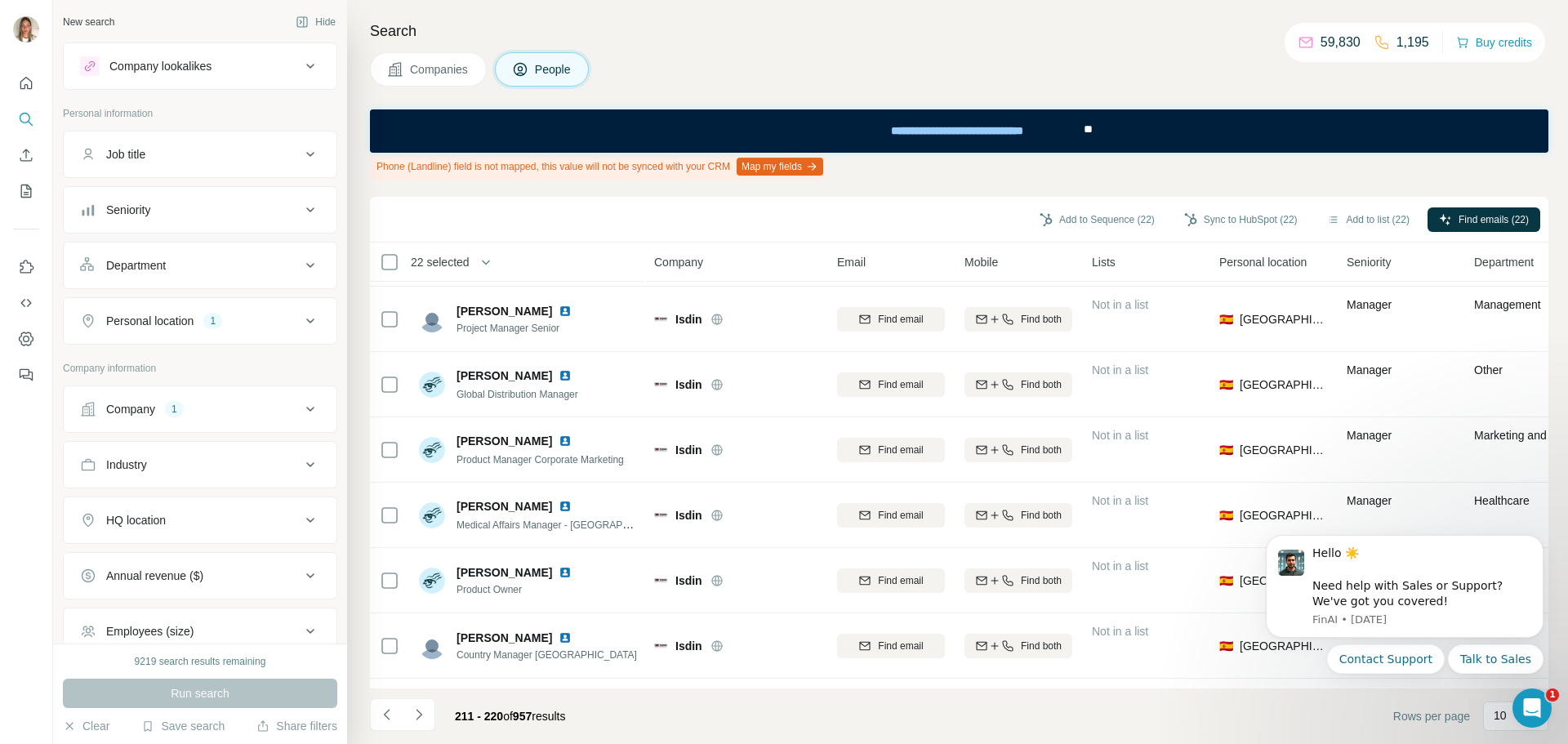
scroll to position [0, 0]
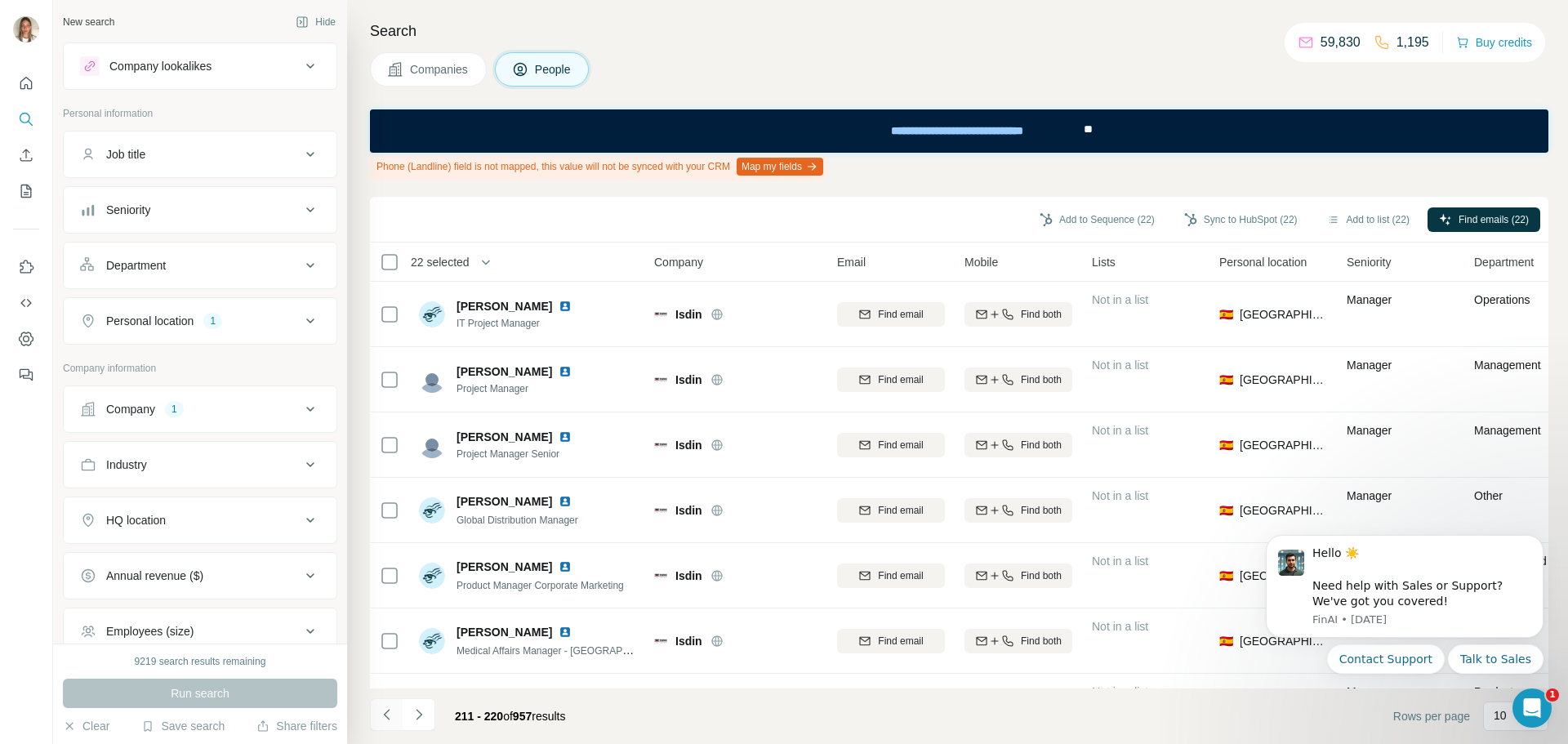
click at [379, 706] on icon "Navigate to previous page" at bounding box center [387, 714] width 16 height 16
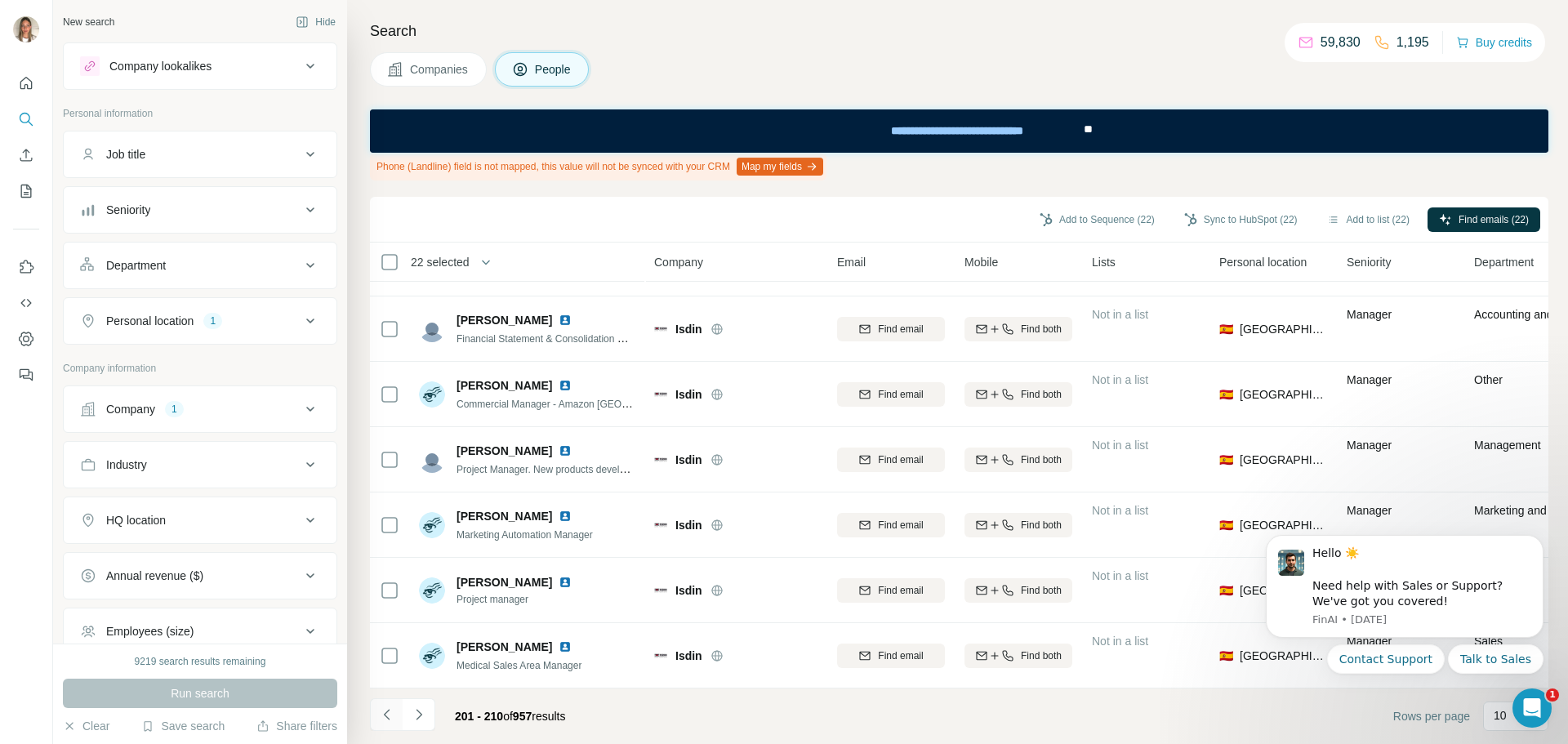
click at [391, 704] on button "Navigate to previous page" at bounding box center [386, 714] width 33 height 33
click at [384, 714] on icon "Navigate to previous page" at bounding box center [385, 714] width 5 height 11
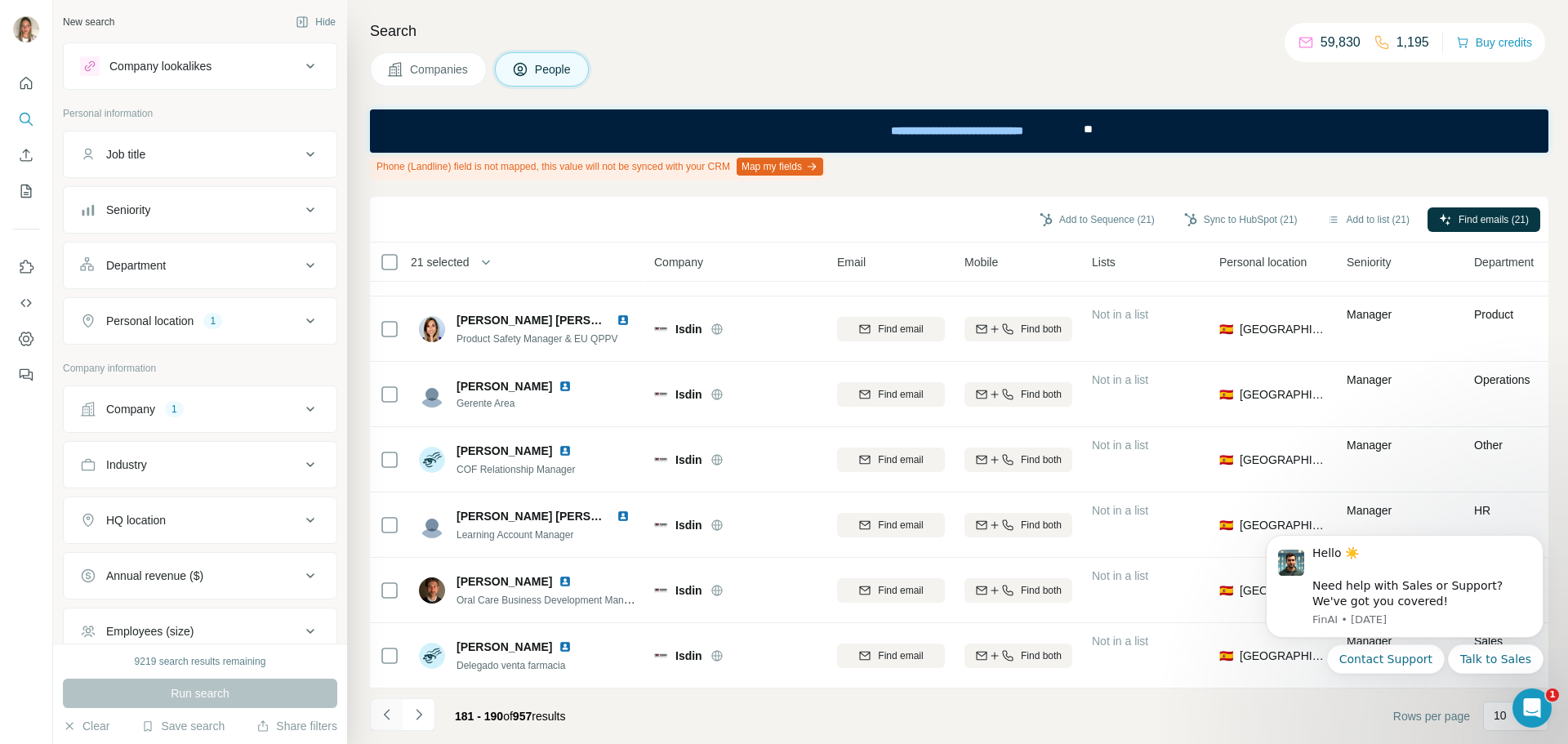
click at [385, 721] on icon "Navigate to previous page" at bounding box center [387, 714] width 16 height 16
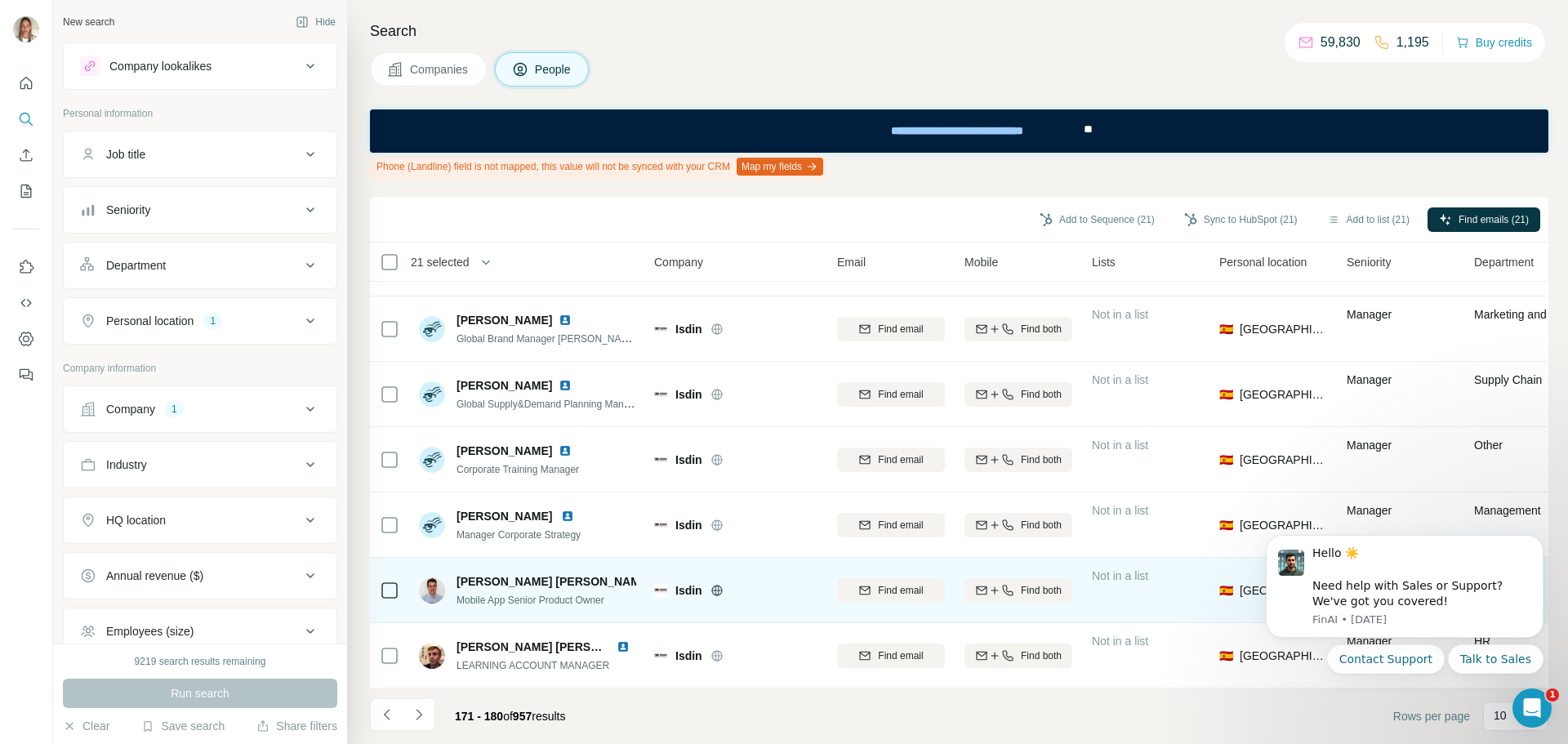
scroll to position [0, 0]
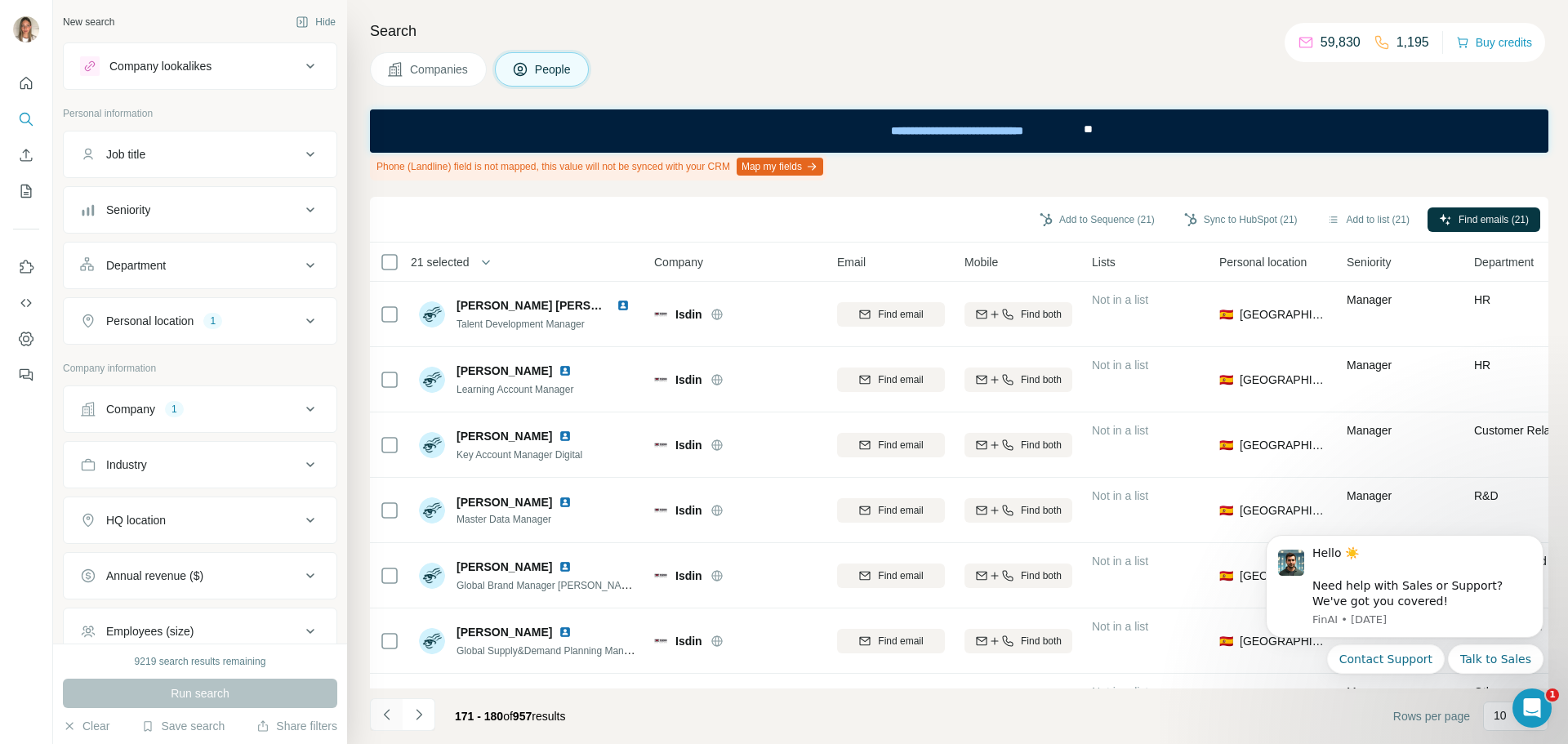
click at [384, 705] on button "Navigate to previous page" at bounding box center [386, 714] width 33 height 33
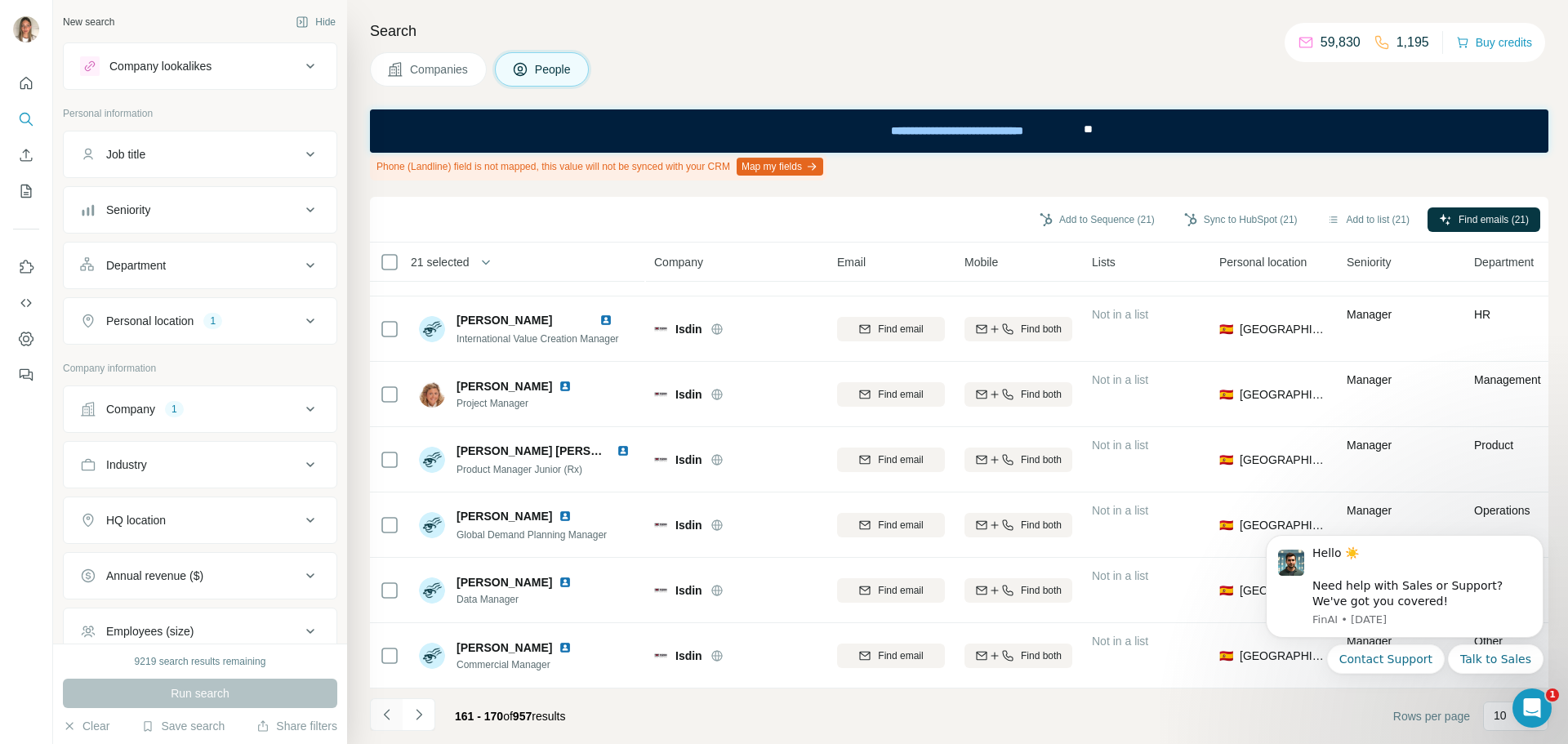
click at [388, 704] on button "Navigate to previous page" at bounding box center [386, 714] width 33 height 33
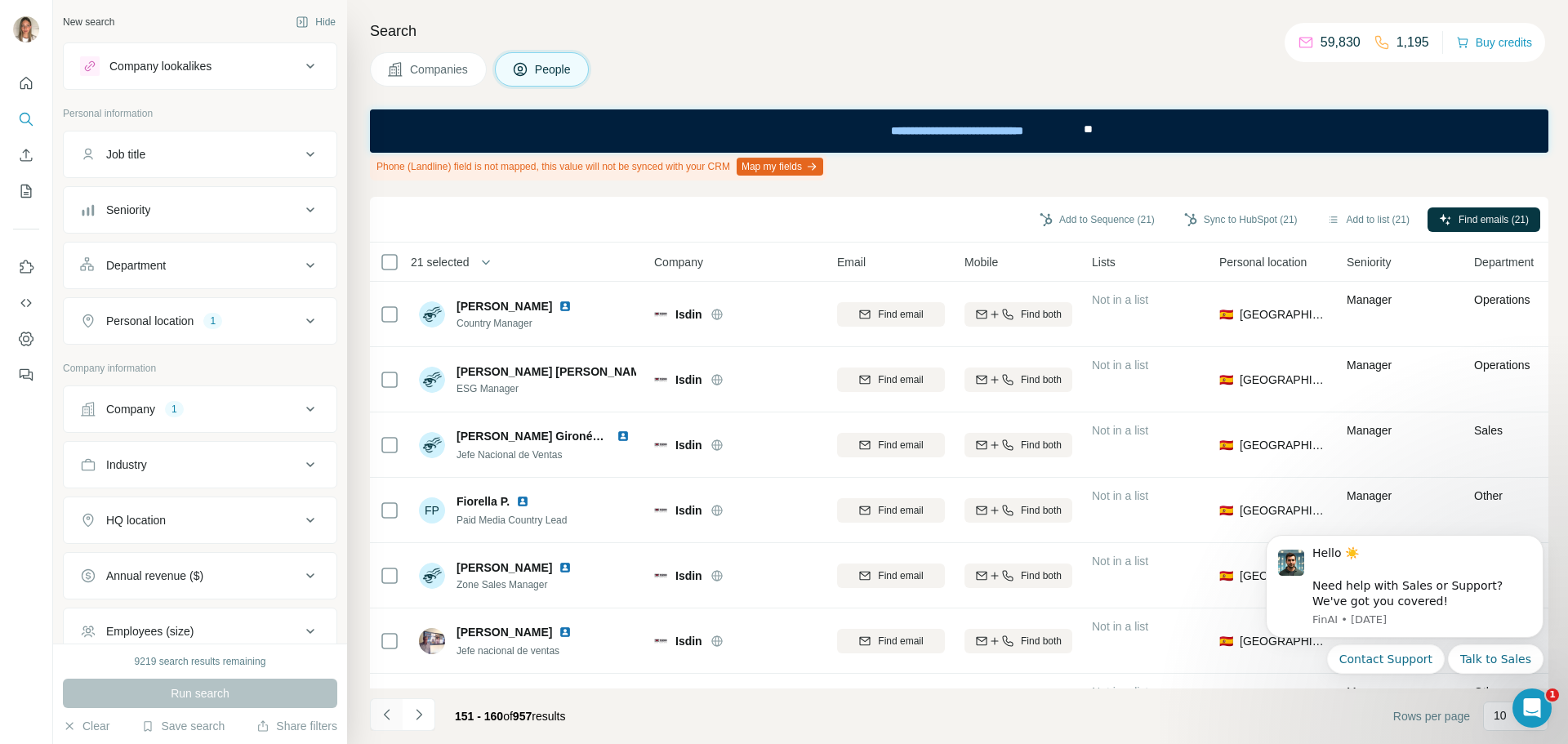
click at [383, 710] on icon "Navigate to previous page" at bounding box center [387, 714] width 16 height 16
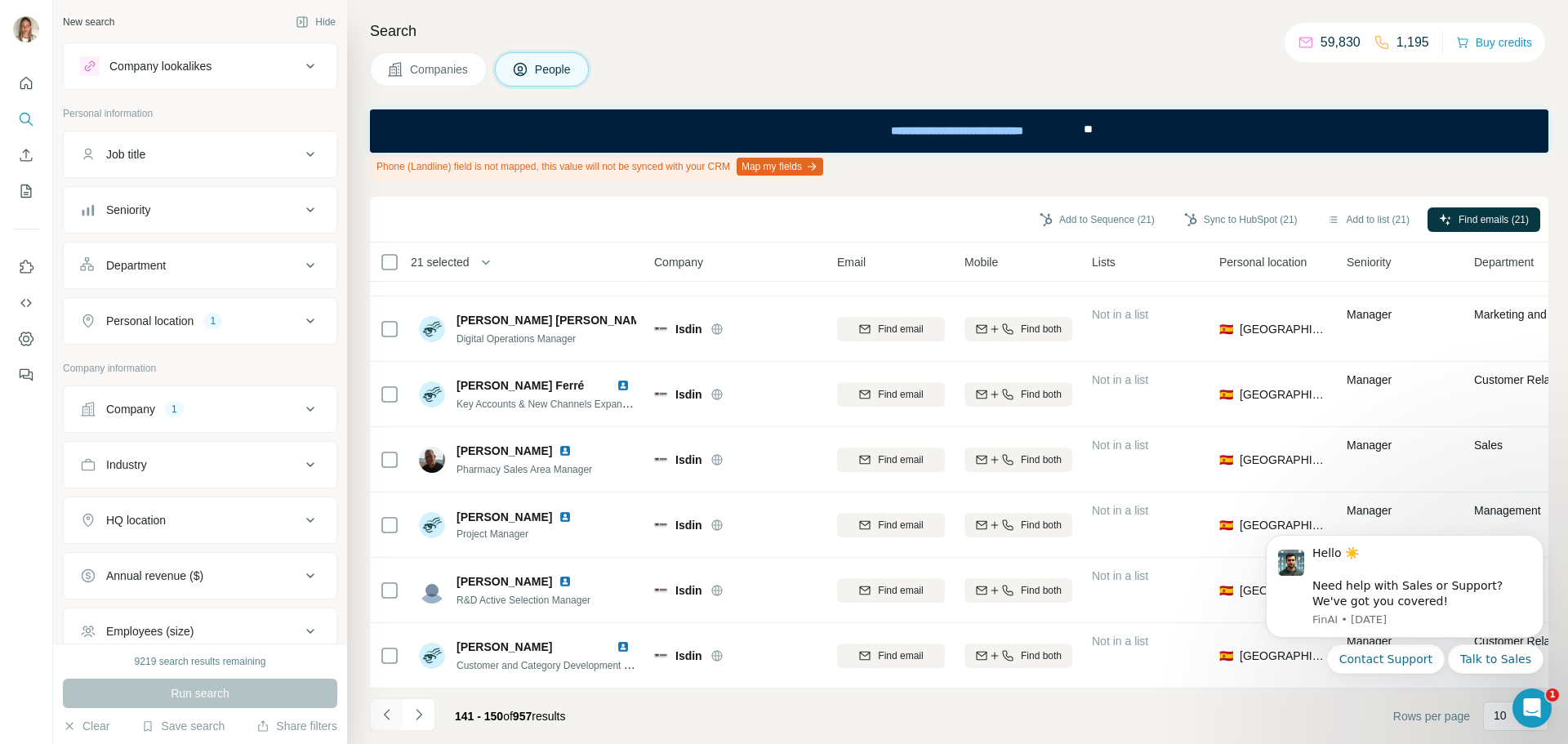
click at [383, 706] on icon "Navigate to previous page" at bounding box center [387, 714] width 16 height 16
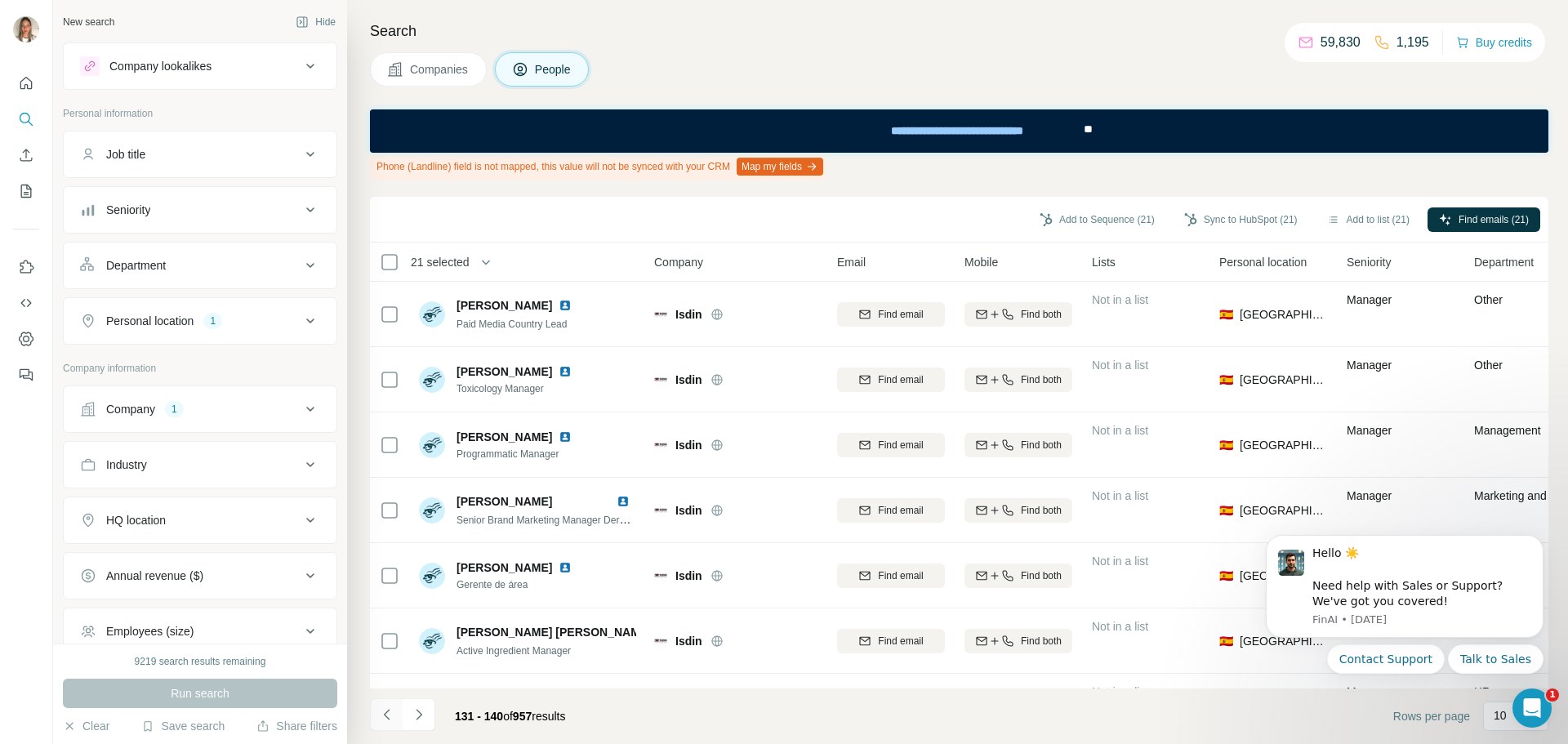
click at [393, 712] on icon "Navigate to previous page" at bounding box center [387, 714] width 16 height 16
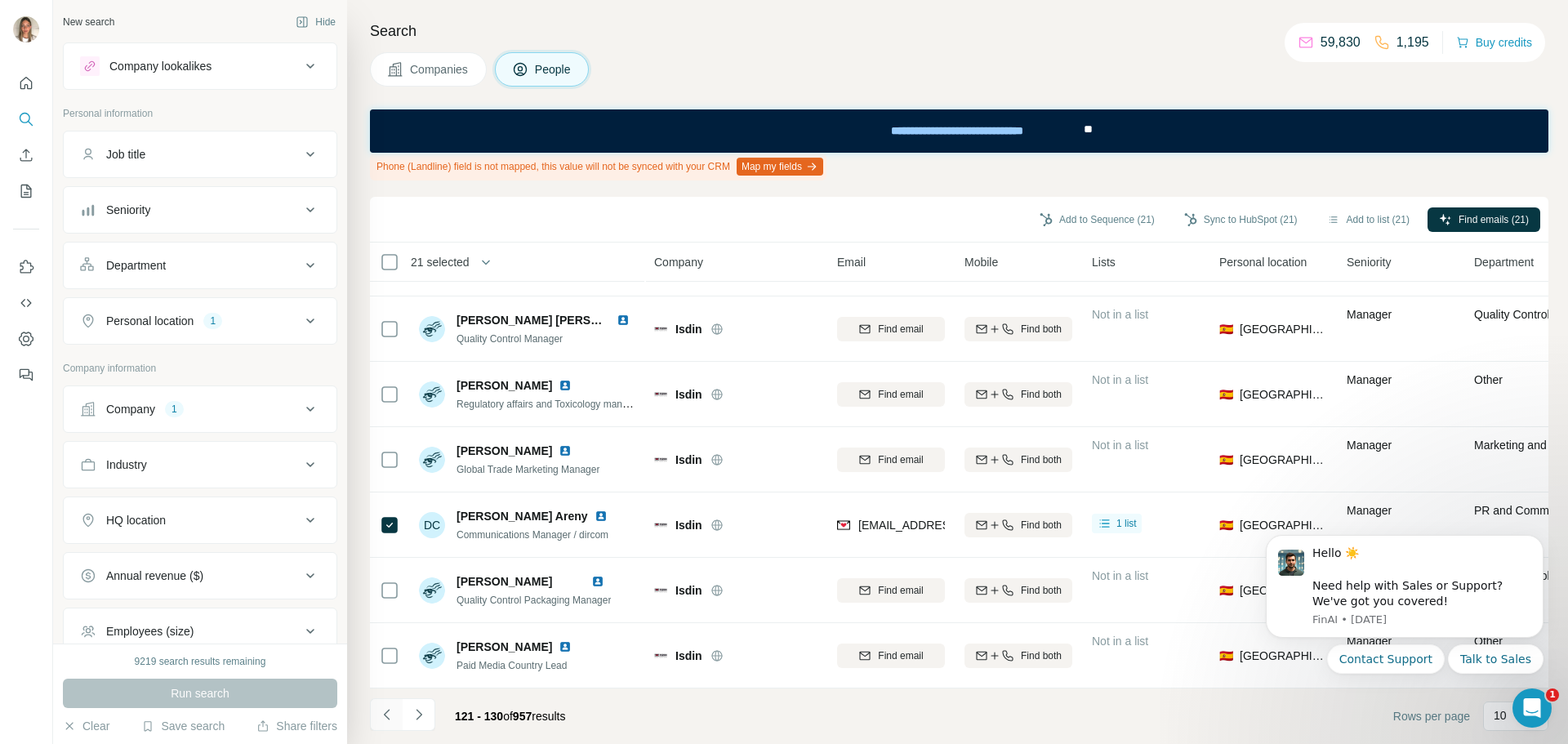
click at [384, 718] on icon "Navigate to previous page" at bounding box center [387, 714] width 16 height 16
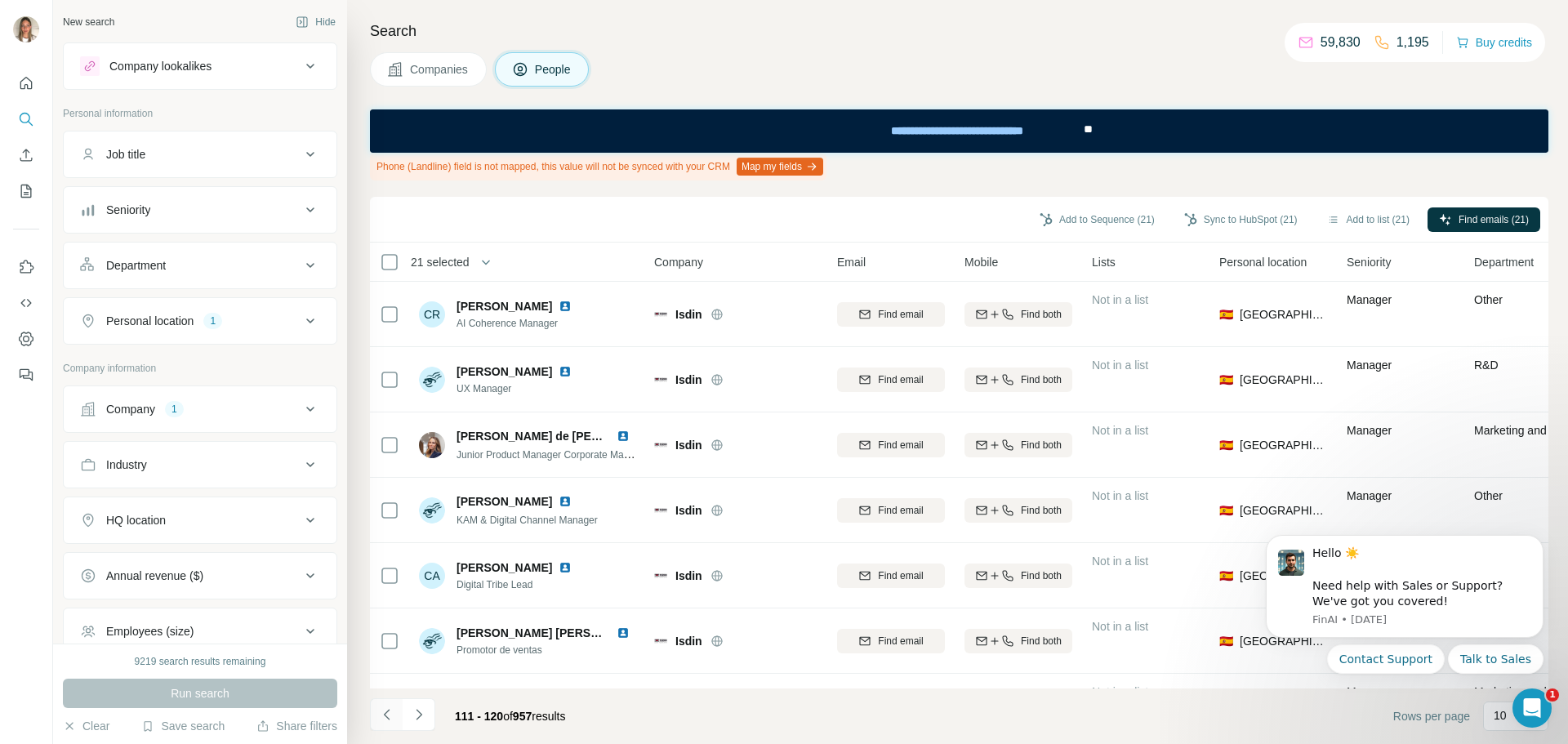
click at [393, 709] on icon "Navigate to previous page" at bounding box center [387, 714] width 16 height 16
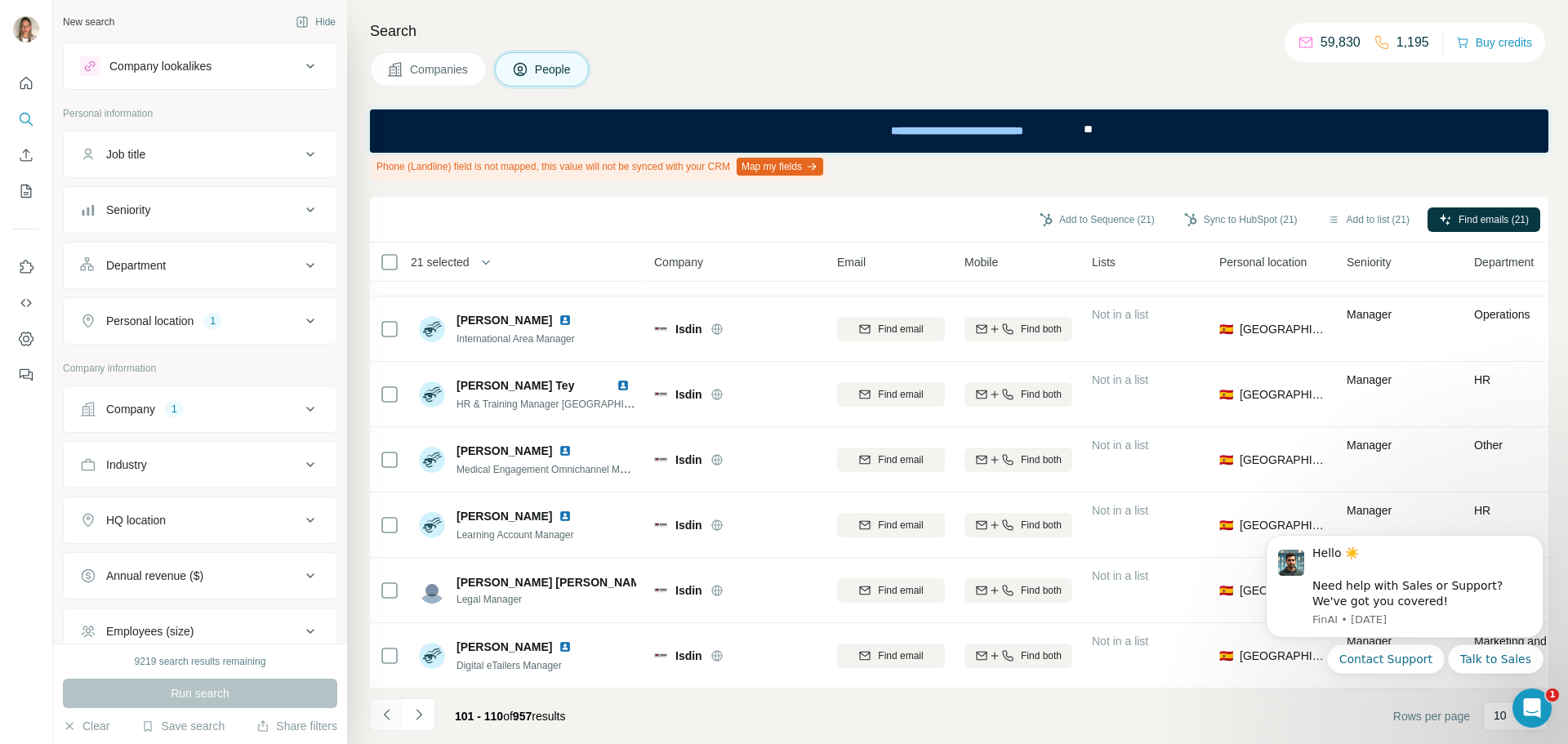
click at [383, 710] on icon "Navigate to previous page" at bounding box center [387, 714] width 16 height 16
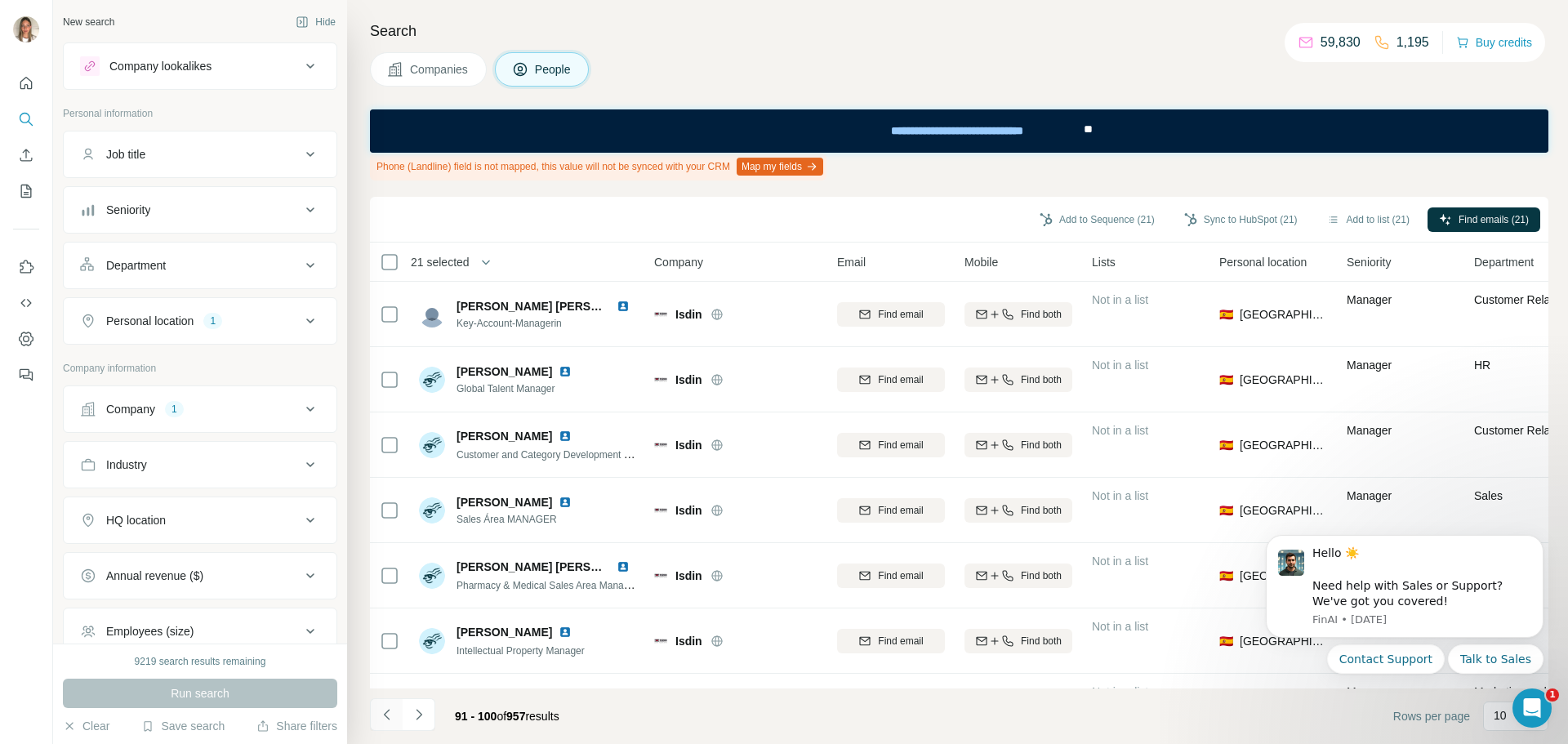
click at [389, 707] on icon "Navigate to previous page" at bounding box center [387, 714] width 16 height 16
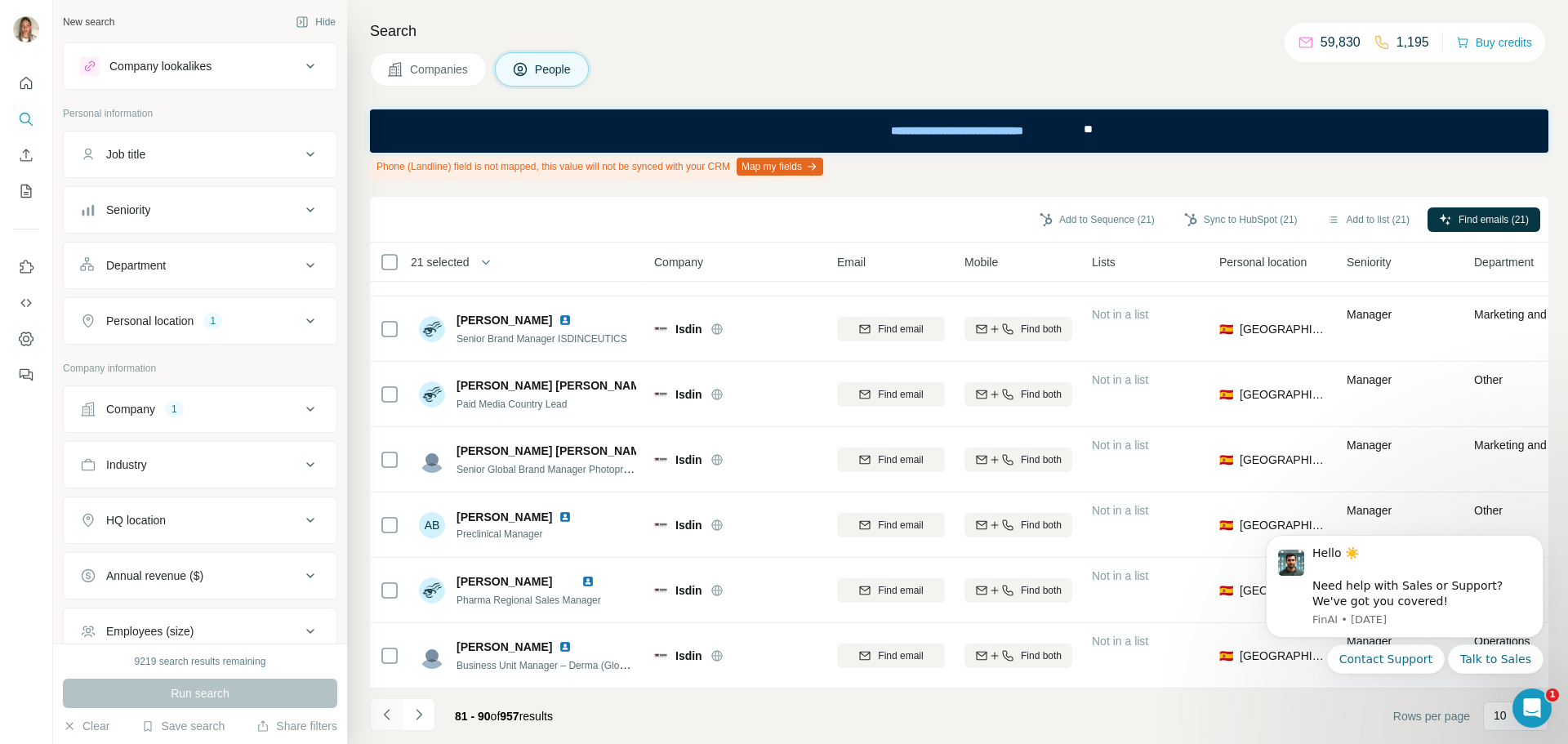
click at [381, 718] on icon "Navigate to previous page" at bounding box center [387, 714] width 16 height 16
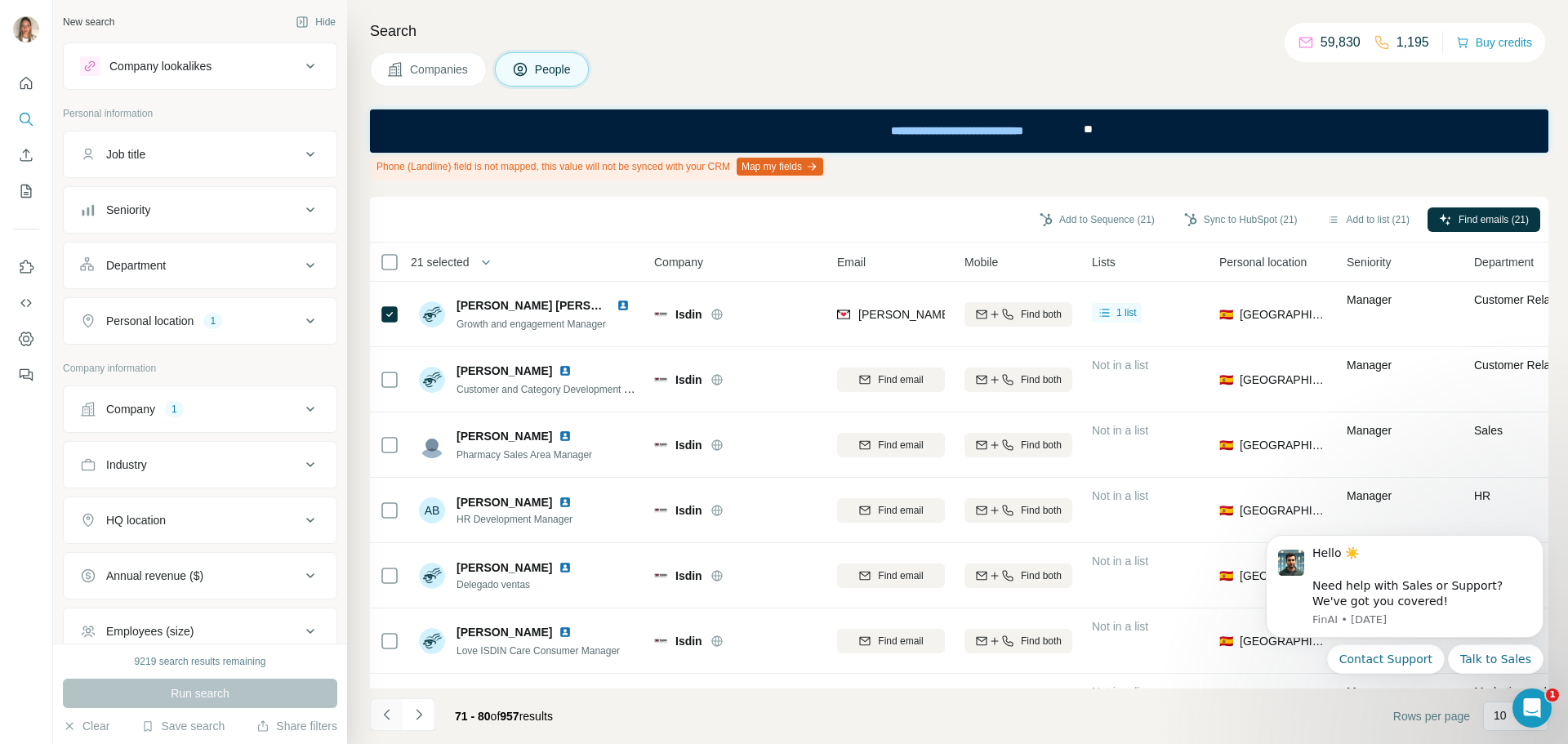
click at [381, 712] on icon "Navigate to previous page" at bounding box center [387, 714] width 16 height 16
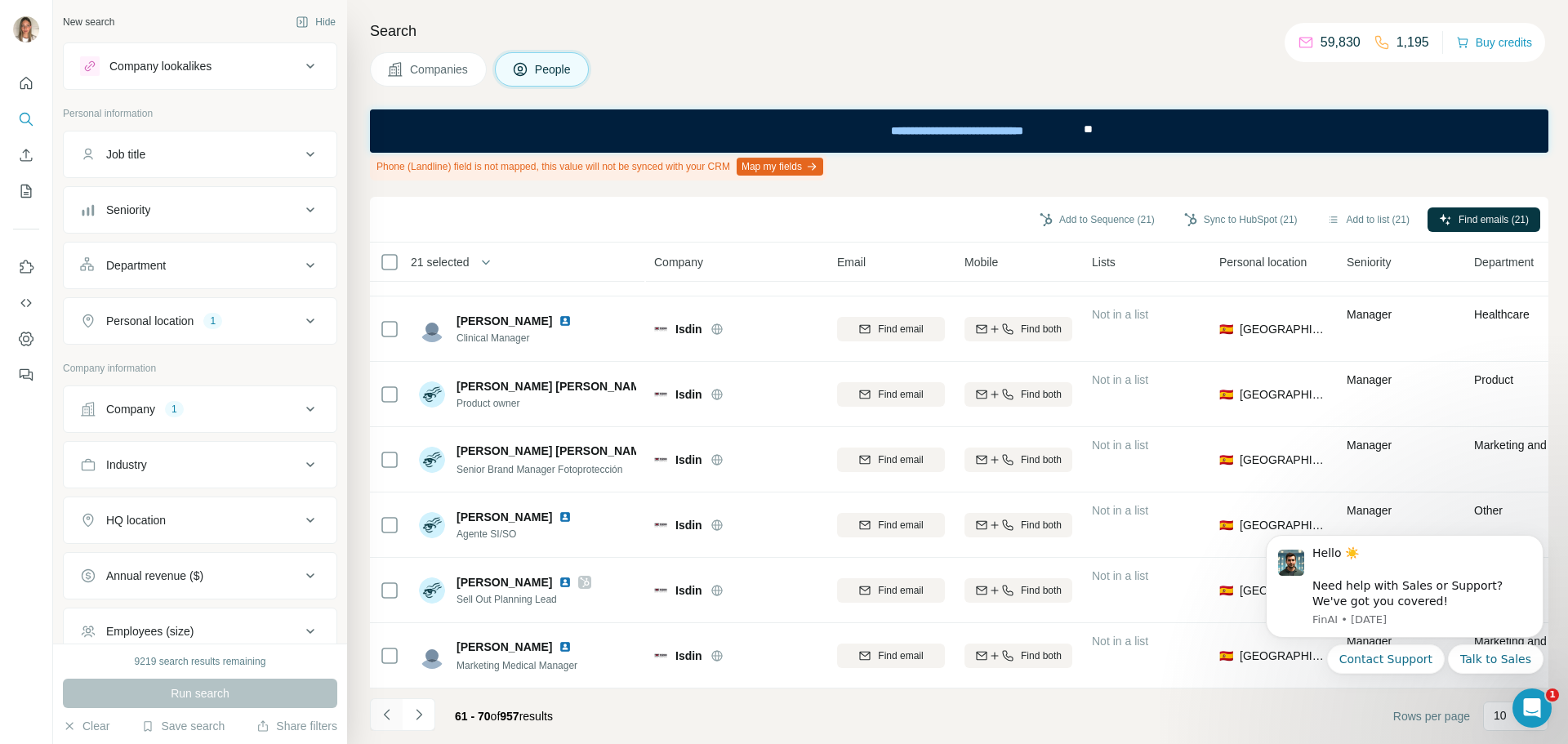
click at [385, 711] on icon "Navigate to previous page" at bounding box center [387, 714] width 16 height 16
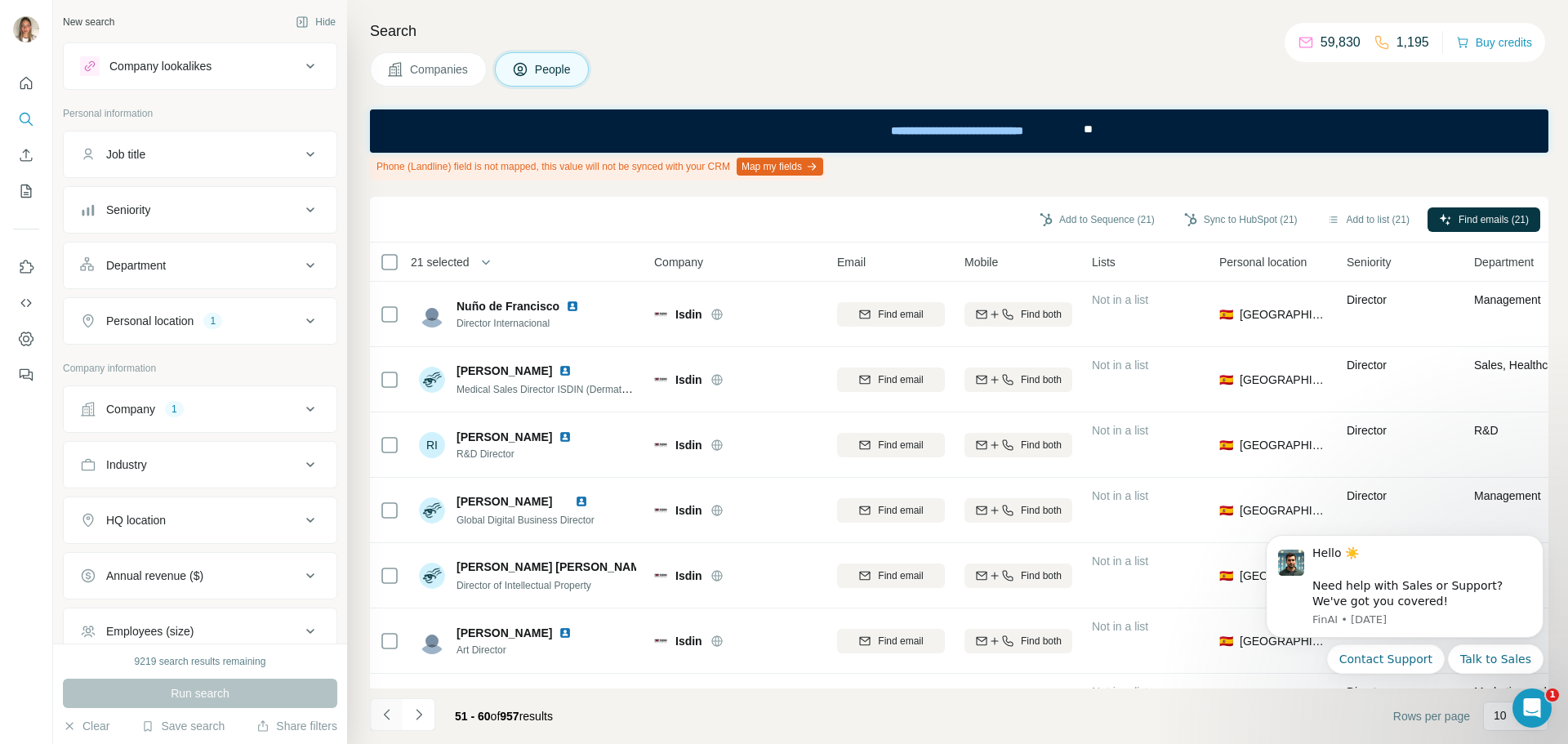
click at [384, 712] on icon "Navigate to previous page" at bounding box center [387, 714] width 16 height 16
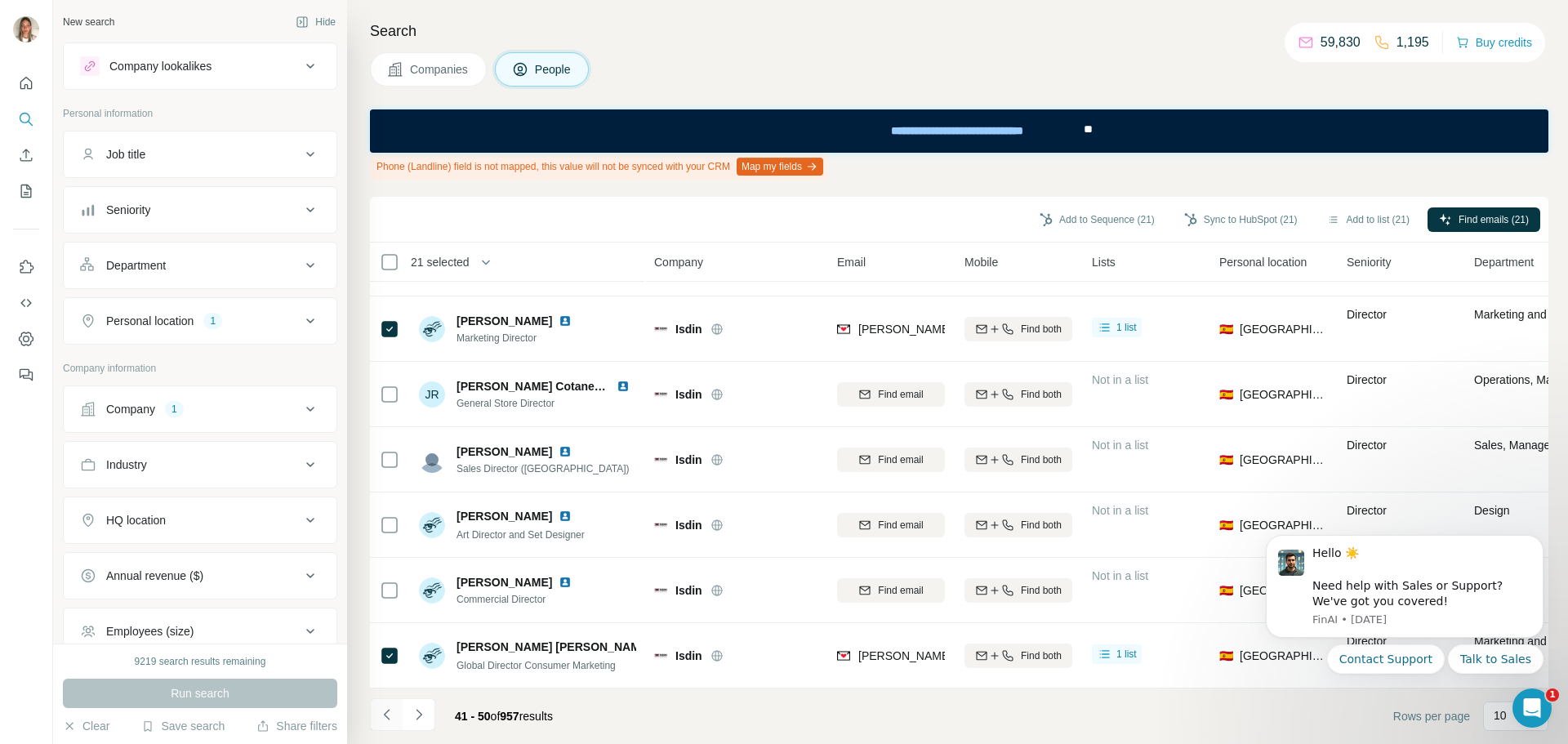
click at [381, 711] on icon "Navigate to previous page" at bounding box center [387, 714] width 16 height 16
click at [385, 710] on icon "Navigate to previous page" at bounding box center [387, 714] width 16 height 16
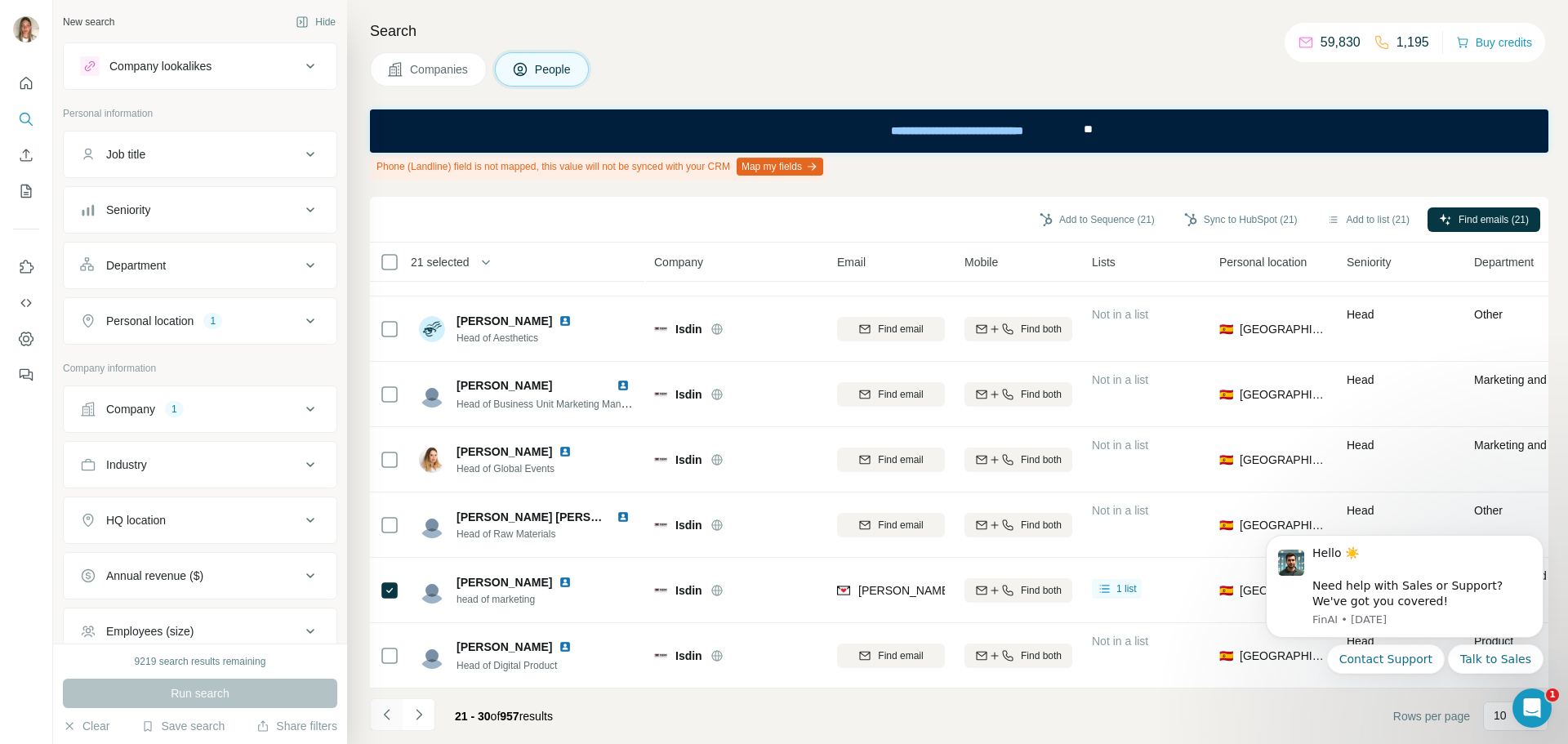
click at [383, 712] on icon "Navigate to previous page" at bounding box center [387, 714] width 16 height 16
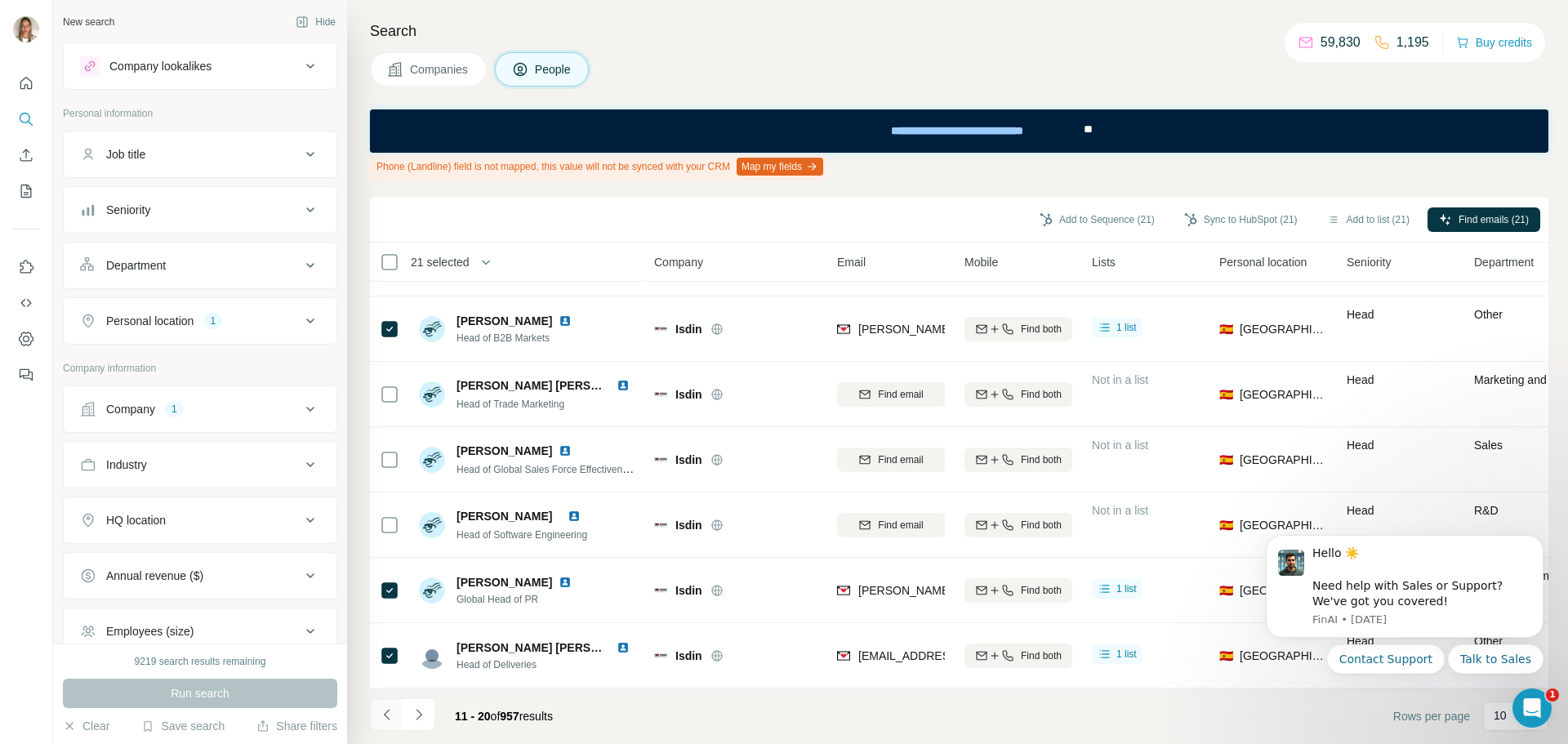
click at [391, 704] on button "Navigate to previous page" at bounding box center [386, 714] width 33 height 33
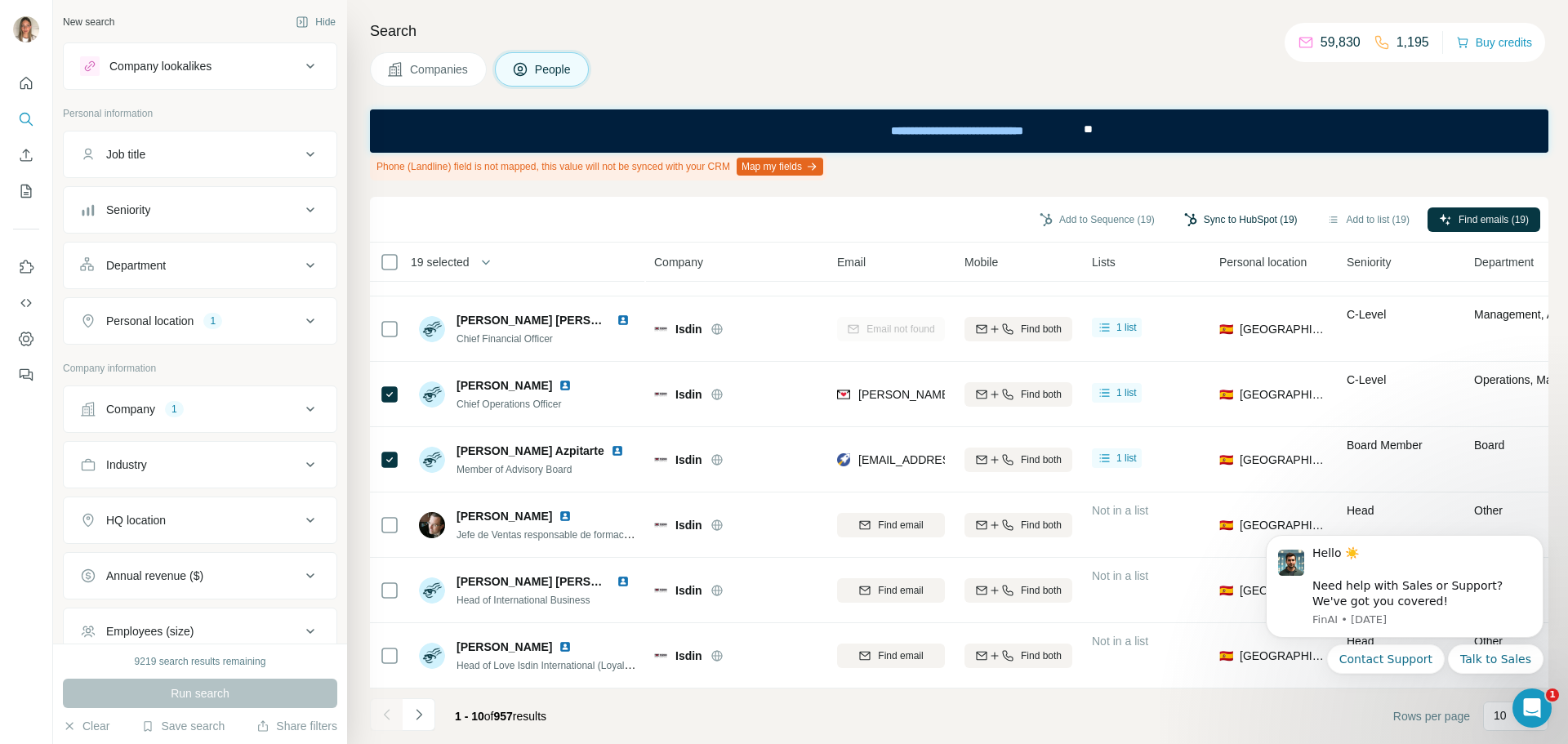
click at [1233, 215] on button "Sync to HubSpot (19)" at bounding box center [1241, 220] width 136 height 25
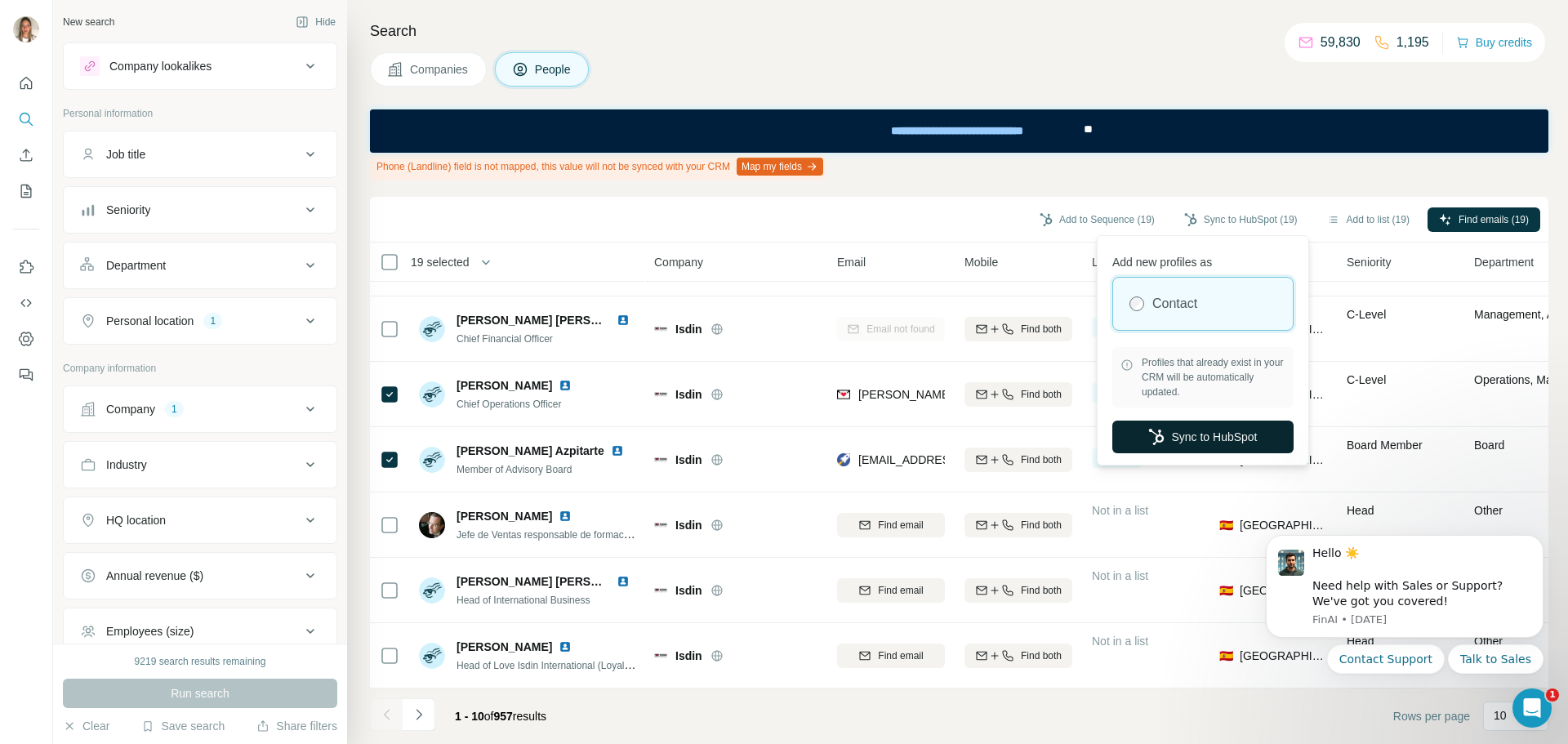
click at [1218, 439] on button "Sync to HubSpot" at bounding box center [1202, 437] width 181 height 33
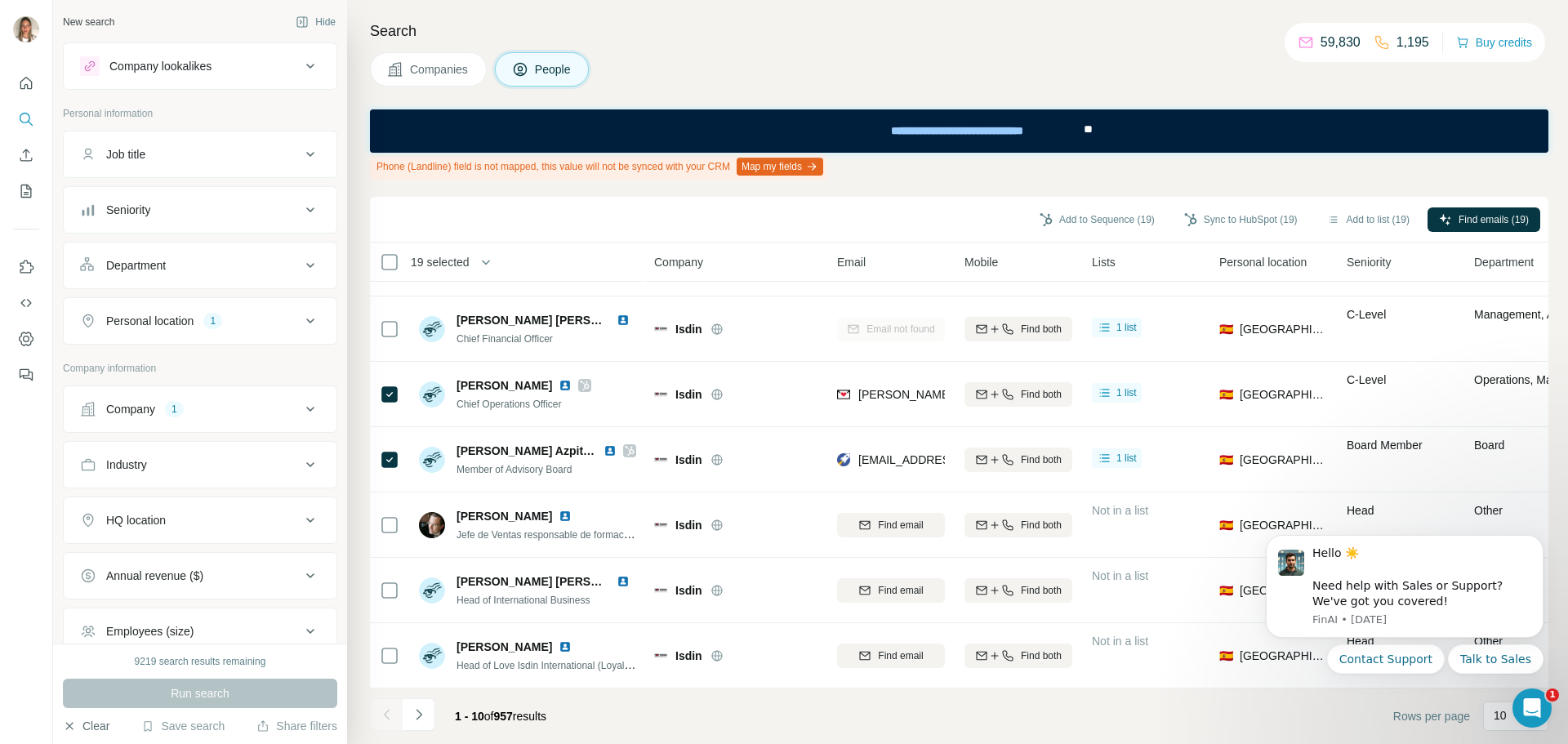
click at [86, 727] on button "Clear" at bounding box center [86, 725] width 47 height 16
click at [186, 419] on button "Company" at bounding box center [200, 409] width 273 height 39
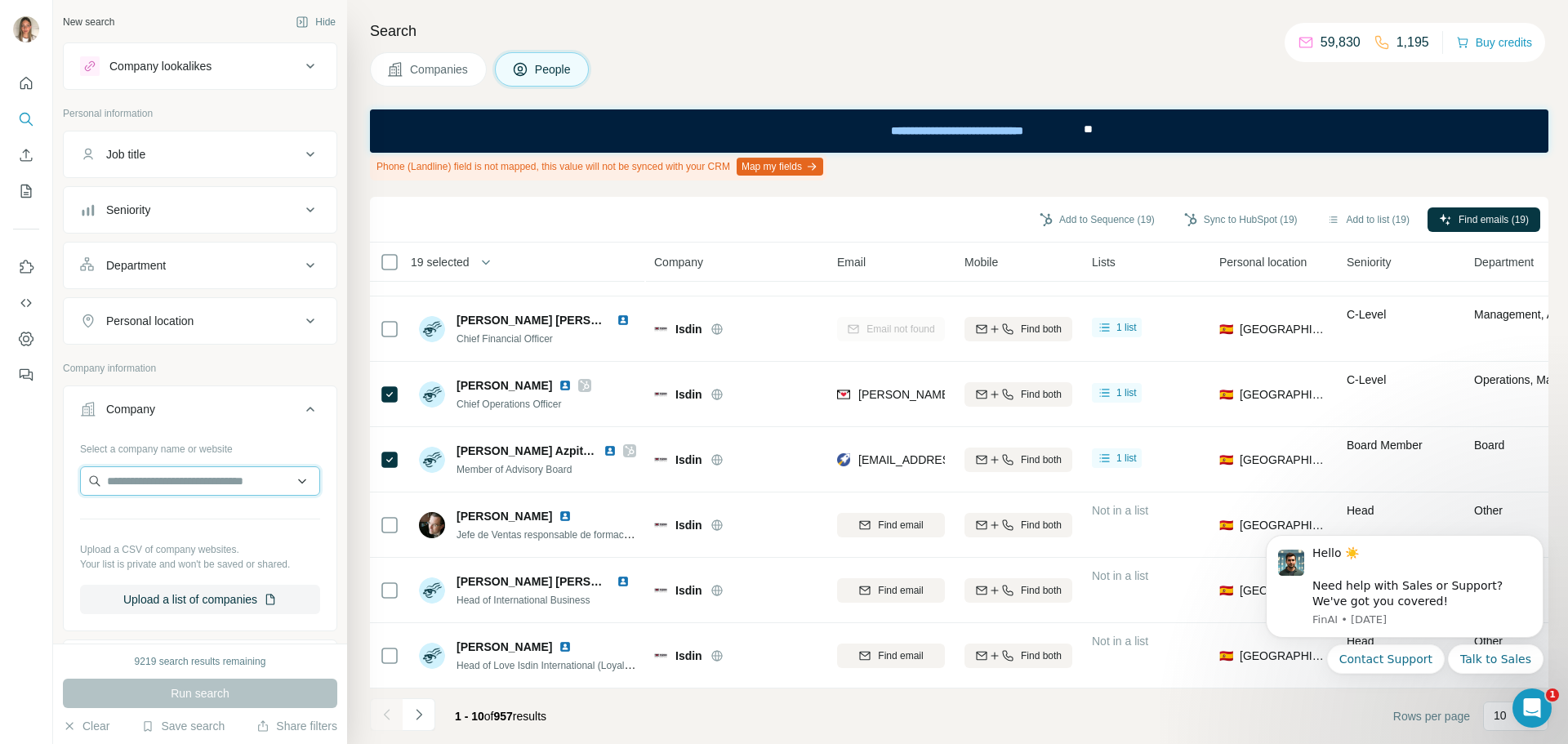
click at [164, 474] on input "text" at bounding box center [201, 481] width 240 height 29
drag, startPoint x: 178, startPoint y: 473, endPoint x: 33, endPoint y: 466, distance: 145.2
click at [34, 466] on div "**********" at bounding box center [784, 372] width 1568 height 744
paste input "**********"
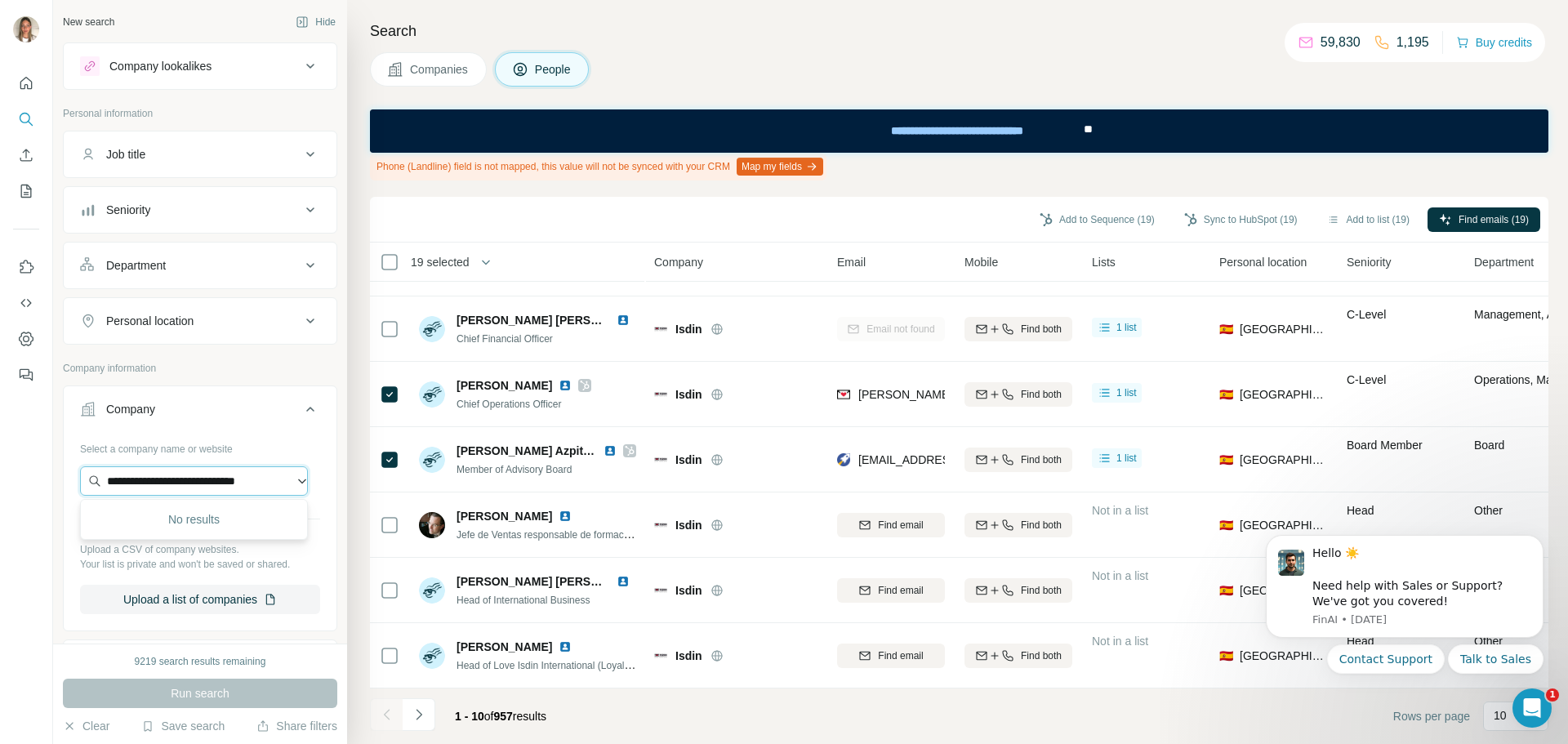
click at [124, 482] on input "**********" at bounding box center [194, 481] width 228 height 29
click at [160, 480] on input "**********" at bounding box center [194, 481] width 228 height 29
click at [257, 482] on input "**********" at bounding box center [194, 481] width 228 height 29
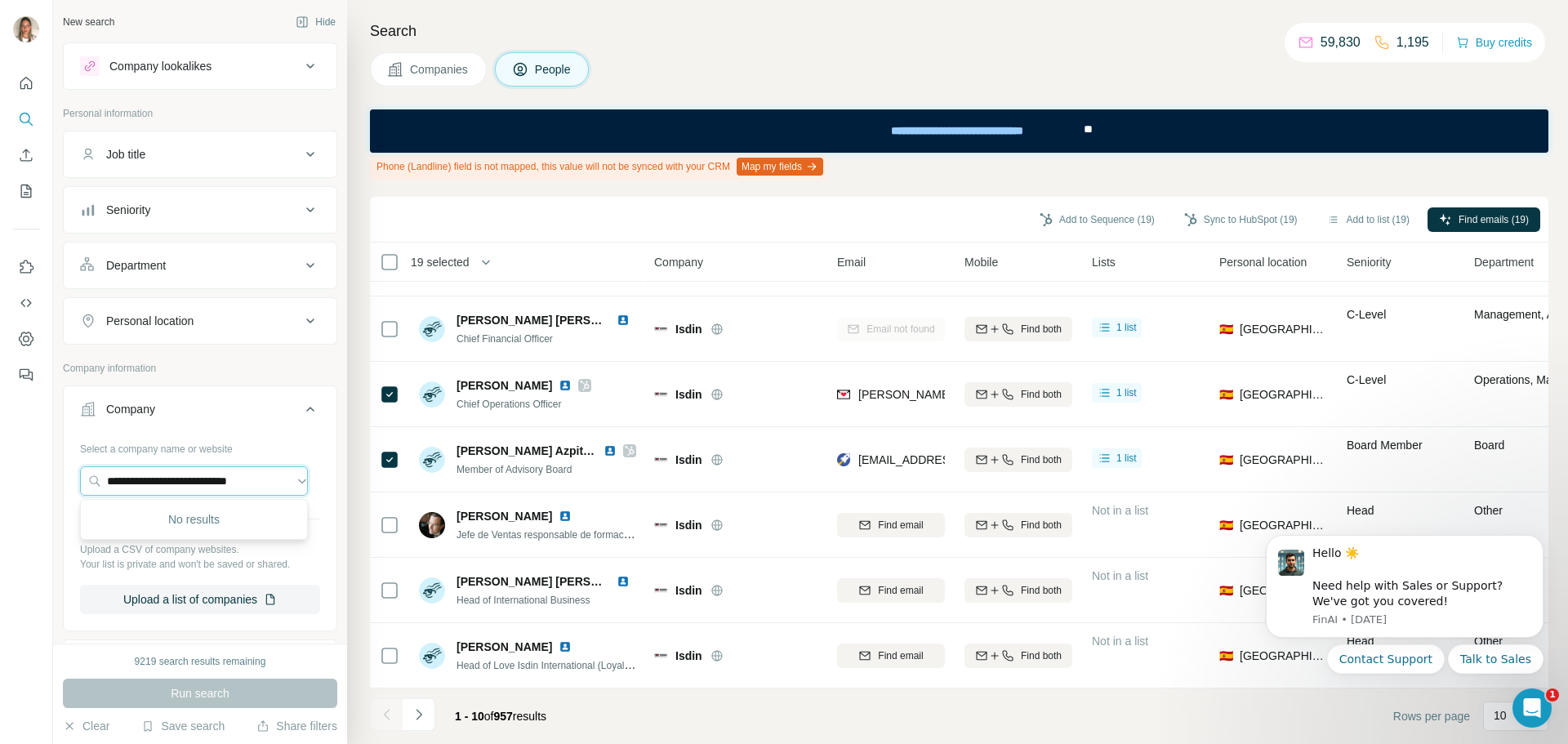
type input "**********"
drag, startPoint x: 283, startPoint y: 482, endPoint x: 25, endPoint y: 476, distance: 258.1
click at [25, 476] on div "**********" at bounding box center [784, 372] width 1568 height 744
click at [206, 478] on input "text" at bounding box center [194, 481] width 228 height 29
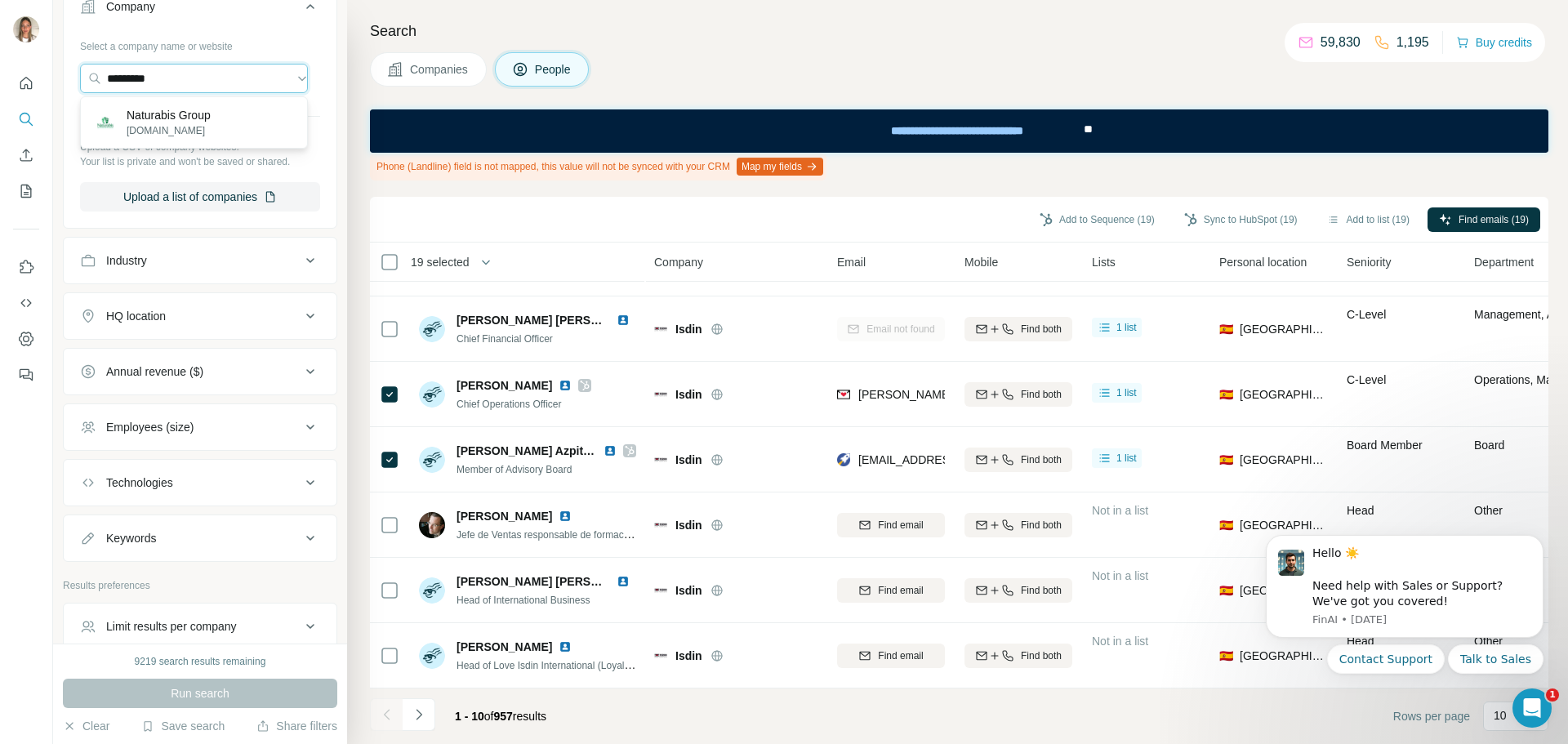
scroll to position [239, 0]
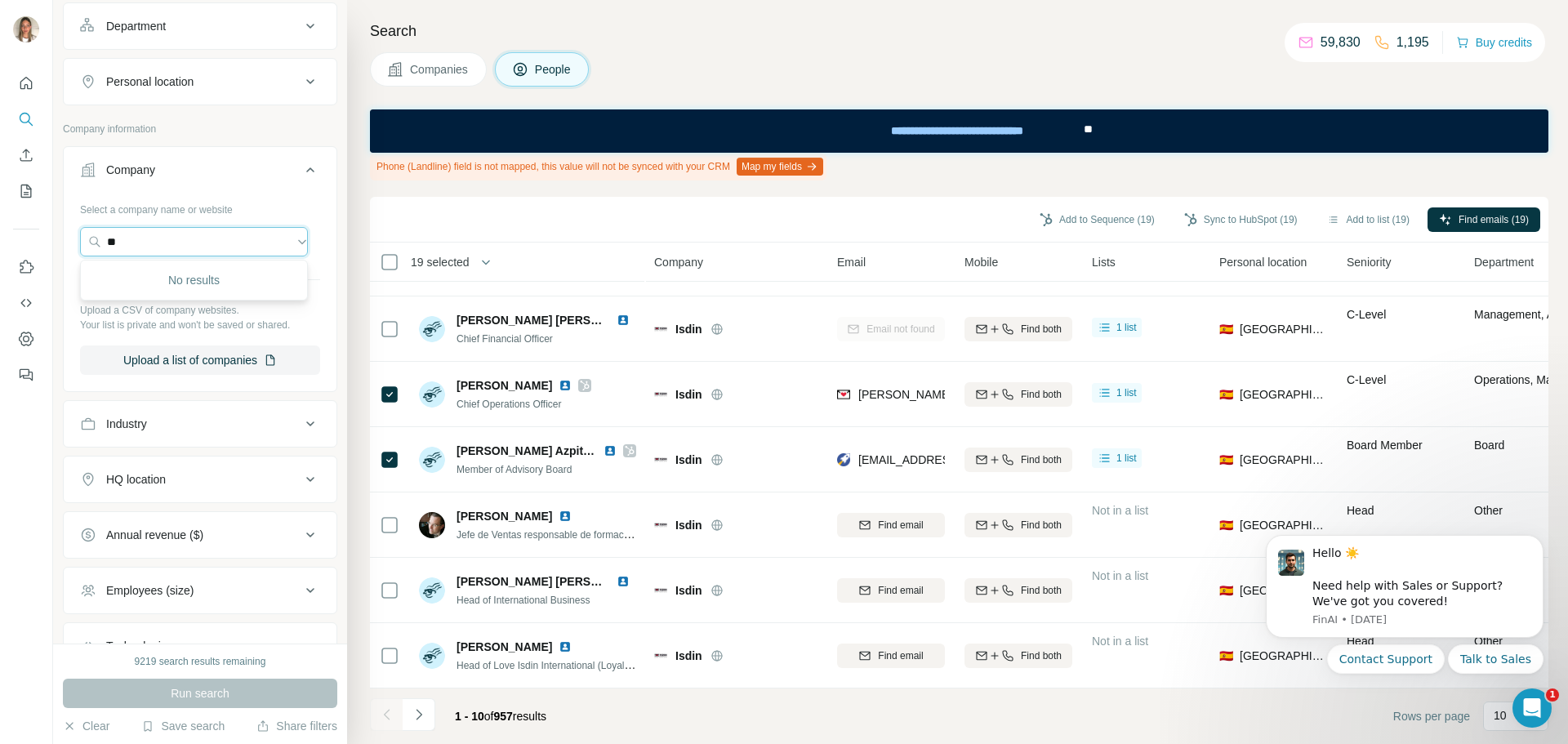
type input "*"
paste input "**********"
drag, startPoint x: 232, startPoint y: 241, endPoint x: 53, endPoint y: 239, distance: 179.0
click at [53, 239] on div "**********" at bounding box center [200, 322] width 294 height 643
paste input "**********"
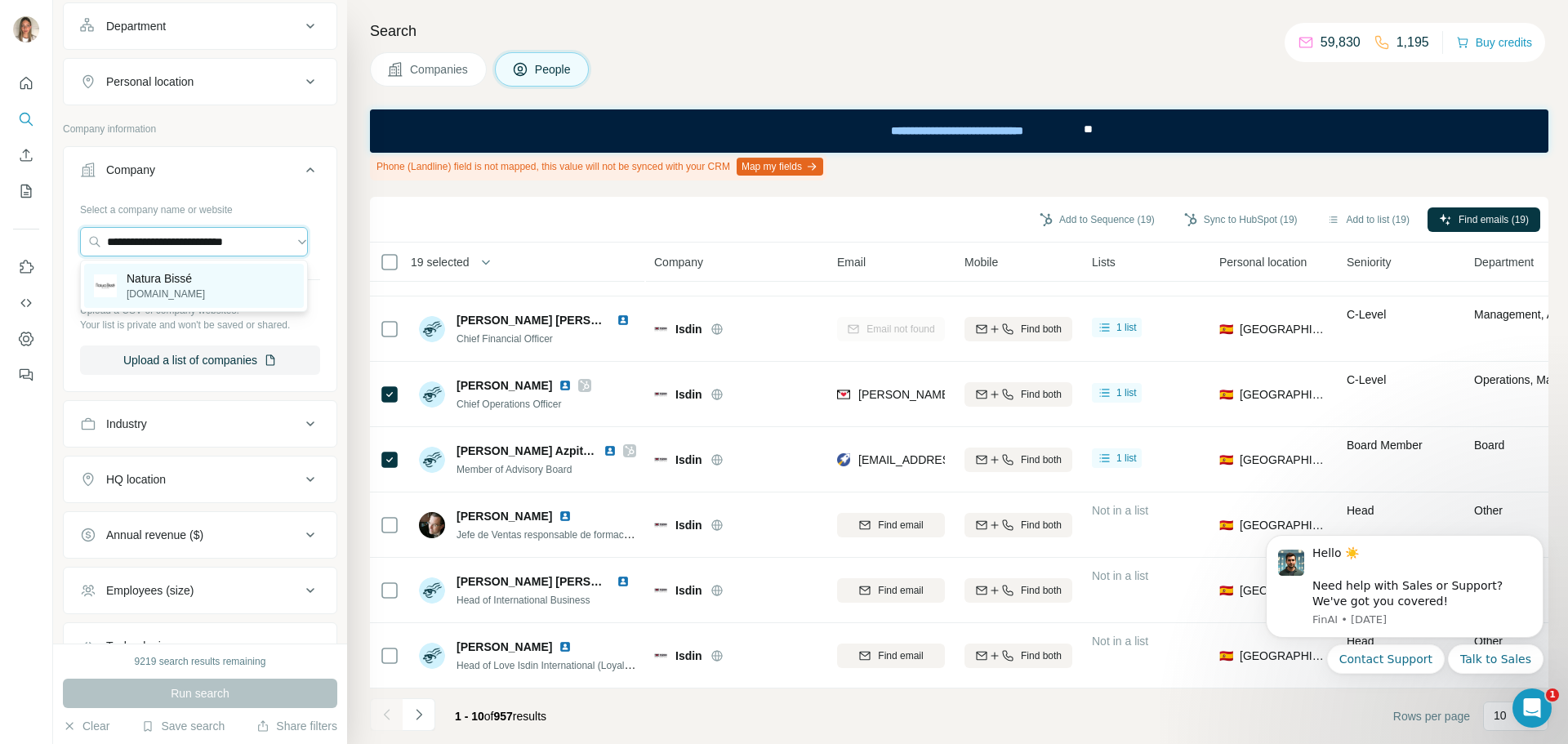
type input "**********"
click at [138, 285] on p "Natura Bissé" at bounding box center [165, 278] width 79 height 16
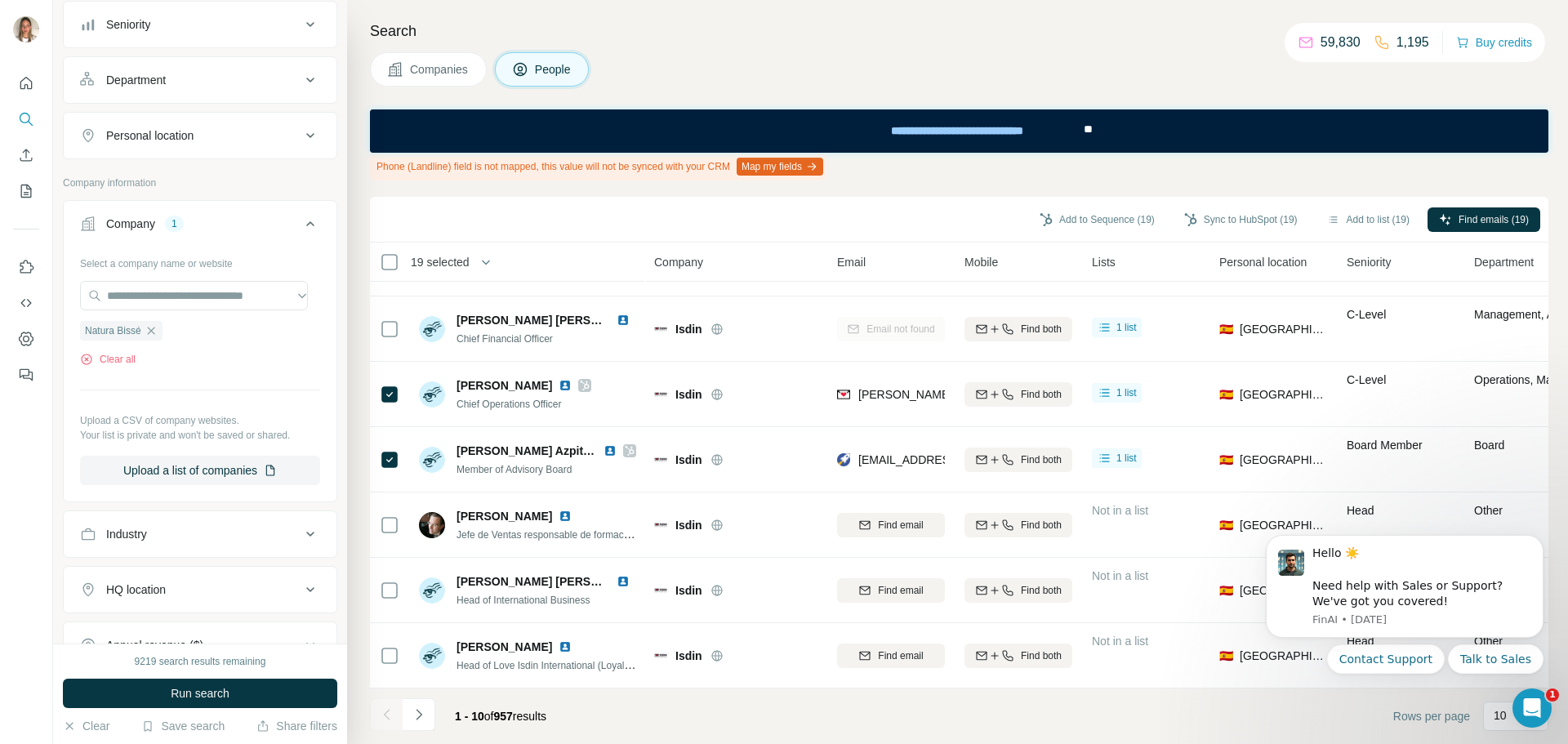
scroll to position [157, 0]
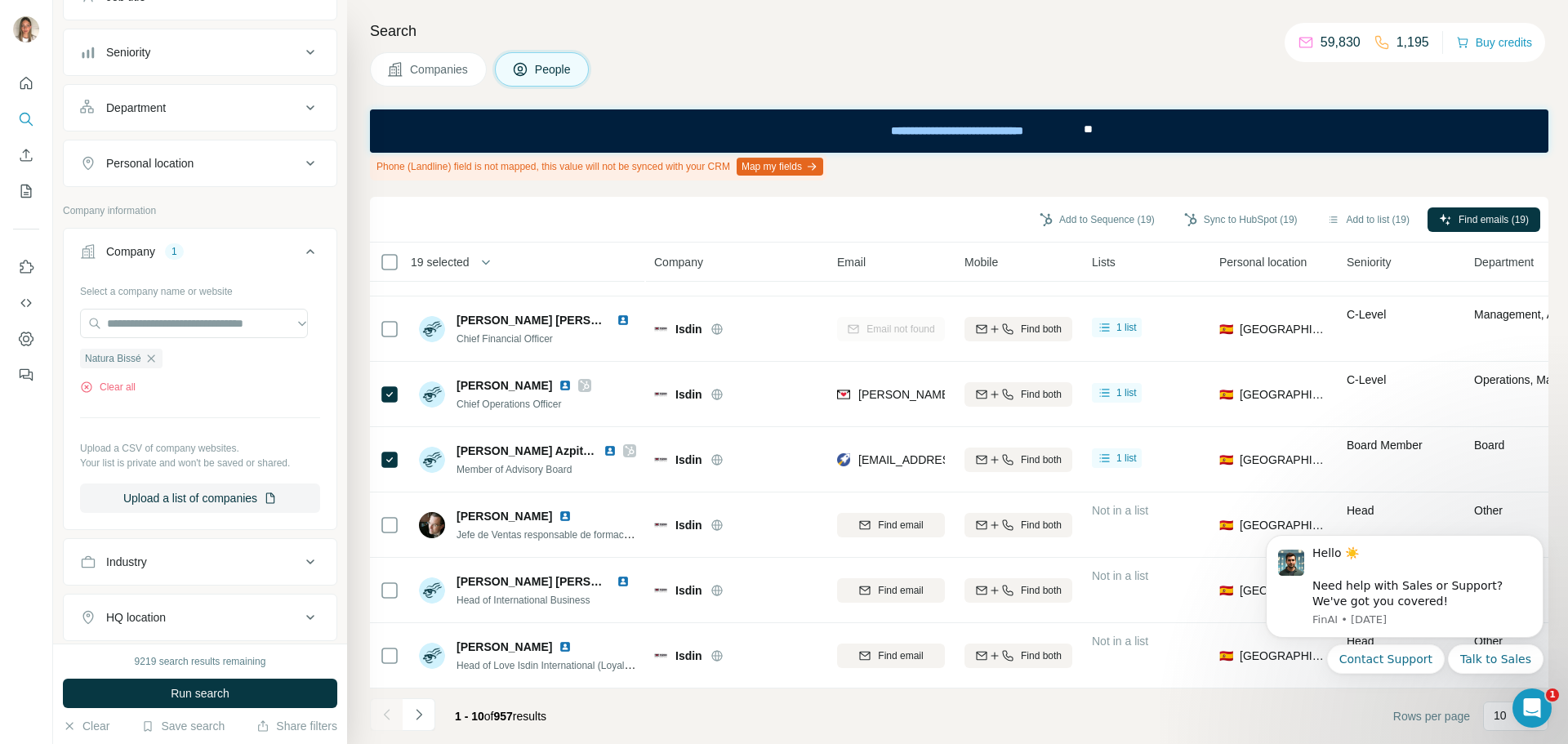
click at [189, 165] on div "Personal location" at bounding box center [149, 163] width 88 height 16
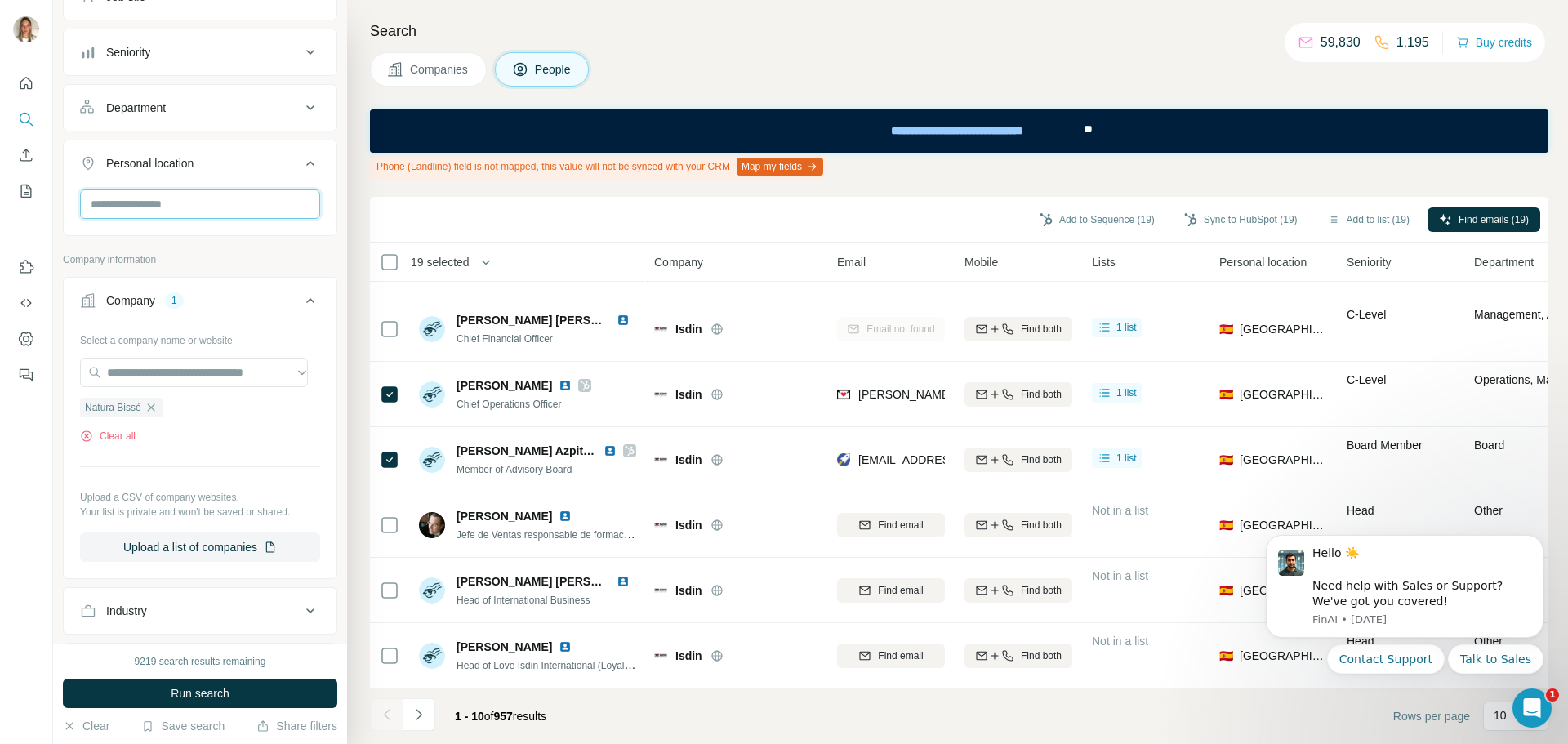
click at [186, 195] on input "text" at bounding box center [201, 203] width 240 height 29
type input "****"
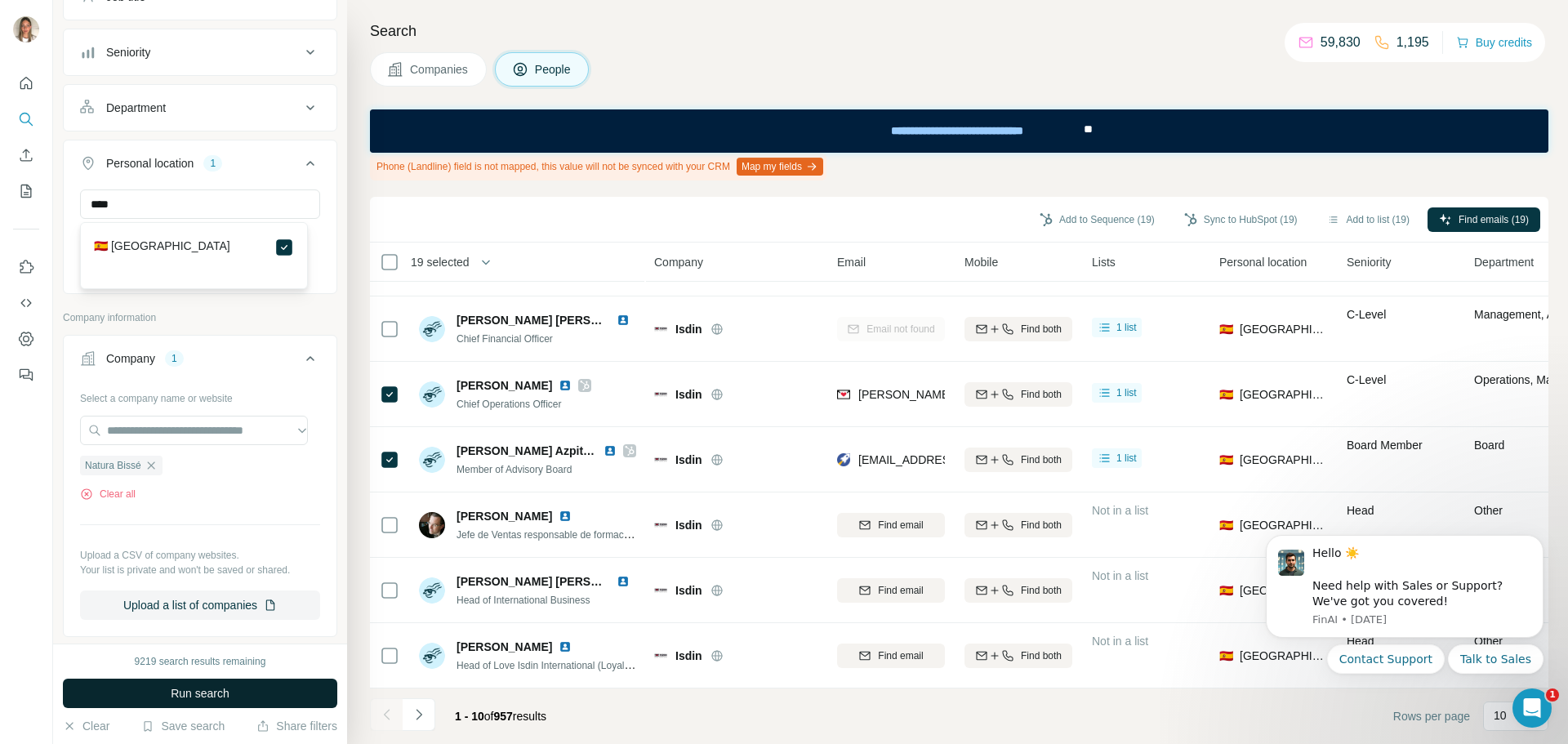
click at [256, 700] on button "Run search" at bounding box center [200, 693] width 274 height 29
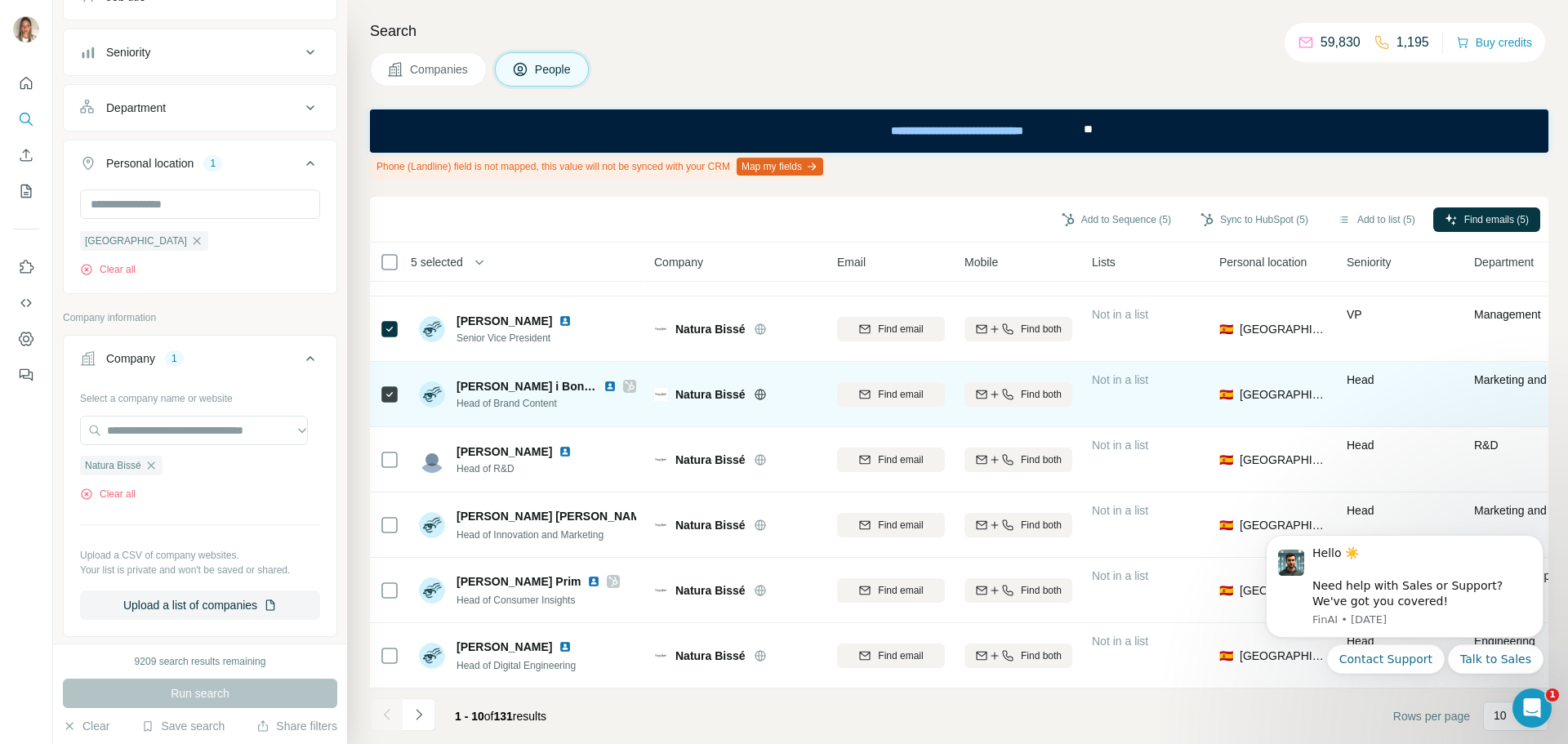
scroll to position [10, 0]
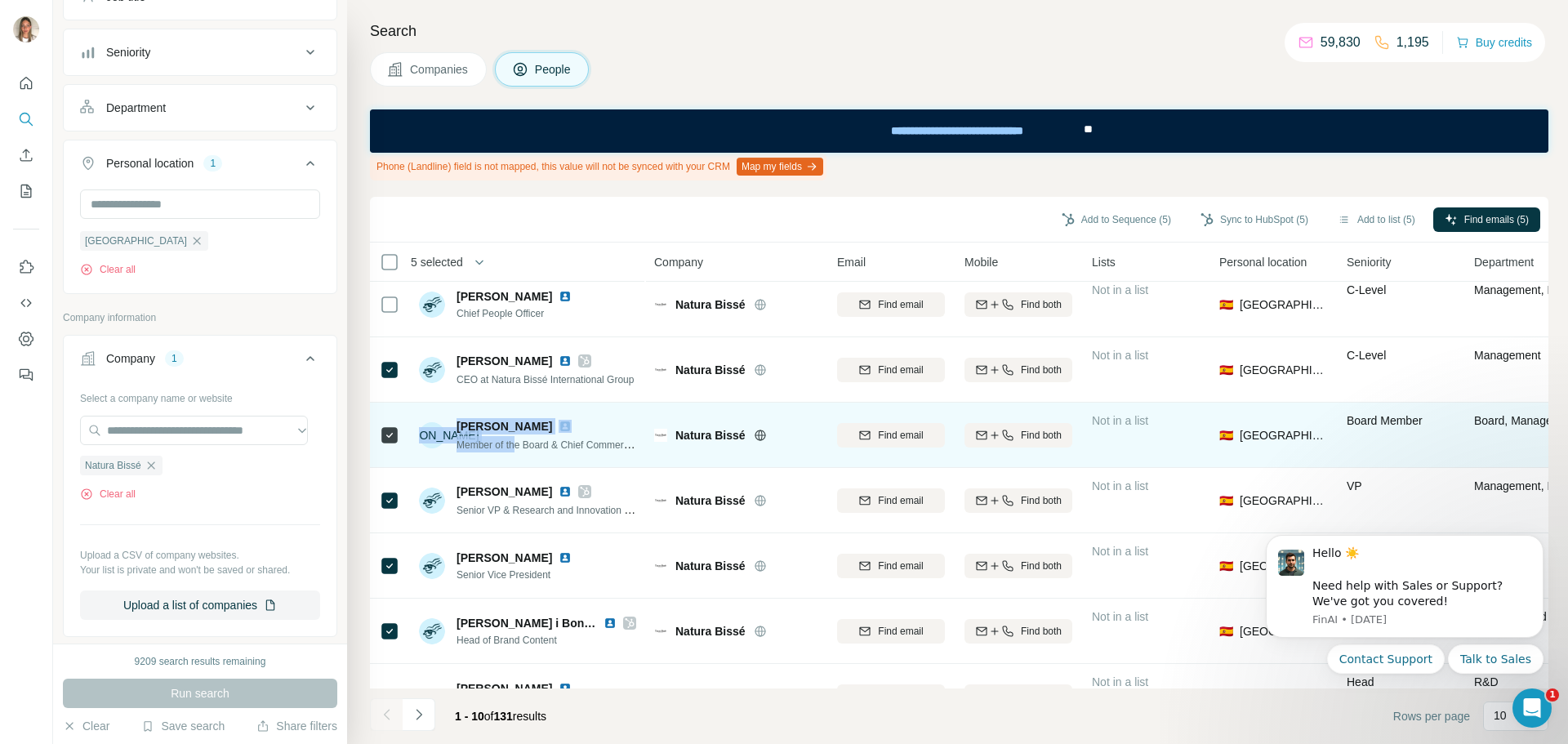
drag, startPoint x: 450, startPoint y: 447, endPoint x: 518, endPoint y: 450, distance: 68.1
click at [518, 450] on div "JA Juan Albanell Member of the Board & Chief Commercial Officer" at bounding box center [528, 435] width 217 height 34
click at [564, 447] on span "Member of the Board & Chief Commercial Officer" at bounding box center [563, 444] width 213 height 13
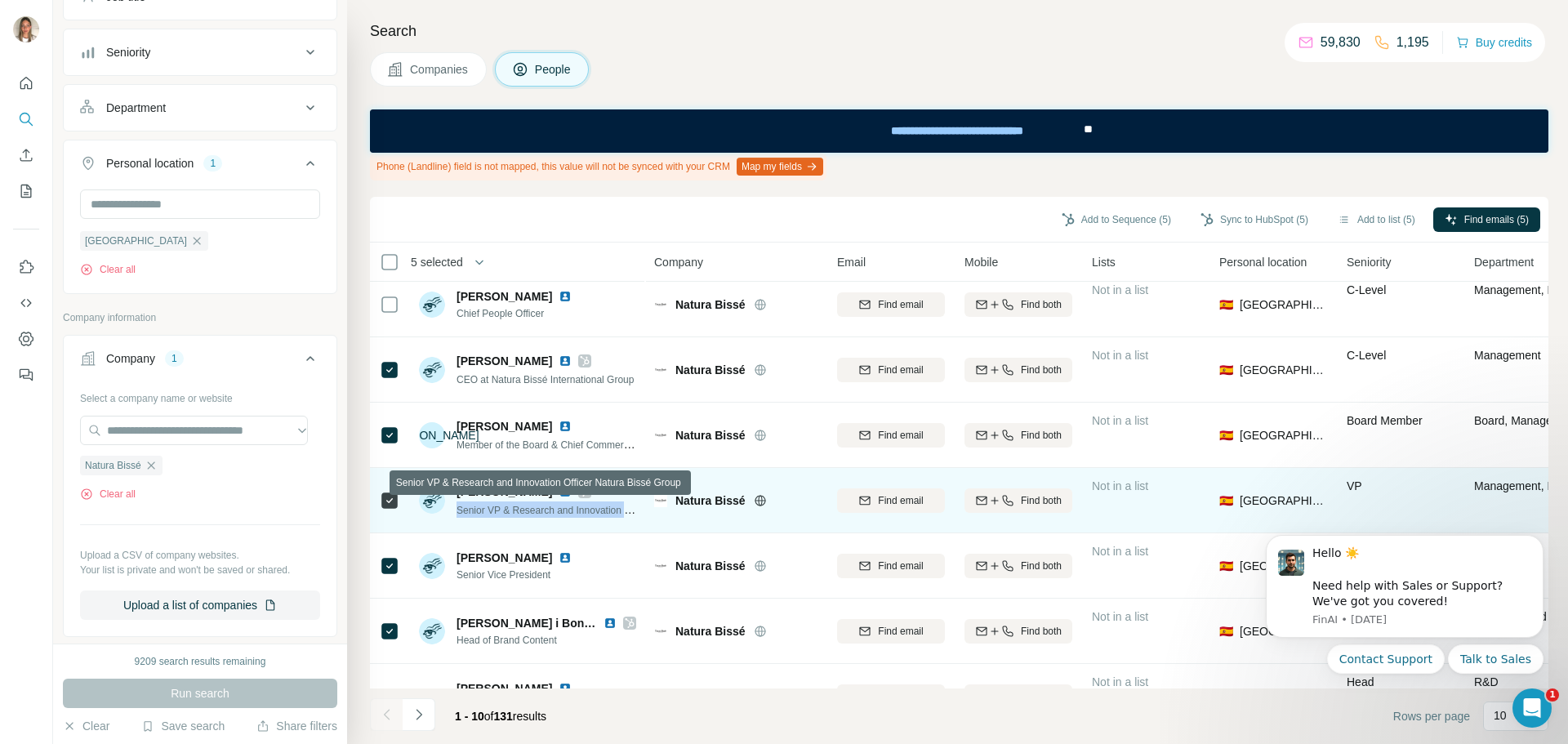
drag, startPoint x: 457, startPoint y: 512, endPoint x: 630, endPoint y: 515, distance: 173.0
click at [630, 515] on span "Senior VP & Research and Innovation Officer Natura Bissé Group" at bounding box center [599, 509] width 285 height 13
copy span "Senior VP & Research and Innovation"
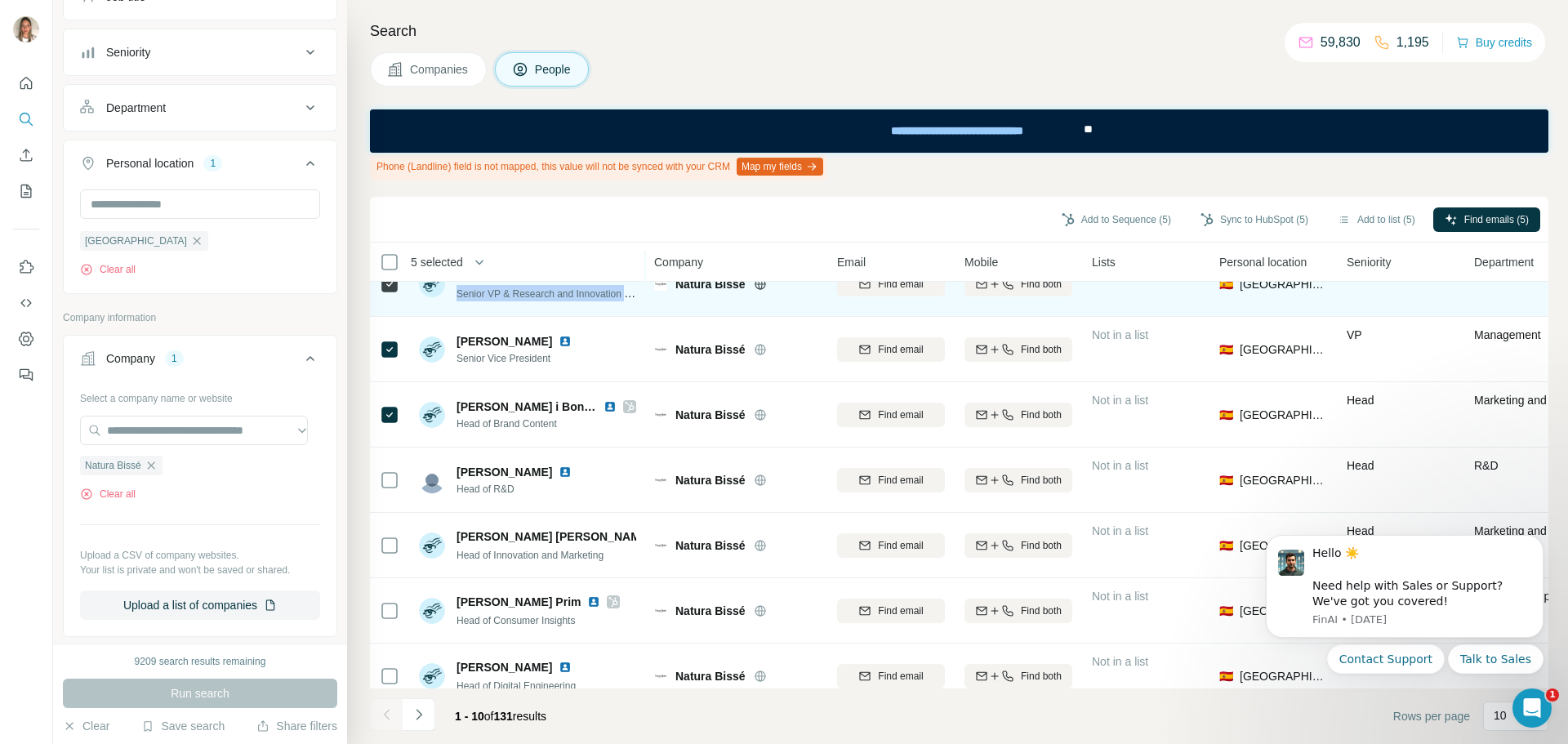
scroll to position [254, 0]
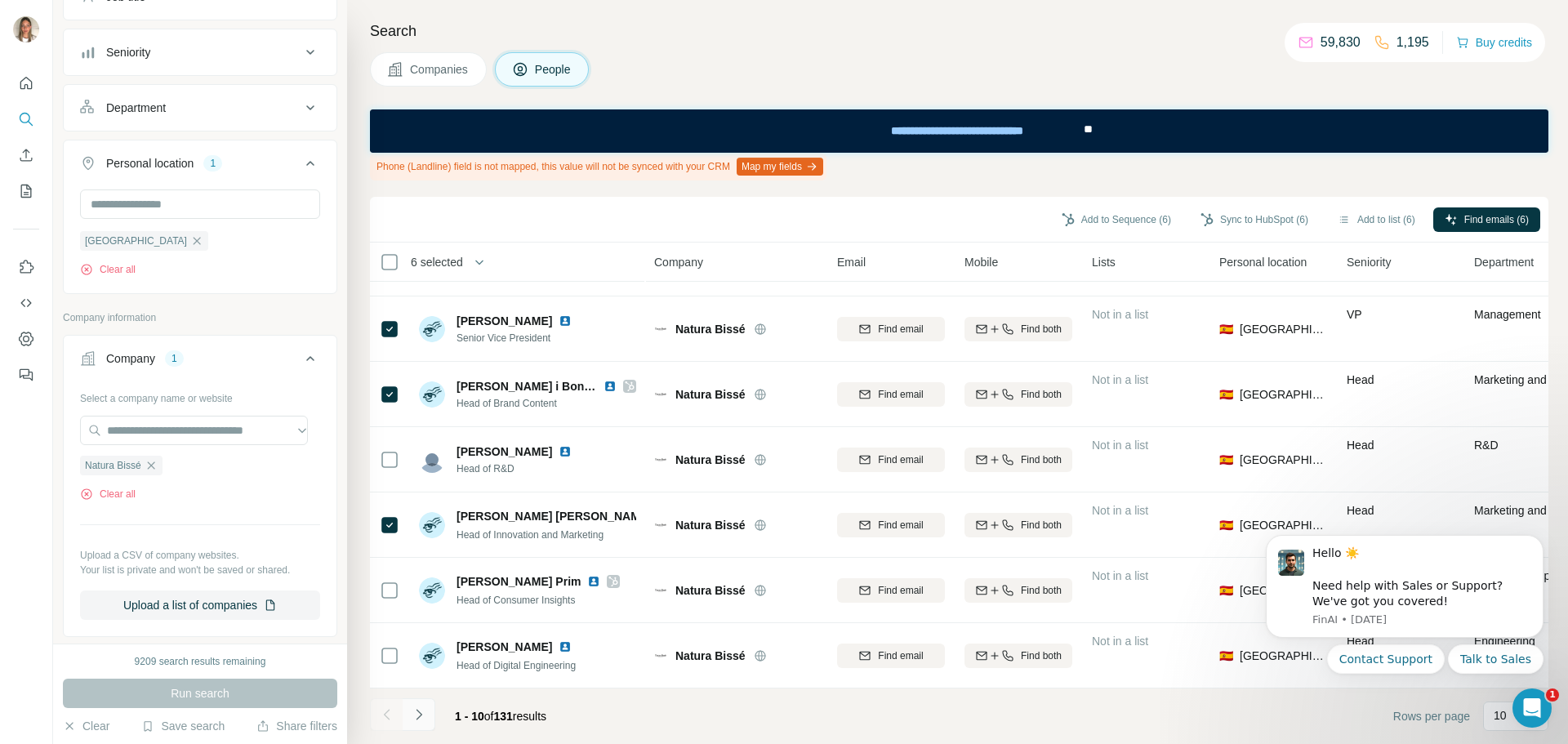
click at [416, 710] on icon "Navigate to next page" at bounding box center [418, 714] width 5 height 11
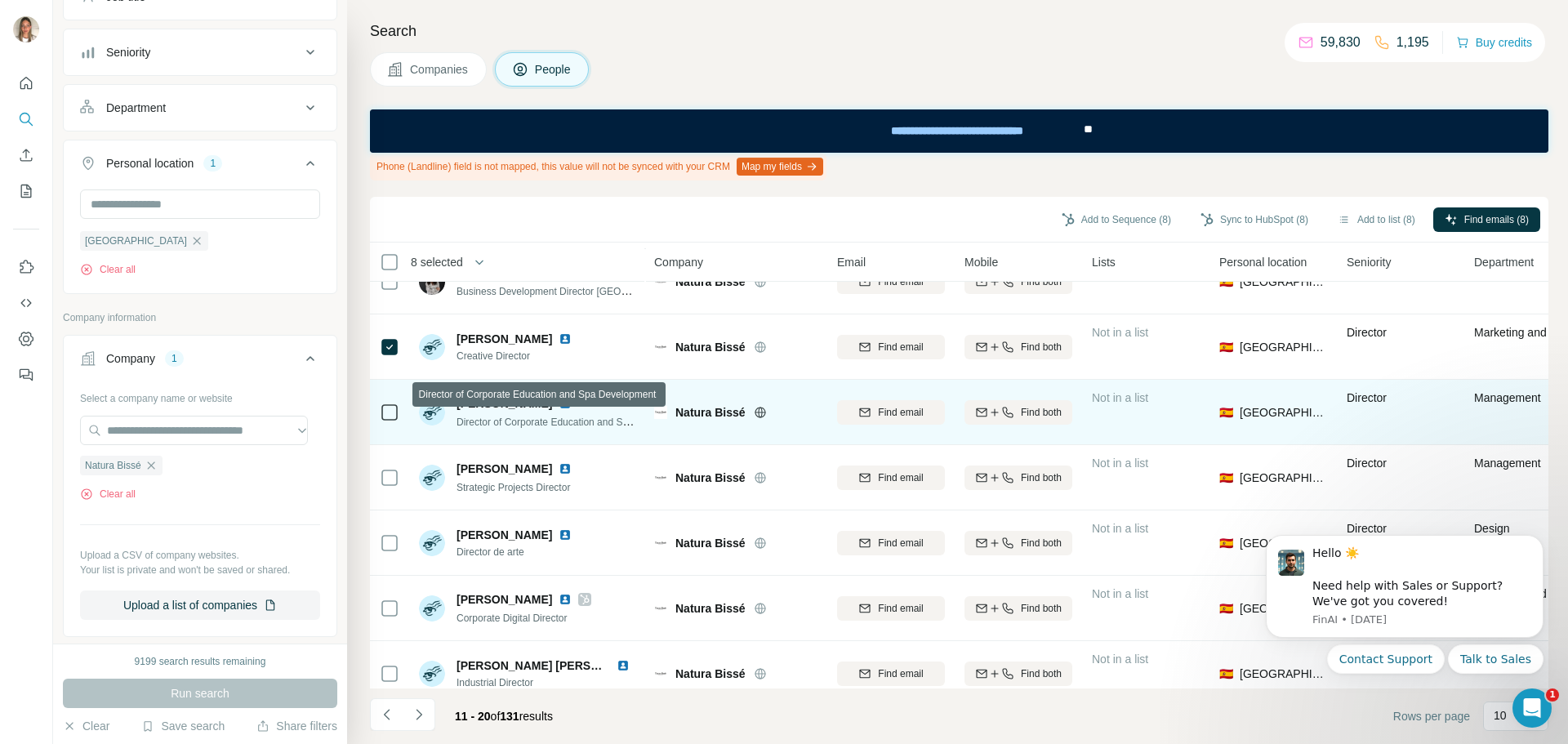
scroll to position [245, 0]
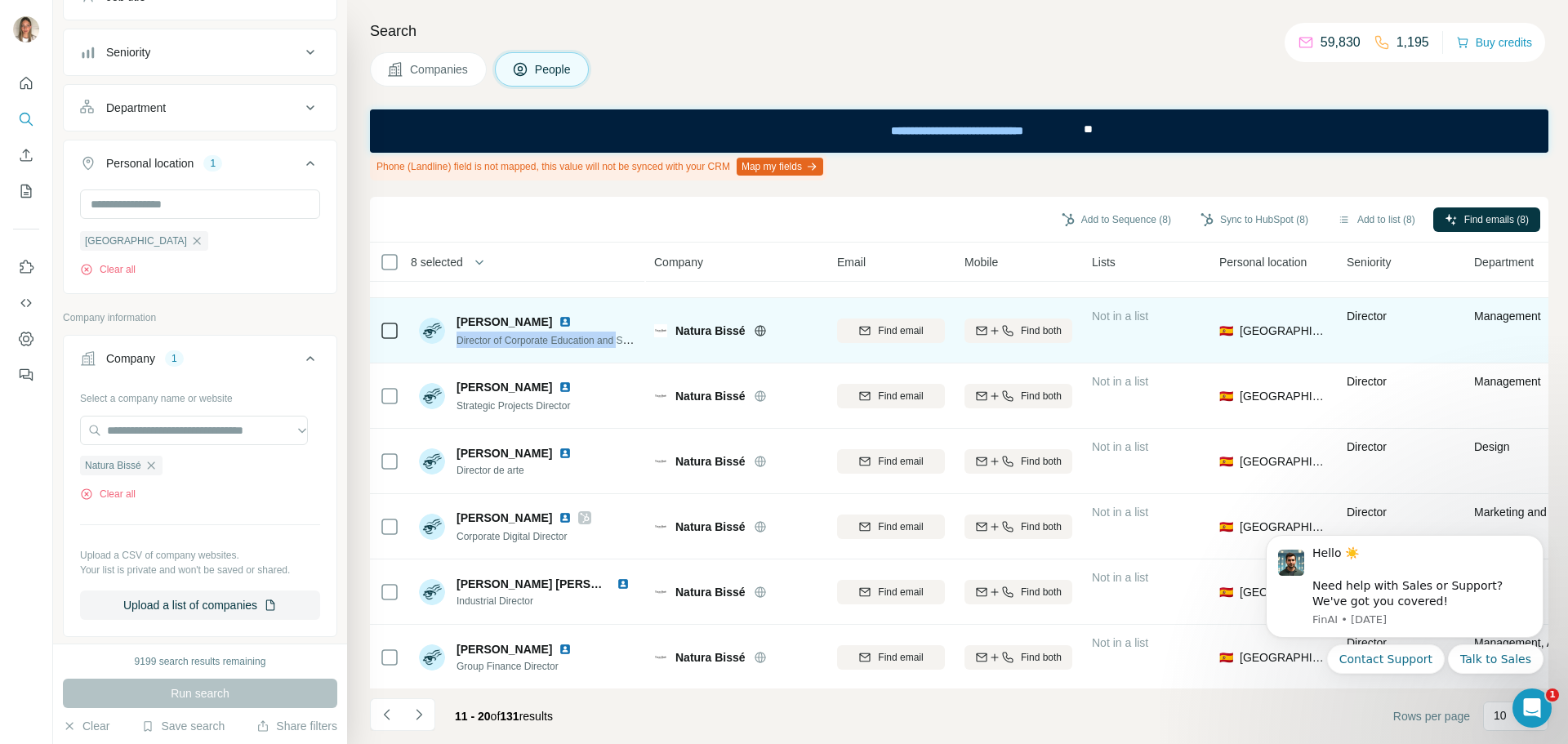
drag, startPoint x: 457, startPoint y: 340, endPoint x: 629, endPoint y: 349, distance: 172.2
click at [629, 349] on div "Laura Gamboa Director of Corporate Education and Spa Development" at bounding box center [528, 330] width 217 height 45
copy span "Director of Corporate Education and"
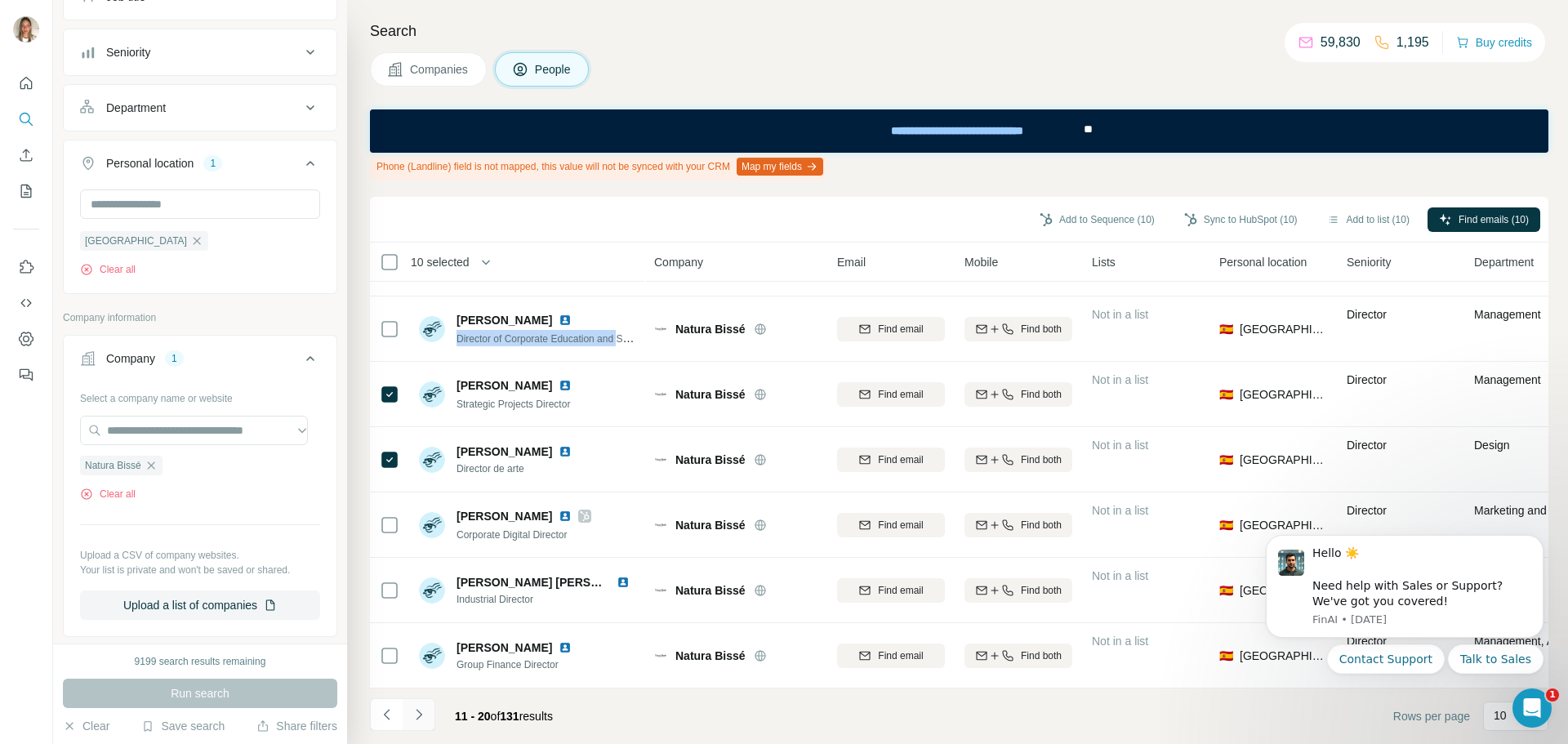
click at [418, 715] on icon "Navigate to next page" at bounding box center [419, 714] width 16 height 16
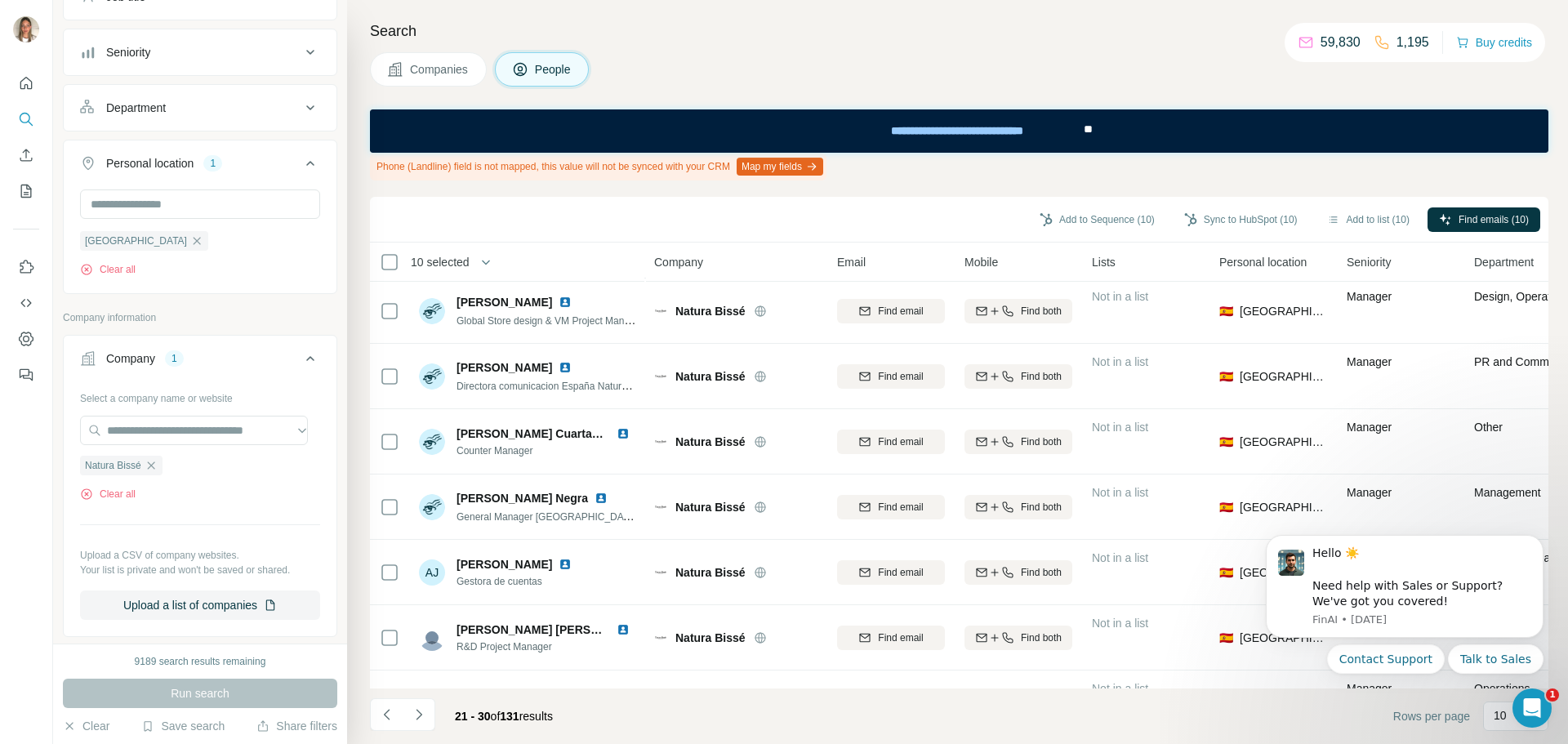
scroll to position [0, 0]
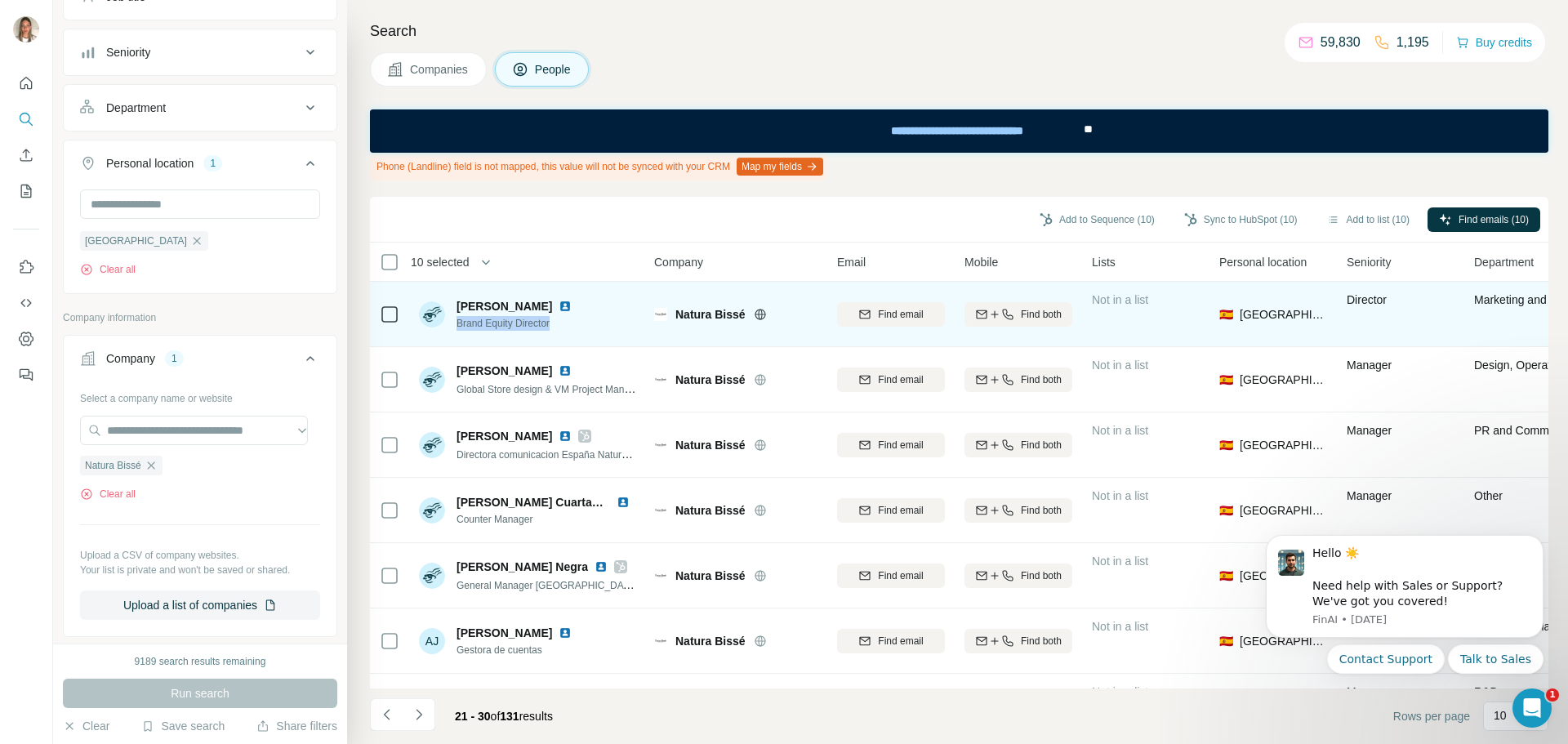
drag, startPoint x: 453, startPoint y: 323, endPoint x: 571, endPoint y: 328, distance: 118.1
click at [571, 328] on div "laura muñoz Brand Equity Director" at bounding box center [528, 314] width 217 height 45
copy span "Brand Equity Director"
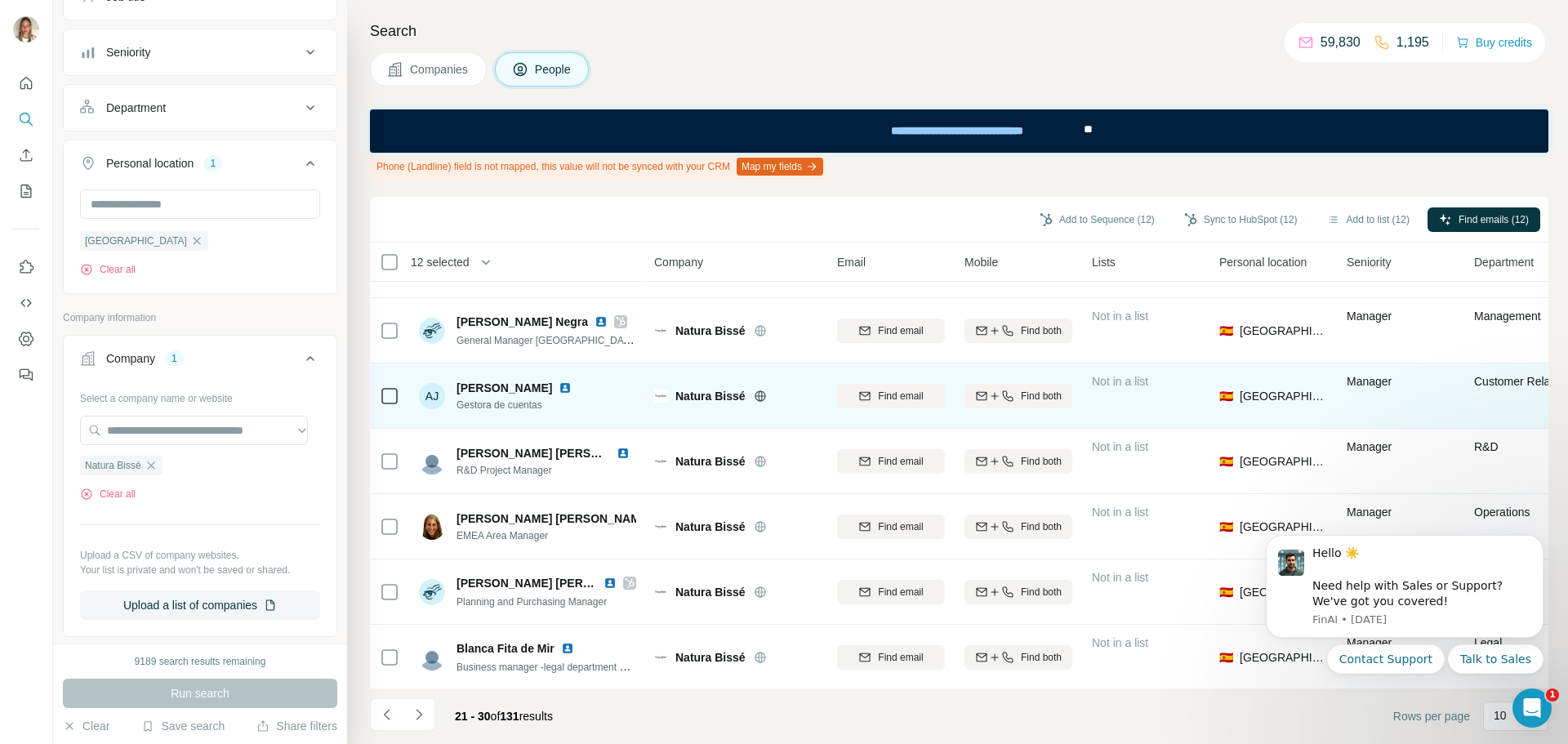
scroll to position [254, 0]
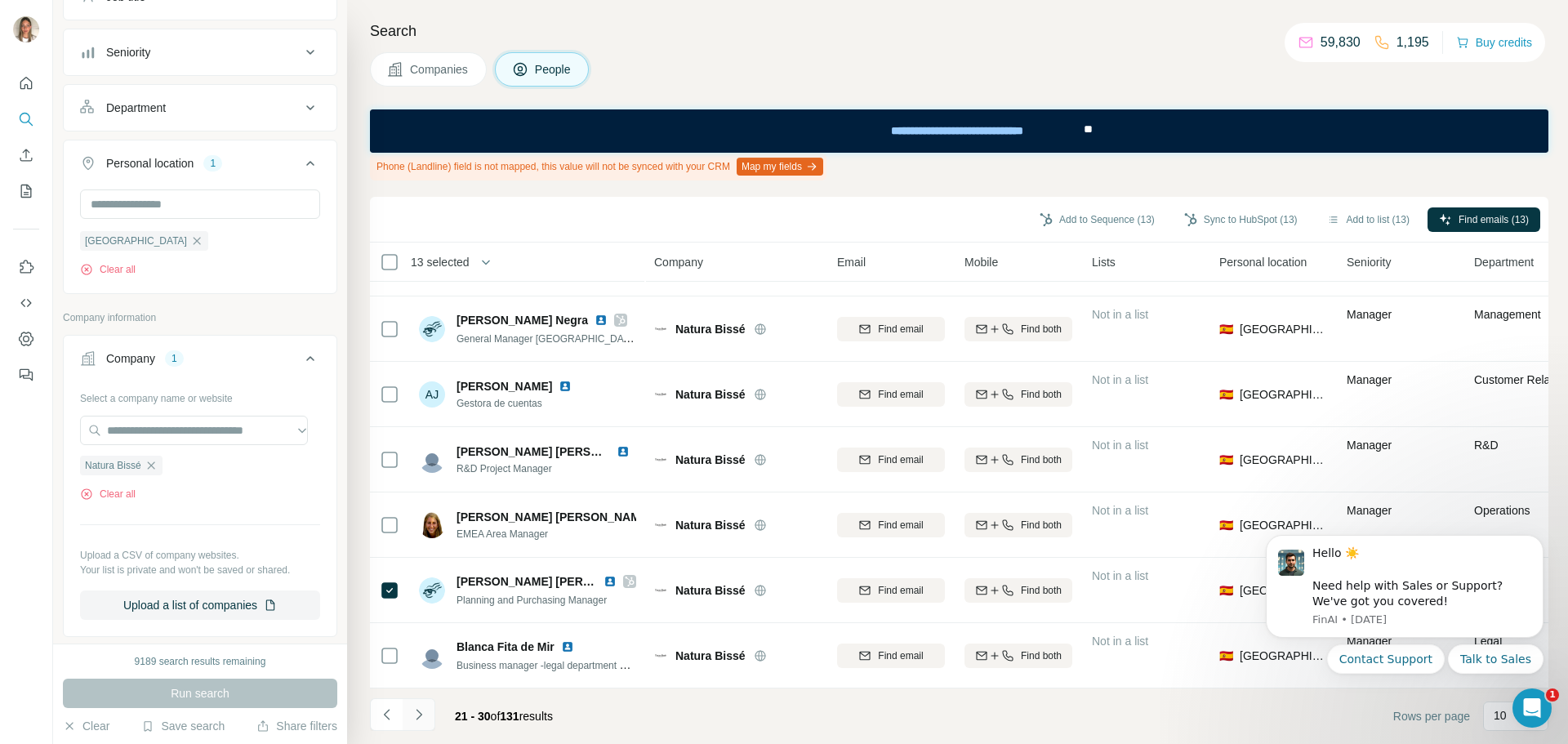
click at [417, 715] on icon "Navigate to next page" at bounding box center [419, 714] width 16 height 16
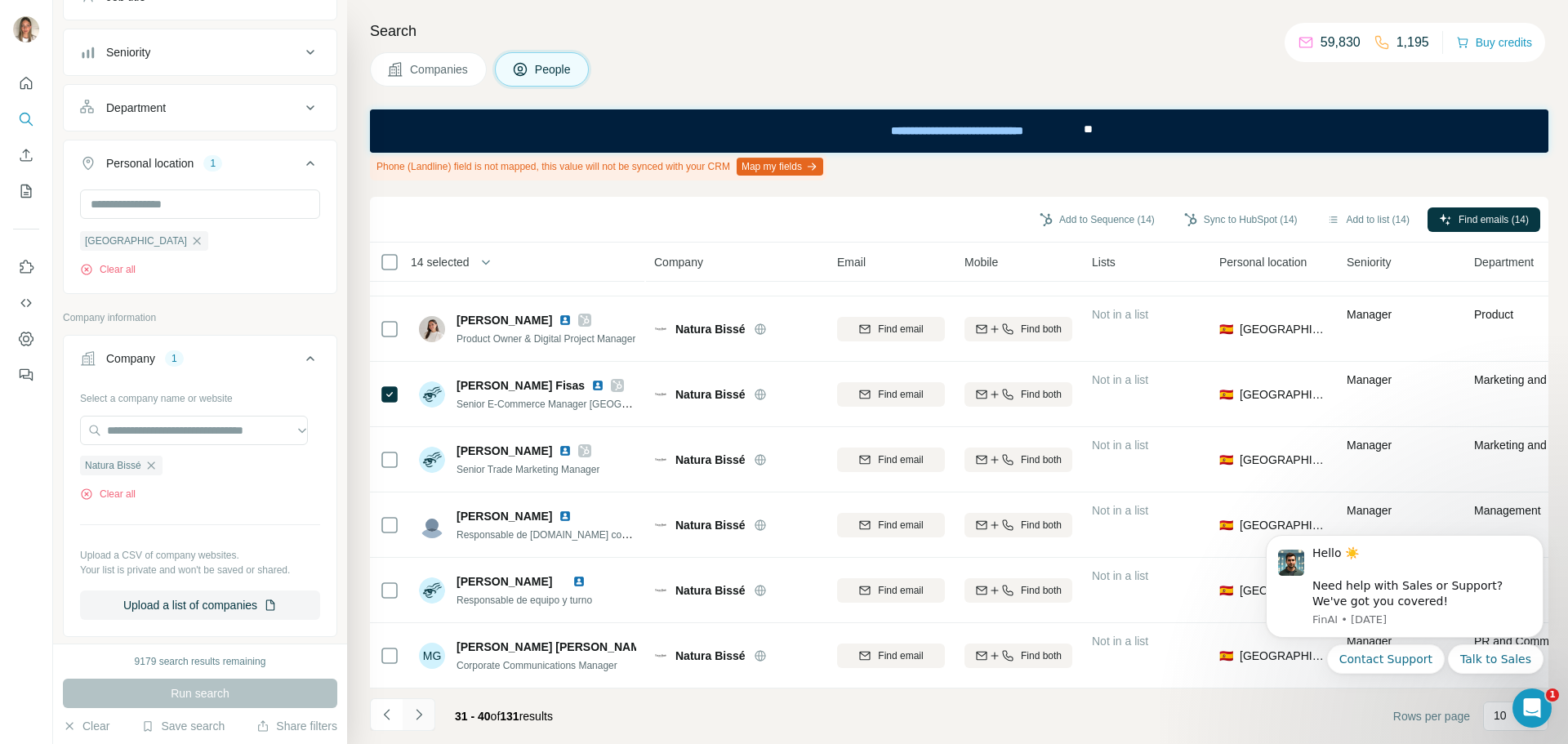
click at [413, 703] on button "Navigate to next page" at bounding box center [419, 714] width 33 height 33
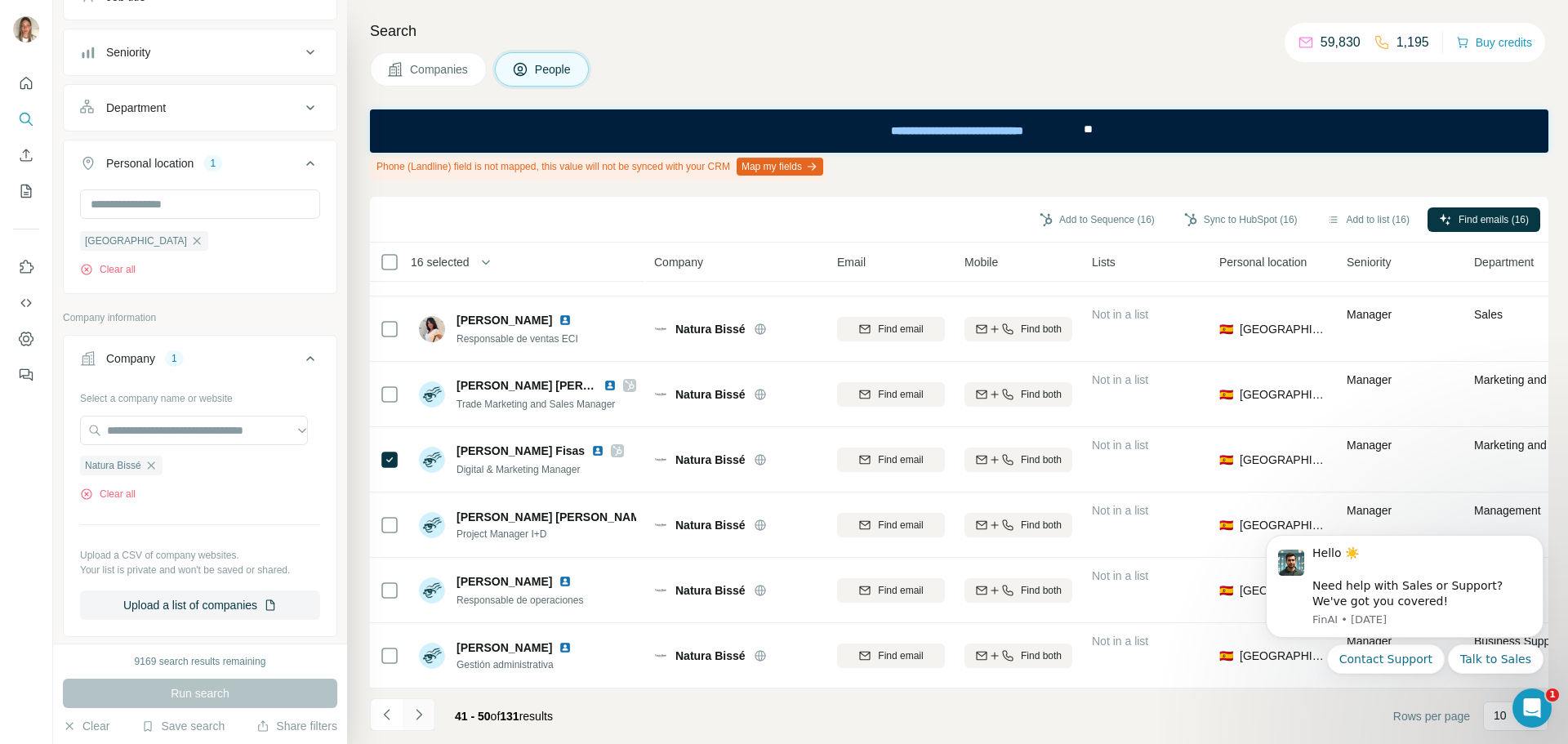
click at [423, 714] on icon "Navigate to next page" at bounding box center [419, 714] width 16 height 16
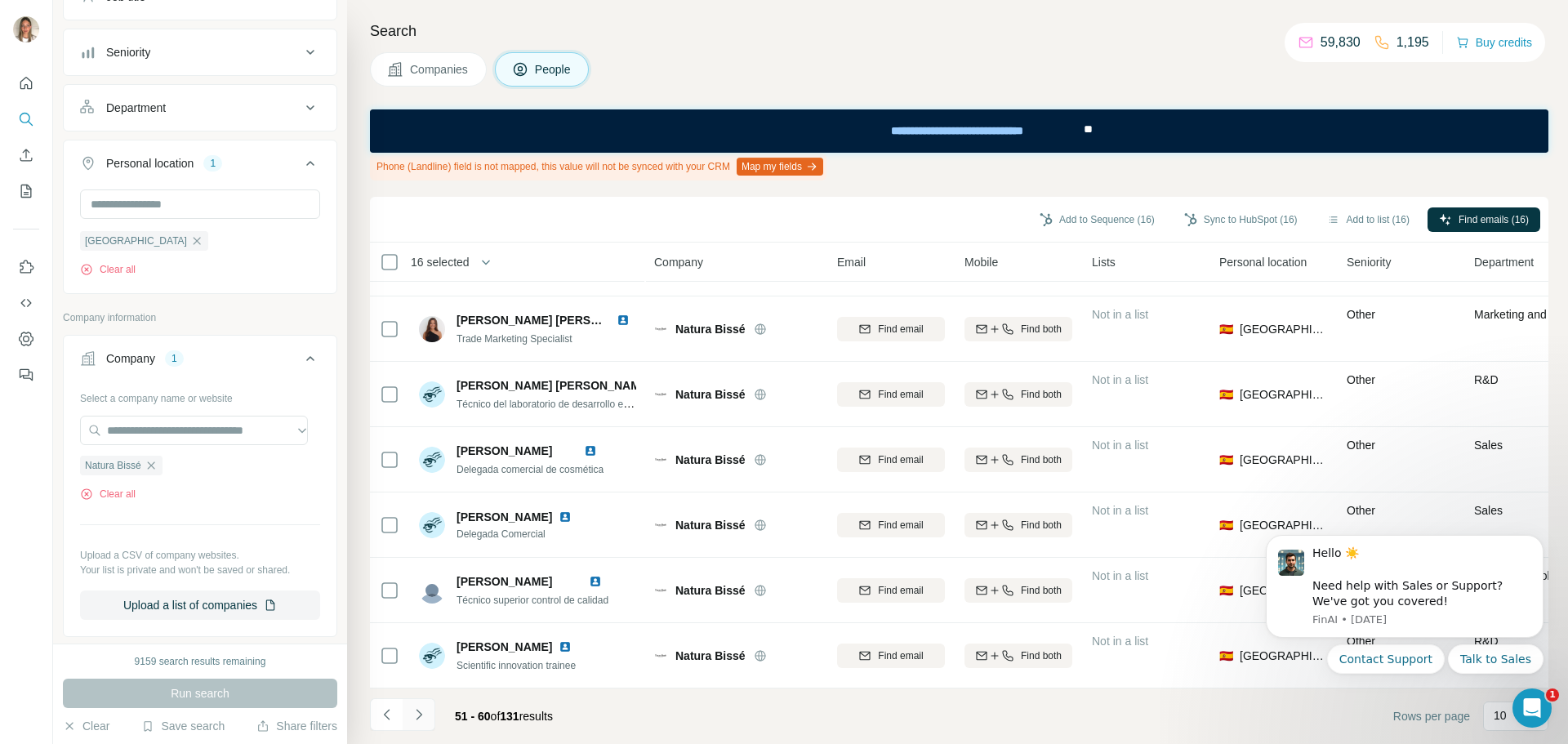
click at [423, 717] on icon "Navigate to next page" at bounding box center [419, 714] width 16 height 16
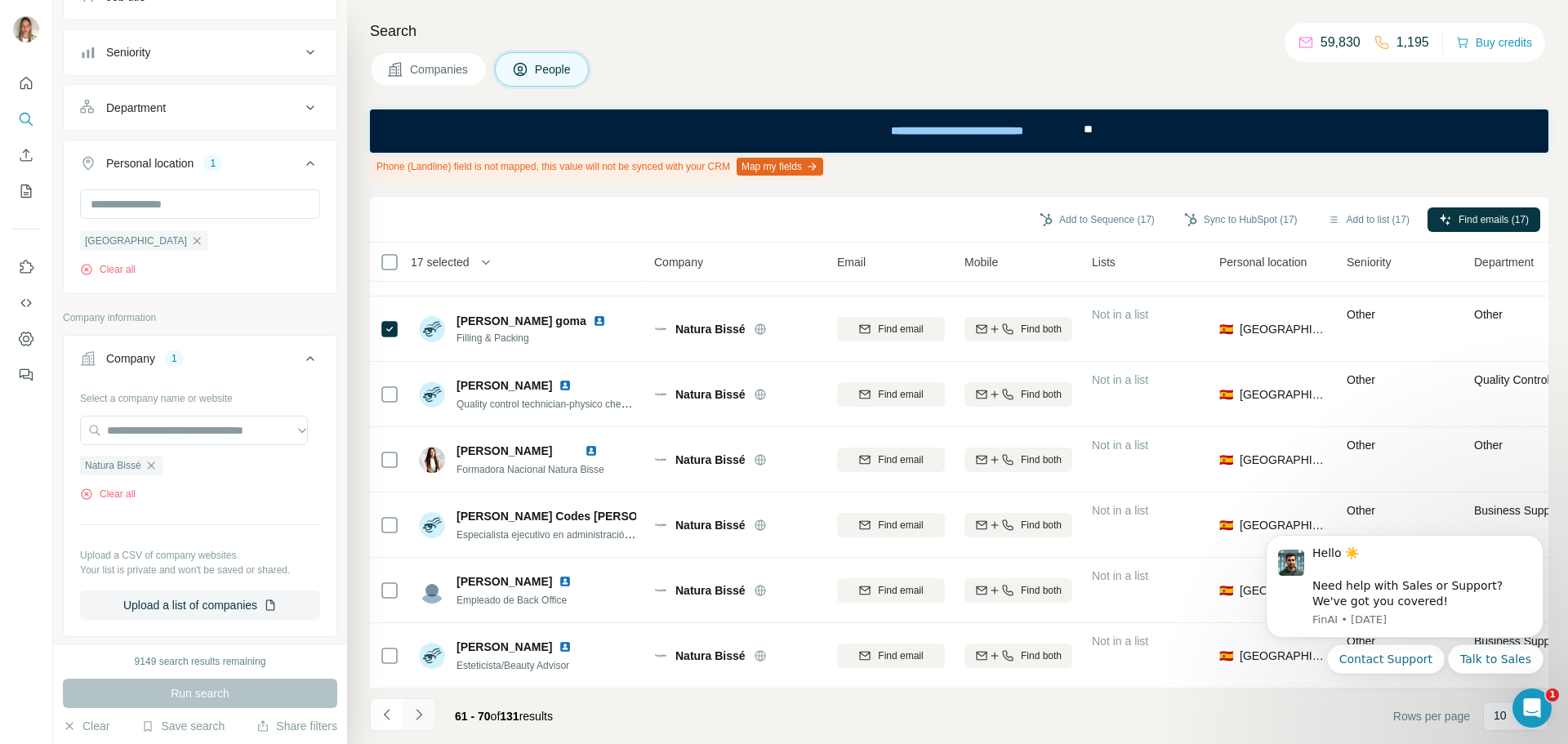
click at [415, 712] on icon "Navigate to next page" at bounding box center [419, 714] width 16 height 16
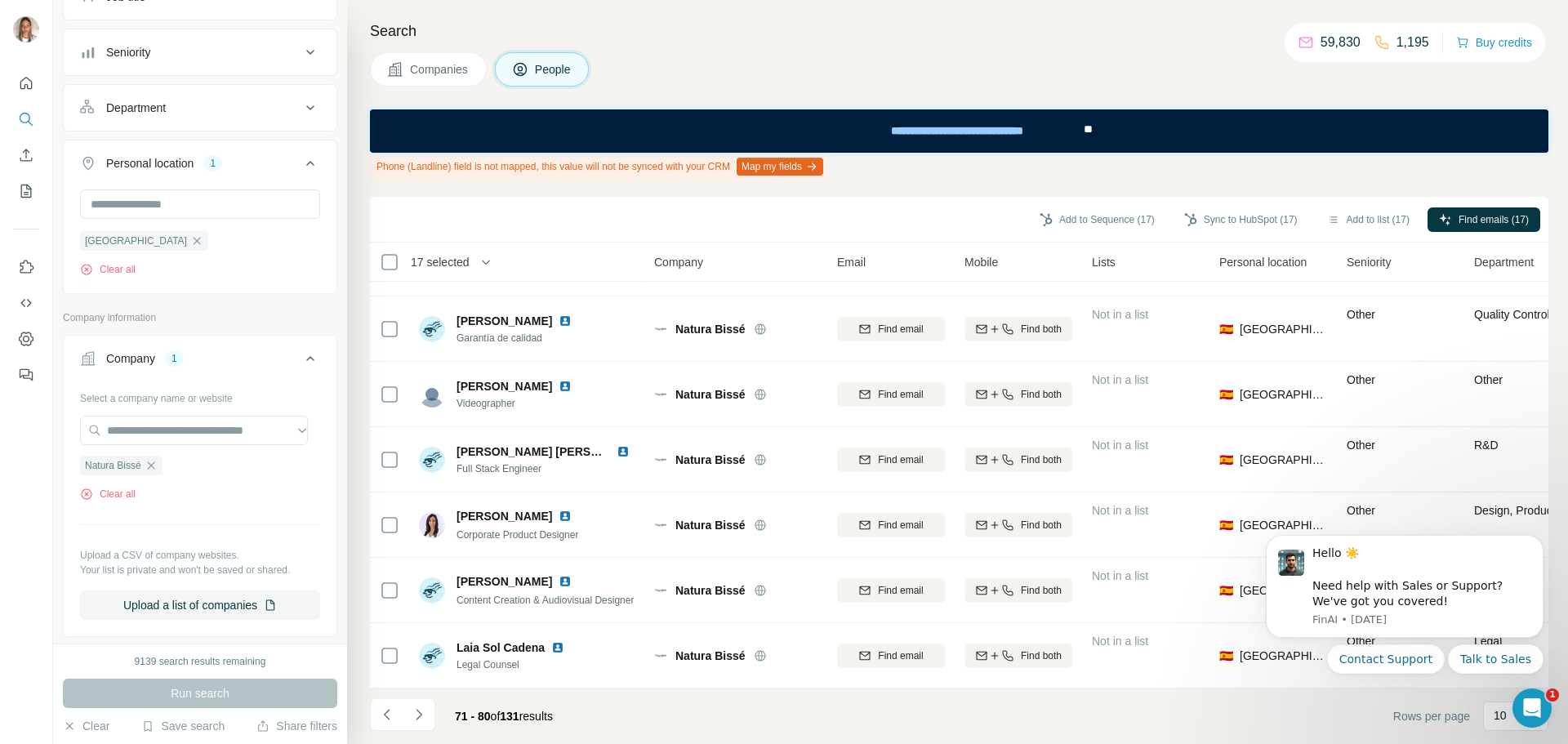
click at [415, 716] on icon "Navigate to next page" at bounding box center [419, 714] width 16 height 16
click at [429, 712] on button "Navigate to next page" at bounding box center [419, 714] width 33 height 33
click at [424, 715] on icon "Navigate to next page" at bounding box center [419, 714] width 16 height 16
click at [416, 708] on icon "Navigate to next page" at bounding box center [419, 714] width 16 height 16
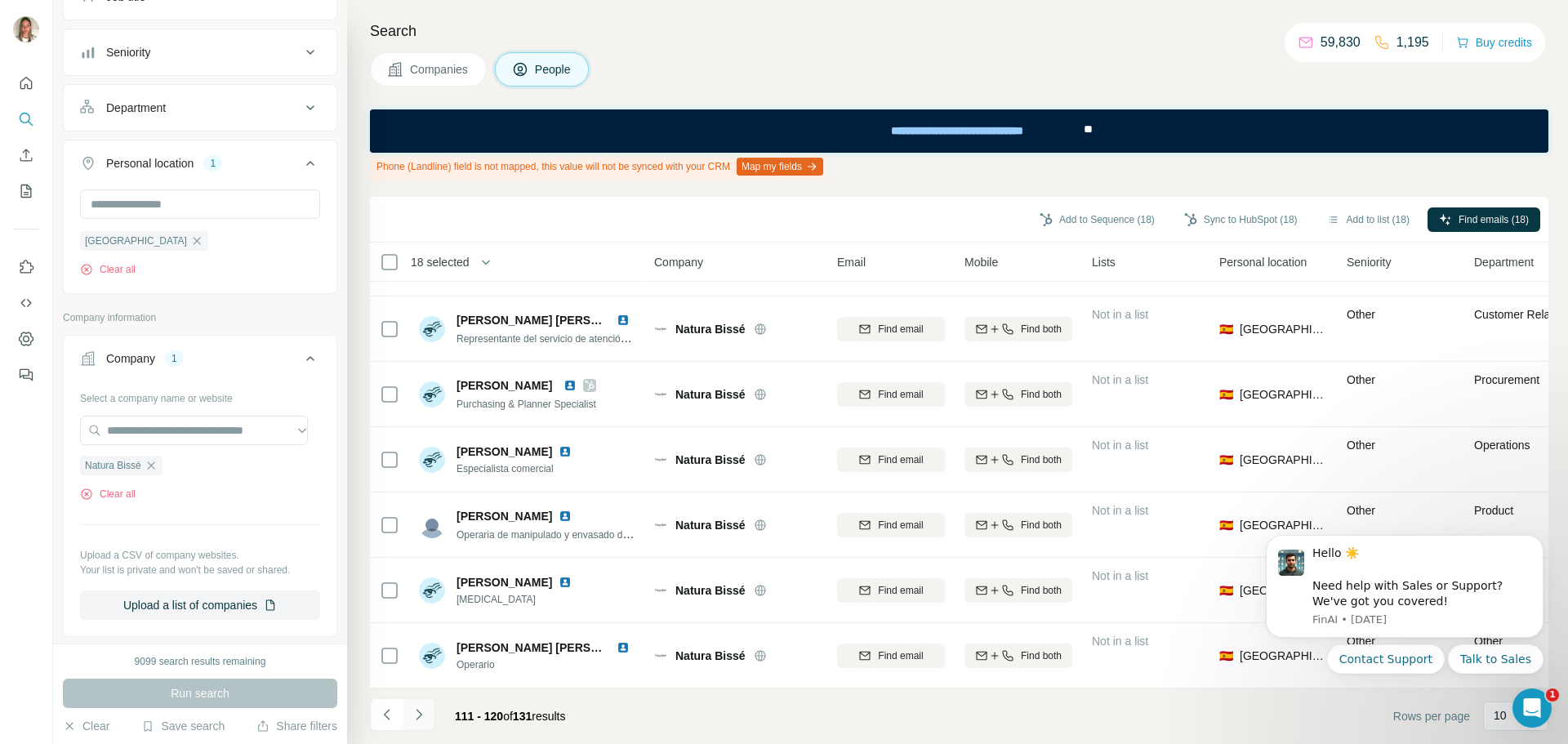
click at [414, 713] on icon "Navigate to next page" at bounding box center [419, 714] width 16 height 16
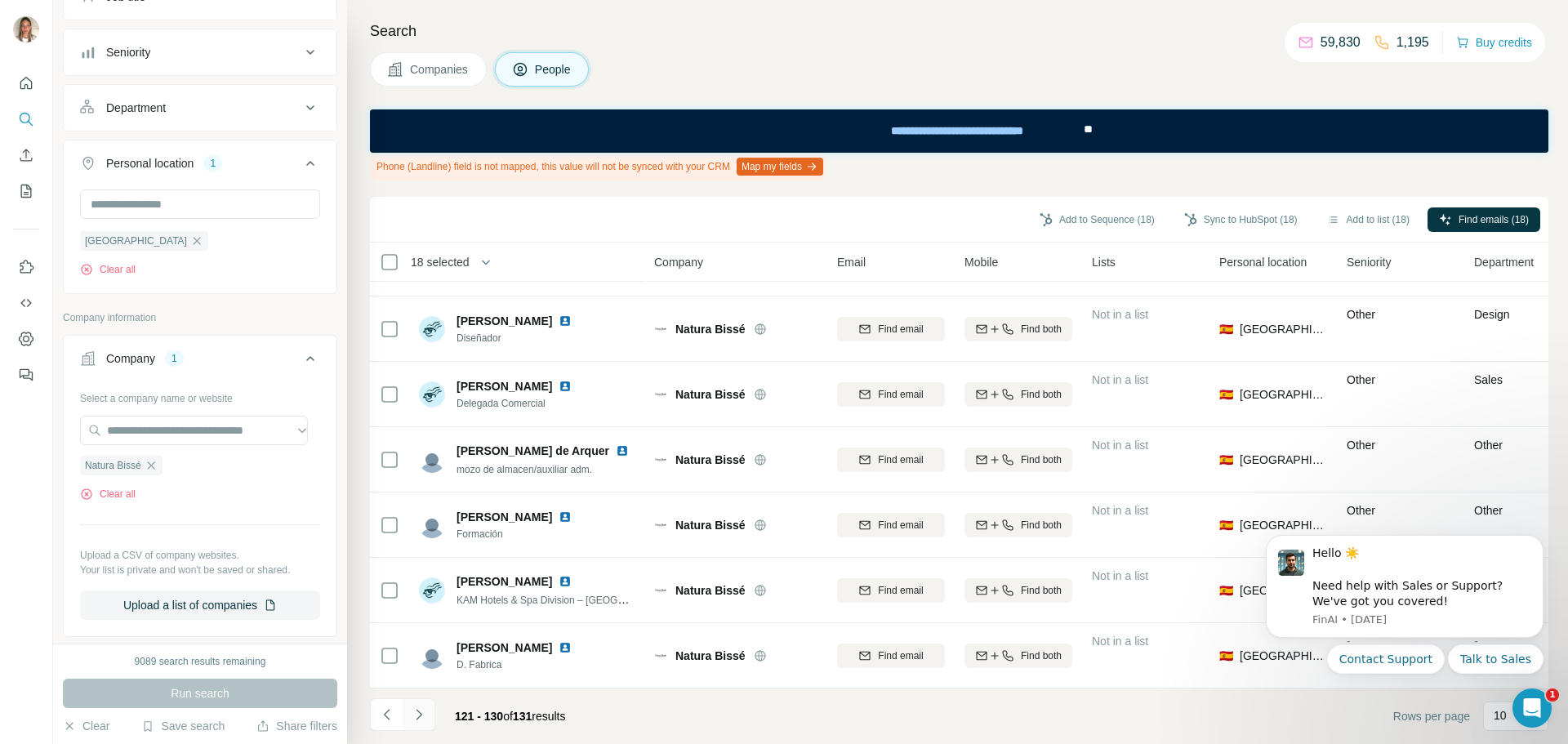
click at [423, 710] on icon "Navigate to next page" at bounding box center [419, 714] width 16 height 16
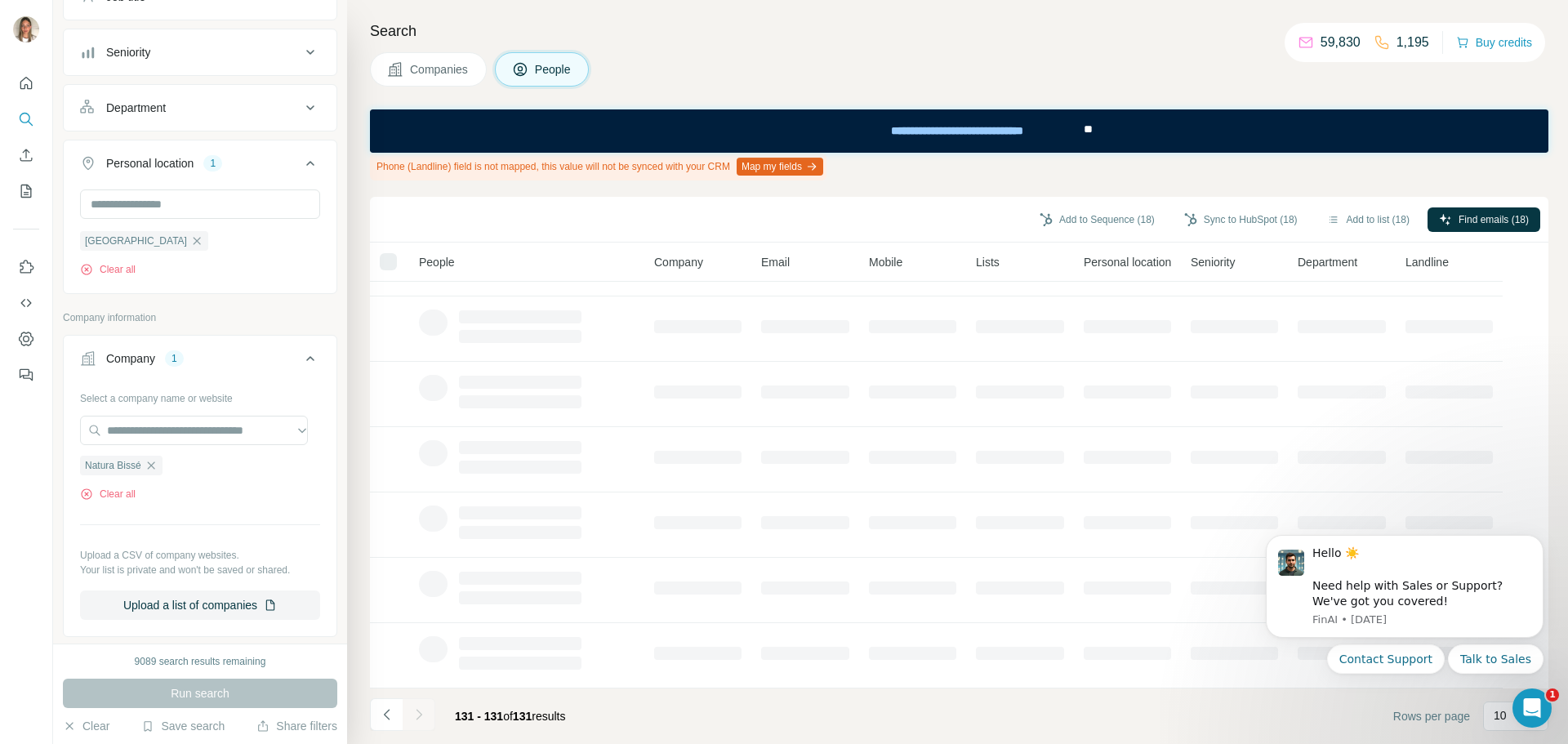
scroll to position [0, 0]
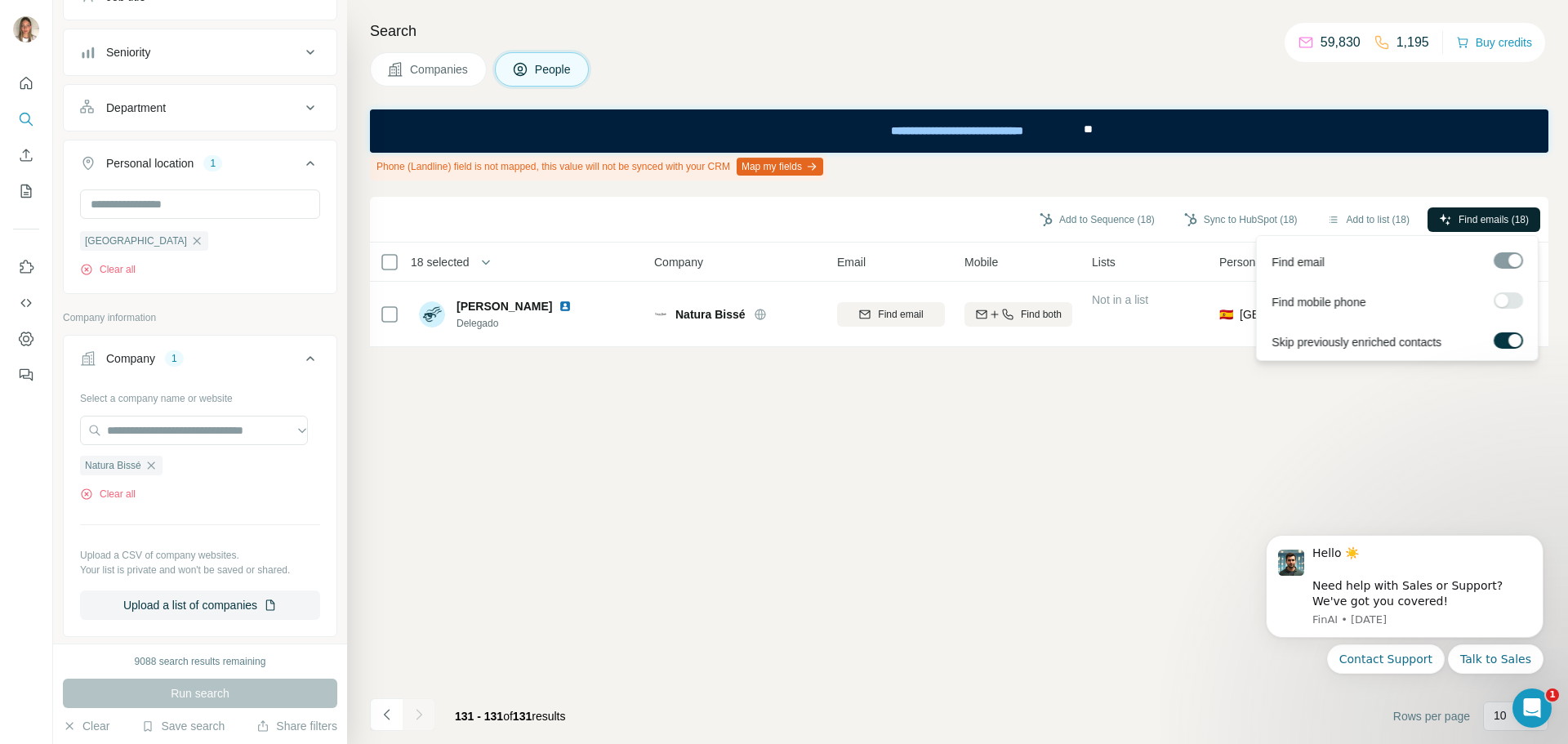
click at [1473, 217] on span "Find emails (18)" at bounding box center [1493, 219] width 70 height 15
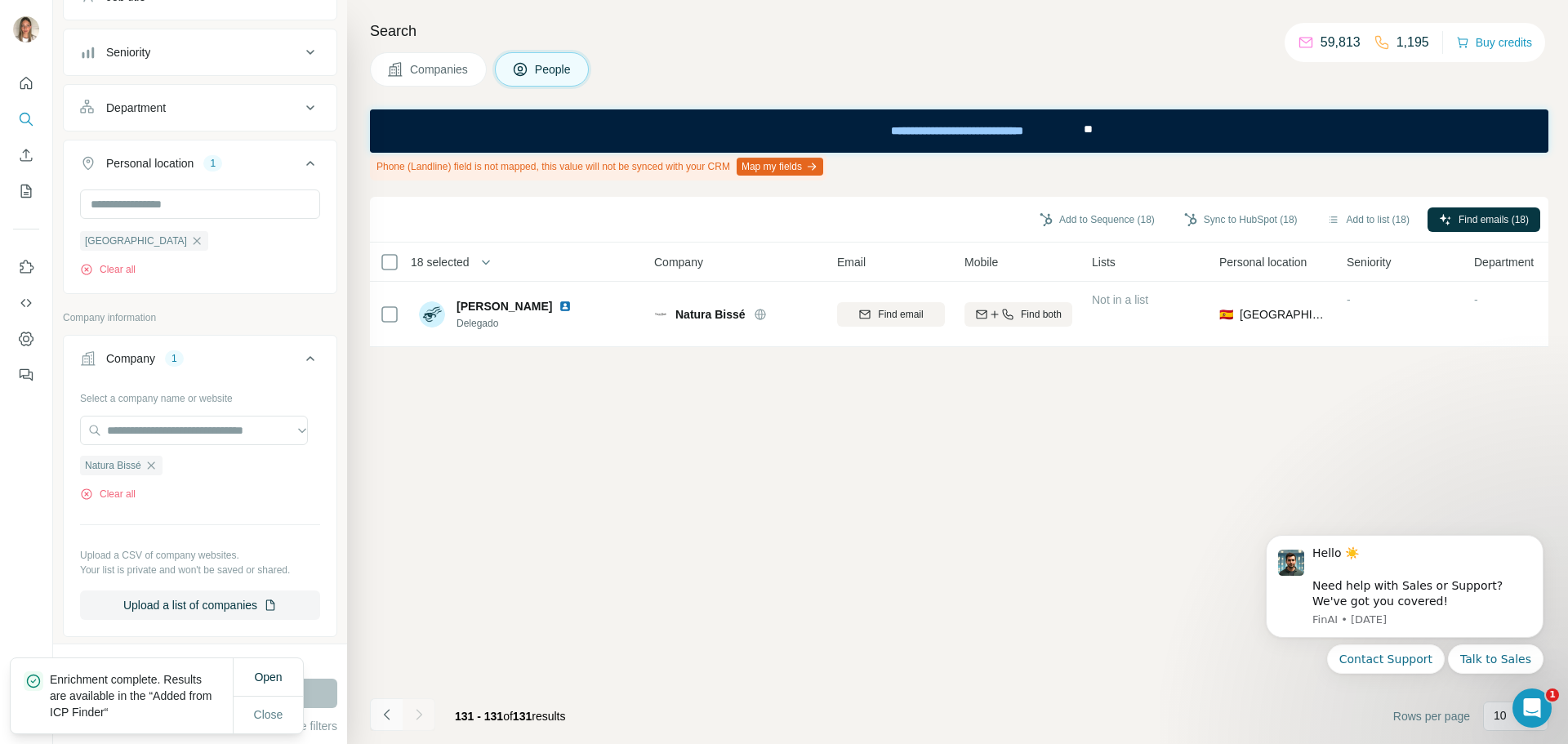
drag, startPoint x: 381, startPoint y: 710, endPoint x: 401, endPoint y: 700, distance: 22.4
click at [381, 710] on icon "Navigate to previous page" at bounding box center [387, 714] width 16 height 16
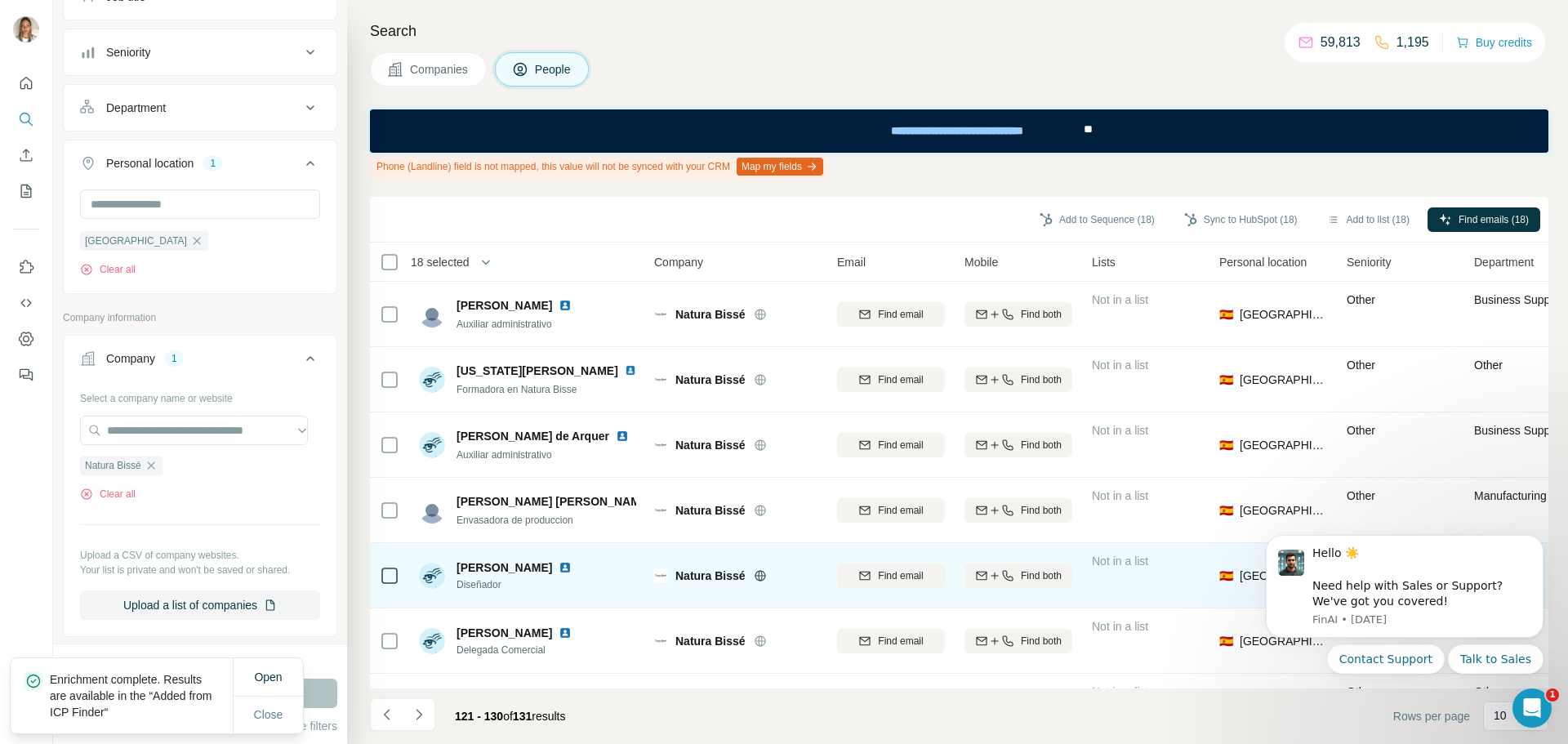
scroll to position [254, 0]
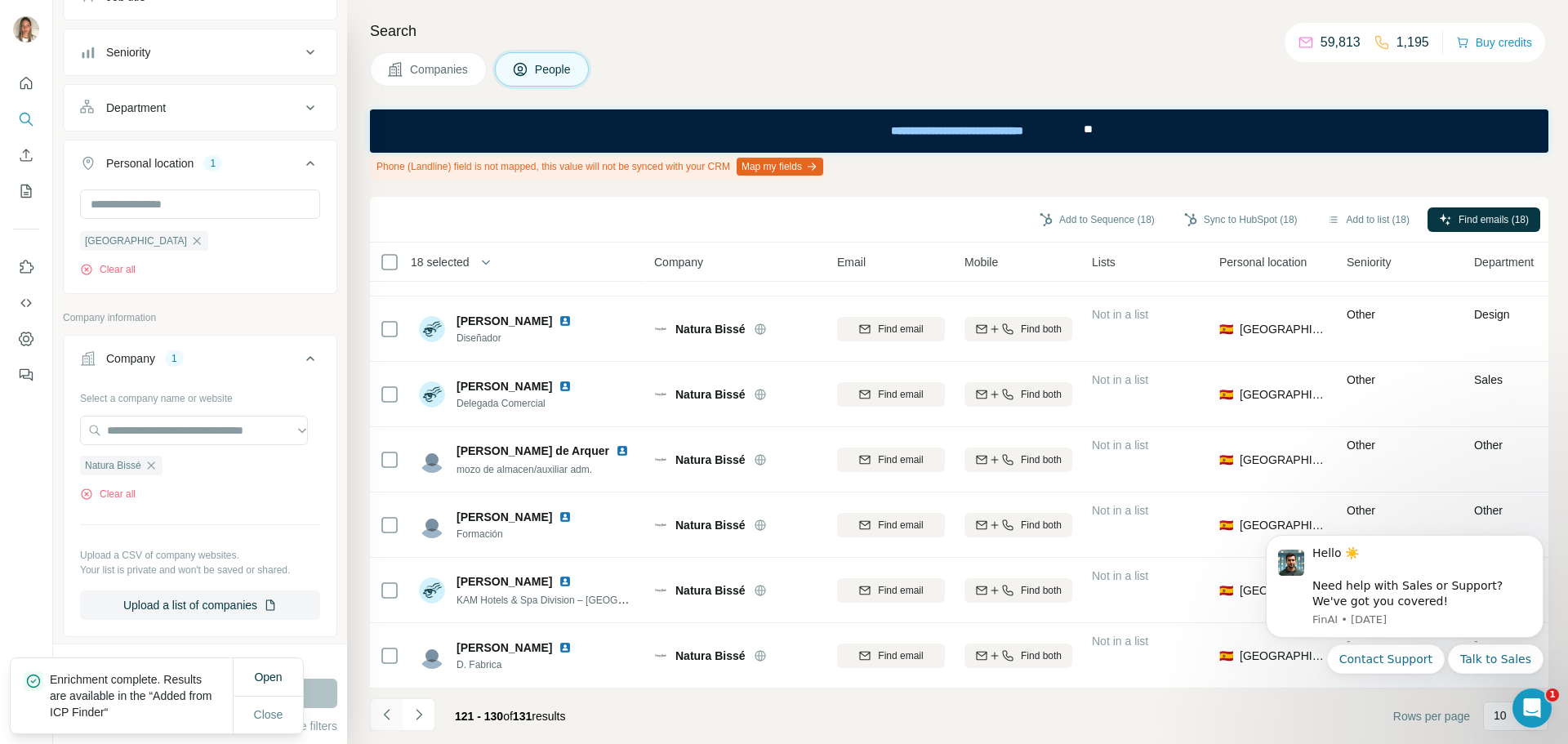
click at [379, 716] on icon "Navigate to previous page" at bounding box center [387, 714] width 16 height 16
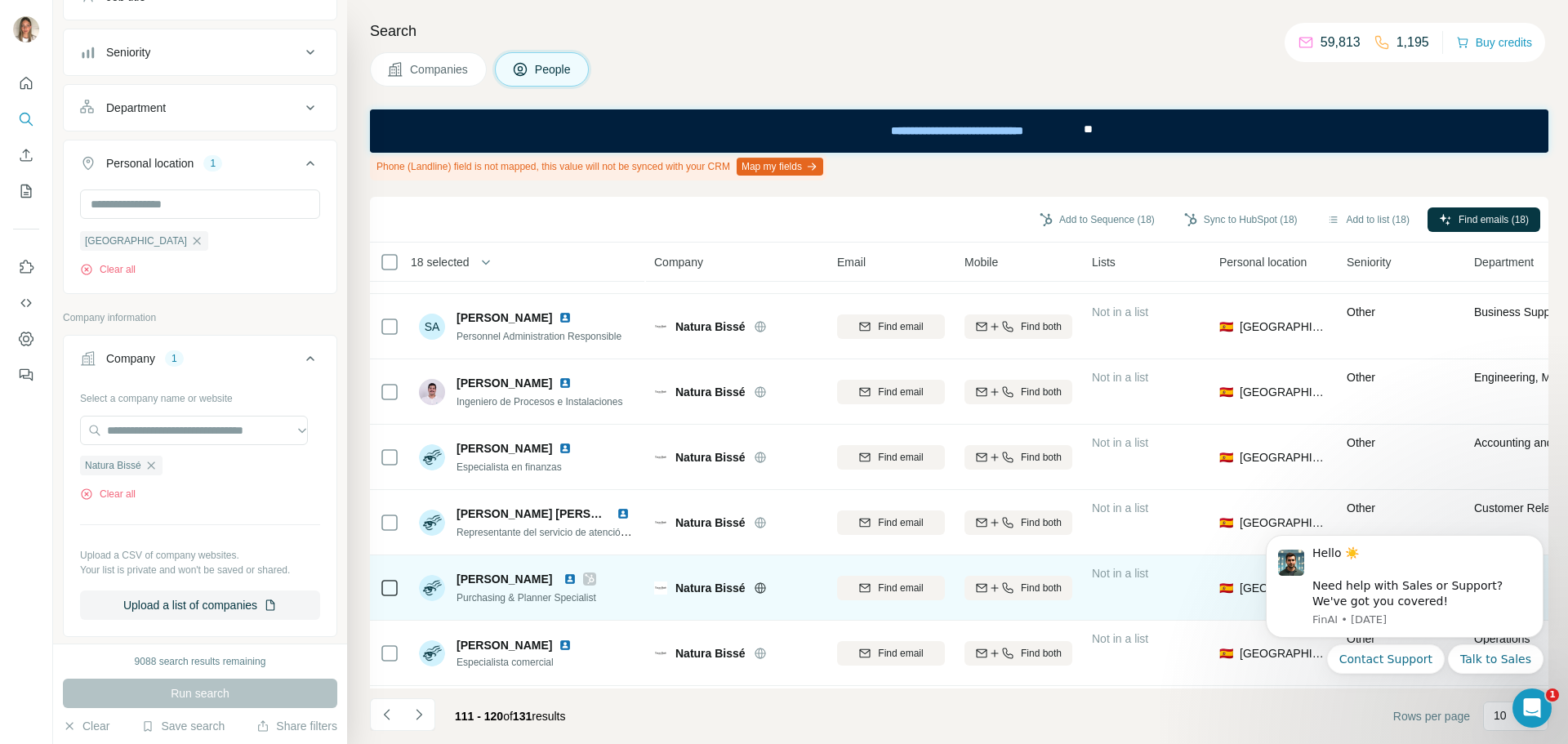
scroll to position [0, 0]
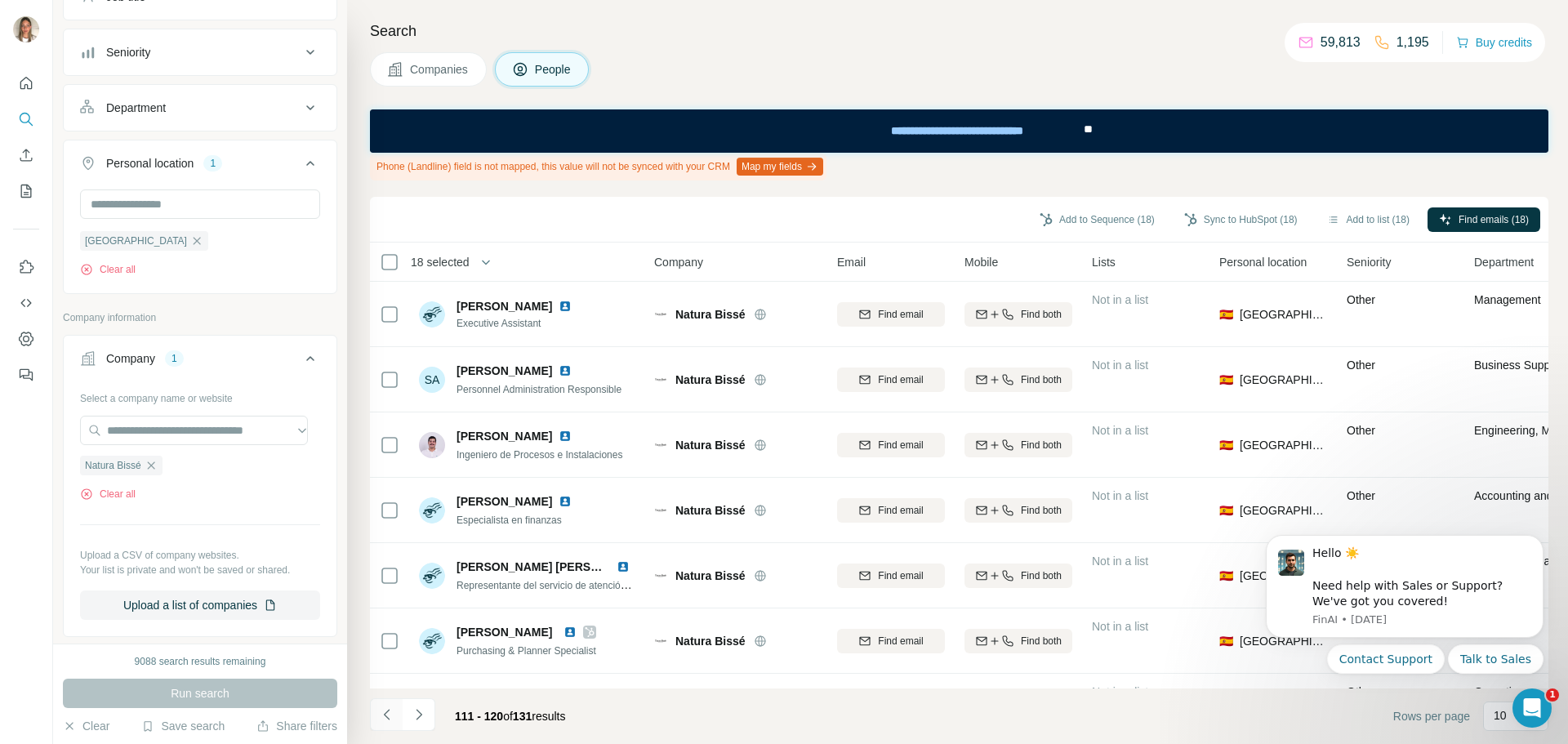
click at [384, 720] on icon "Navigate to previous page" at bounding box center [387, 714] width 16 height 16
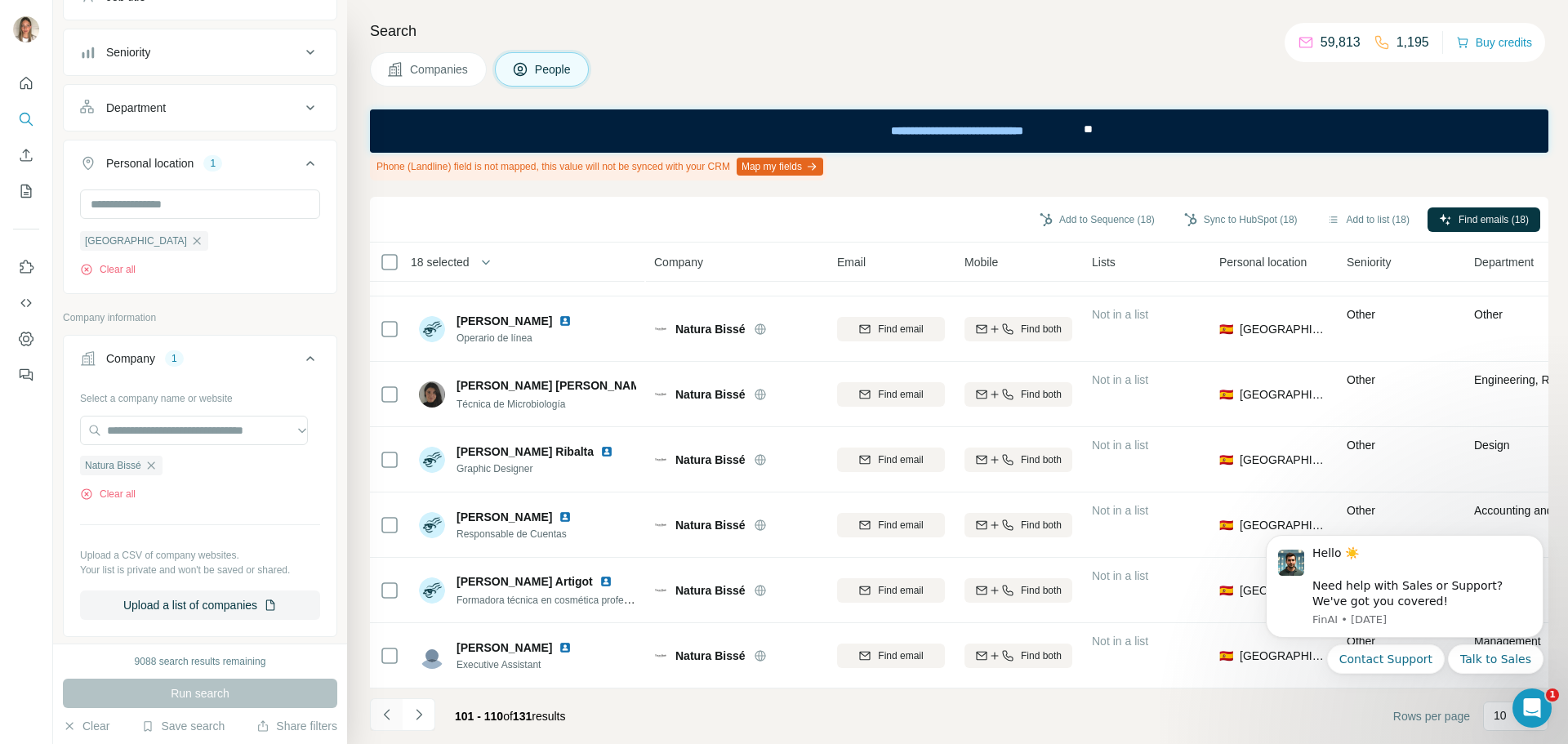
click at [384, 714] on icon "Navigate to previous page" at bounding box center [385, 714] width 5 height 11
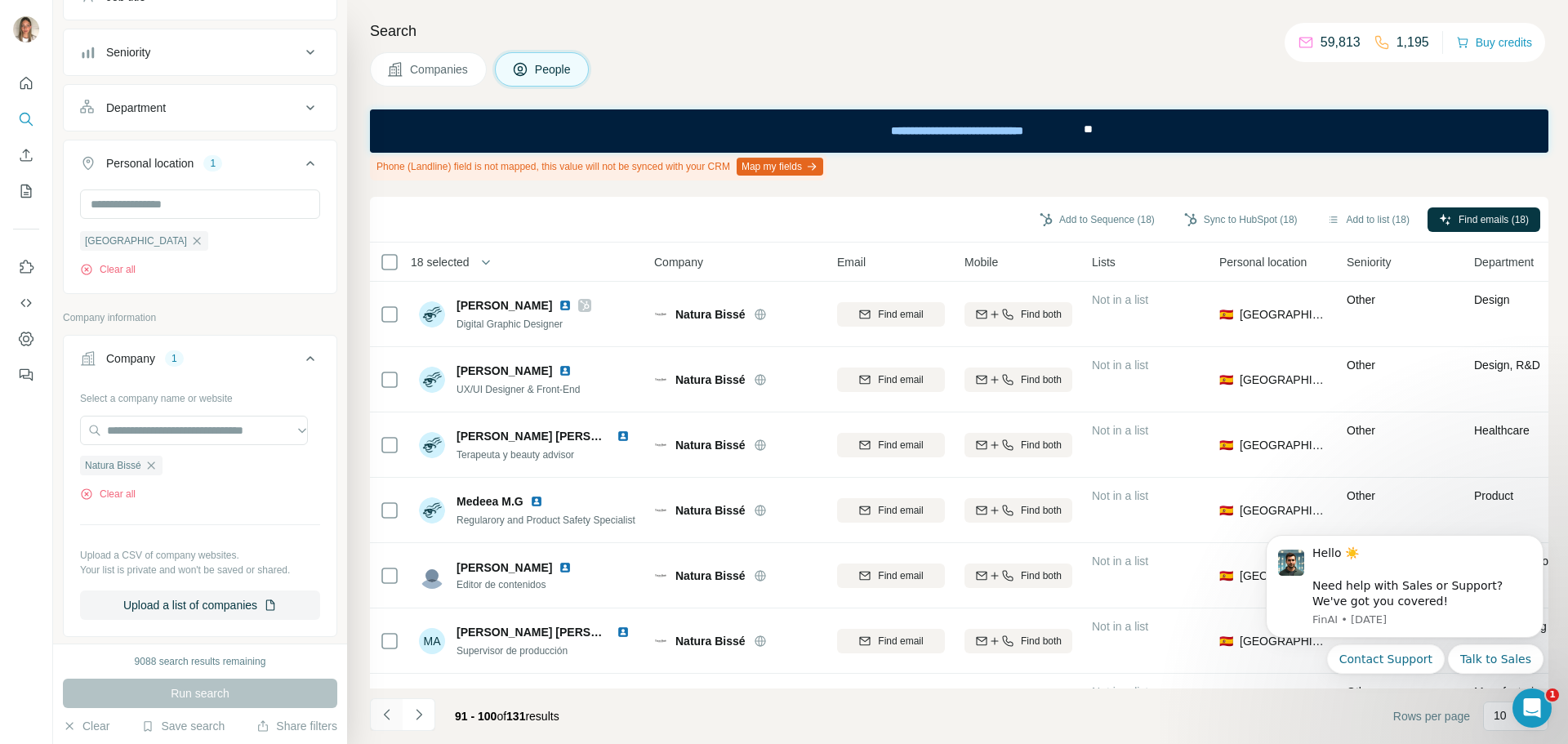
click at [390, 714] on icon "Navigate to previous page" at bounding box center [387, 714] width 16 height 16
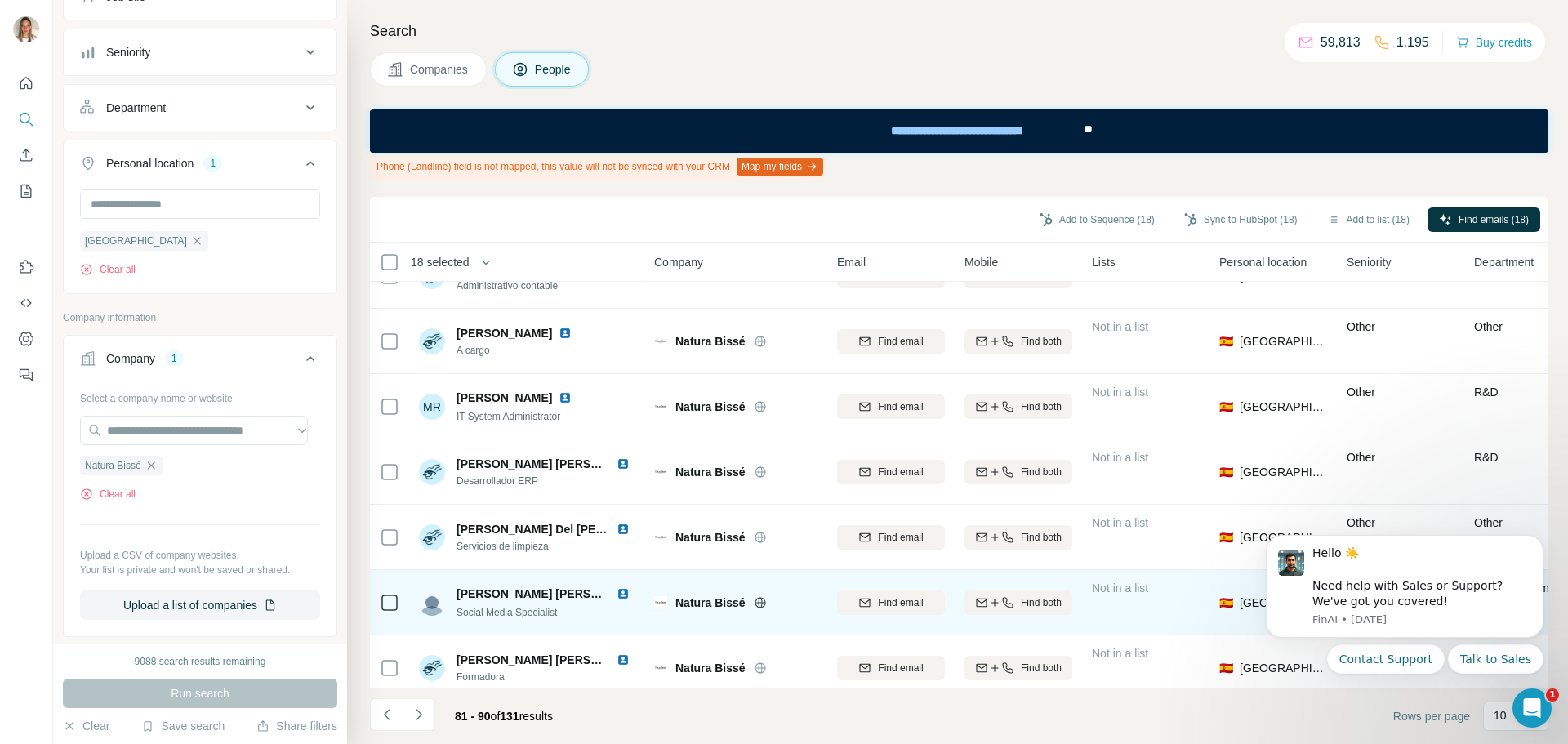
scroll to position [254, 0]
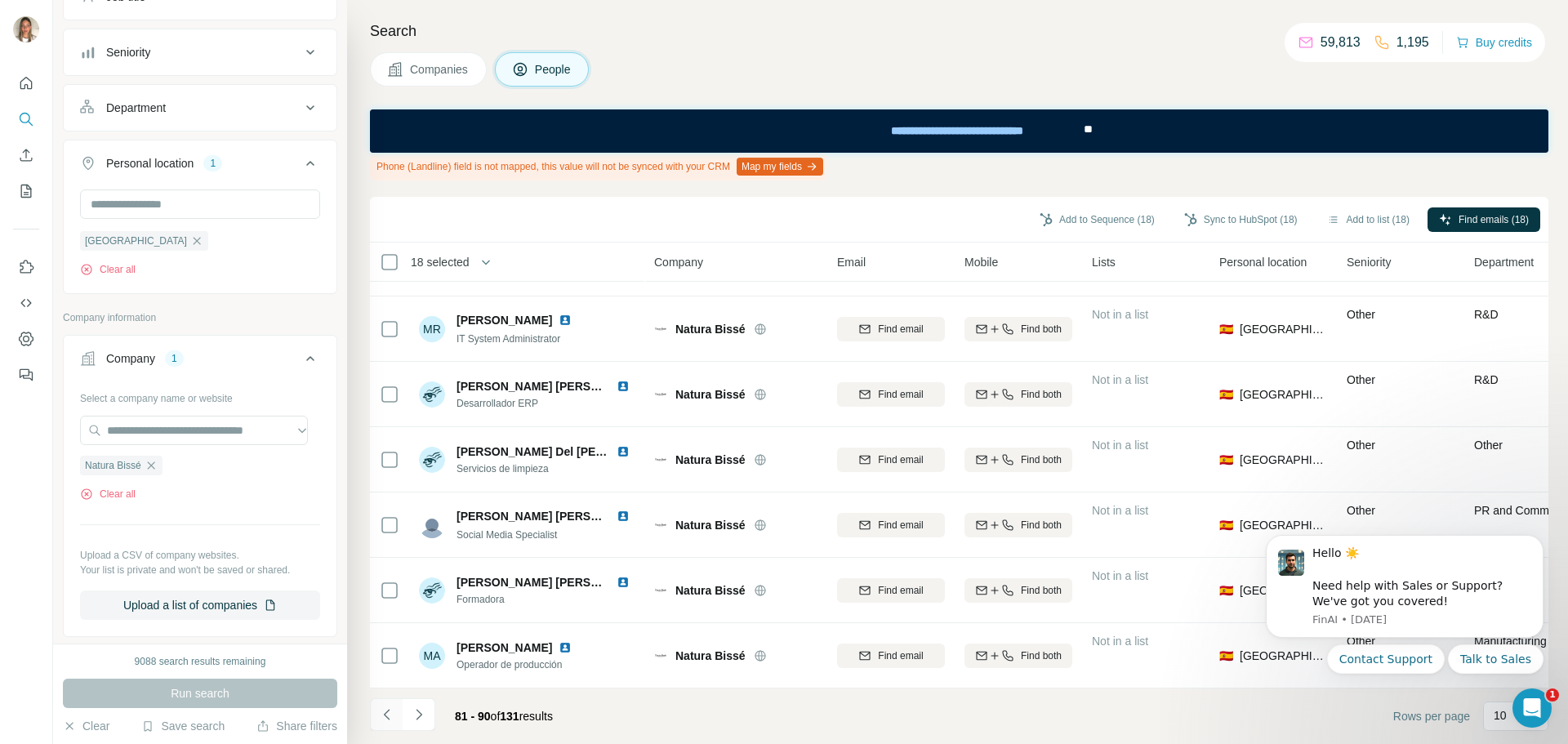
click at [383, 719] on icon "Navigate to previous page" at bounding box center [387, 714] width 16 height 16
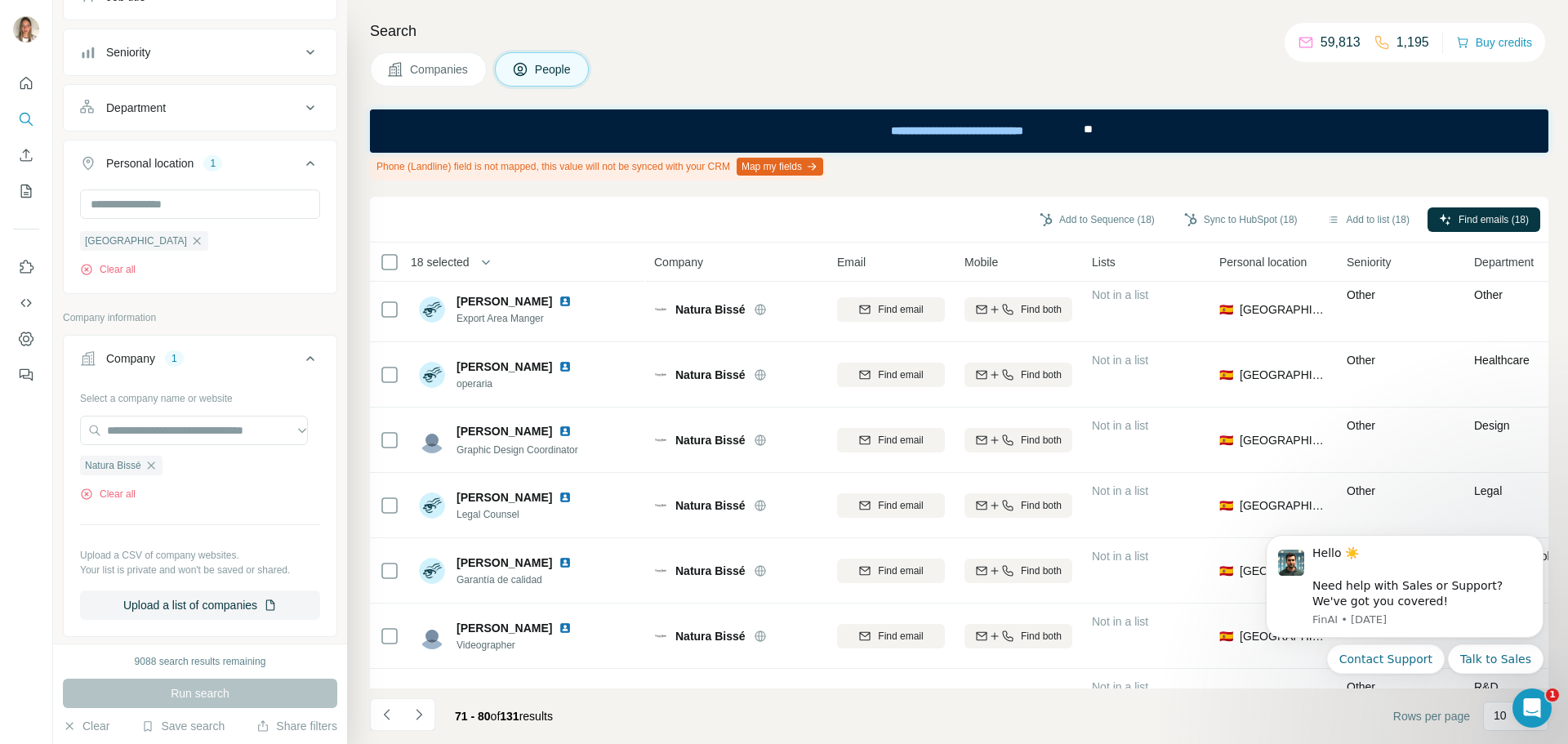
scroll to position [0, 0]
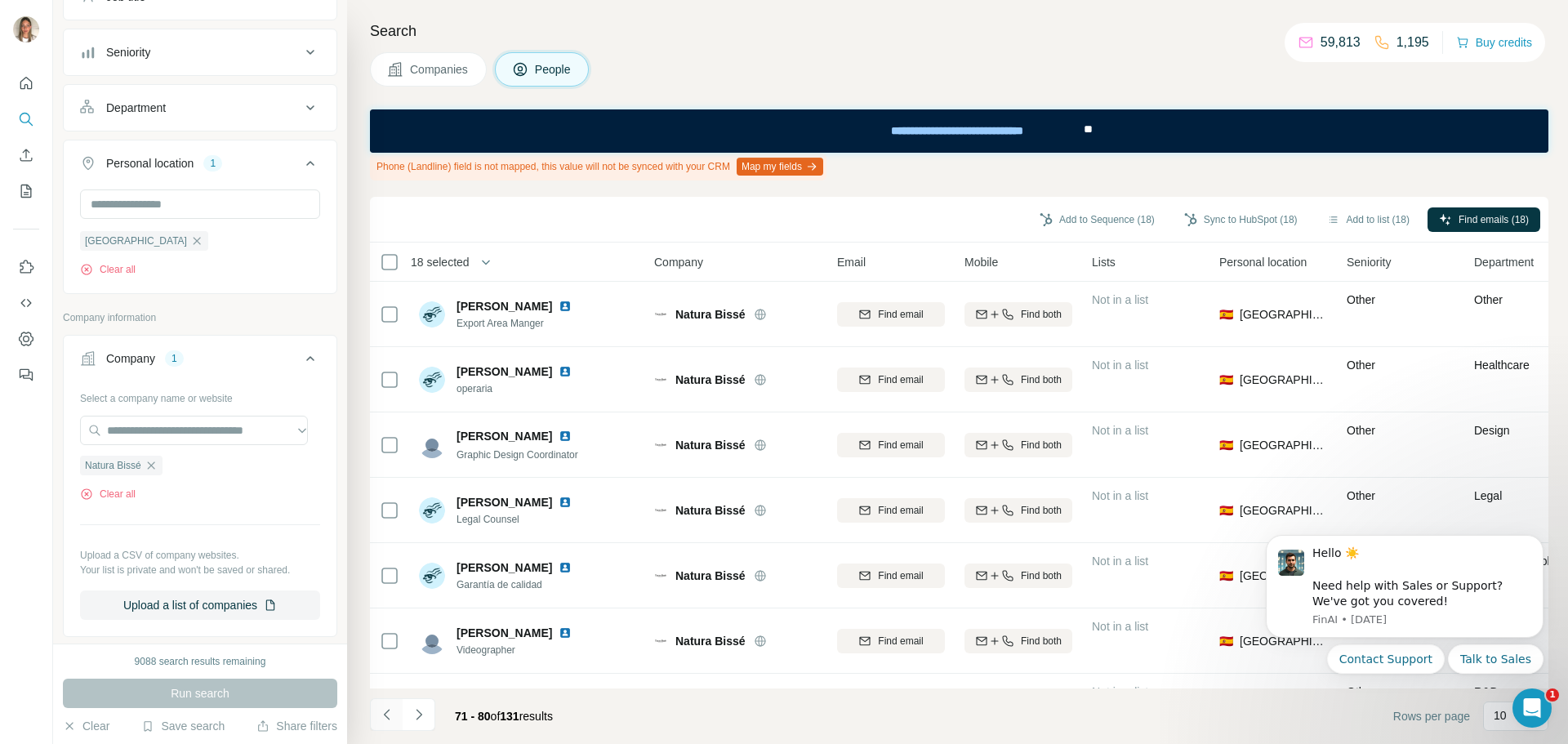
click at [379, 716] on icon "Navigate to previous page" at bounding box center [387, 714] width 16 height 16
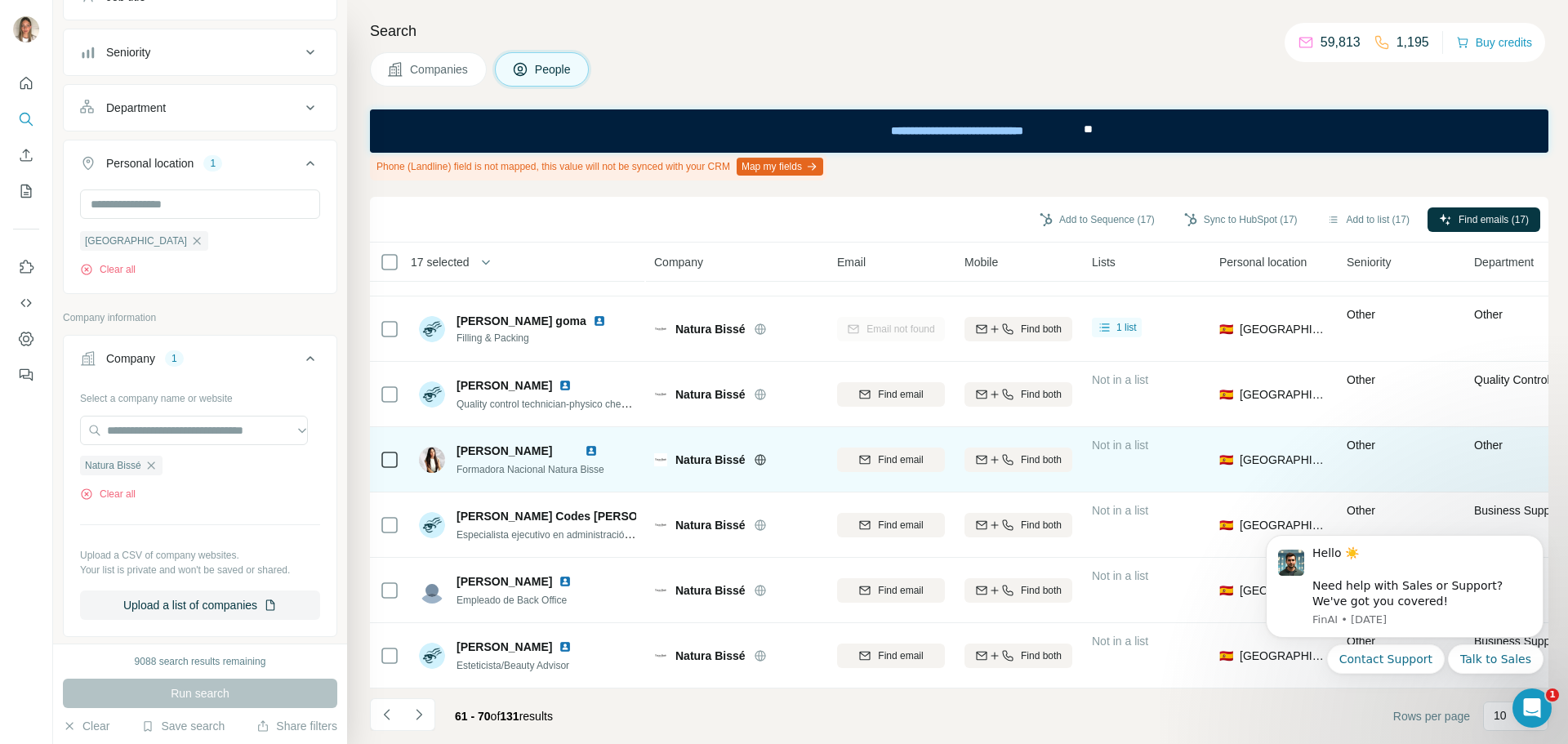
scroll to position [254, 0]
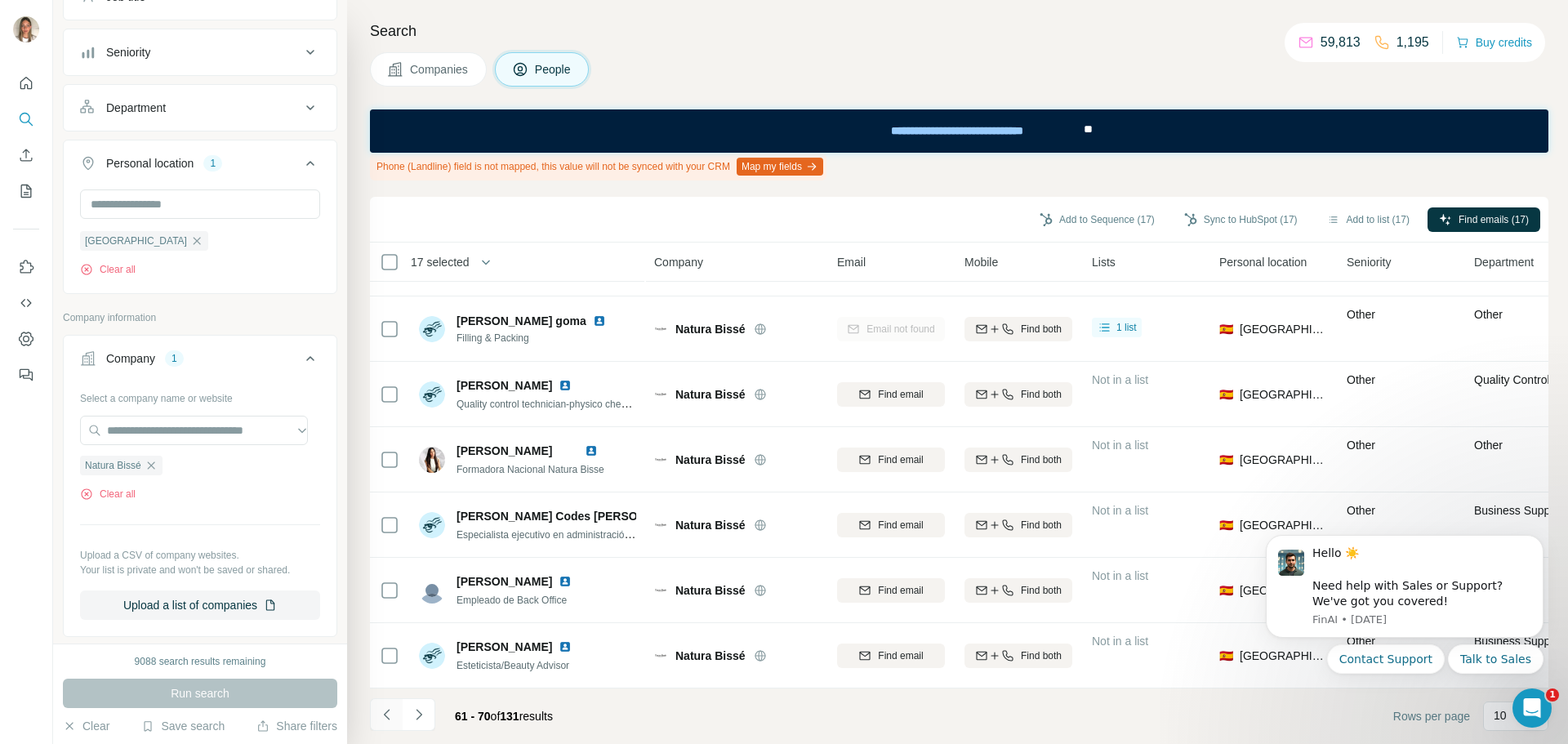
click at [384, 715] on icon "Navigate to previous page" at bounding box center [387, 714] width 16 height 16
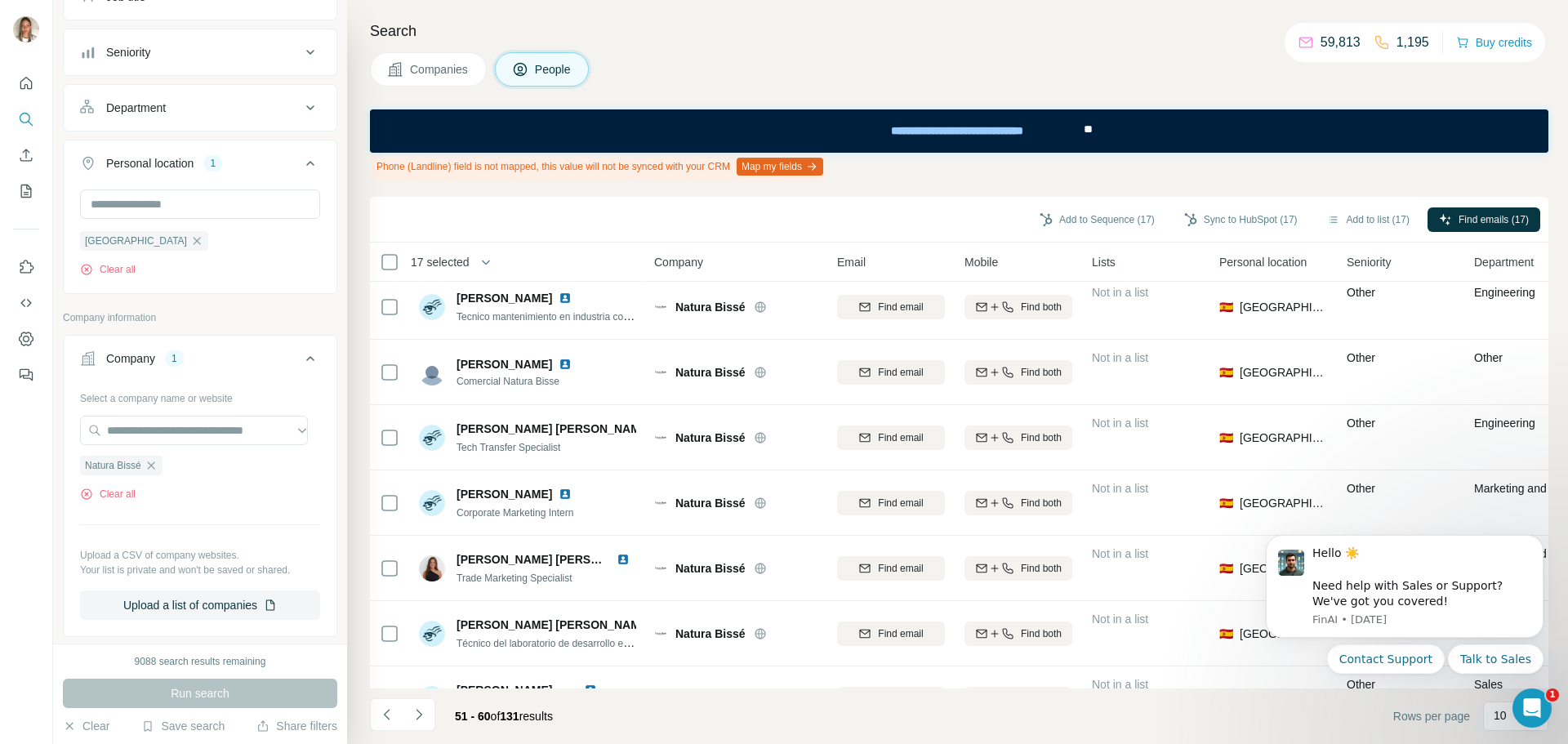
scroll to position [0, 0]
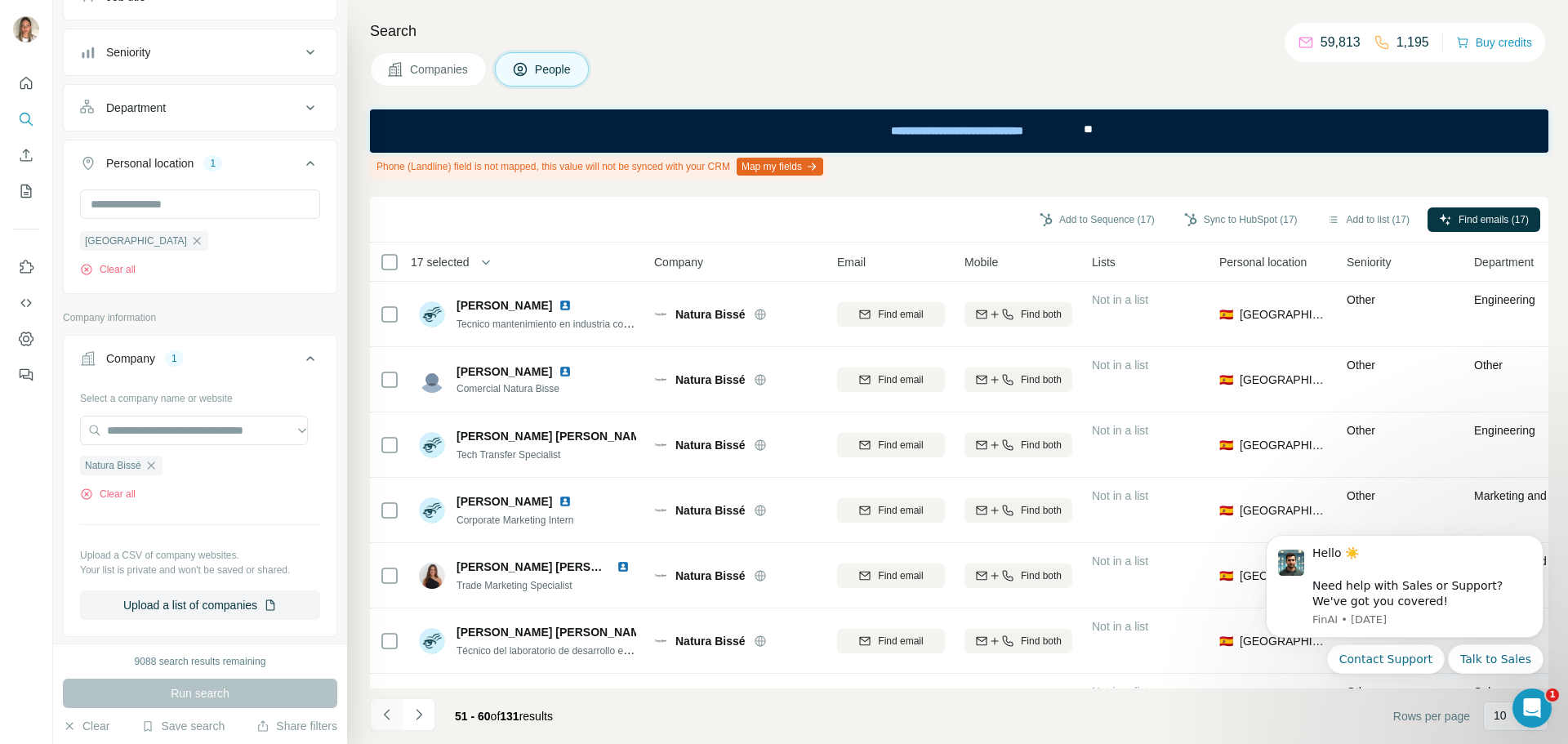
click at [397, 714] on button "Navigate to previous page" at bounding box center [386, 714] width 33 height 33
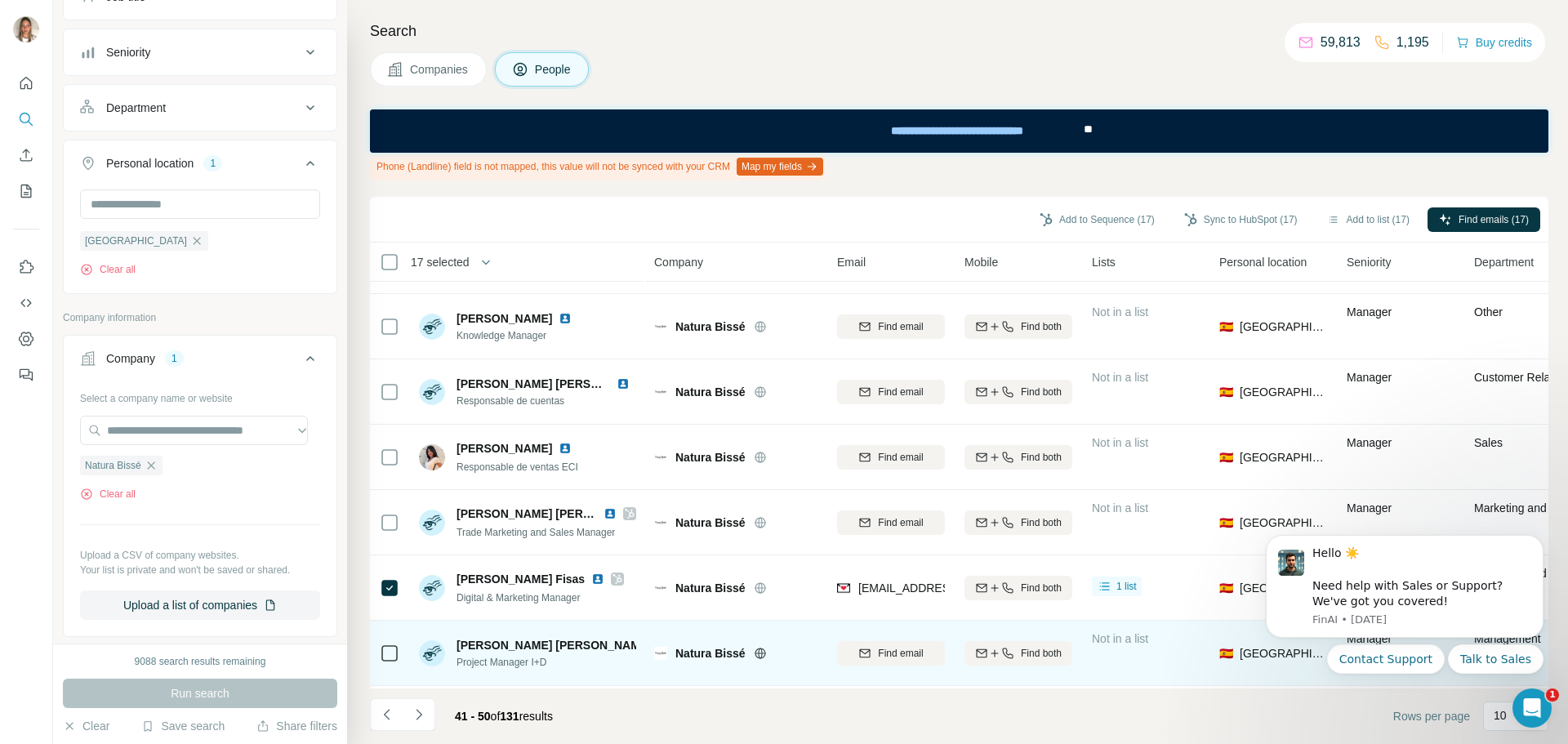
scroll to position [254, 0]
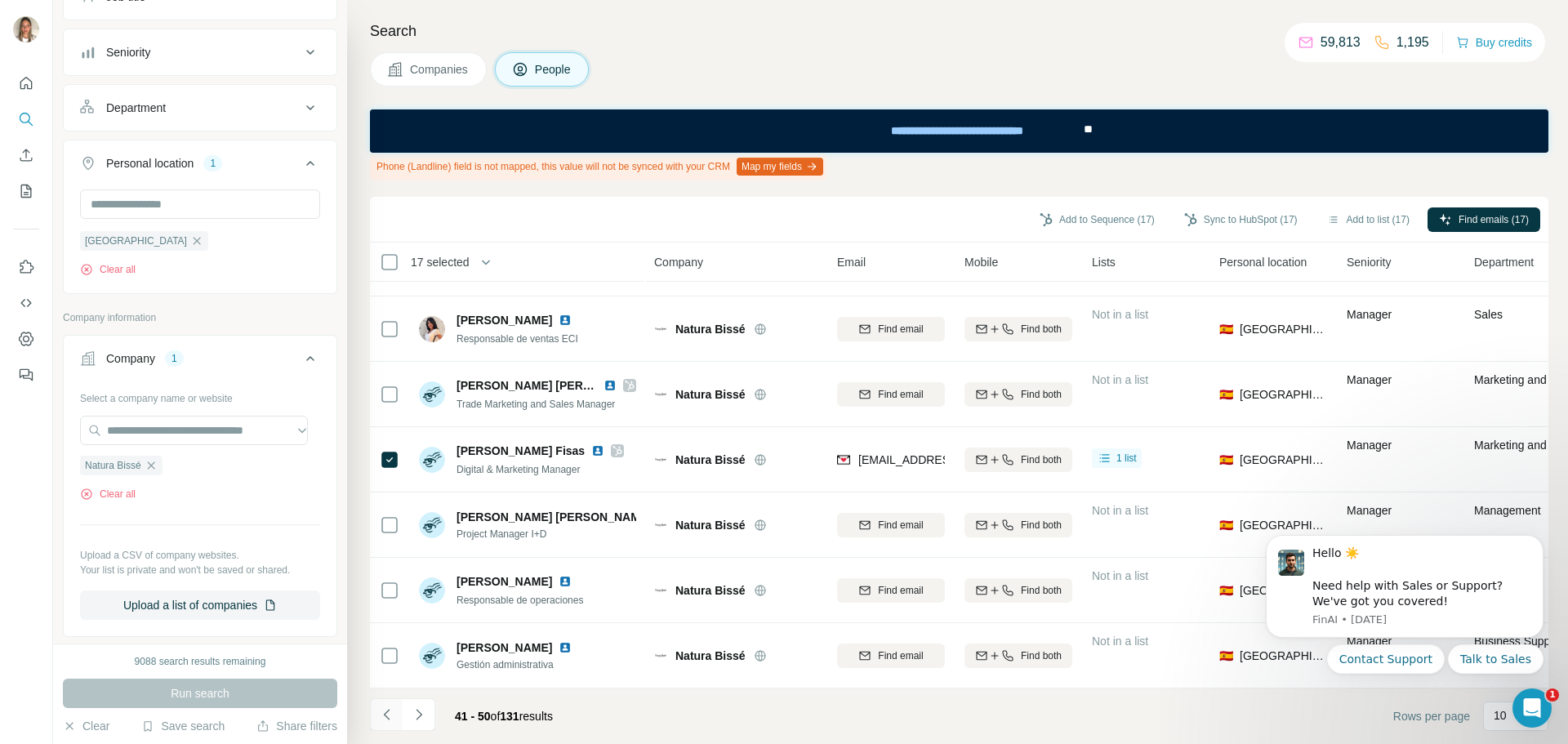
click at [385, 706] on icon "Navigate to previous page" at bounding box center [387, 714] width 16 height 16
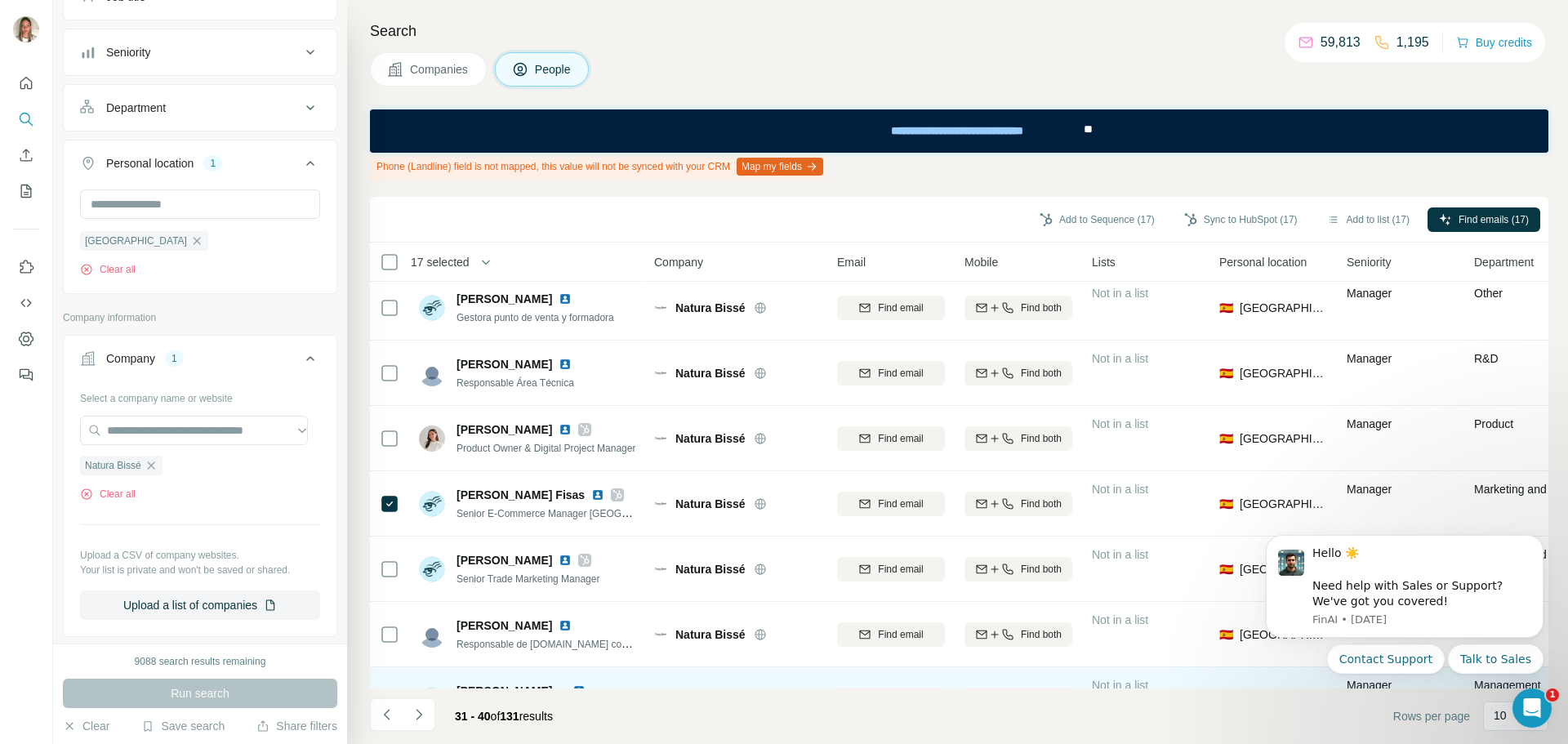
scroll to position [0, 0]
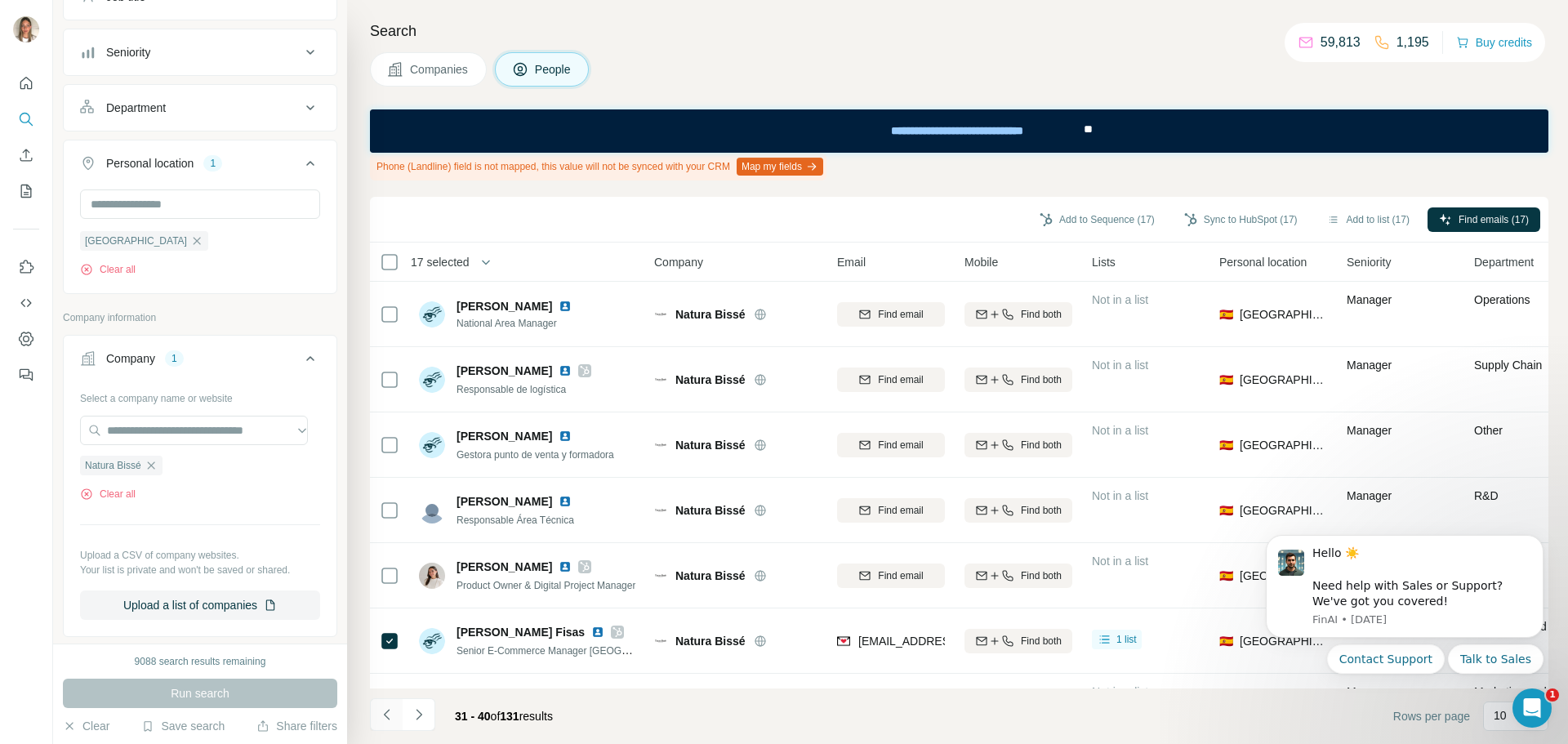
click at [386, 713] on icon "Navigate to previous page" at bounding box center [385, 714] width 5 height 11
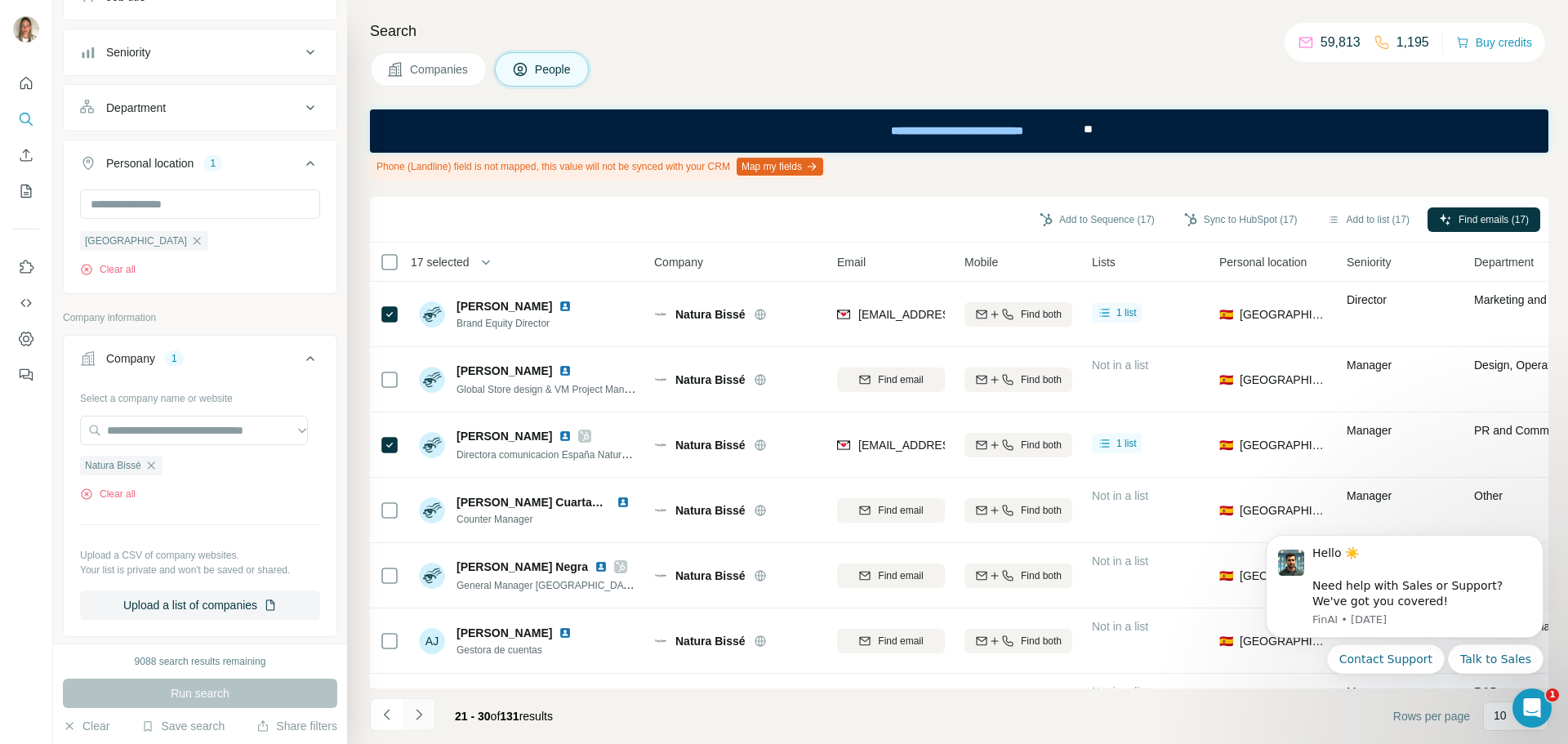
click at [417, 706] on icon "Navigate to next page" at bounding box center [419, 714] width 16 height 16
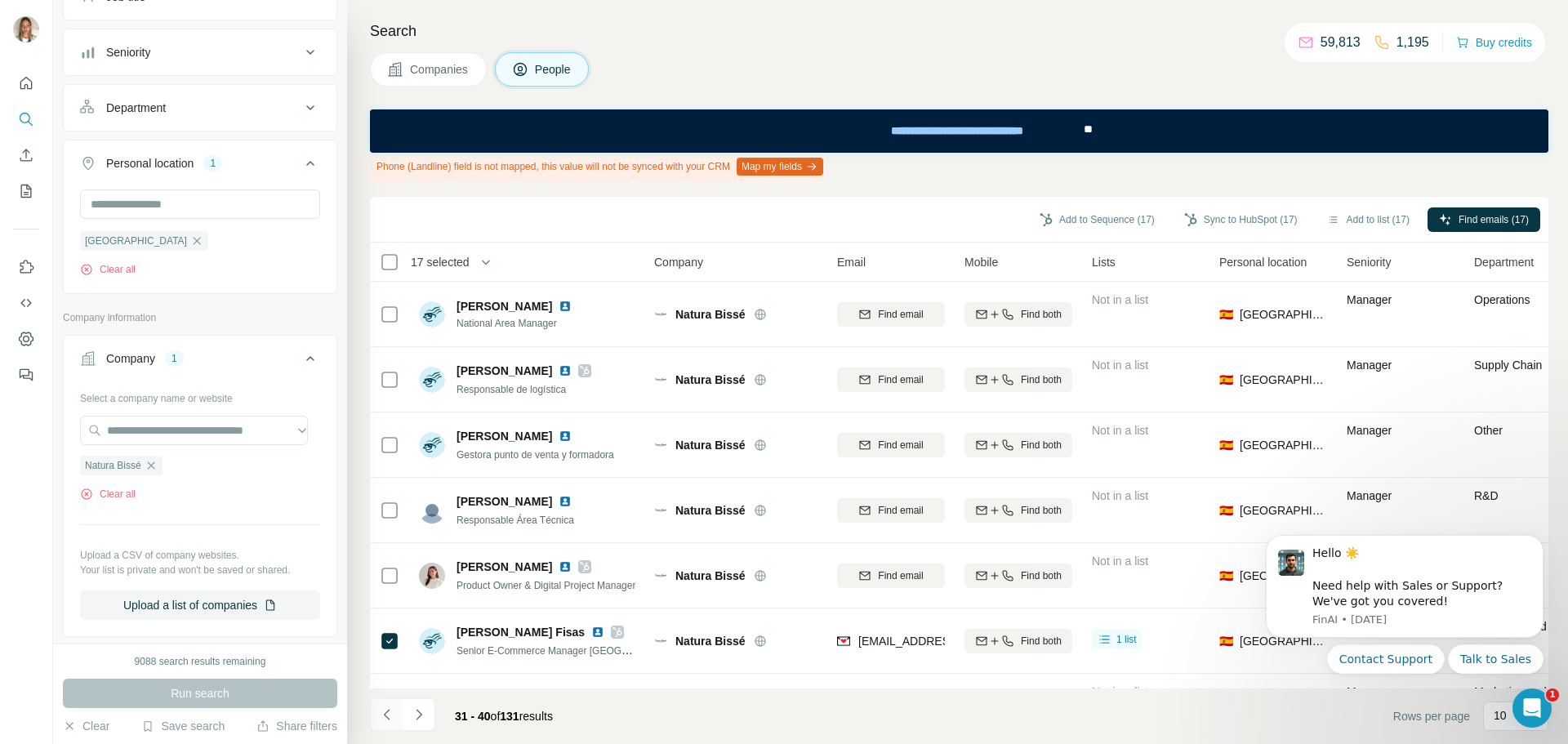
click at [386, 714] on icon "Navigate to previous page" at bounding box center [387, 714] width 16 height 16
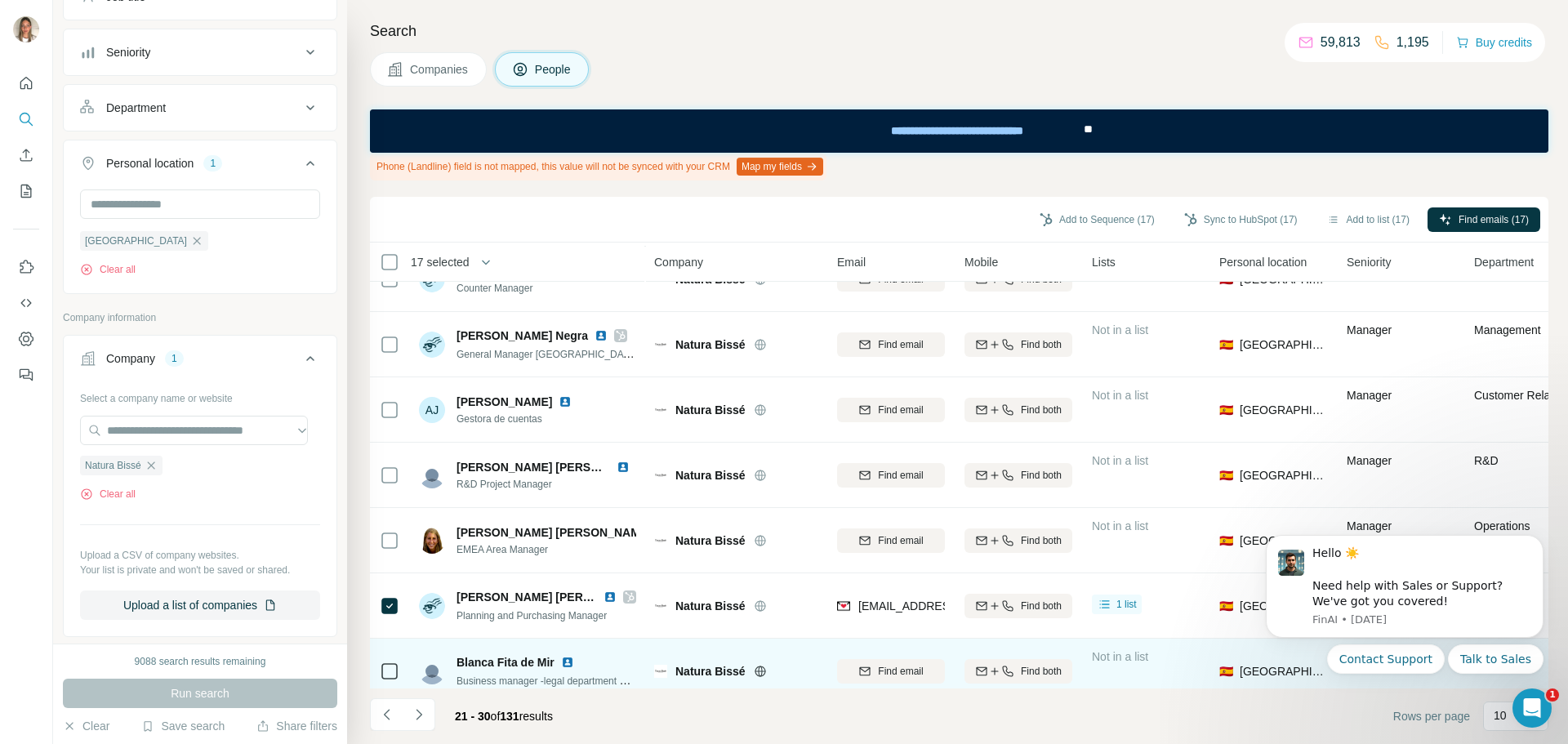
scroll to position [254, 0]
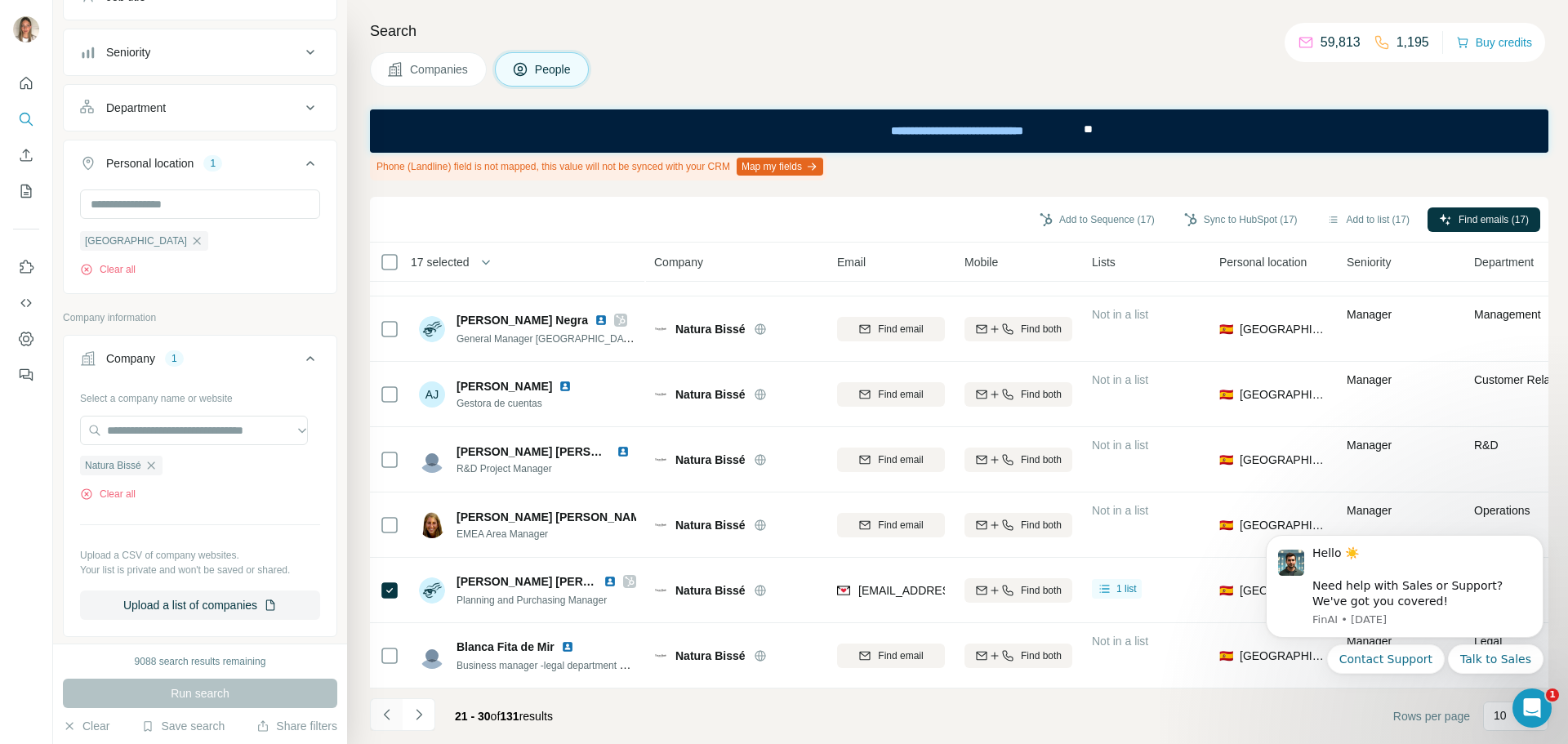
click at [387, 713] on icon "Navigate to previous page" at bounding box center [387, 714] width 16 height 16
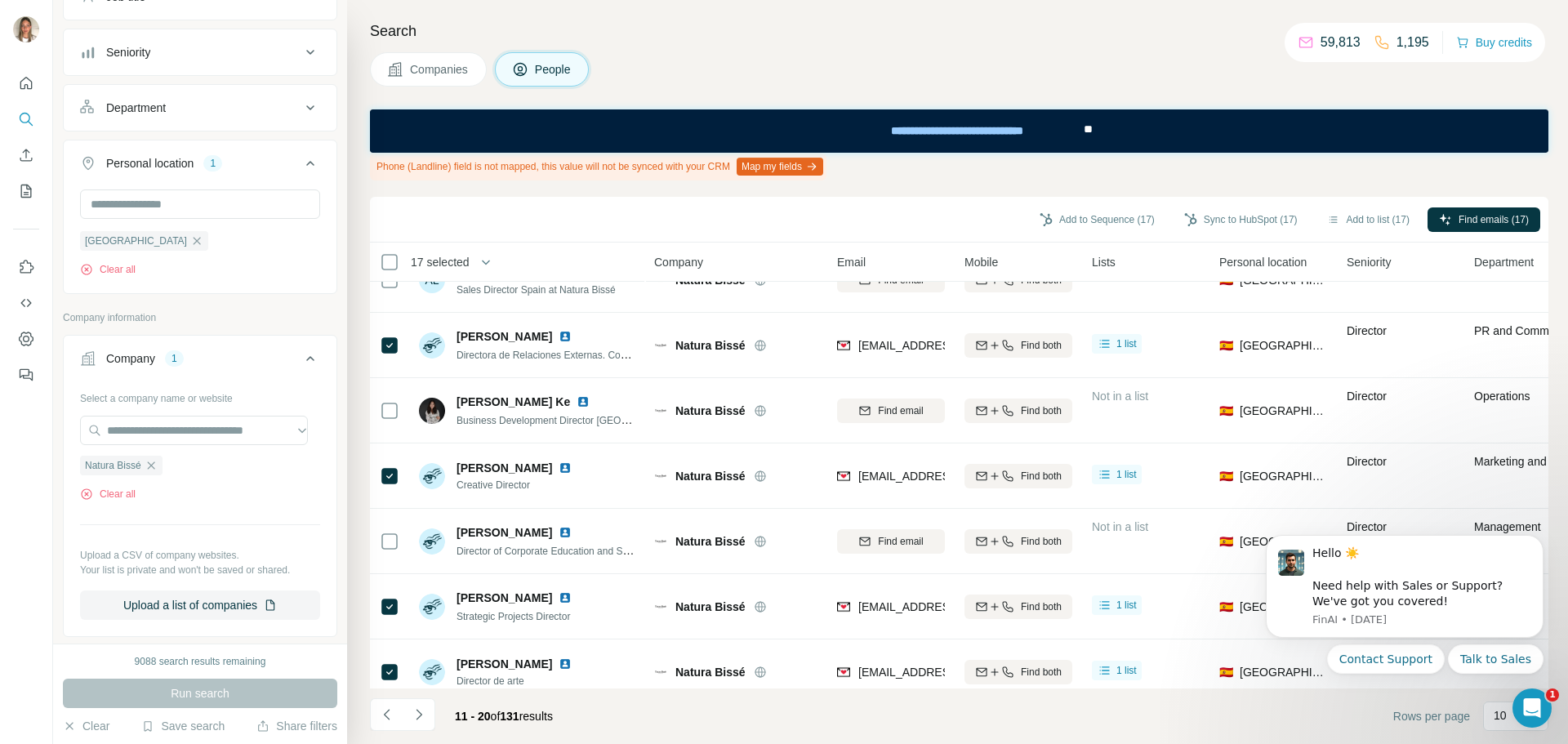
scroll to position [0, 0]
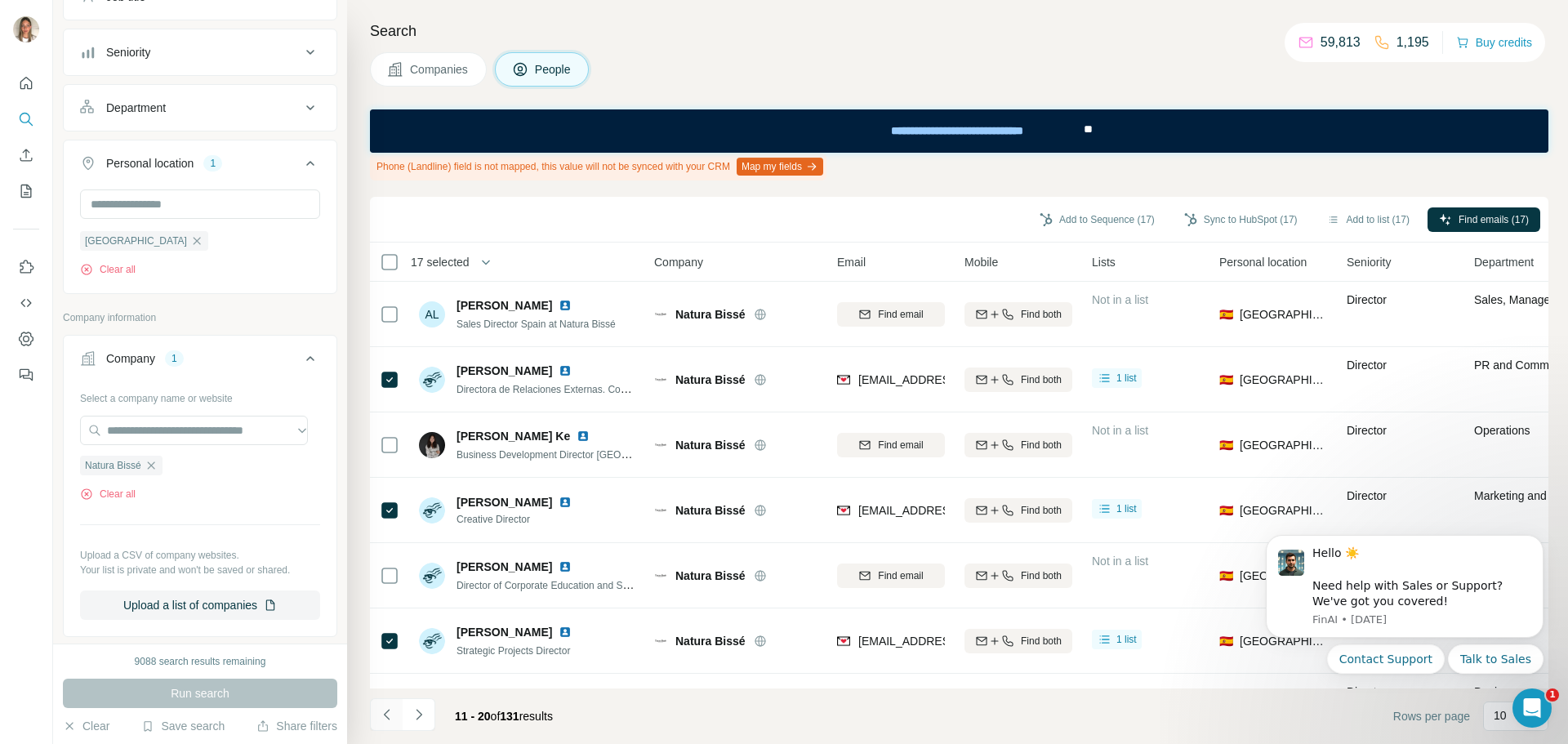
click at [385, 712] on icon "Navigate to previous page" at bounding box center [387, 714] width 16 height 16
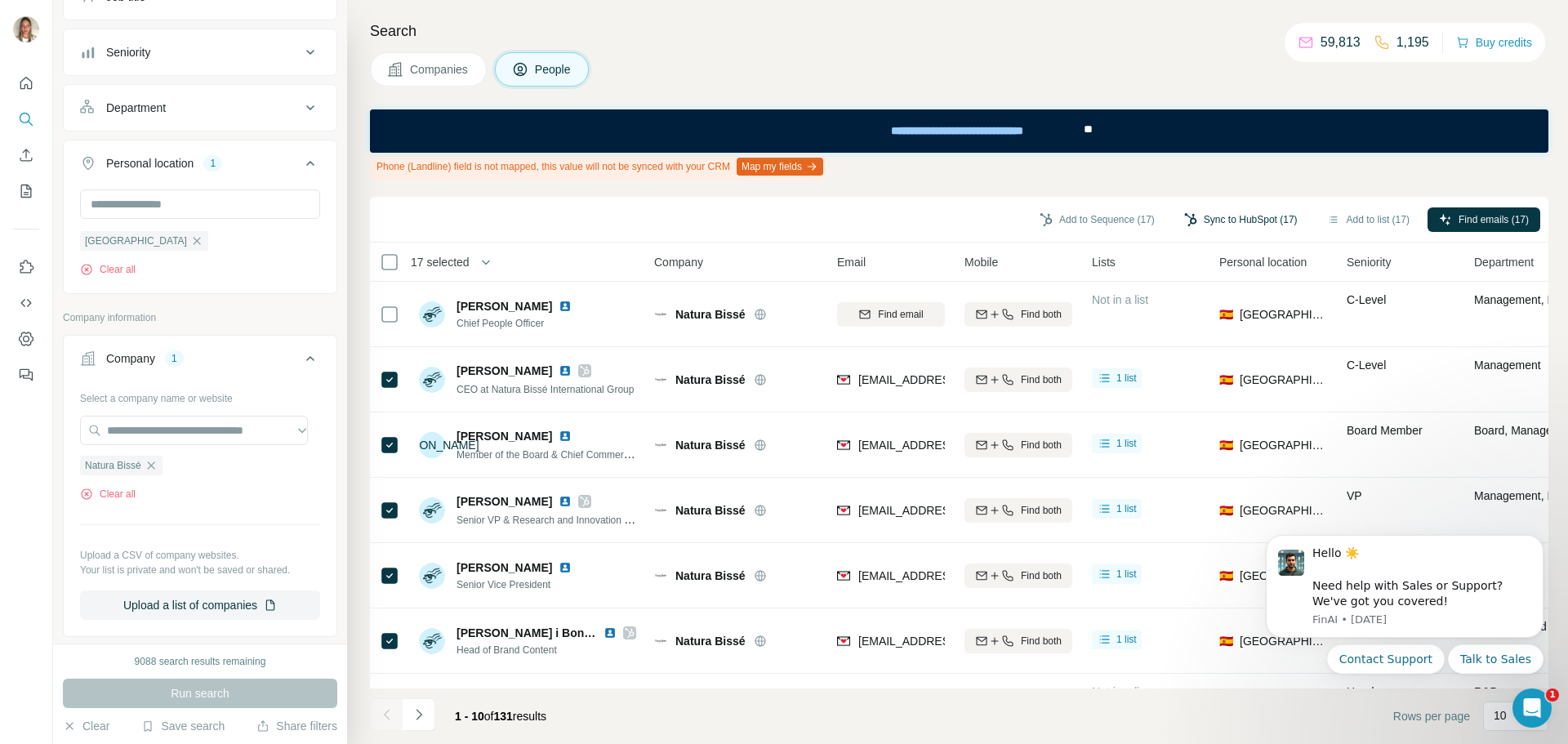
click at [1252, 219] on button "Sync to HubSpot (17)" at bounding box center [1241, 220] width 136 height 25
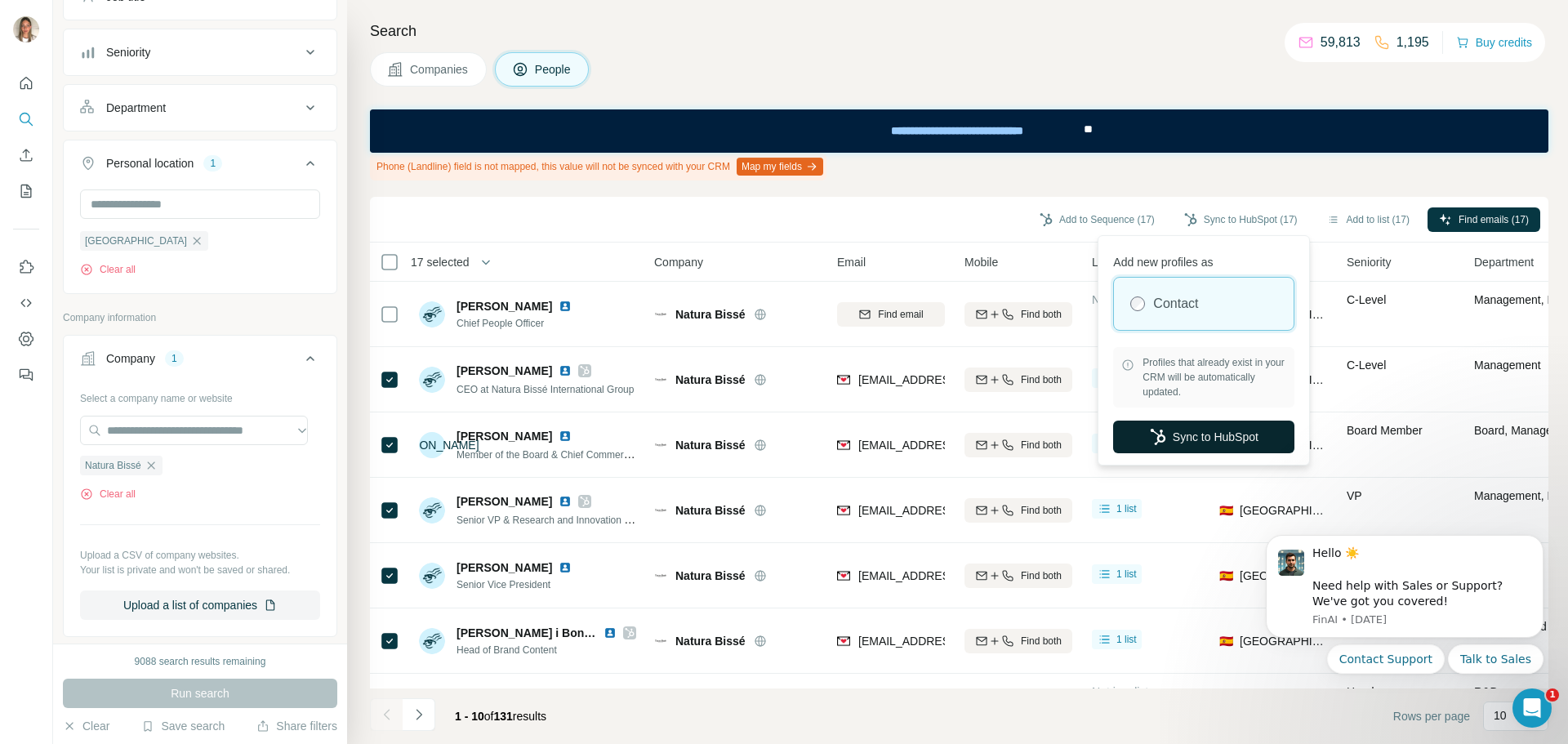
click at [1170, 438] on button "Sync to HubSpot" at bounding box center [1203, 437] width 181 height 33
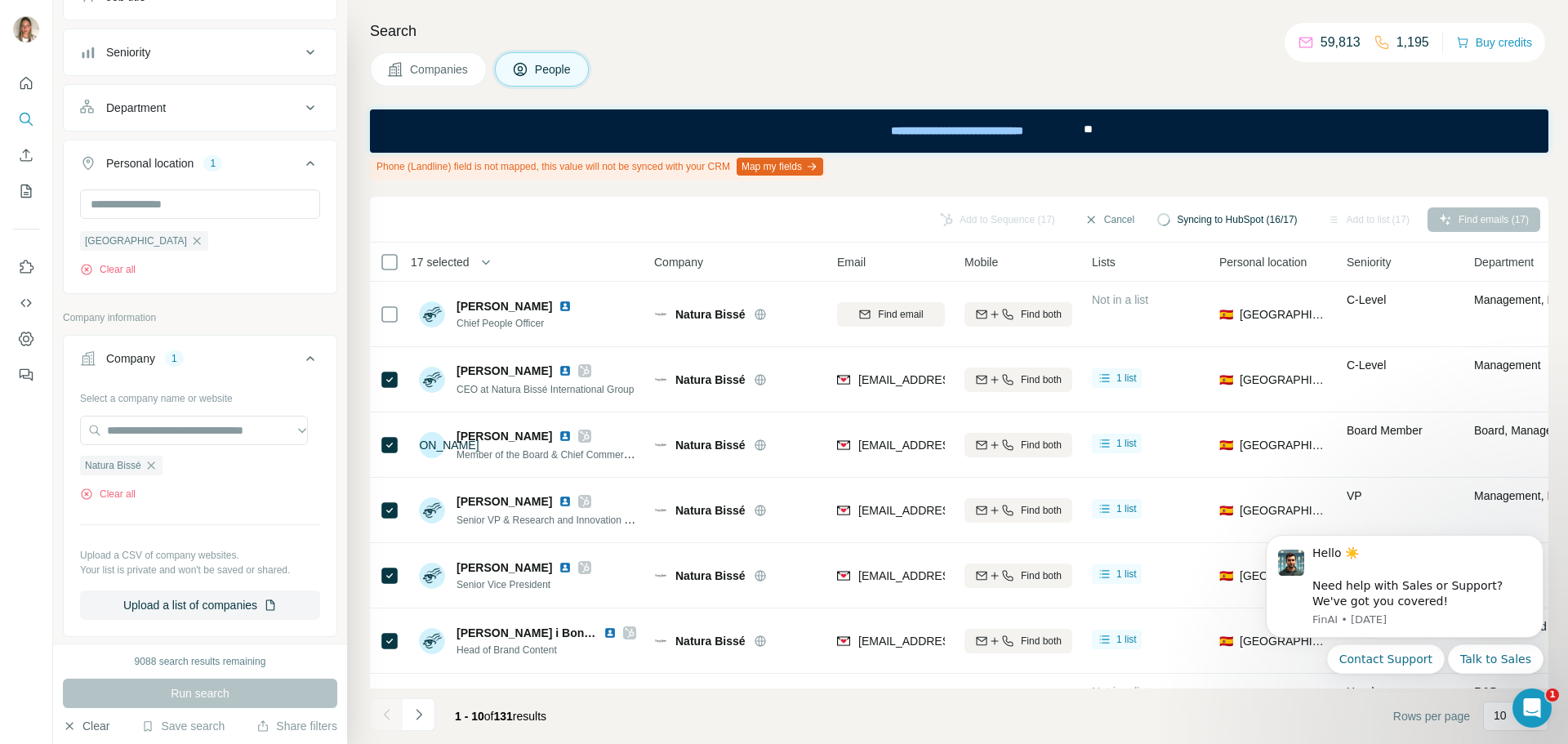
click at [80, 725] on button "Clear" at bounding box center [86, 725] width 47 height 16
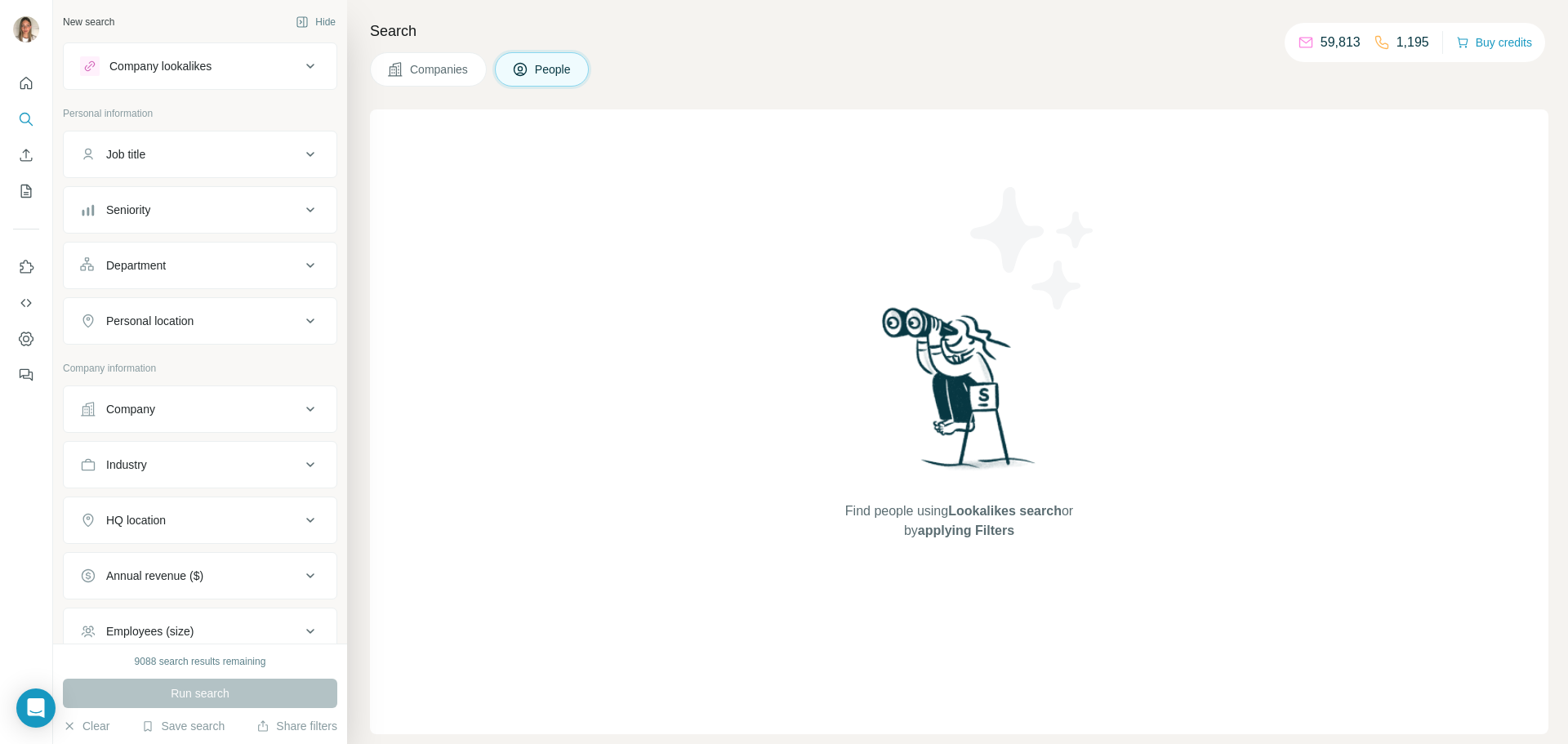
click at [167, 409] on div "Company" at bounding box center [190, 409] width 220 height 16
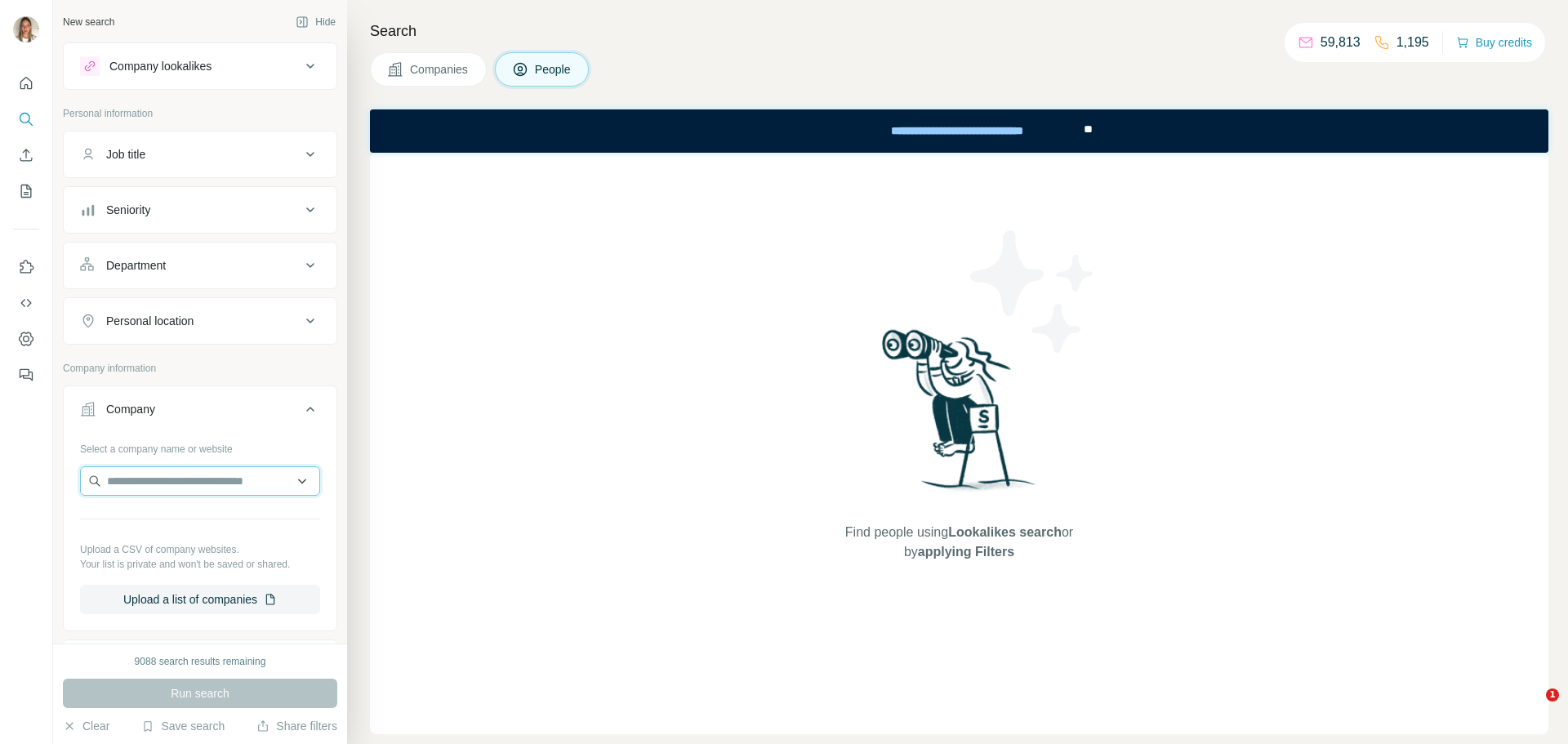
click at [164, 486] on input "text" at bounding box center [201, 481] width 240 height 29
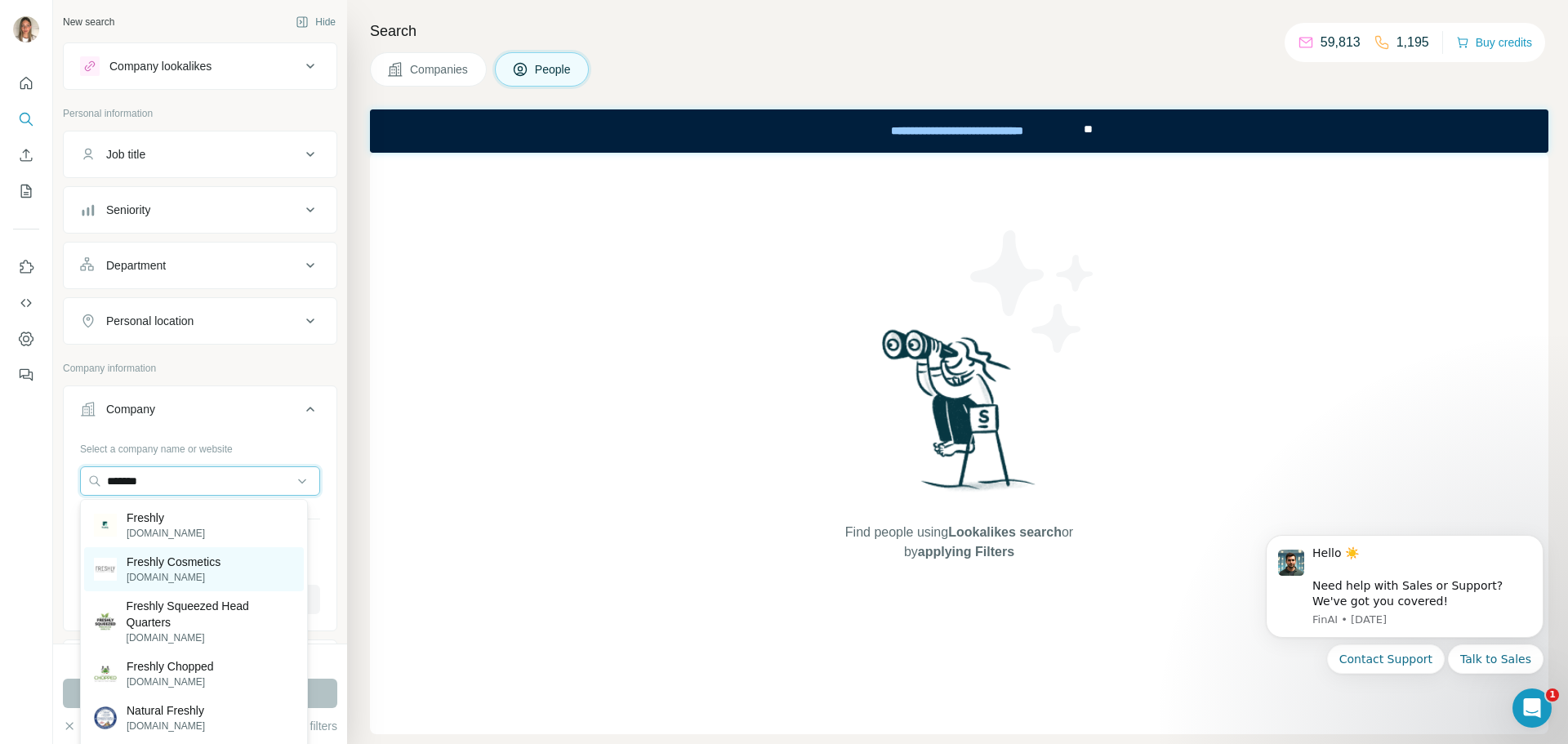
type input "*******"
click at [164, 555] on p "Freshly Cosmetics" at bounding box center [173, 561] width 94 height 16
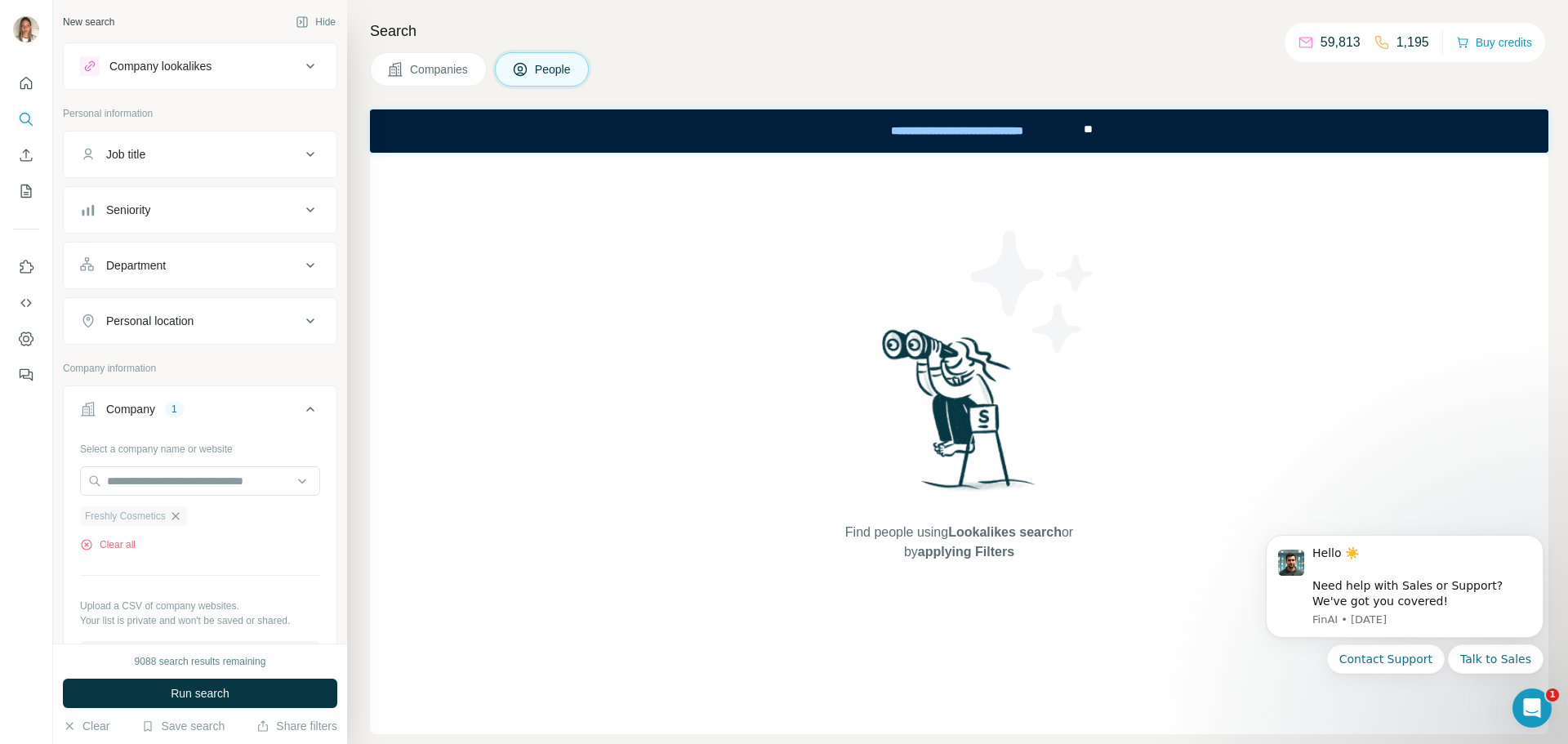
click at [212, 318] on div "Personal location" at bounding box center [190, 321] width 220 height 16
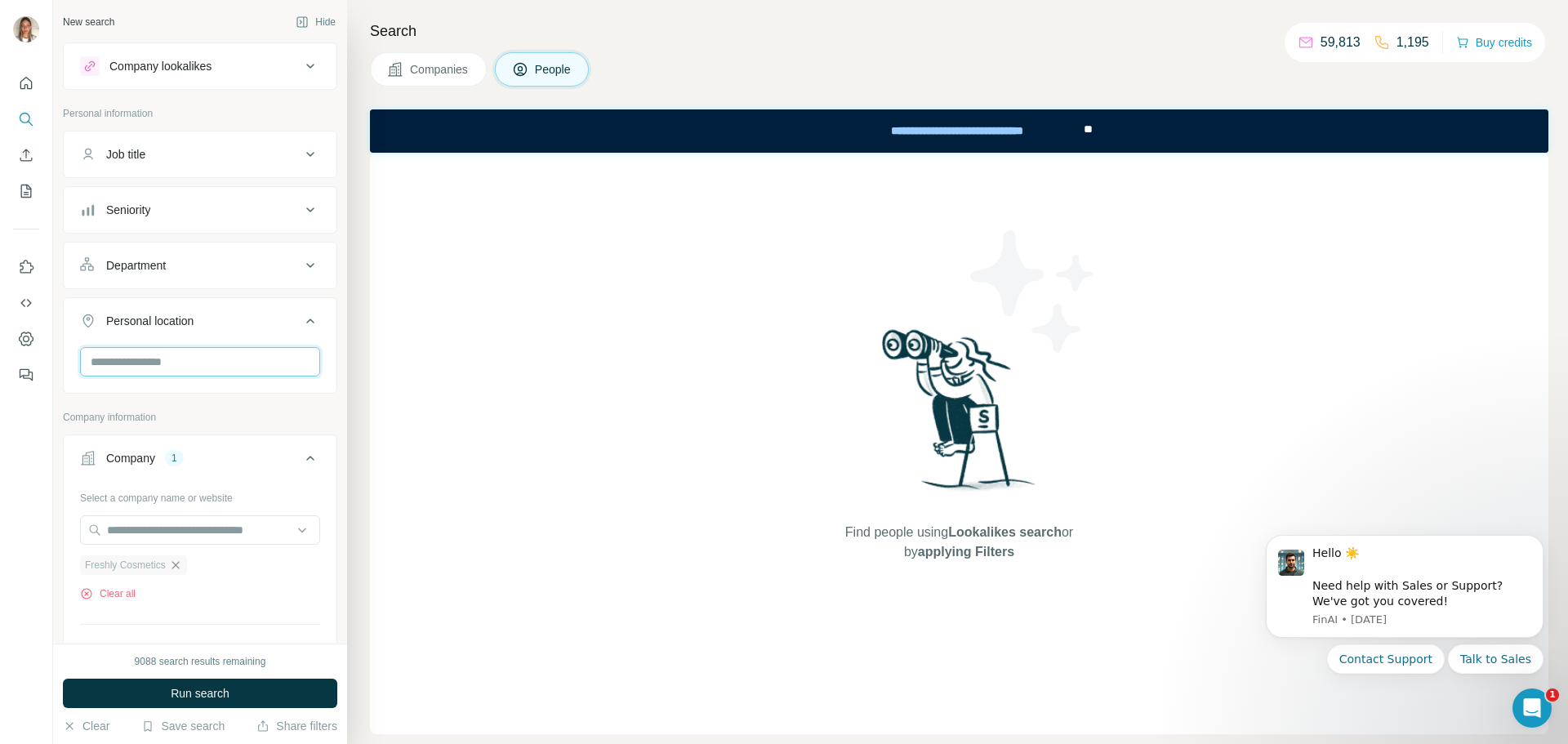
click at [180, 366] on input "text" at bounding box center [201, 361] width 240 height 29
type input "****"
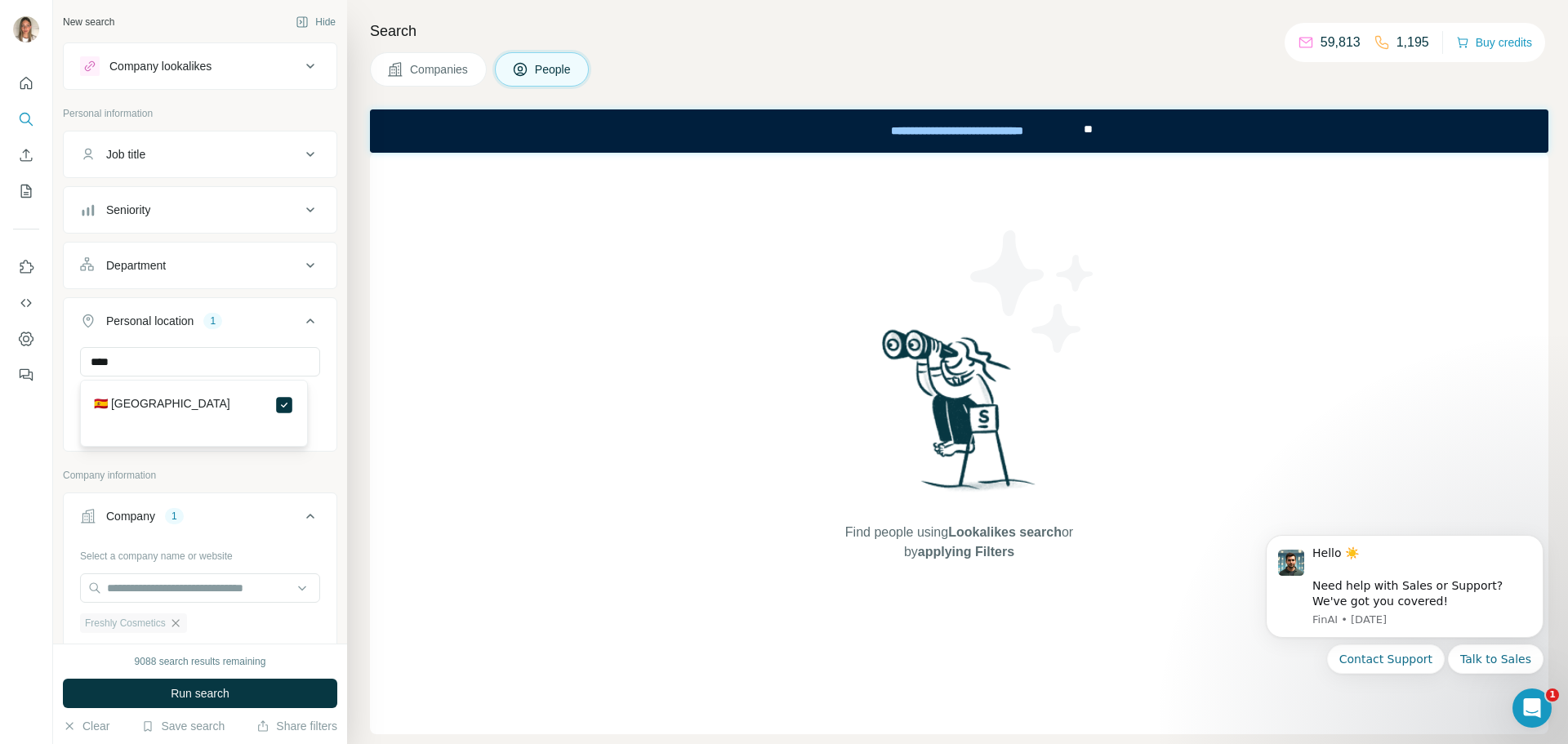
click at [306, 320] on icon at bounding box center [309, 321] width 8 height 5
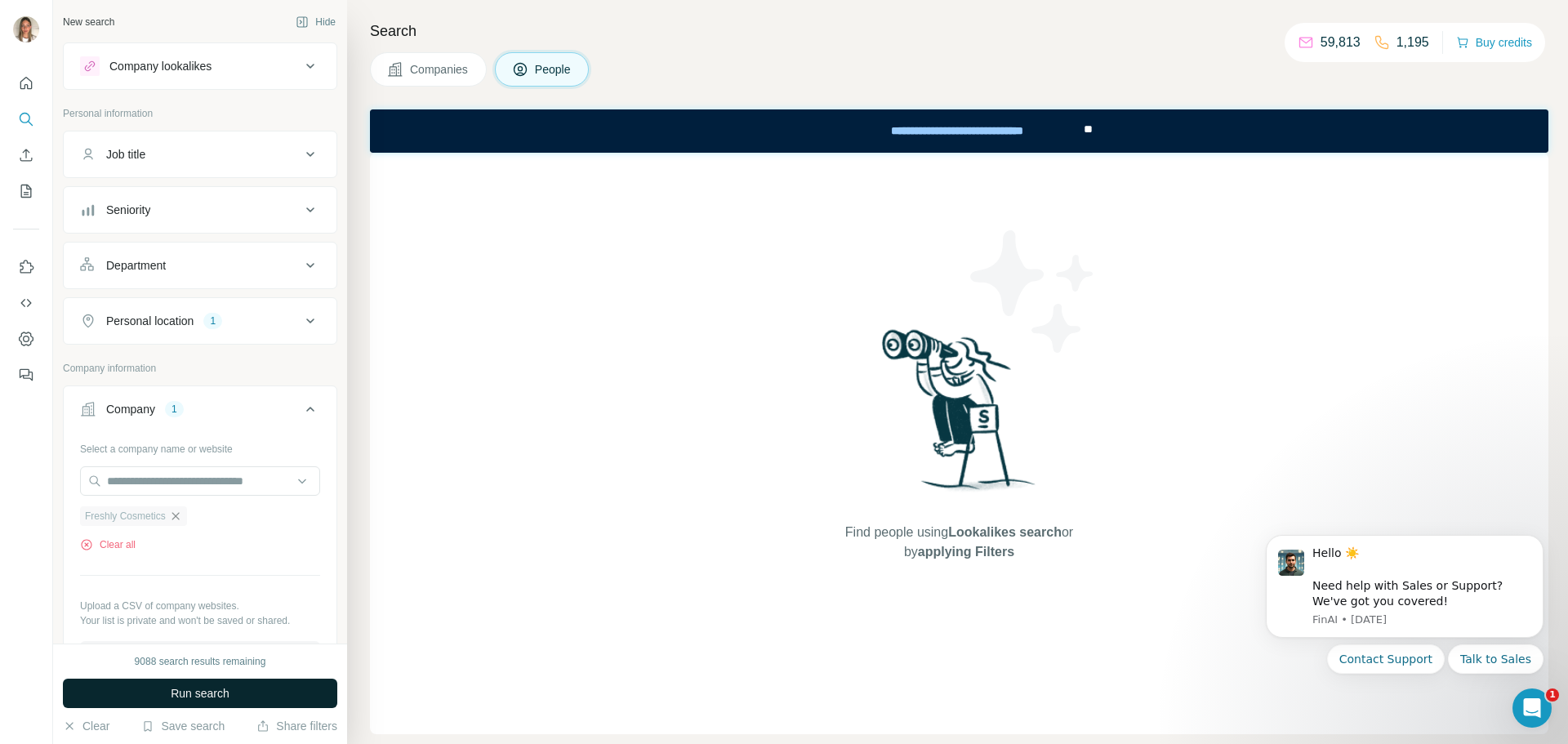
click at [232, 685] on button "Run search" at bounding box center [200, 693] width 274 height 29
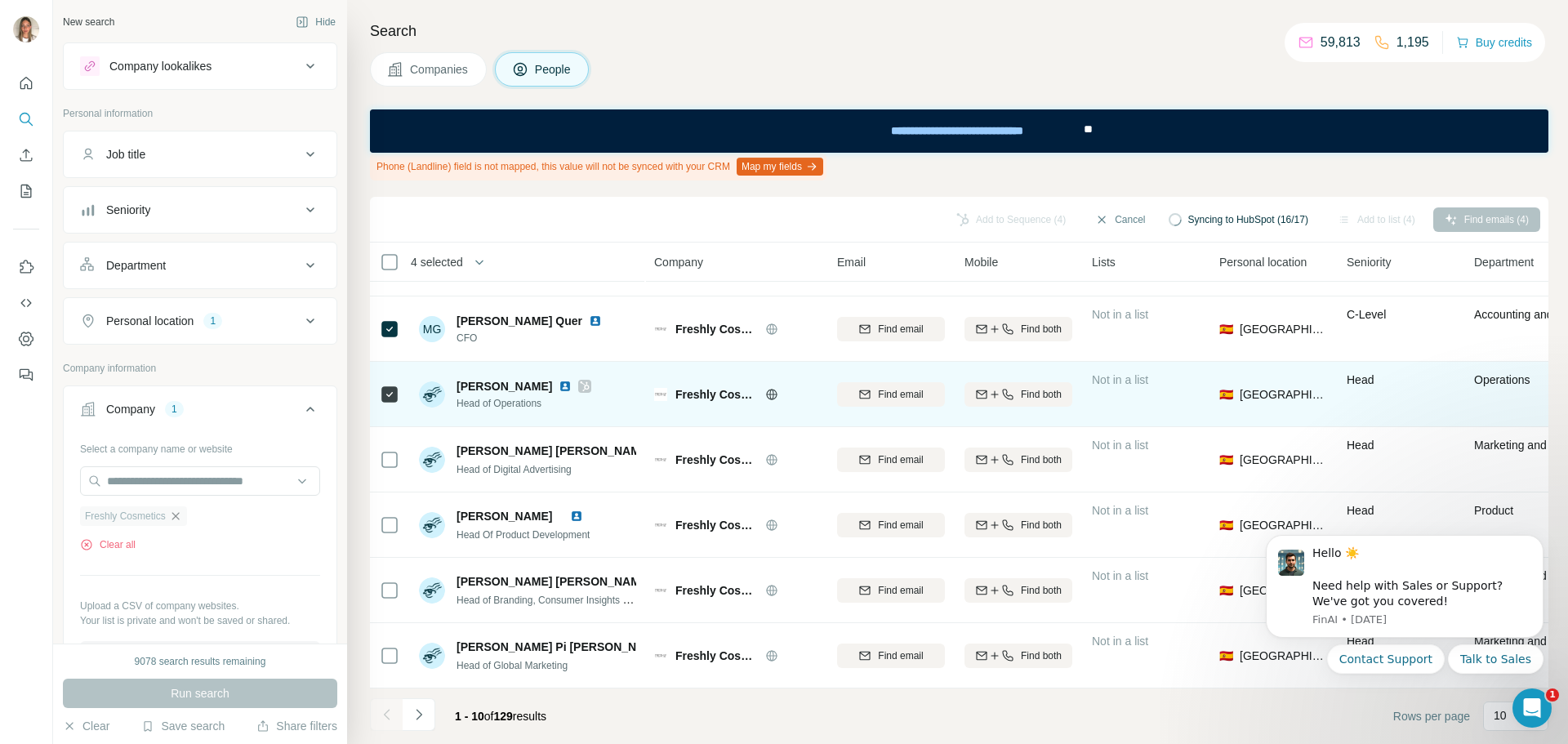
scroll to position [254, 0]
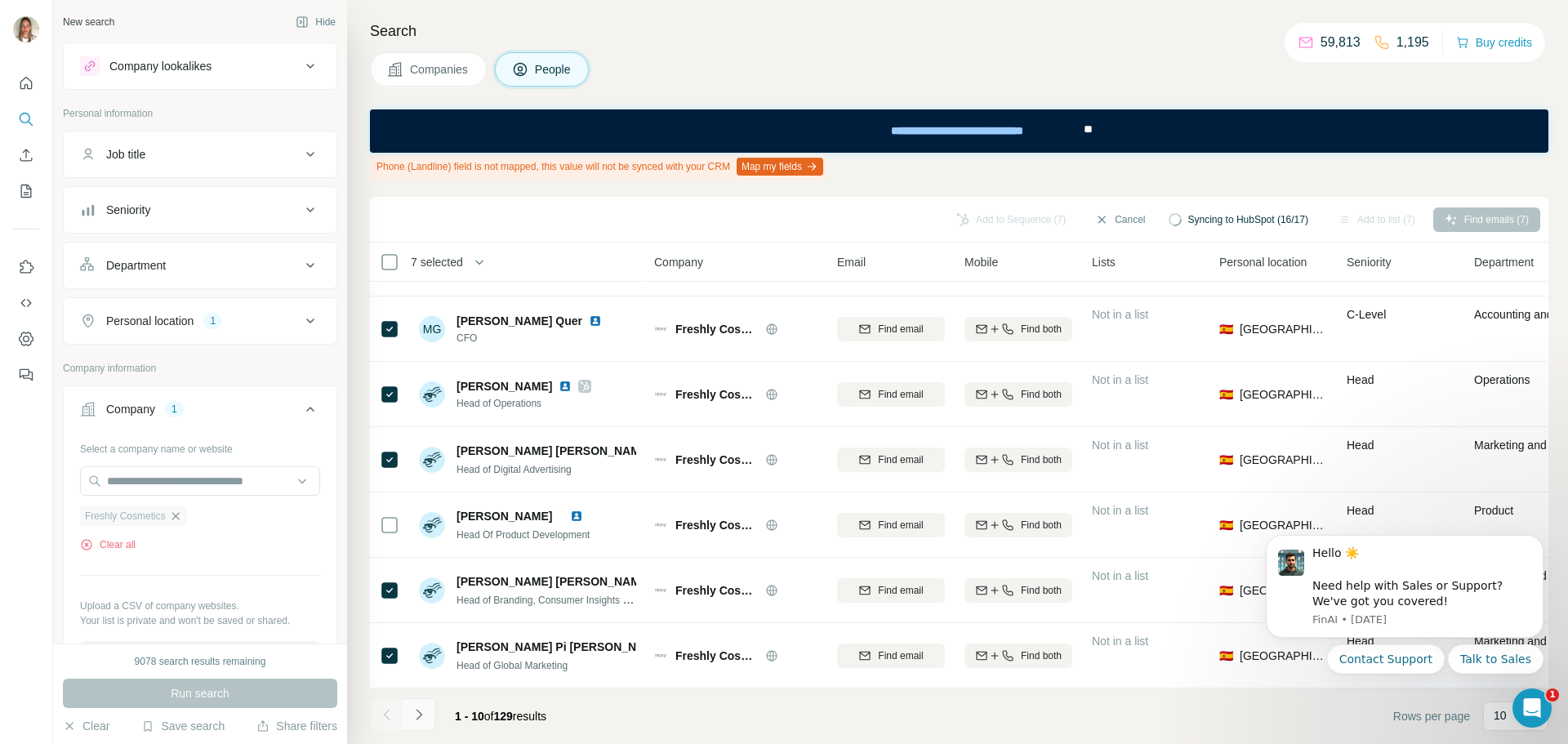
click at [419, 717] on icon "Navigate to next page" at bounding box center [418, 714] width 5 height 11
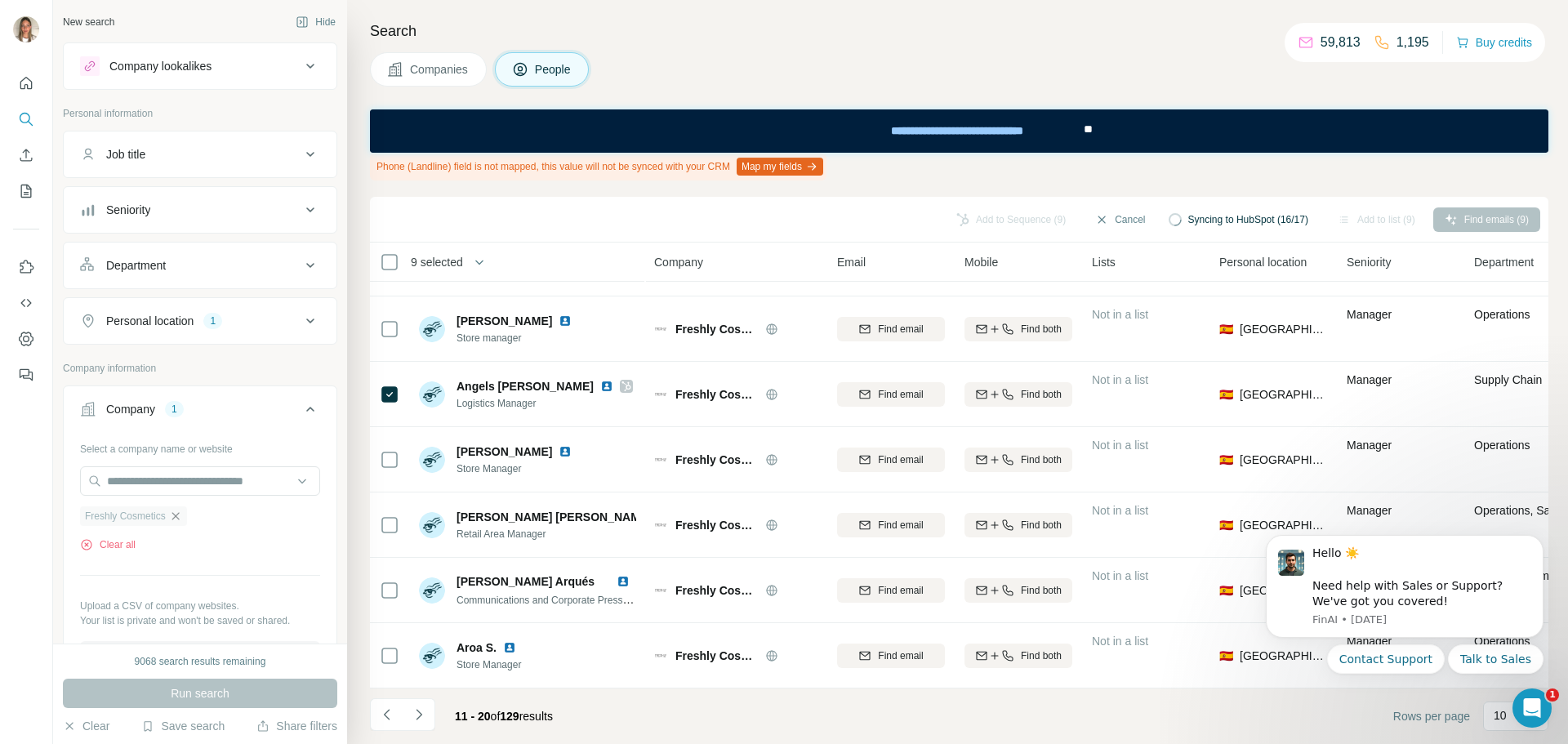
click at [415, 715] on icon "Navigate to next page" at bounding box center [419, 714] width 16 height 16
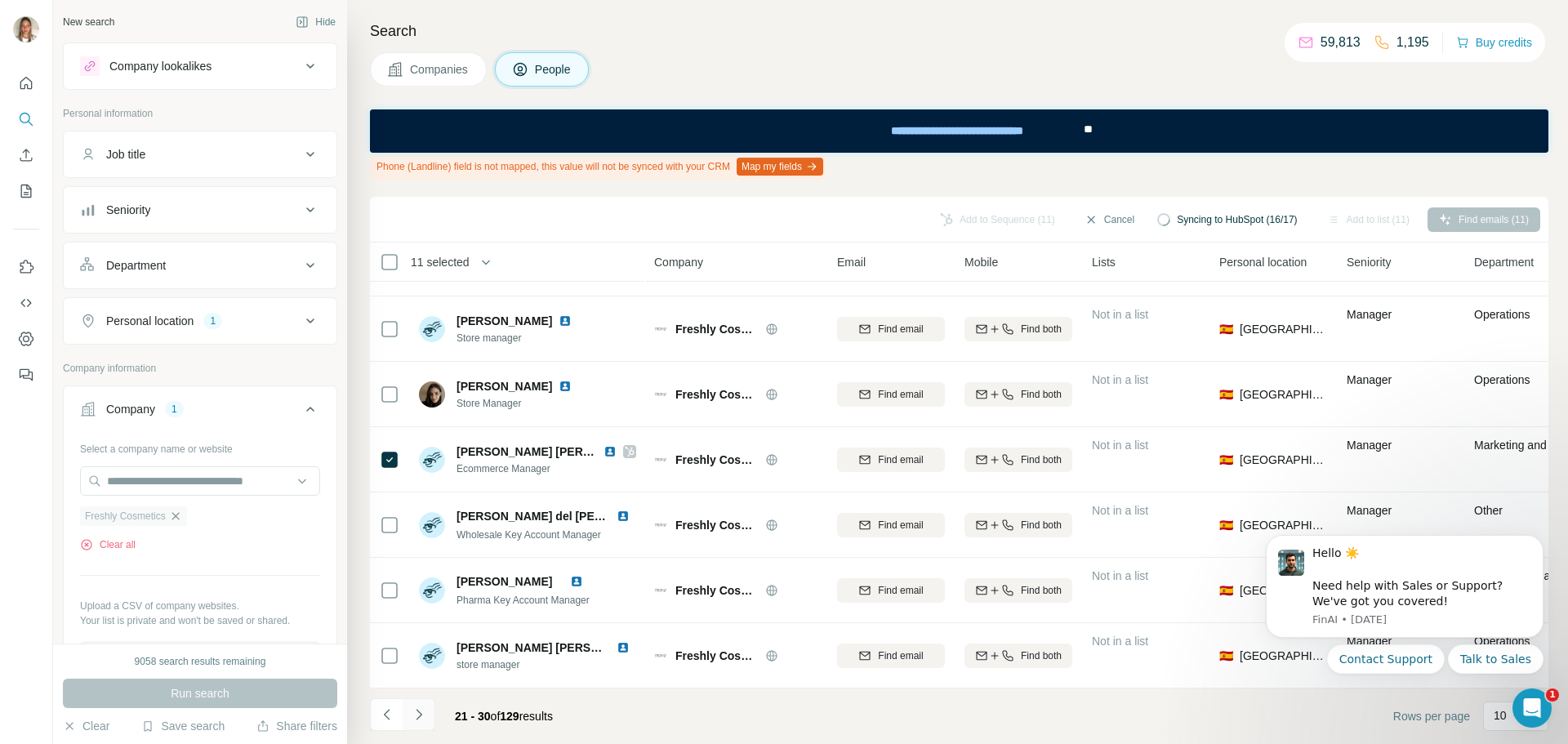
click at [420, 716] on icon "Navigate to next page" at bounding box center [418, 714] width 5 height 11
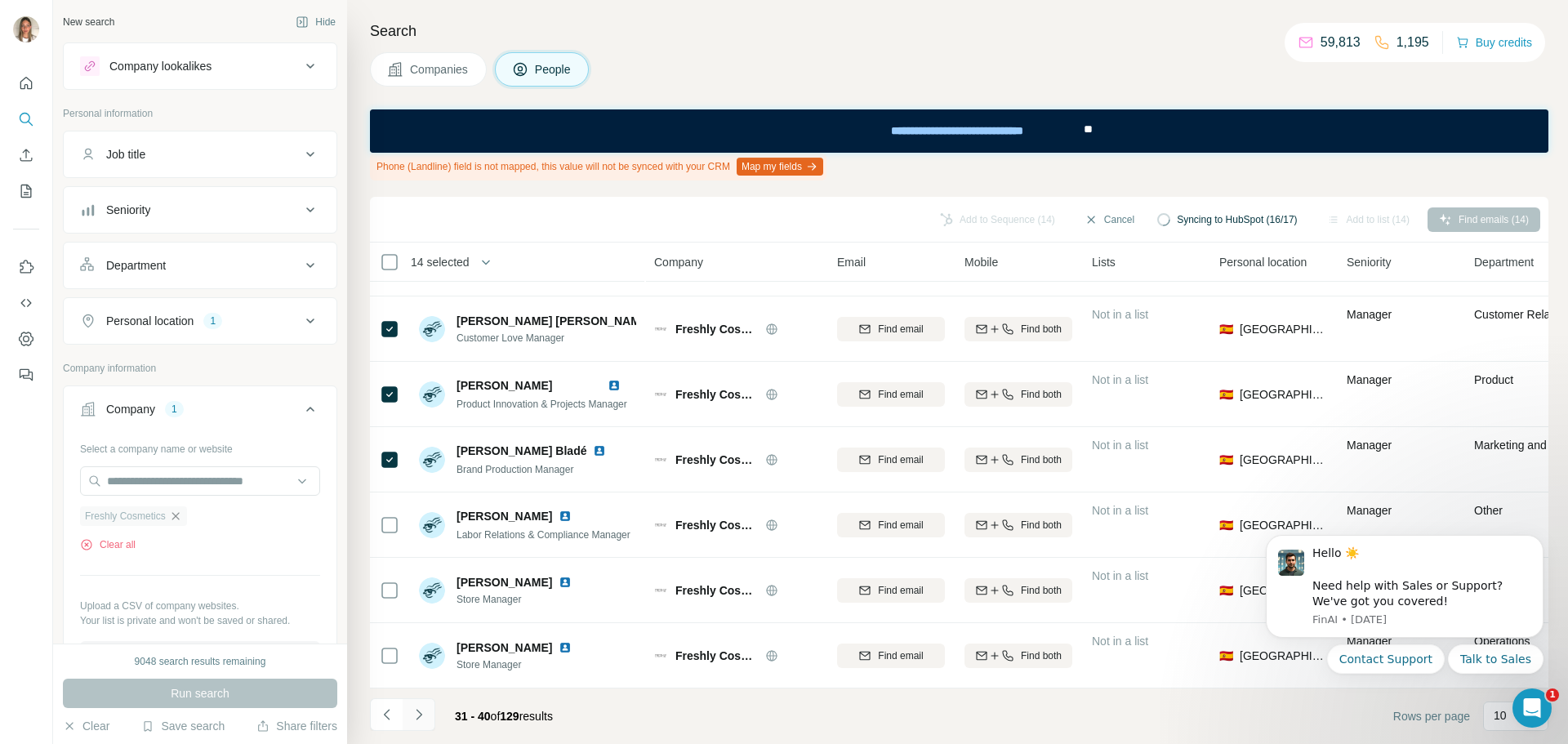
click at [421, 716] on icon "Navigate to next page" at bounding box center [419, 714] width 16 height 16
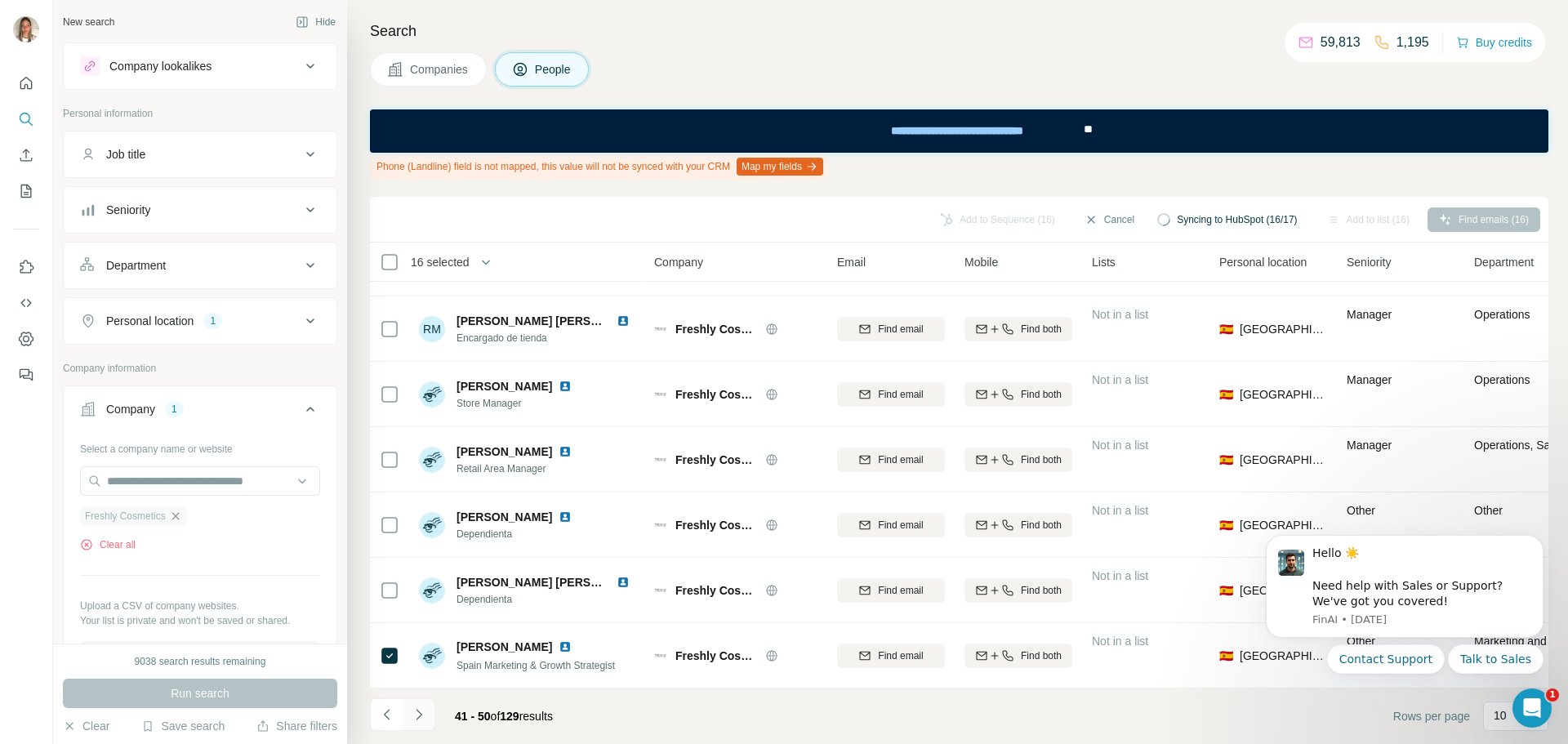
click at [417, 712] on icon "Navigate to next page" at bounding box center [419, 714] width 16 height 16
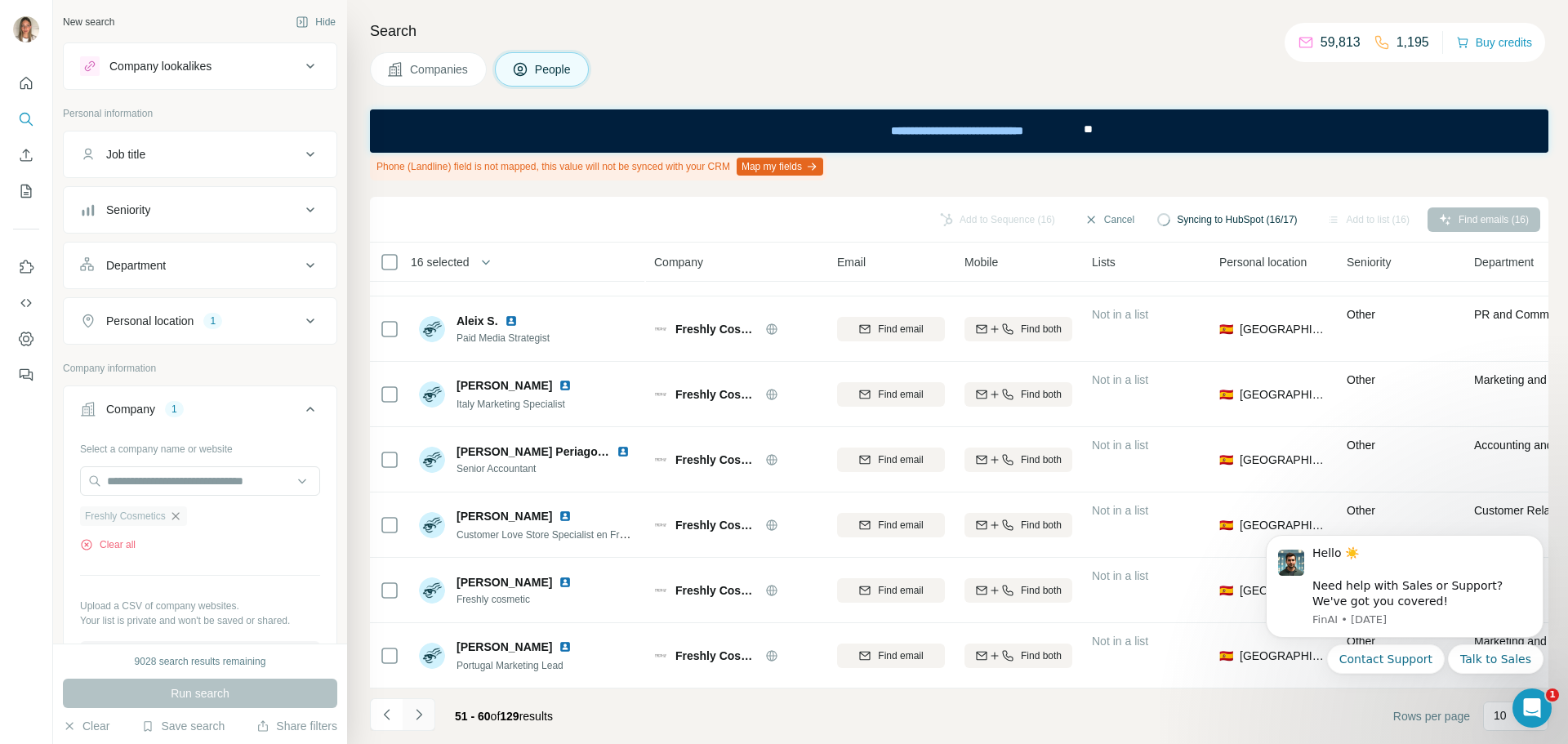
click at [417, 709] on icon "Navigate to next page" at bounding box center [419, 714] width 16 height 16
click at [420, 718] on icon "Navigate to next page" at bounding box center [419, 714] width 16 height 16
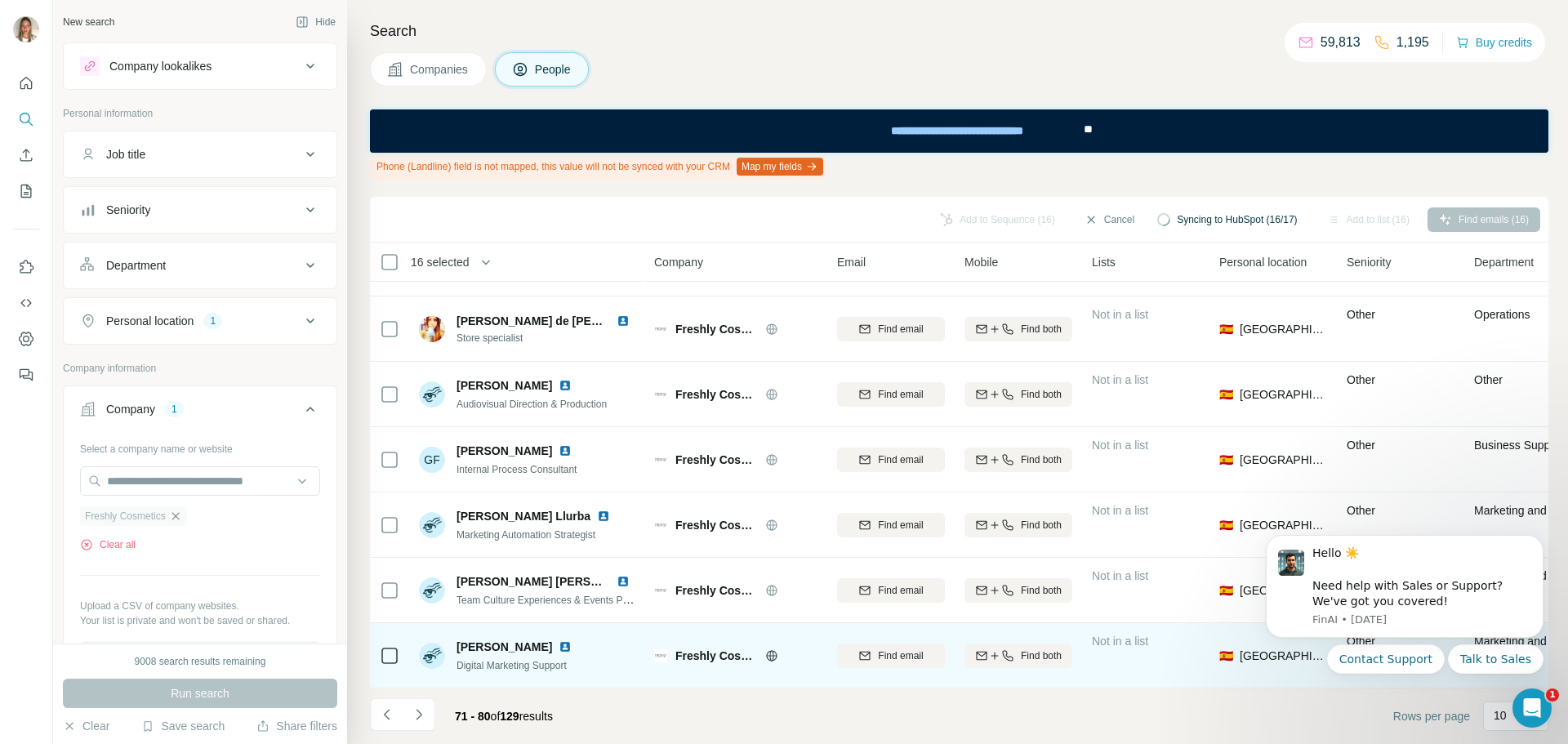
scroll to position [173, 0]
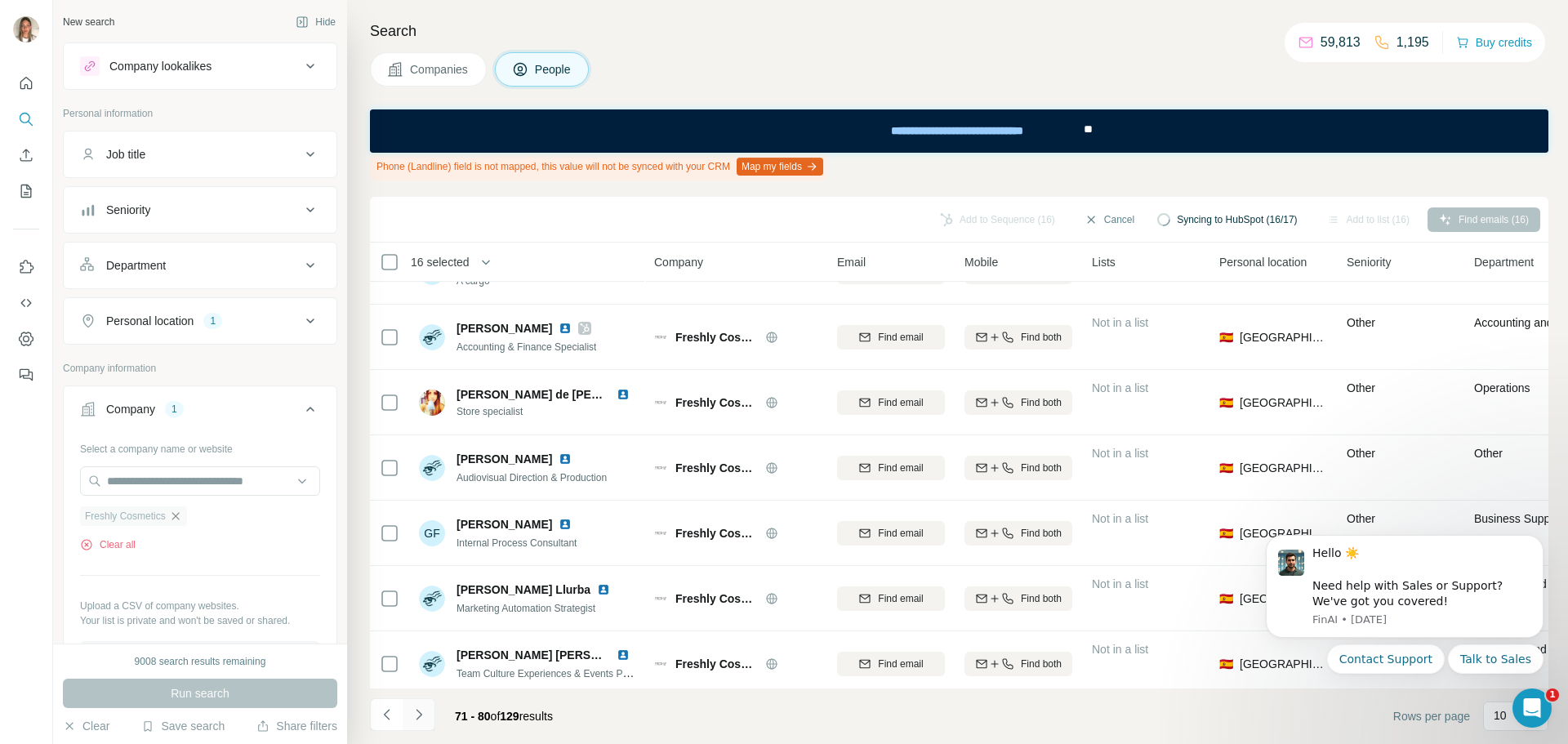
click at [415, 714] on icon "Navigate to next page" at bounding box center [419, 714] width 16 height 16
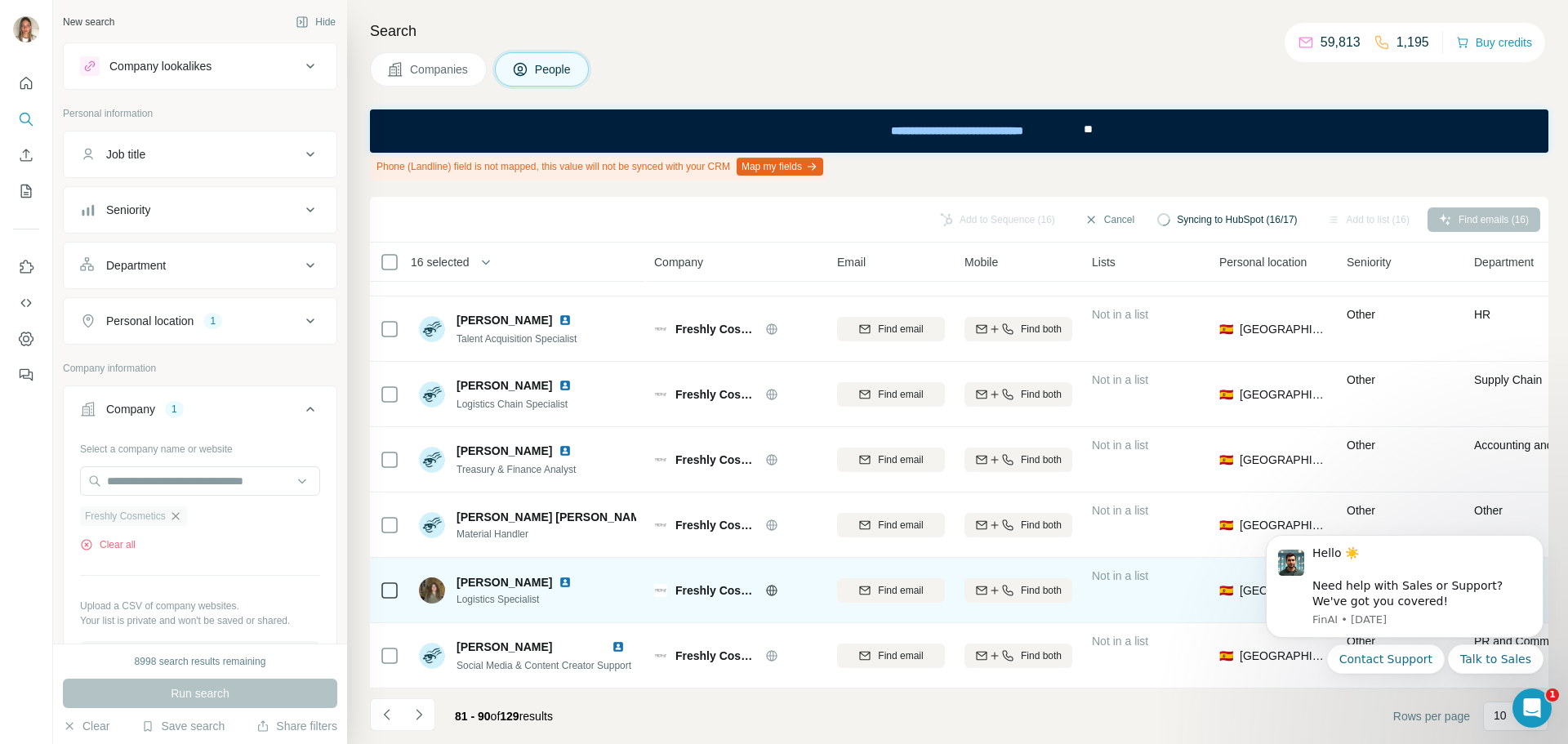
scroll to position [0, 0]
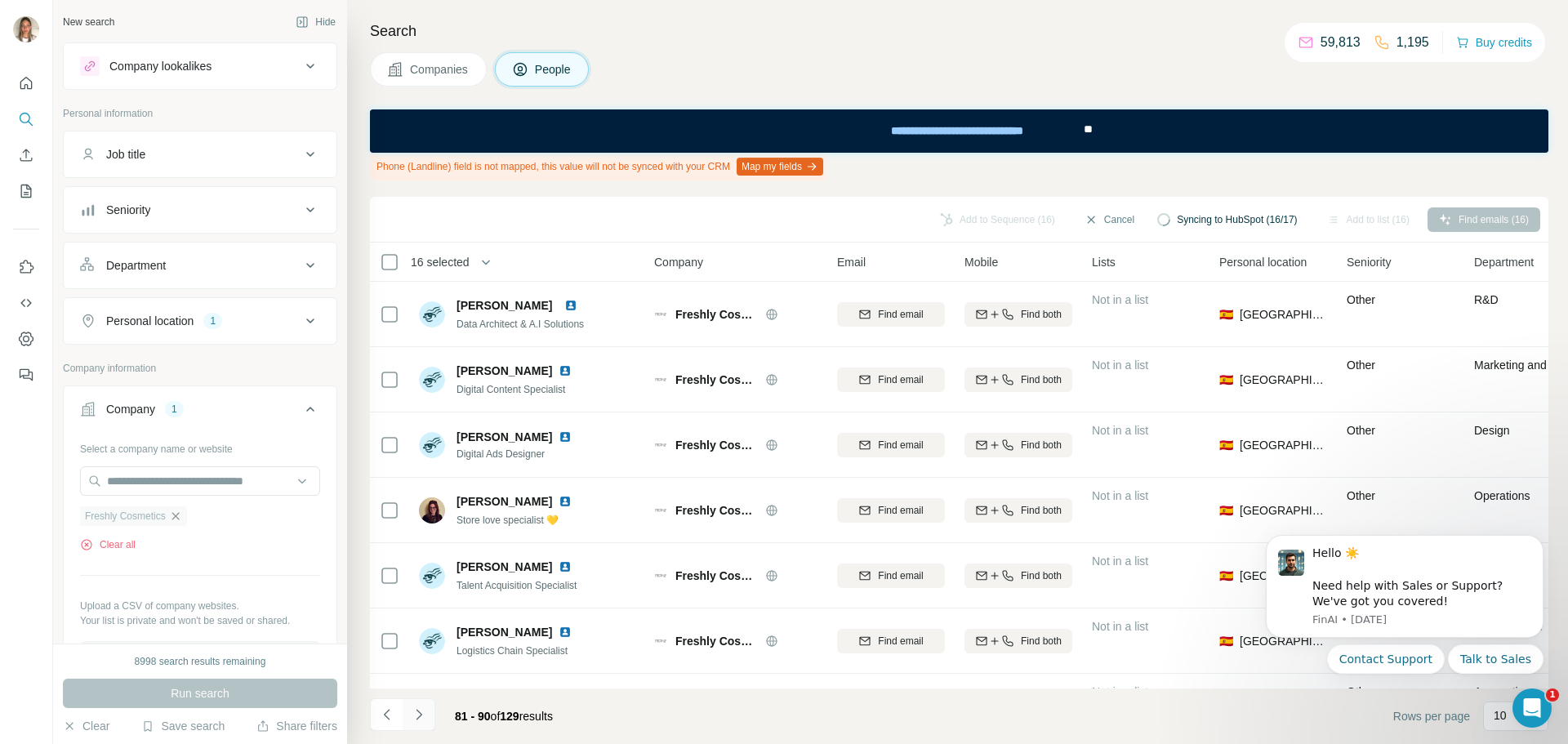
click at [420, 708] on icon "Navigate to next page" at bounding box center [419, 714] width 16 height 16
click at [1488, 218] on div "Find emails (16)" at bounding box center [1484, 220] width 113 height 25
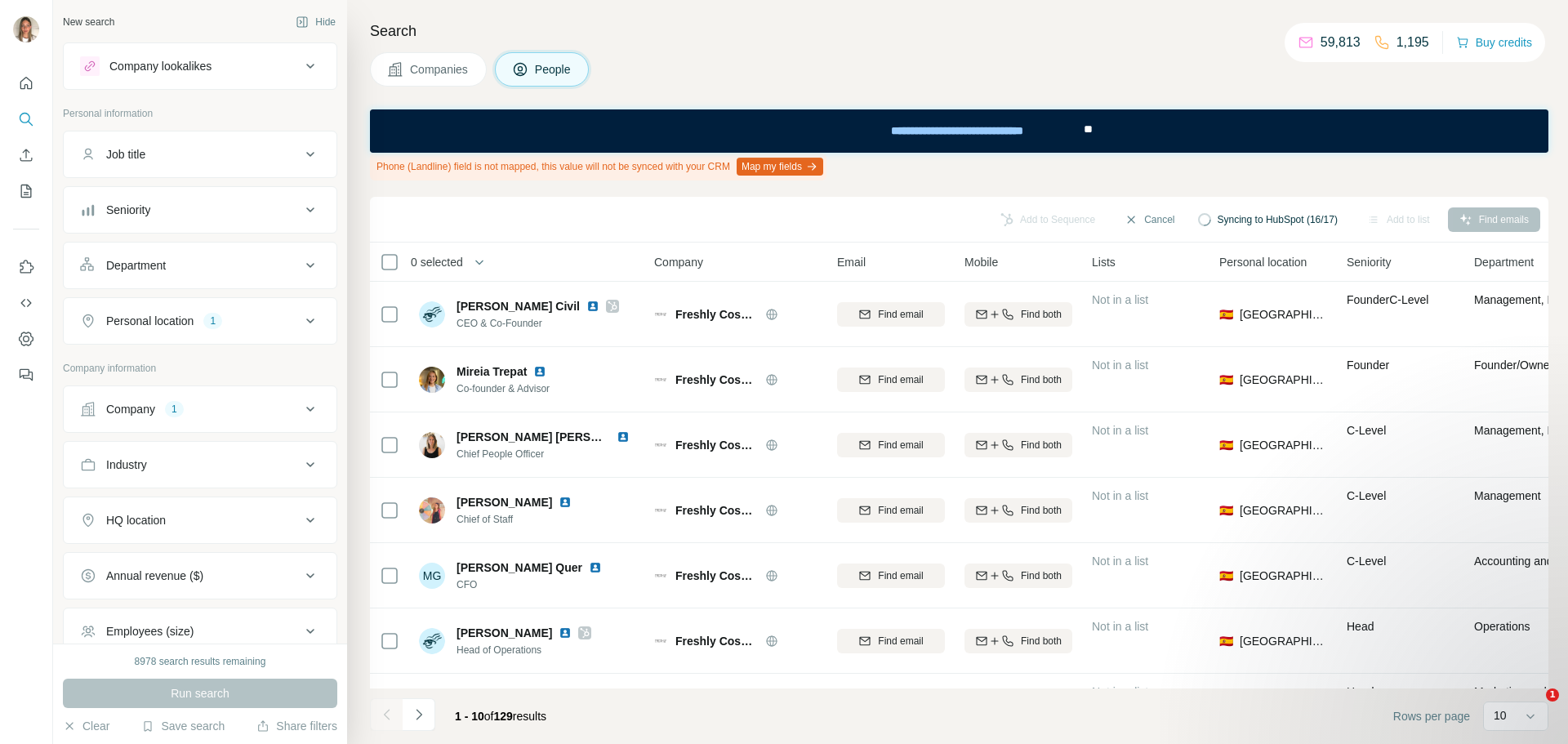
click at [166, 404] on div "1" at bounding box center [174, 409] width 19 height 15
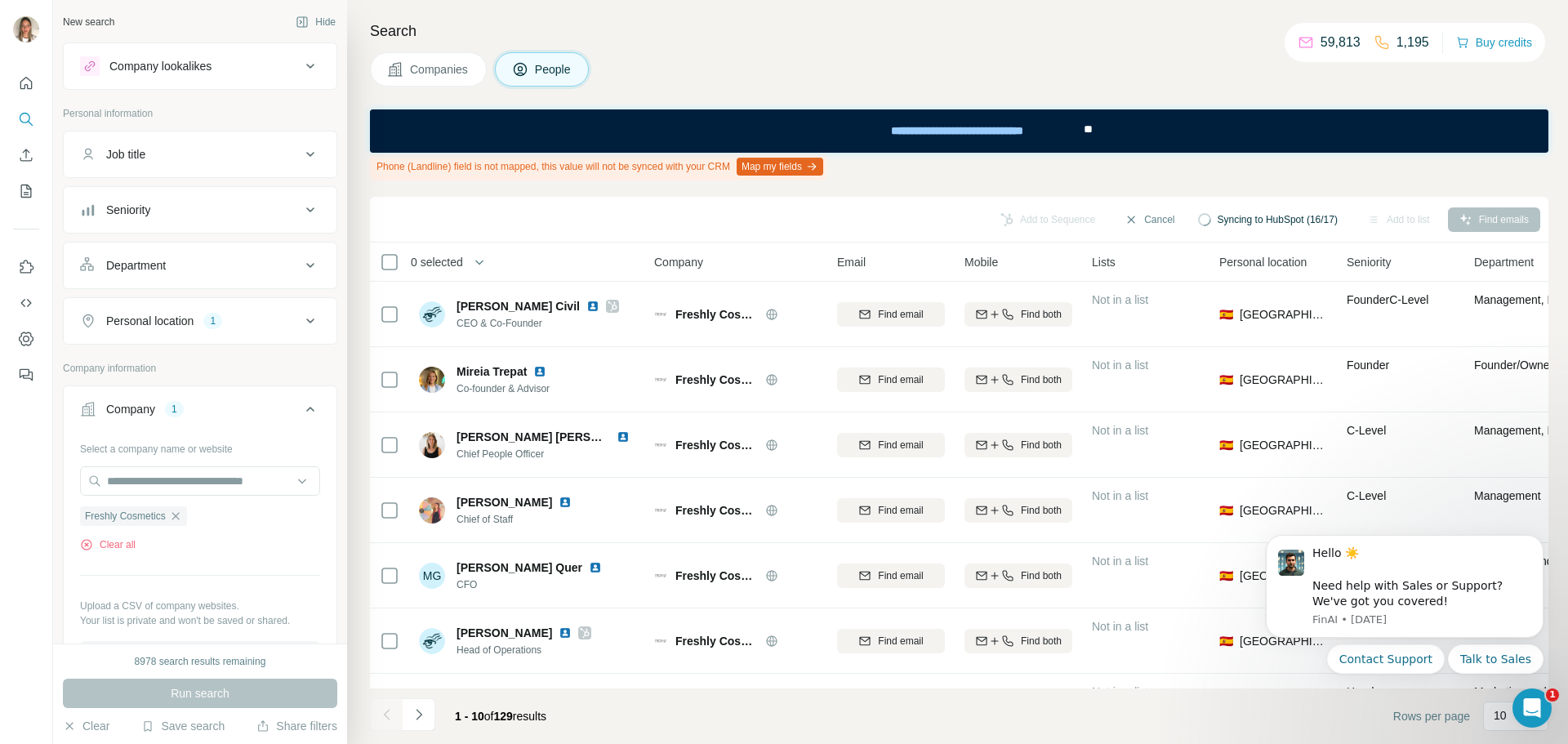
click at [166, 404] on div "1" at bounding box center [174, 409] width 19 height 15
click at [1240, 224] on span "Syncing to HubSpot (16/17)" at bounding box center [1278, 219] width 120 height 15
click at [418, 716] on icon "Navigate to next page" at bounding box center [419, 714] width 16 height 16
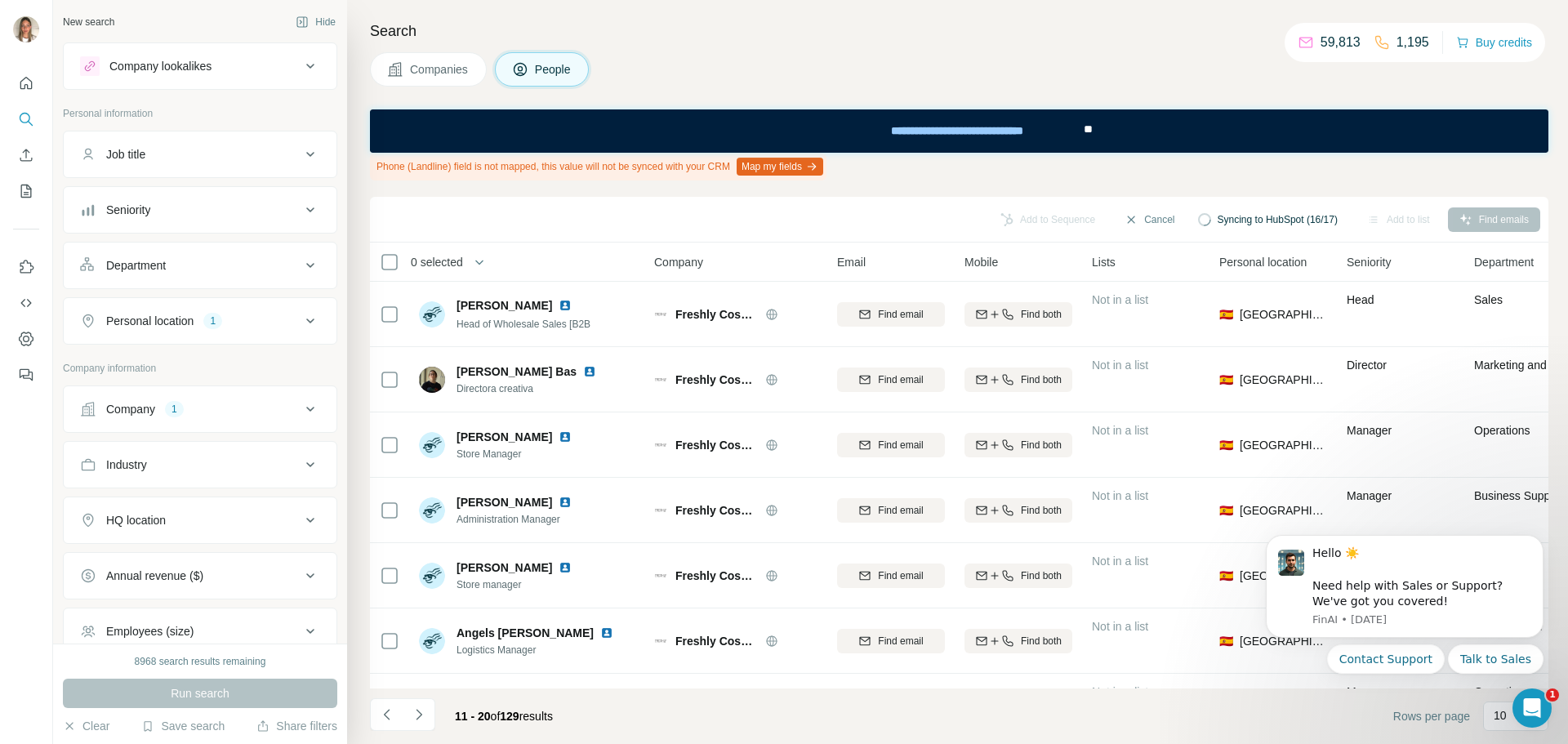
click at [383, 715] on icon "Navigate to previous page" at bounding box center [387, 714] width 16 height 16
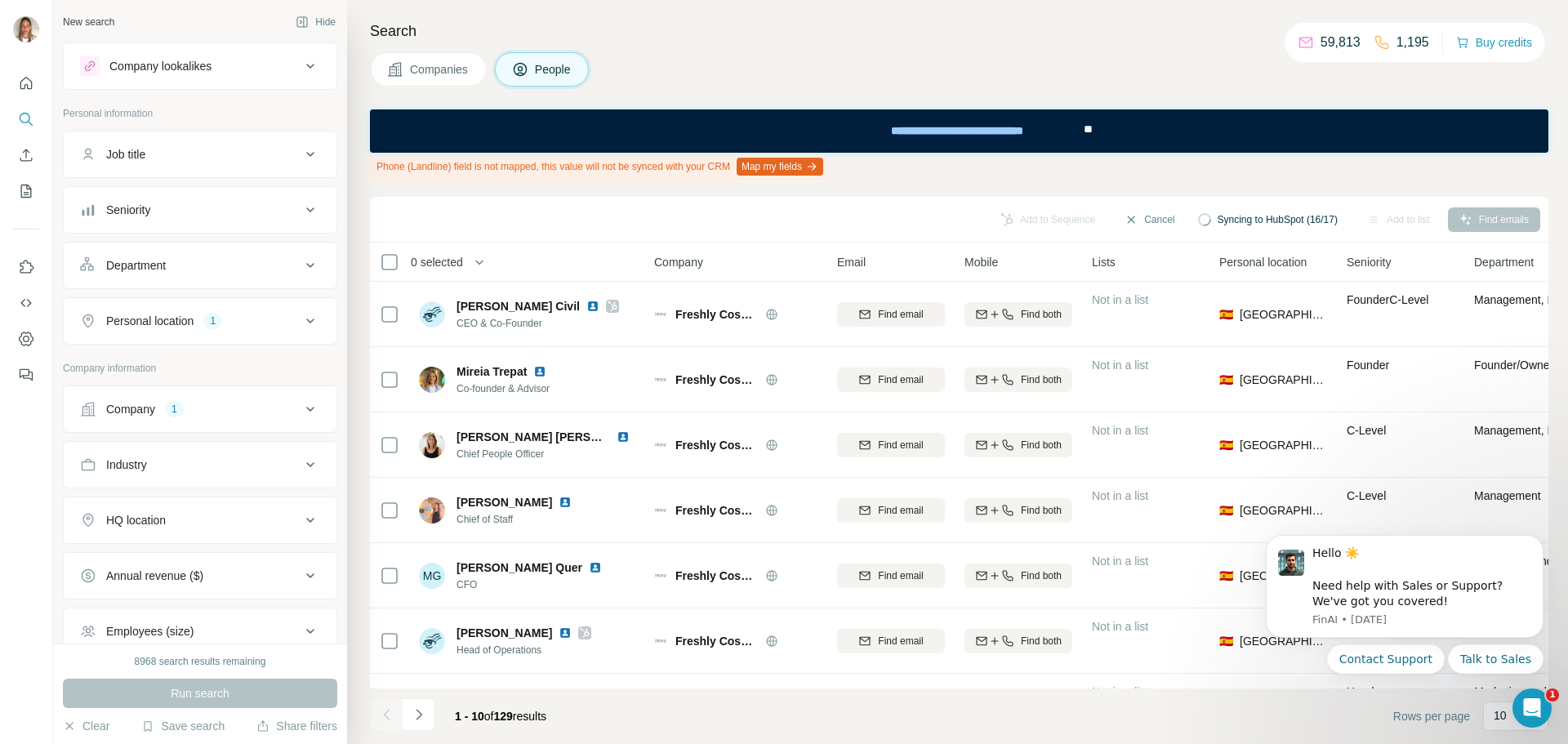
click at [1260, 209] on div "Syncing to HubSpot (16/17)" at bounding box center [1268, 220] width 163 height 25
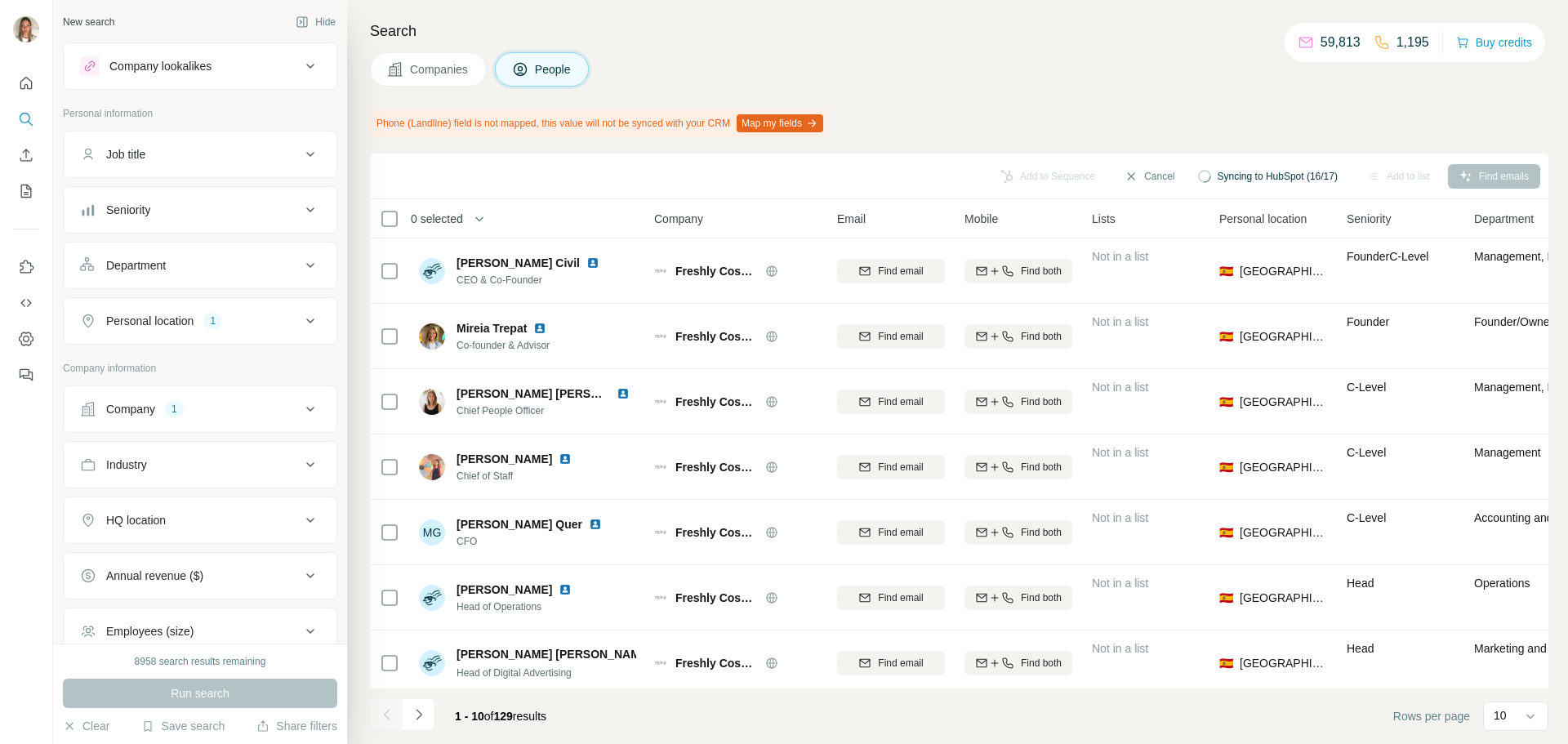
click at [1254, 171] on span "Syncing to HubSpot (16/17)" at bounding box center [1278, 176] width 120 height 15
